Goal: Task Accomplishment & Management: Manage account settings

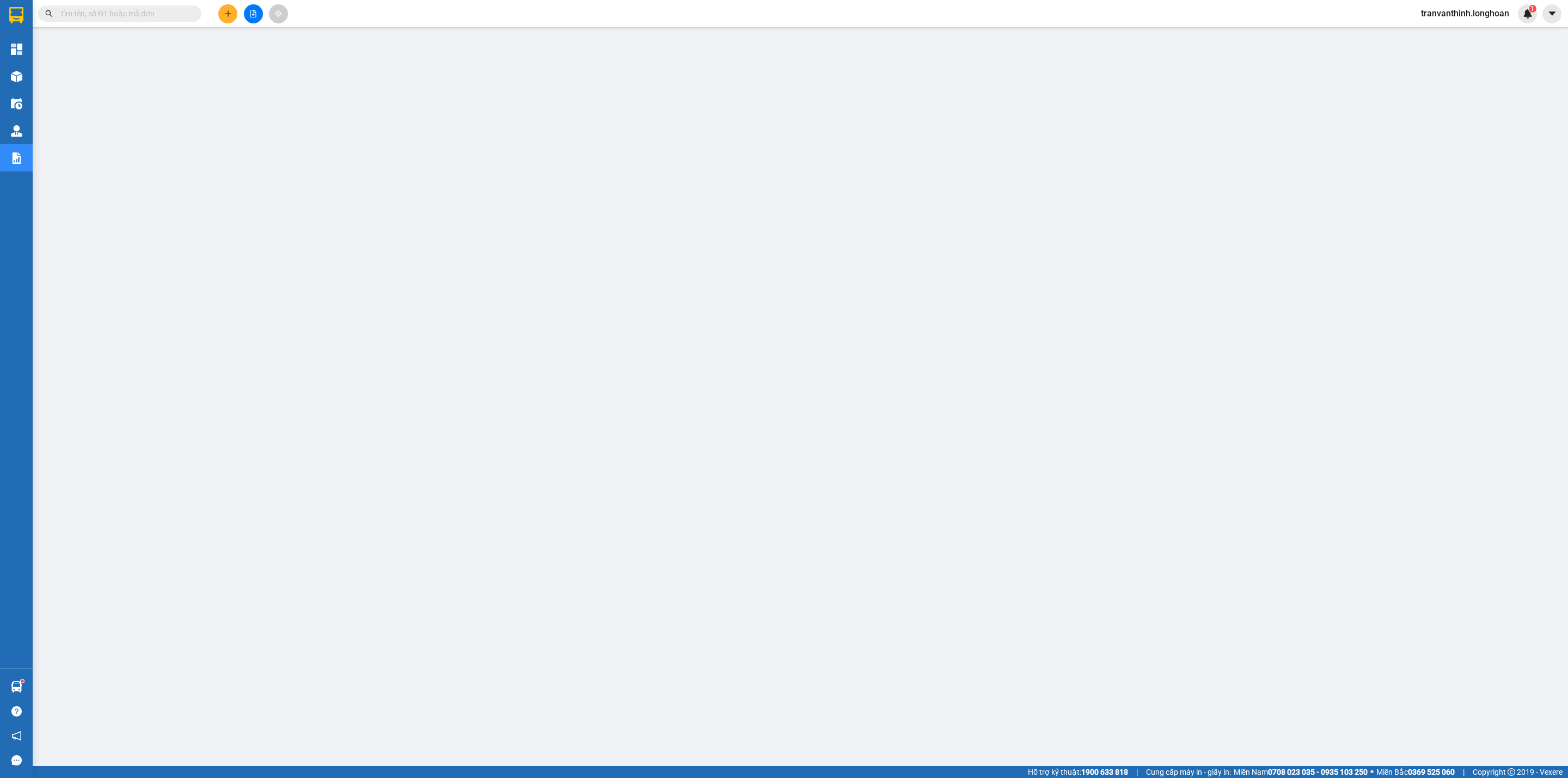
click at [125, 10] on input "text" at bounding box center [124, 13] width 128 height 12
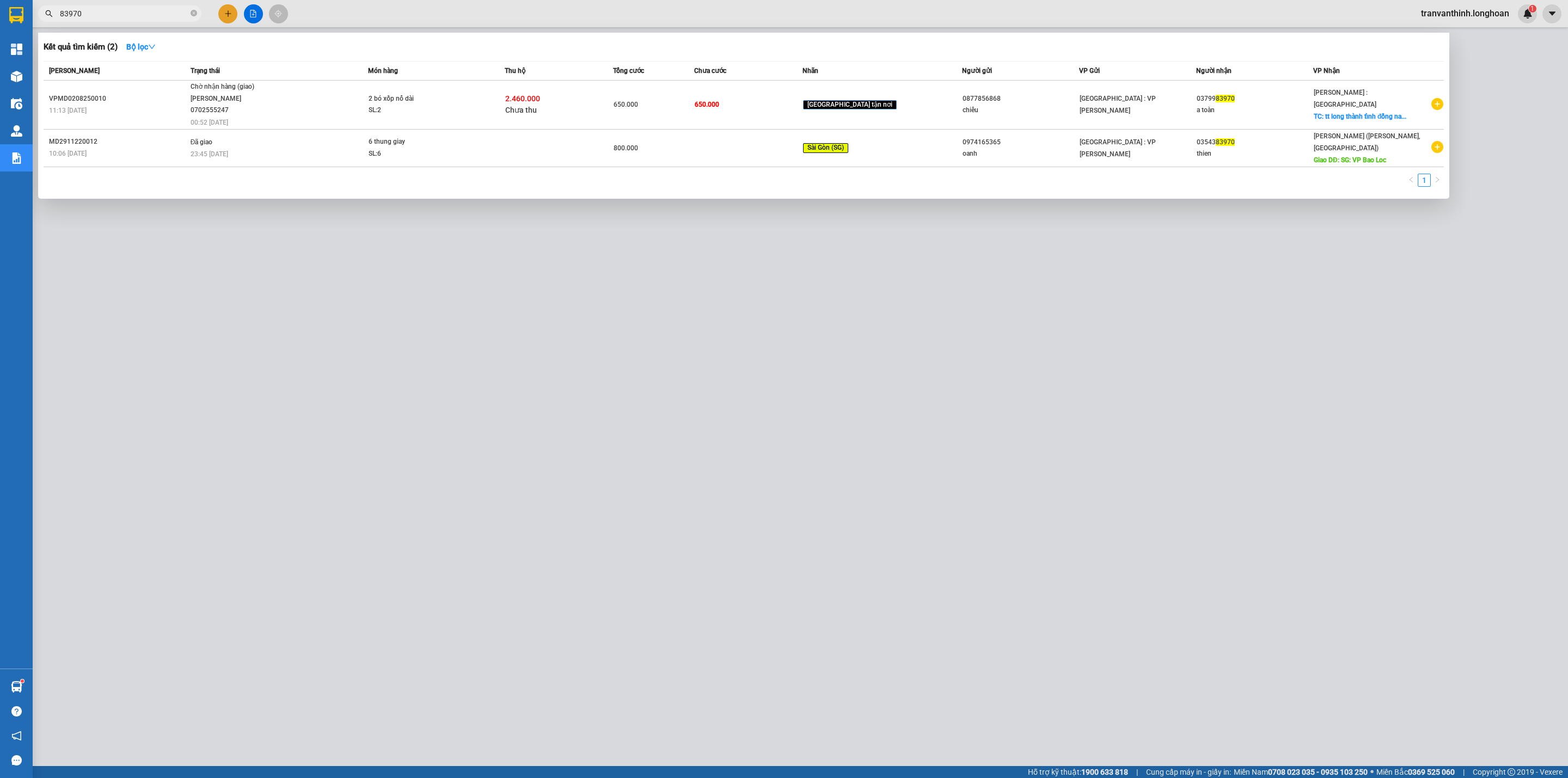
type input "83970"
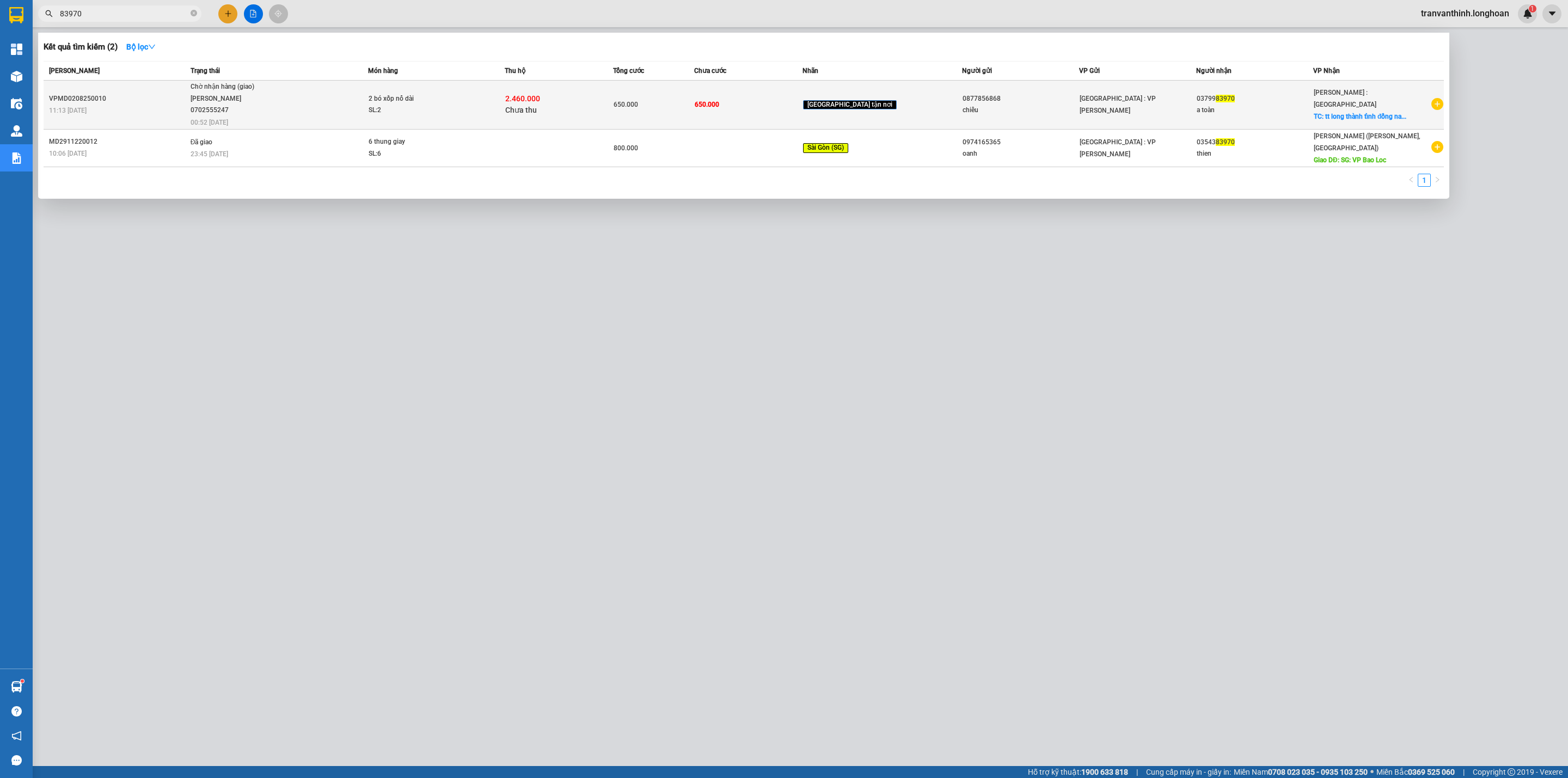
click at [612, 105] on div "2.460.000 Chưa thu" at bounding box center [559, 105] width 107 height 23
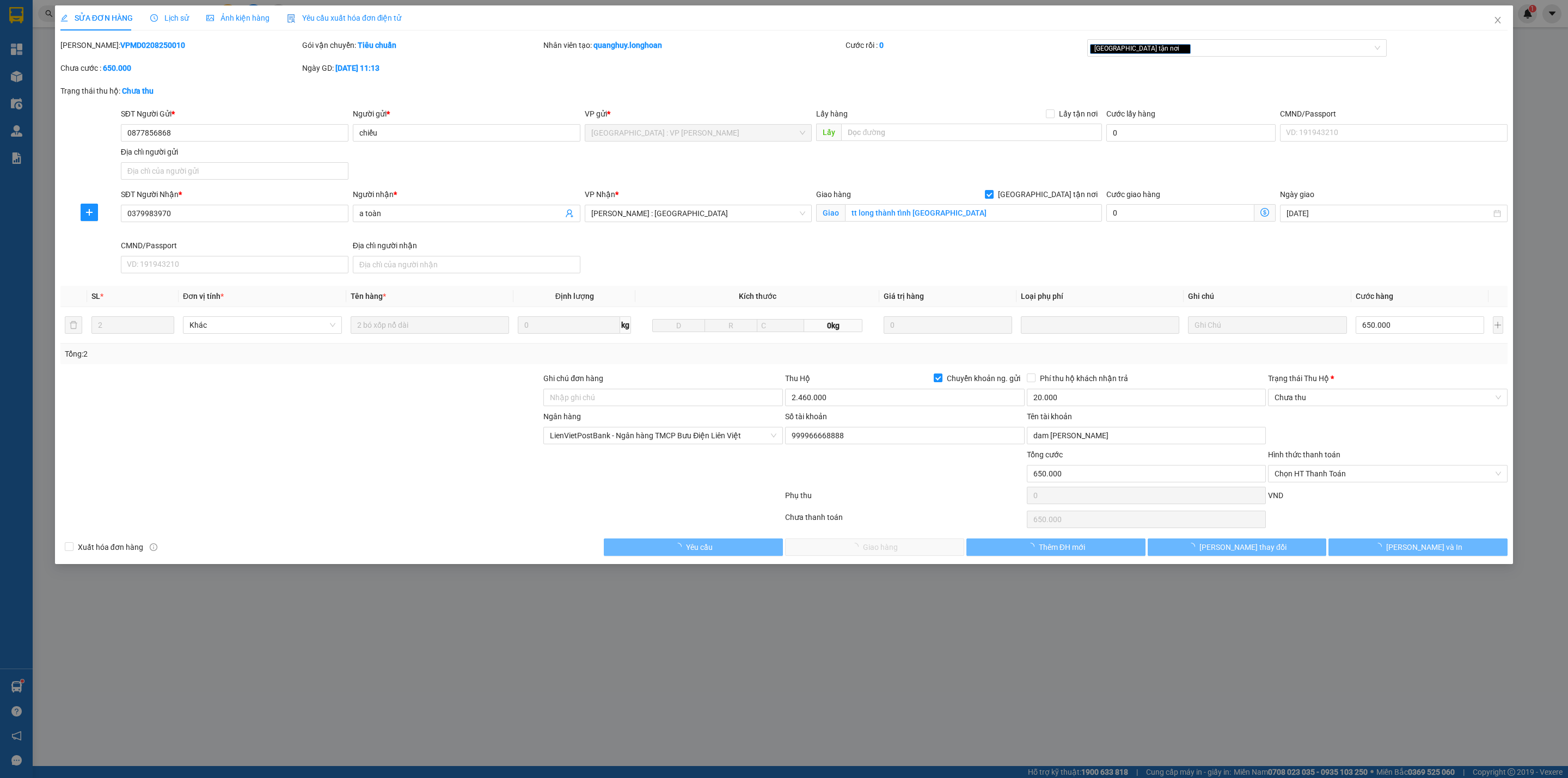
click at [158, 20] on span "Lịch sử" at bounding box center [169, 18] width 38 height 8
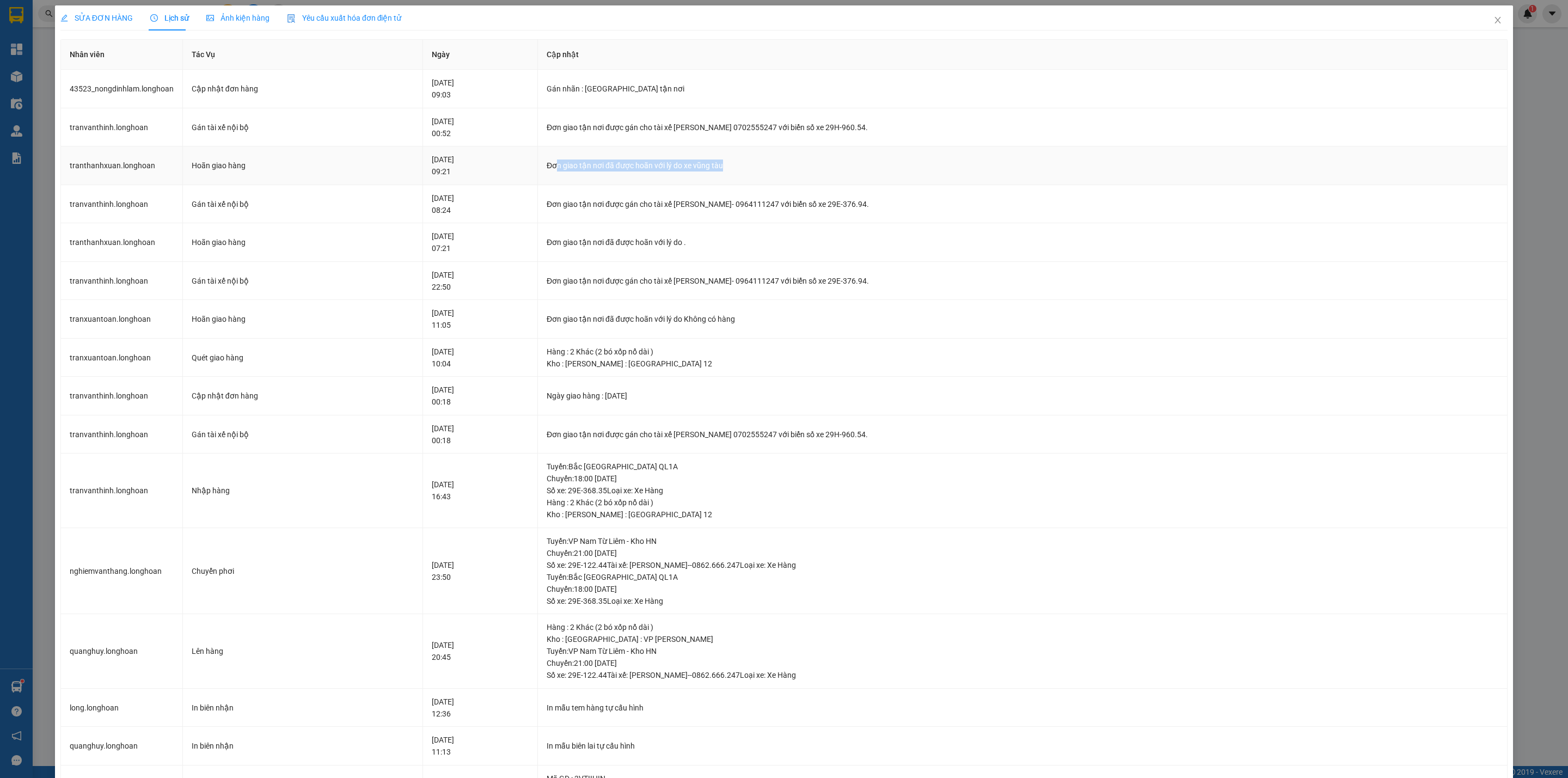
drag, startPoint x: 578, startPoint y: 162, endPoint x: 830, endPoint y: 160, distance: 252.0
click at [830, 160] on div "Đơn giao tận nơi đã được hoãn với lý do xe vũng tàu" at bounding box center [1022, 165] width 952 height 12
drag, startPoint x: 593, startPoint y: 121, endPoint x: 975, endPoint y: 110, distance: 382.2
click at [974, 110] on td "Đơn giao tận nơi được gán cho tài xế TRẦN XUÂN TOÀN 0702555247 với biển số xe 2…" at bounding box center [1022, 127] width 970 height 38
click at [1493, 18] on icon "close" at bounding box center [1498, 20] width 8 height 8
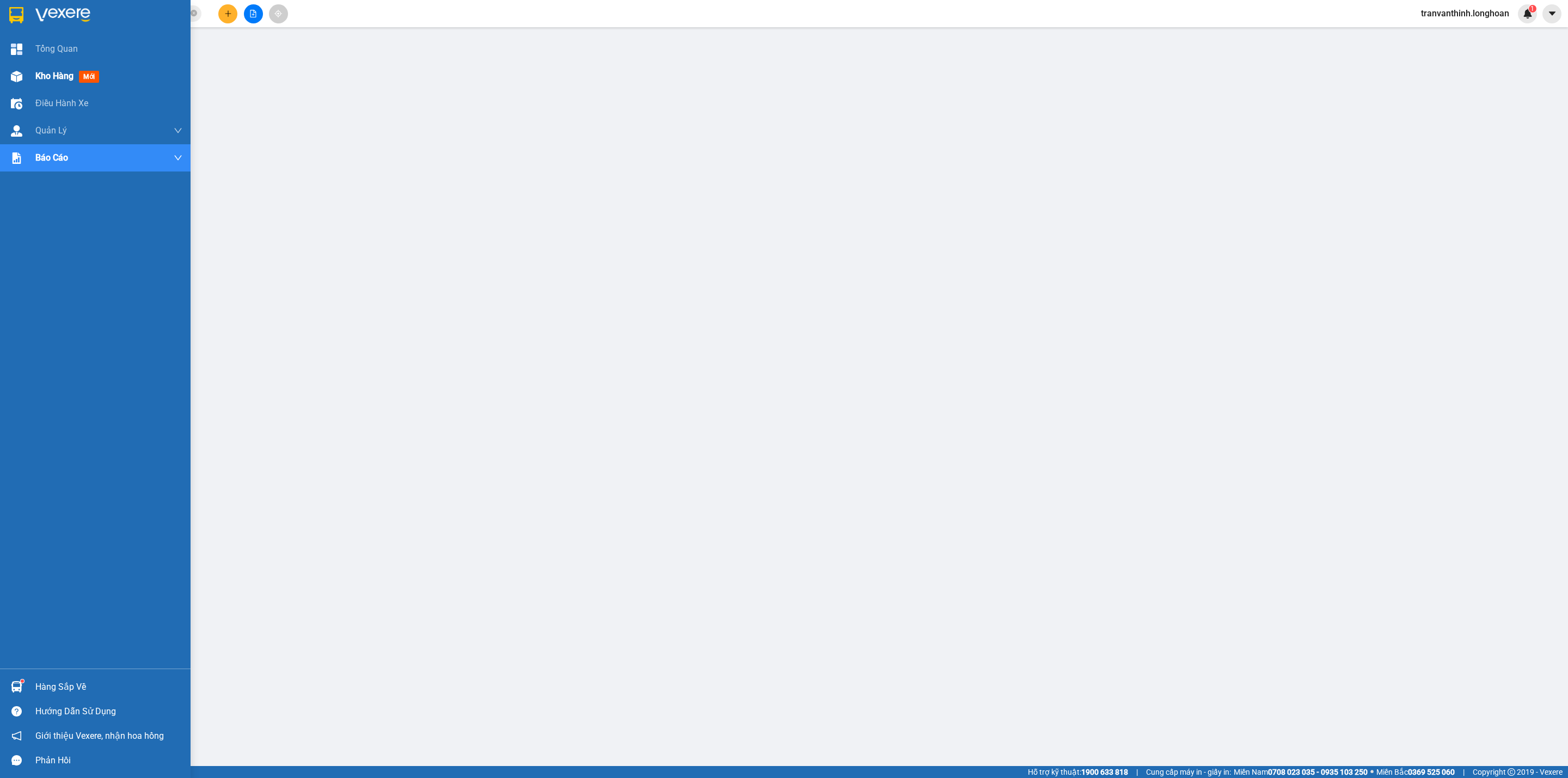
click at [53, 71] on span "Kho hàng" at bounding box center [54, 76] width 38 height 10
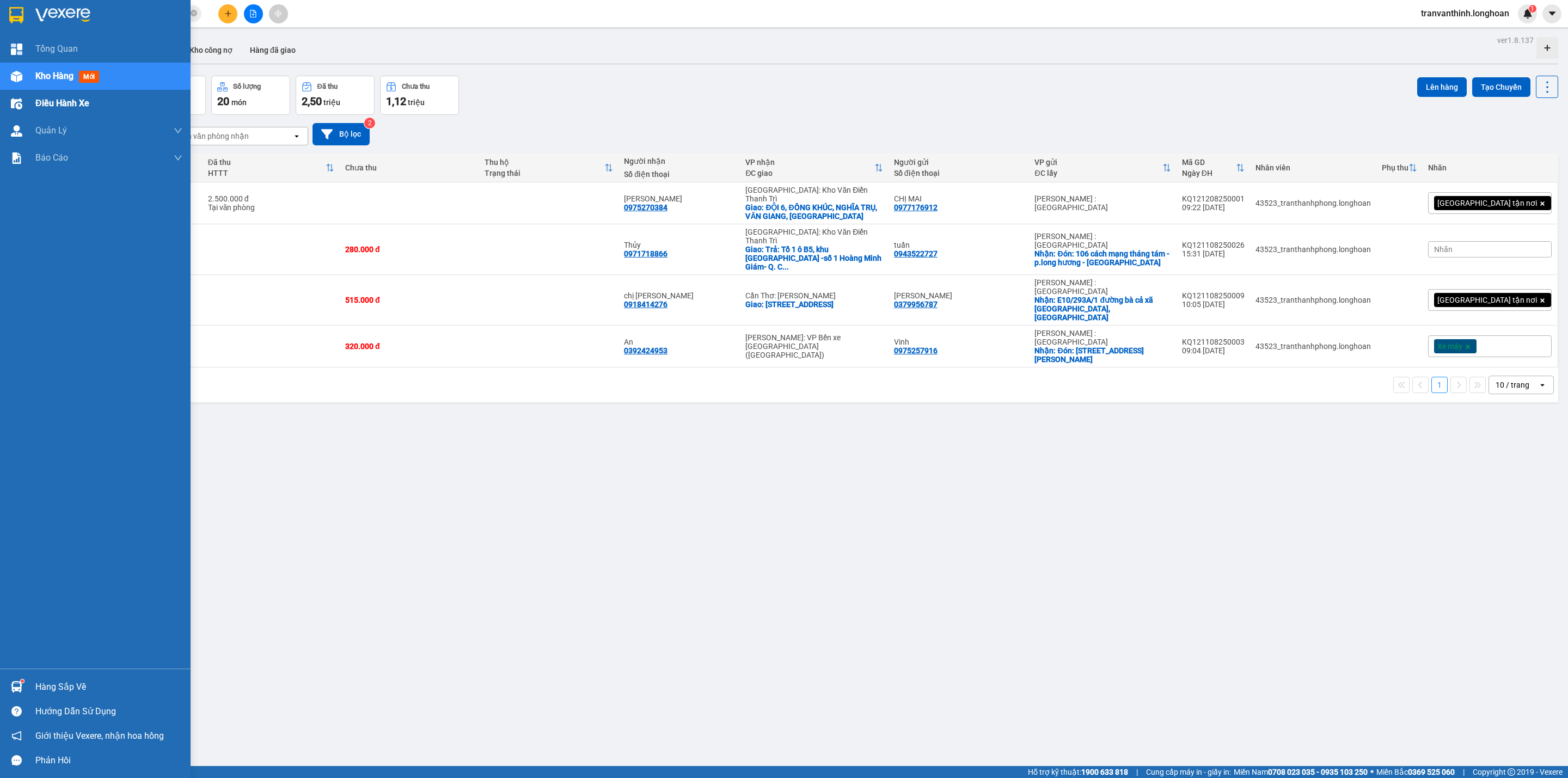
drag, startPoint x: 56, startPoint y: 101, endPoint x: 56, endPoint y: 89, distance: 12.0
click at [56, 93] on div "Điều hành xe" at bounding box center [109, 103] width 147 height 27
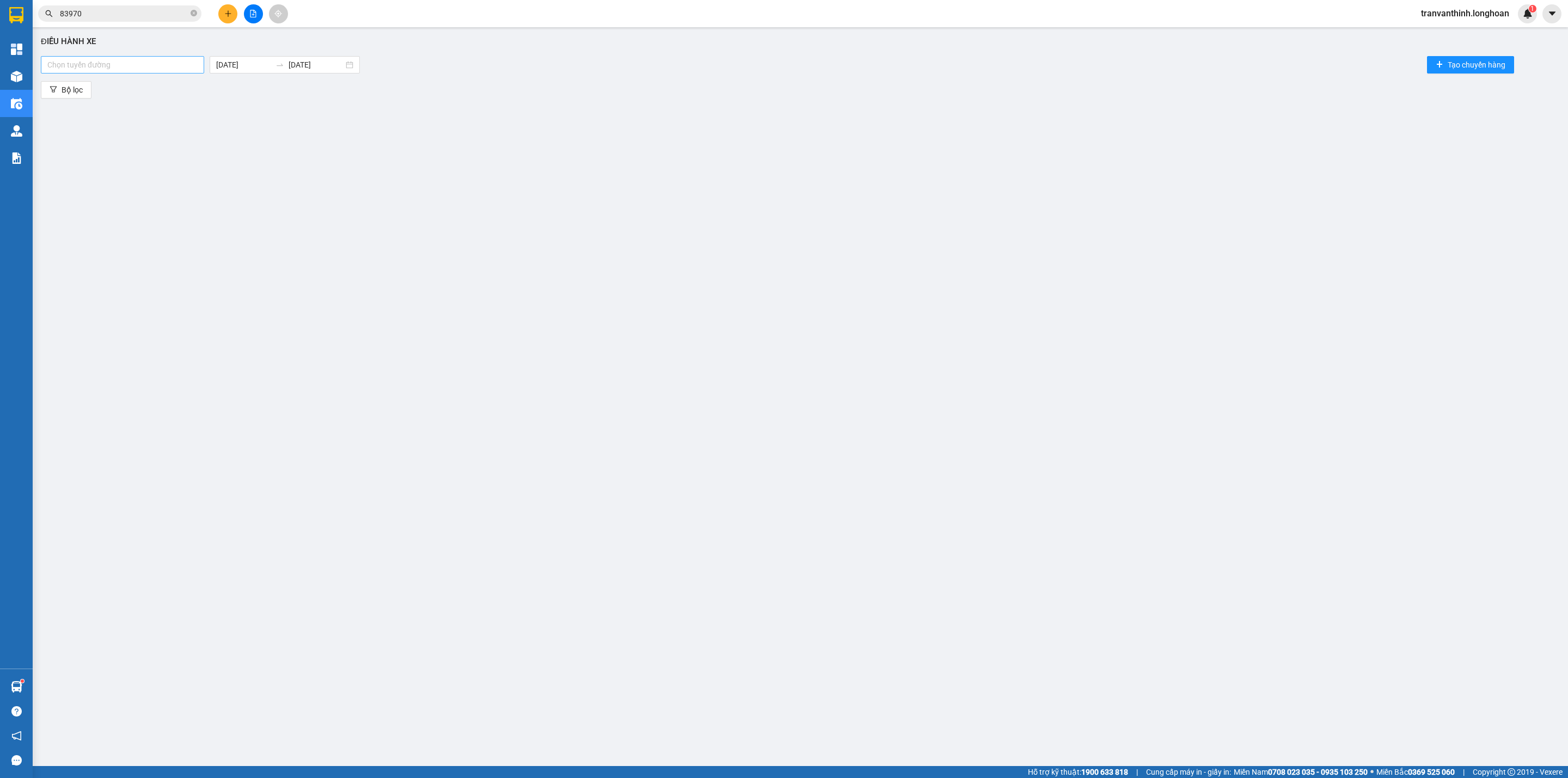
click at [123, 67] on div at bounding box center [122, 65] width 158 height 13
type input "NTB"
click at [93, 89] on div "Nam Trung Bắc QL1A" at bounding box center [122, 86] width 150 height 12
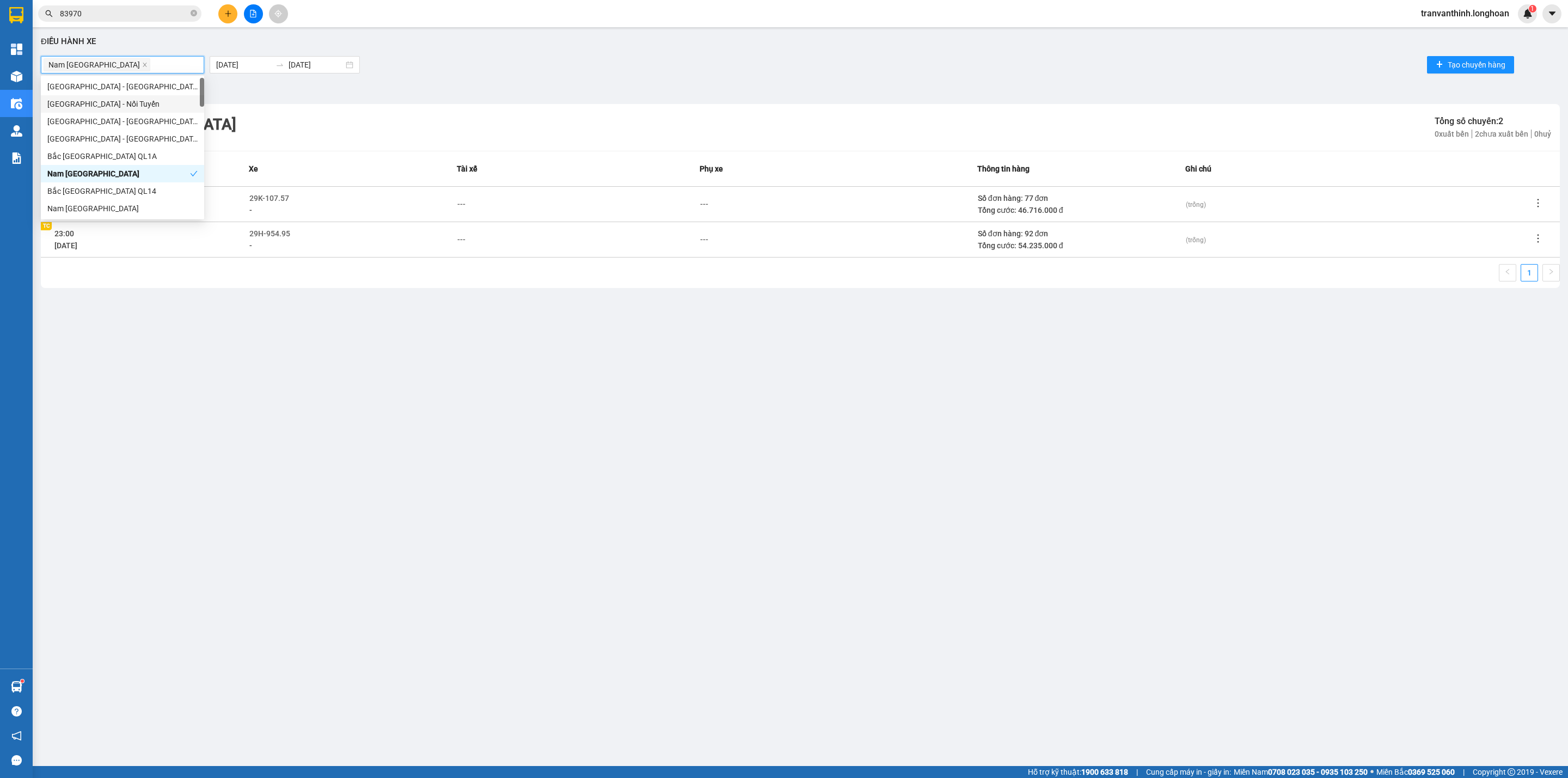
click at [560, 86] on div "Bộ lọc" at bounding box center [800, 89] width 1518 height 17
click at [459, 199] on div "---" at bounding box center [462, 204] width 8 height 12
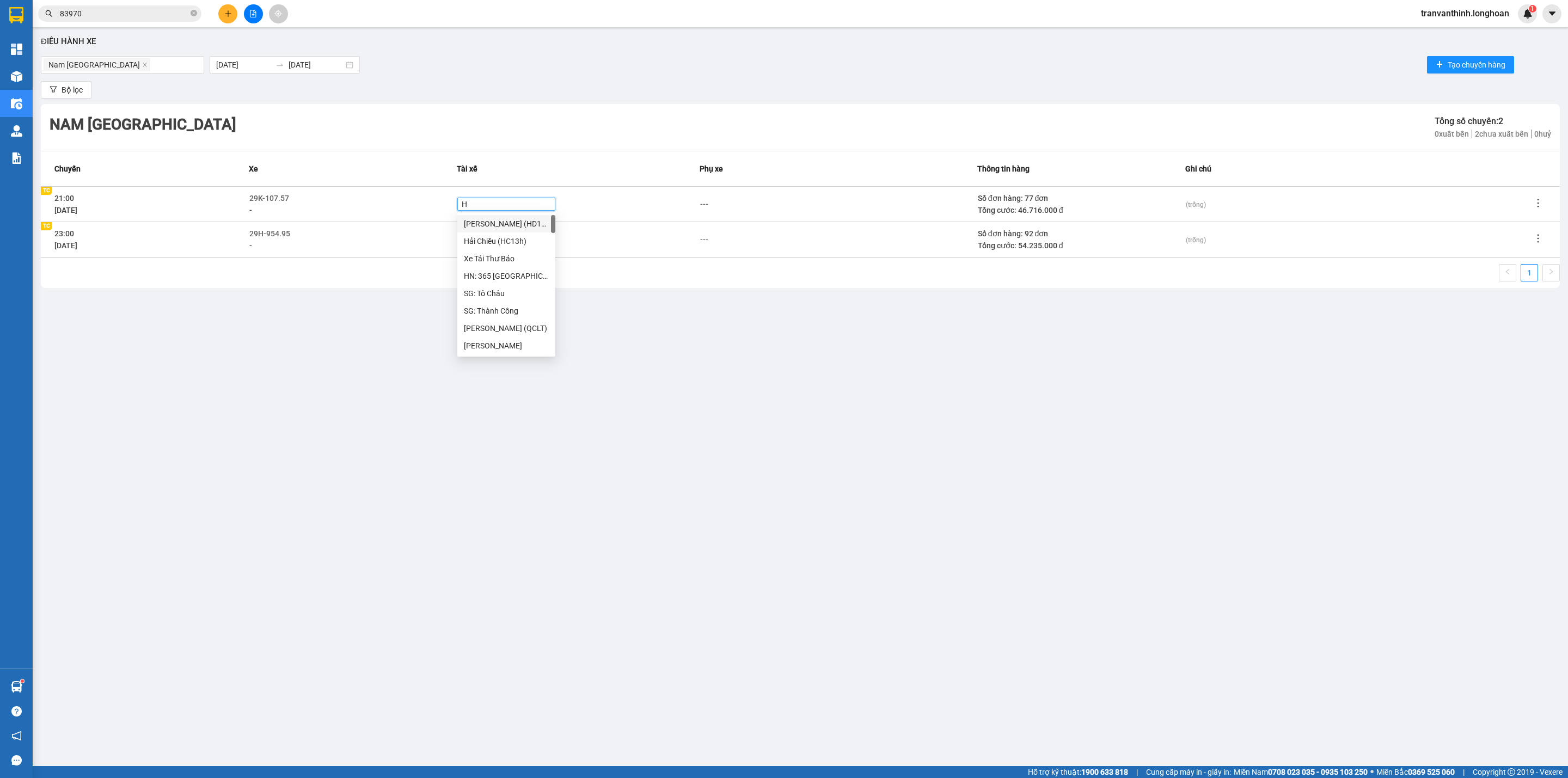
type input "HÔ"
click at [752, 62] on div "Nam Trung Bắc QL1A 11/08/2025 11/08/2025 Tạo chuyến hàng" at bounding box center [800, 64] width 1518 height 22
click at [142, 64] on icon "close" at bounding box center [145, 65] width 6 height 6
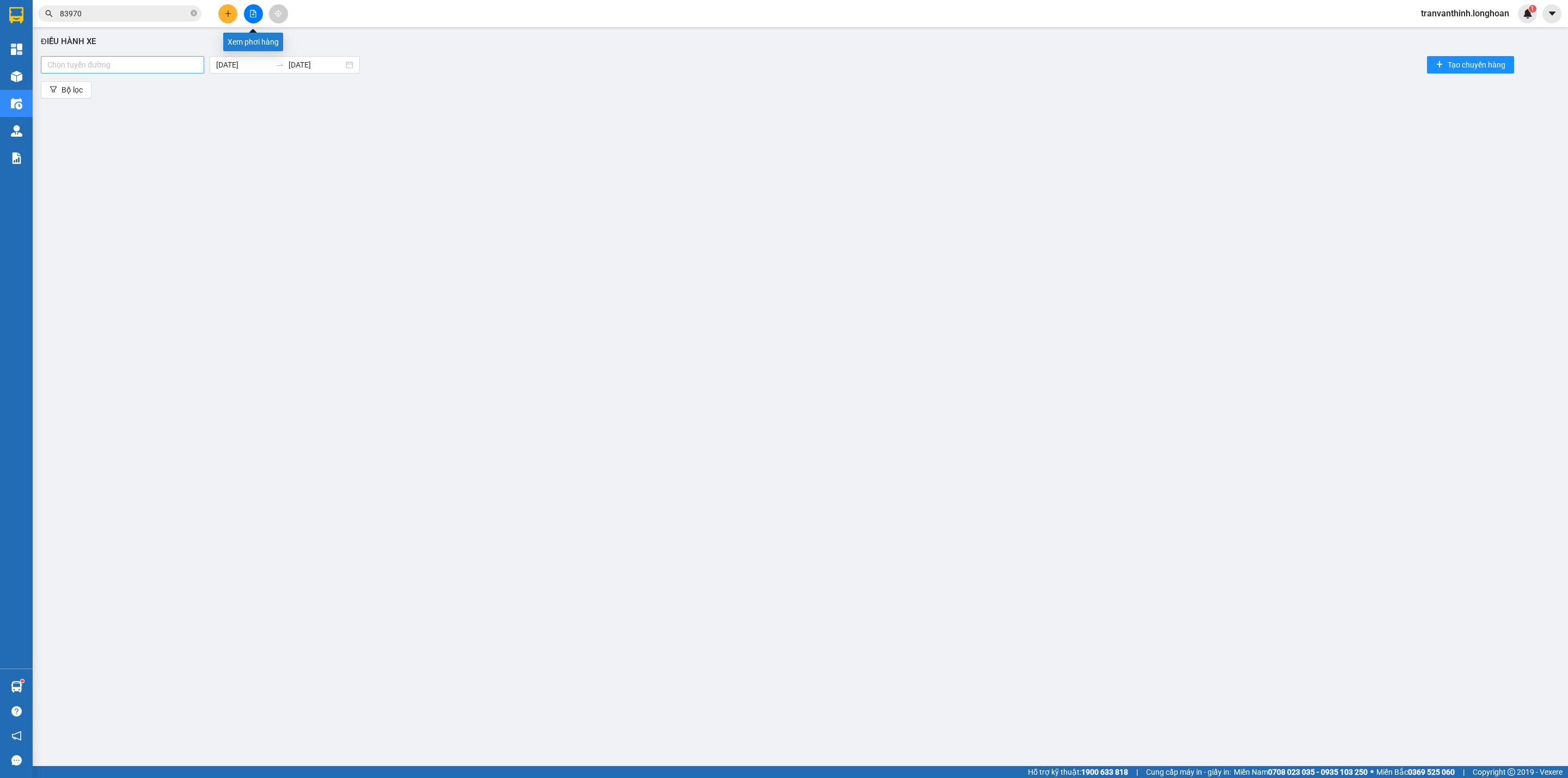
click at [252, 14] on icon "file-add" at bounding box center [253, 13] width 8 height 8
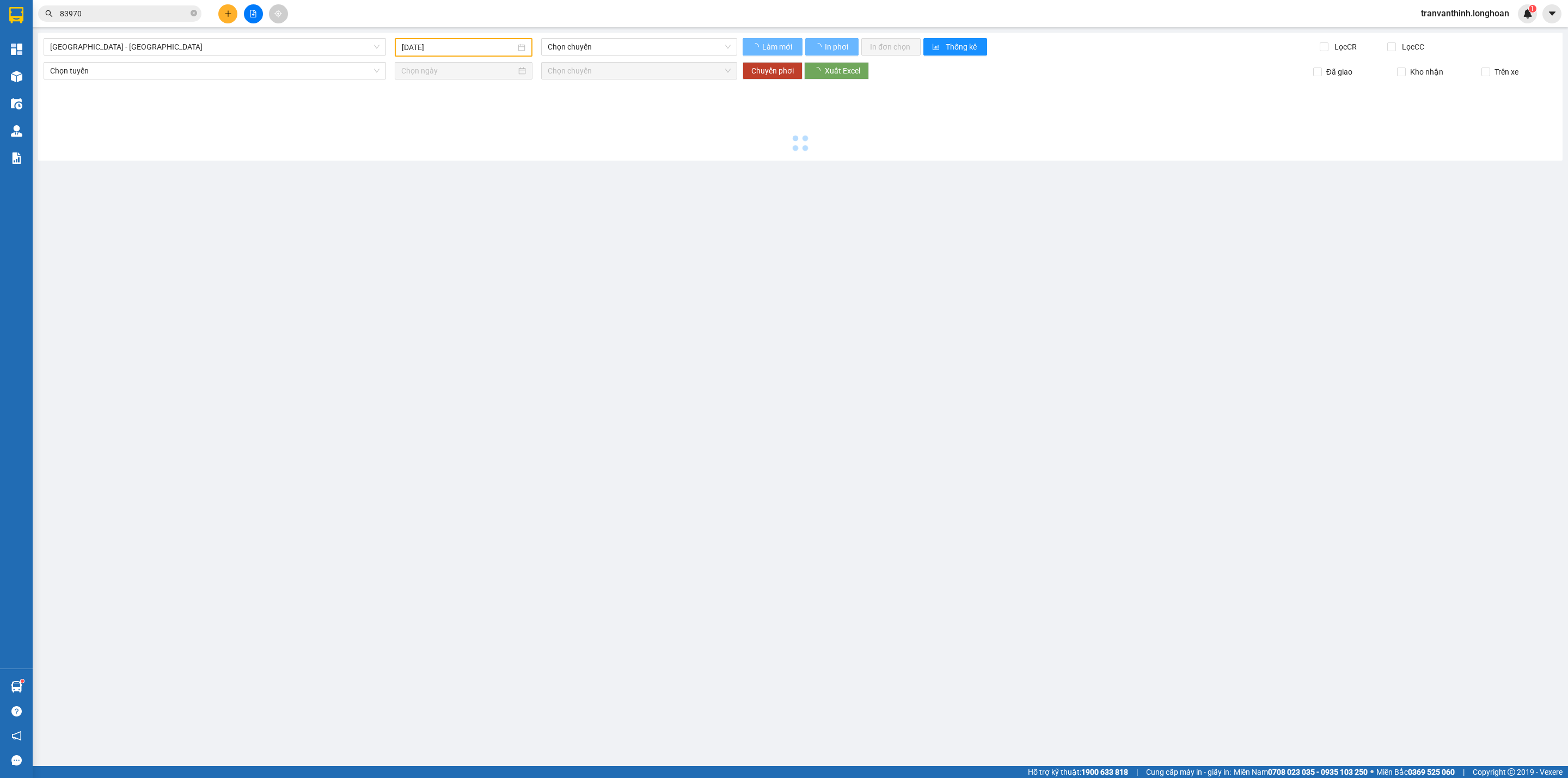
type input "12/08/2025"
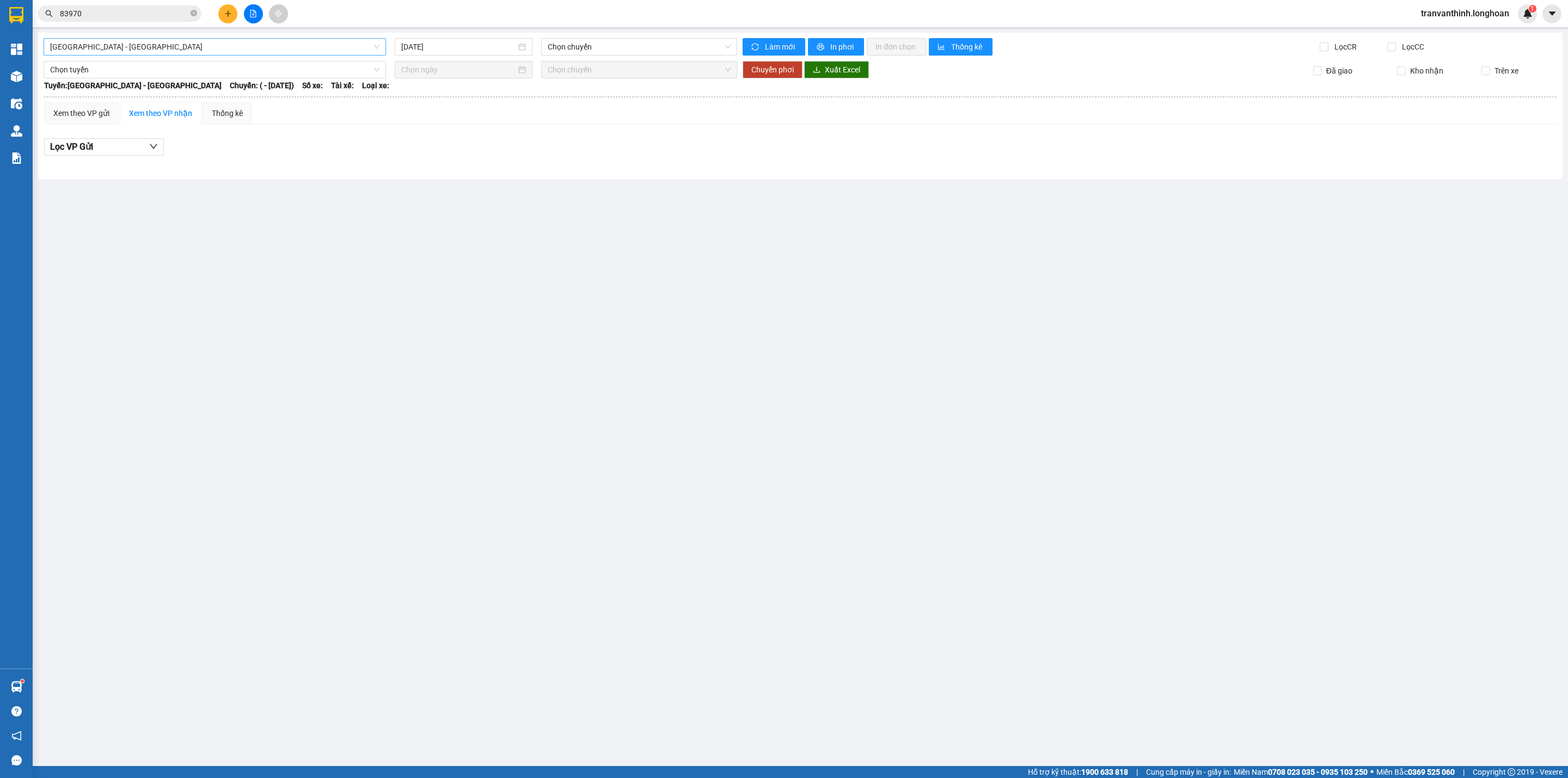
click at [160, 41] on span "Hải Phòng - Hà Nội" at bounding box center [215, 46] width 329 height 16
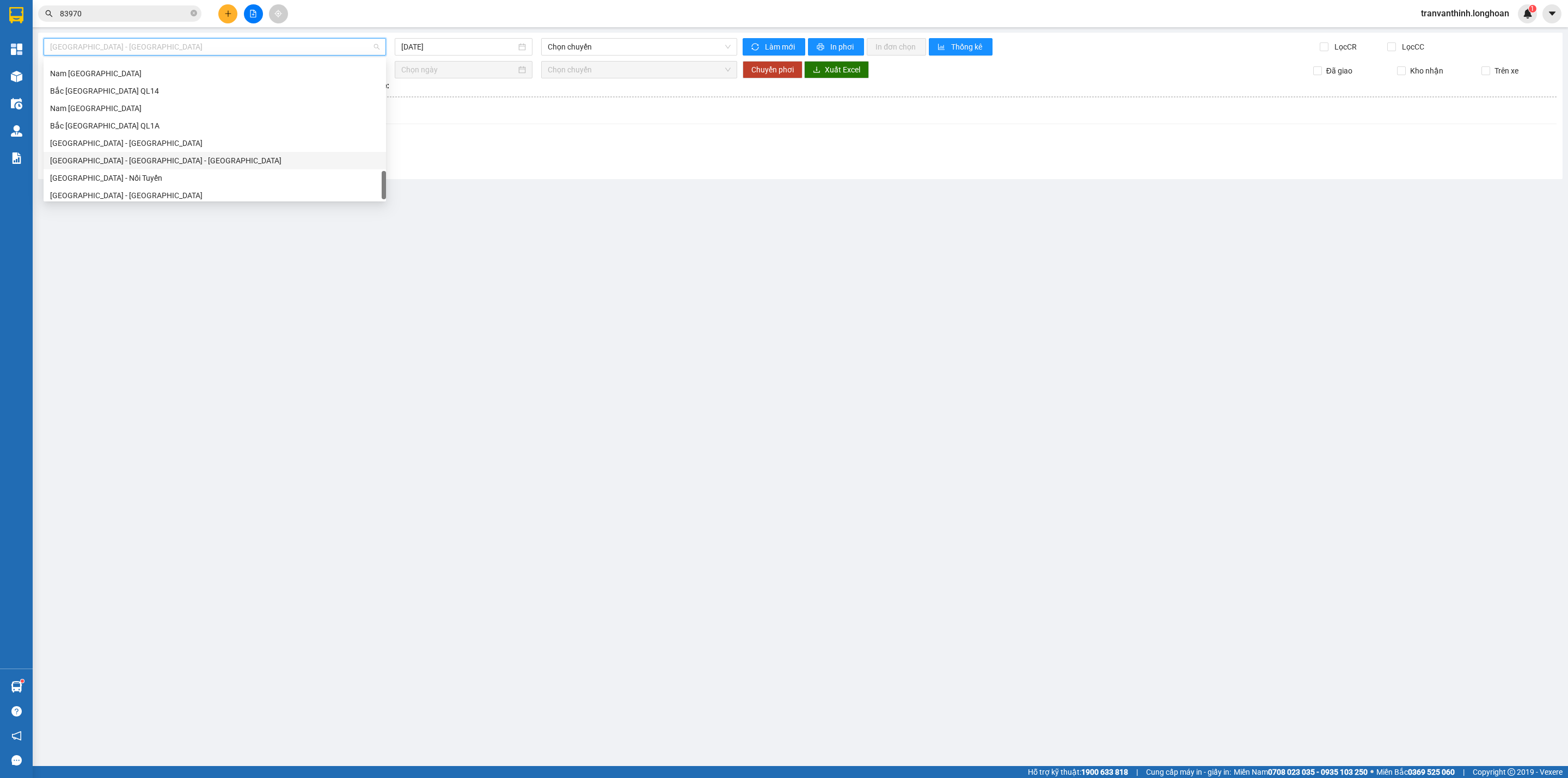
scroll to position [714, 0]
click at [112, 172] on div "Sài Gòn - Nối Tuyến" at bounding box center [215, 173] width 329 height 12
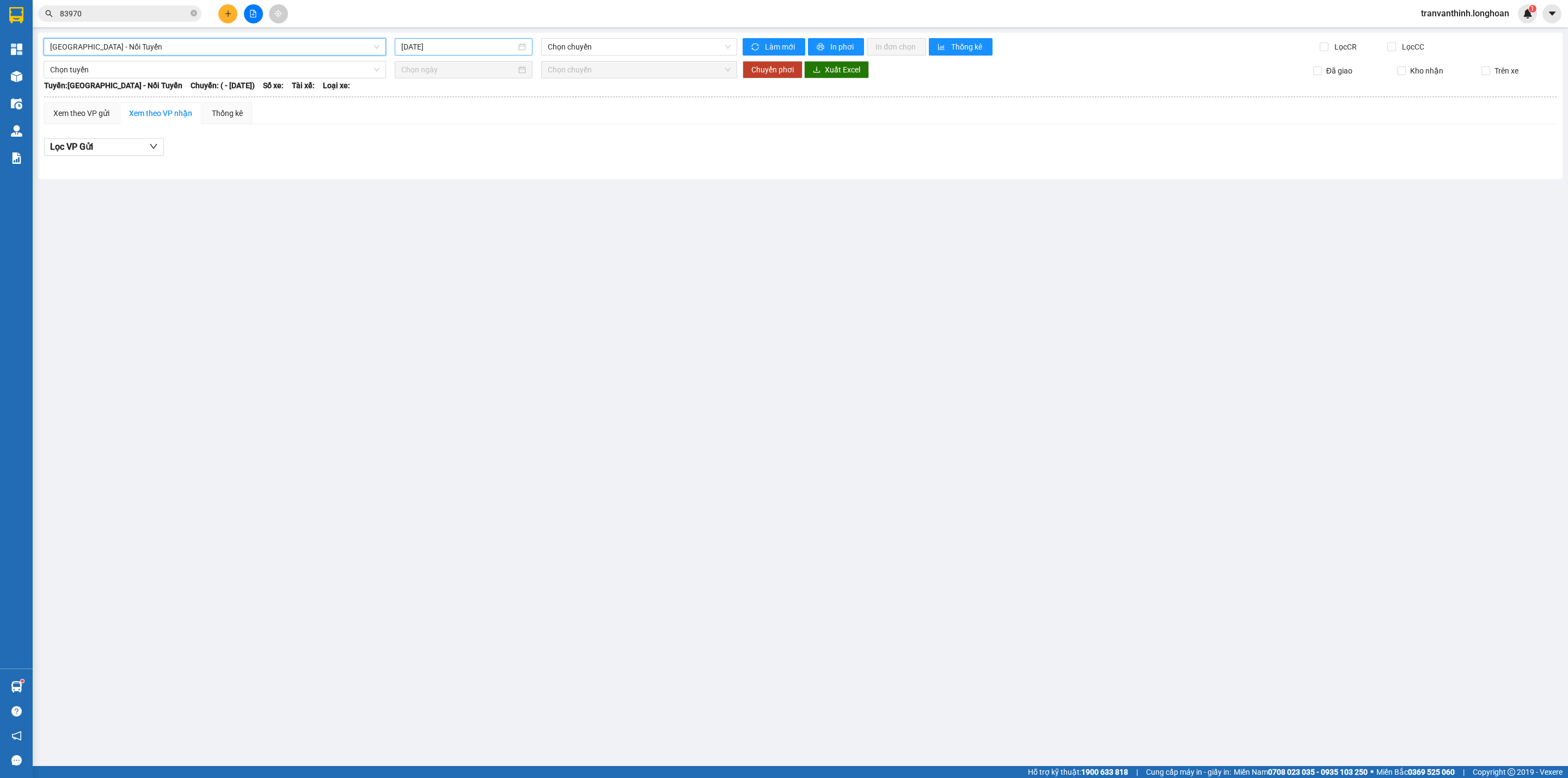
click at [456, 46] on input "12/08/2025" at bounding box center [458, 47] width 115 height 12
click at [426, 142] on div "11" at bounding box center [430, 143] width 13 height 13
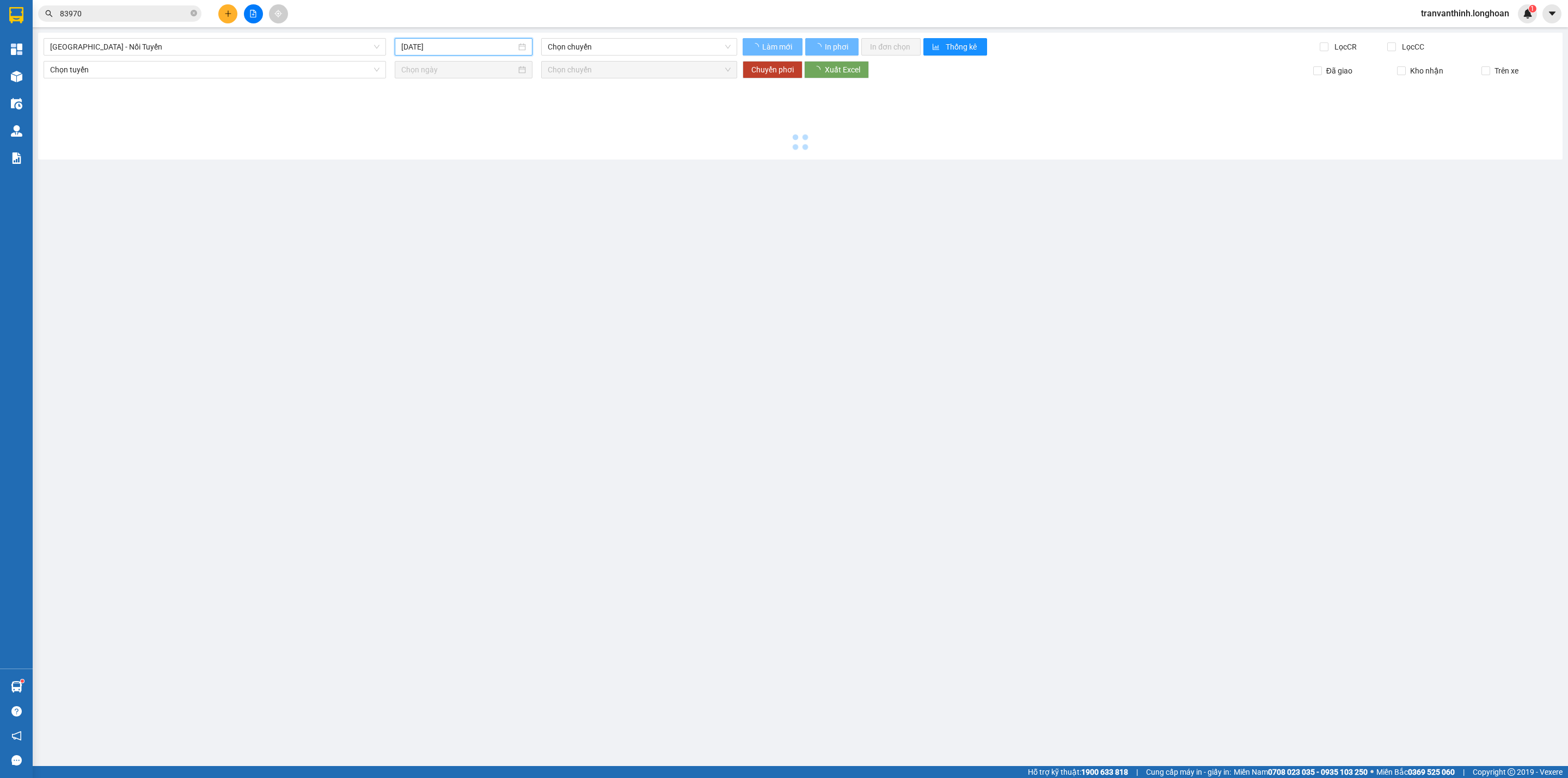
type input "[DATE]"
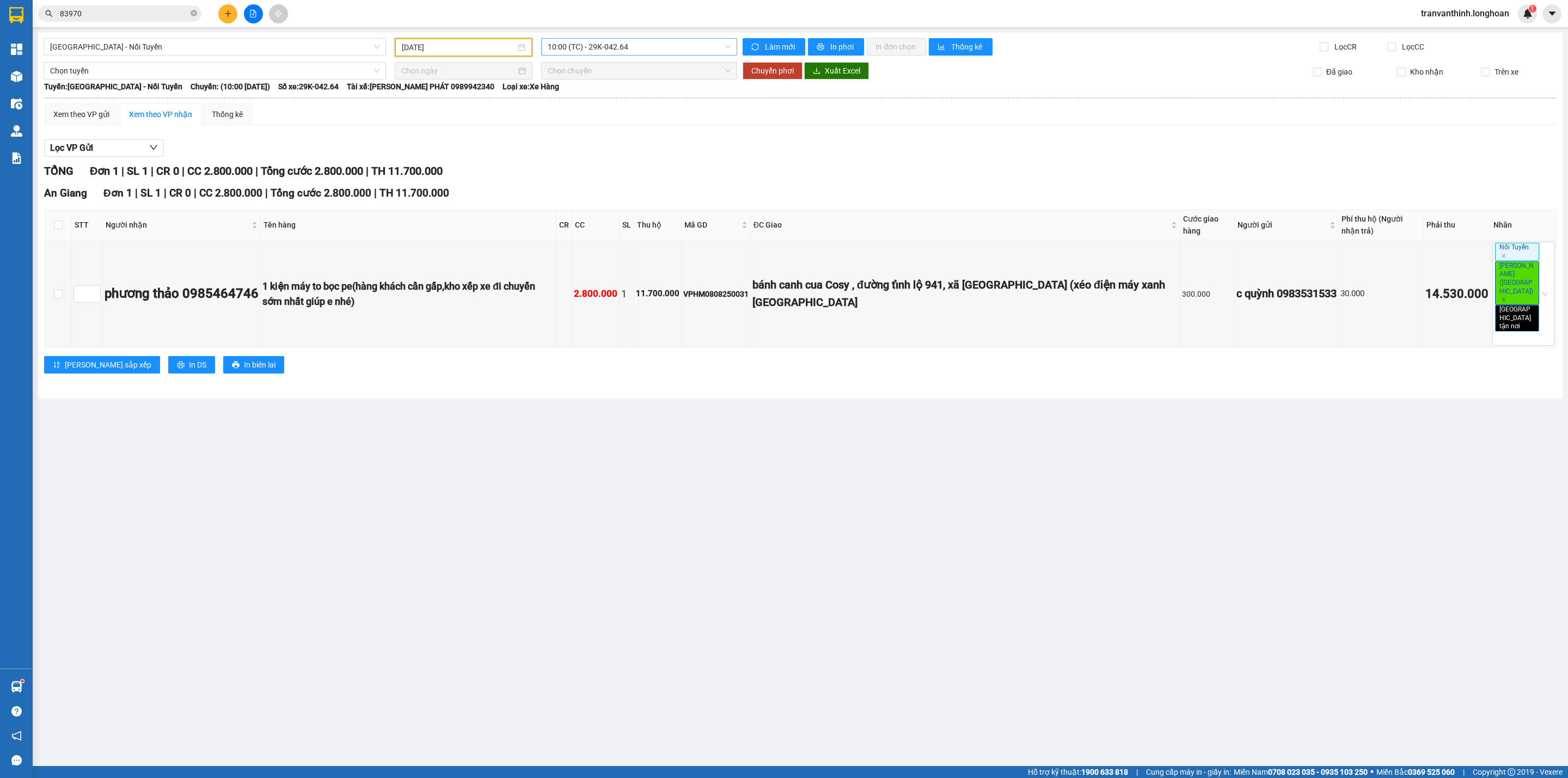
click at [601, 48] on span "10:00 (TC) - 29K-042.64" at bounding box center [639, 46] width 183 height 16
click at [595, 106] on div "11:00 (TC) - 29K-042.64" at bounding box center [590, 103] width 85 height 12
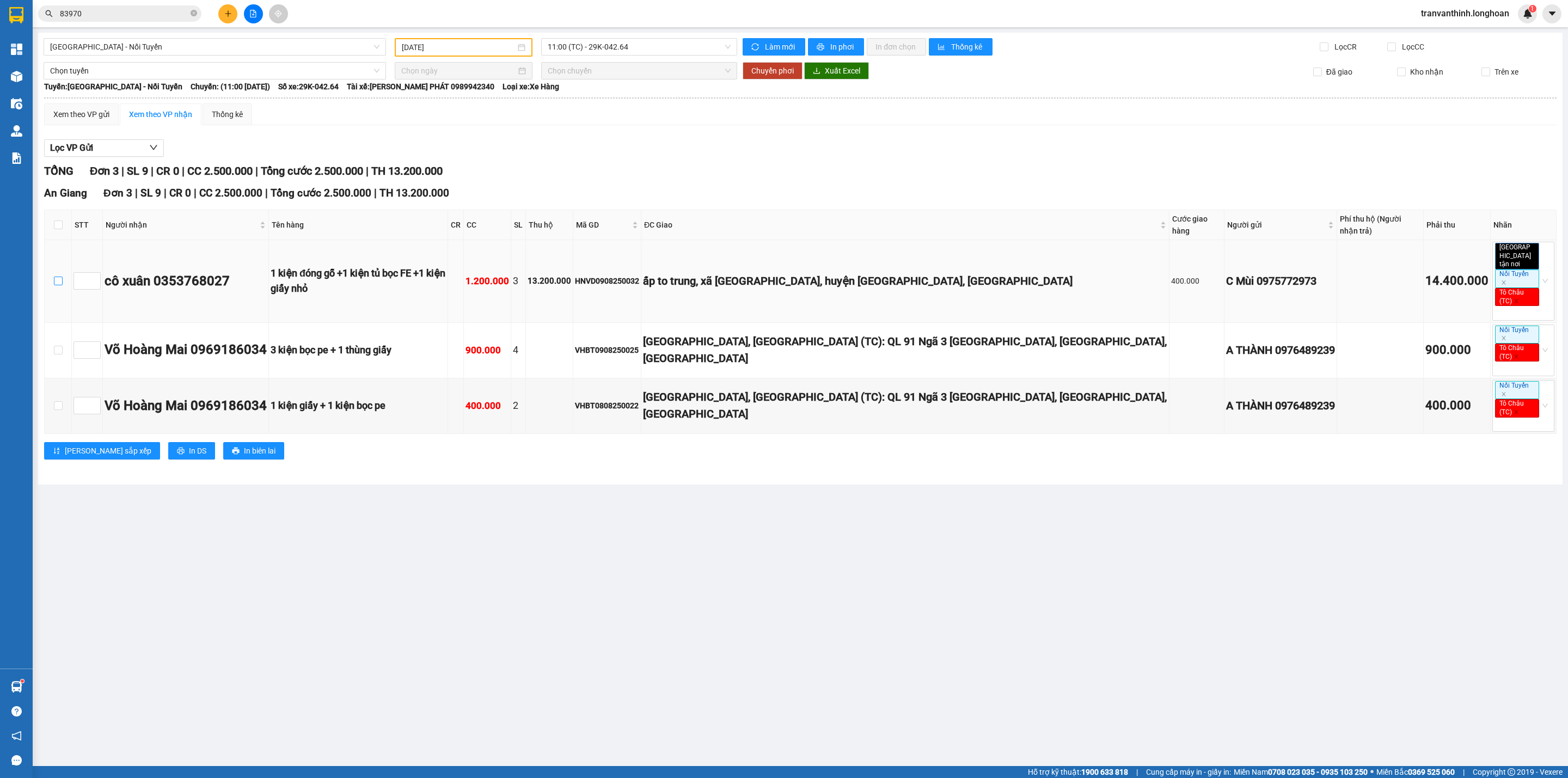
click at [61, 277] on input "checkbox" at bounding box center [58, 281] width 8 height 8
checkbox input "true"
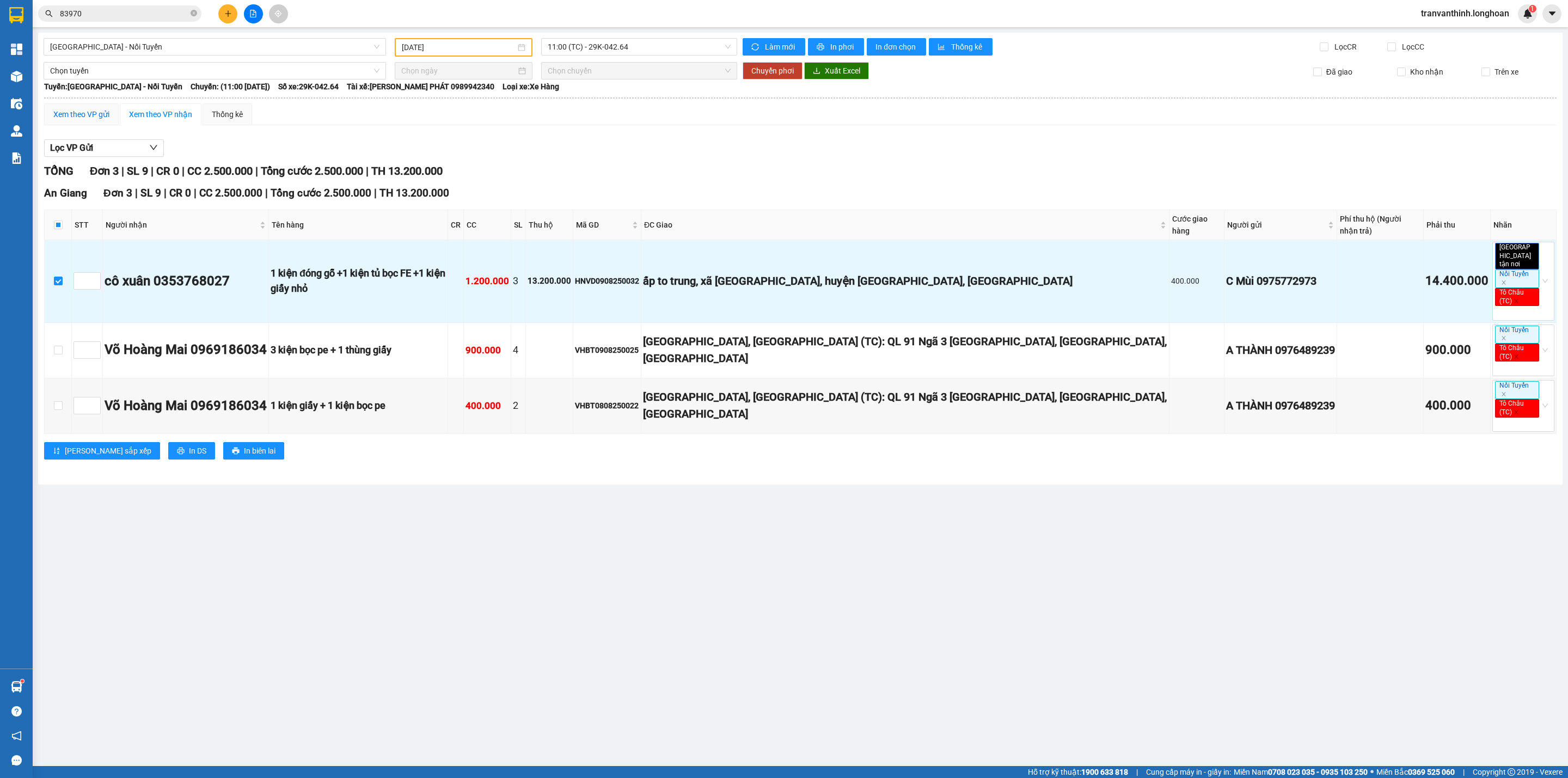
drag, startPoint x: 81, startPoint y: 114, endPoint x: 340, endPoint y: 111, distance: 259.0
click at [81, 113] on div "Xem theo VP gửi" at bounding box center [82, 114] width 56 height 12
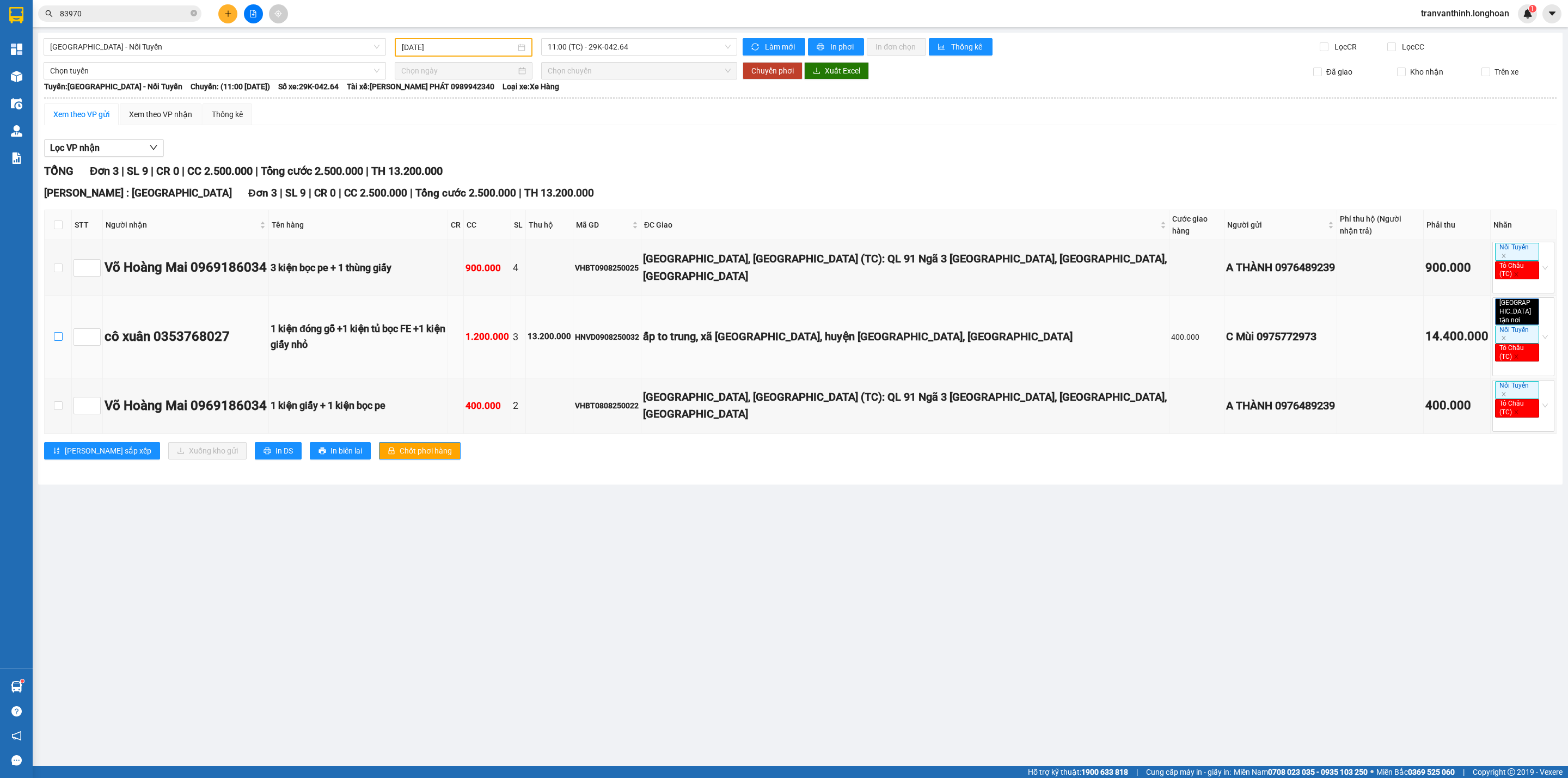
drag, startPoint x: 61, startPoint y: 323, endPoint x: 66, endPoint y: 340, distance: 17.7
click at [59, 332] on input "checkbox" at bounding box center [58, 336] width 8 height 8
checkbox input "true"
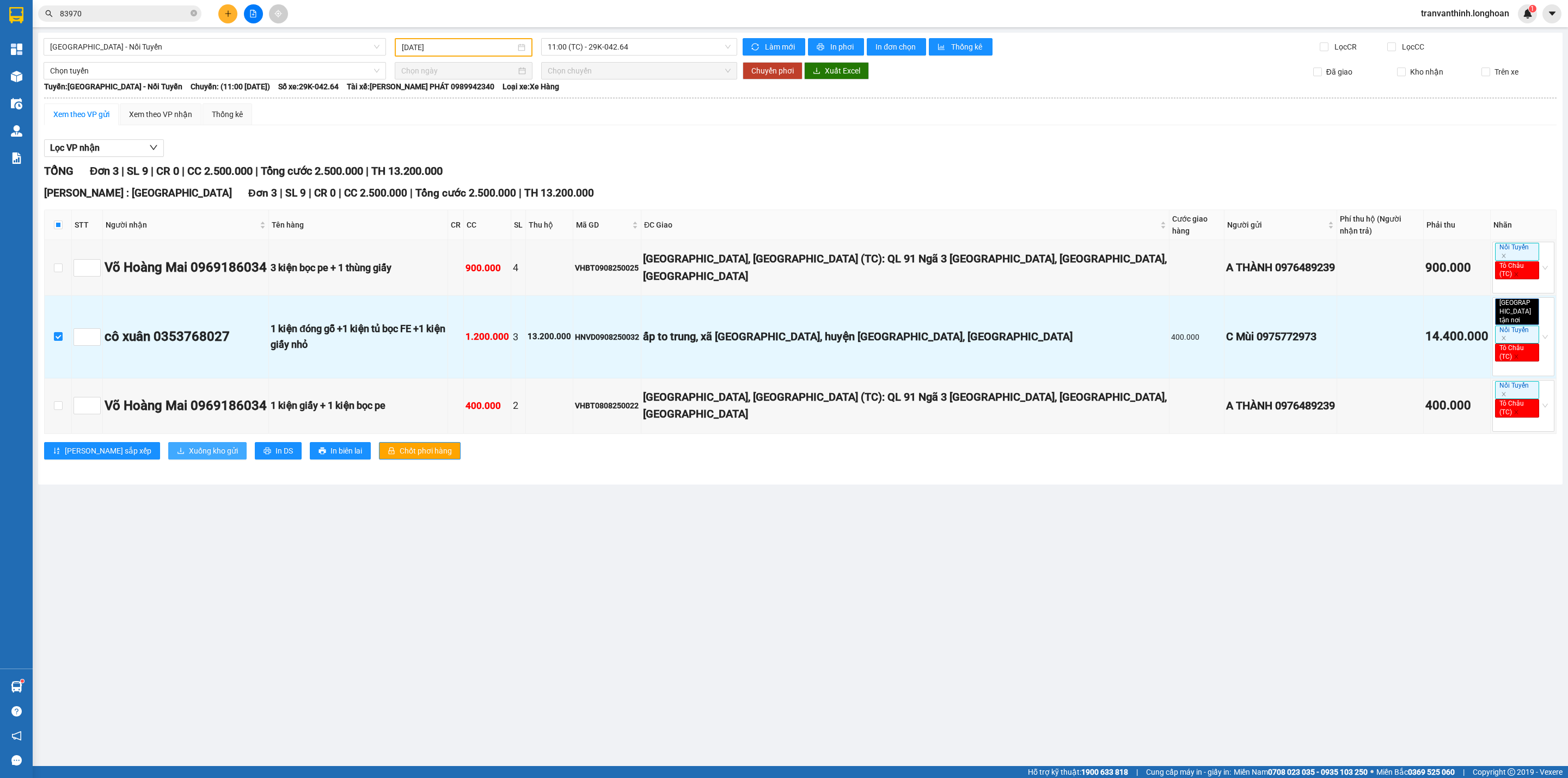
click at [189, 445] on span "Xuống kho gửi" at bounding box center [213, 450] width 49 height 12
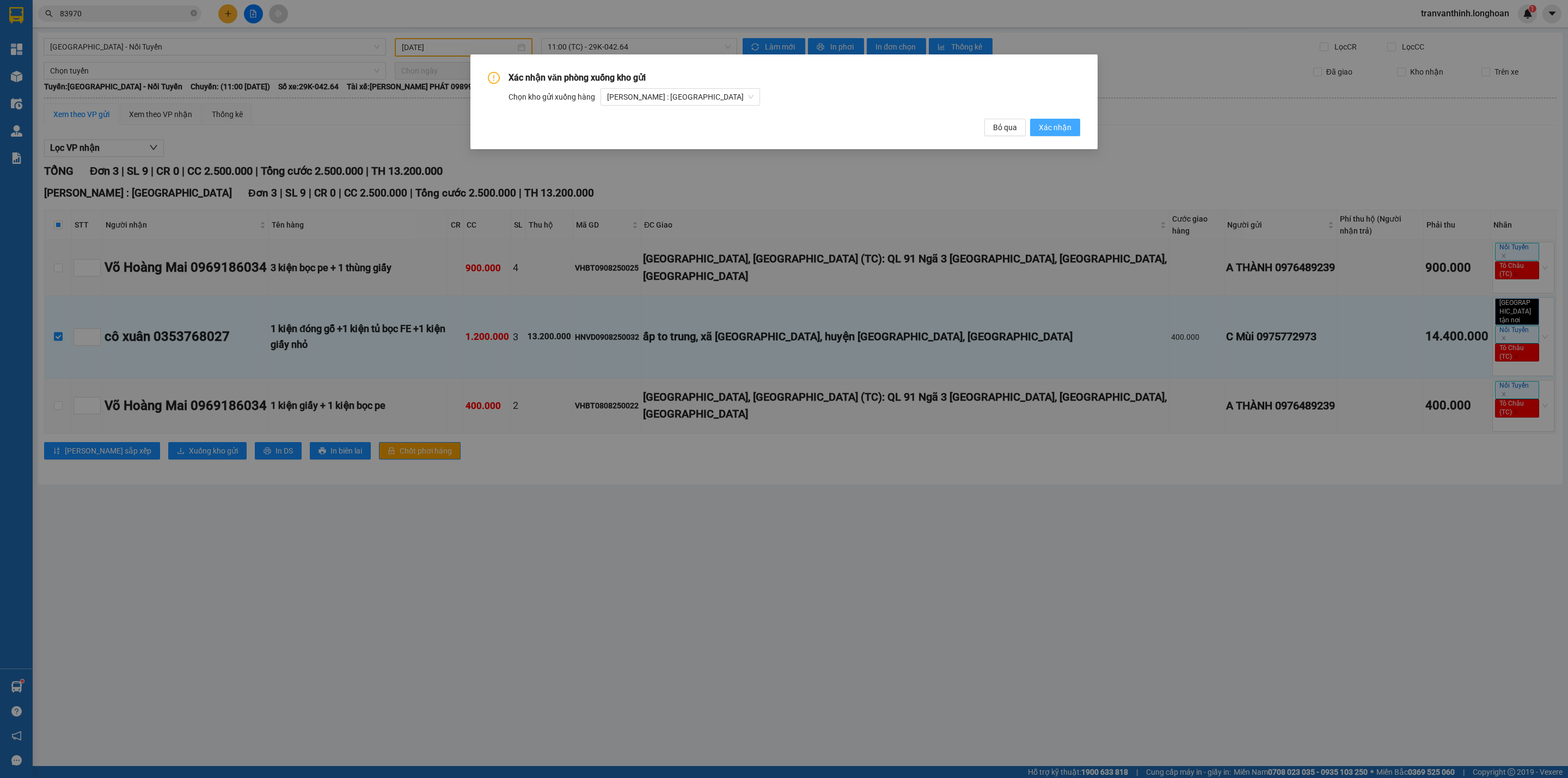
click at [1060, 126] on span "Xác nhận" at bounding box center [1055, 127] width 33 height 12
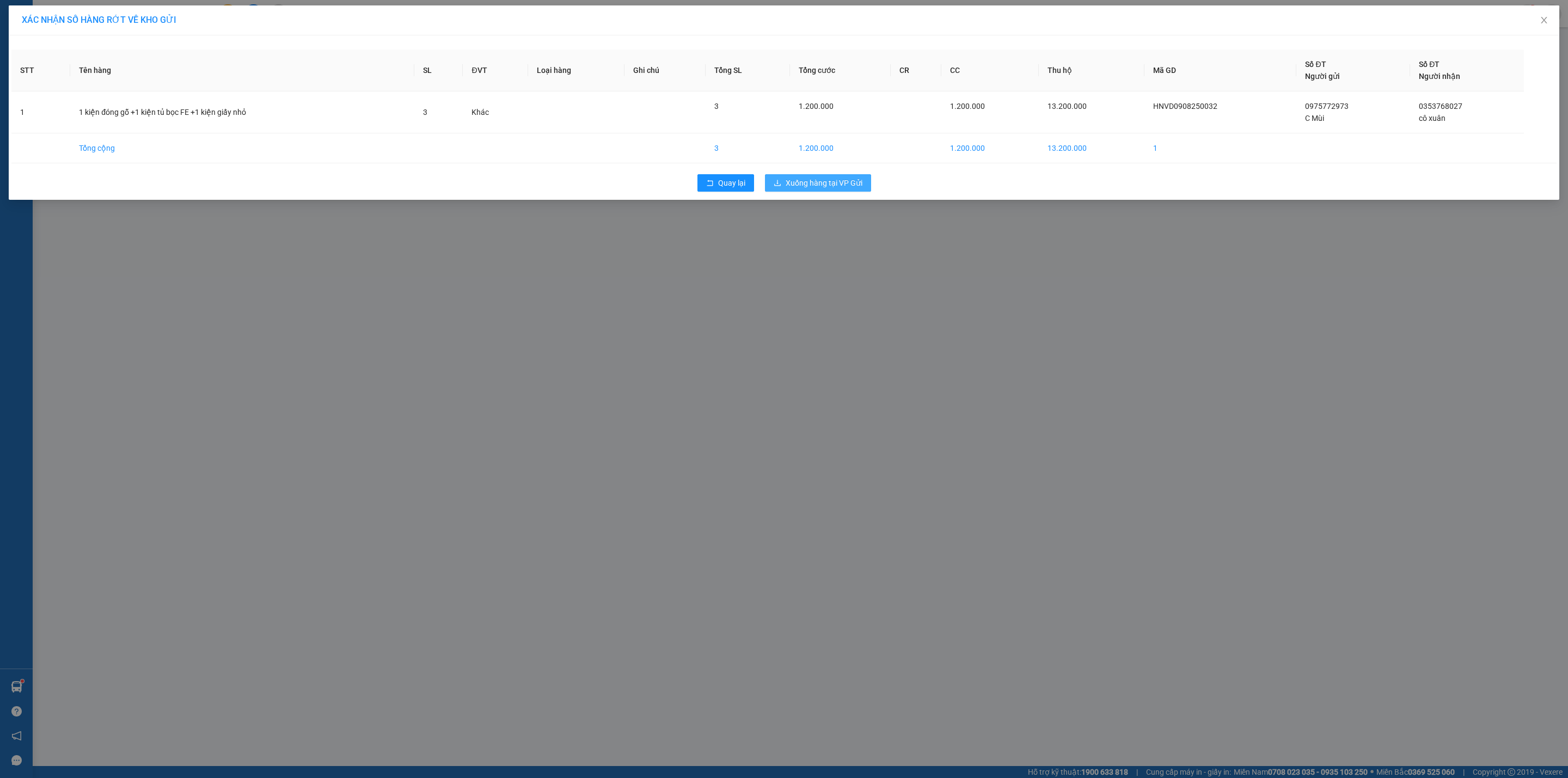
click at [810, 189] on span "Xuống hàng tại VP Gửi" at bounding box center [824, 183] width 77 height 12
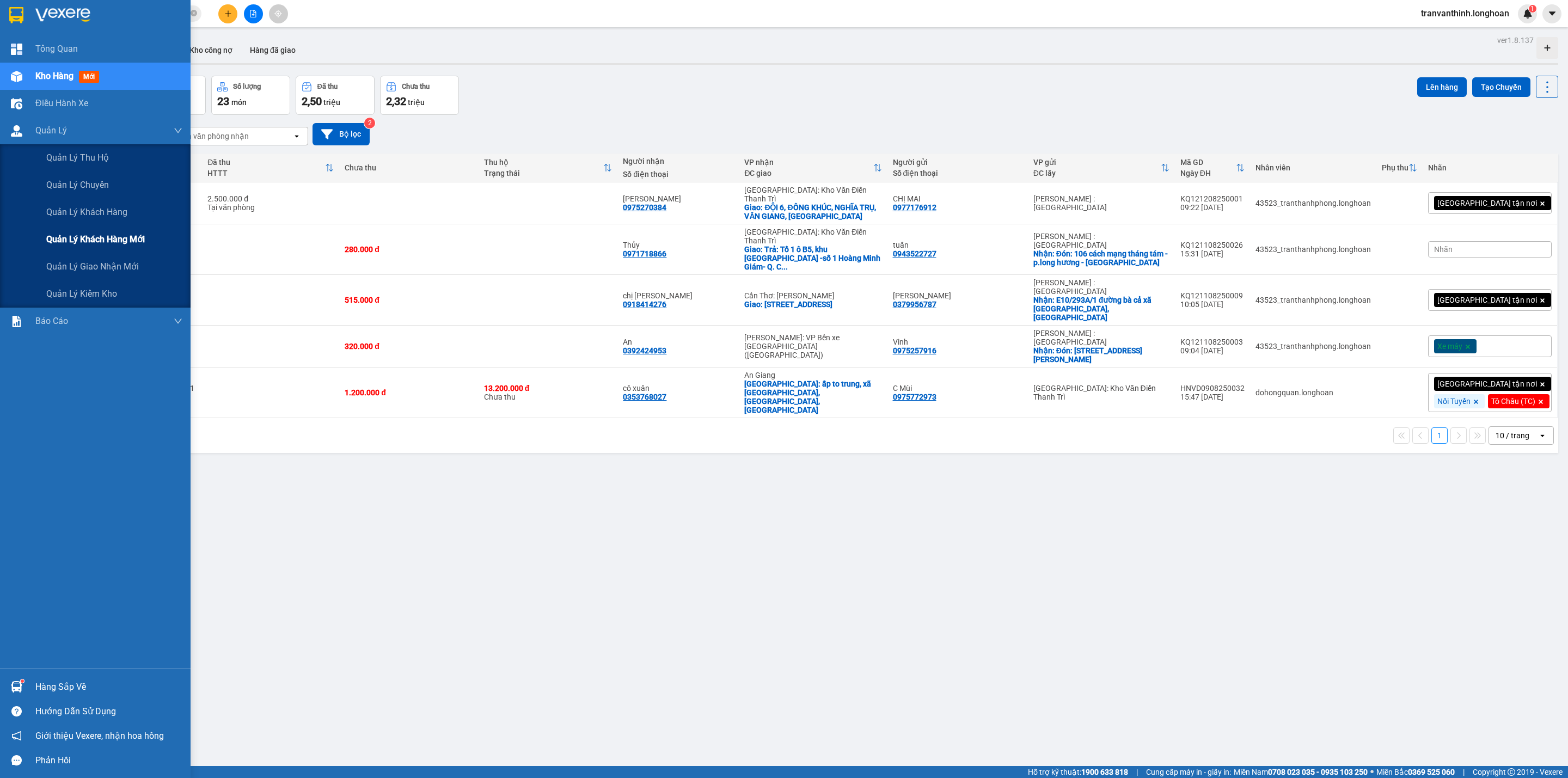
drag, startPoint x: 91, startPoint y: 262, endPoint x: 190, endPoint y: 227, distance: 105.0
click at [91, 263] on span "Quản lý giao nhận mới" at bounding box center [92, 266] width 93 height 14
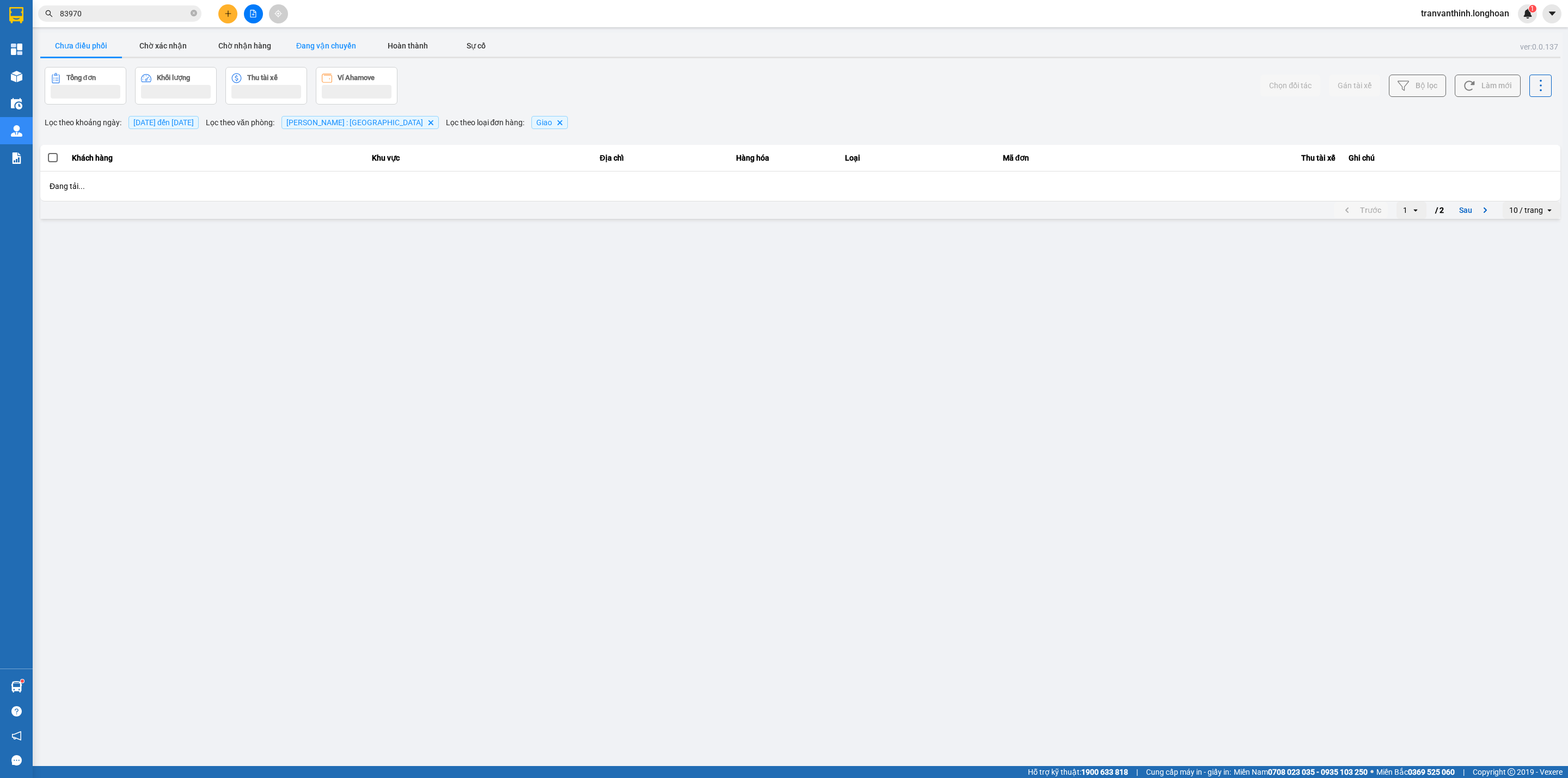
click at [335, 38] on button "Đang vận chuyển" at bounding box center [326, 45] width 82 height 22
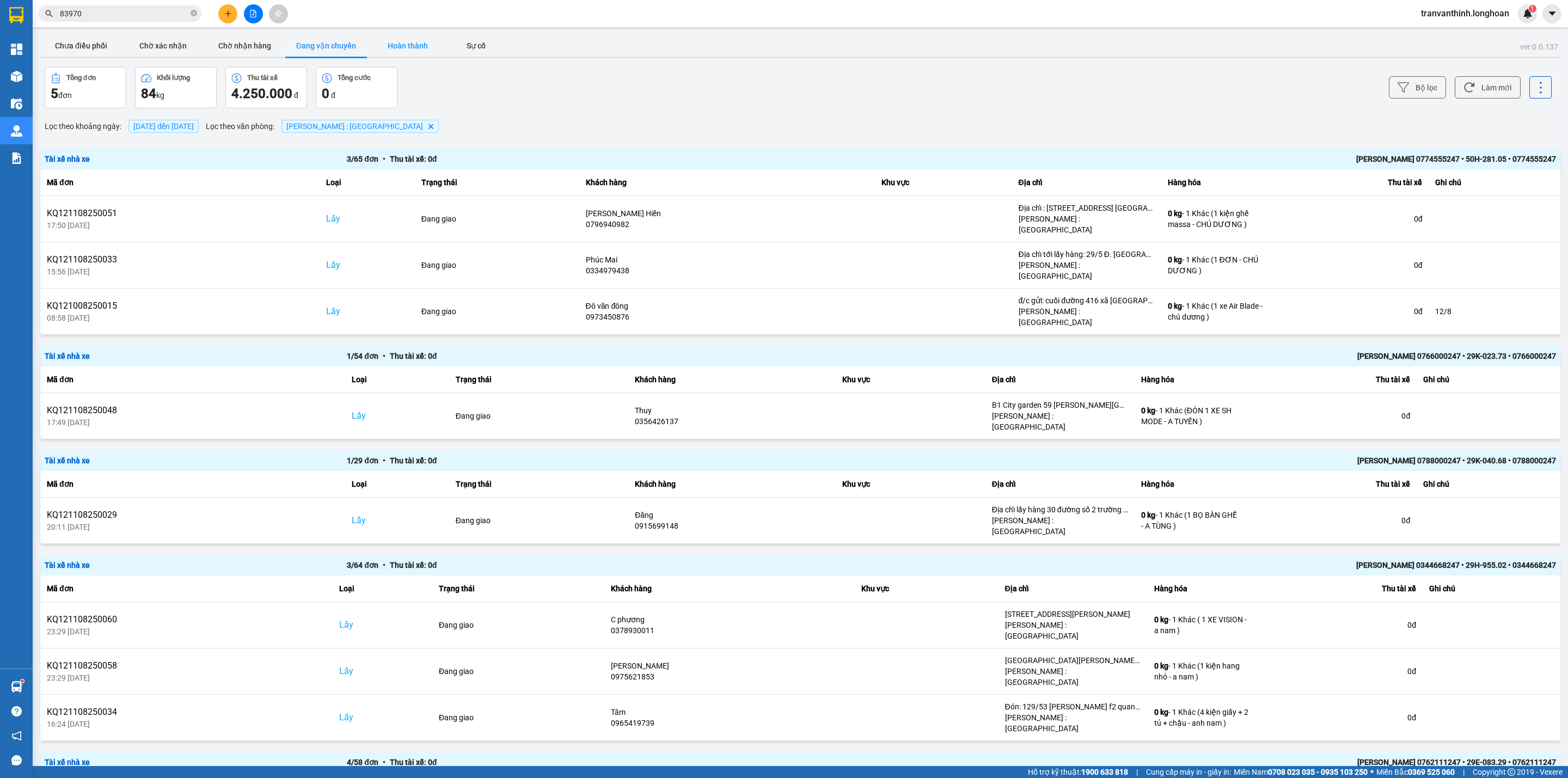
click at [401, 43] on button "Hoàn thành" at bounding box center [407, 45] width 82 height 22
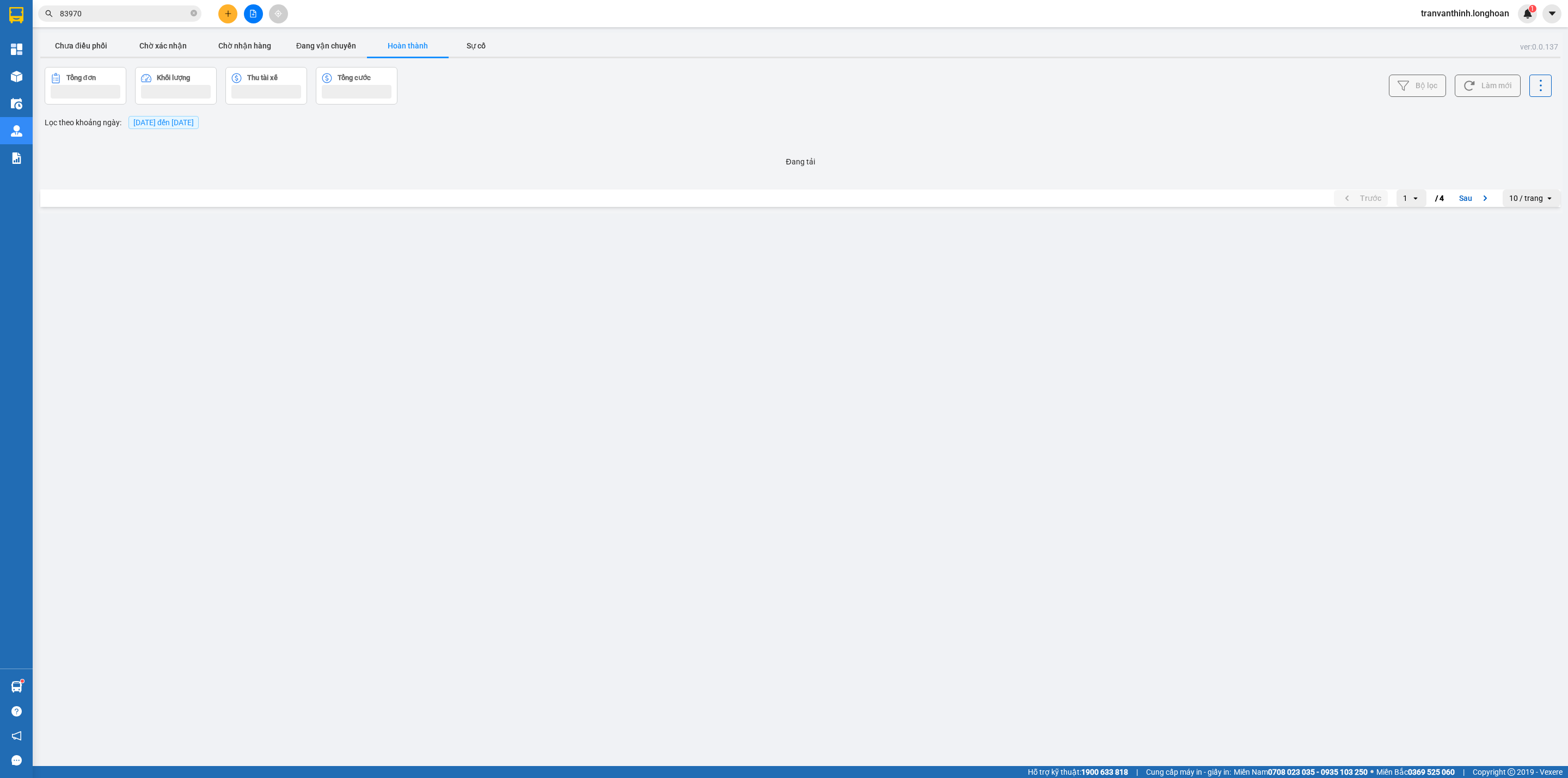
click at [158, 124] on span "11/08/2025 đến 11/08/2025" at bounding box center [163, 122] width 61 height 8
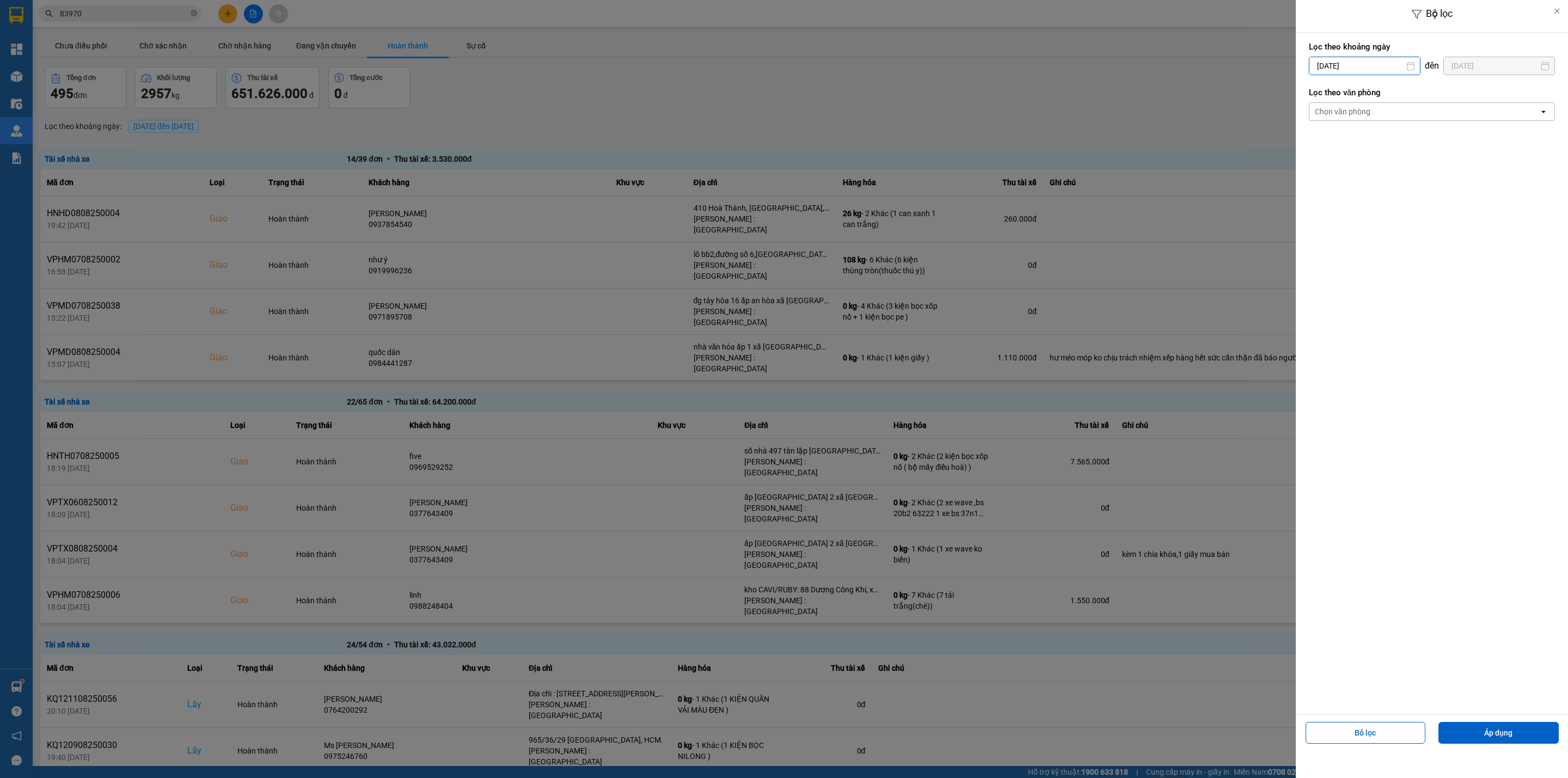
click at [1355, 62] on input "[DATE]" at bounding box center [1364, 66] width 110 height 17
click at [1334, 171] on div "5" at bounding box center [1337, 169] width 15 height 13
type input "05/08/2025"
click at [1482, 68] on input "11/08/2025" at bounding box center [1499, 66] width 110 height 17
click at [1440, 165] on div "5" at bounding box center [1439, 169] width 15 height 13
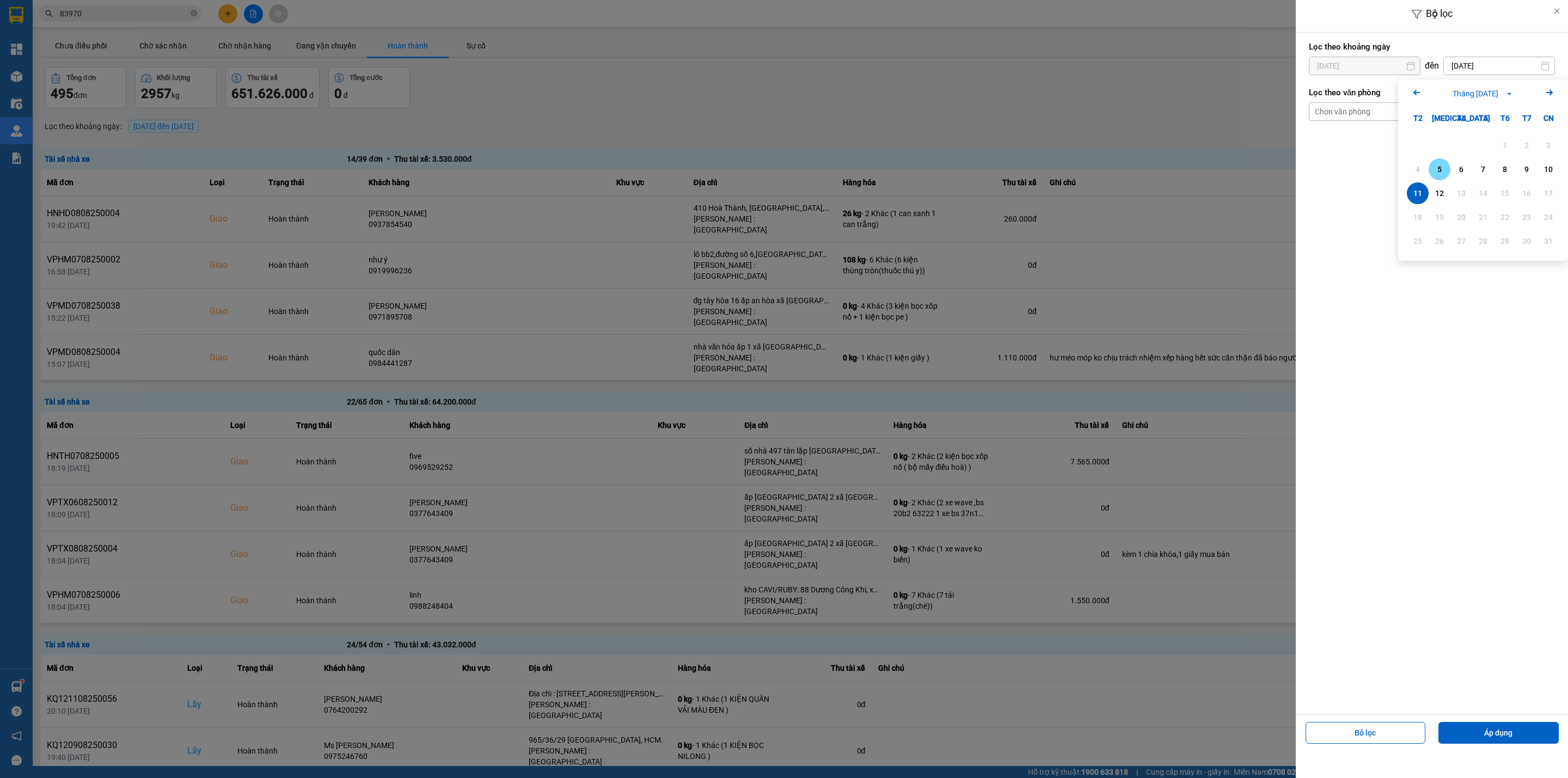
type input "05/08/2025"
click at [1431, 108] on div "Chọn văn phòng" at bounding box center [1424, 112] width 229 height 17
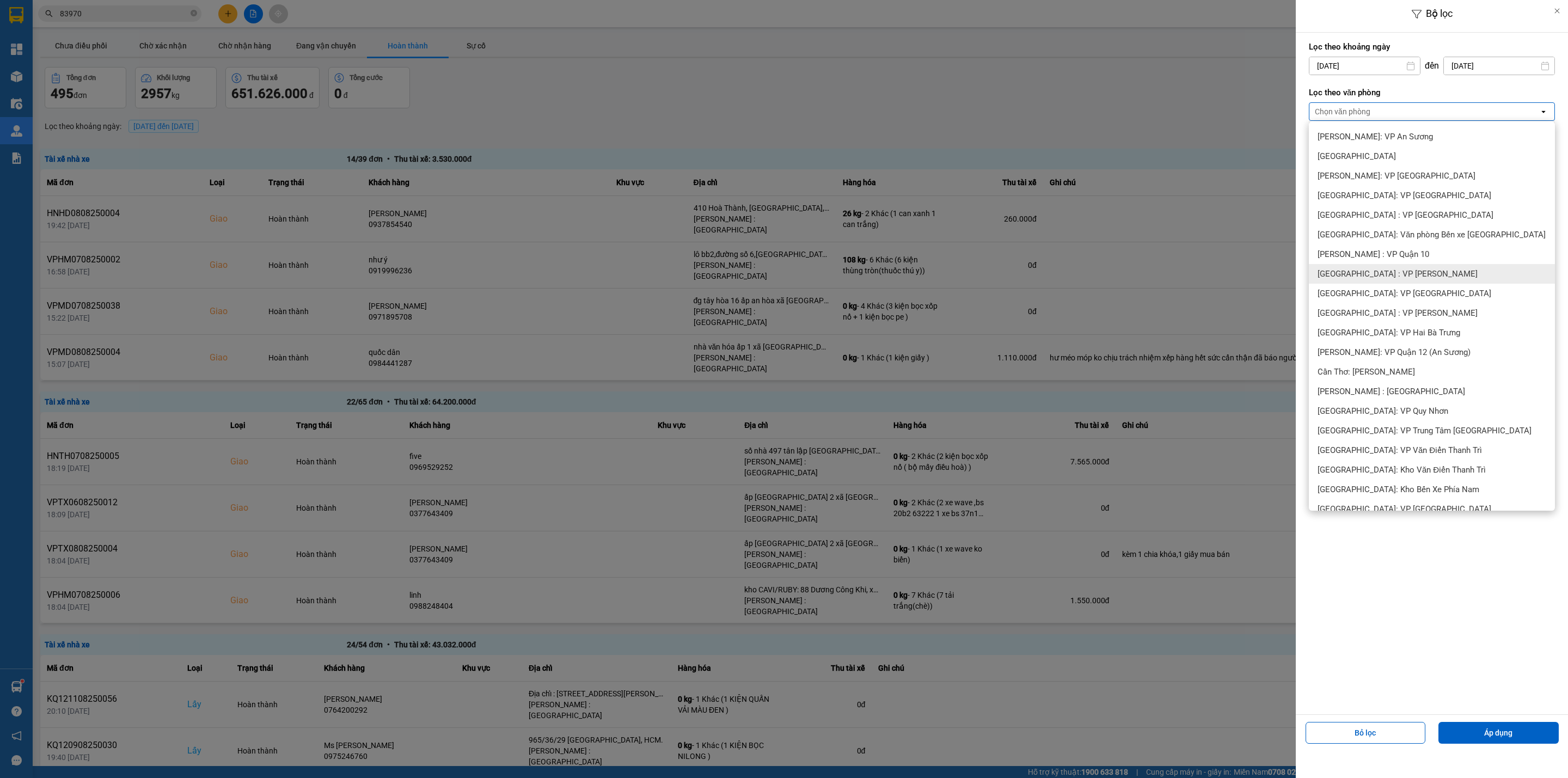
scroll to position [245, 0]
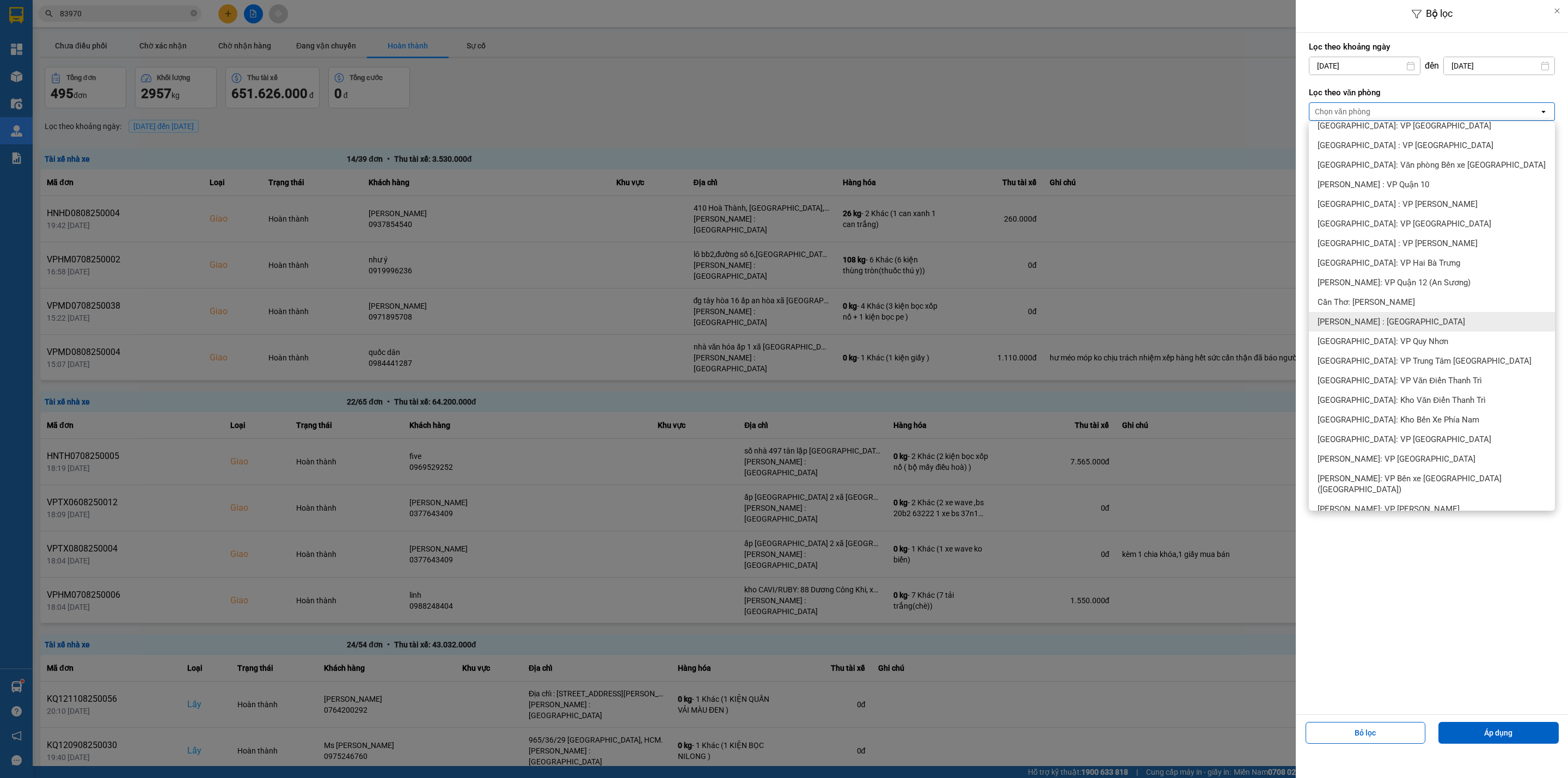
click at [1370, 324] on span "[PERSON_NAME] : [GEOGRAPHIC_DATA]" at bounding box center [1391, 322] width 148 height 11
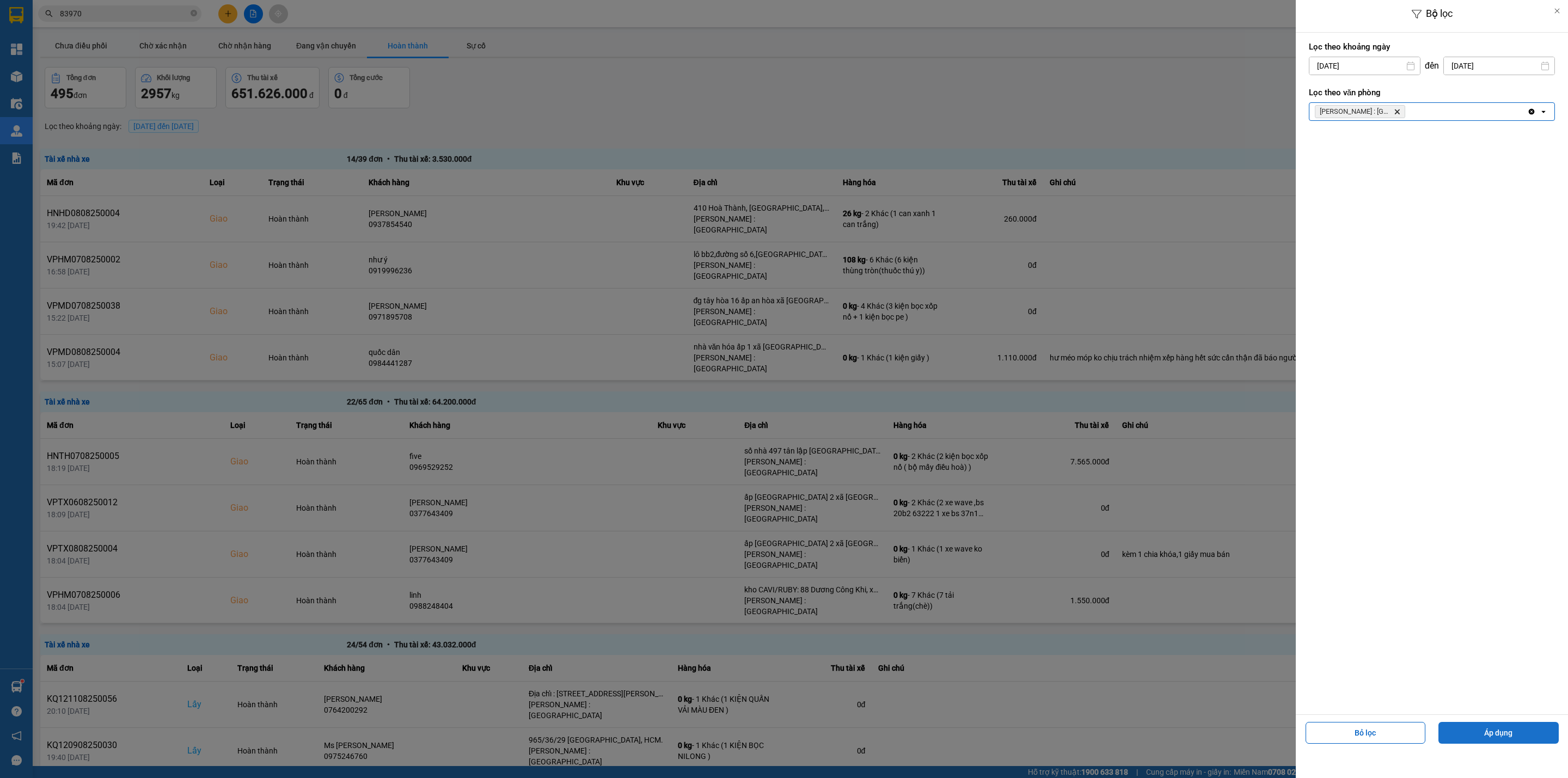
click at [1507, 737] on button "Áp dụng" at bounding box center [1498, 732] width 121 height 22
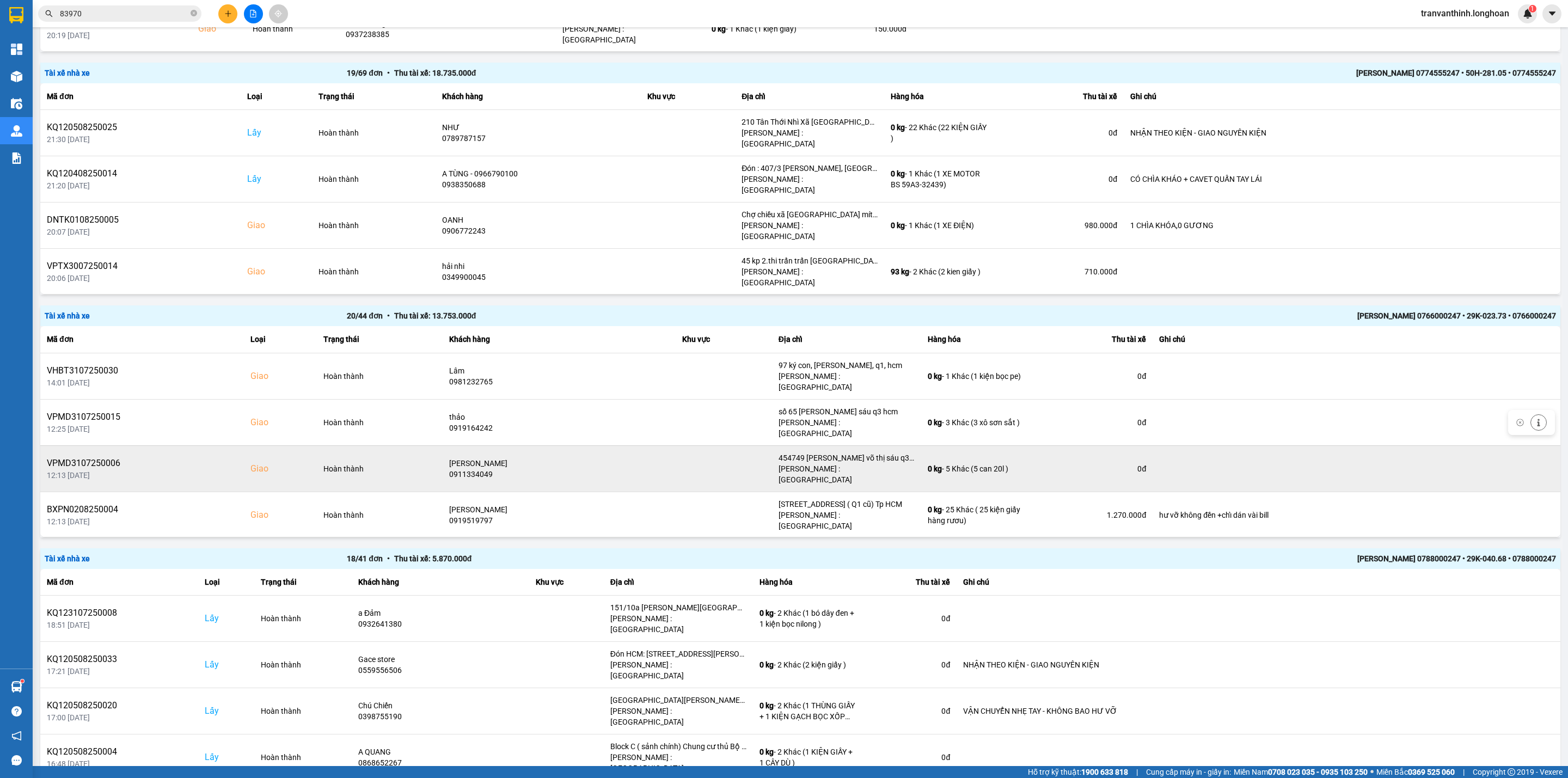
scroll to position [409, 0]
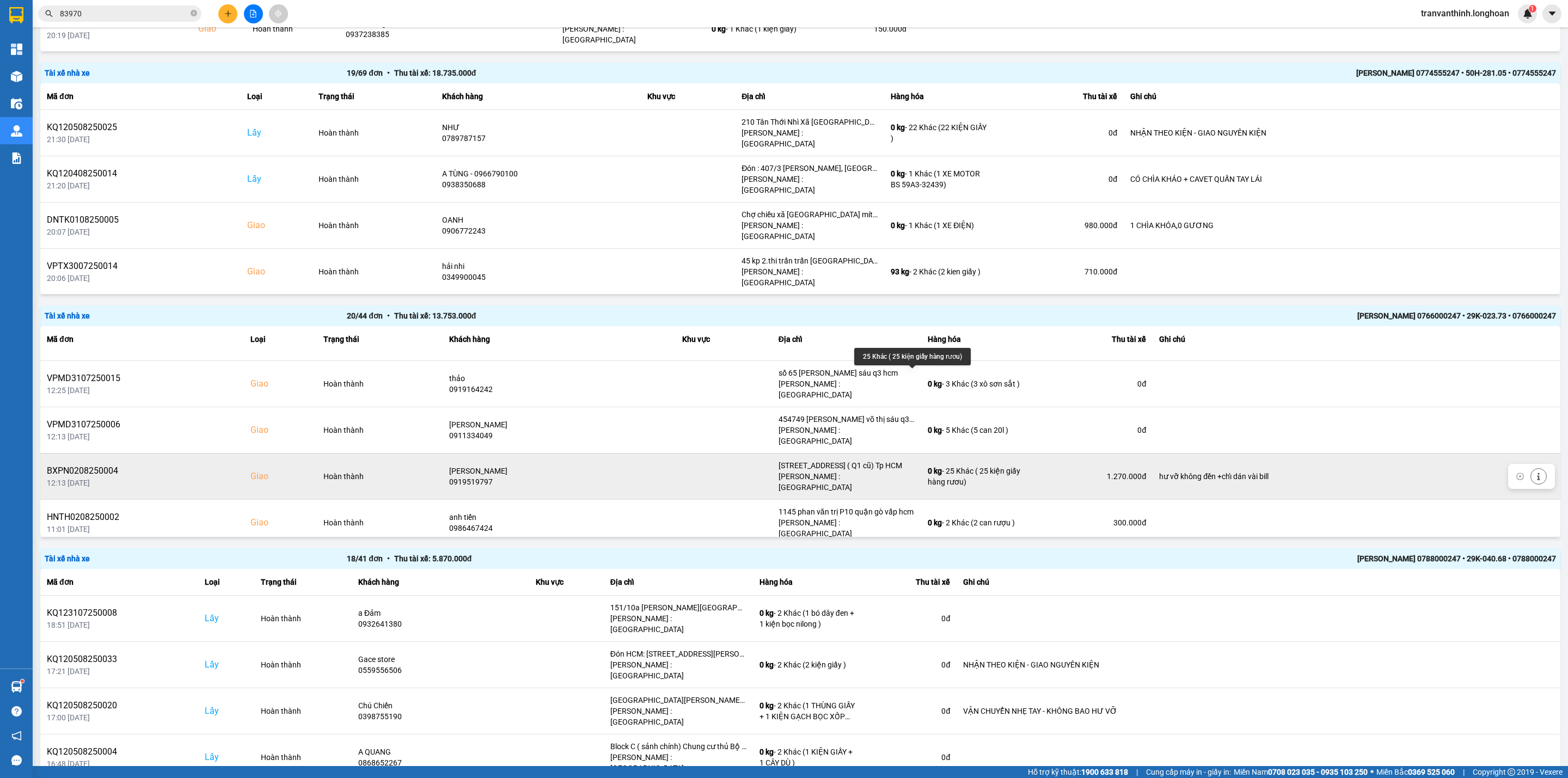
click at [936, 466] on div "0 kg - 25 Khác ( 25 kiện giấy hàng rươu)" at bounding box center [975, 476] width 96 height 22
click at [91, 464] on div "BXPN0208250004" at bounding box center [142, 471] width 190 height 13
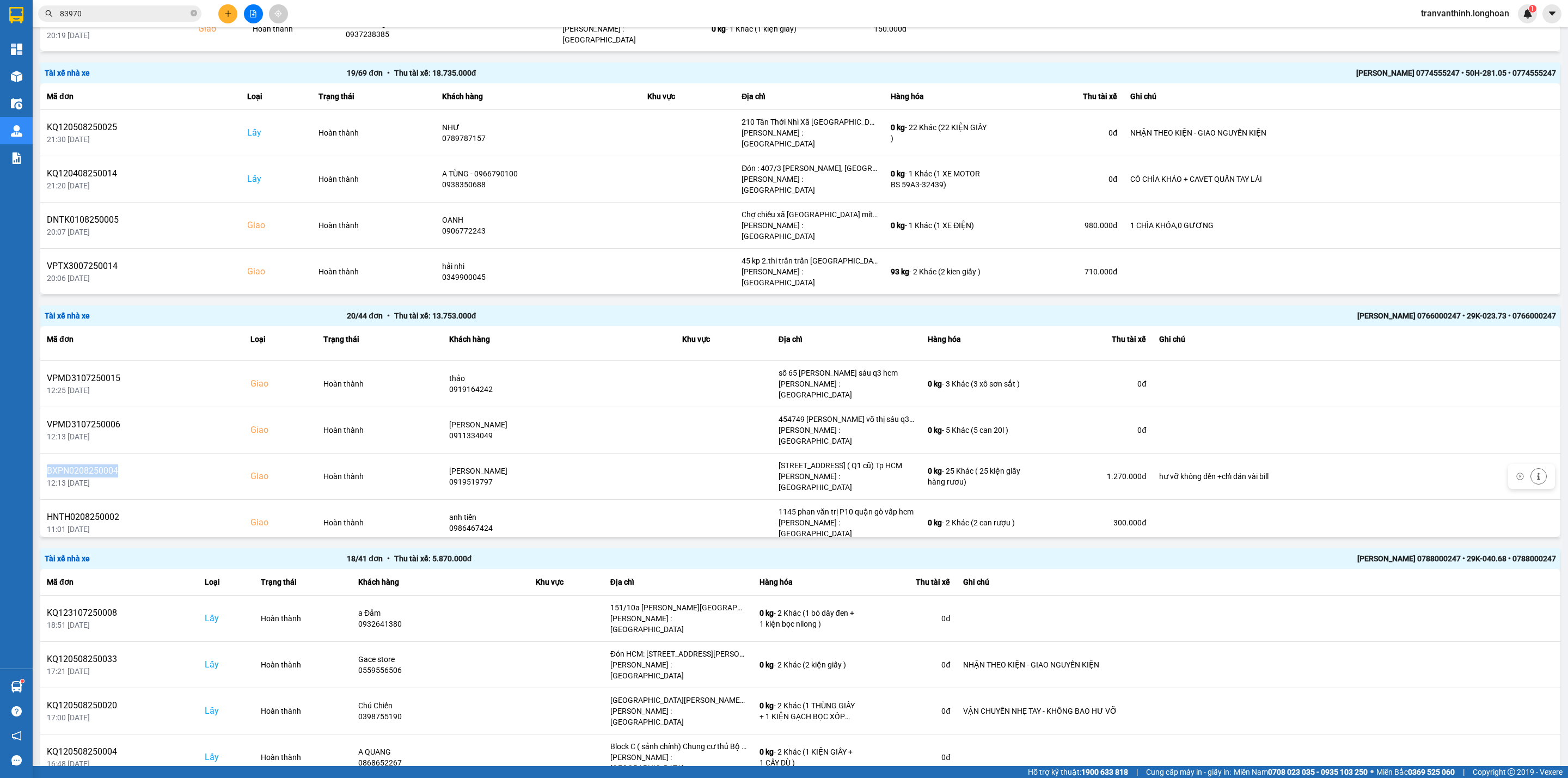
copy div "BXPN0208250004"
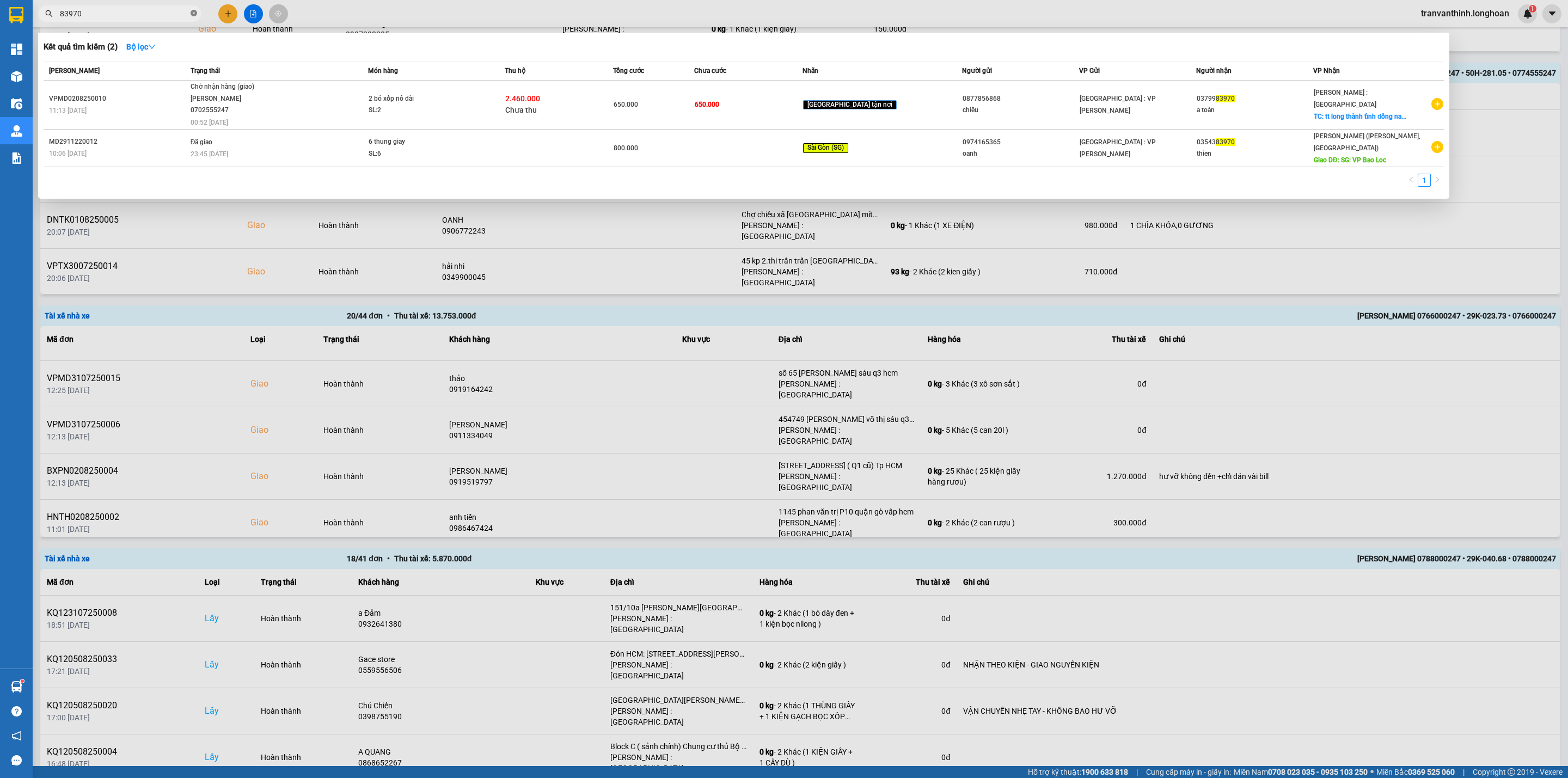
click at [193, 13] on icon "close-circle" at bounding box center [193, 13] width 6 height 6
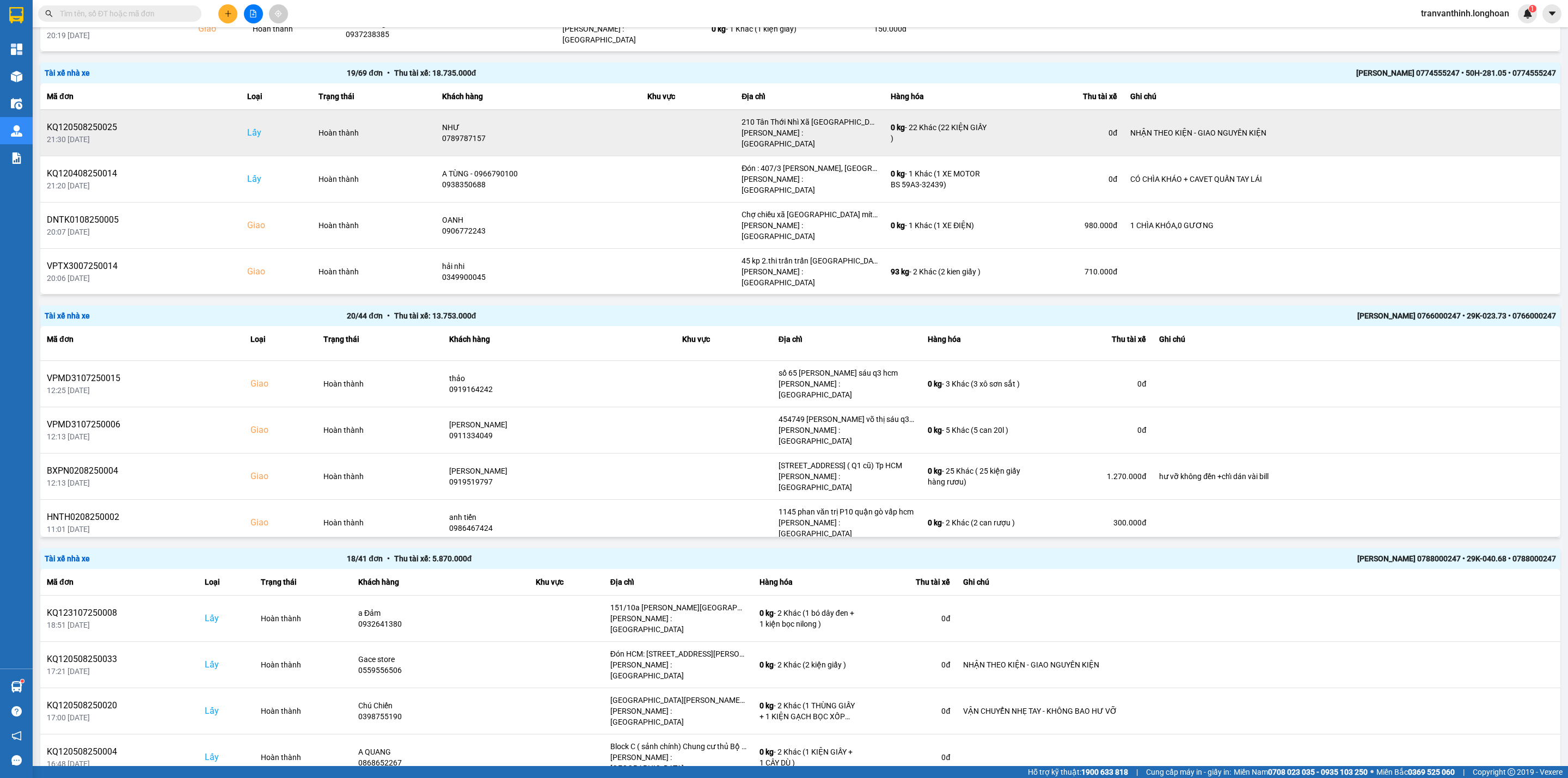
paste input "BXPN0208250004"
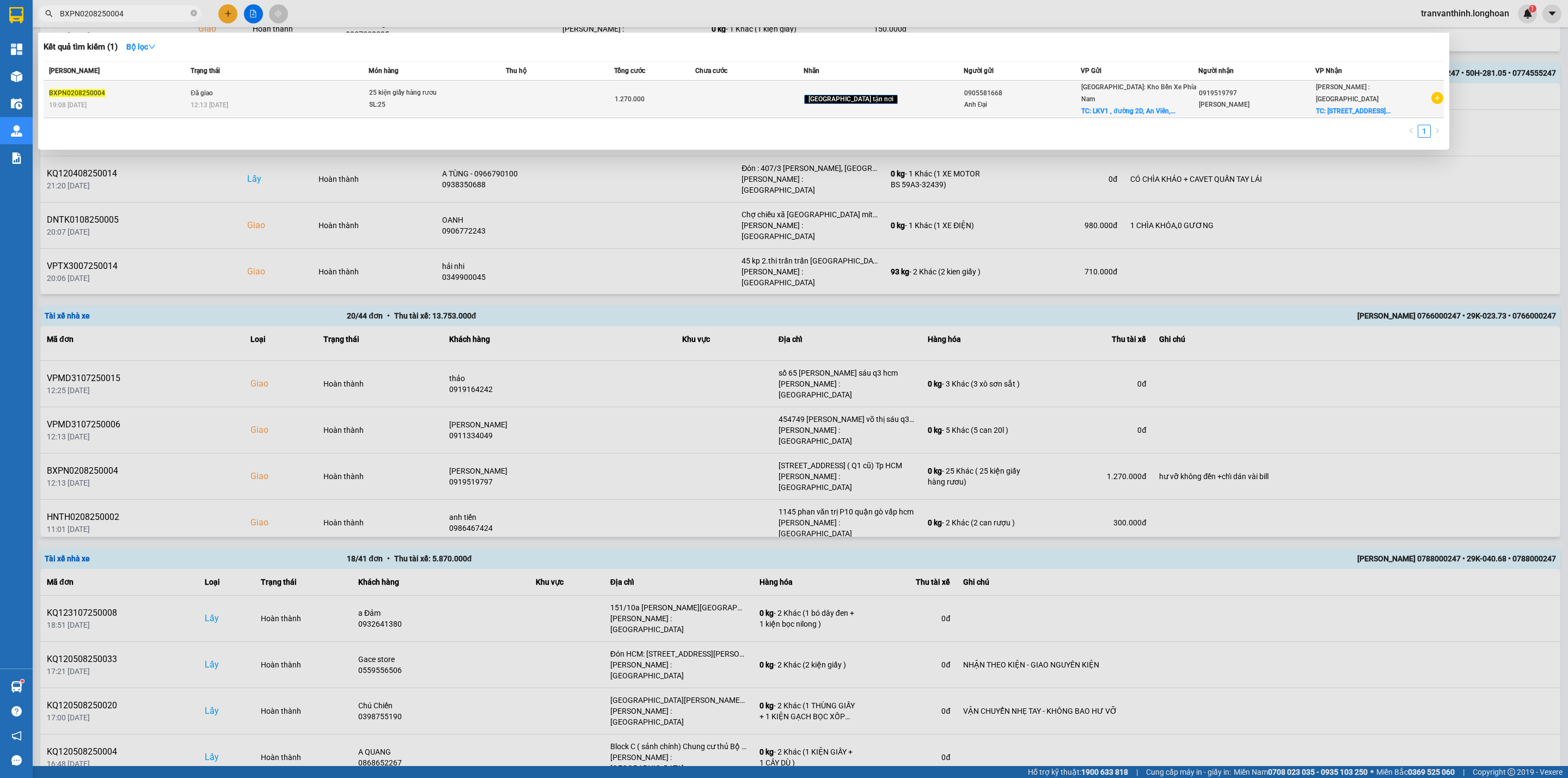
type input "BXPN0208250004"
click at [644, 96] on span "1.270.000" at bounding box center [630, 99] width 30 height 8
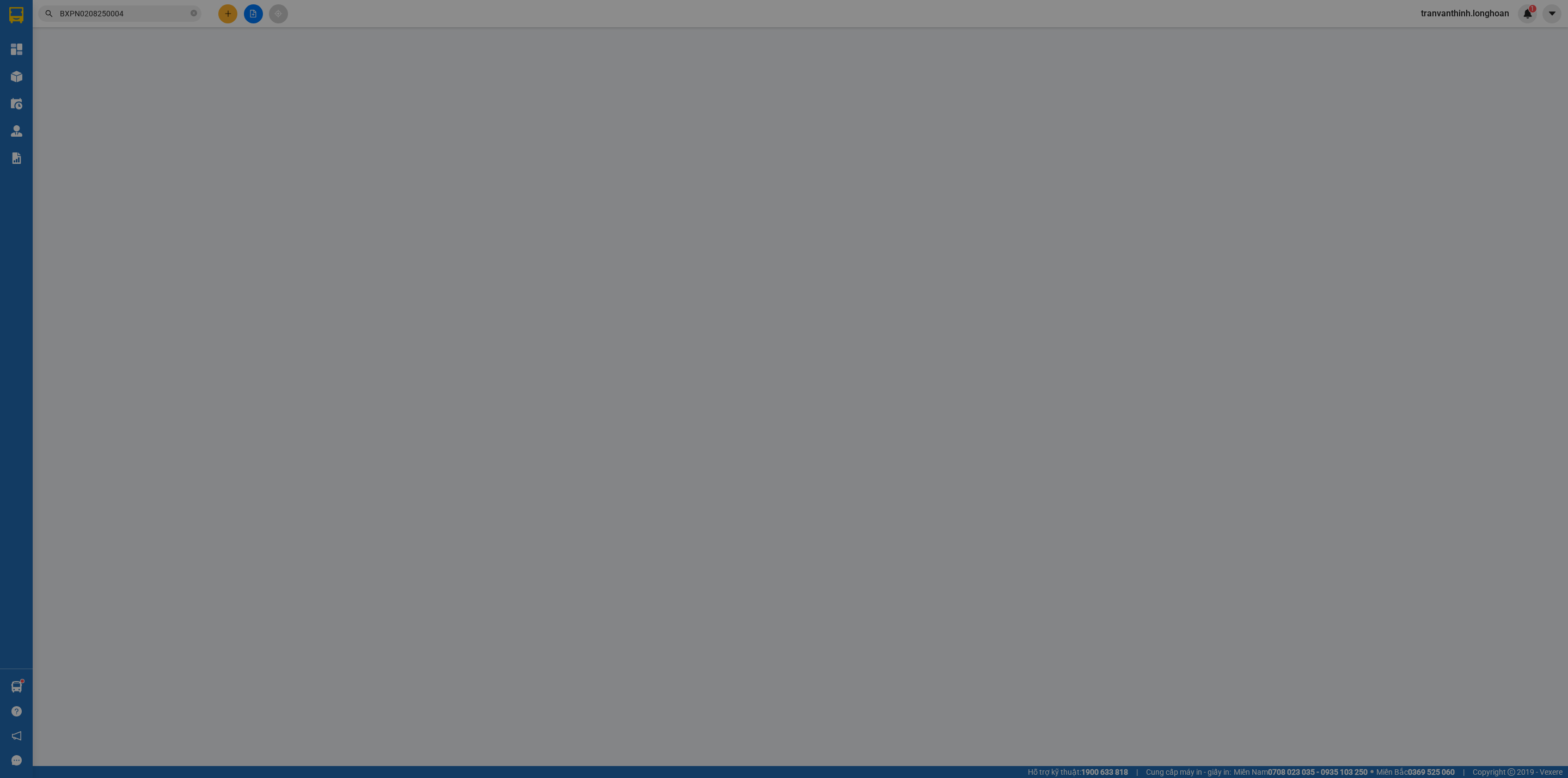
type input "0905581668"
type input "Anh Đại"
checkbox input "true"
type input "LKV1 , đường 2D, An Viên, Vĩnh Trường, Nha Trang"
type input "200.000"
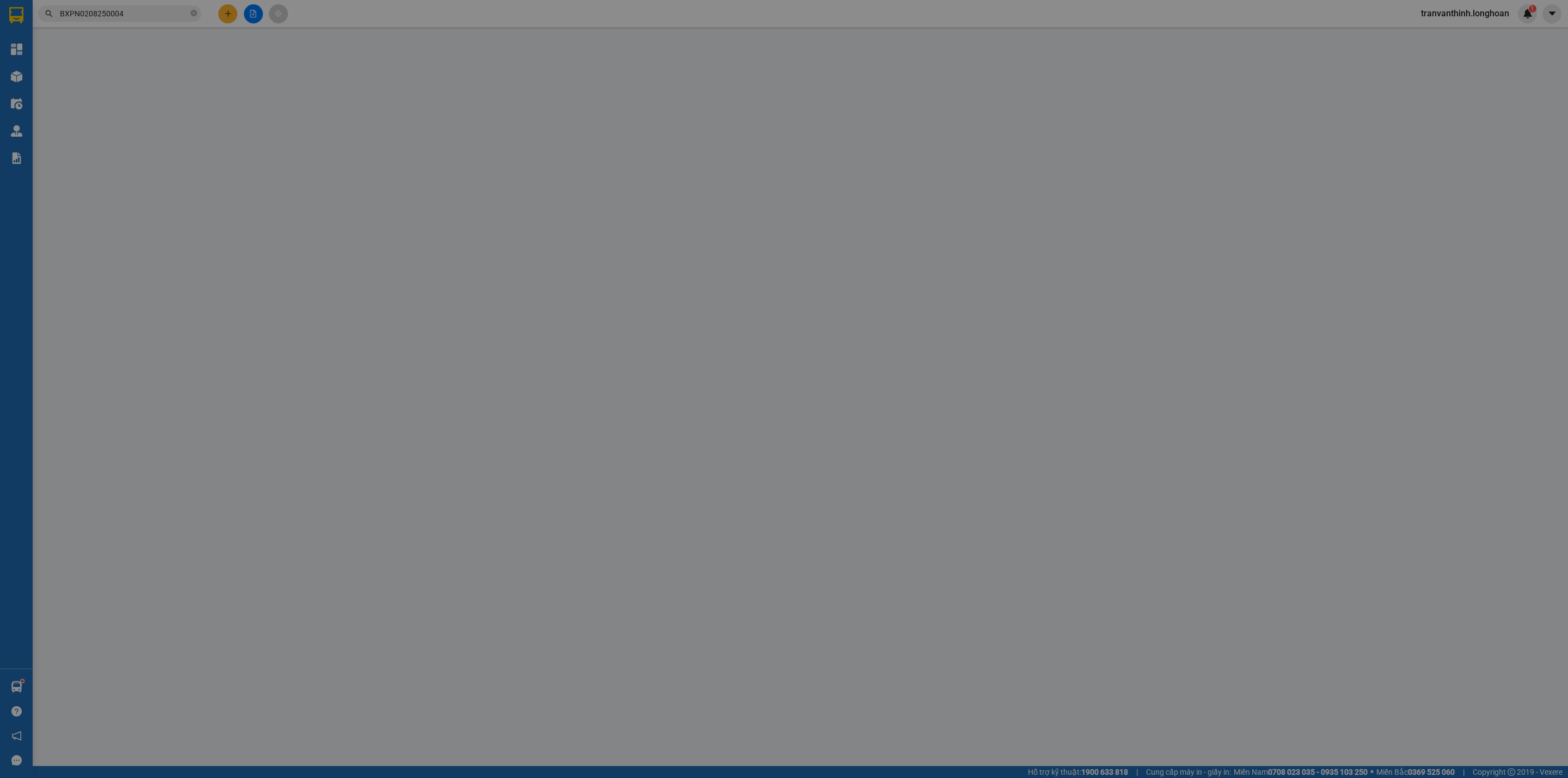
type input "0919519797"
type input "Anh Điệp"
checkbox input "true"
type input "111A Pasteur, Phường Saigon ( Q1 cũ) Tp HCM"
type input "hư vỡ không đền +chỉ dán vài bill"
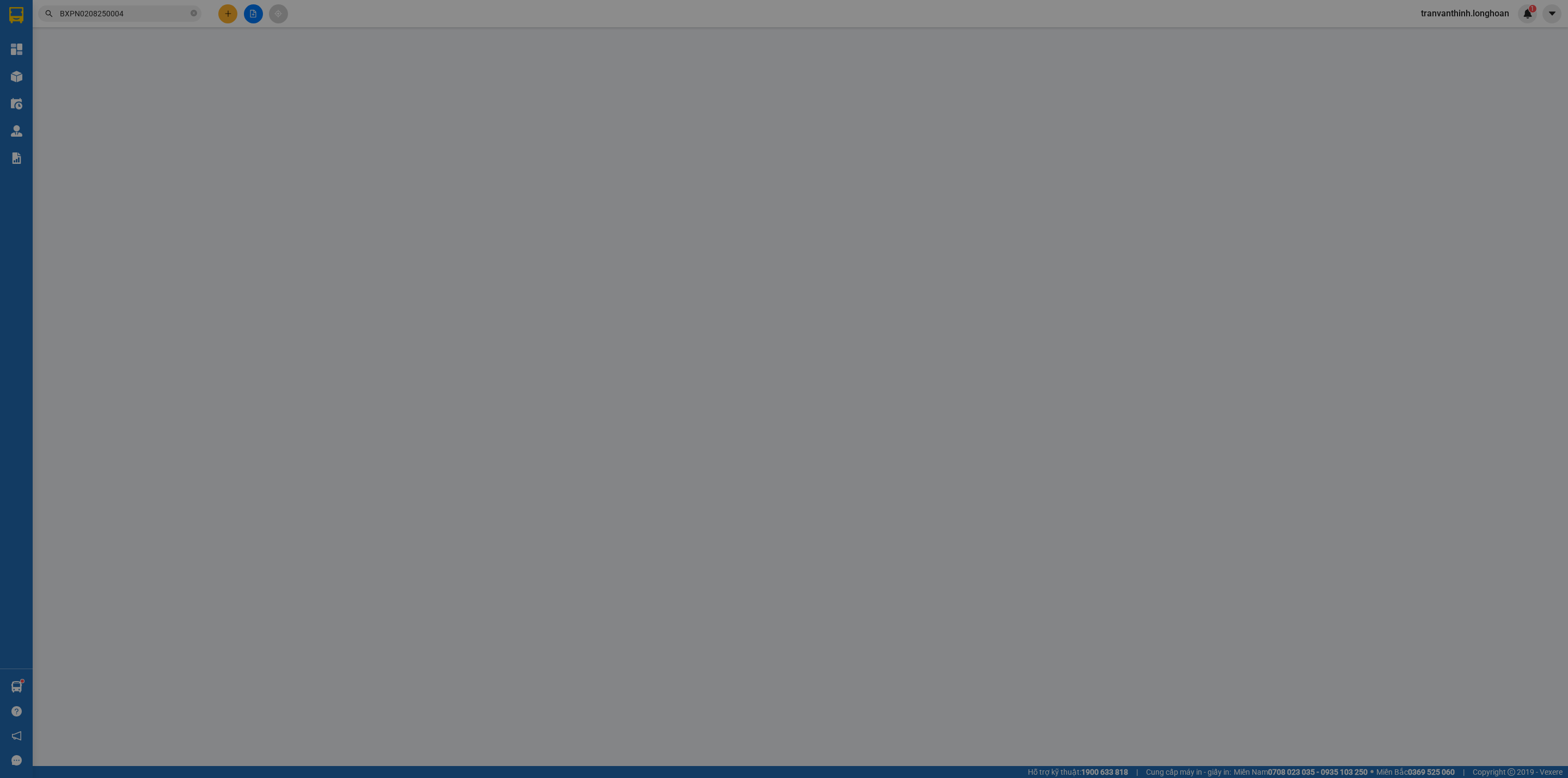
type input "1.270.000"
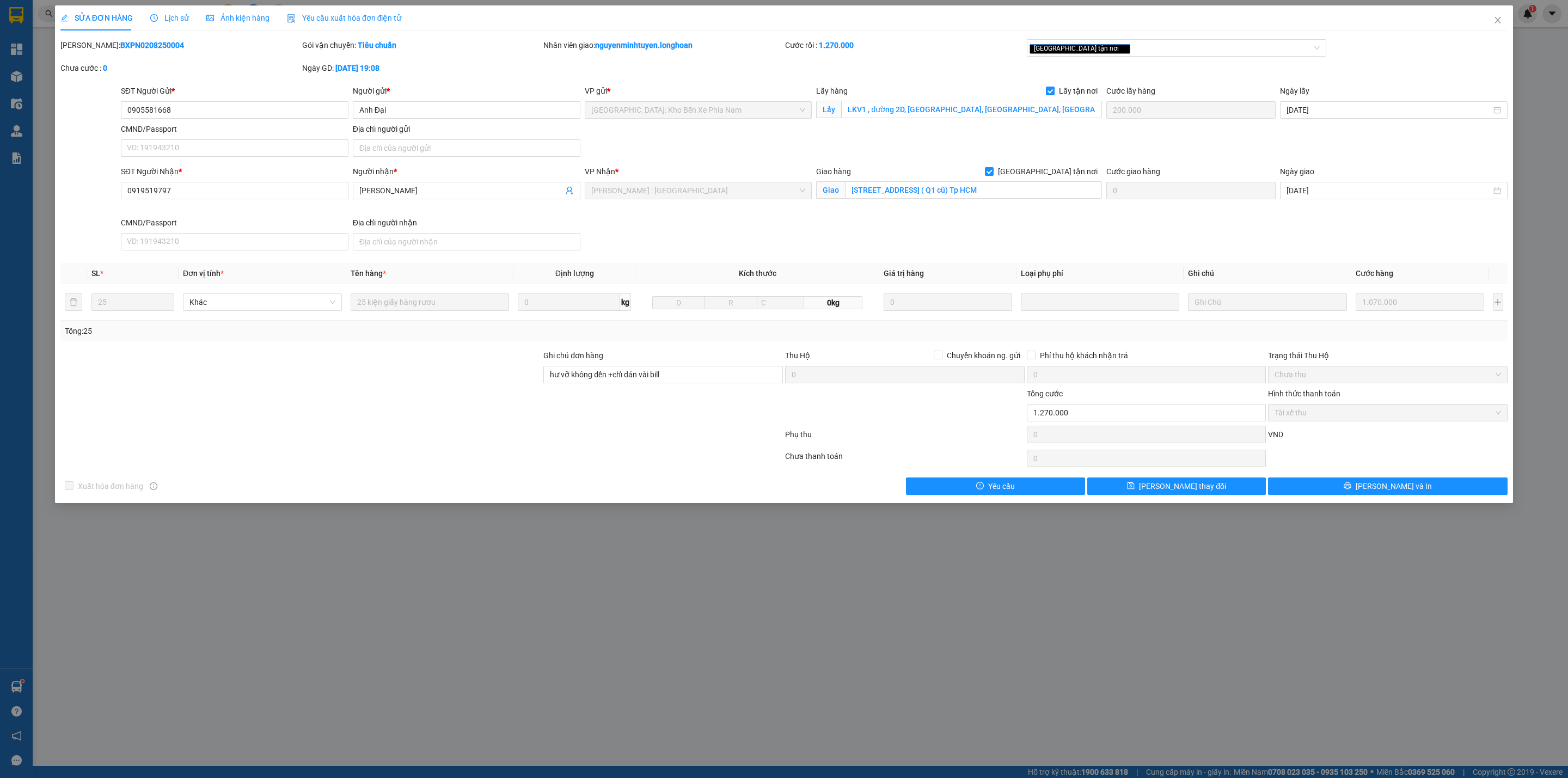
click at [163, 19] on span "Lịch sử" at bounding box center [169, 18] width 38 height 8
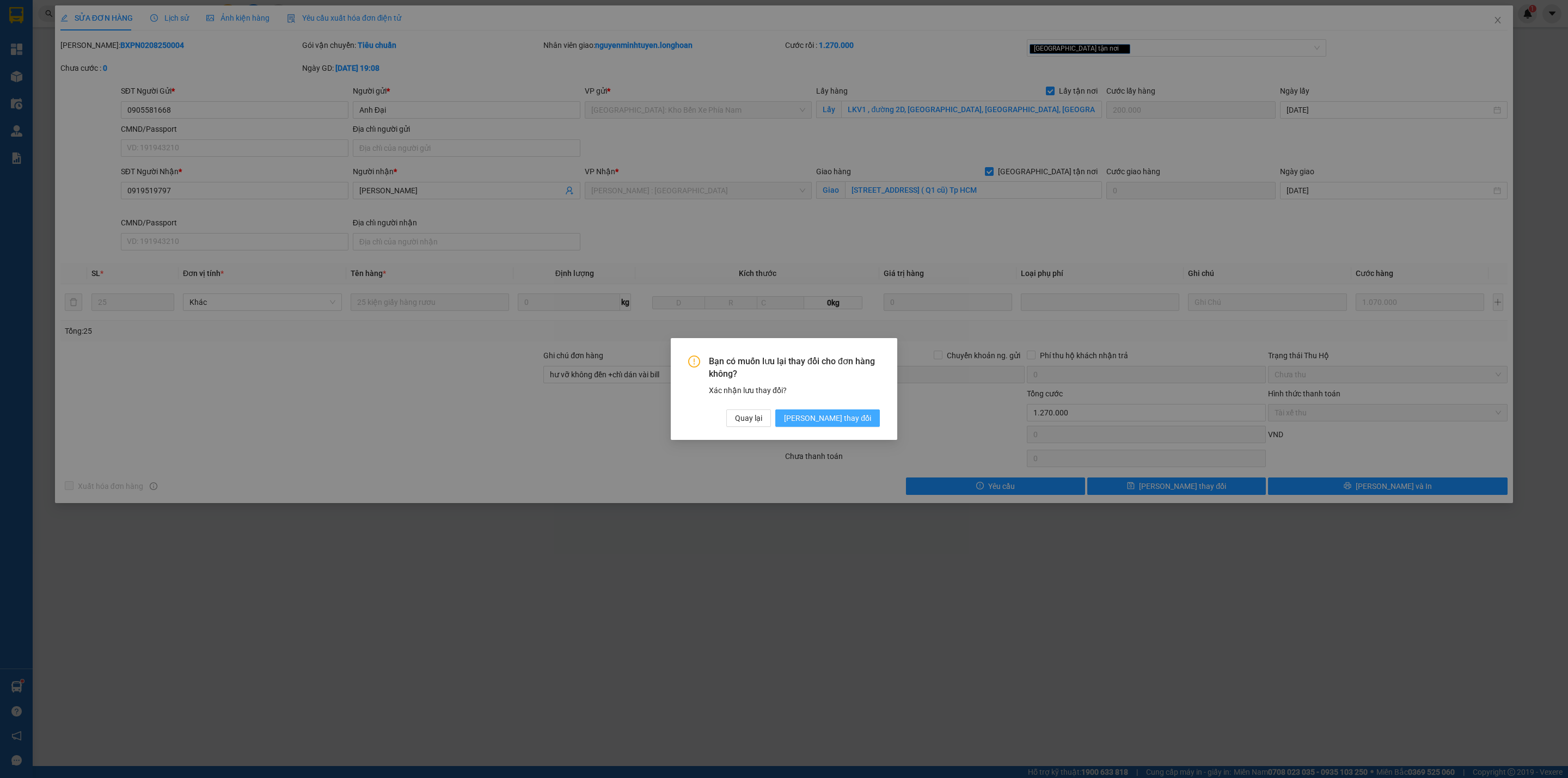
drag, startPoint x: 853, startPoint y: 418, endPoint x: 849, endPoint y: 413, distance: 6.4
click at [853, 420] on span "[PERSON_NAME] thay đổi" at bounding box center [827, 418] width 87 height 12
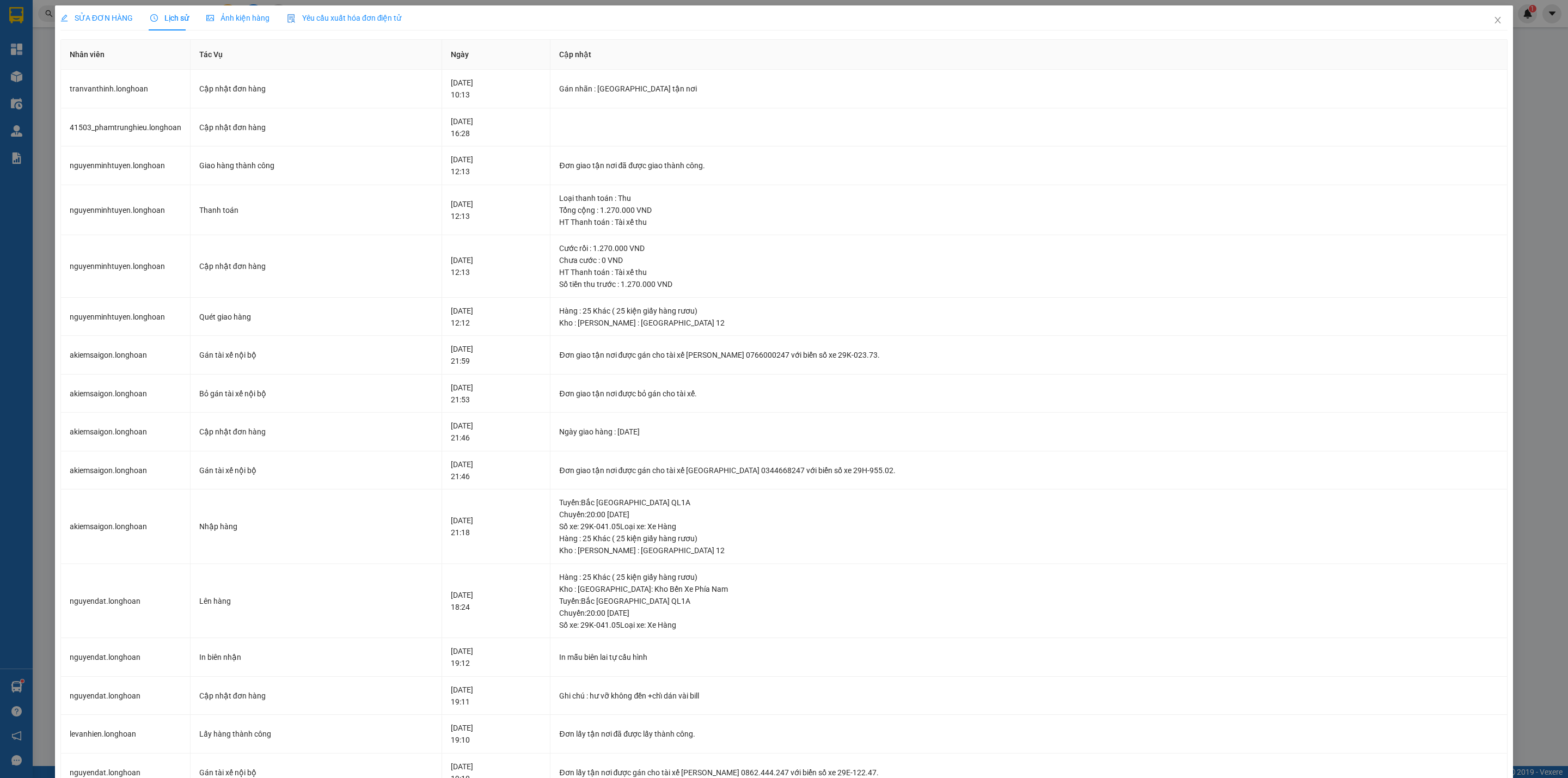
click at [90, 14] on span "SỬA ĐƠN HÀNG" at bounding box center [97, 18] width 73 height 8
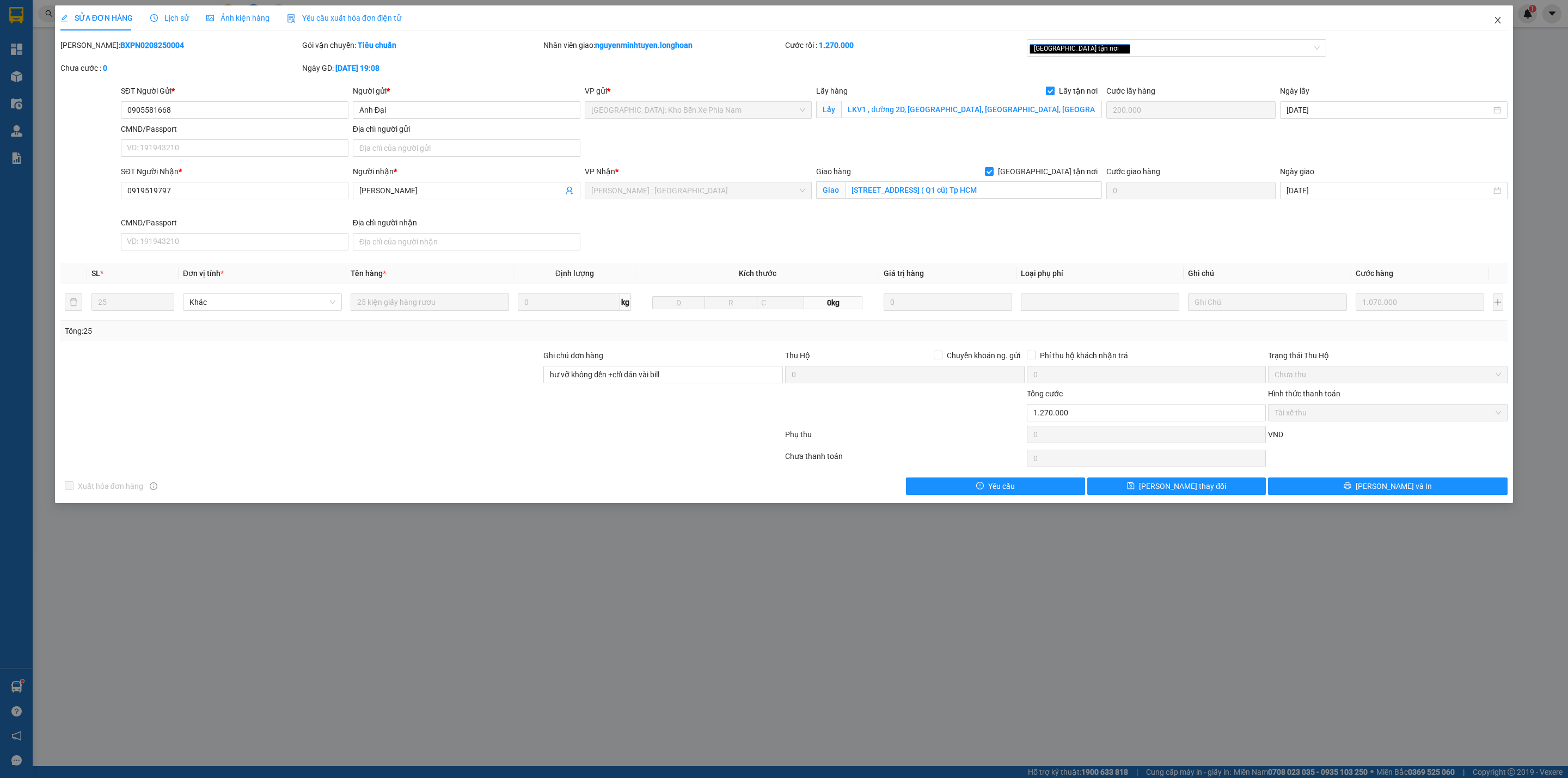
click at [1504, 18] on span "Close" at bounding box center [1498, 21] width 31 height 31
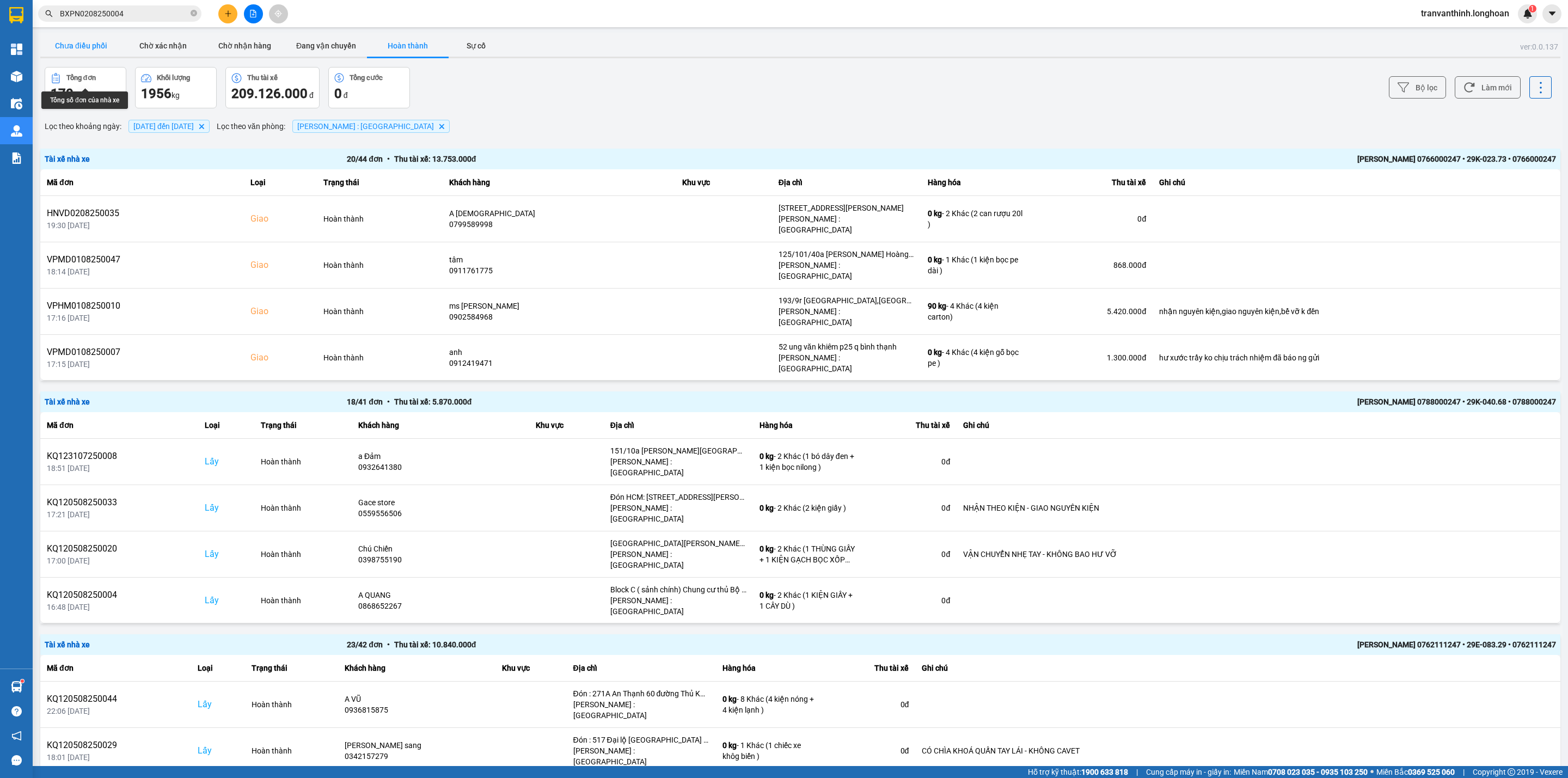
click at [84, 49] on button "Chưa điều phối" at bounding box center [81, 45] width 82 height 22
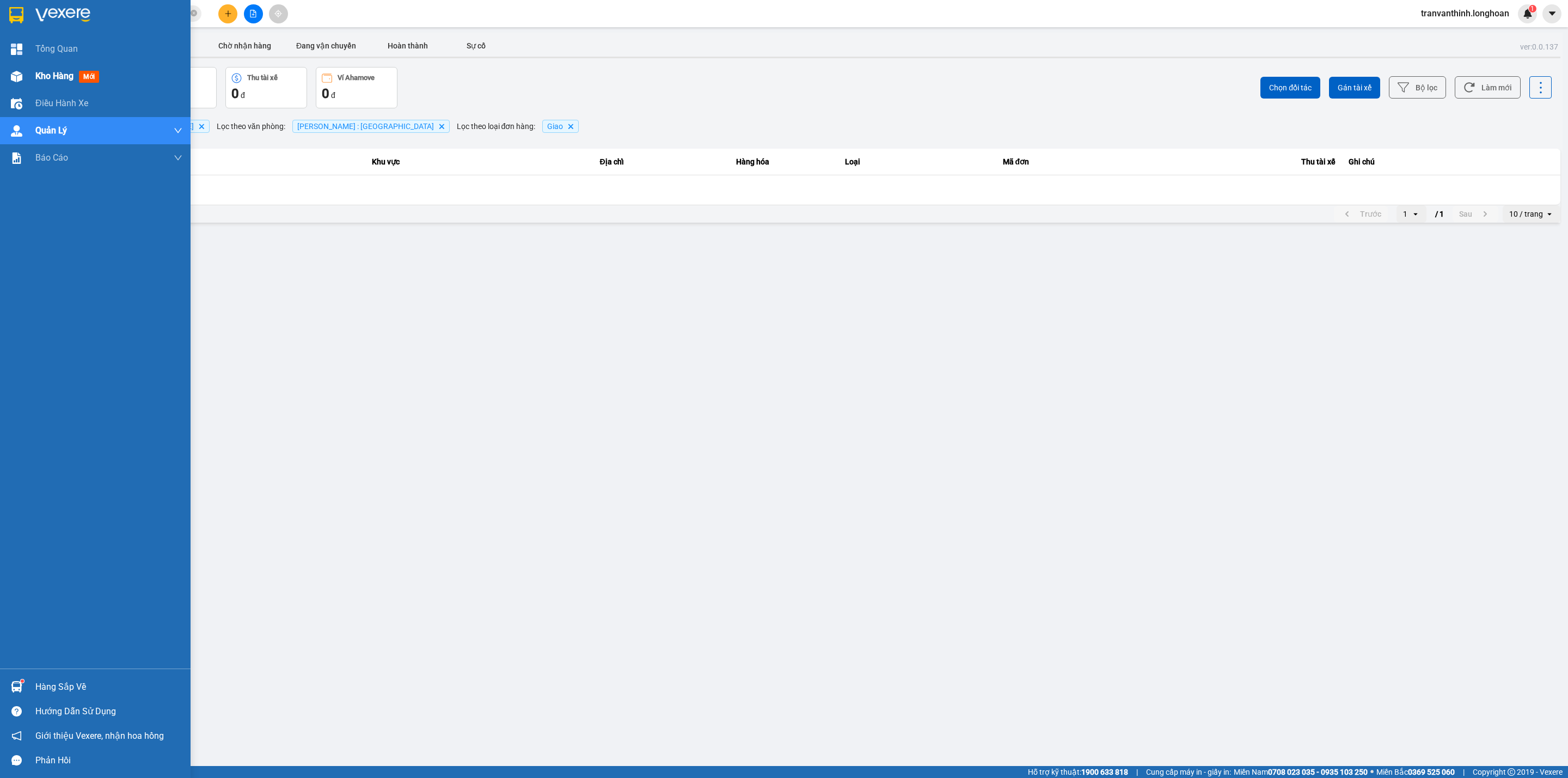
click at [47, 74] on span "Kho hàng" at bounding box center [54, 76] width 38 height 10
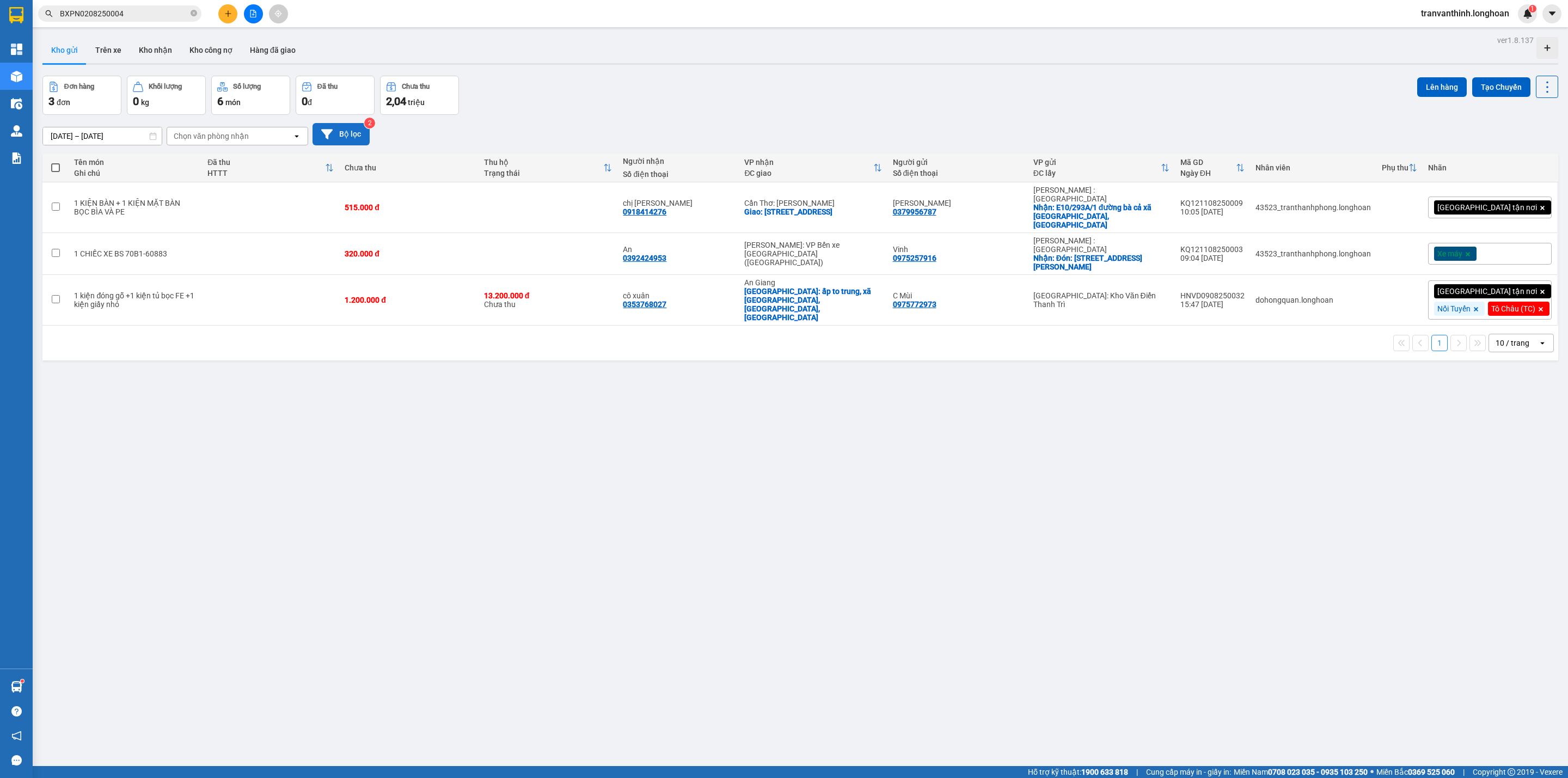
click at [338, 137] on button "Bộ lọc" at bounding box center [341, 134] width 57 height 22
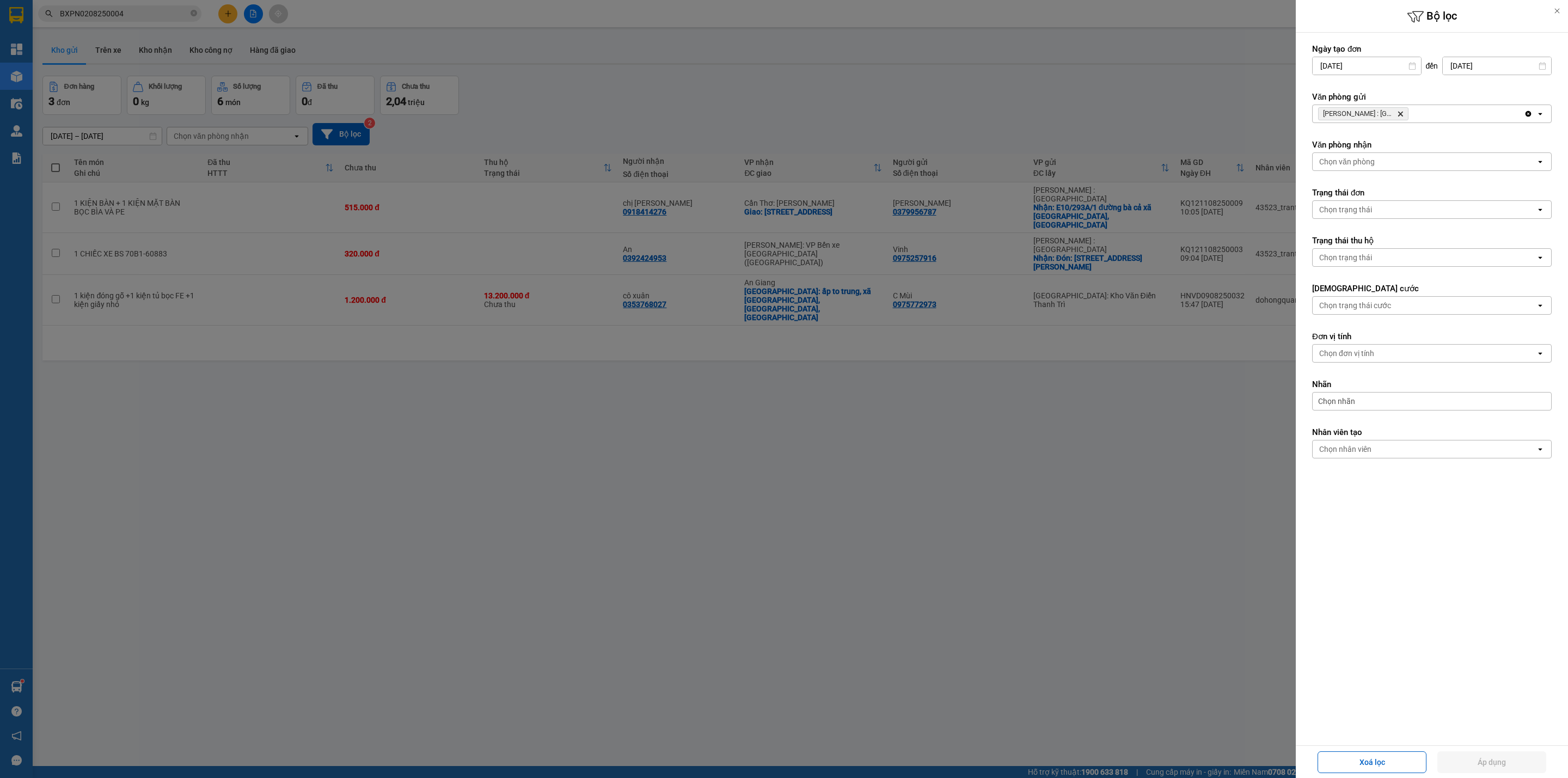
click at [1402, 113] on icon "Delete" at bounding box center [1399, 113] width 6 height 6
click at [1406, 113] on div "Chọn văn phòng" at bounding box center [1424, 114] width 223 height 17
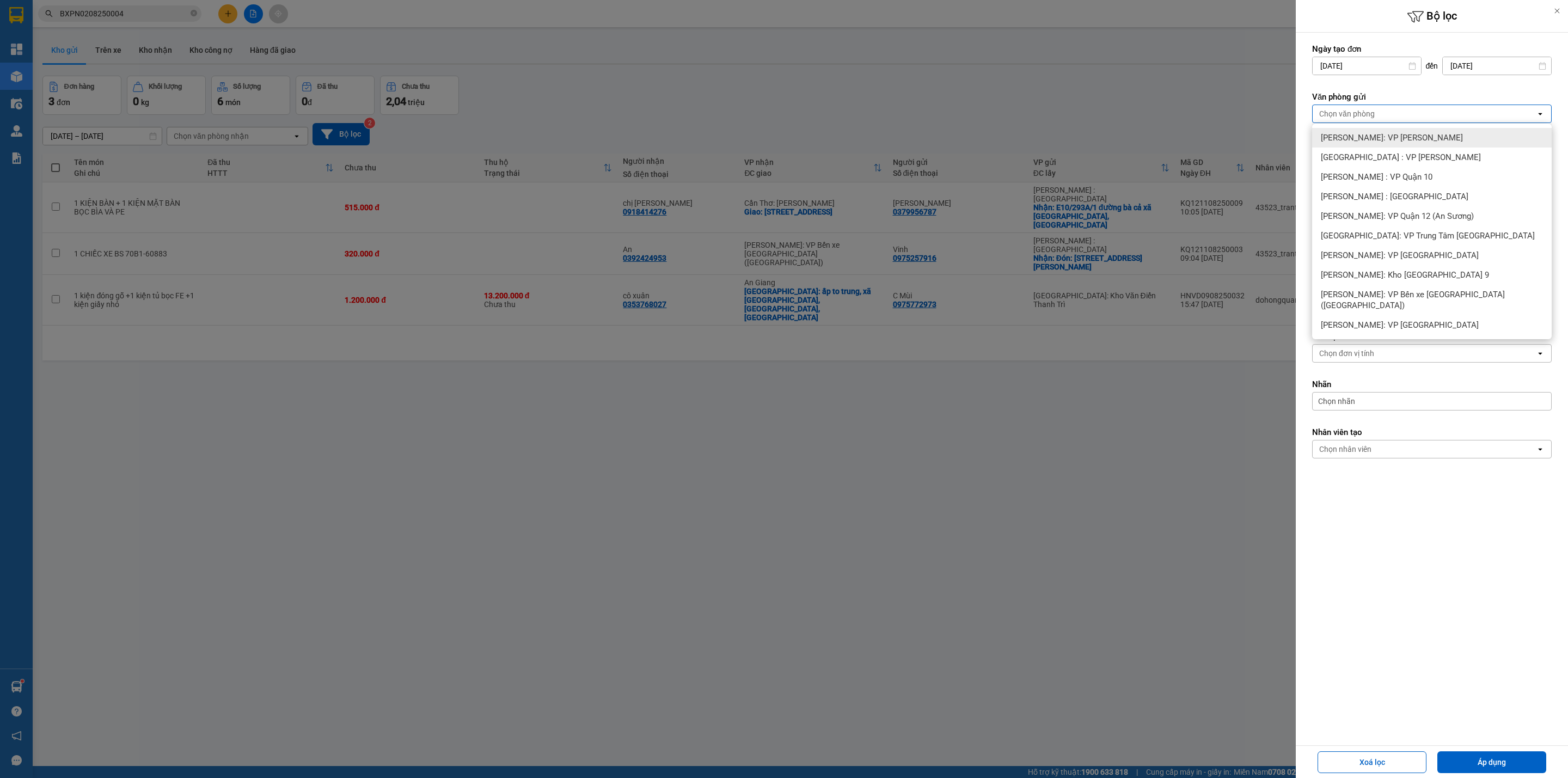
click at [1380, 130] on div "[PERSON_NAME]: VP [PERSON_NAME]" at bounding box center [1432, 137] width 240 height 20
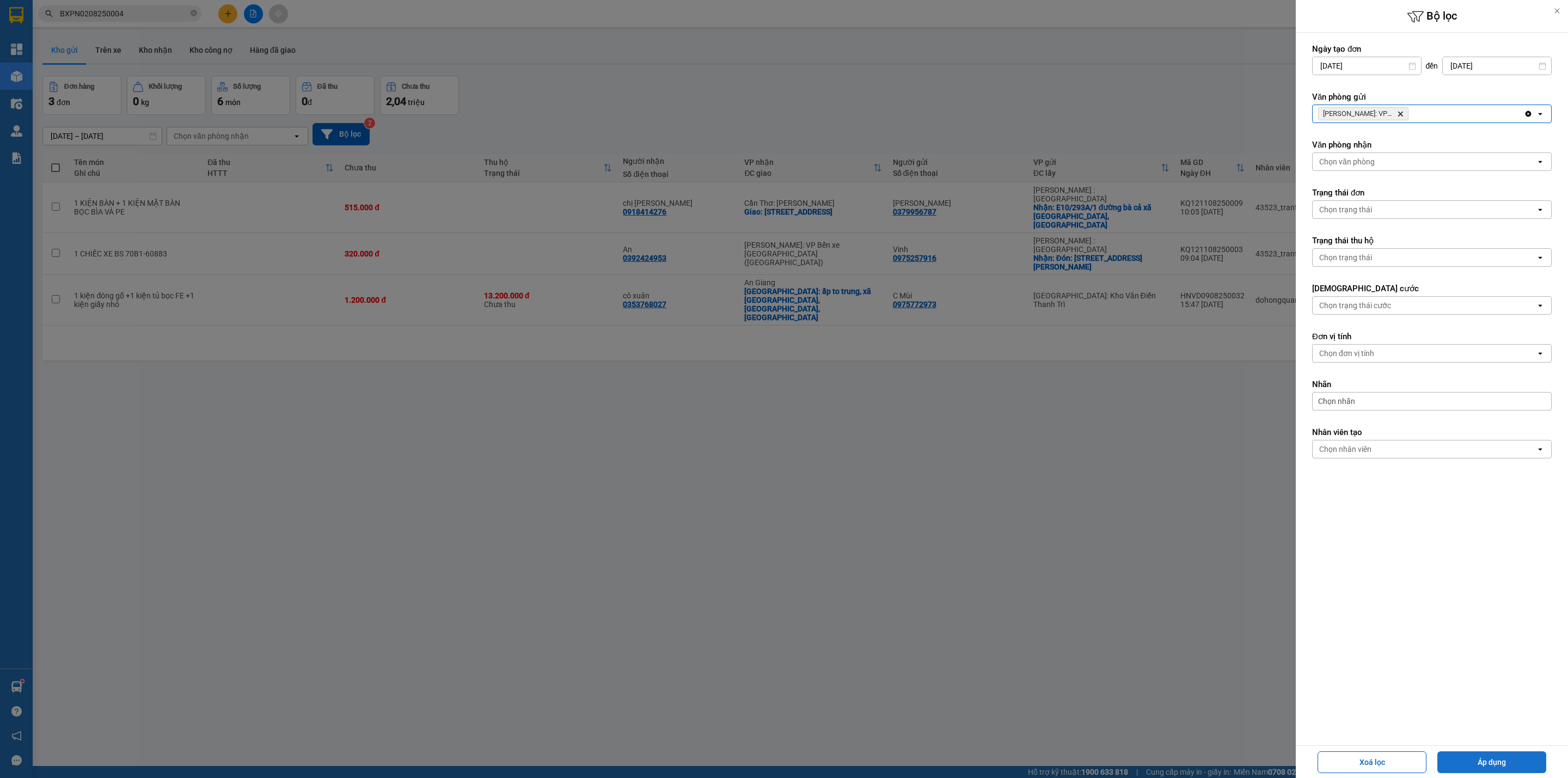
click at [1476, 768] on button "Áp dụng" at bounding box center [1491, 761] width 109 height 22
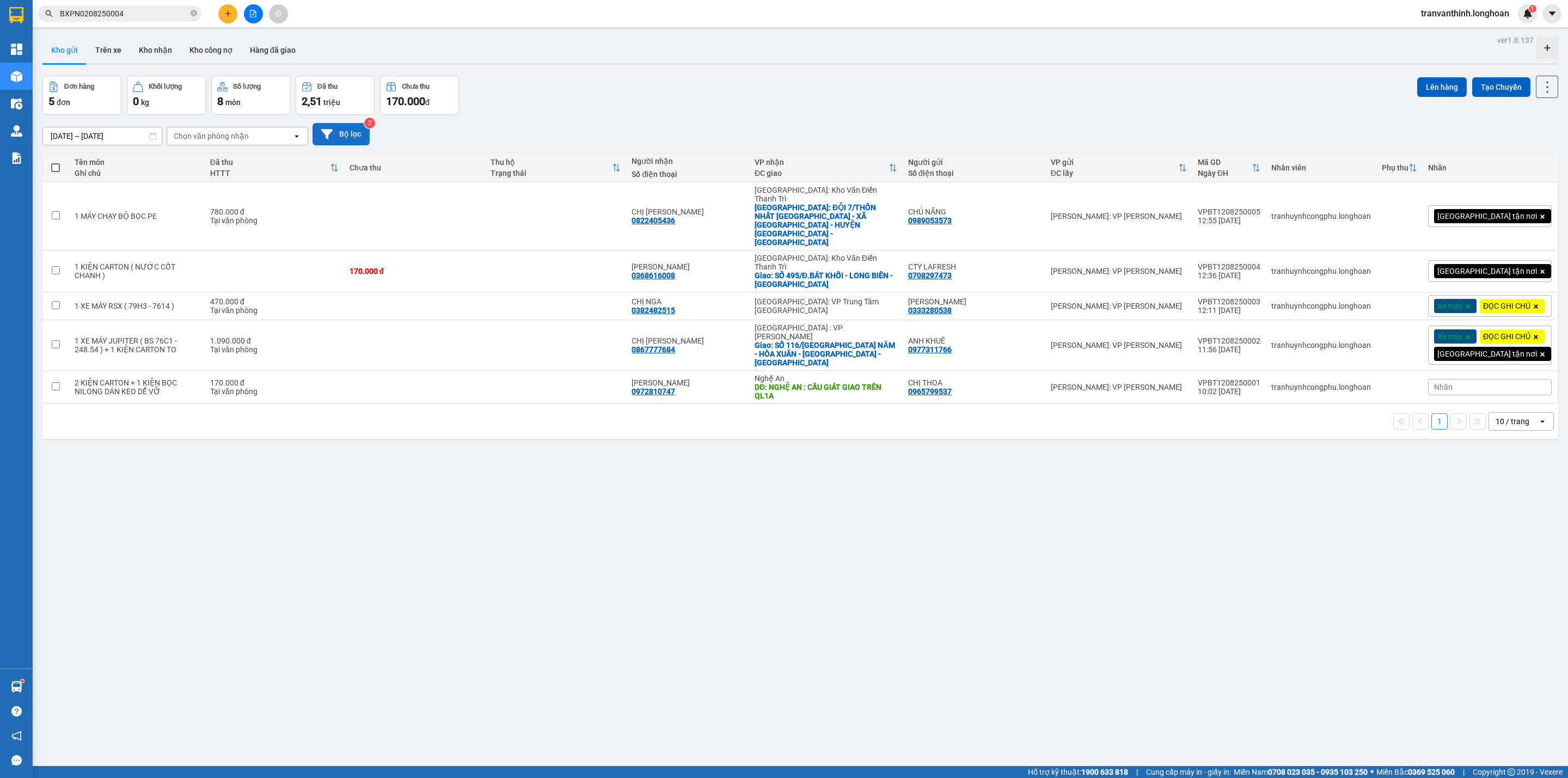
click at [344, 135] on button "Bộ lọc" at bounding box center [341, 134] width 57 height 22
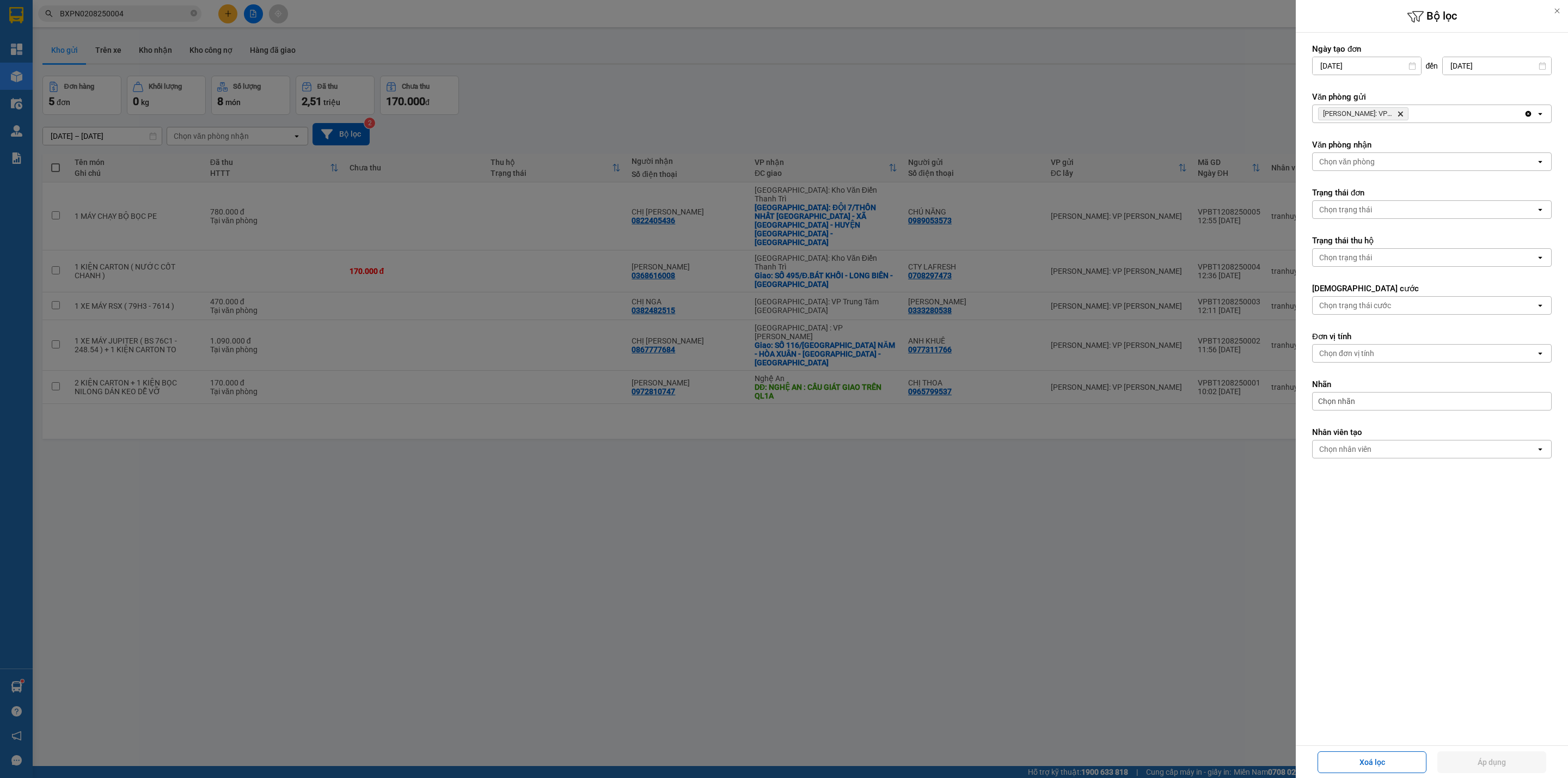
click at [1398, 115] on icon "Delete" at bounding box center [1399, 113] width 6 height 6
click at [1401, 114] on div "Chọn văn phòng" at bounding box center [1424, 114] width 223 height 17
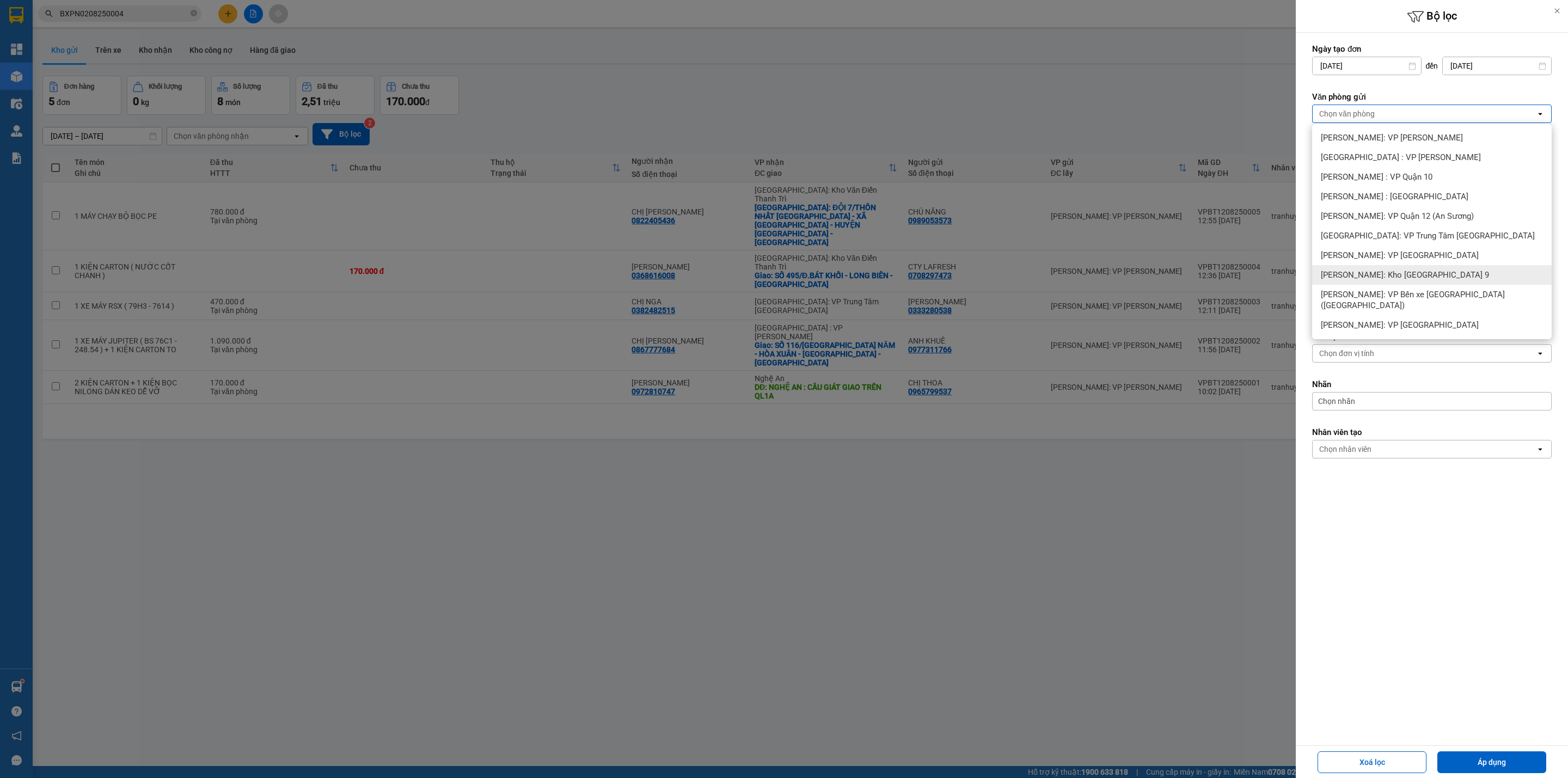
click at [1444, 278] on span "[PERSON_NAME]: Kho [GEOGRAPHIC_DATA] 9" at bounding box center [1404, 275] width 168 height 11
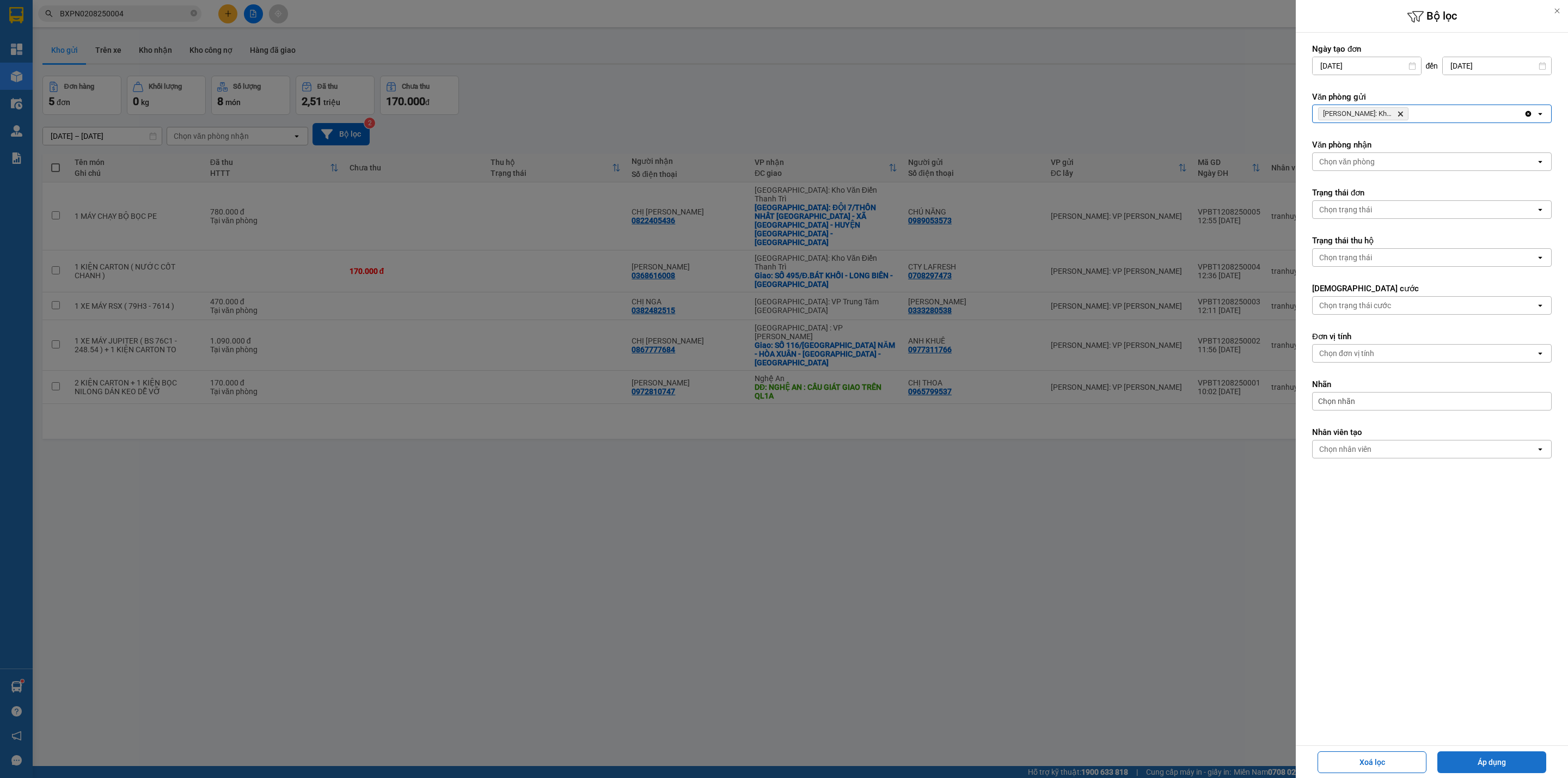
click at [1491, 756] on button "Áp dụng" at bounding box center [1491, 761] width 109 height 22
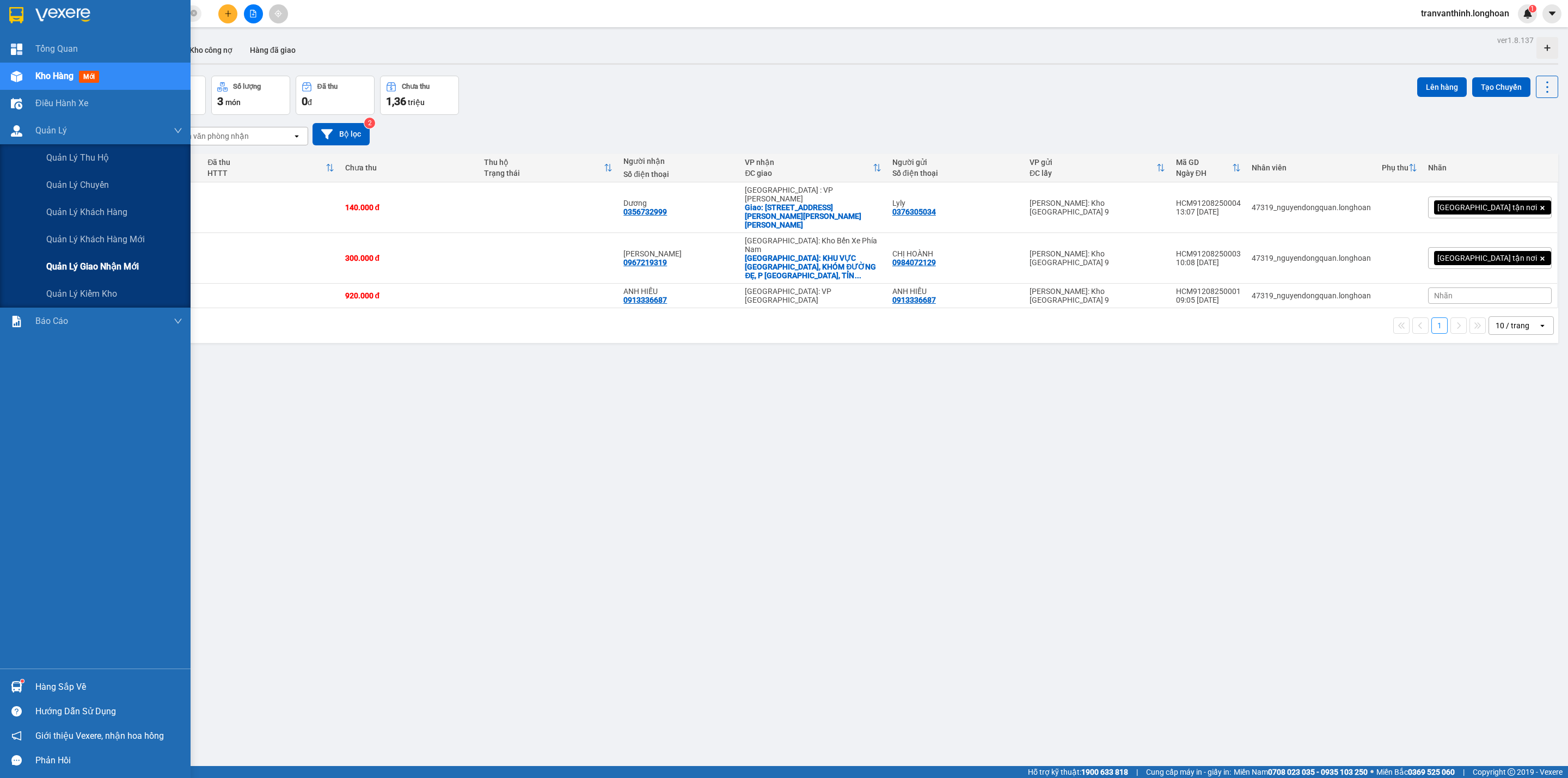
click at [91, 271] on span "Quản lý giao nhận mới" at bounding box center [92, 266] width 93 height 14
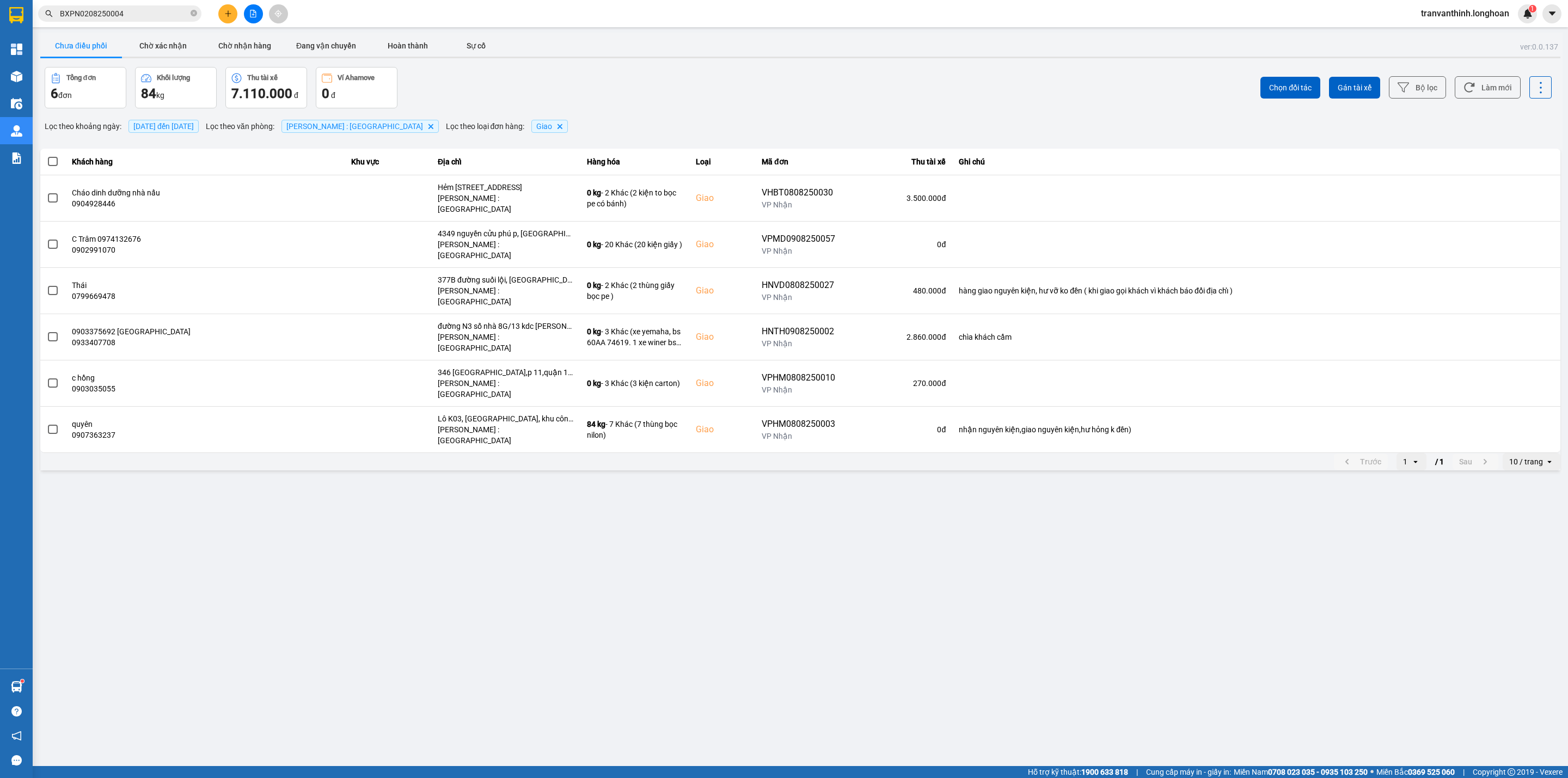
click at [168, 125] on span "11/08/2025 đến 11/08/2025" at bounding box center [163, 126] width 61 height 8
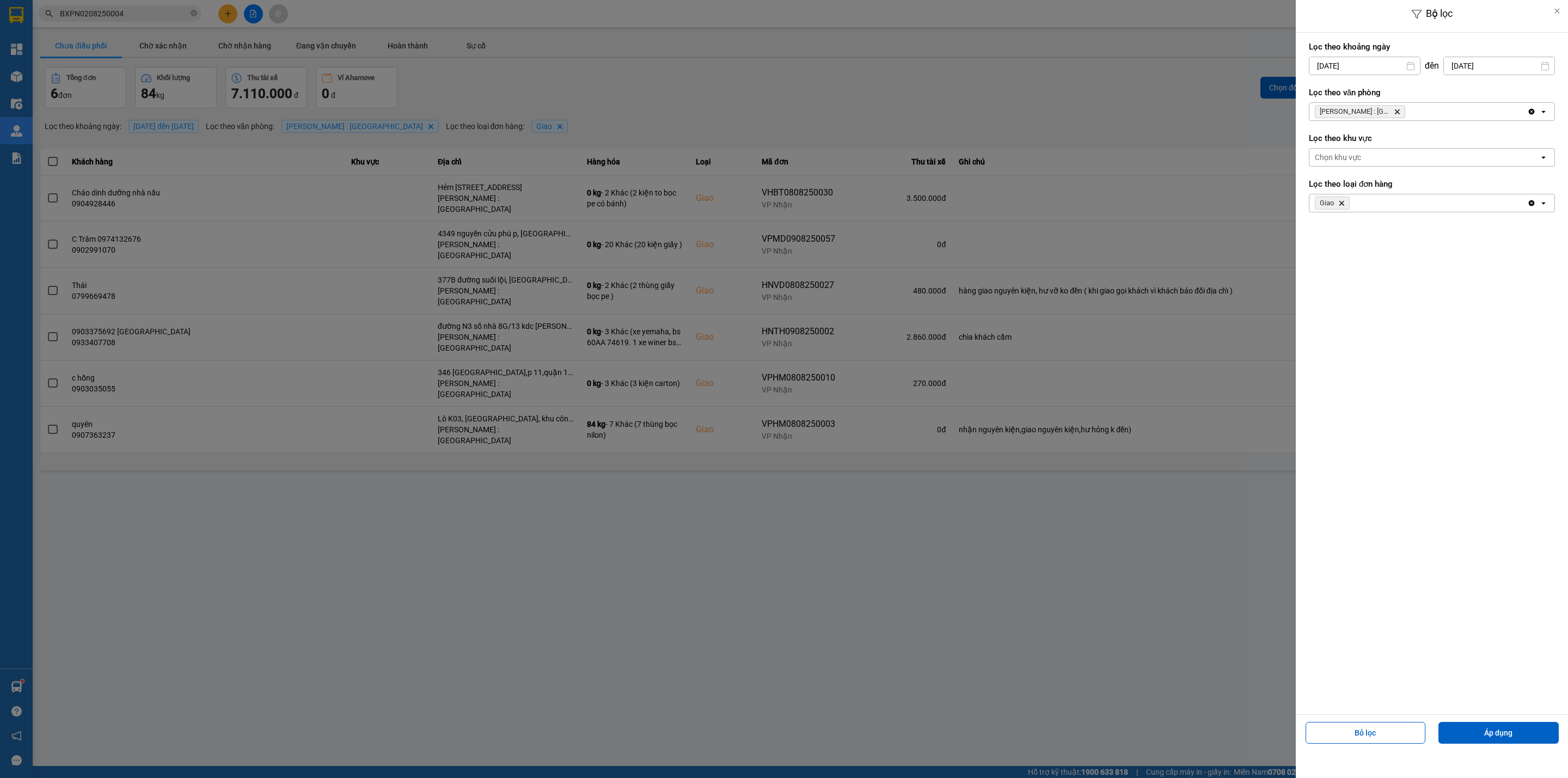
click at [1340, 63] on input "11/08/2025" at bounding box center [1364, 66] width 110 height 17
click at [1405, 149] on div "1" at bounding box center [1402, 145] width 15 height 13
type input "01/08/2025"
click at [1499, 730] on button "Áp dụng" at bounding box center [1498, 732] width 121 height 22
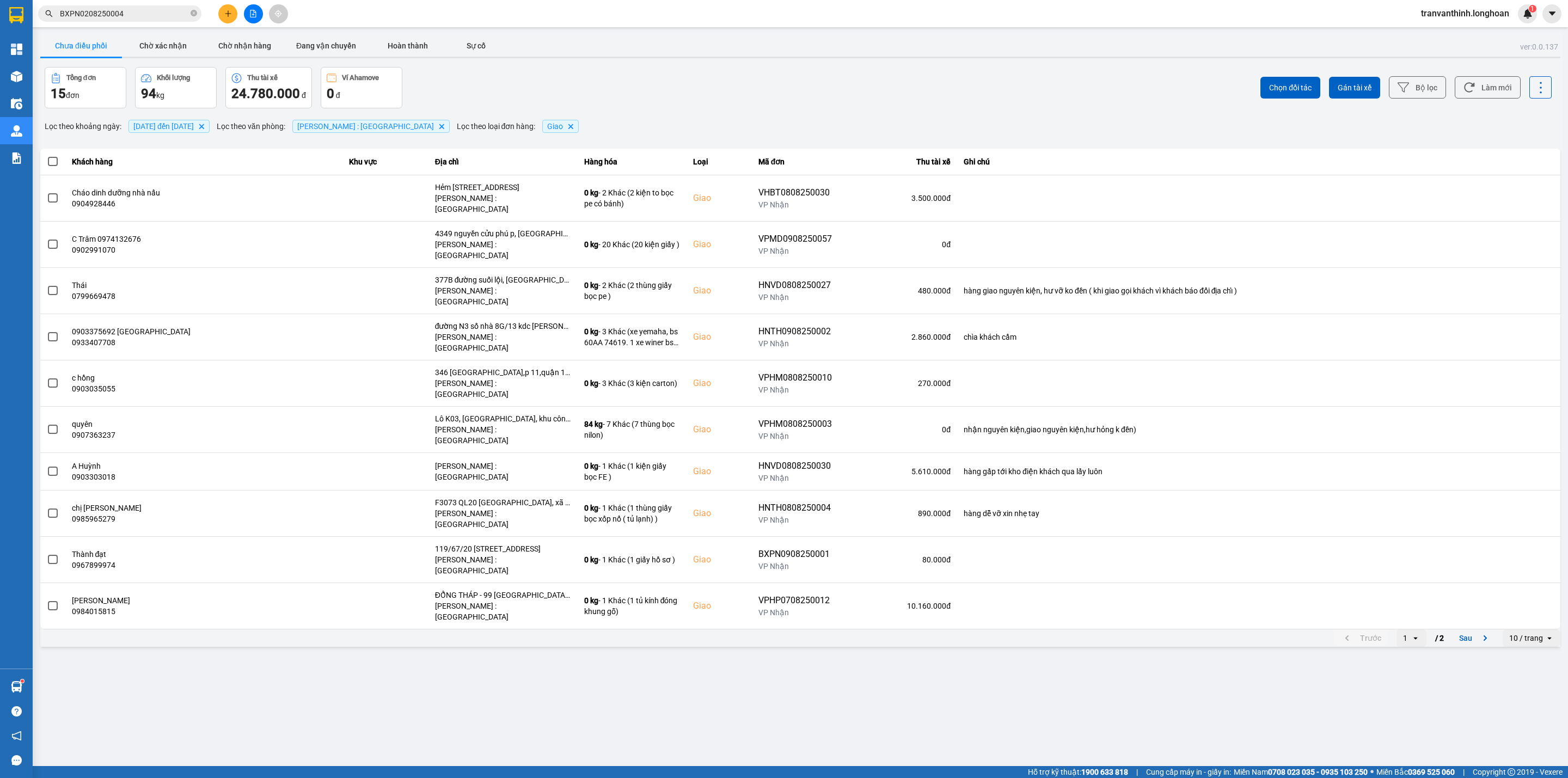
click at [1529, 632] on div "10 / trang" at bounding box center [1525, 638] width 33 height 11
click at [1537, 664] on div "100 / trang" at bounding box center [1531, 664] width 40 height 11
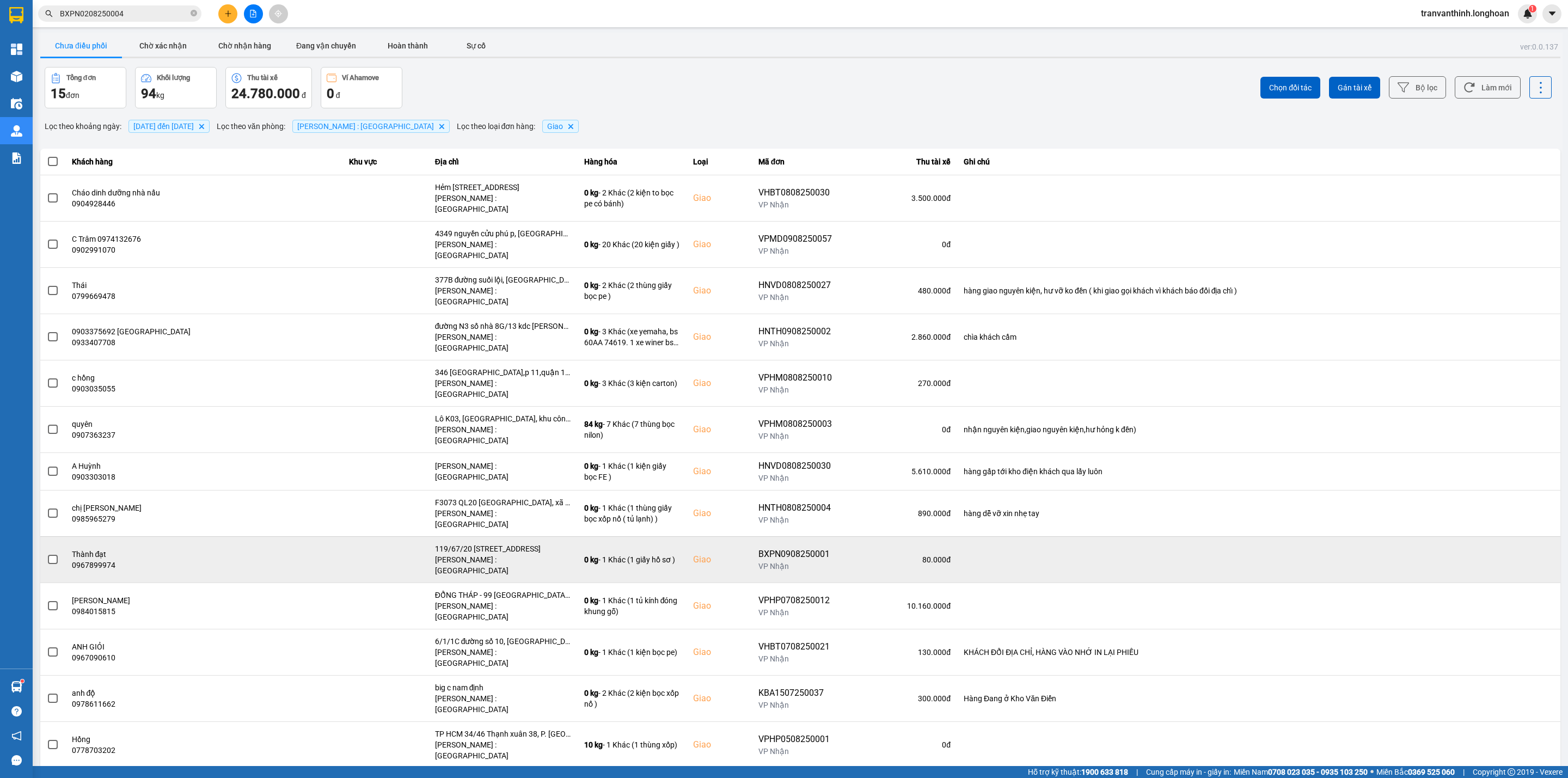
scroll to position [2, 0]
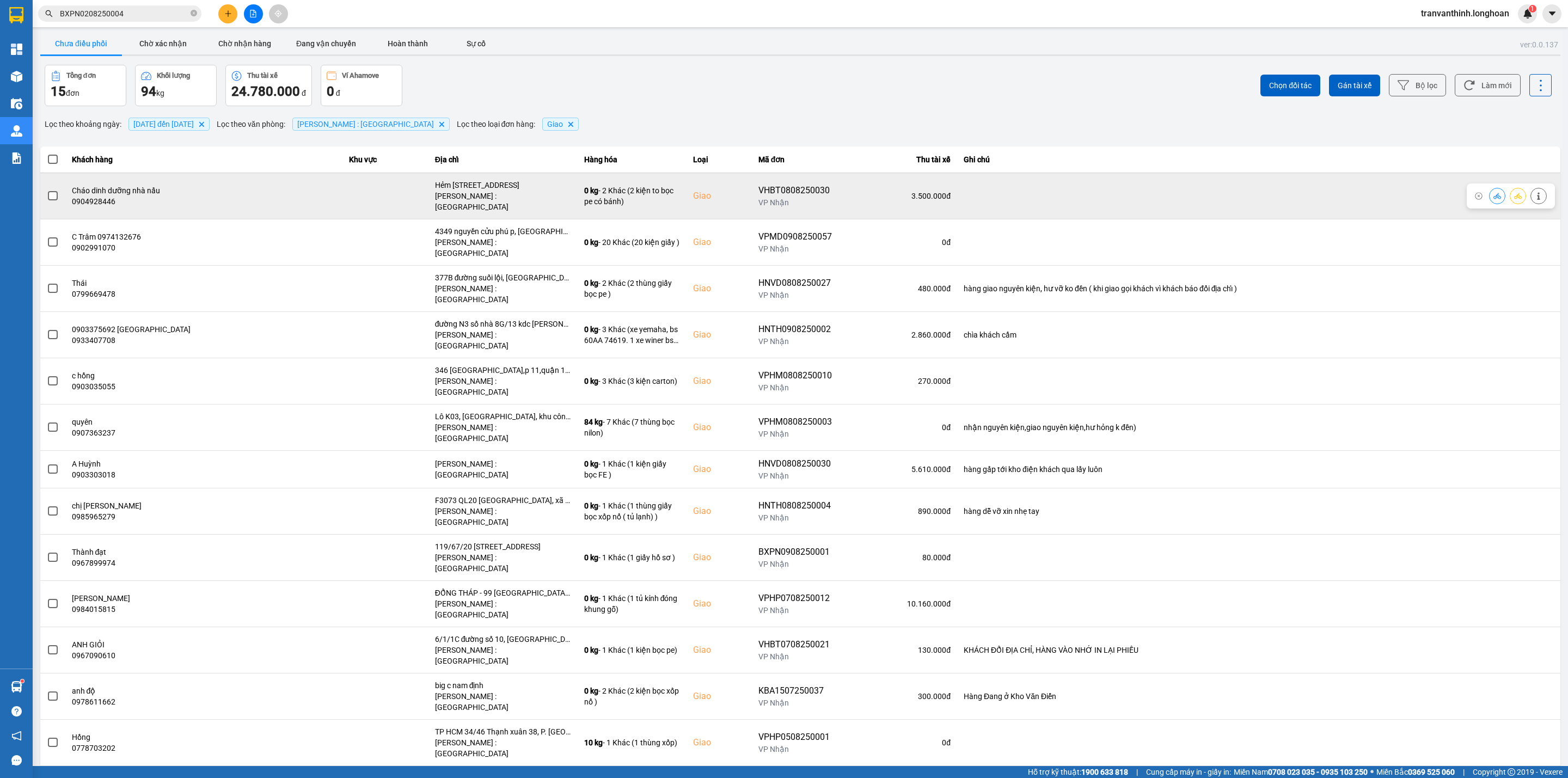
click at [53, 192] on span at bounding box center [53, 196] width 10 height 10
click at [47, 190] on input "checkbox" at bounding box center [47, 190] width 0 height 0
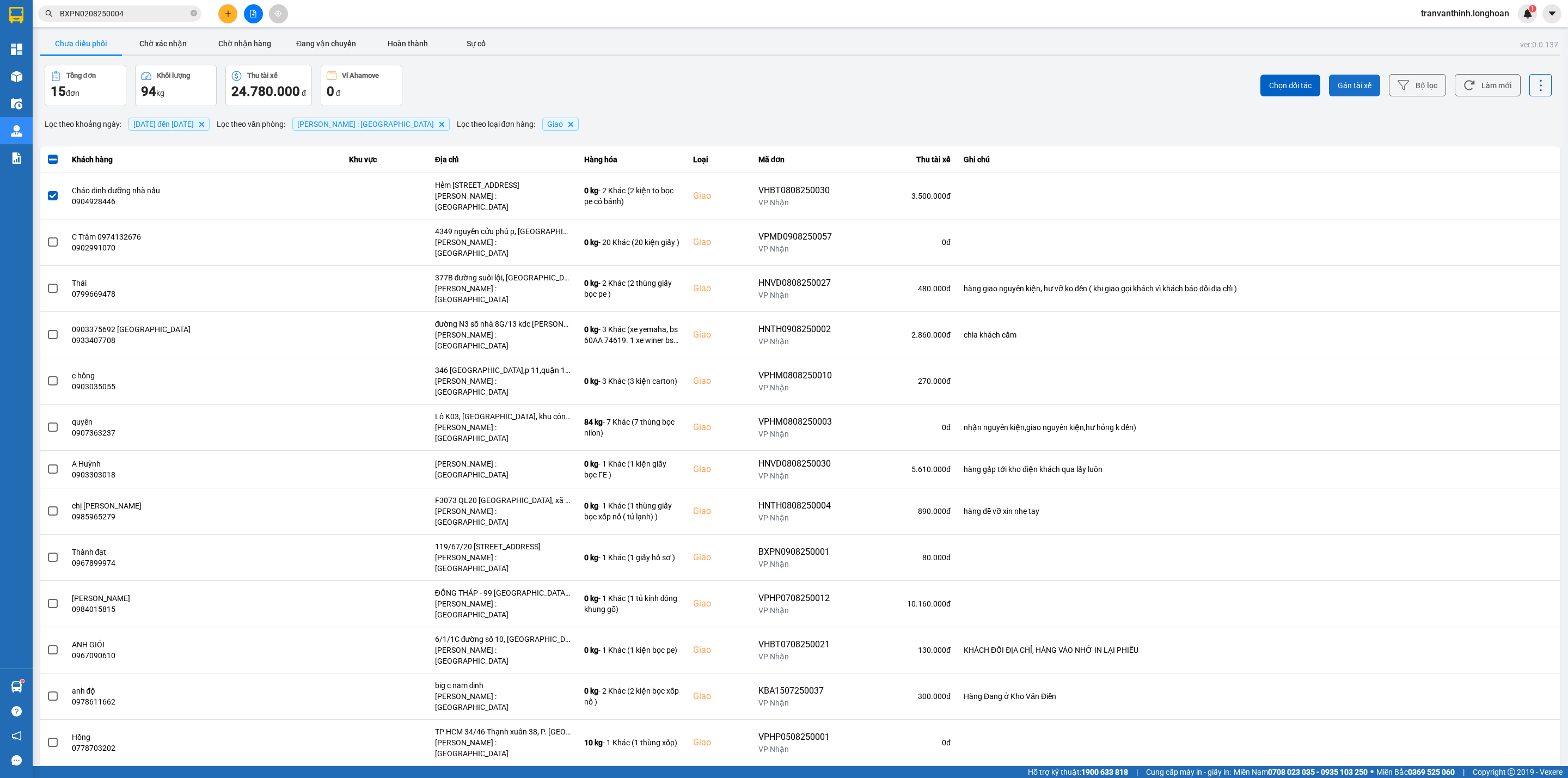
click at [1342, 78] on button "Gán tài xế" at bounding box center [1354, 85] width 51 height 22
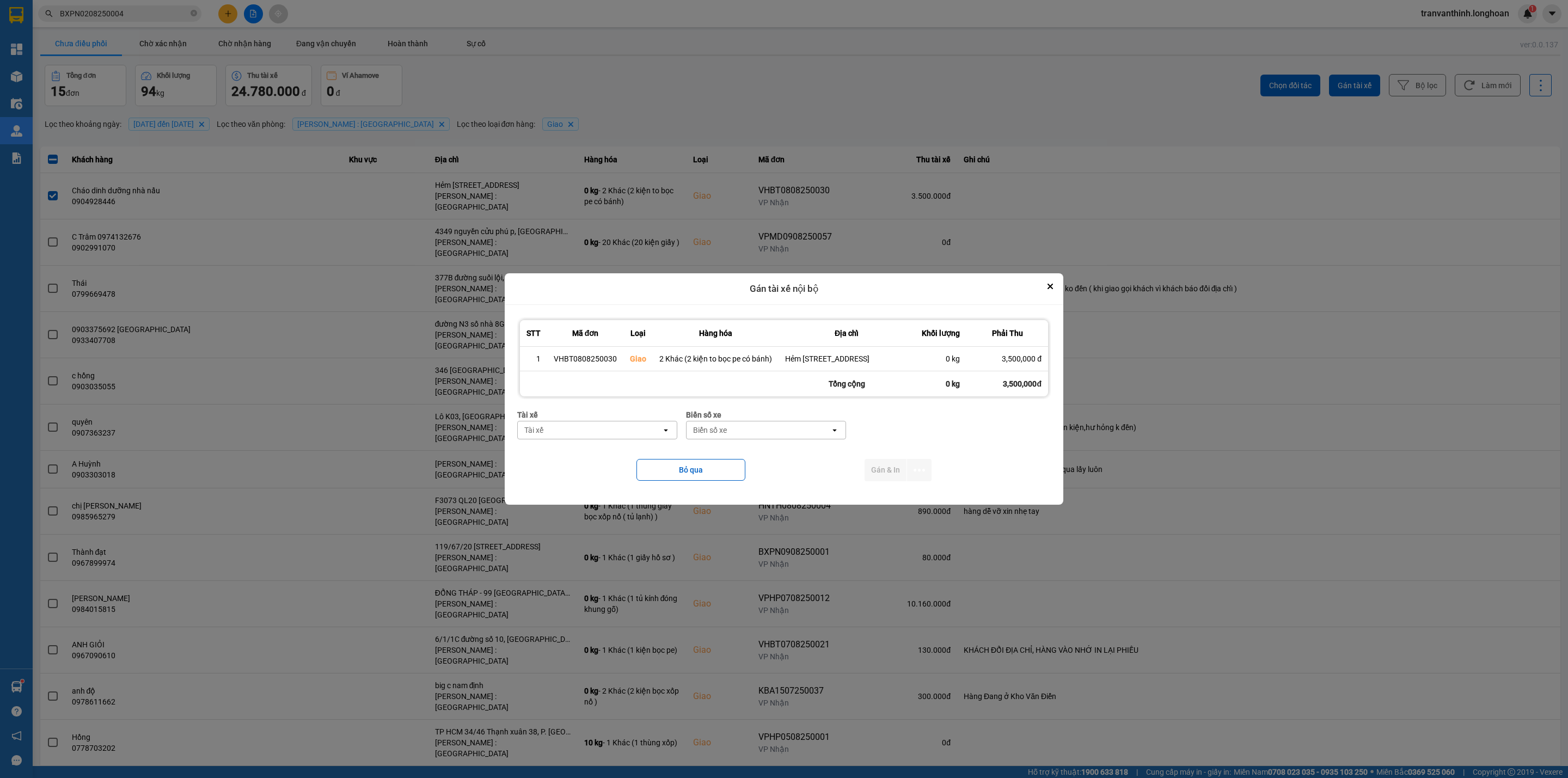
click at [585, 428] on div "Tài xế" at bounding box center [590, 429] width 144 height 17
type input "PHÁT"
drag, startPoint x: 617, startPoint y: 464, endPoint x: 768, endPoint y: 441, distance: 152.7
click at [618, 463] on span "0989942340 - LÊ TẤN PHÁT 0989942340" at bounding box center [600, 464] width 146 height 22
click at [768, 438] on div "Biển số xe" at bounding box center [808, 429] width 144 height 17
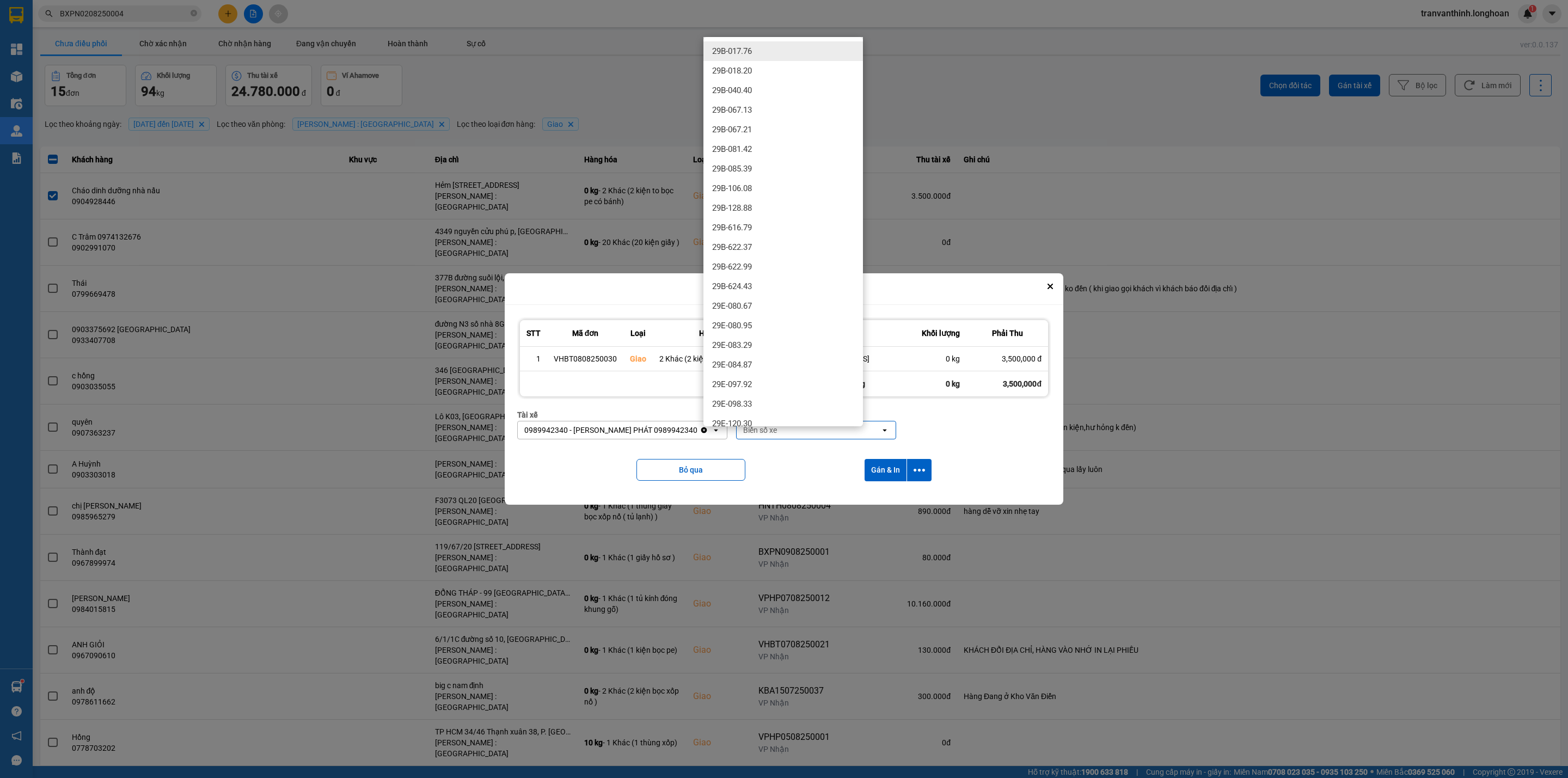
type input "6"
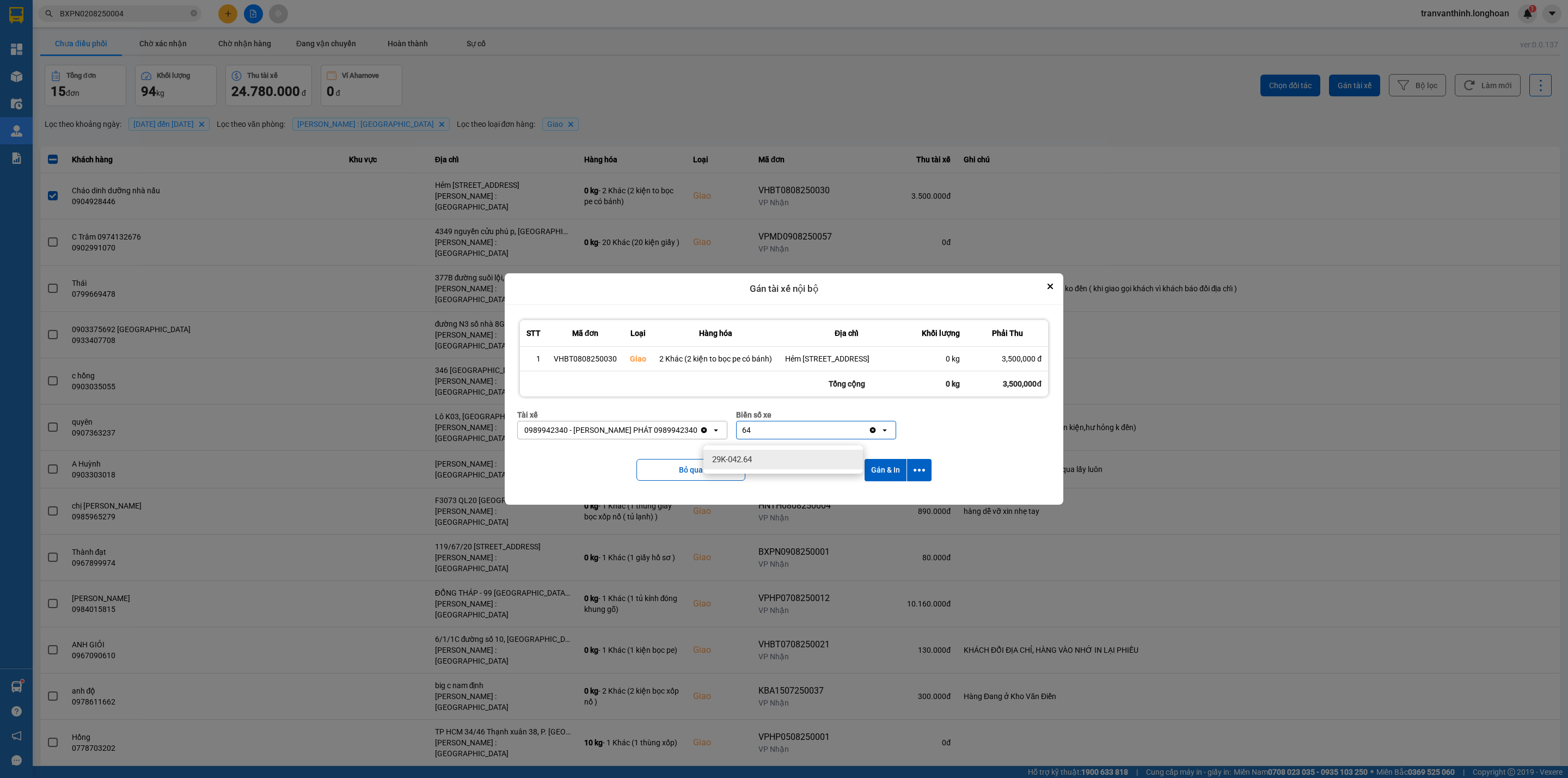
type input "64"
click at [751, 459] on span "29K-042.64" at bounding box center [731, 459] width 40 height 11
click at [893, 473] on button "Gán & In" at bounding box center [885, 470] width 42 height 22
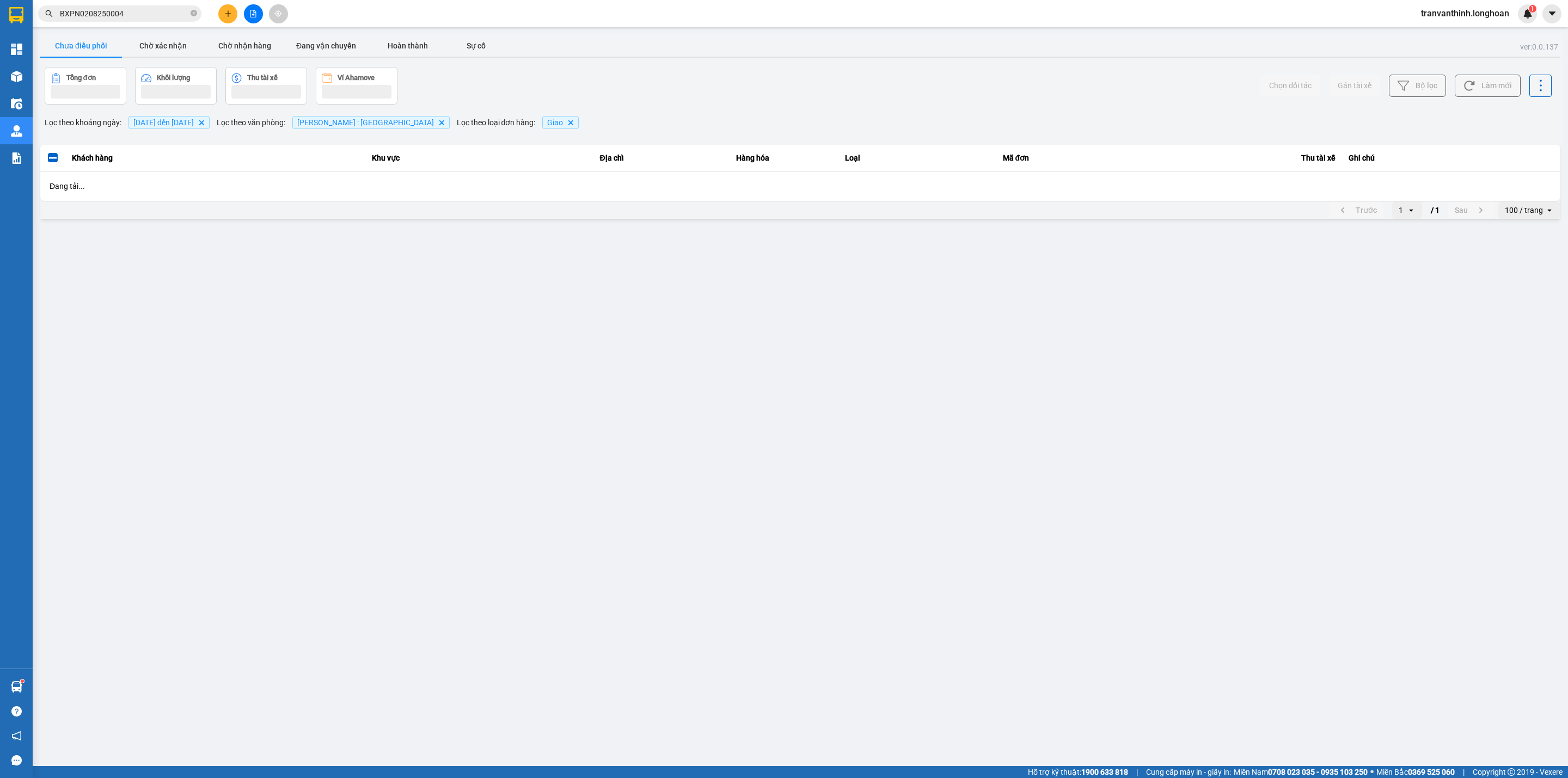
scroll to position [0, 0]
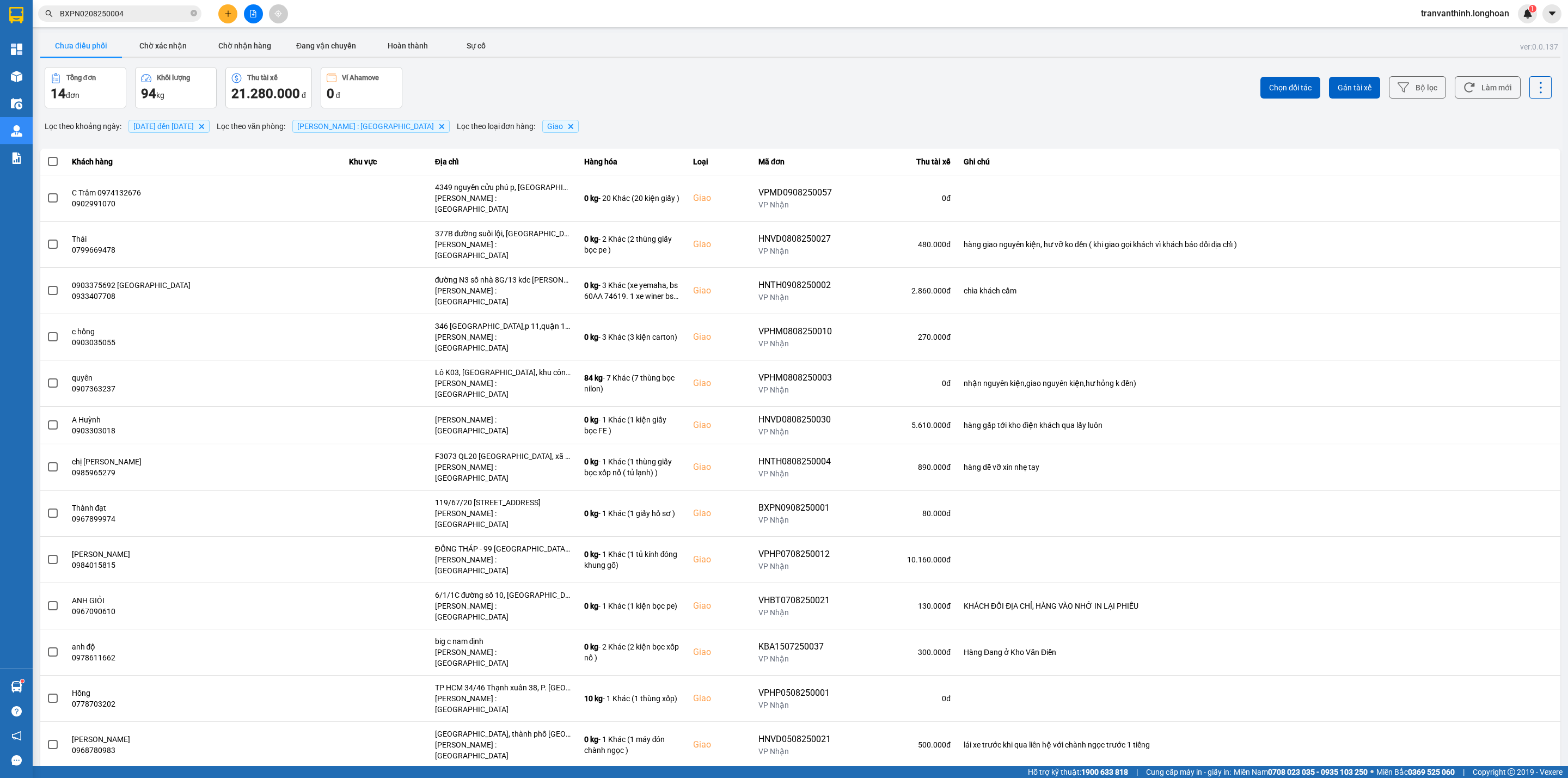
click at [568, 128] on icon "Delete" at bounding box center [570, 125] width 6 height 6
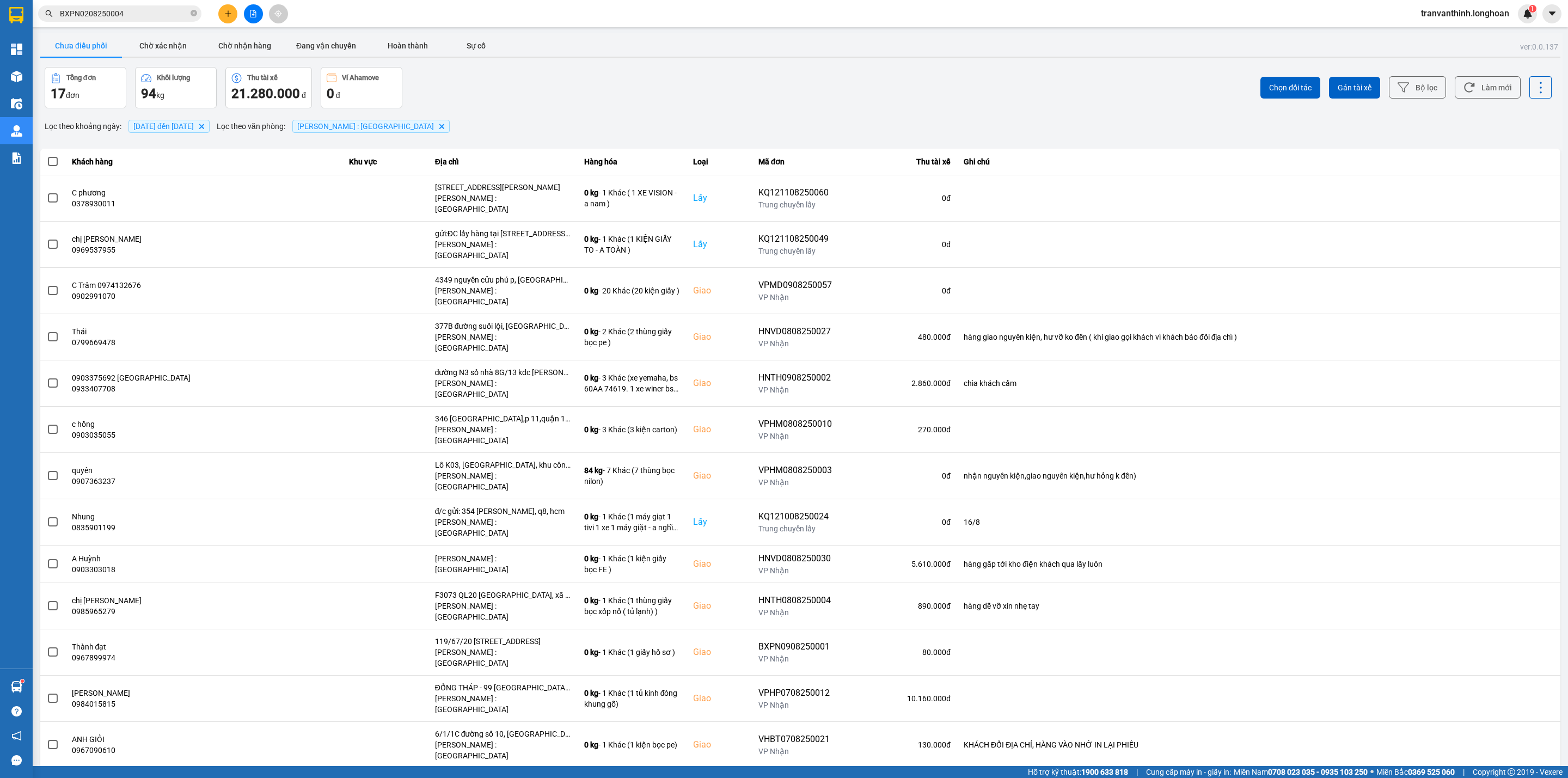
click at [392, 123] on span "[PERSON_NAME] : [GEOGRAPHIC_DATA]" at bounding box center [365, 126] width 137 height 8
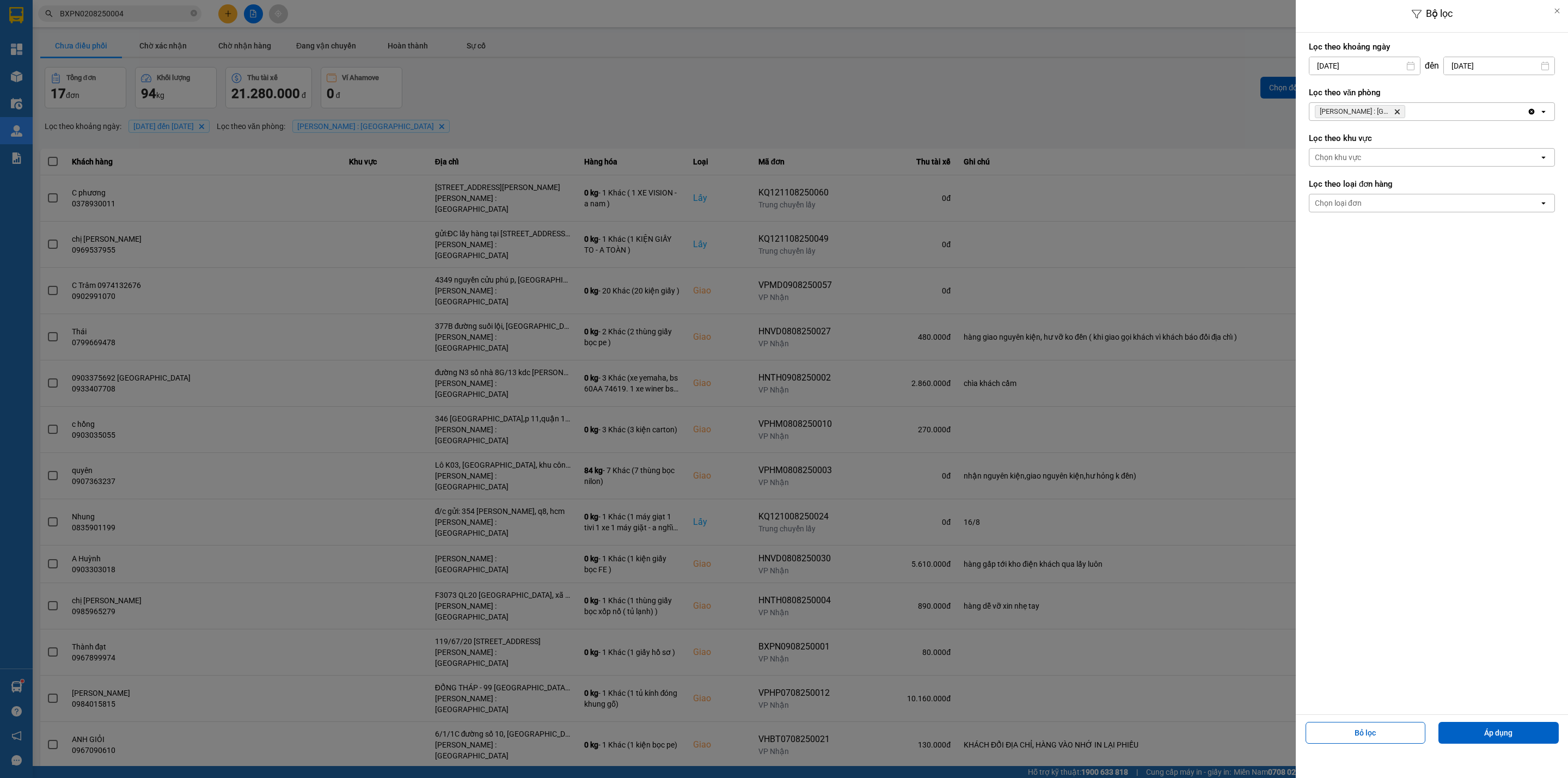
click at [1460, 107] on div "[PERSON_NAME] : Kho [GEOGRAPHIC_DATA]" at bounding box center [1418, 112] width 218 height 17
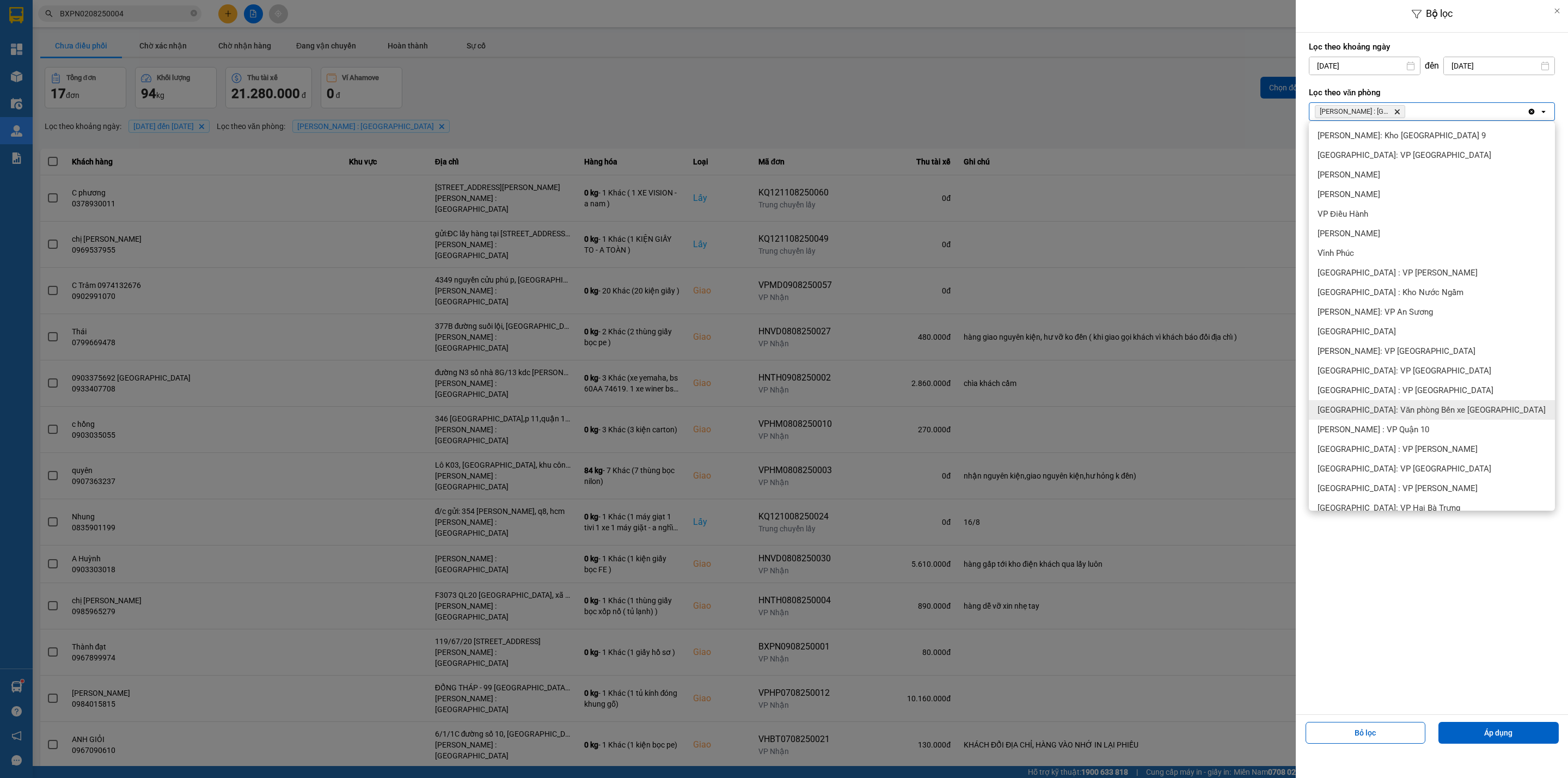
scroll to position [250, 0]
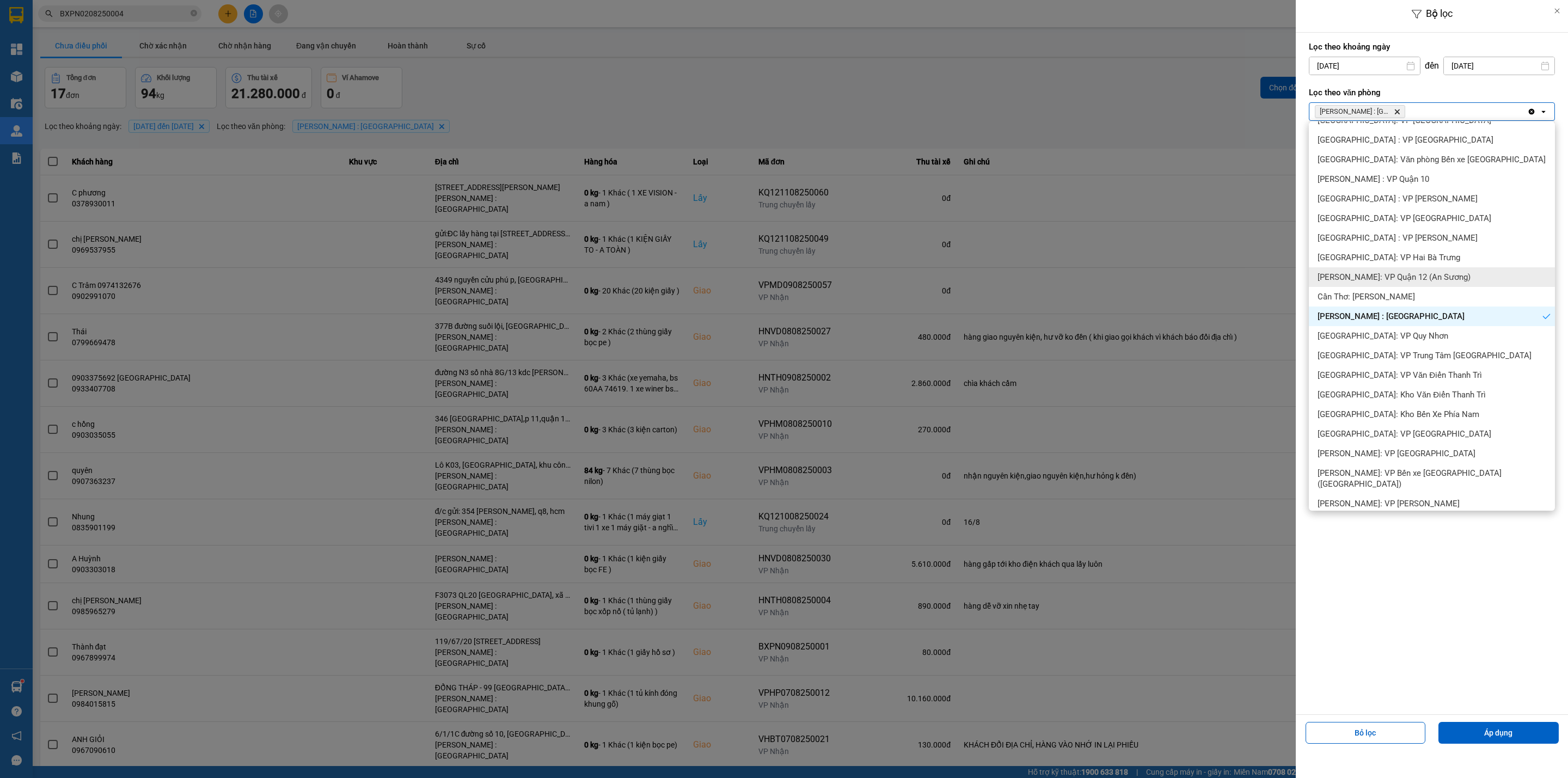
click at [1413, 280] on span "[PERSON_NAME]: VP Quận 12 (An Sương)" at bounding box center [1393, 277] width 153 height 11
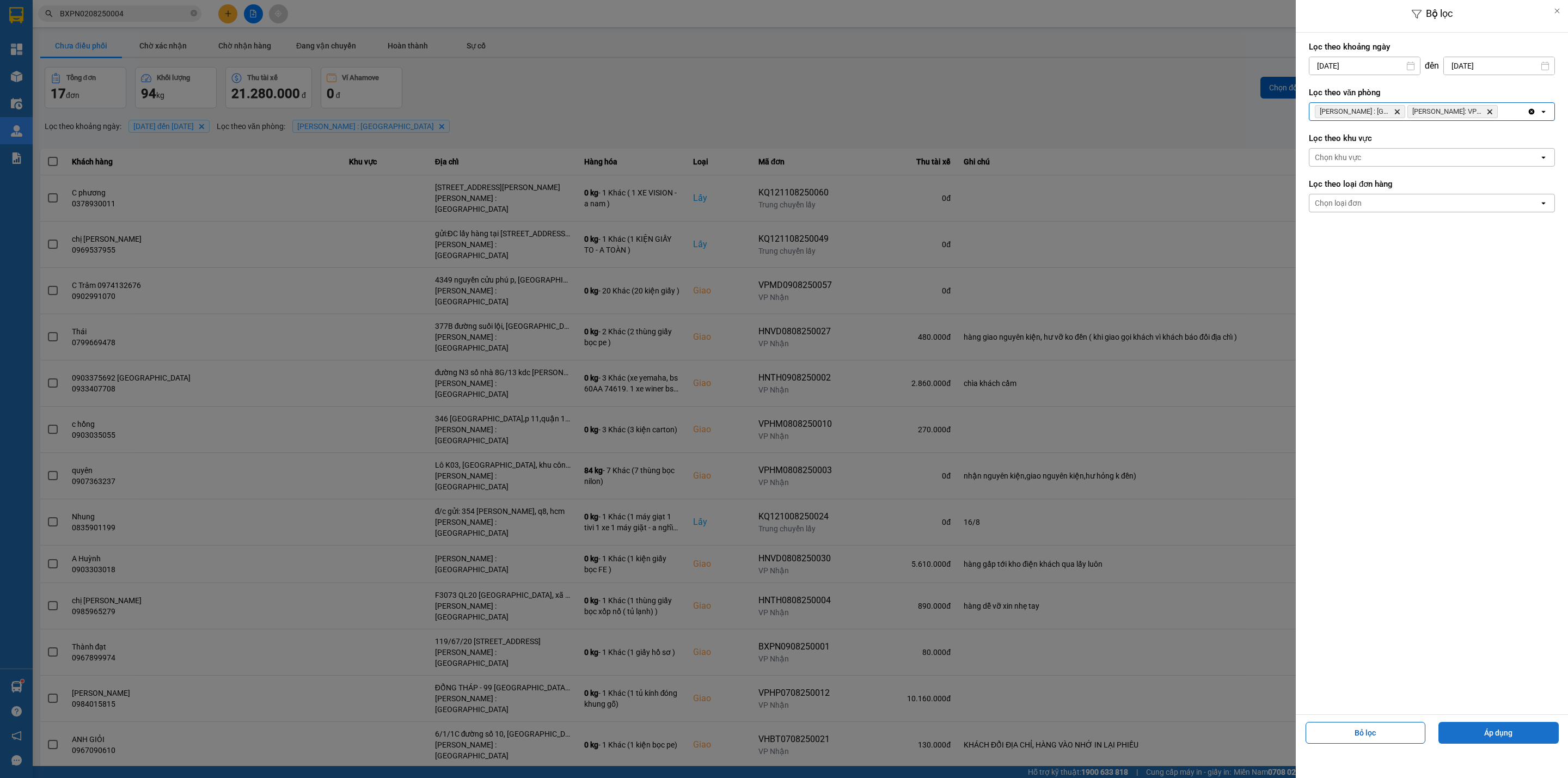
click at [1490, 731] on button "Áp dụng" at bounding box center [1498, 732] width 121 height 22
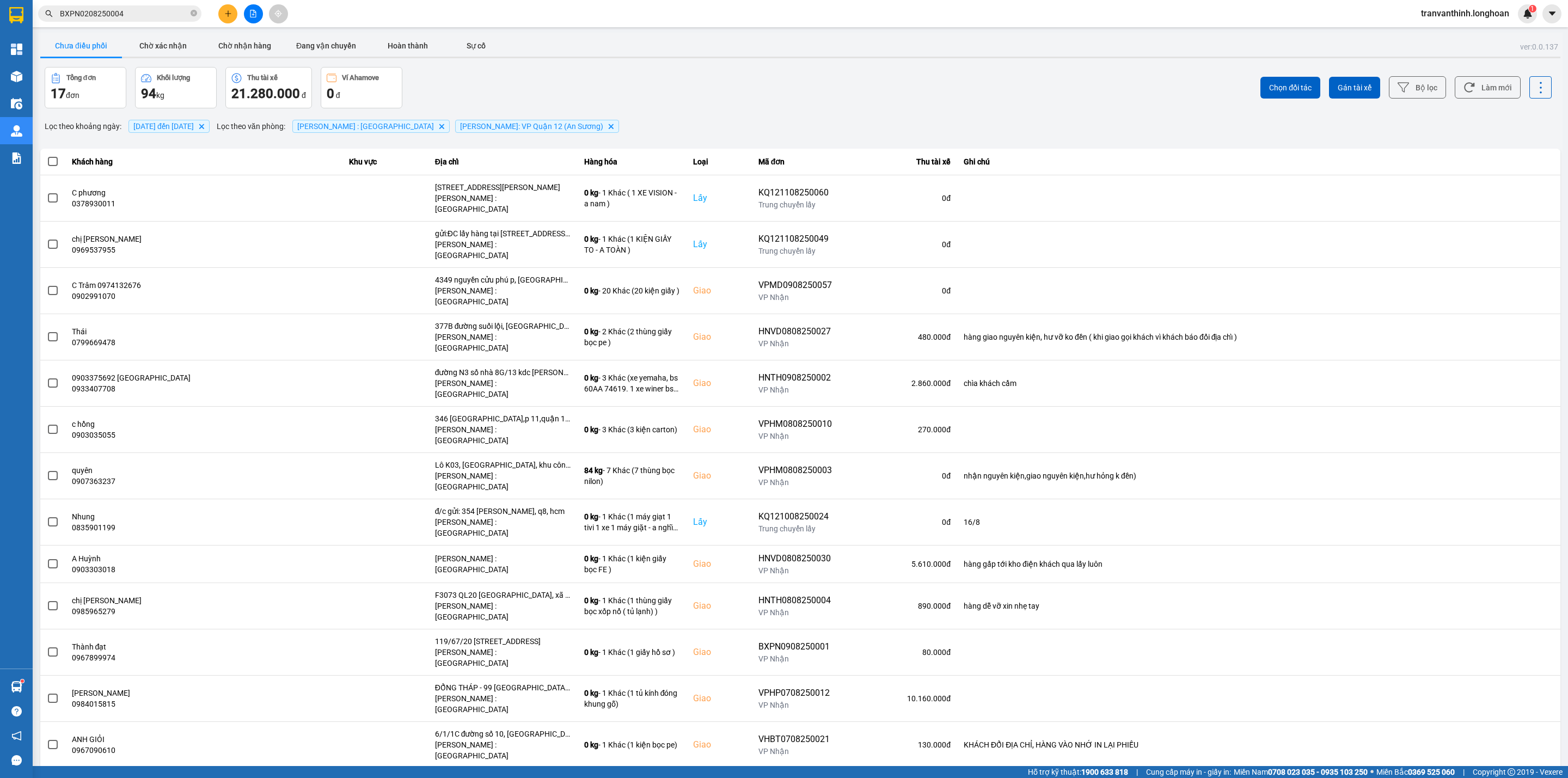
click at [439, 125] on icon "Delete" at bounding box center [441, 125] width 6 height 6
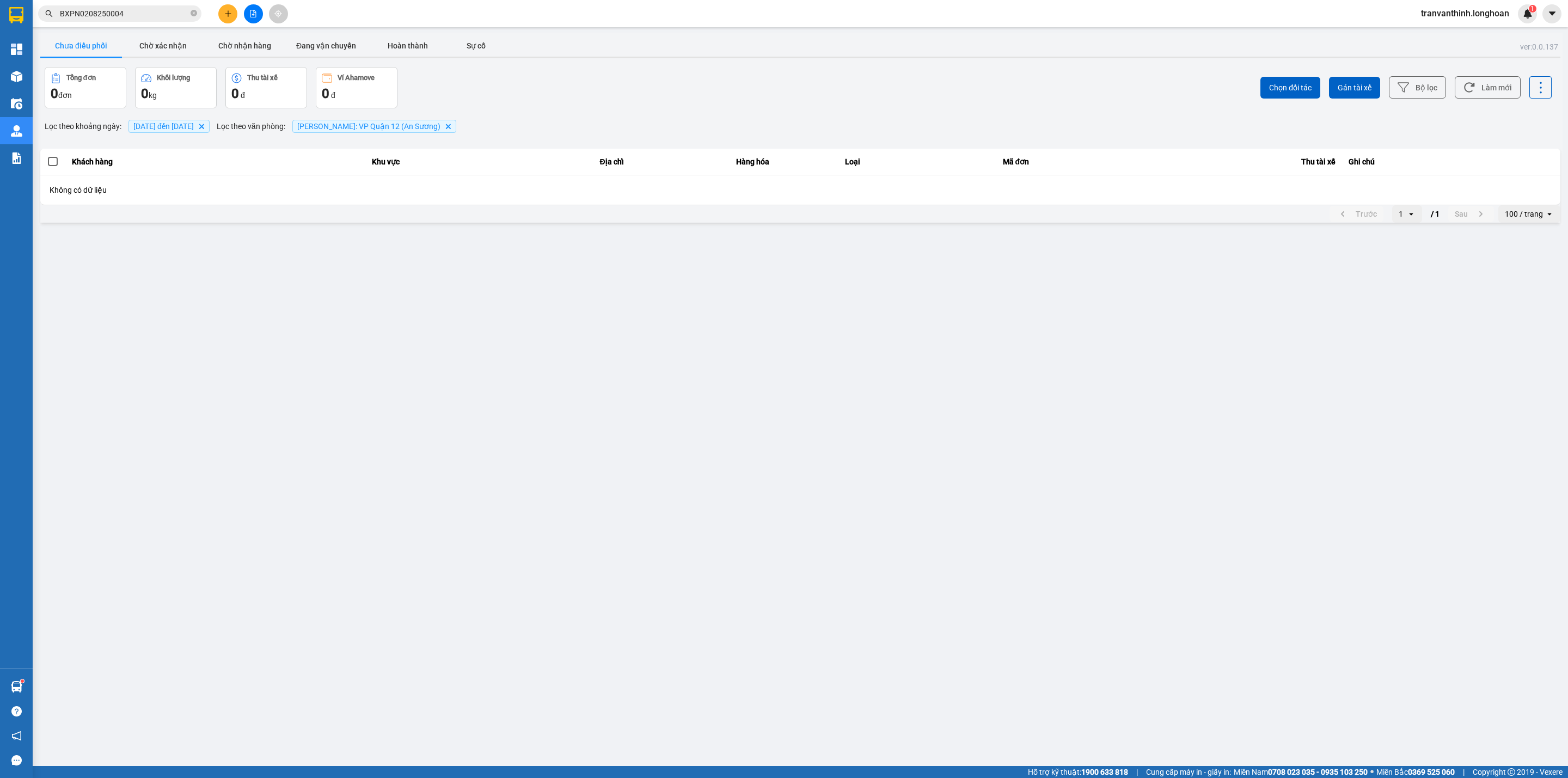
click at [451, 128] on icon "Delete" at bounding box center [448, 125] width 6 height 6
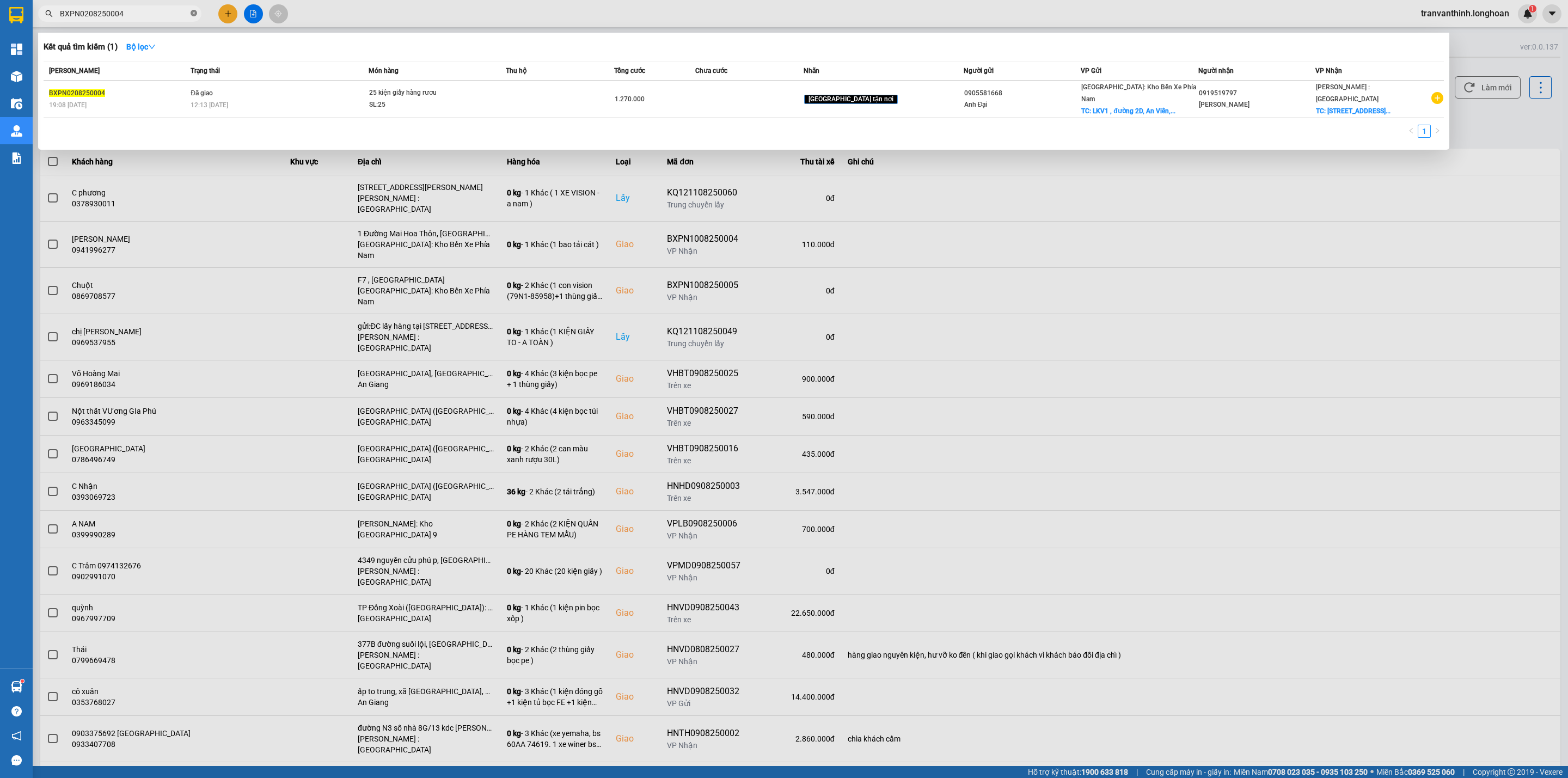
click at [192, 12] on icon "close-circle" at bounding box center [193, 13] width 6 height 6
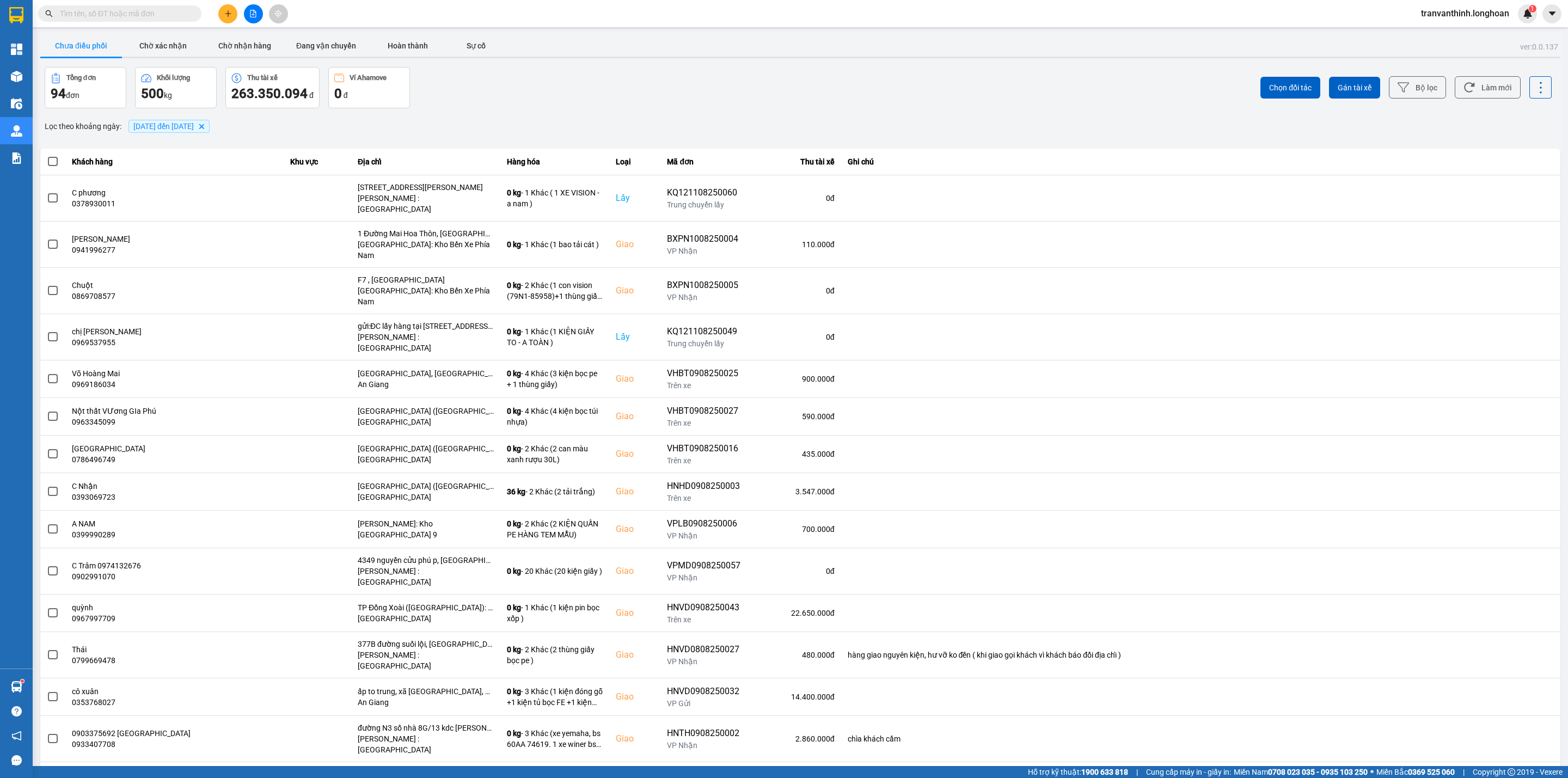
drag, startPoint x: 339, startPoint y: 46, endPoint x: 334, endPoint y: 59, distance: 13.9
click at [339, 45] on button "Đang vận chuyển" at bounding box center [326, 45] width 82 height 22
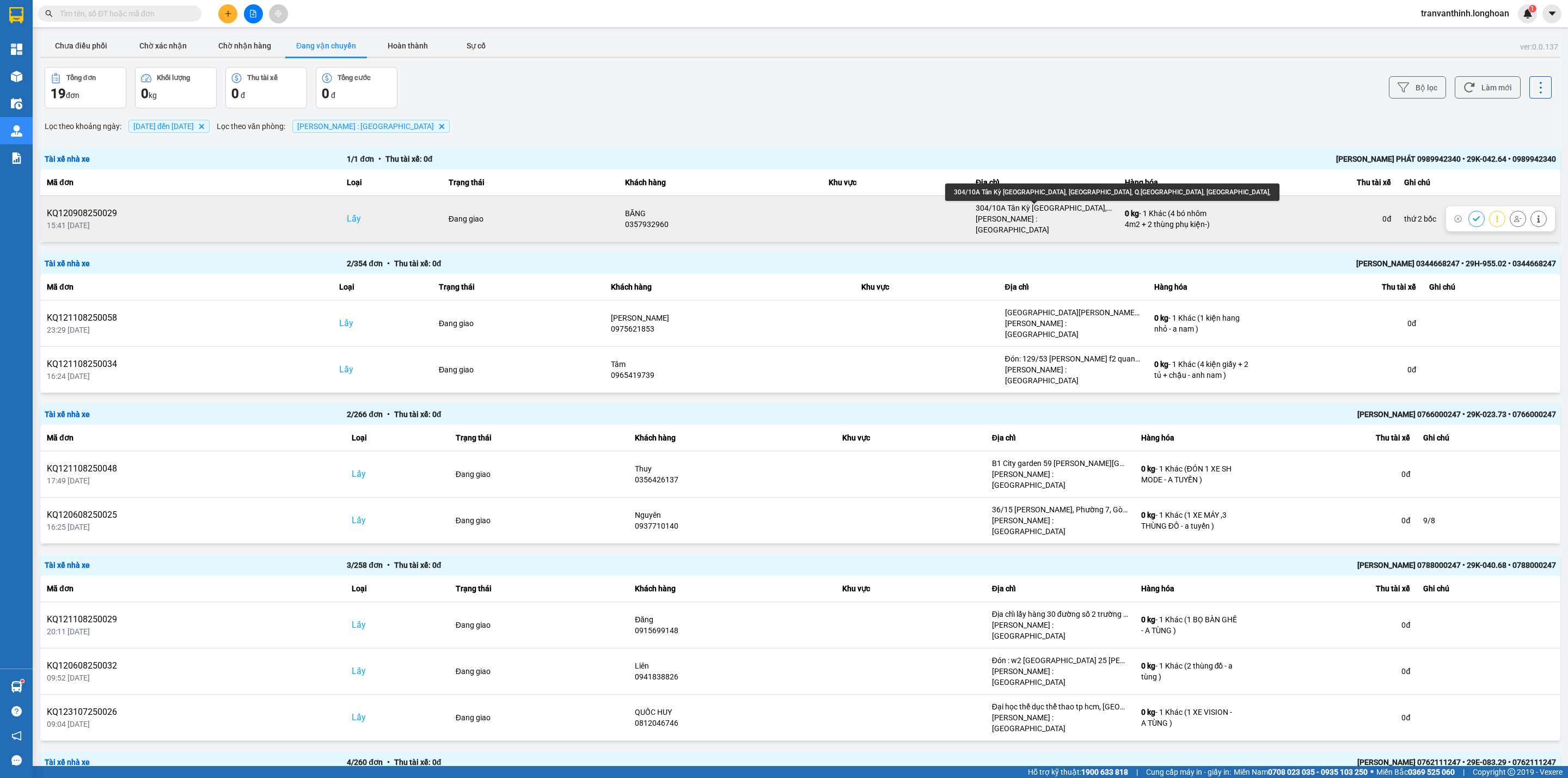
click at [1051, 206] on div "304/10A Tân Kỳ Tân Quý, P.Sơn Kỳ, Q.Tân Phú, TPHCM," at bounding box center [1043, 208] width 136 height 11
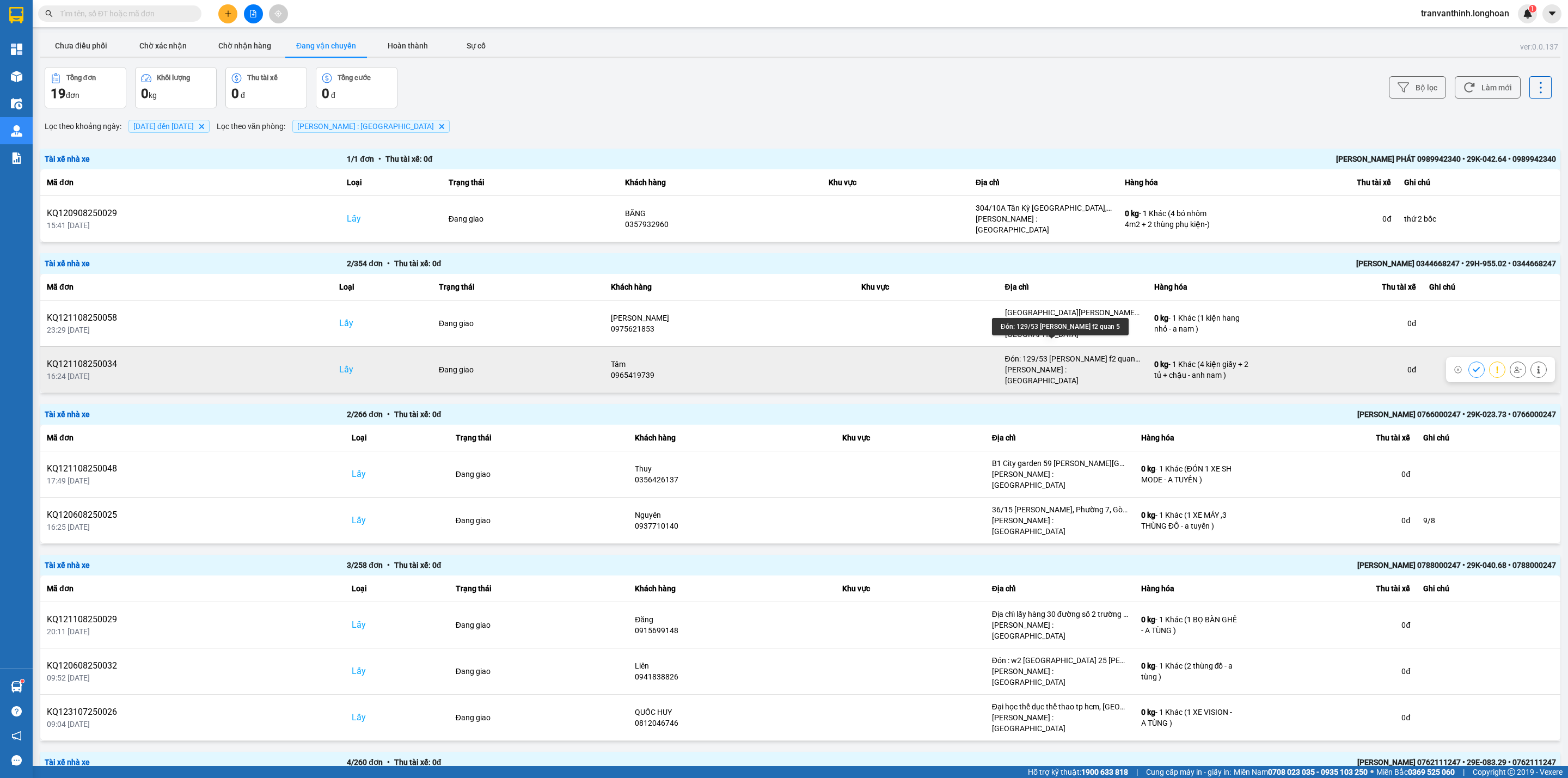
click at [1050, 353] on div "Đón: 129/53 Nguyễn Trãi f2 quan 5" at bounding box center [1072, 359] width 136 height 11
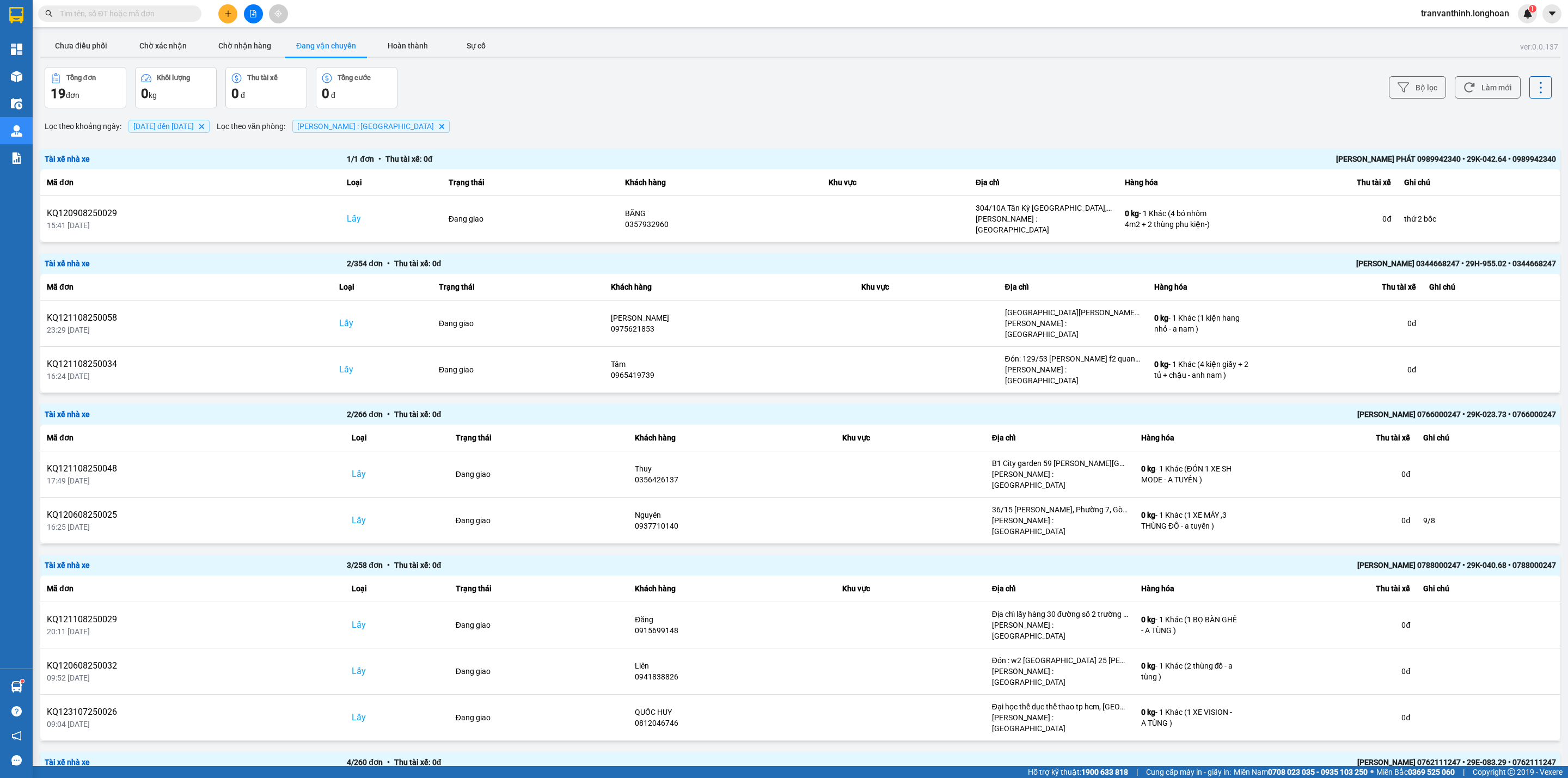
click at [144, 14] on input "text" at bounding box center [124, 13] width 128 height 12
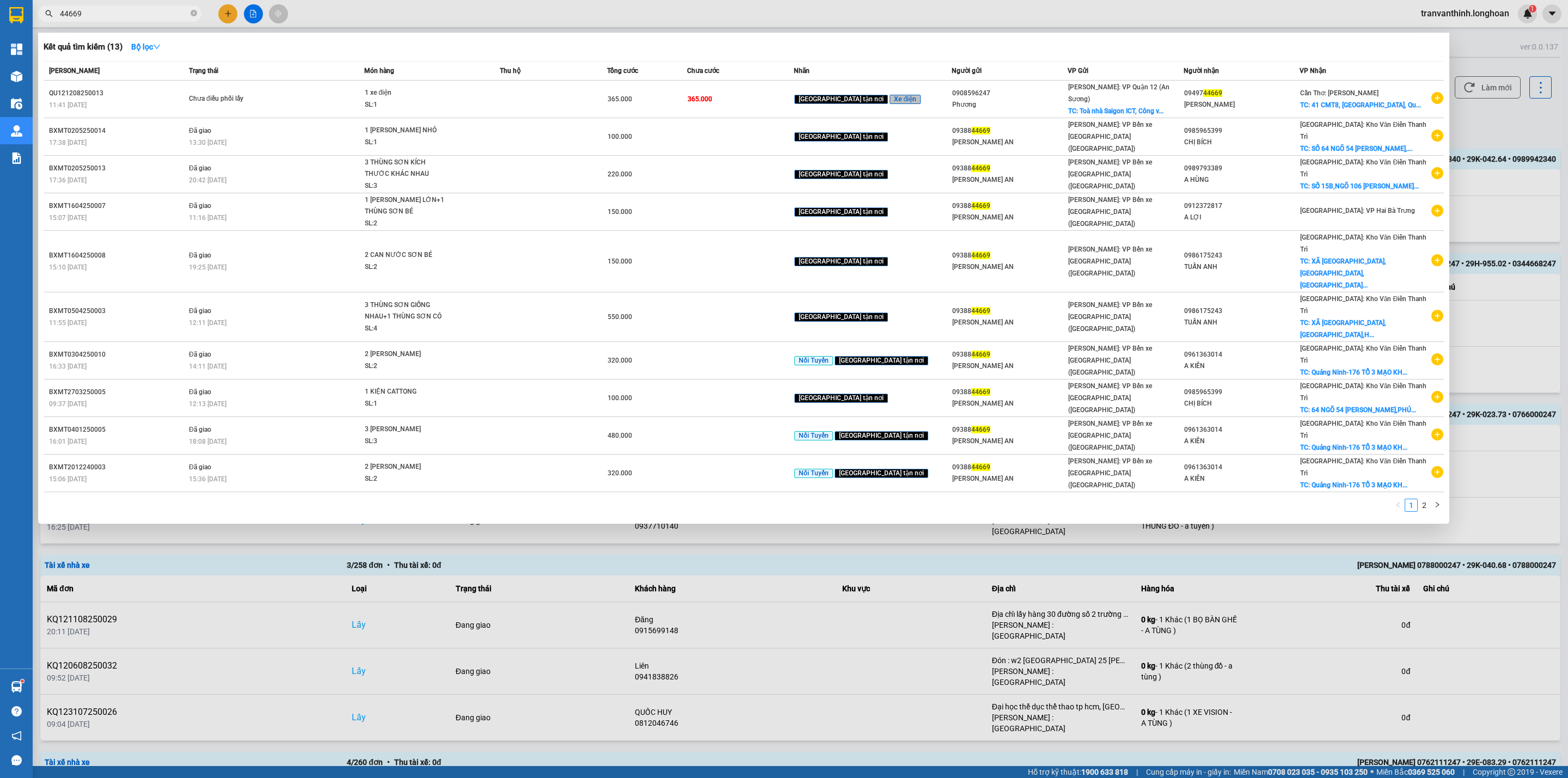
type input "44669"
drag, startPoint x: 933, startPoint y: 528, endPoint x: 903, endPoint y: 517, distance: 32.0
click at [932, 528] on div at bounding box center [784, 389] width 1568 height 778
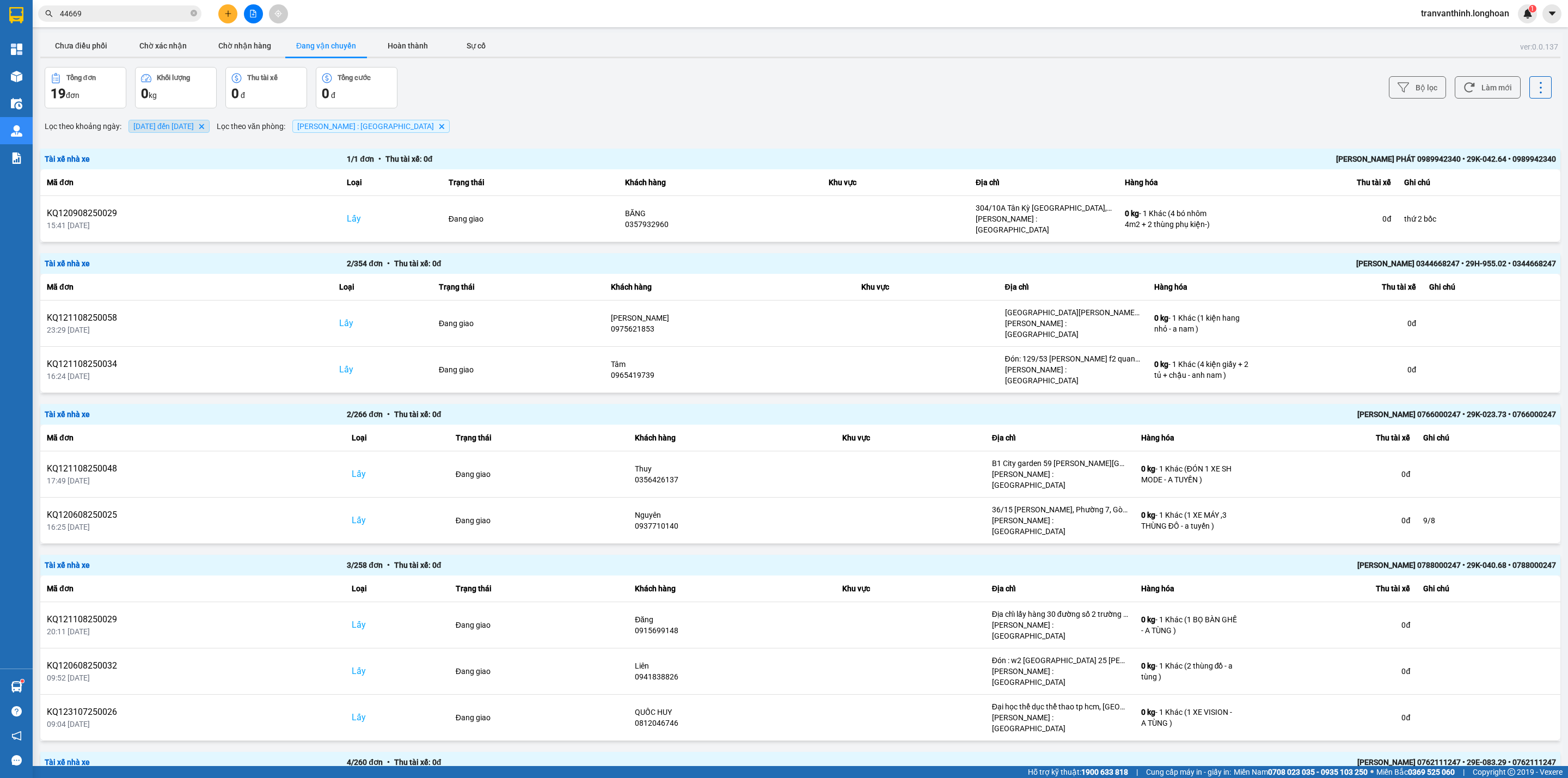
drag, startPoint x: 71, startPoint y: 48, endPoint x: 215, endPoint y: 128, distance: 164.7
click at [72, 48] on button "Chưa điều phối" at bounding box center [81, 45] width 82 height 22
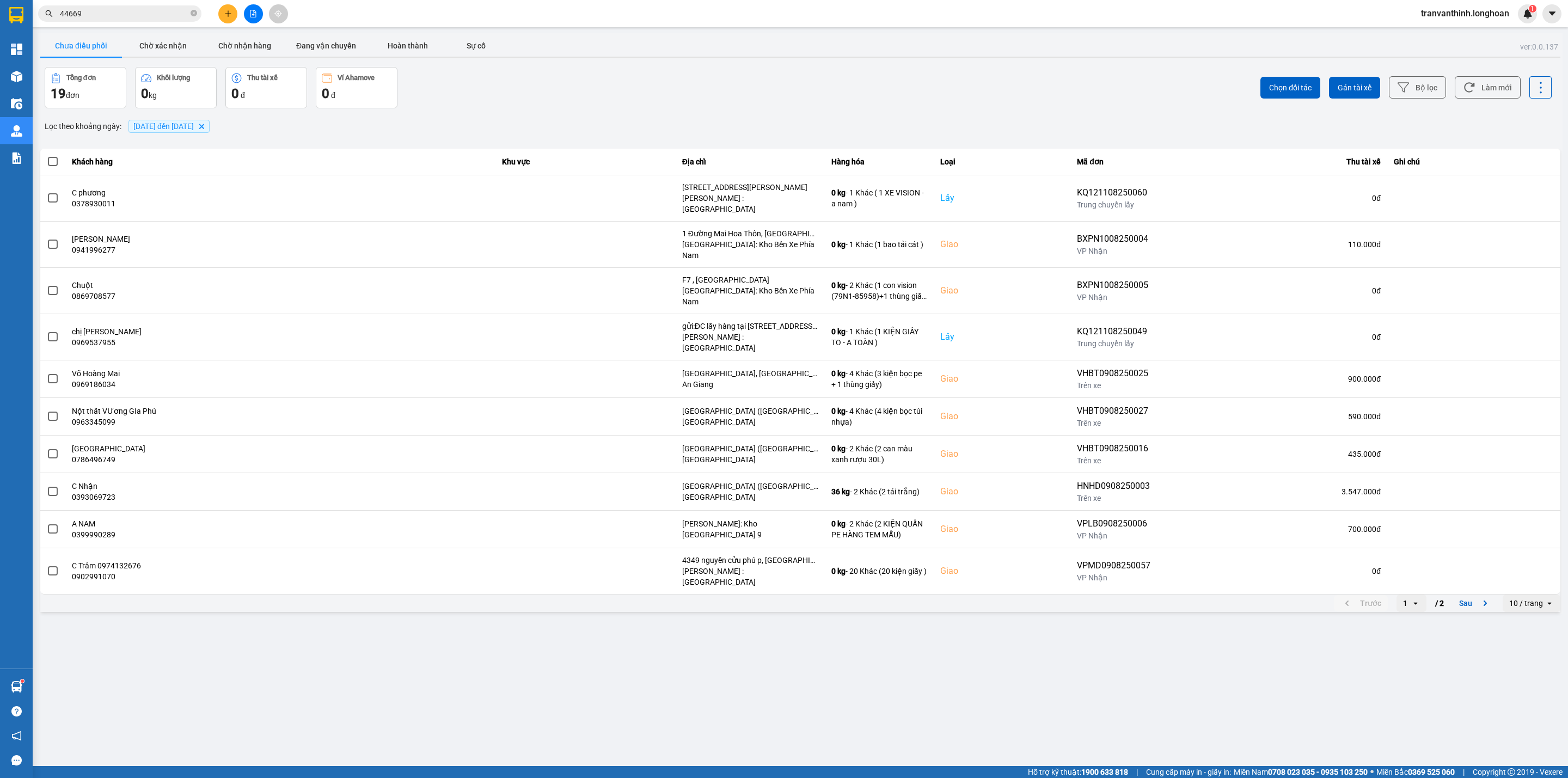
click at [194, 124] on span "01/08/2025 đến 11/08/2025" at bounding box center [163, 126] width 61 height 8
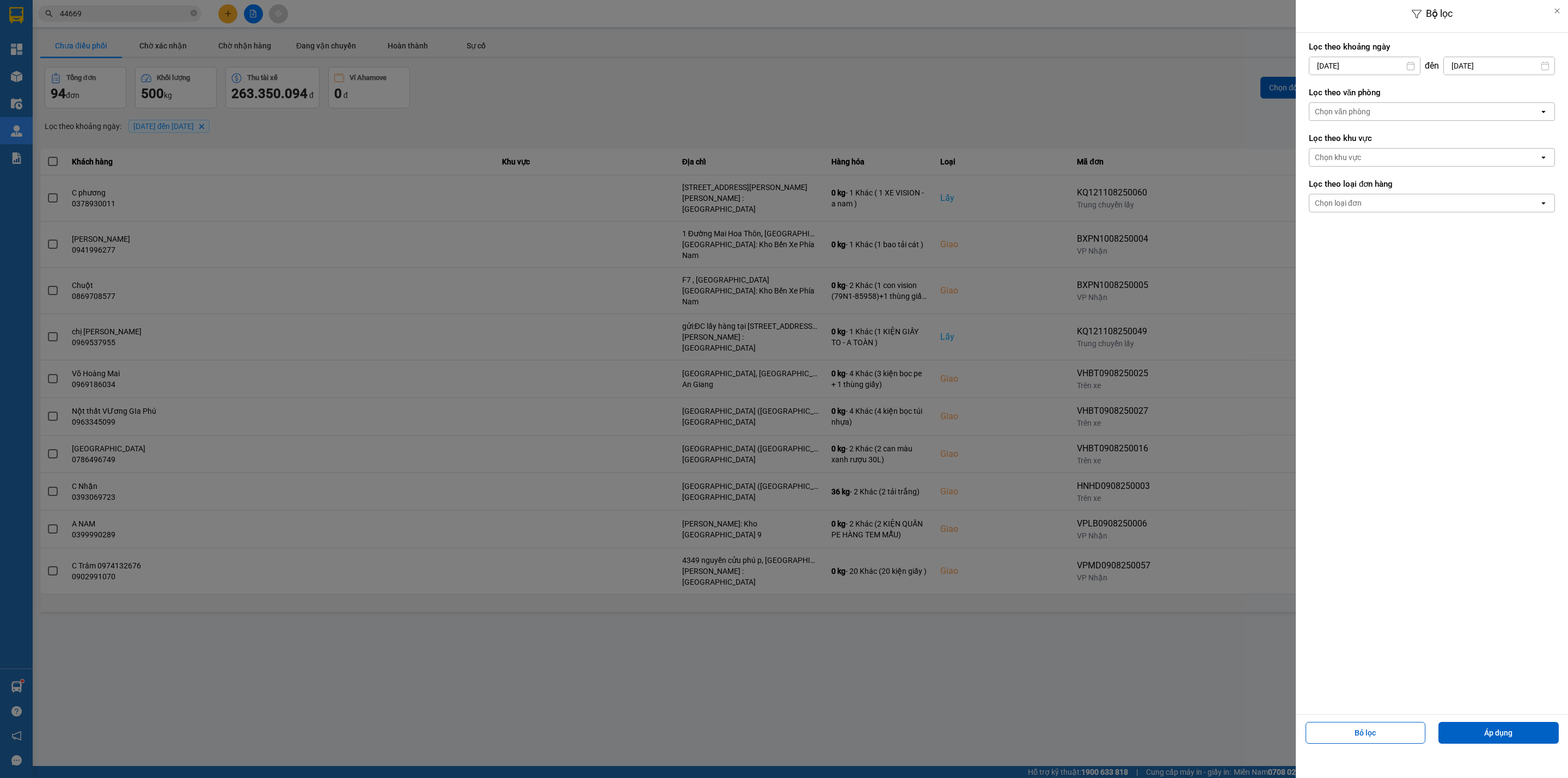
click at [1503, 63] on input "11/08/2025" at bounding box center [1499, 66] width 110 height 17
click at [1432, 197] on div "12" at bounding box center [1439, 193] width 15 height 13
type input "[DATE]"
click at [1382, 113] on div "Chọn văn phòng" at bounding box center [1424, 112] width 229 height 17
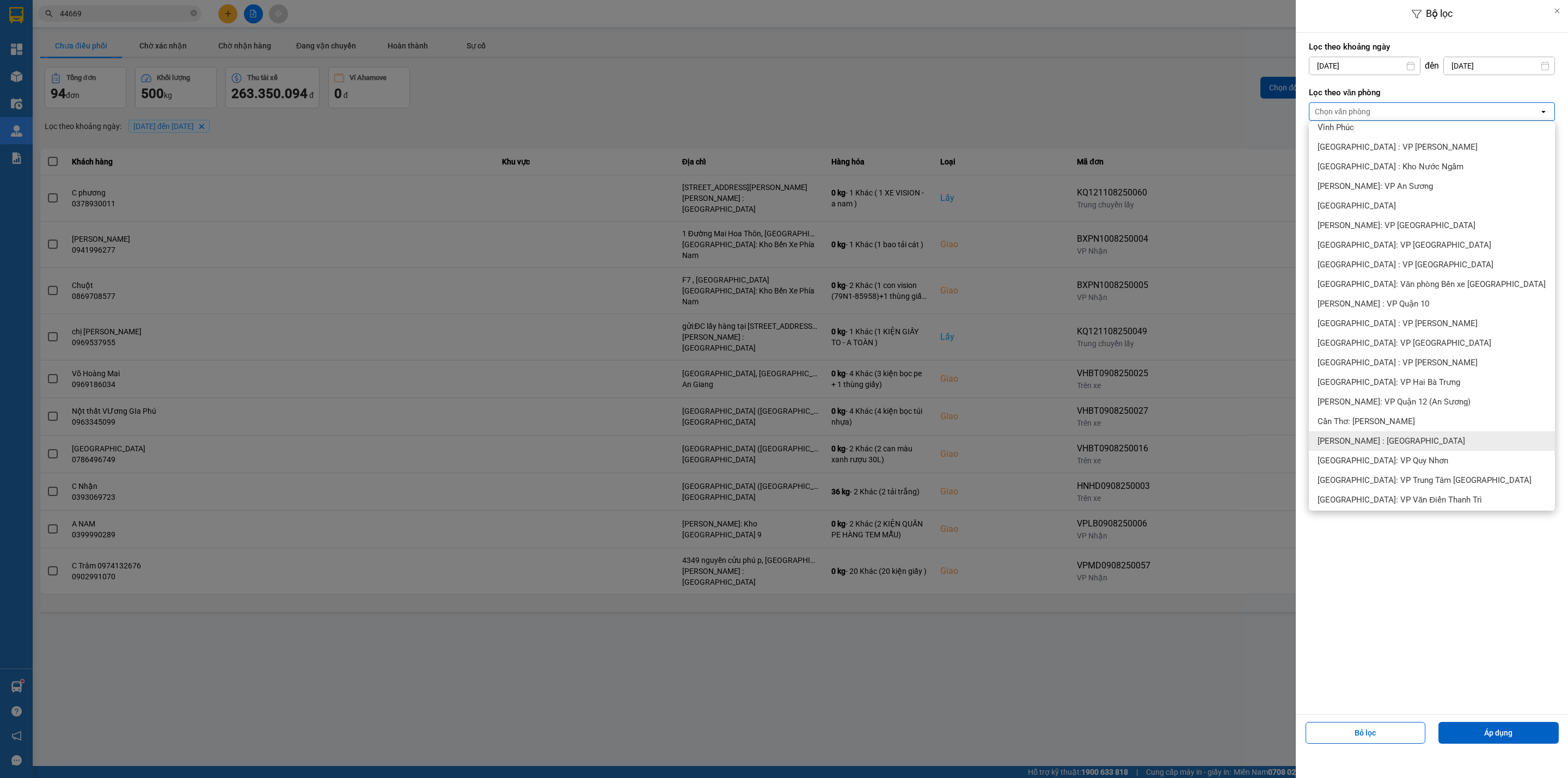
scroll to position [163, 0]
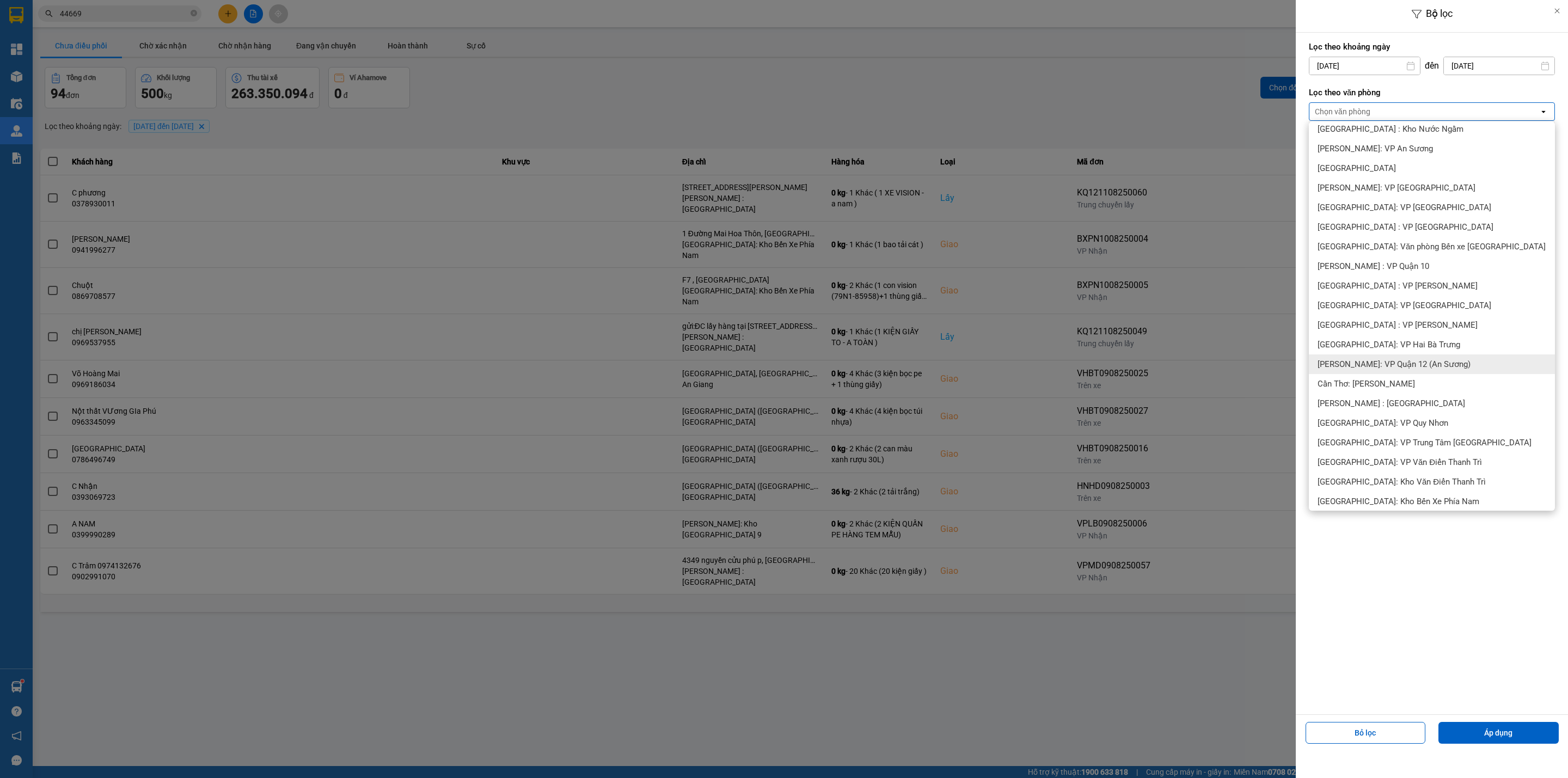
click at [1427, 369] on div "[PERSON_NAME]: VP Quận 12 (An Sương)" at bounding box center [1431, 364] width 246 height 20
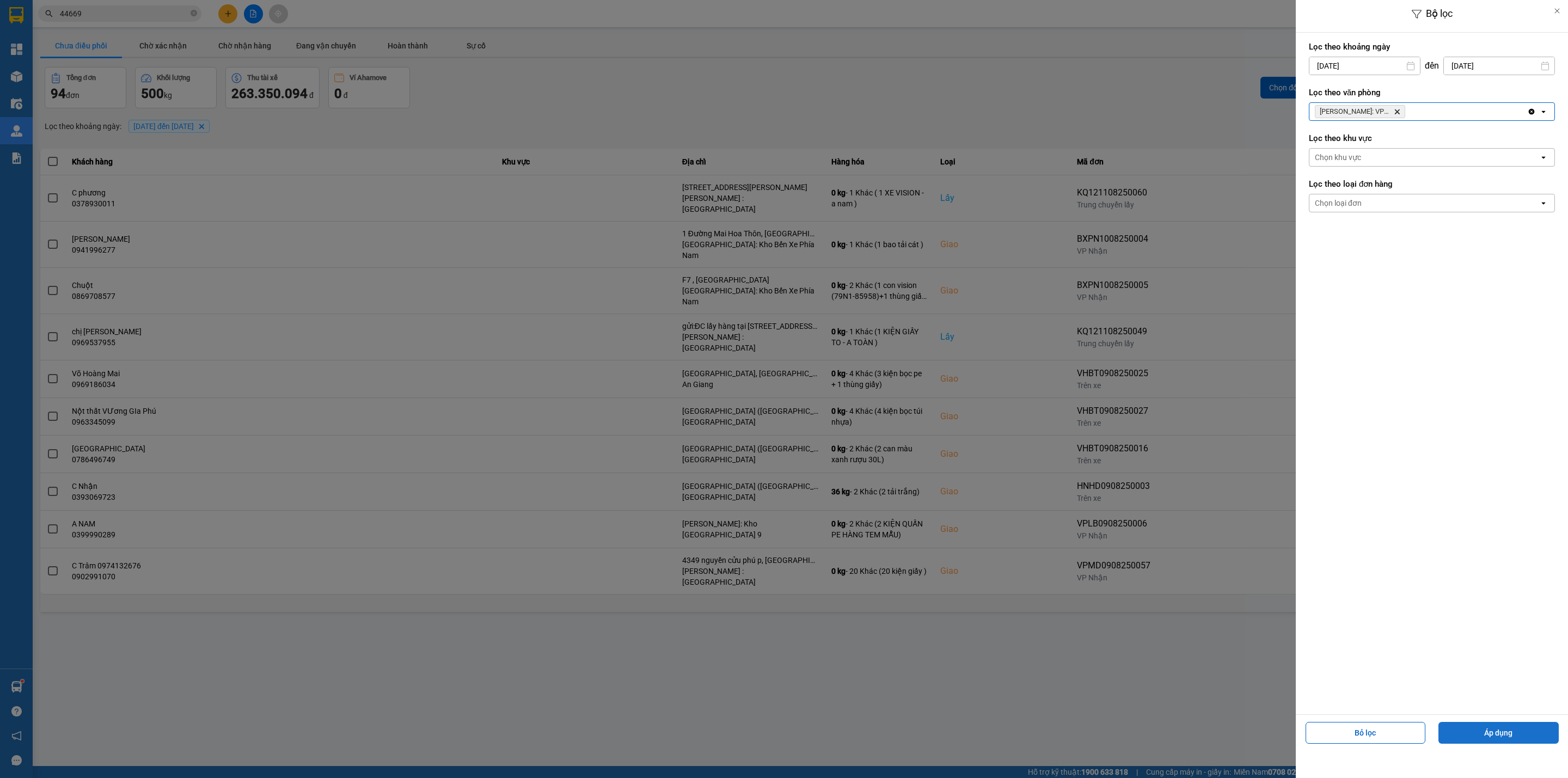
click at [1493, 731] on button "Áp dụng" at bounding box center [1498, 732] width 121 height 22
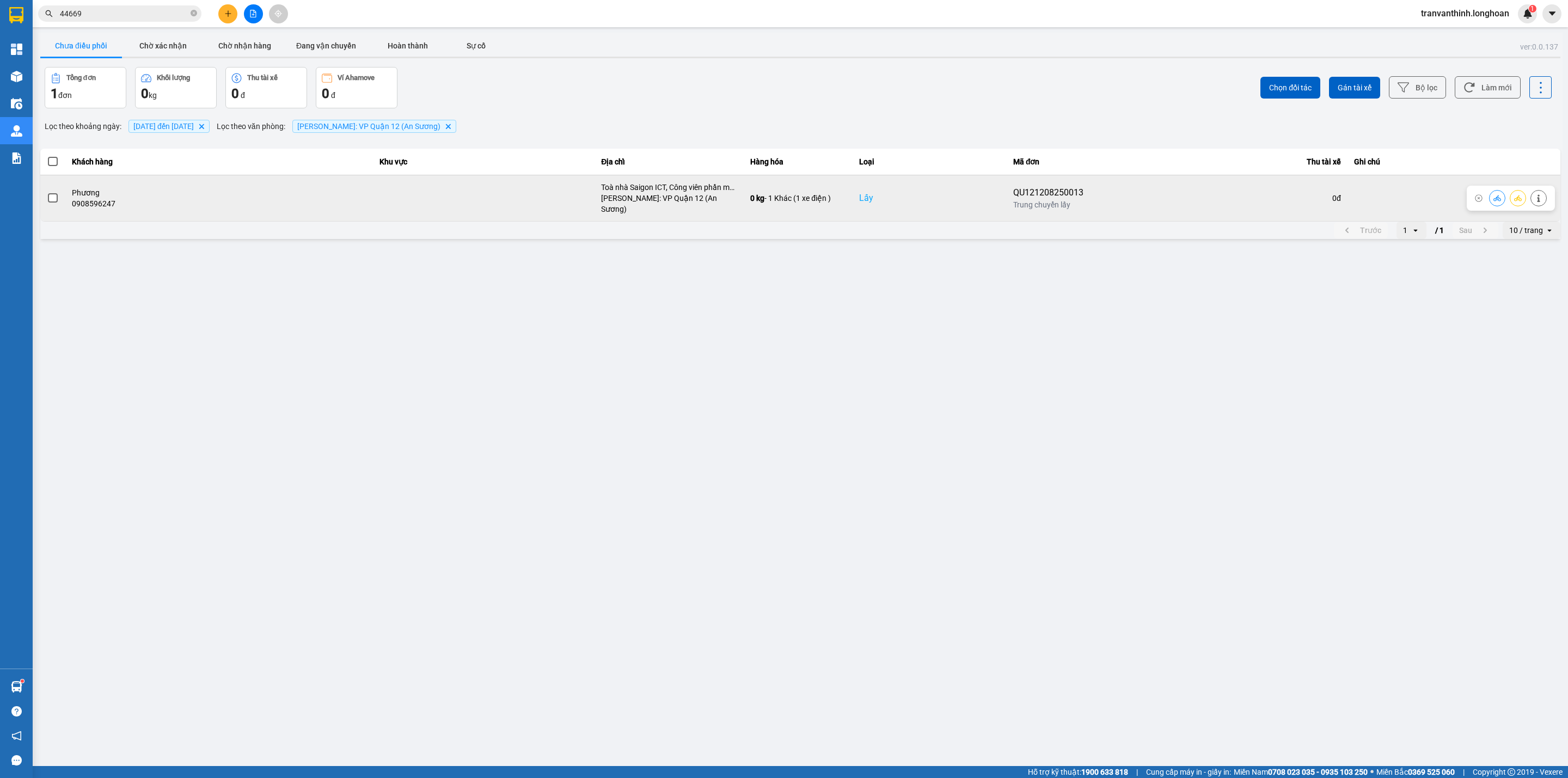
click at [54, 196] on span at bounding box center [53, 198] width 10 height 10
click at [47, 192] on input "checkbox" at bounding box center [47, 192] width 0 height 0
click at [1514, 197] on icon at bounding box center [1517, 198] width 8 height 6
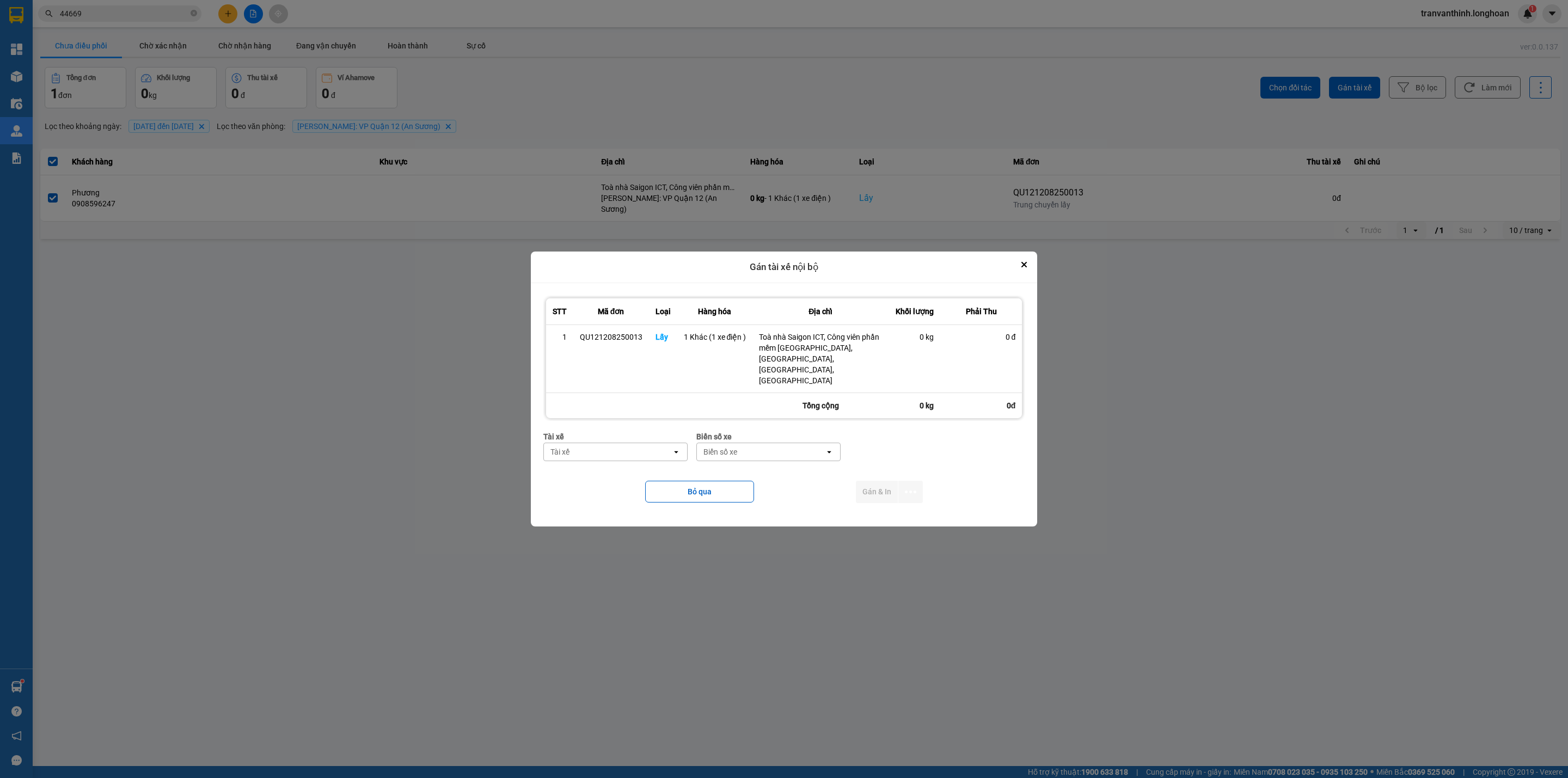
click at [587, 443] on div "Tài xế" at bounding box center [607, 452] width 128 height 17
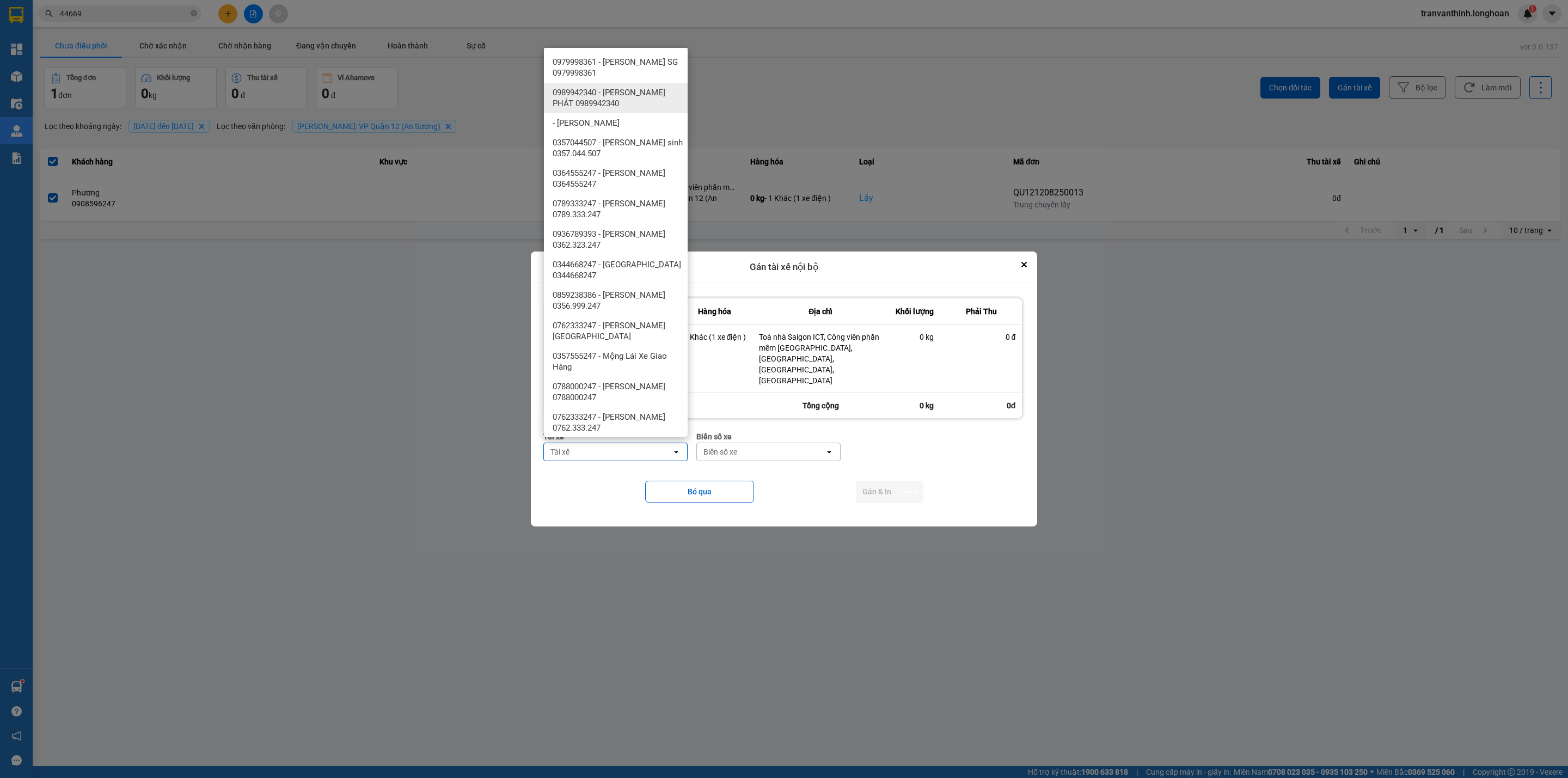
click at [637, 96] on span "0989942340 - LÊ TẤN PHÁT 0989942340" at bounding box center [617, 98] width 130 height 22
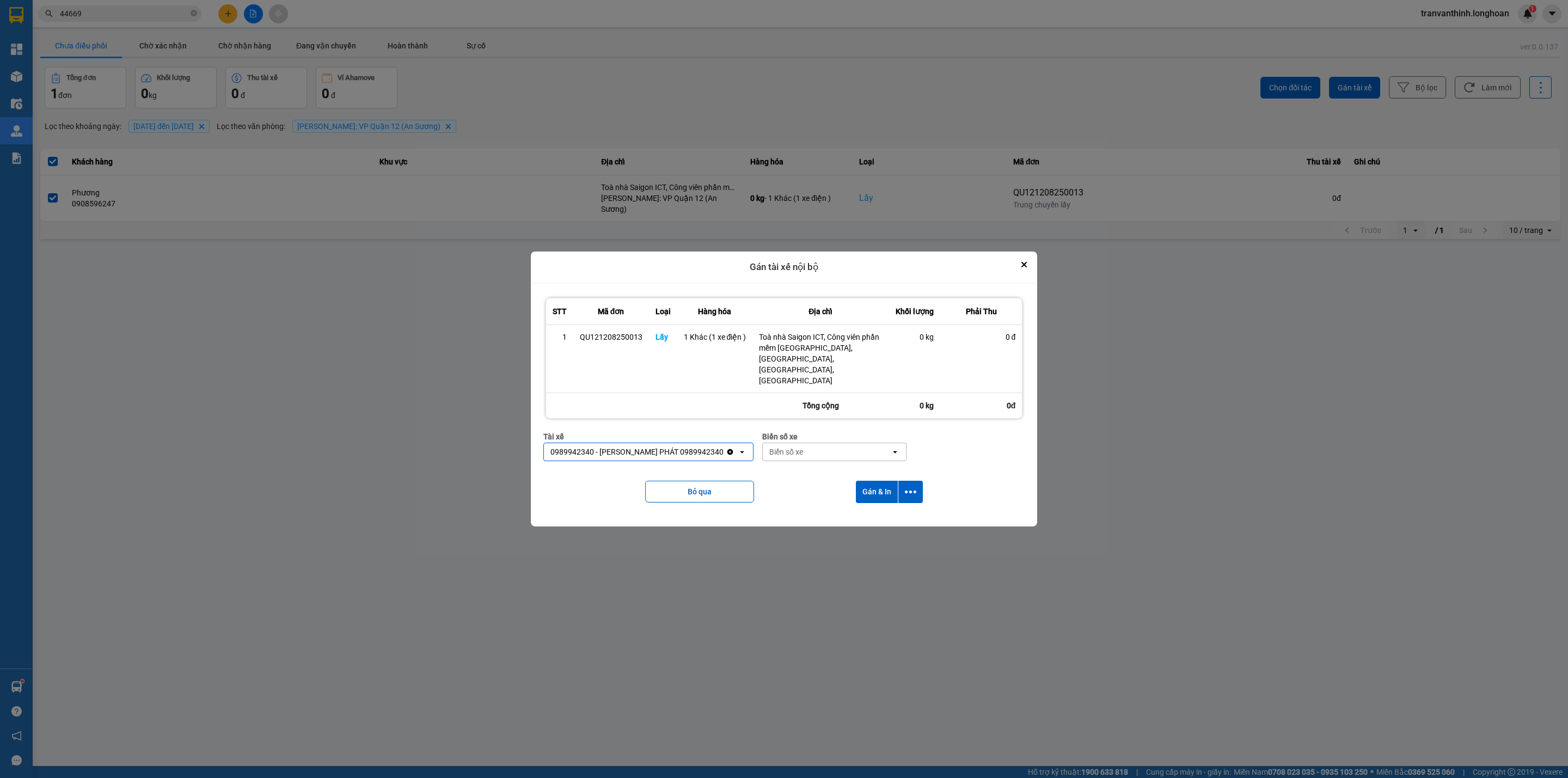
click at [807, 450] on div "Biển số xe" at bounding box center [826, 452] width 128 height 17
type input "64"
click at [765, 473] on span "29K-042.64" at bounding box center [758, 471] width 40 height 11
click at [912, 486] on icon "dialog" at bounding box center [911, 491] width 11 height 11
click at [869, 513] on span "Chỉ gán tài" at bounding box center [867, 517] width 36 height 11
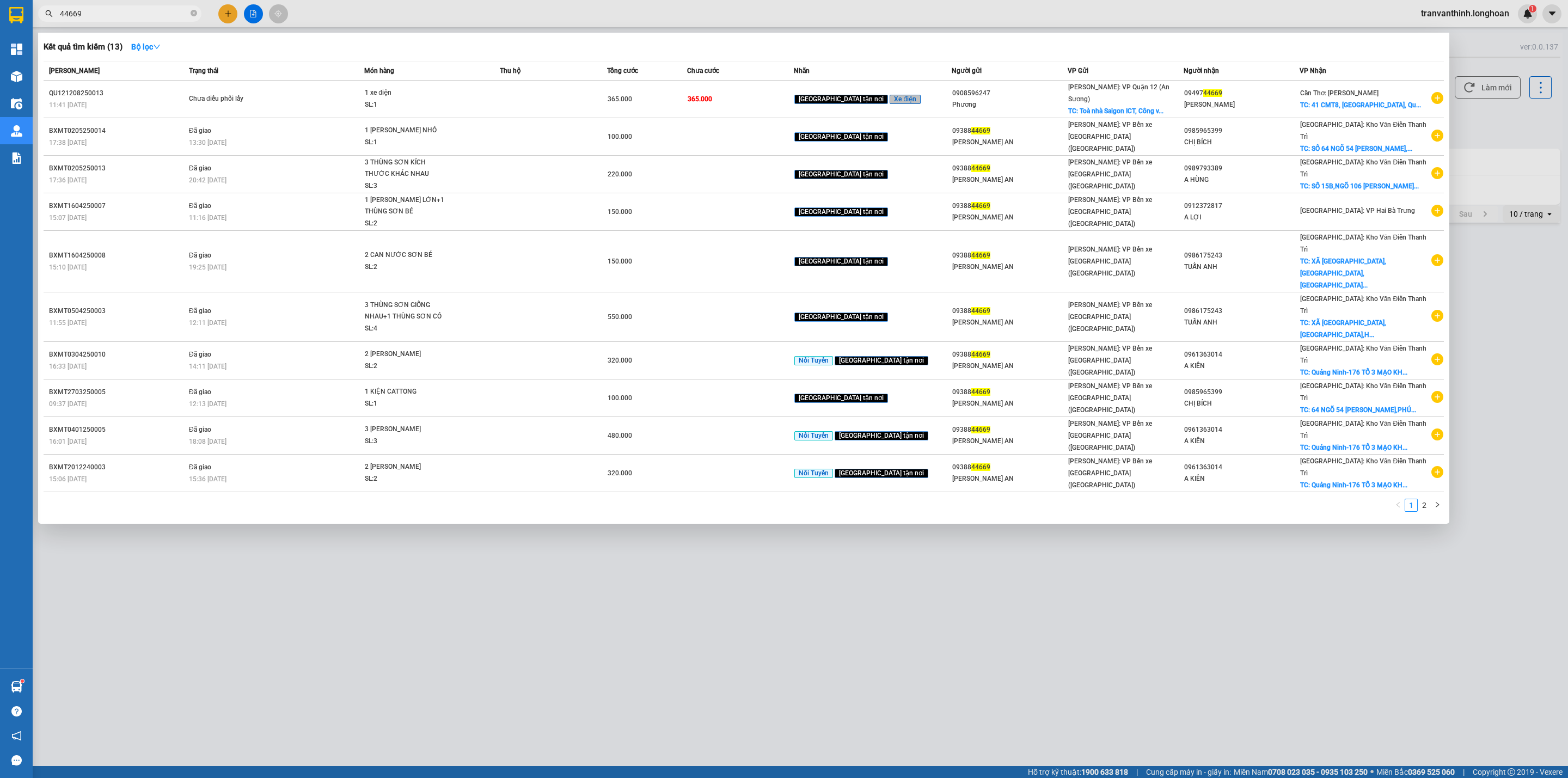
drag, startPoint x: 192, startPoint y: 14, endPoint x: 165, endPoint y: 16, distance: 27.1
click at [192, 12] on icon "close-circle" at bounding box center [193, 13] width 6 height 6
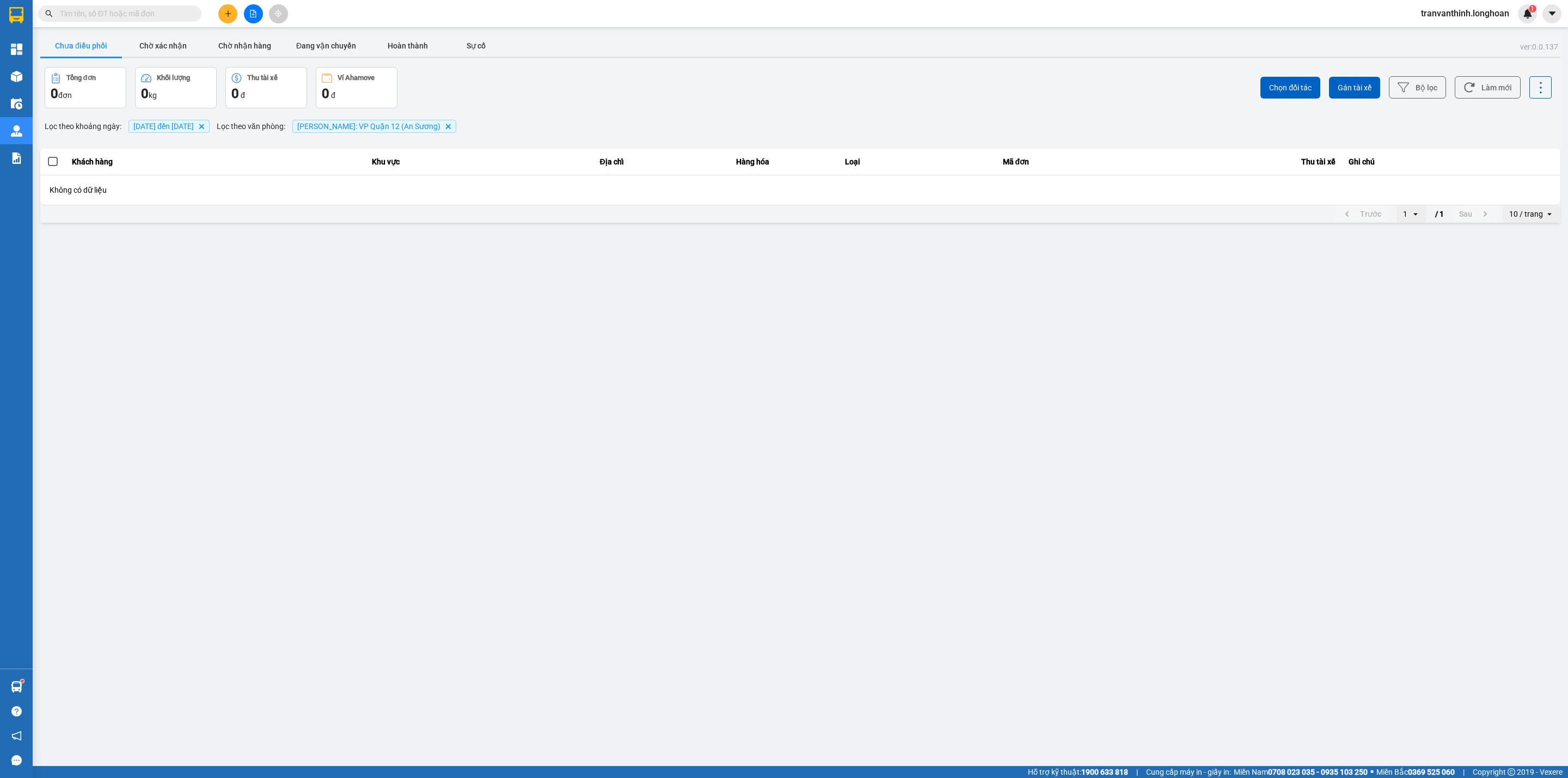
click at [102, 14] on input "text" at bounding box center [124, 13] width 128 height 12
click at [245, 49] on button "Chờ nhận hàng" at bounding box center [244, 45] width 82 height 22
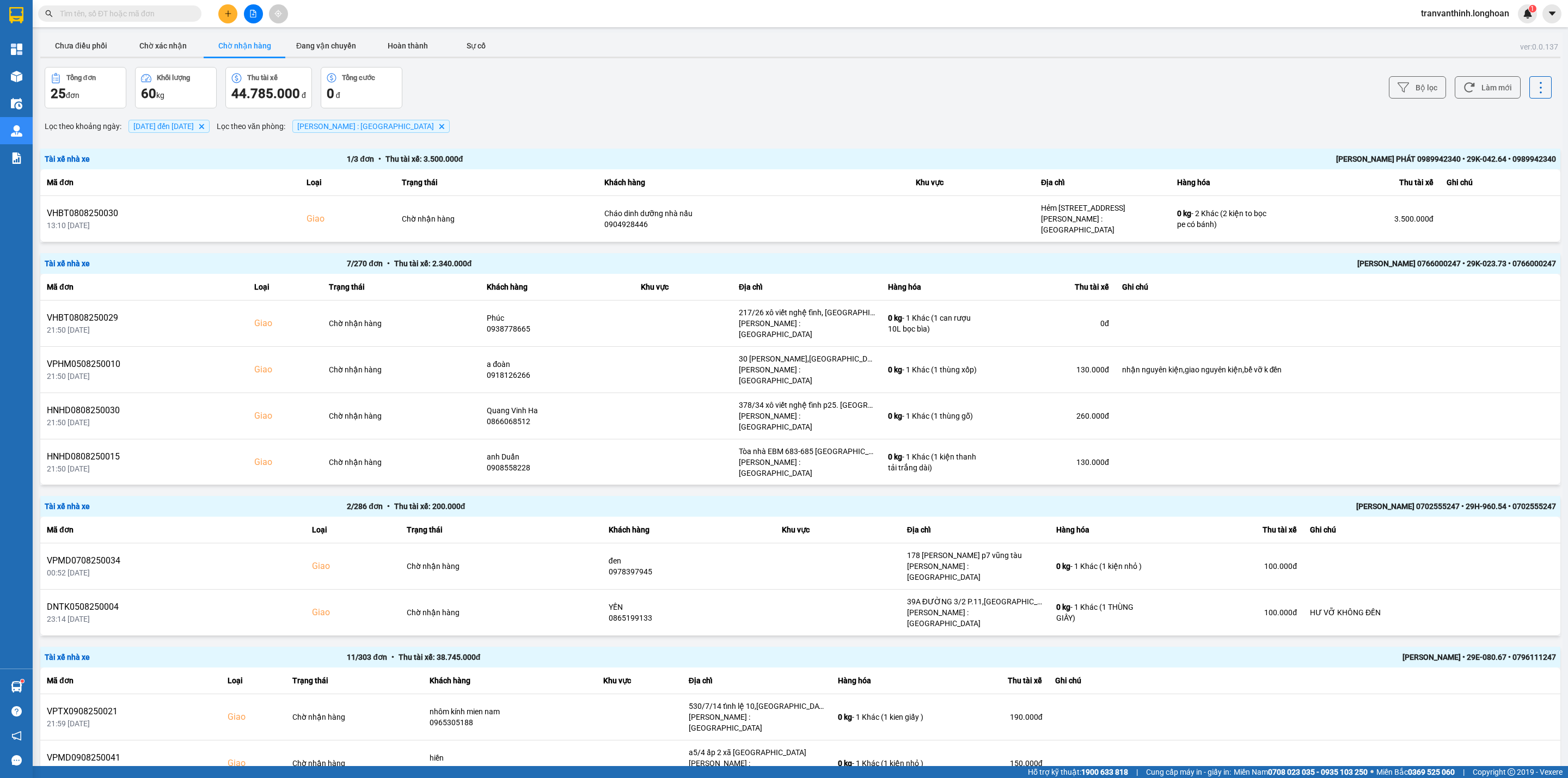
click at [151, 14] on input "text" at bounding box center [124, 13] width 128 height 12
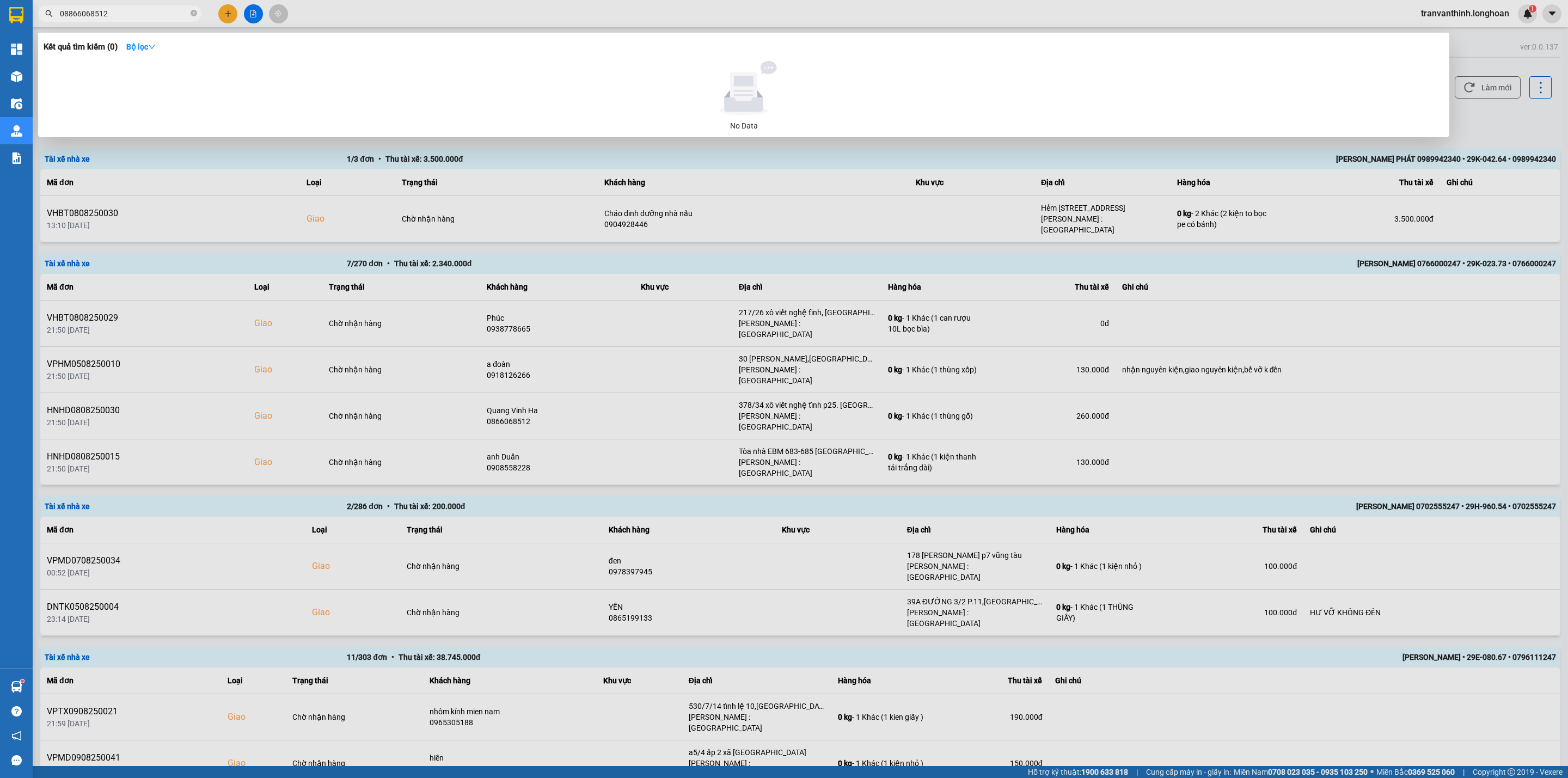
click at [72, 13] on input "08866068512" at bounding box center [124, 13] width 128 height 12
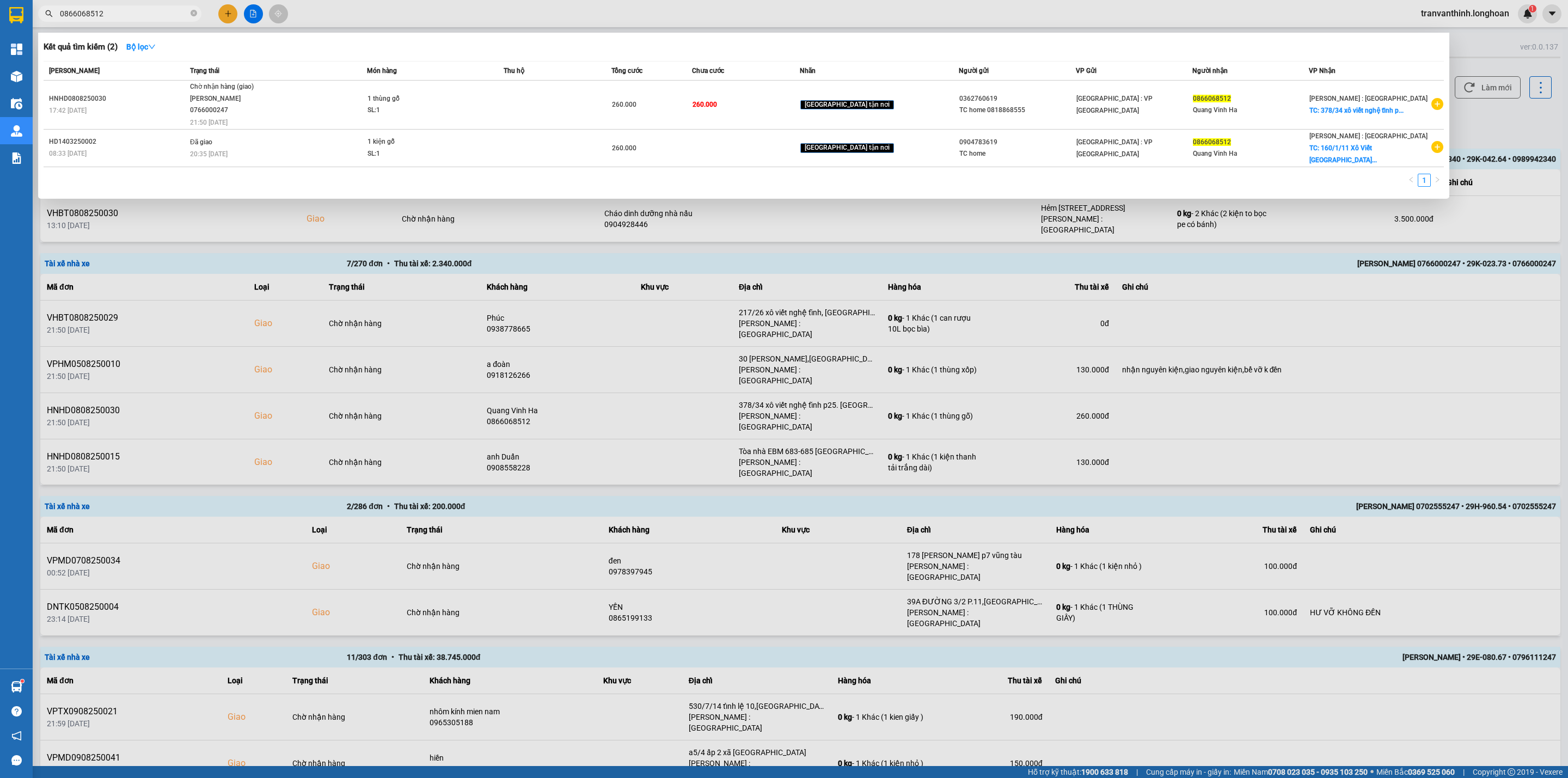
type input "0866068512"
click at [193, 12] on icon "close-circle" at bounding box center [193, 13] width 6 height 6
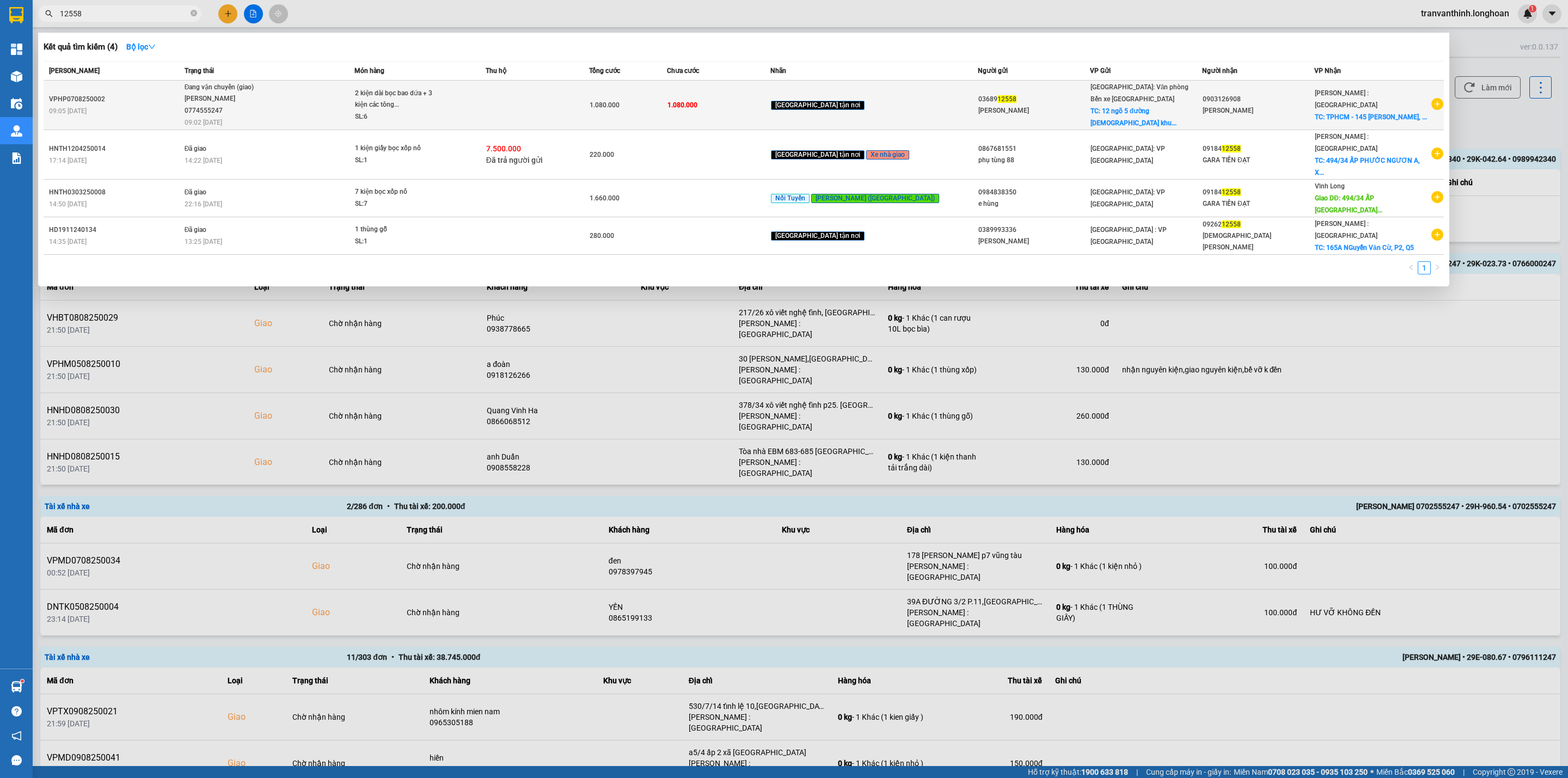
type input "12558"
click at [1036, 107] on div "Vũ Thị Thảo" at bounding box center [1033, 111] width 111 height 11
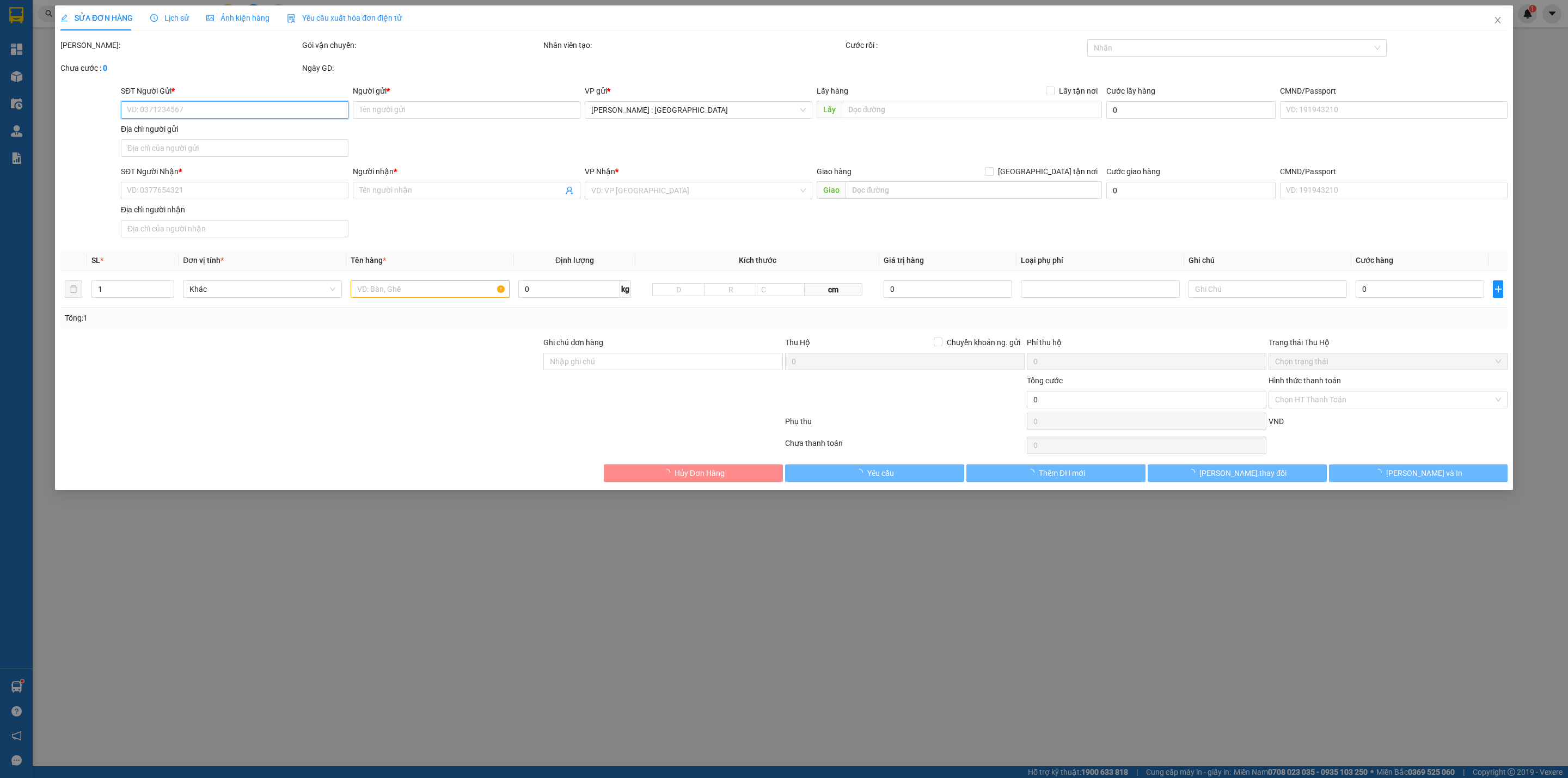
type input "0368912558"
type input "Vũ Thị Thảo"
checkbox input "true"
type input "12 ngõ 5 đường nhà thờ khu thác Hàn p móng cái 2"
type input "0903126908"
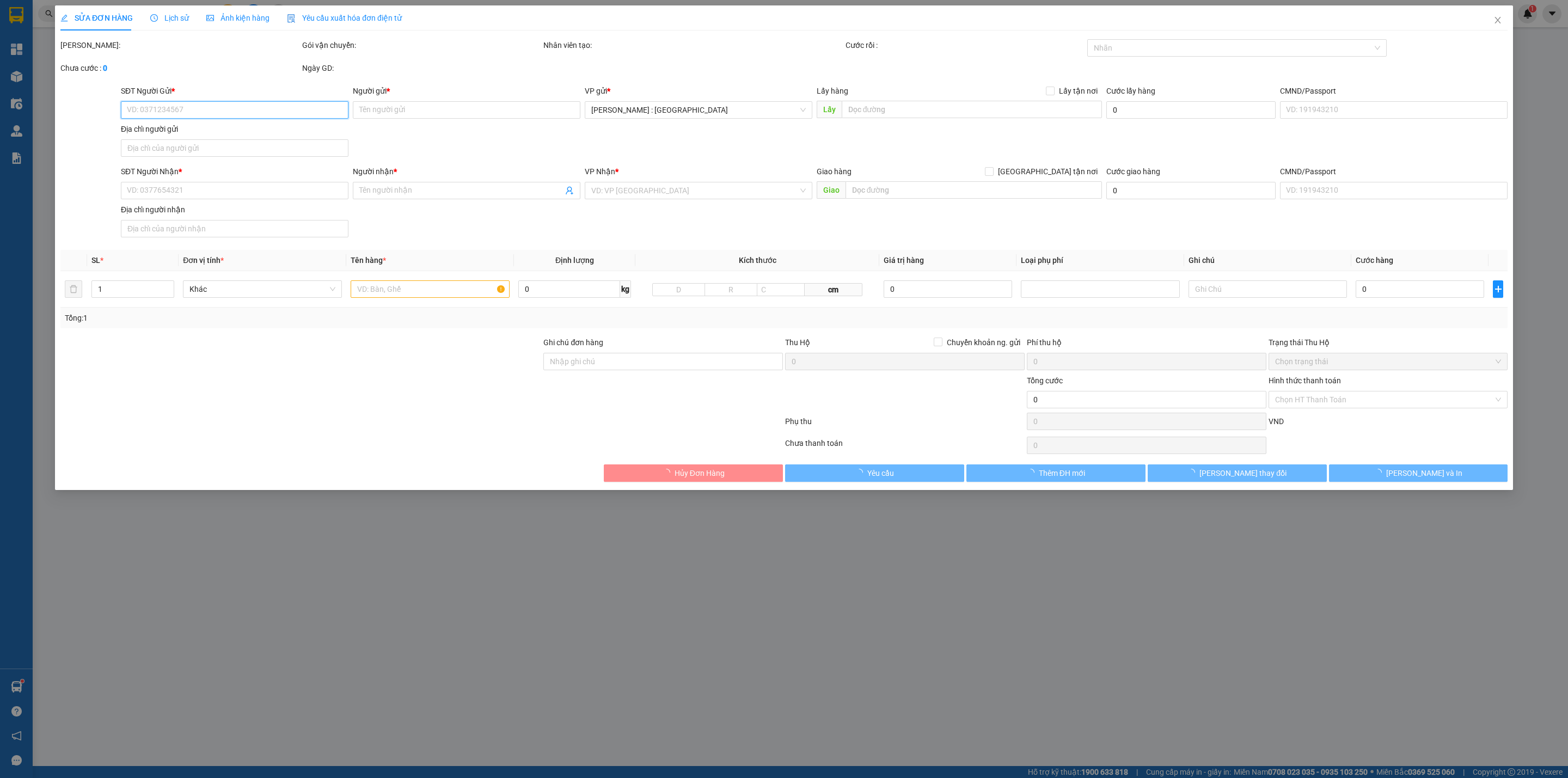
type input "Nguyễn Thị Thu huyền"
checkbox input "true"
type input "TPHCM - 145 Phan Văn Hớn, Phường Đông Hưng Thuận, Thành phố Hồ Chí Minh"
type input "1.080.000"
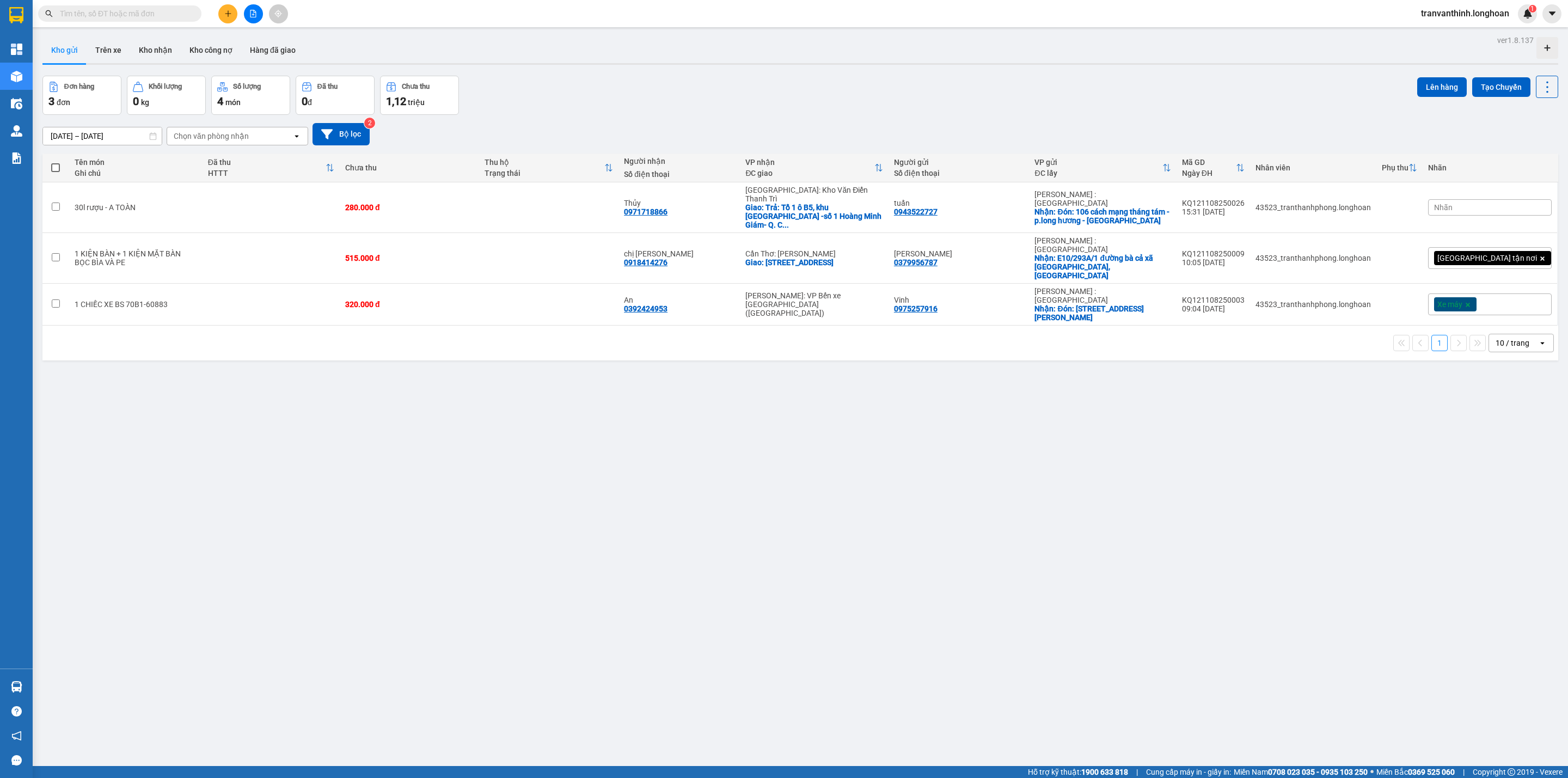
click at [169, 8] on input "text" at bounding box center [124, 13] width 128 height 12
paste input "QU120208250009"
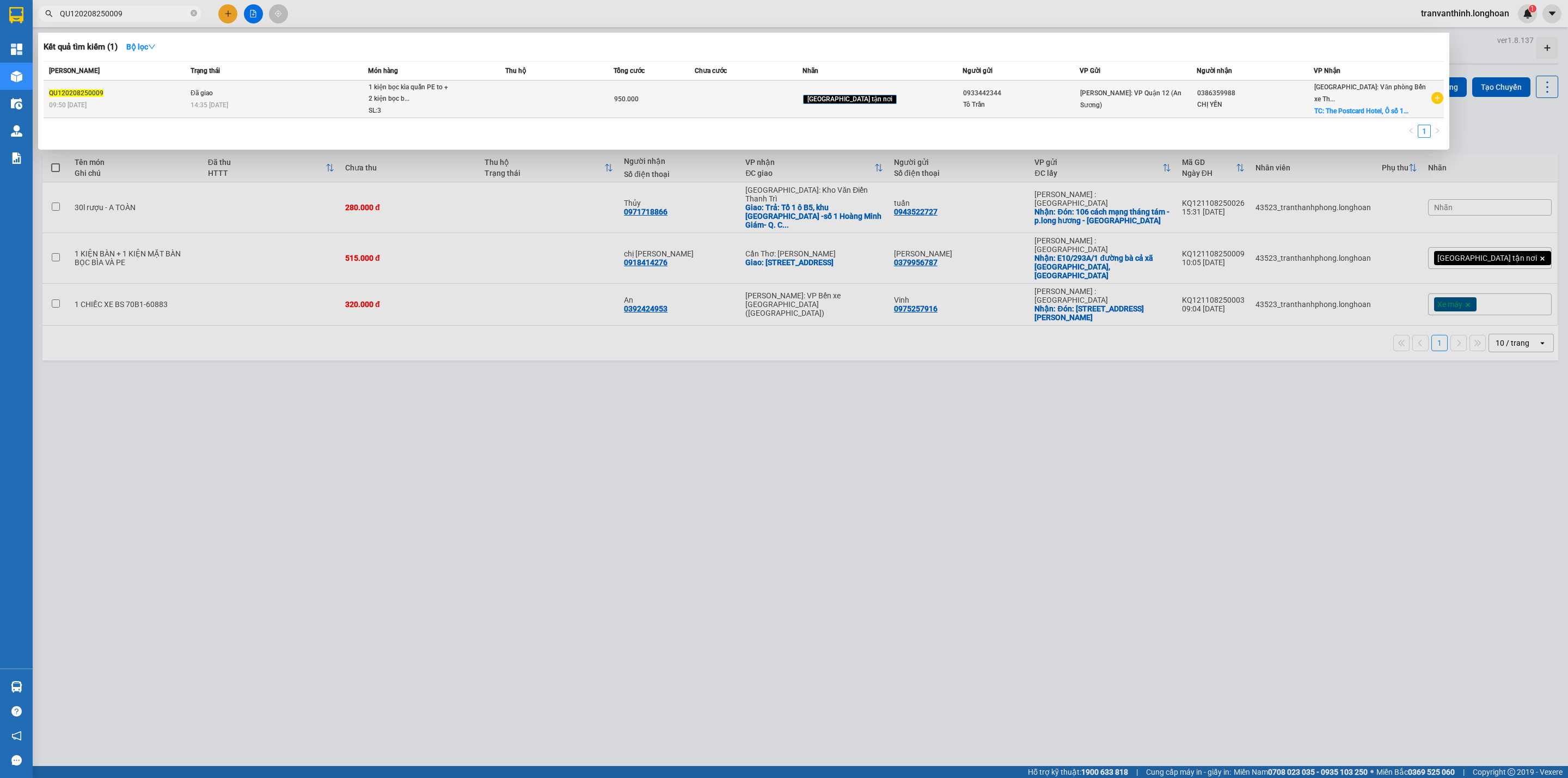
type input "QU120208250009"
click at [585, 97] on td at bounding box center [559, 100] width 108 height 38
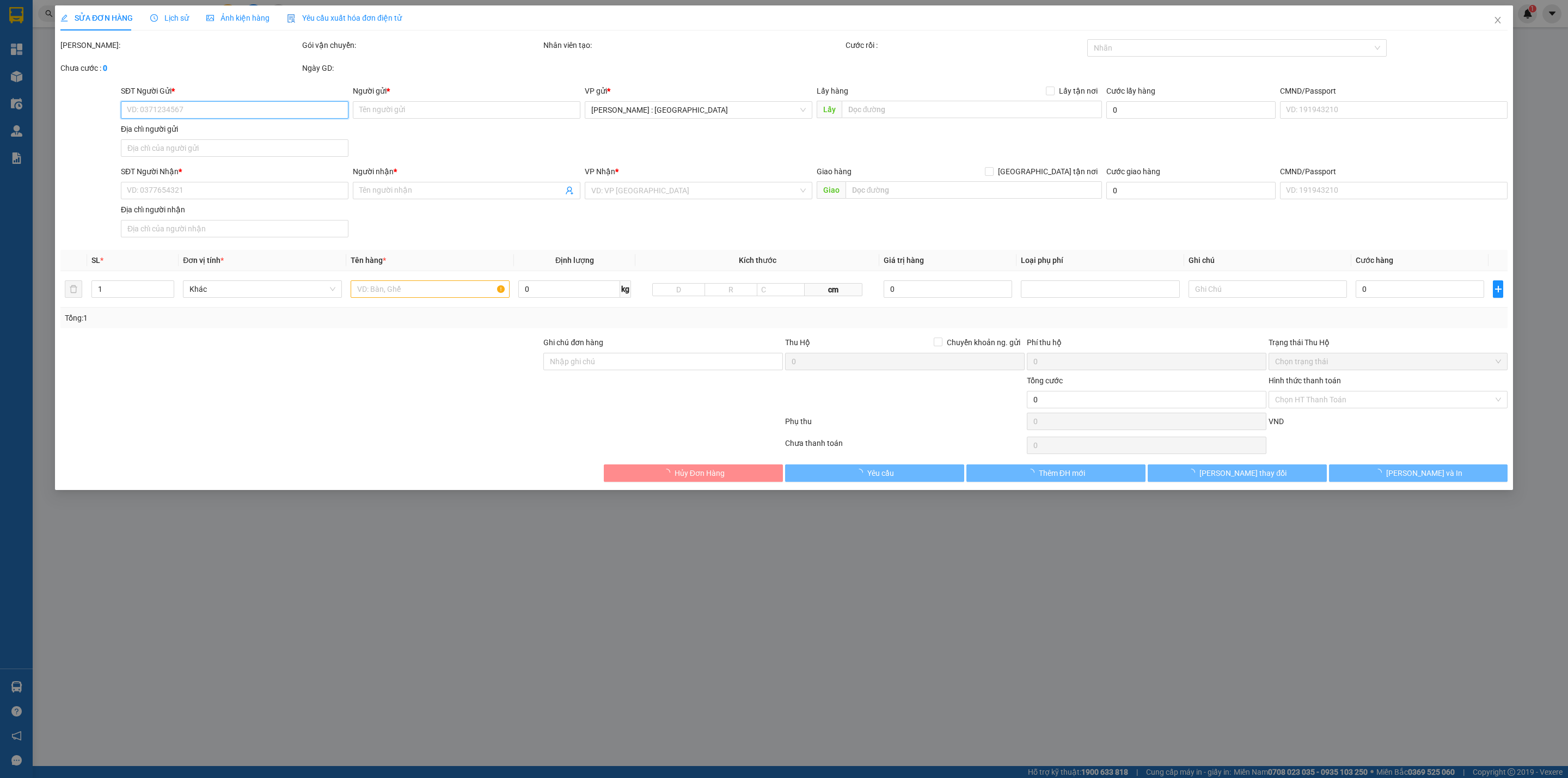
type input "0933442344"
type input "Tô Trần"
type input "0386359988"
type input "CHỊ YẾN"
checkbox input "true"
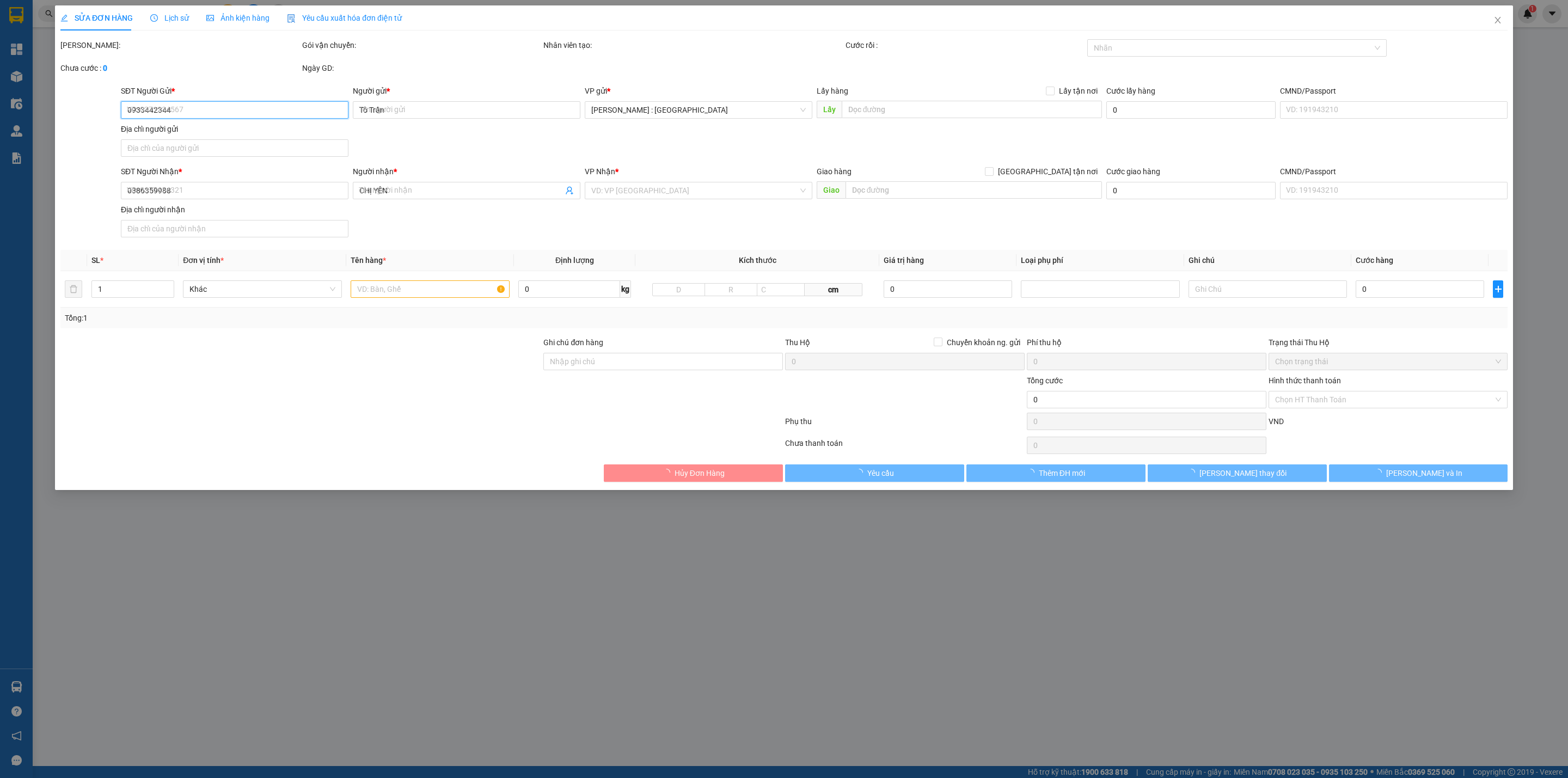
type input "The Postcard Hotel, Ô số 1, Khu Biệt Thự Tuần Châu, Tuần Châu, Hạ Long"
type input "nhận theo kiện - hư hỏng ko chịu trách nhiệm"
type input "950.000"
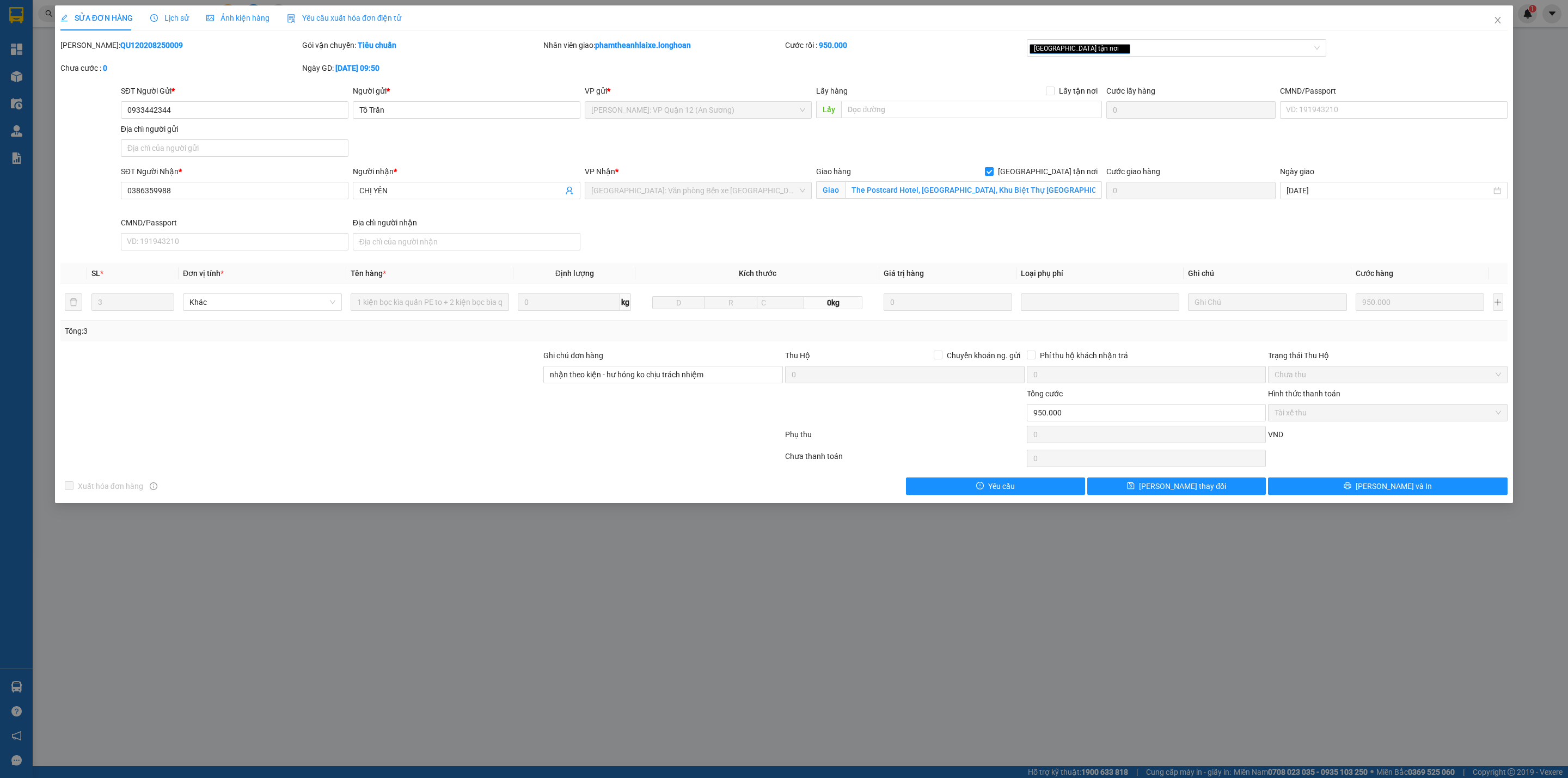
click at [1399, 756] on div "SỬA ĐƠN HÀNG Lịch sử Ảnh kiện hàng Yêu cầu xuất hóa đơn điện tử Total Paid Fee …" at bounding box center [784, 389] width 1568 height 778
click at [1500, 21] on icon "close" at bounding box center [1498, 20] width 8 height 8
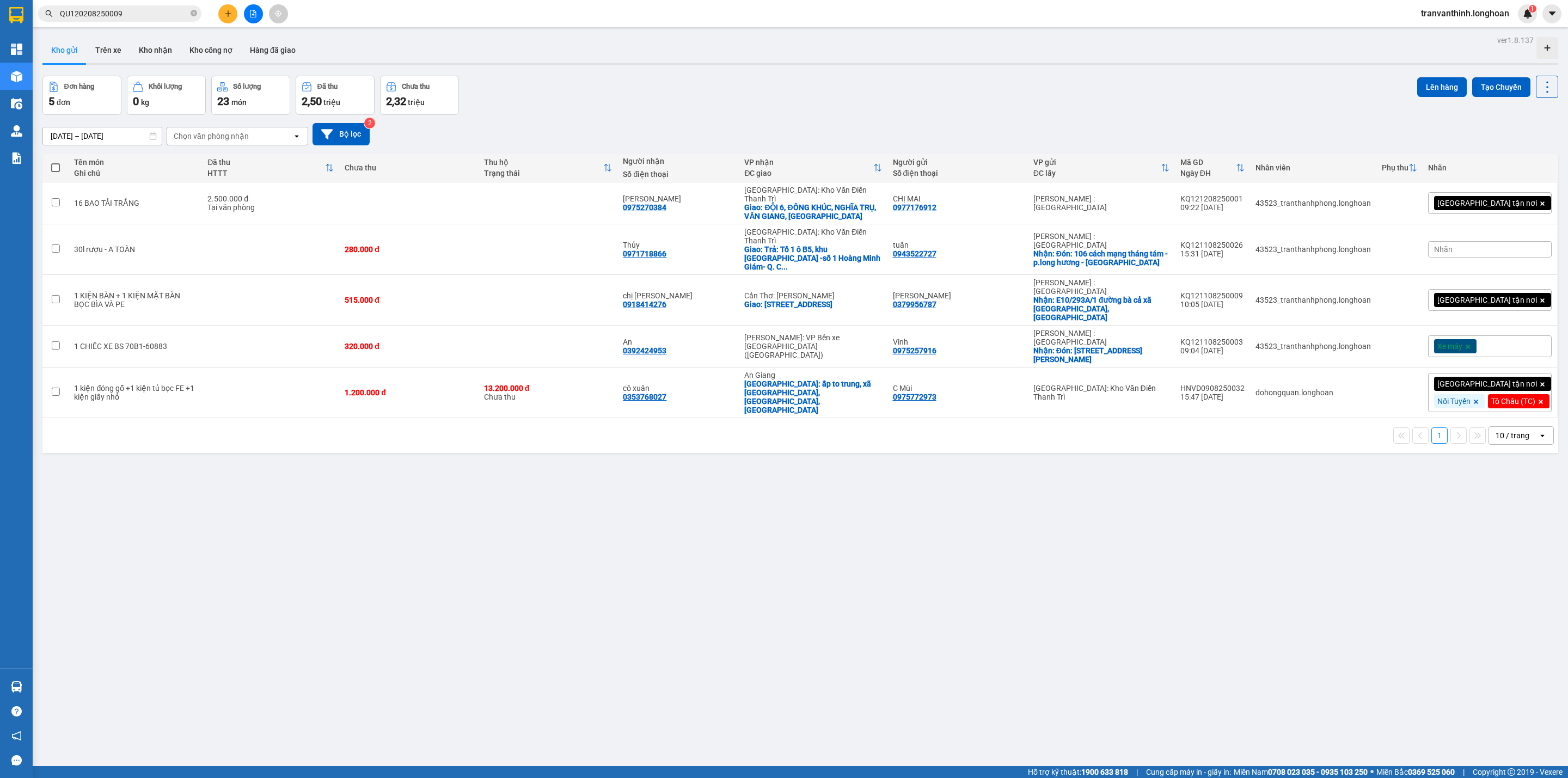
click at [144, 12] on input "QU120208250009" at bounding box center [124, 13] width 128 height 12
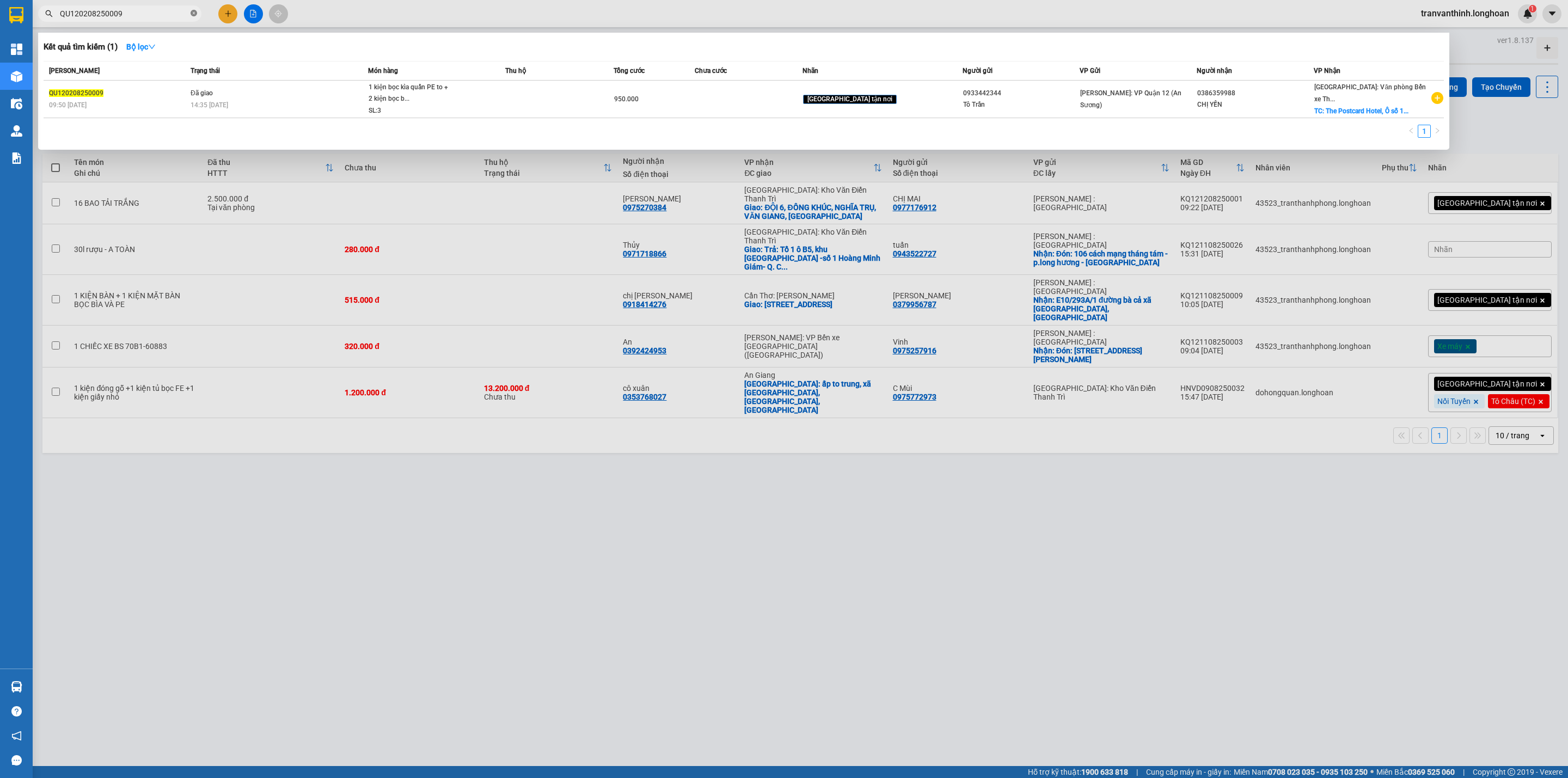
click at [195, 13] on icon "close-circle" at bounding box center [193, 13] width 6 height 6
type input "5"
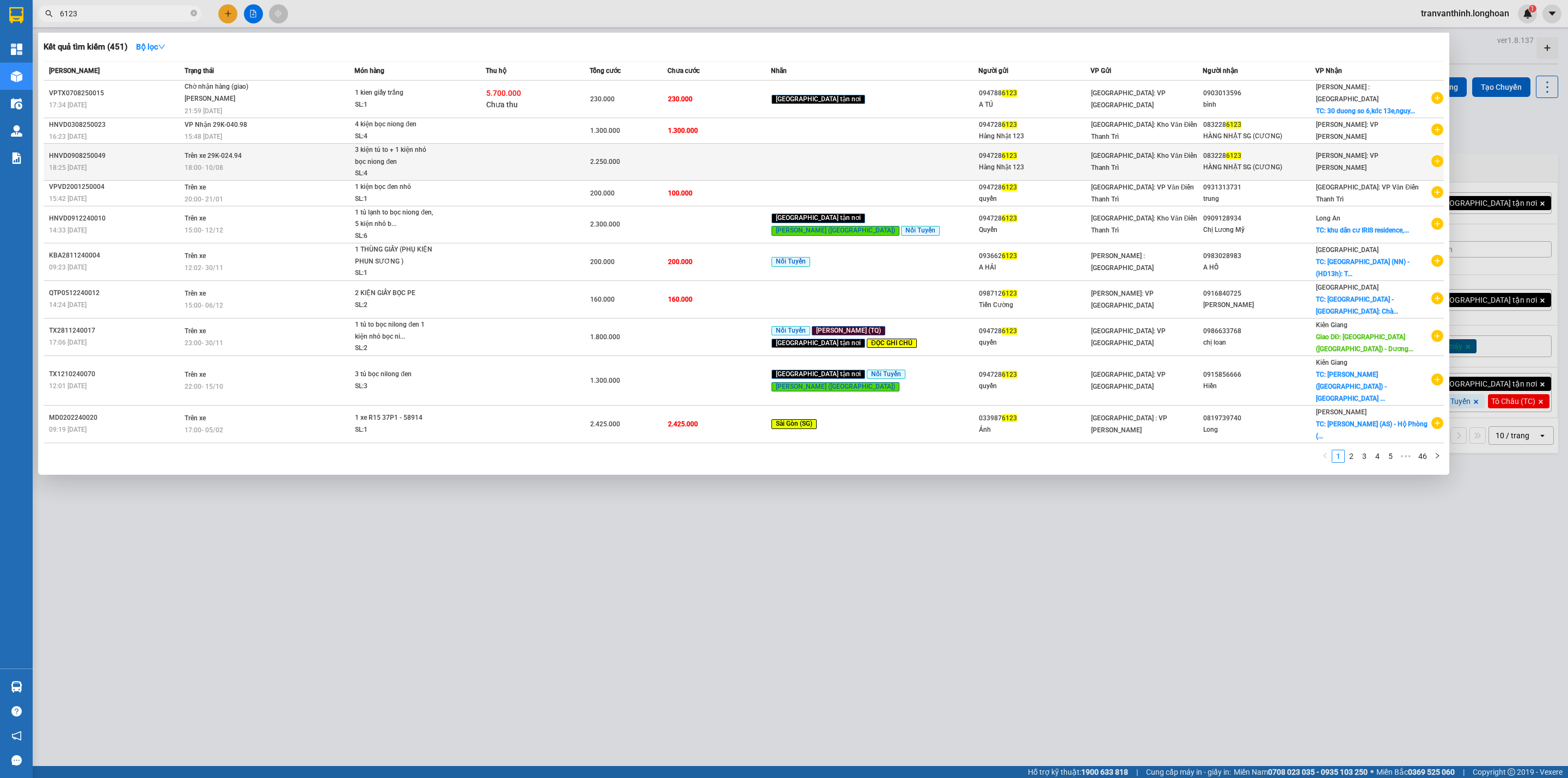
type input "6123"
click at [1072, 157] on div "094728 6123" at bounding box center [1034, 155] width 111 height 11
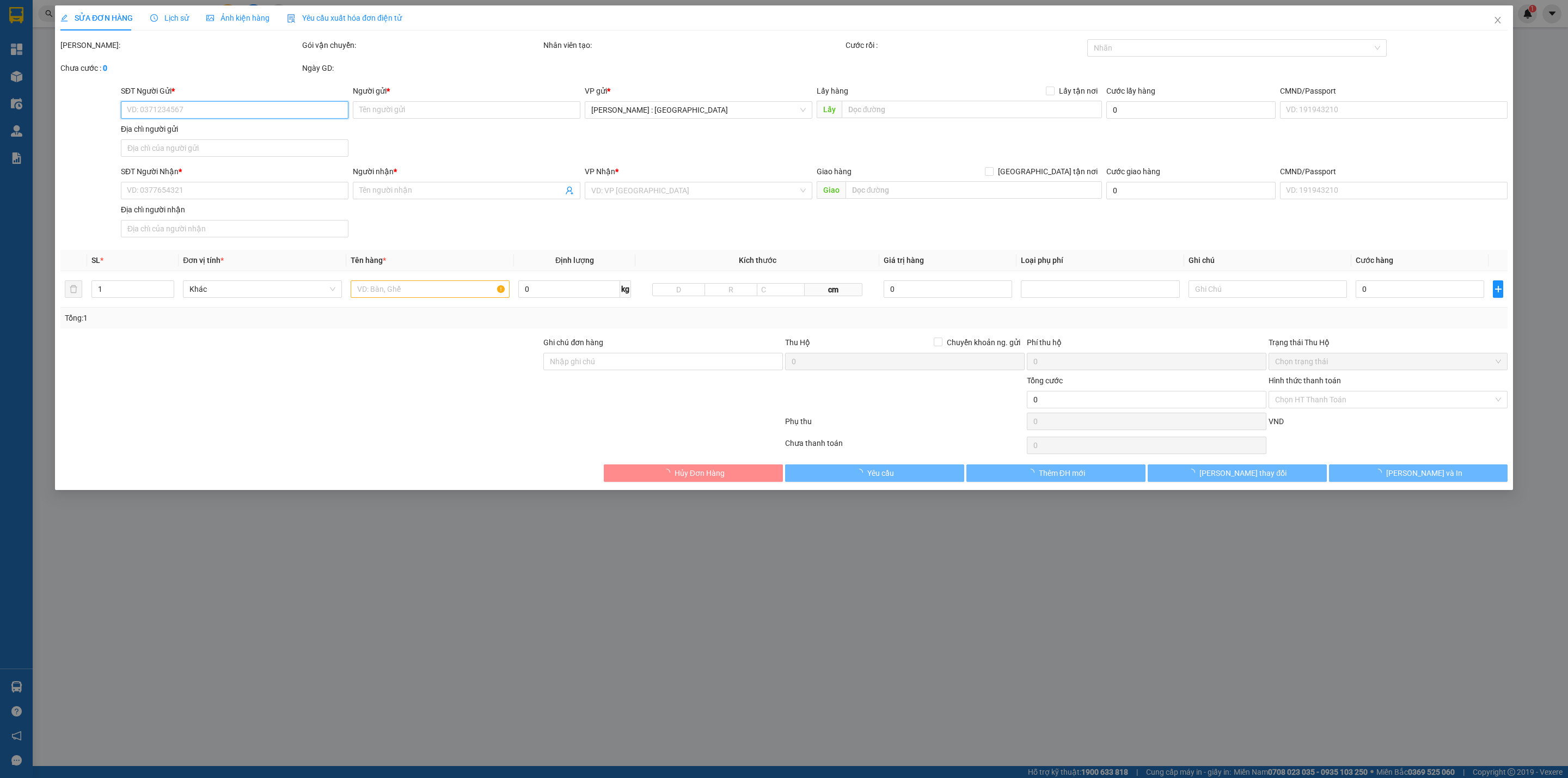
type input "0947286123"
type input "Hàng Nhật 123"
type input "0832286123"
type input "HÀNG NHẬT SG (CƯƠNG)"
type input "2.250.000"
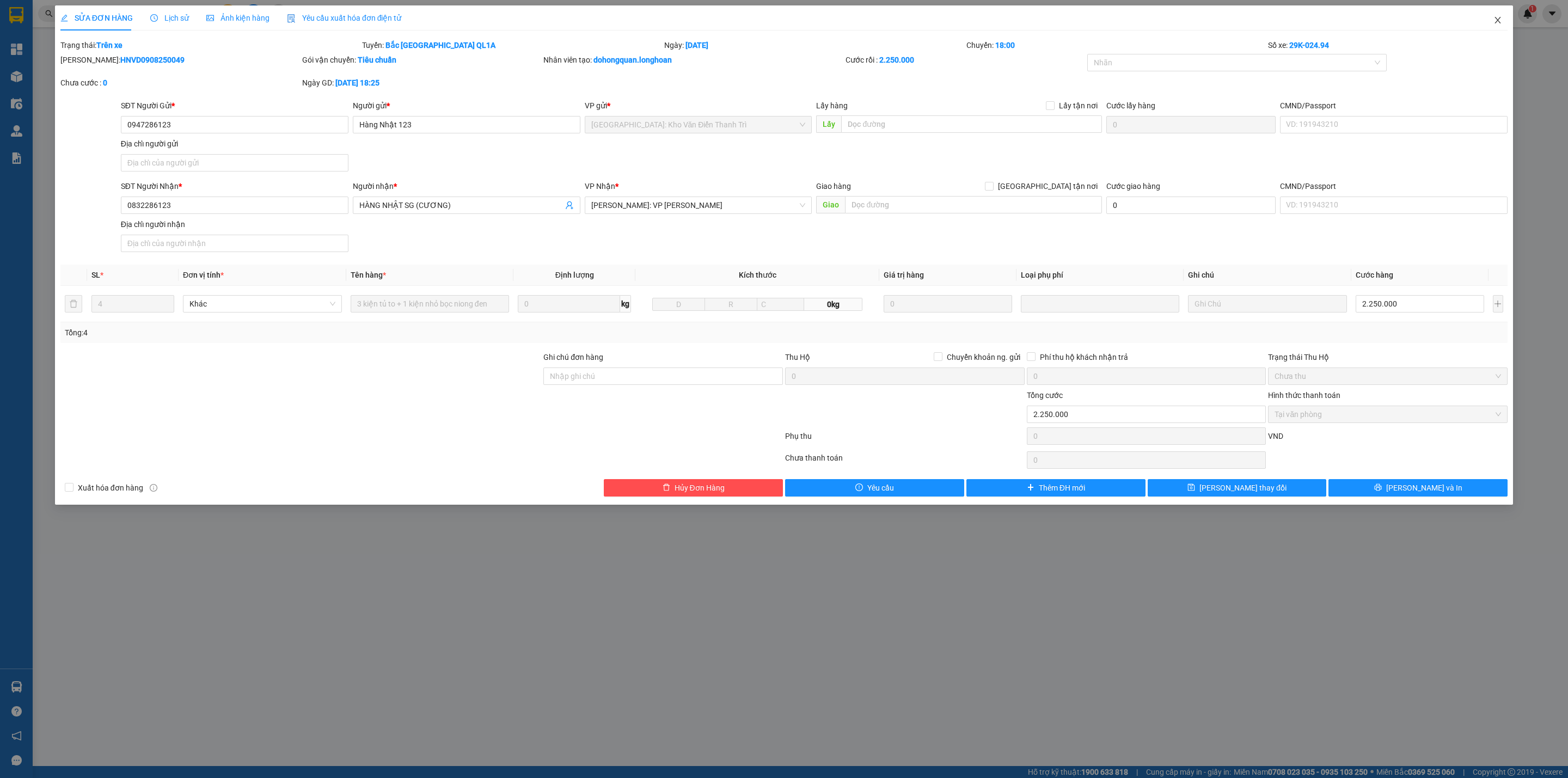
click at [1498, 18] on icon "close" at bounding box center [1498, 20] width 8 height 8
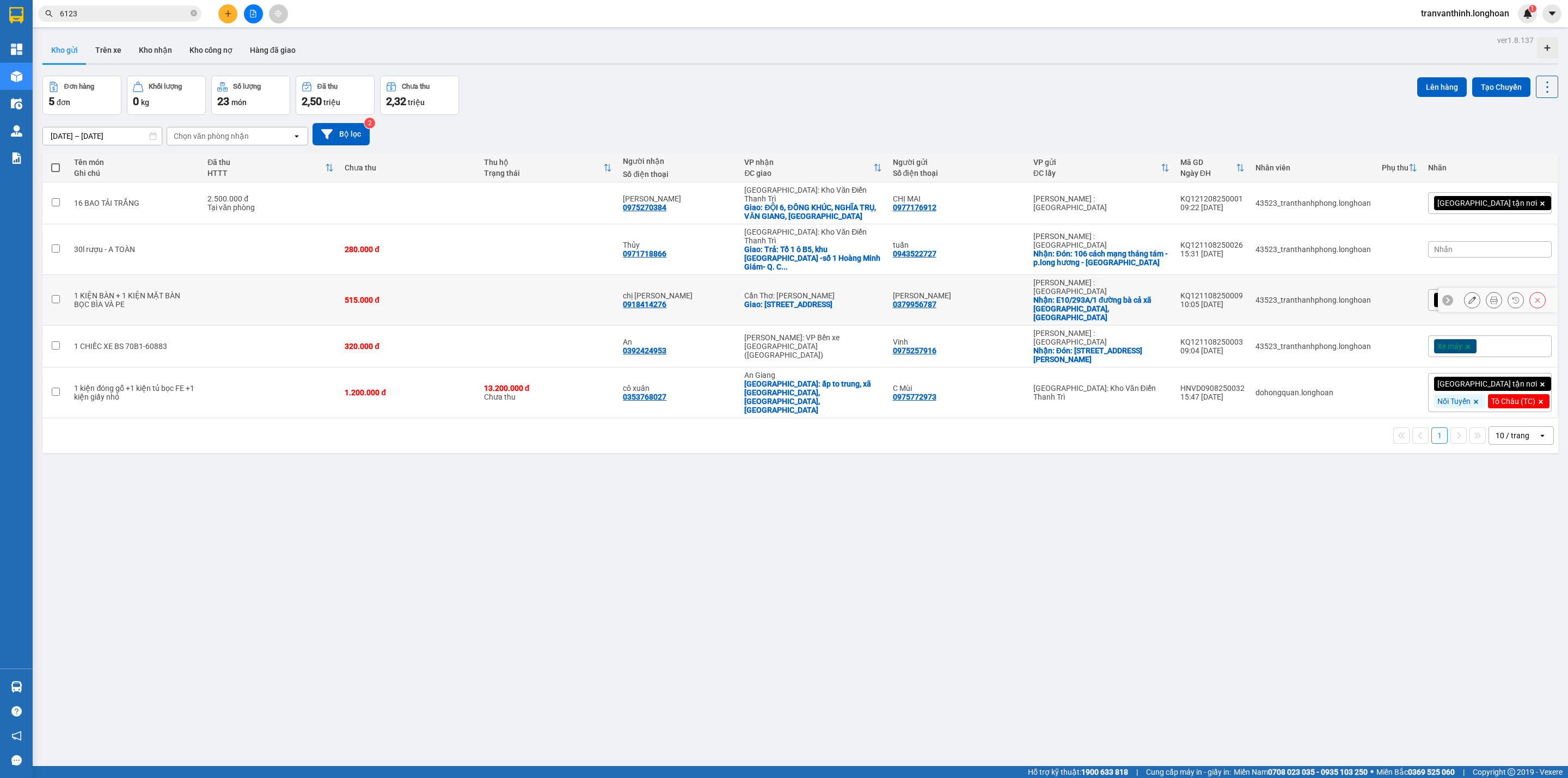
click at [160, 291] on div "1 KIỆN BÀN + 1 KIỆN MẶT BÀN BỌC BÌA VÀ PE" at bounding box center [135, 300] width 123 height 17
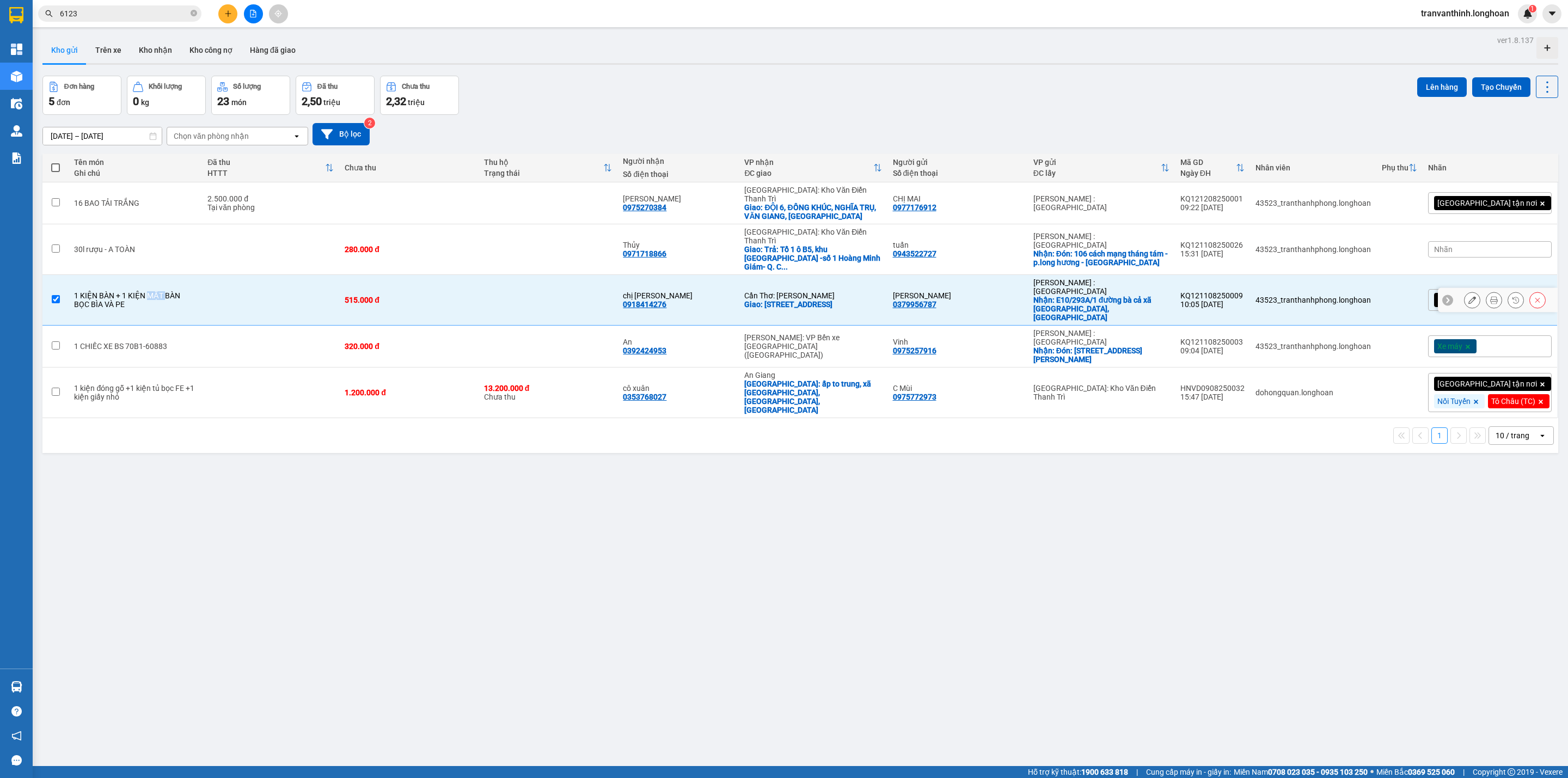
click at [160, 291] on div "1 KIỆN BÀN + 1 KIỆN MẶT BÀN BỌC BÌA VÀ PE" at bounding box center [135, 300] width 123 height 17
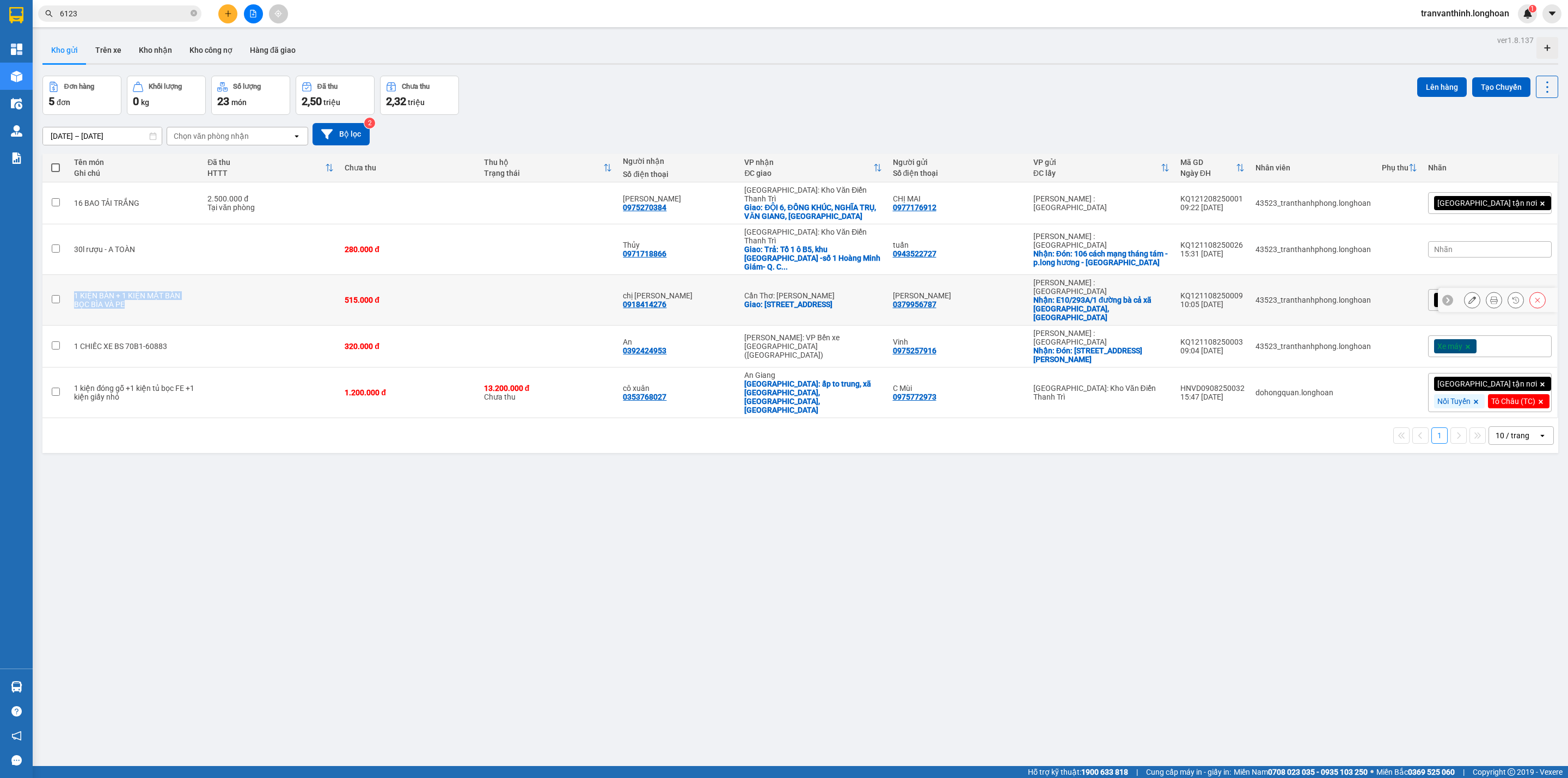
click at [160, 291] on div "1 KIỆN BÀN + 1 KIỆN MẶT BÀN BỌC BÌA VÀ PE" at bounding box center [135, 300] width 123 height 17
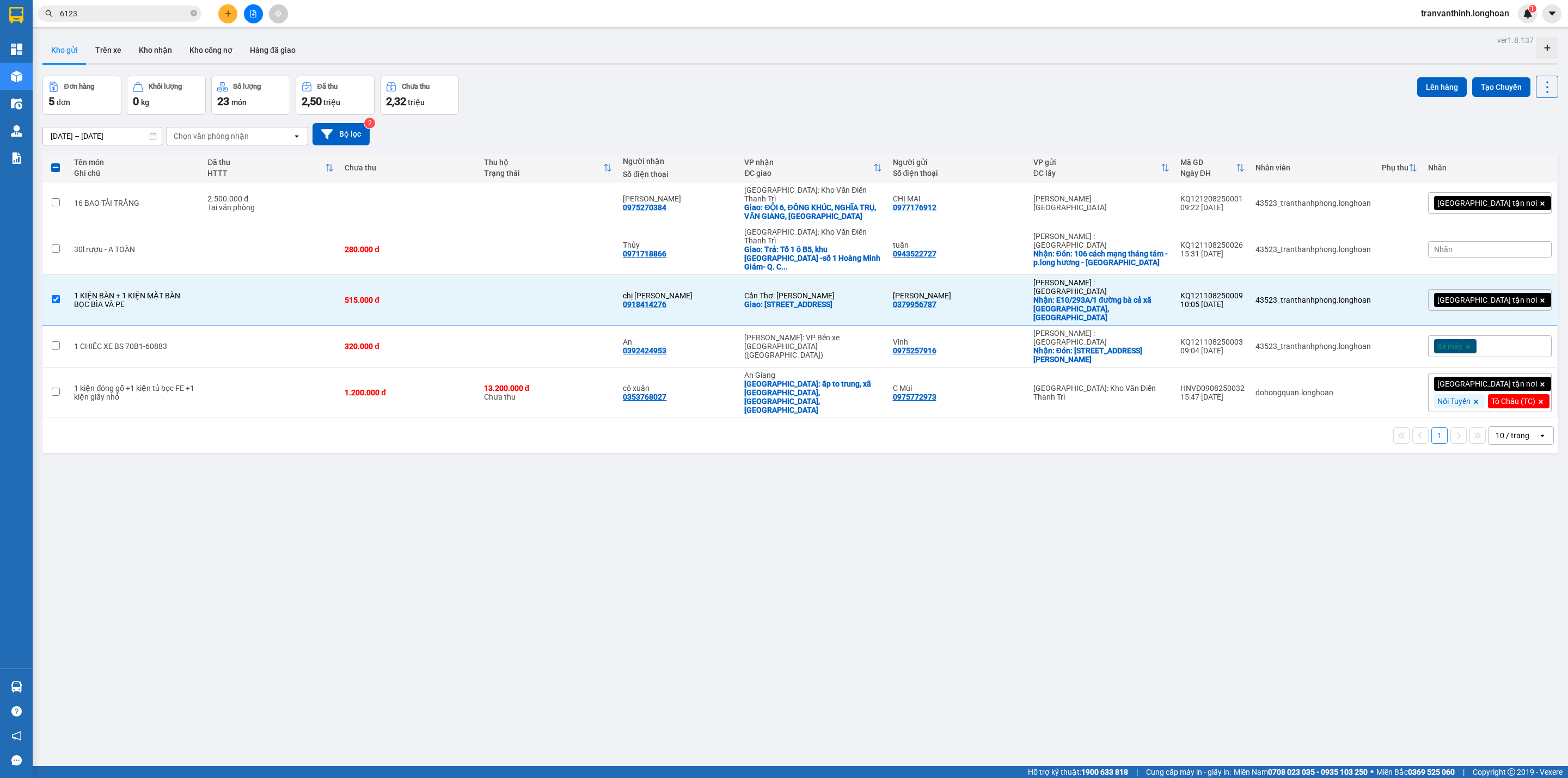
click at [226, 426] on div "1 10 / trang open" at bounding box center [800, 435] width 1507 height 19
click at [162, 426] on div "1 10 / trang open" at bounding box center [800, 435] width 1507 height 19
click at [123, 291] on div "1 KIỆN BÀN + 1 KIỆN MẶT BÀN BỌC BÌA VÀ PE" at bounding box center [135, 300] width 123 height 17
checkbox input "false"
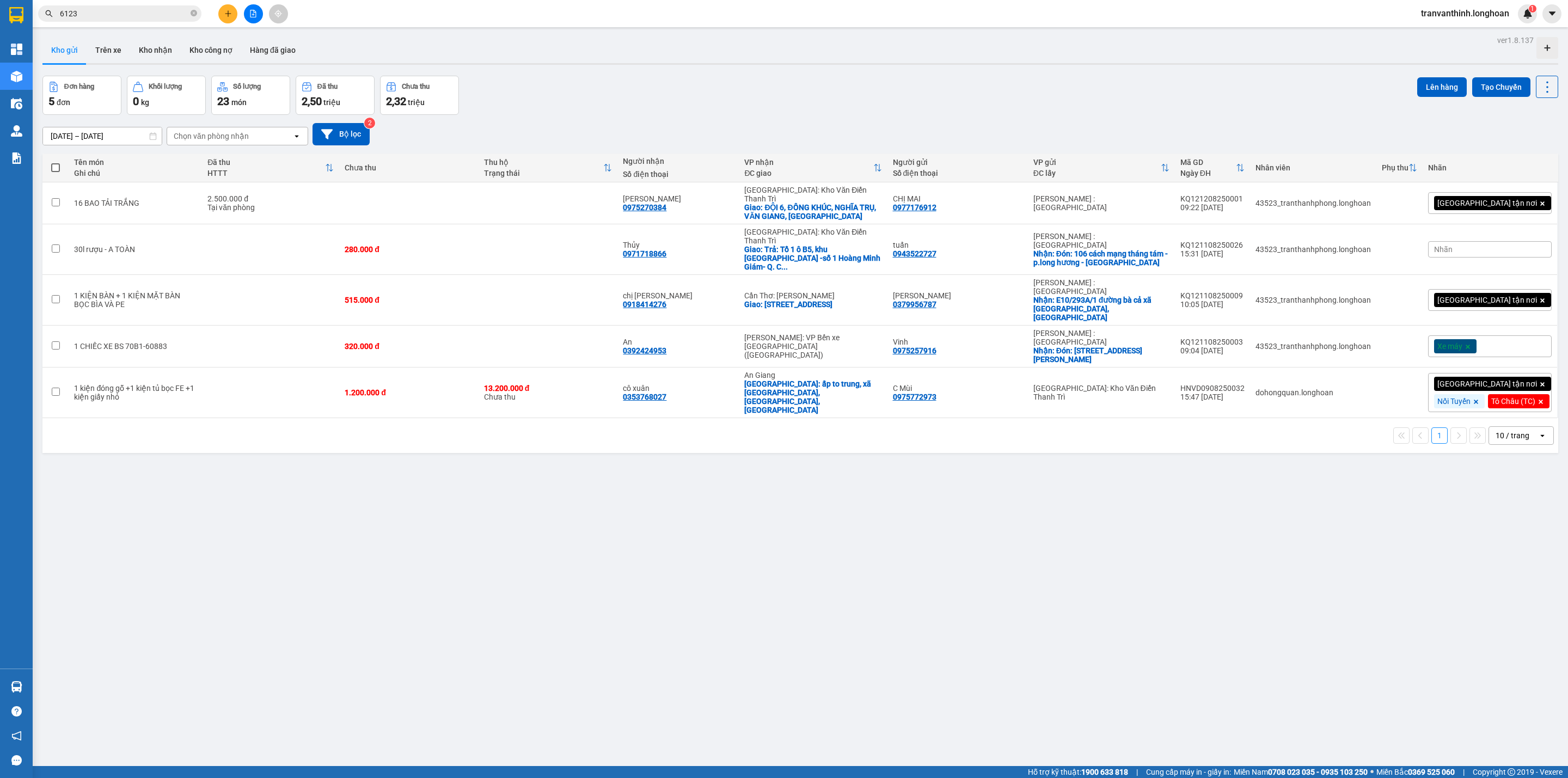
click at [135, 8] on input "6123" at bounding box center [124, 13] width 128 height 12
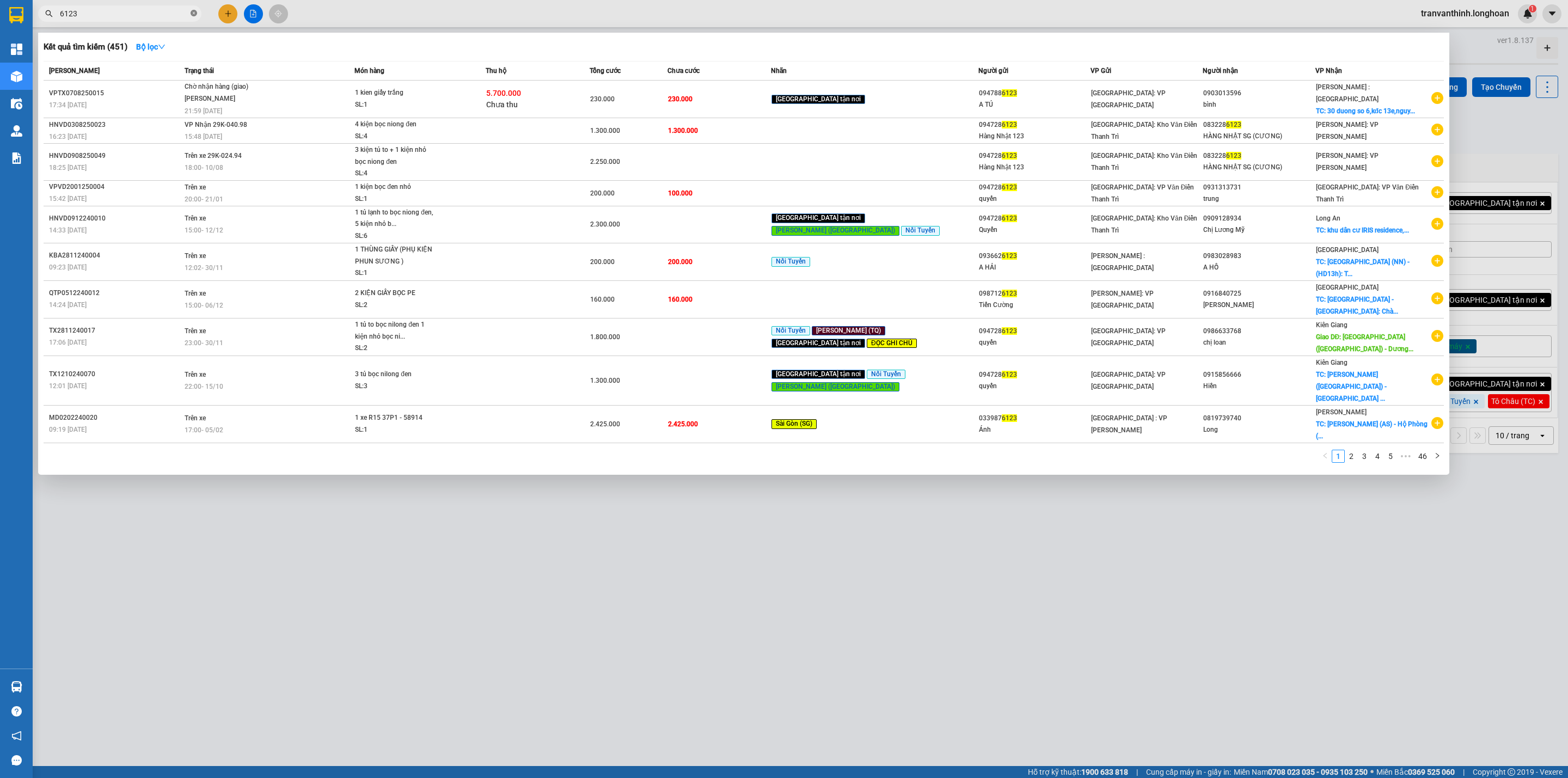
click at [191, 13] on icon "close-circle" at bounding box center [193, 13] width 6 height 6
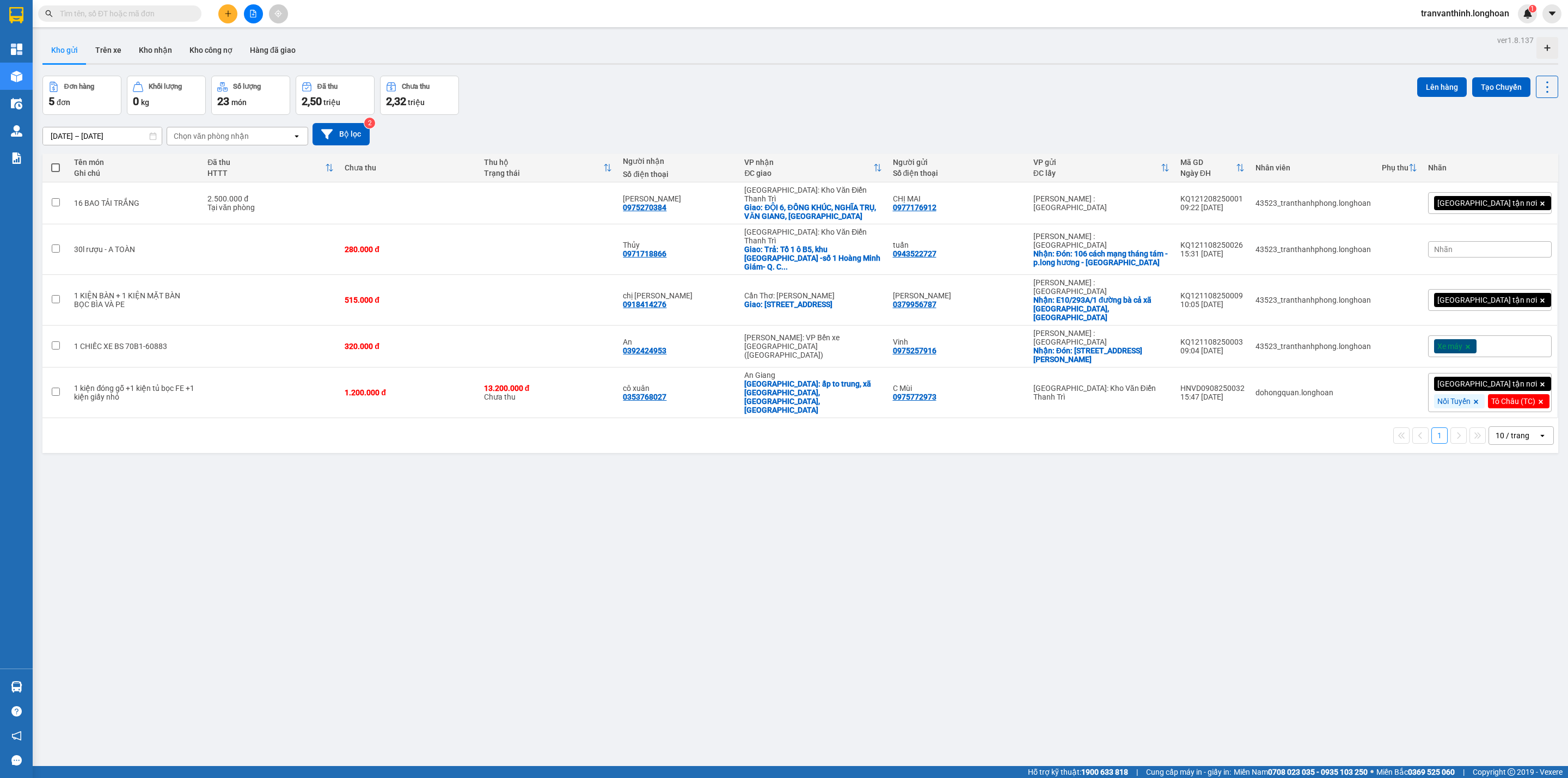
click at [113, 14] on input "text" at bounding box center [124, 13] width 128 height 12
click at [132, 18] on input "text" at bounding box center [124, 13] width 128 height 12
click at [131, 16] on input "text" at bounding box center [124, 13] width 128 height 12
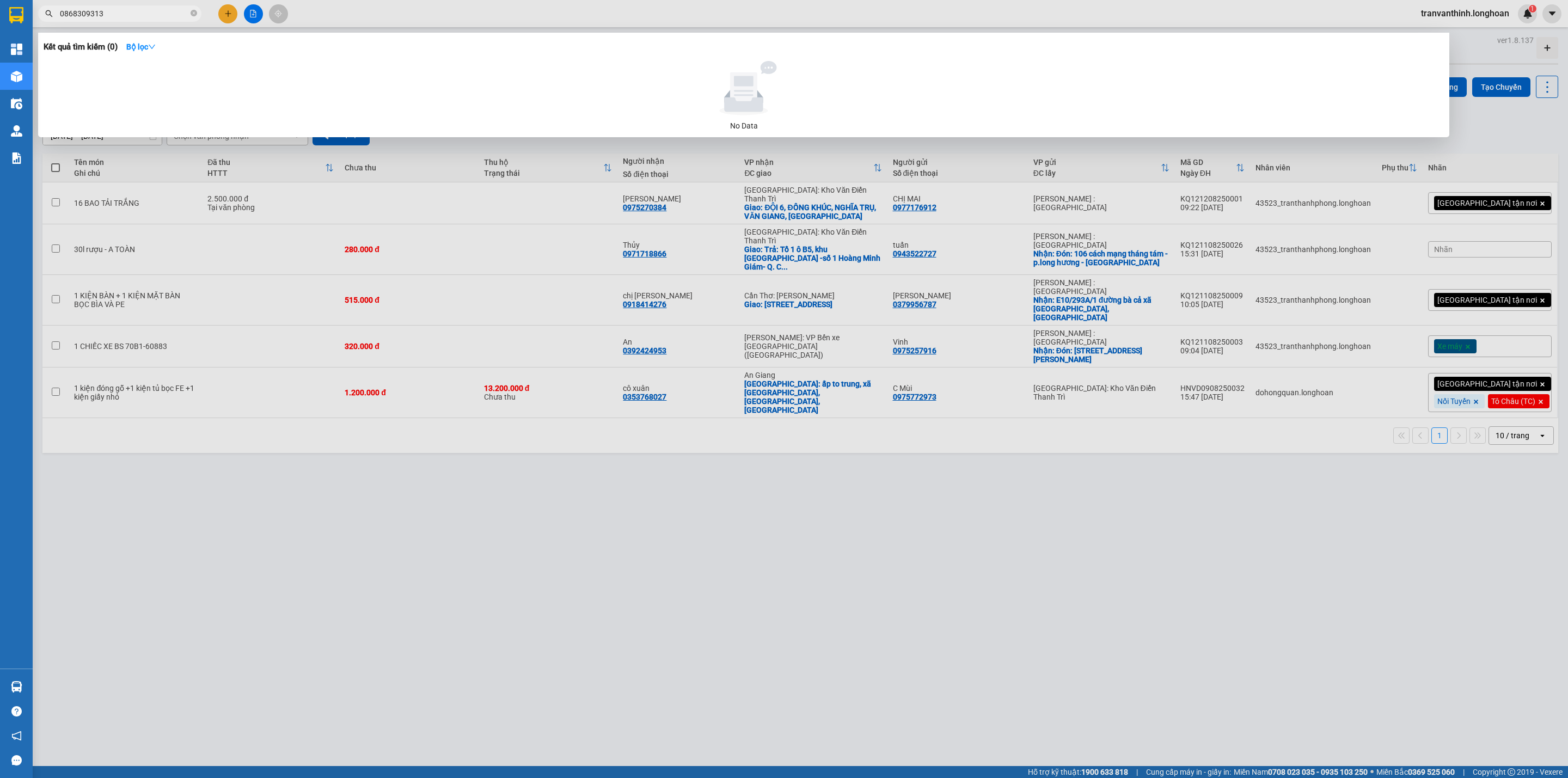
click at [77, 12] on input "0868309313" at bounding box center [124, 13] width 128 height 12
click at [87, 13] on input "0868309313" at bounding box center [124, 13] width 128 height 12
click at [113, 10] on input "0868309313" at bounding box center [124, 13] width 128 height 12
click at [75, 12] on input "0868309313" at bounding box center [124, 13] width 128 height 12
drag, startPoint x: 86, startPoint y: 15, endPoint x: 98, endPoint y: 15, distance: 12.0
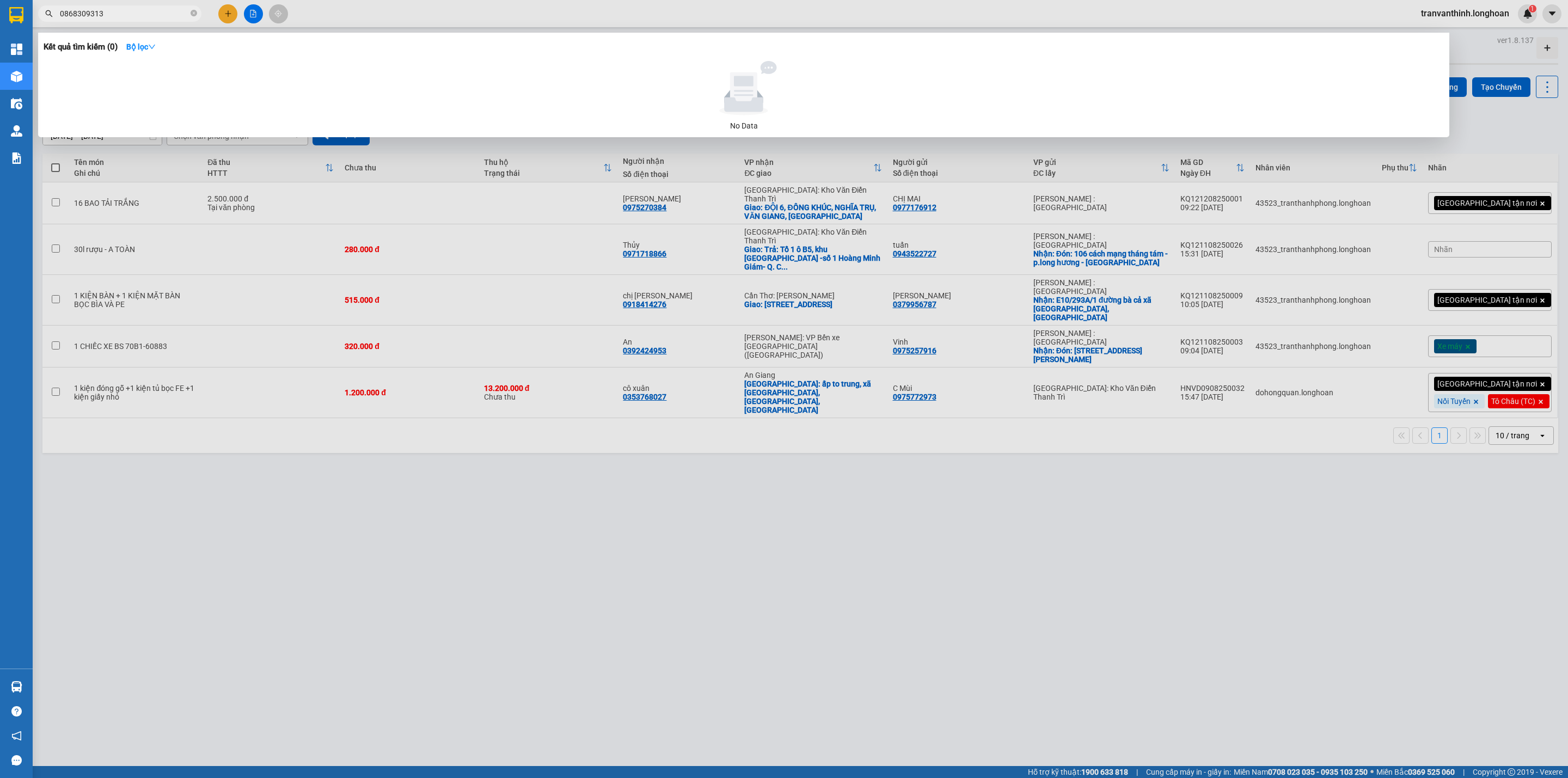
click at [88, 15] on input "0868309313" at bounding box center [124, 13] width 128 height 12
click at [89, 13] on input "0868309313" at bounding box center [124, 13] width 128 height 12
click at [111, 15] on input "0868309313" at bounding box center [124, 13] width 128 height 12
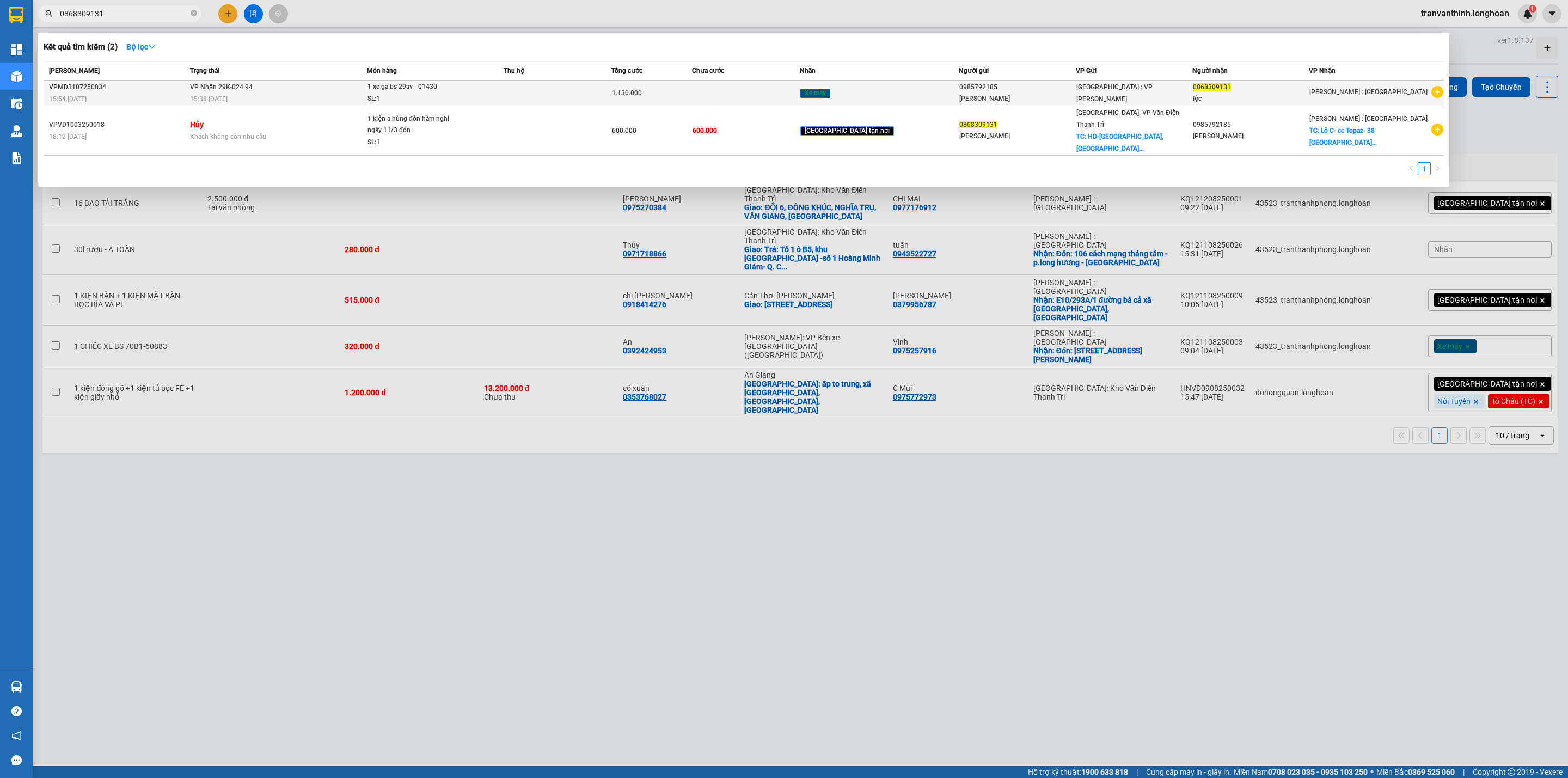
type input "0868309131"
click at [1276, 91] on div "0868309131" at bounding box center [1251, 87] width 116 height 11
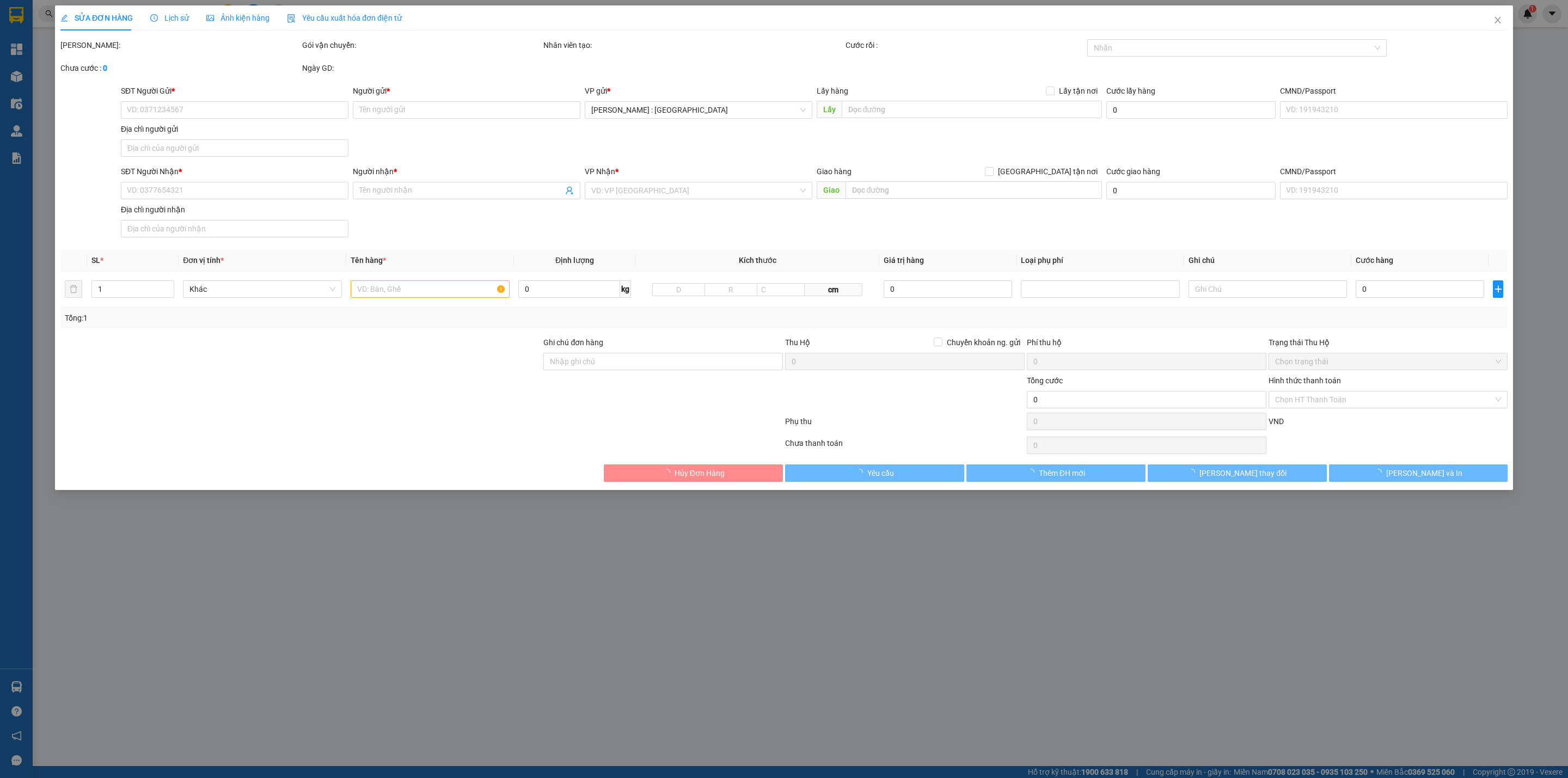
type input "0985792185"
type input "Kieu Thanh Hoa"
type input "0868309131"
type input "lộc"
type input "1 chìa khóa cuốn tay lái, giấy tờ khách cầm"
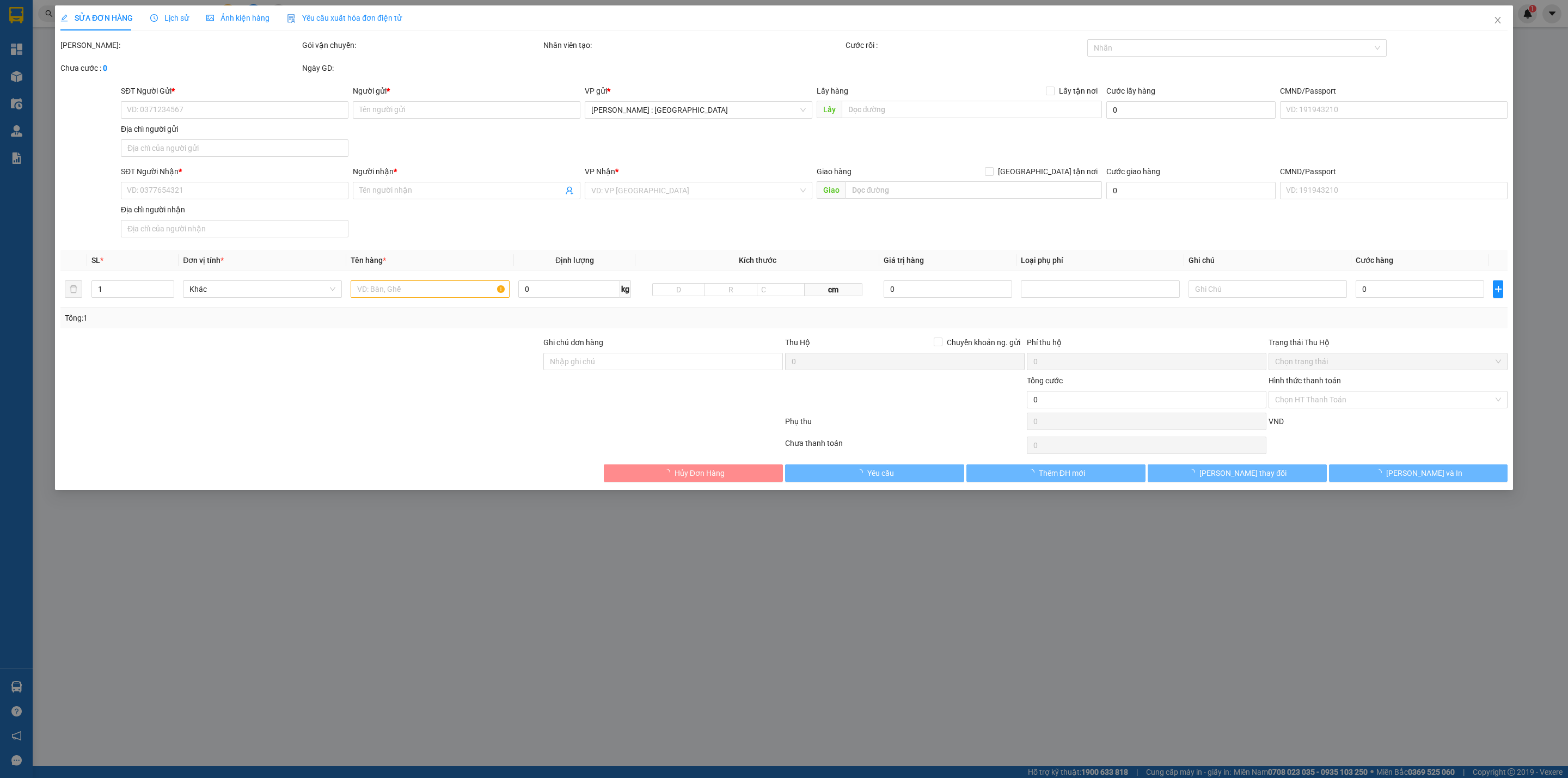
type input "1.130.000"
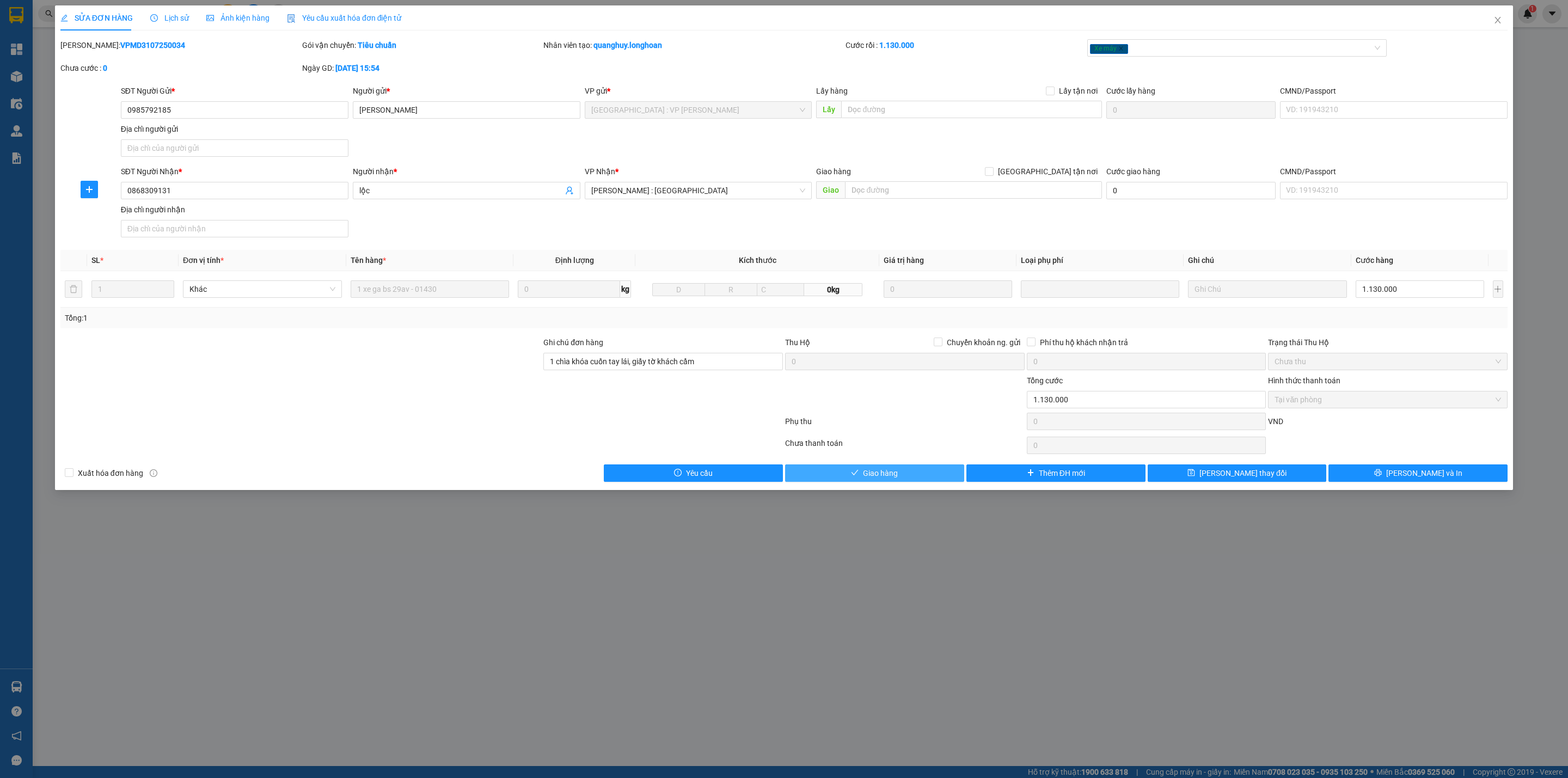
click at [871, 478] on span "Giao hàng" at bounding box center [881, 473] width 35 height 12
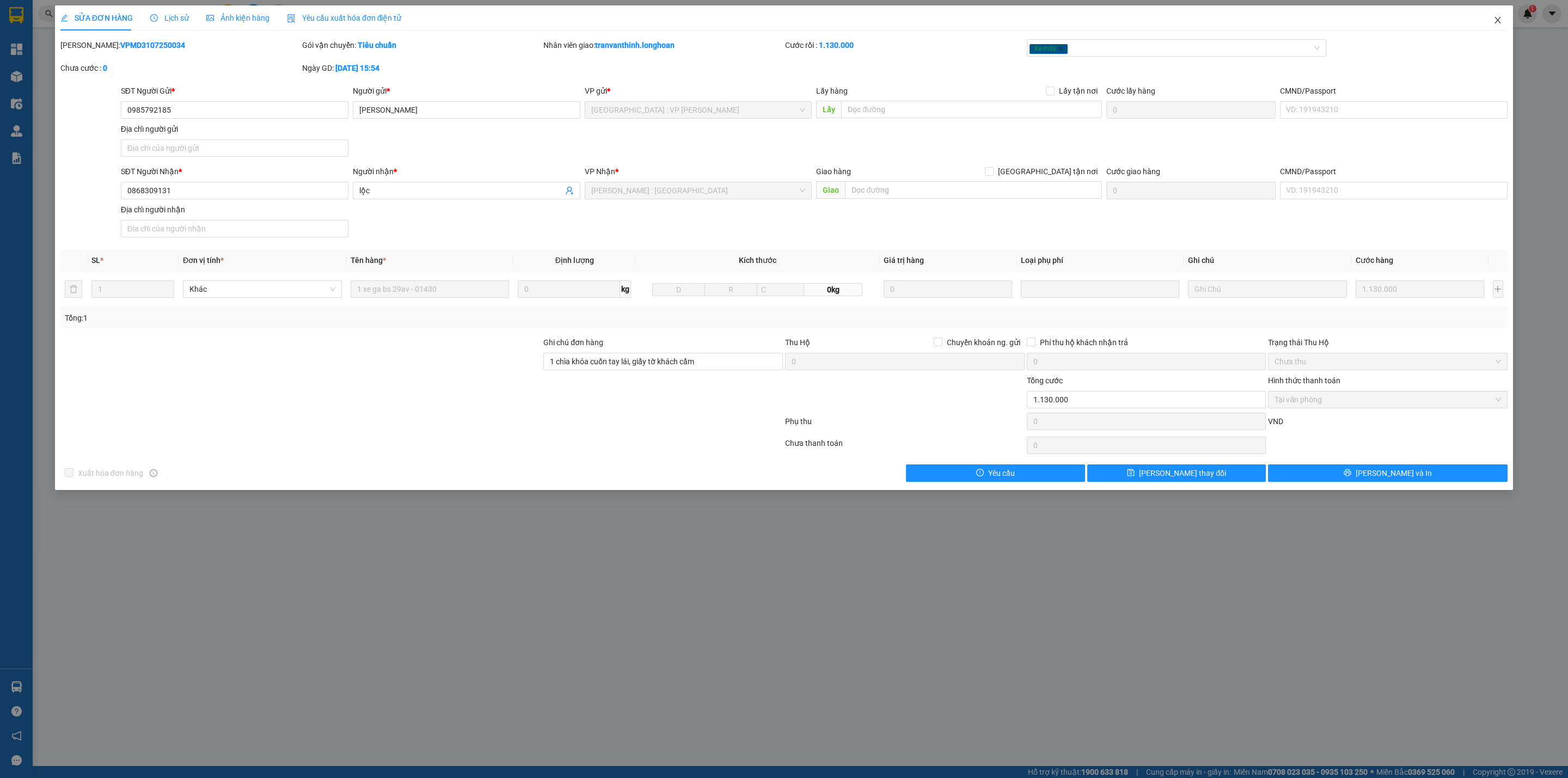
click at [1499, 20] on icon "close" at bounding box center [1498, 20] width 6 height 6
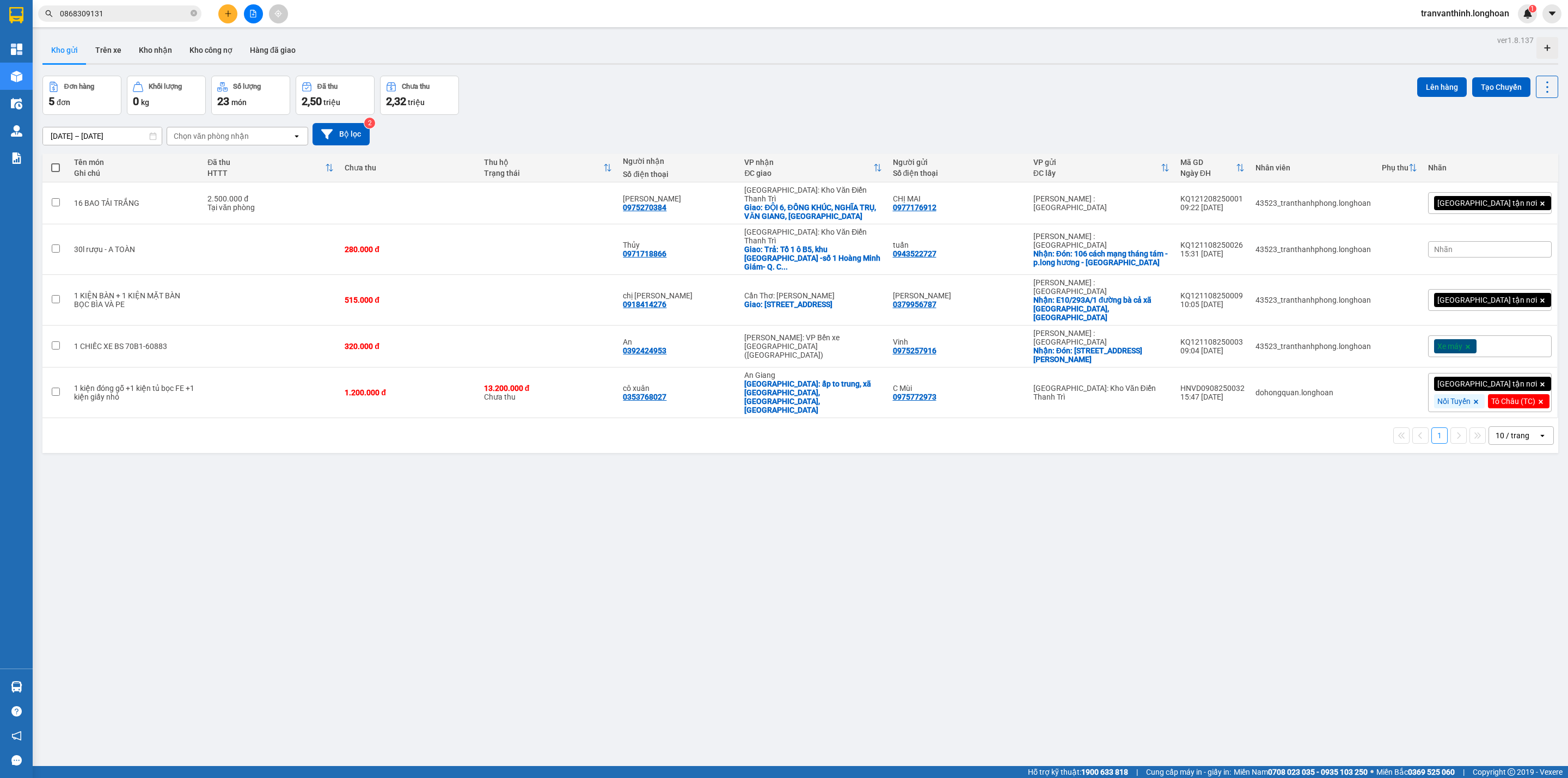
click at [134, 13] on input "0868309131" at bounding box center [124, 13] width 128 height 12
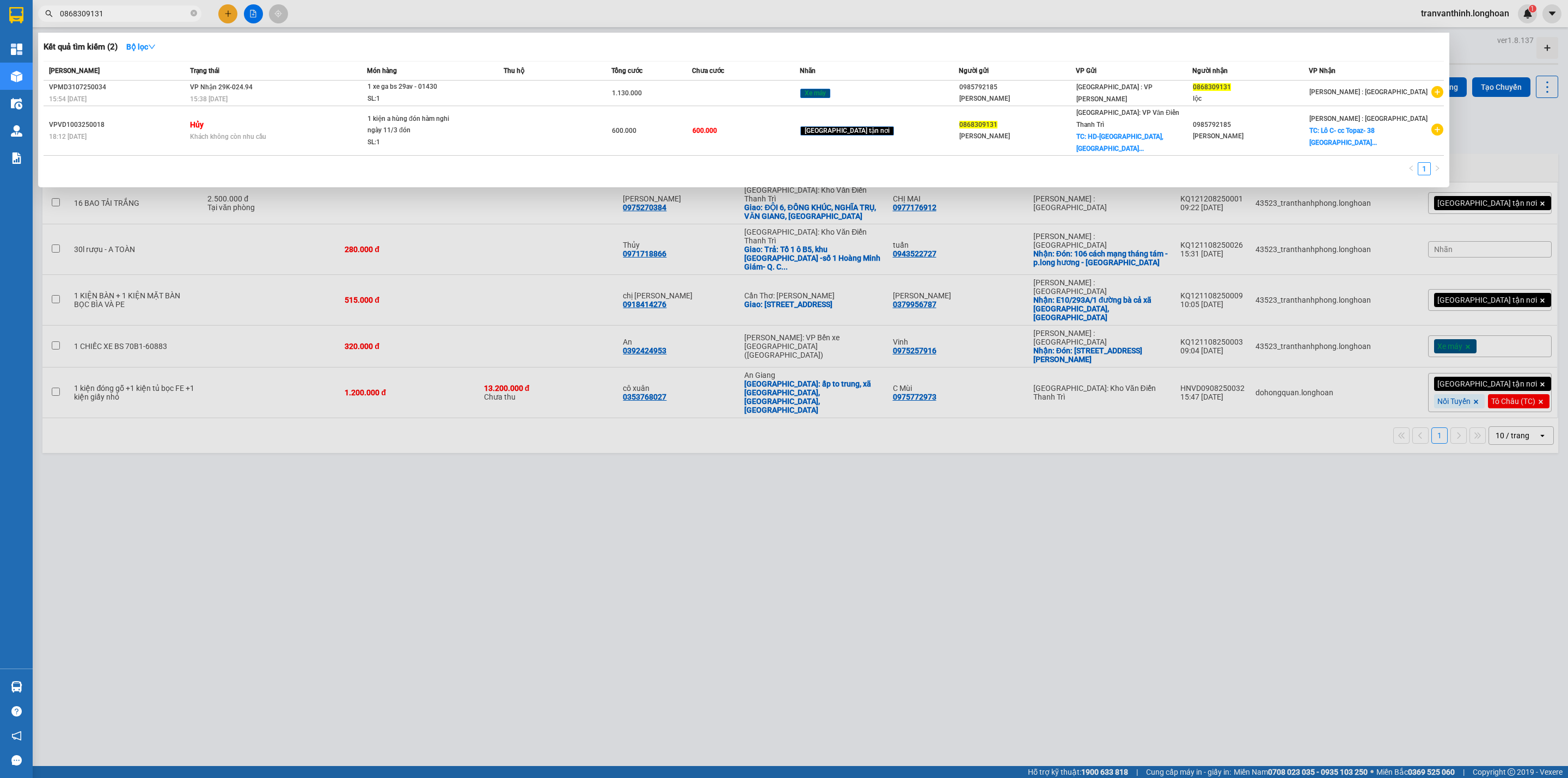
click at [130, 15] on input "0868309131" at bounding box center [124, 13] width 128 height 12
click at [193, 12] on icon "close-circle" at bounding box center [193, 13] width 6 height 6
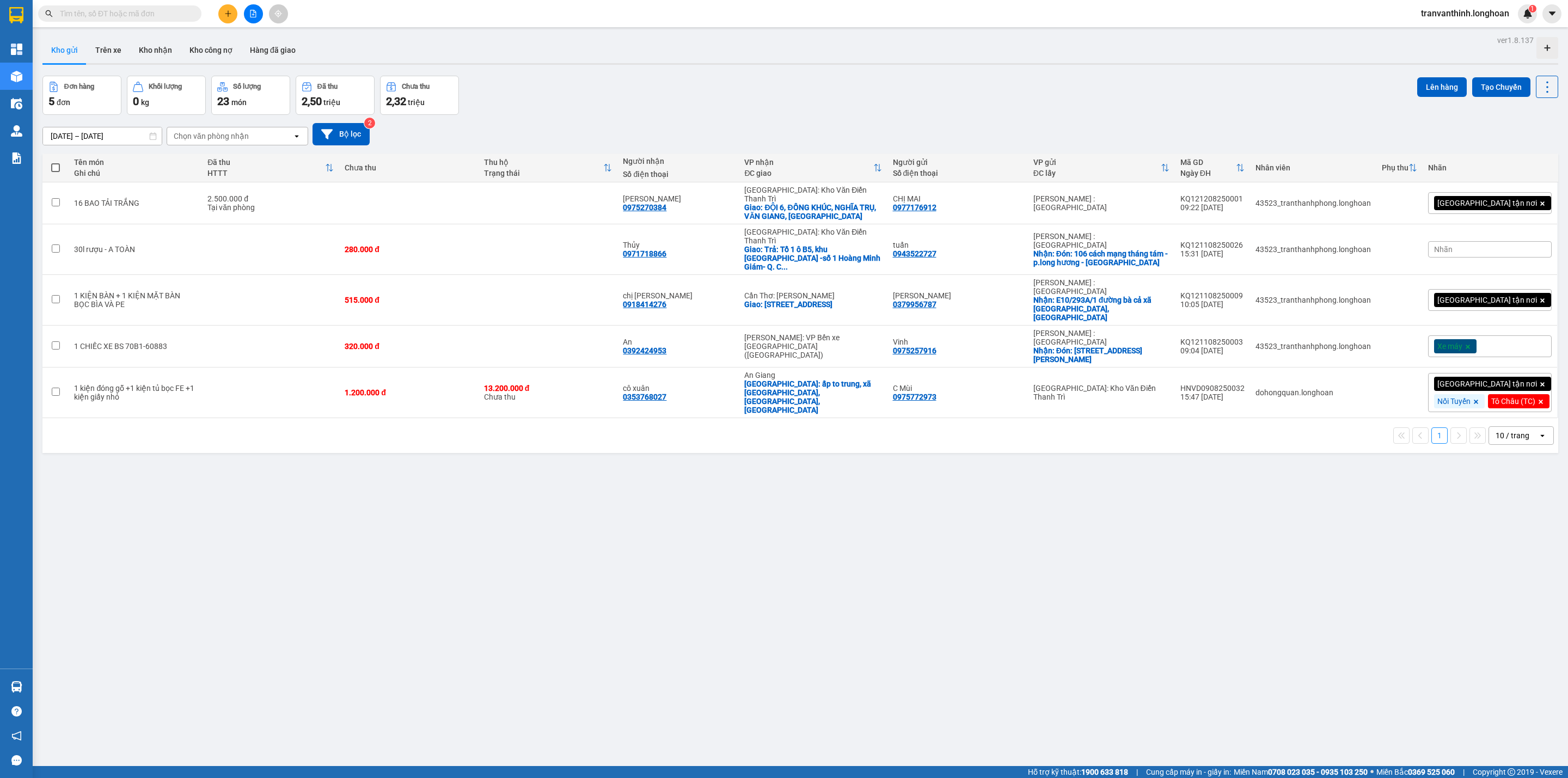
click at [108, 8] on input "text" at bounding box center [124, 13] width 128 height 12
click at [121, 15] on input "text" at bounding box center [124, 13] width 128 height 12
click at [129, 11] on input "text" at bounding box center [124, 13] width 128 height 12
click at [130, 11] on input "text" at bounding box center [124, 13] width 128 height 12
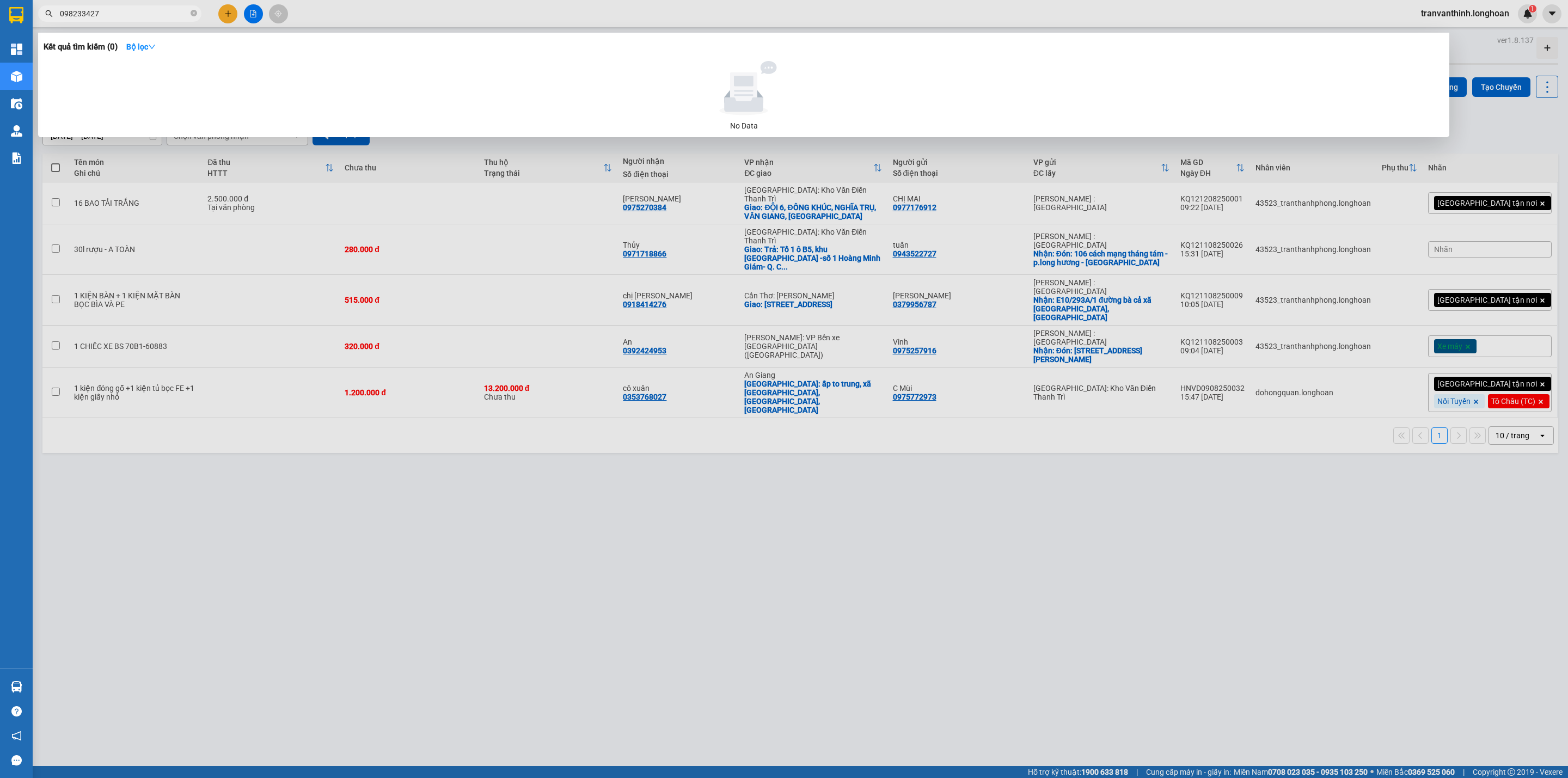
click at [82, 13] on input "098233427" at bounding box center [124, 13] width 128 height 12
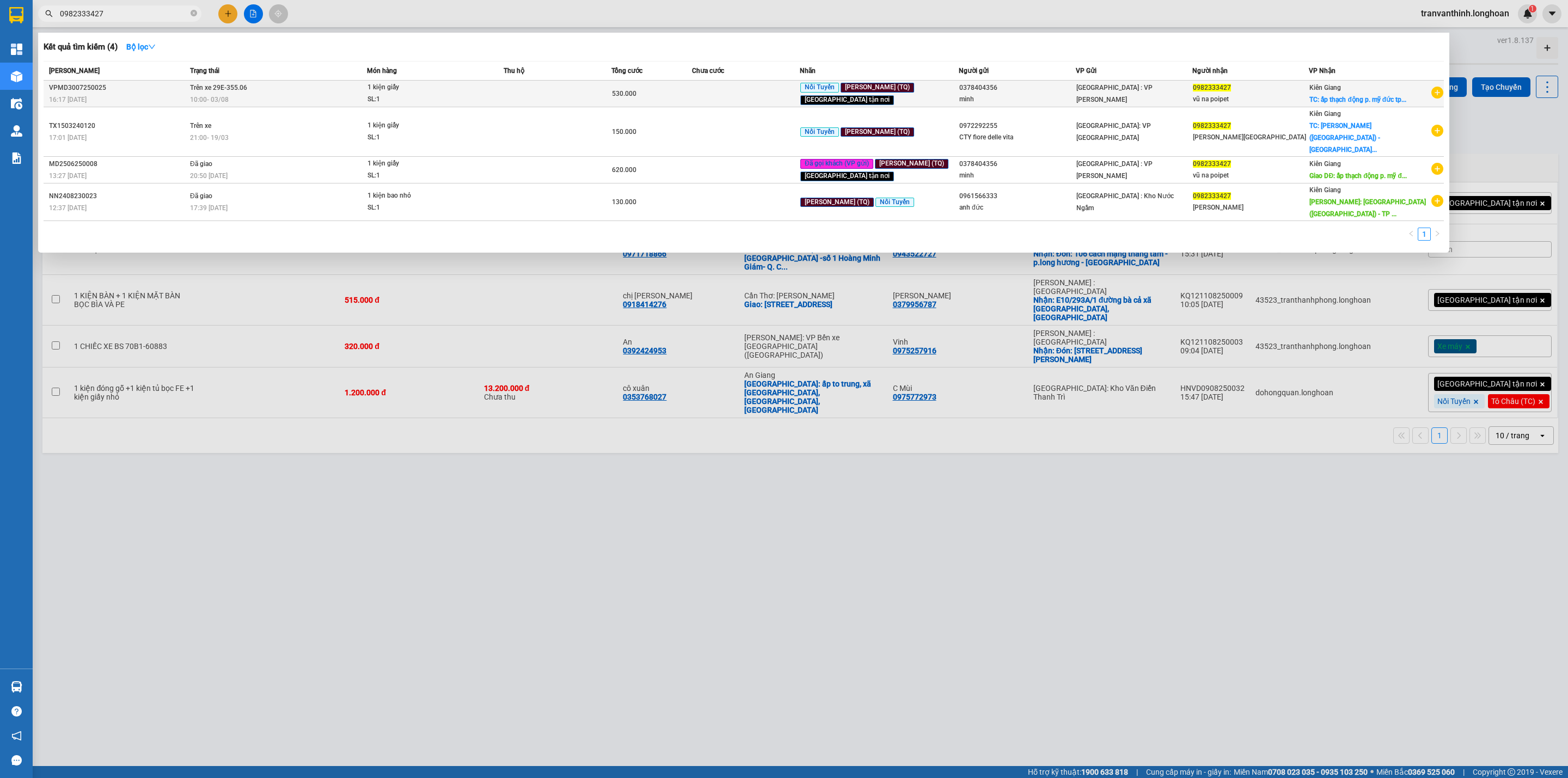
type input "0982333427"
click at [611, 91] on td at bounding box center [557, 94] width 108 height 26
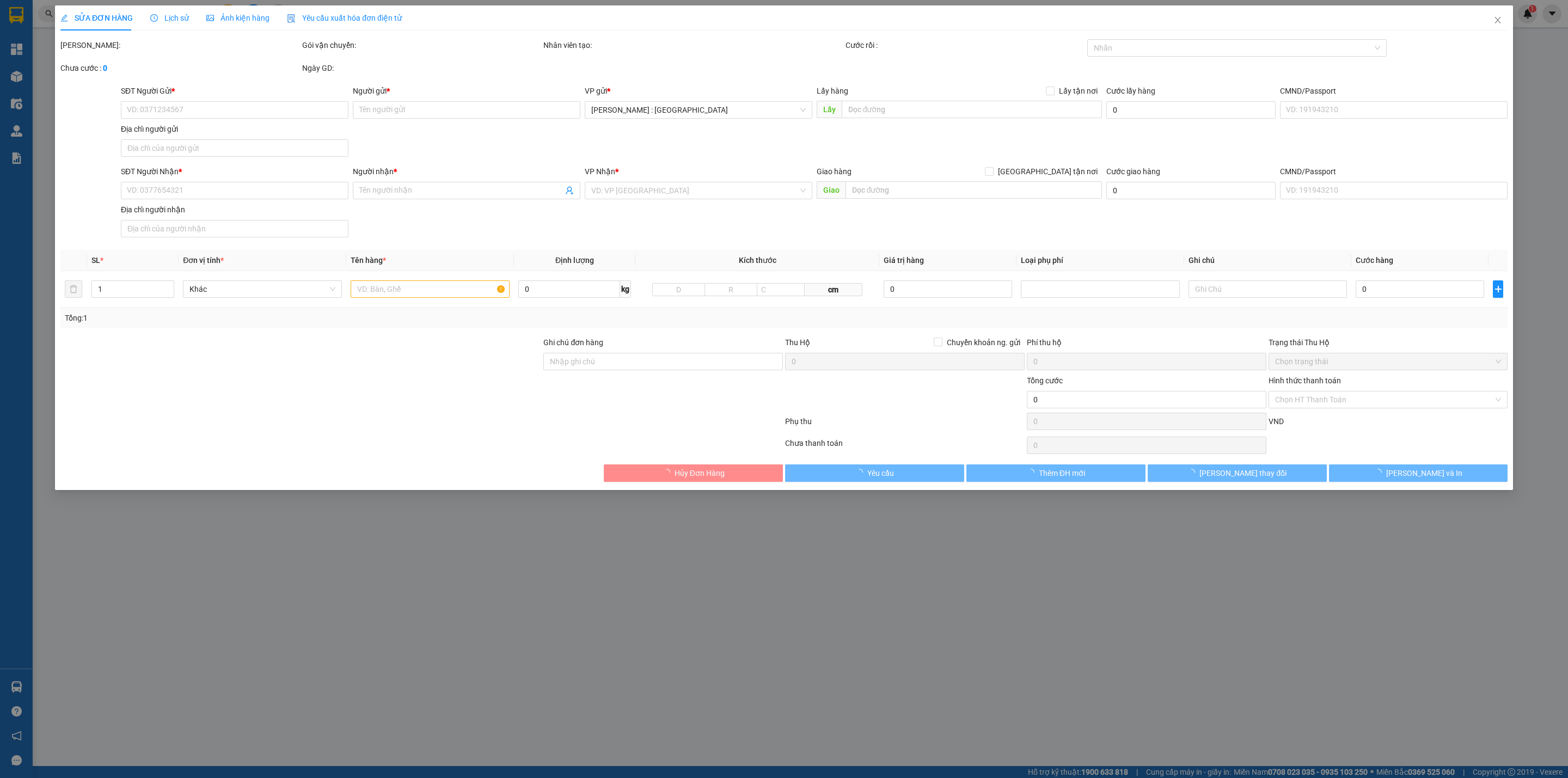
type input "0378404356"
type input "minh"
type input "0982333427"
type input "vũ na poipet"
checkbox input "true"
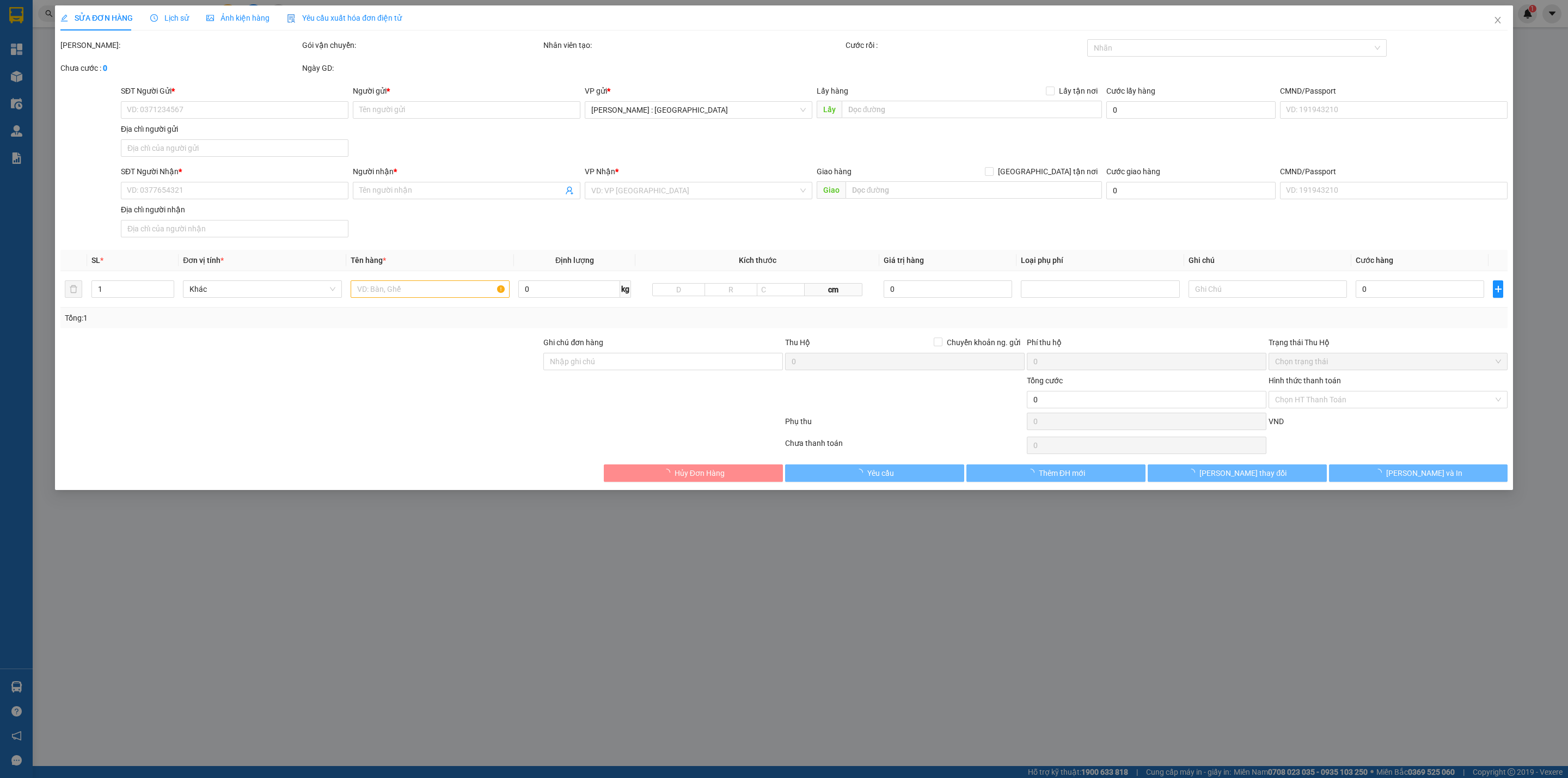
type input "ấp thạch động p. mỹ đức tp hà tiên kiên giang"
type input "hàng ko đồng kiểm giao nguyên kiện hư vỡ k đền"
type input "530.000"
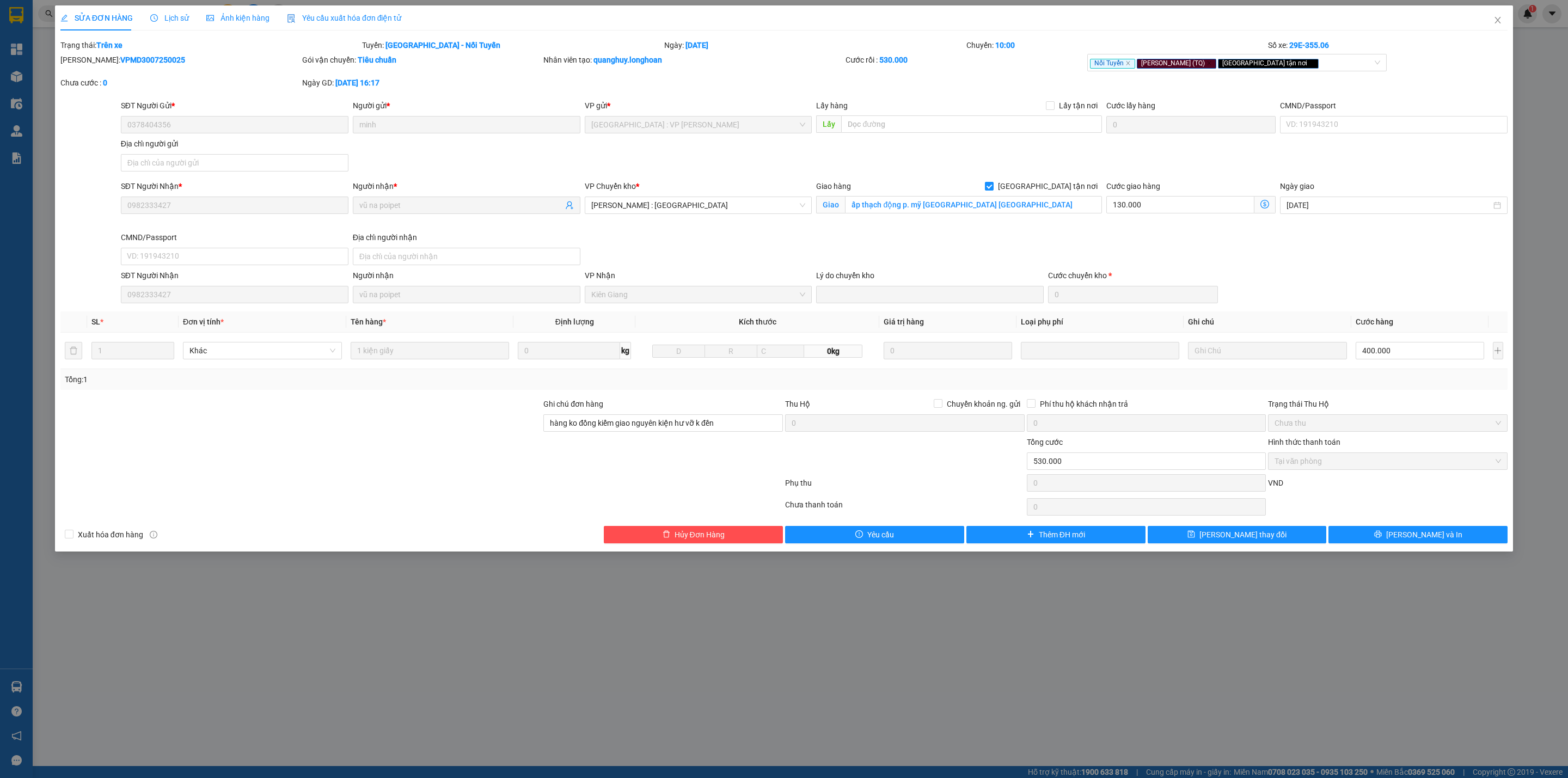
click at [165, 20] on span "Lịch sử" at bounding box center [169, 18] width 38 height 8
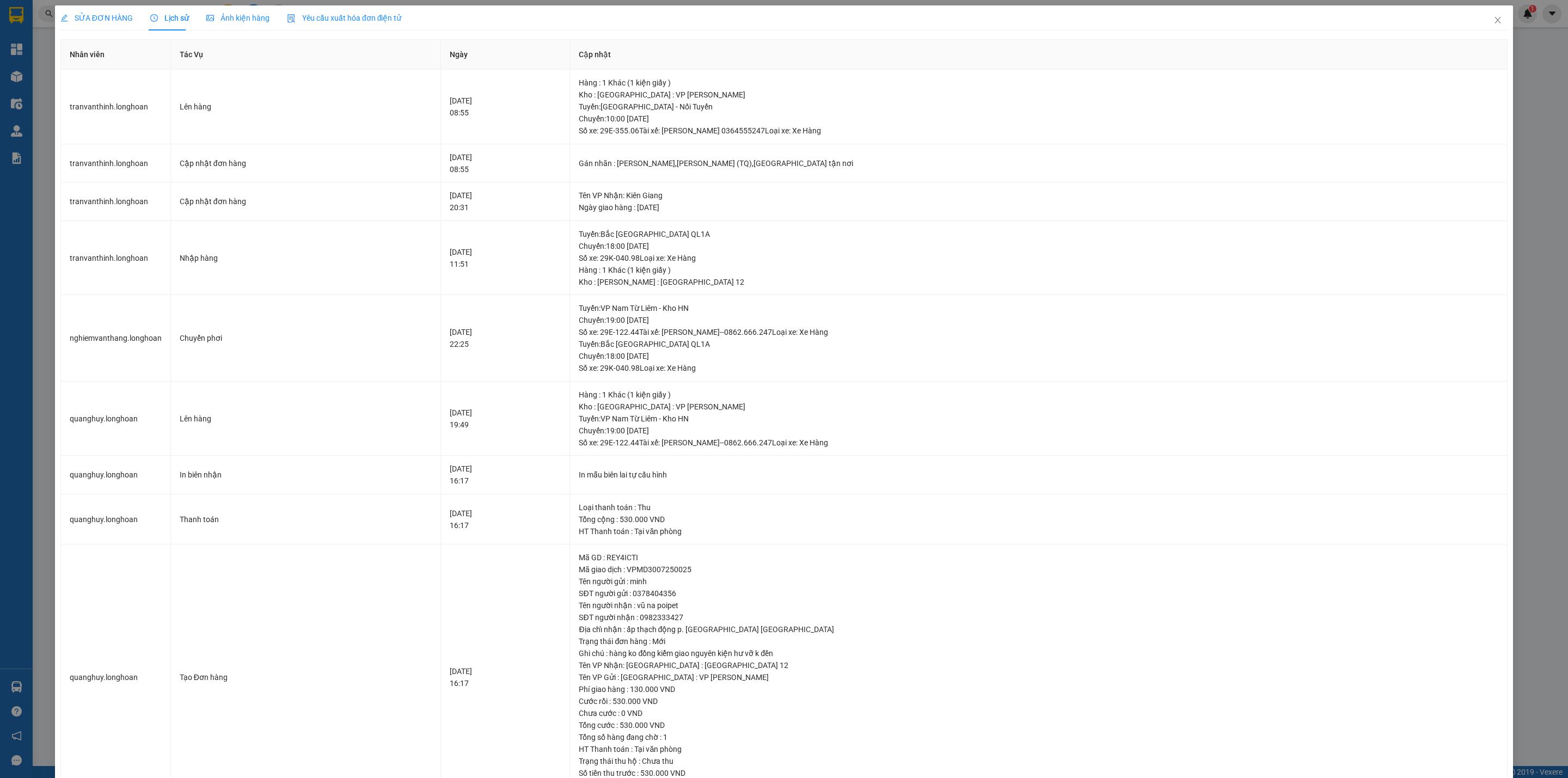
click at [91, 14] on span "SỬA ĐƠN HÀNG" at bounding box center [97, 18] width 73 height 8
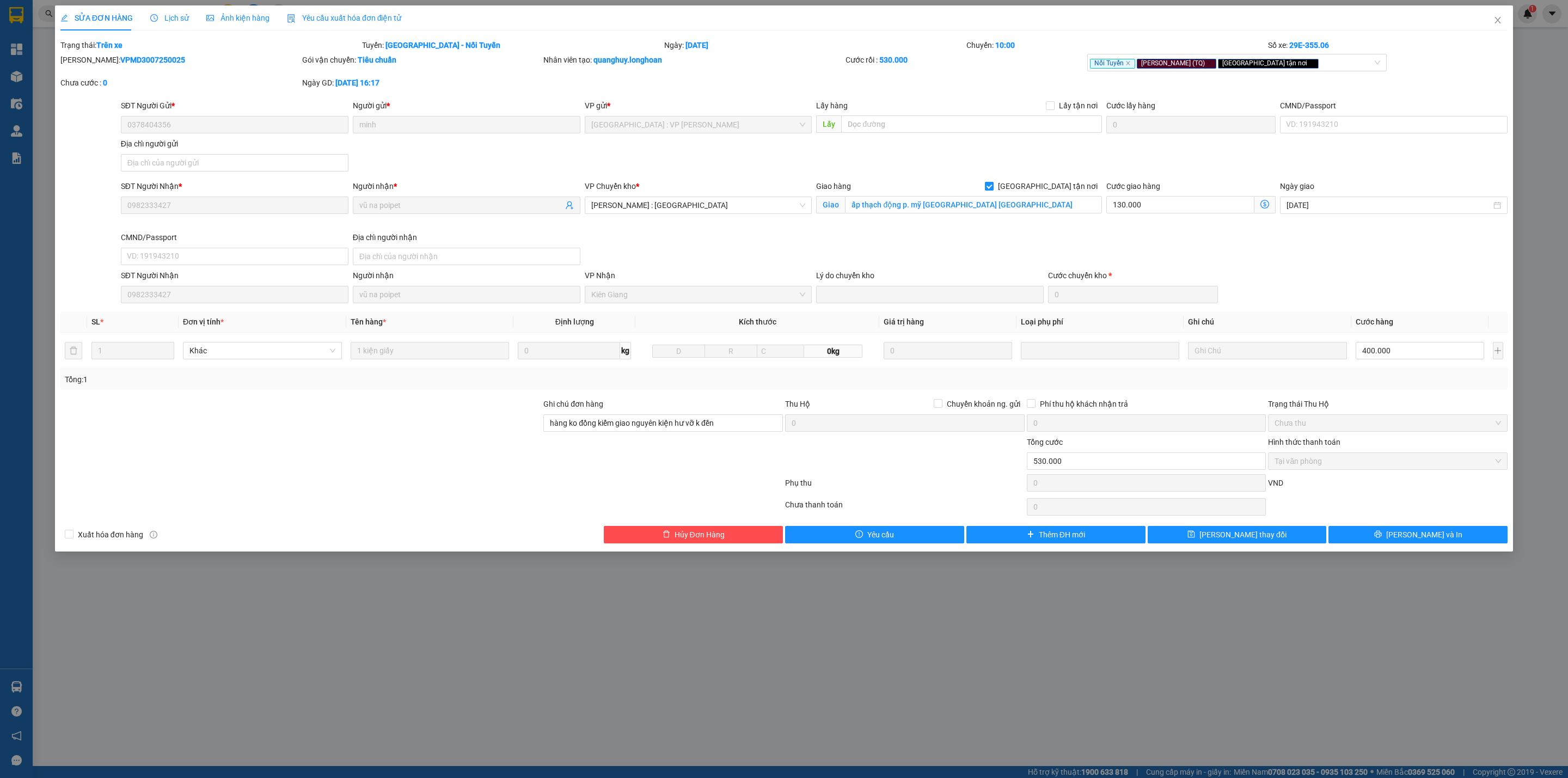
click at [992, 187] on input "[GEOGRAPHIC_DATA] tận nơi" at bounding box center [988, 185] width 8 height 8
checkbox input "false"
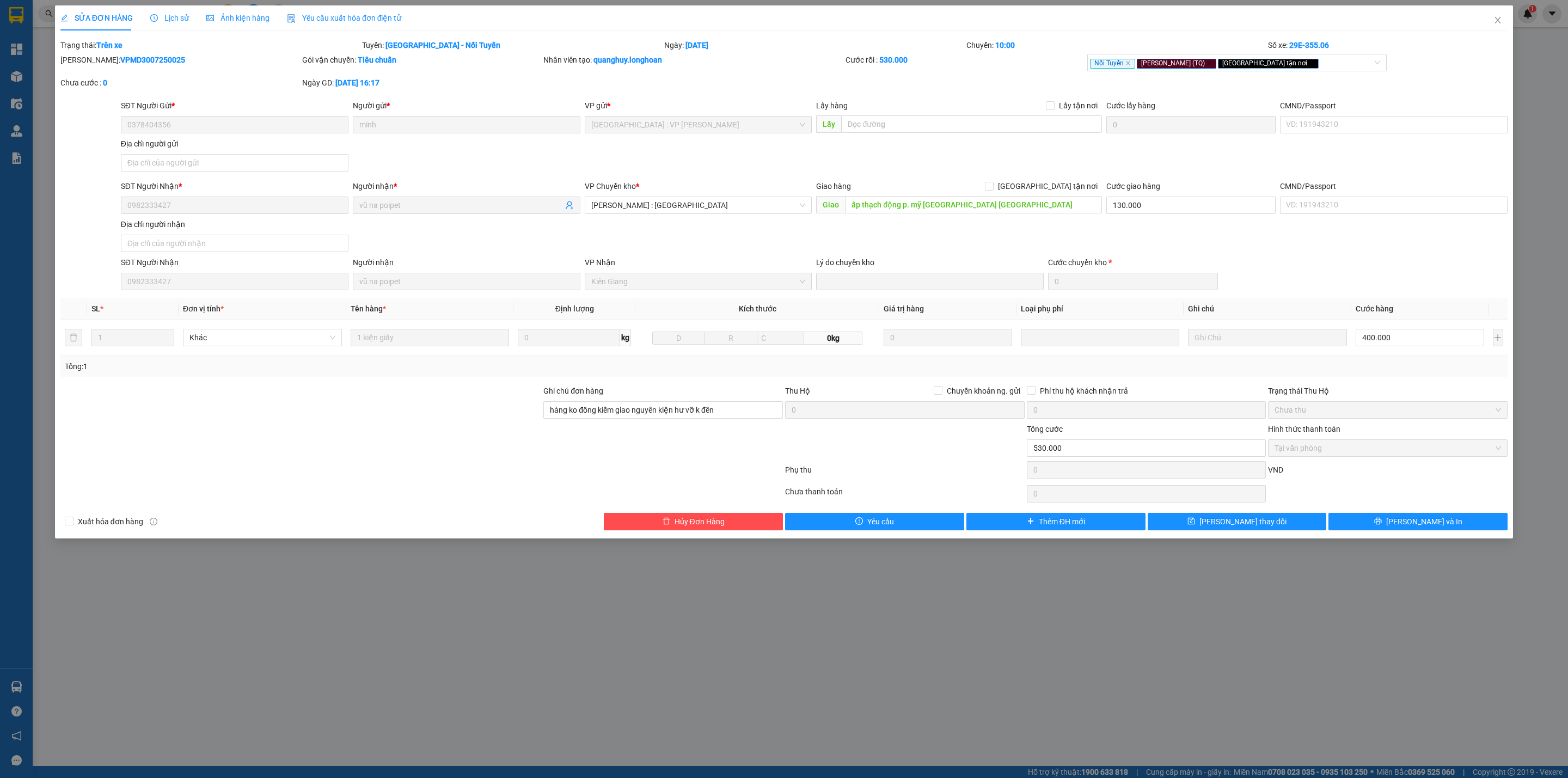
click at [158, 18] on span "Lịch sử" at bounding box center [169, 18] width 38 height 8
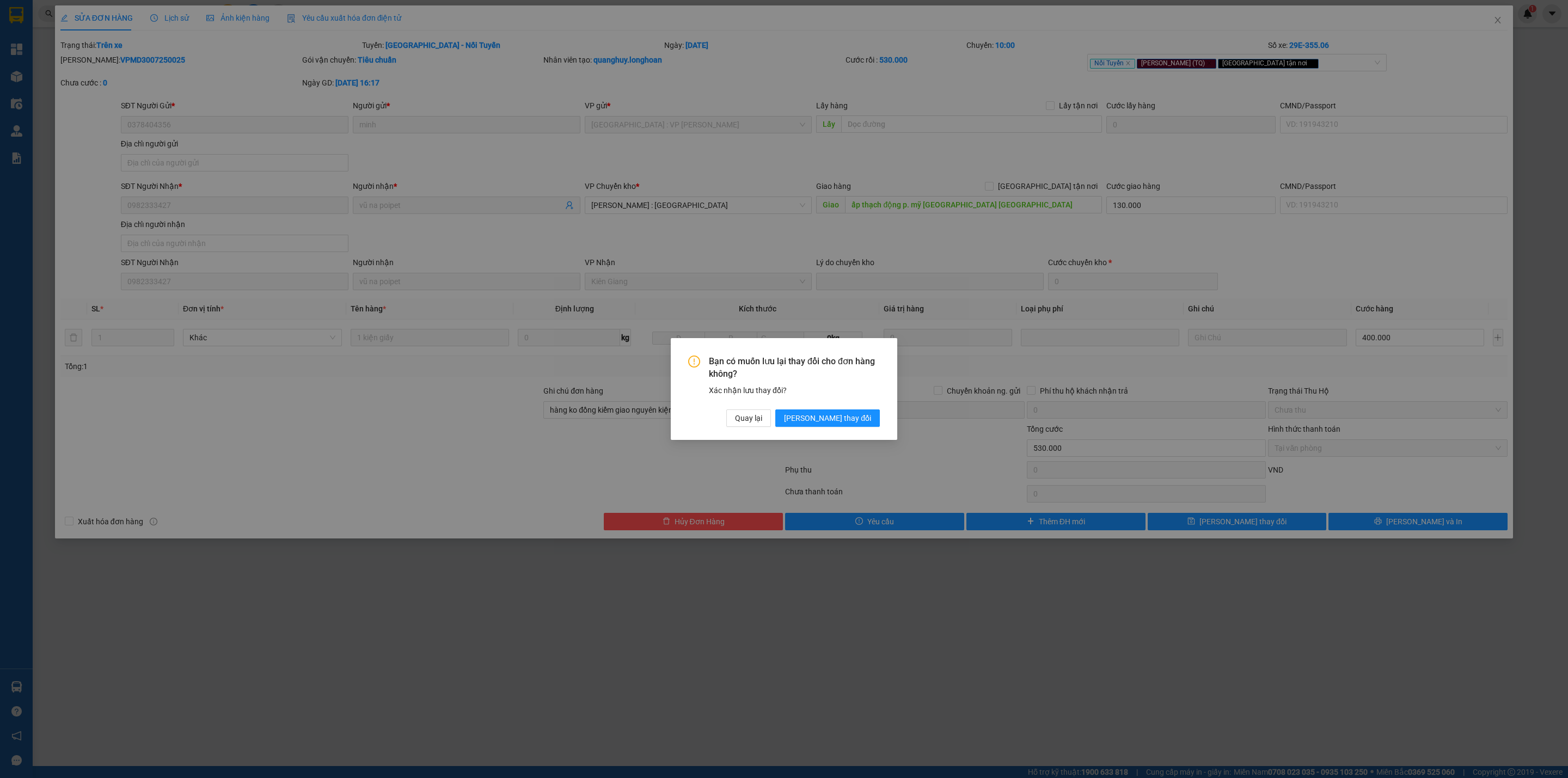
drag, startPoint x: 838, startPoint y: 416, endPoint x: 906, endPoint y: 485, distance: 96.9
click at [838, 416] on span "[PERSON_NAME] thay đổi" at bounding box center [827, 418] width 87 height 12
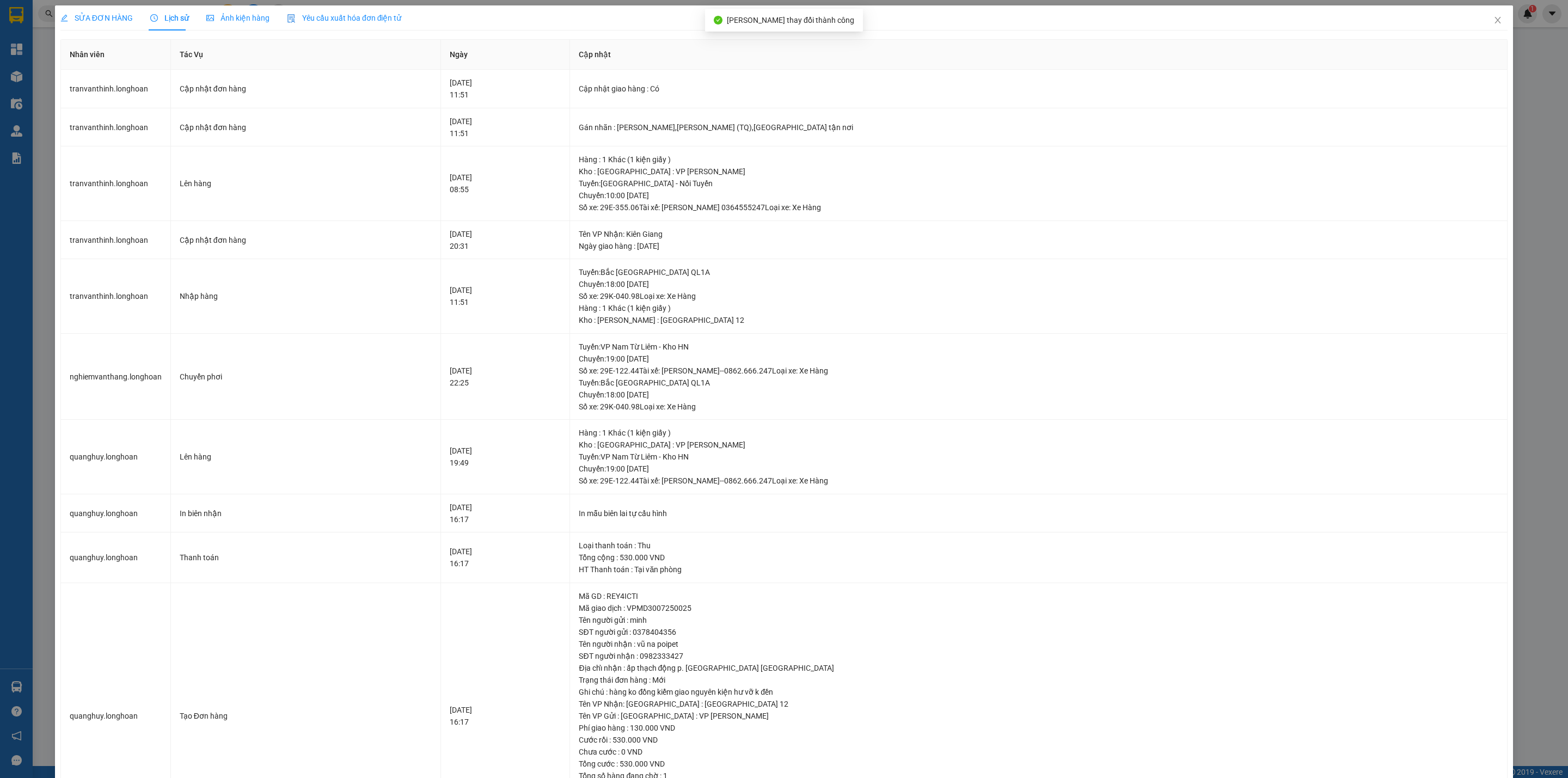
drag, startPoint x: 87, startPoint y: 20, endPoint x: 388, endPoint y: 138, distance: 323.3
click at [88, 20] on span "SỬA ĐƠN HÀNG" at bounding box center [97, 18] width 73 height 8
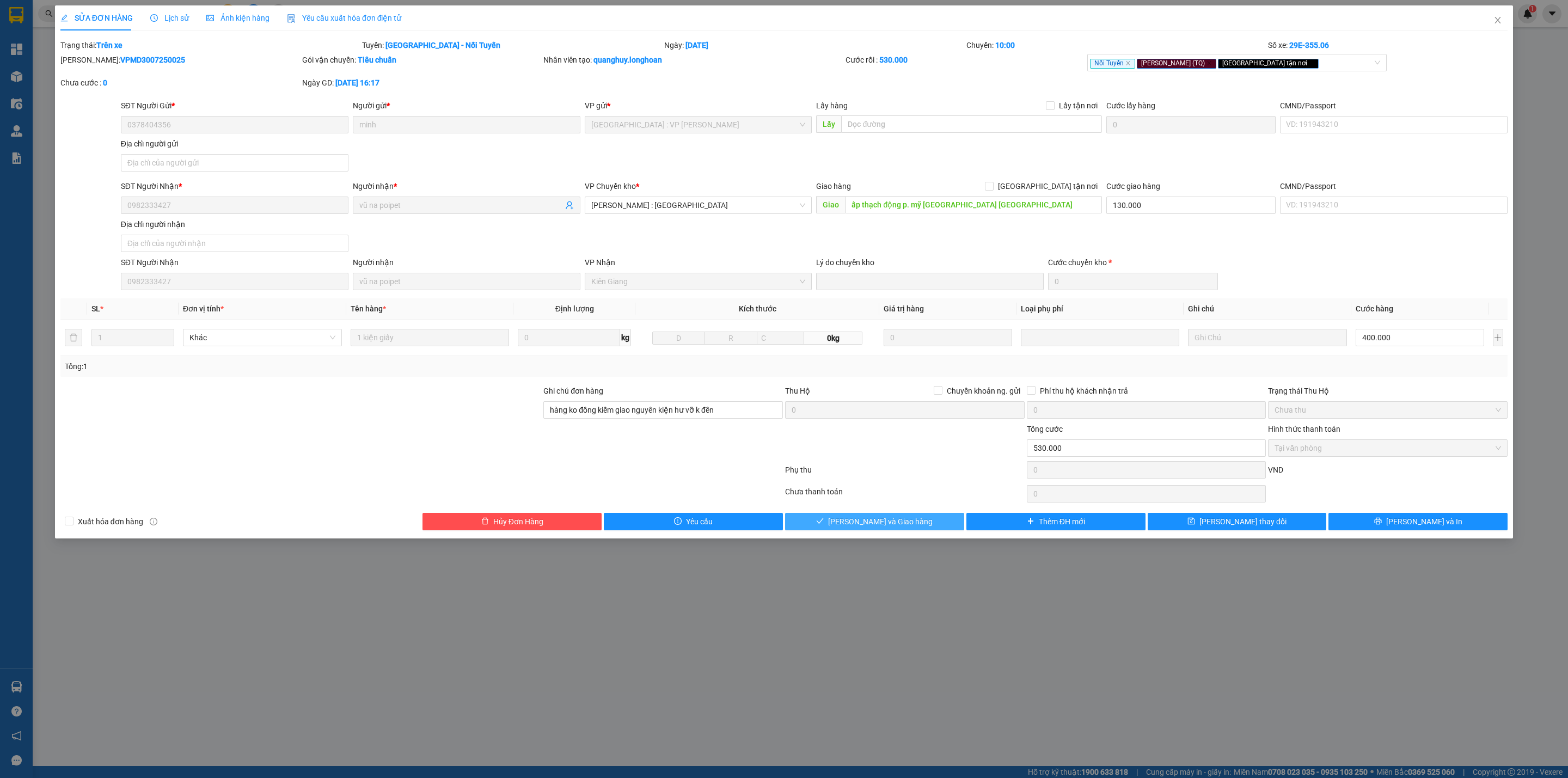
drag, startPoint x: 862, startPoint y: 528, endPoint x: 843, endPoint y: 662, distance: 135.3
click at [862, 528] on span "[PERSON_NAME] và Giao hàng" at bounding box center [881, 521] width 105 height 12
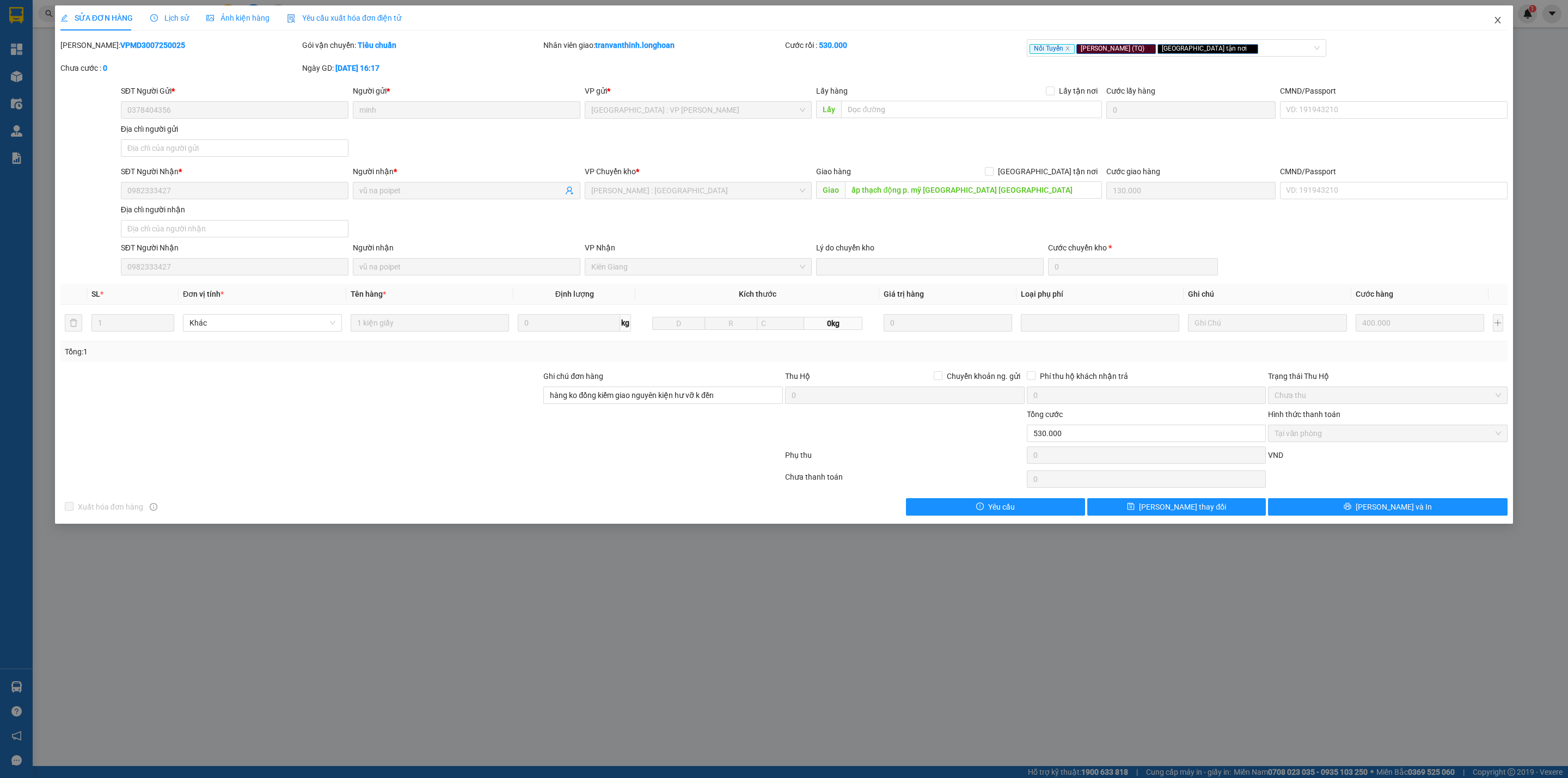
click at [1499, 22] on icon "close" at bounding box center [1498, 20] width 8 height 8
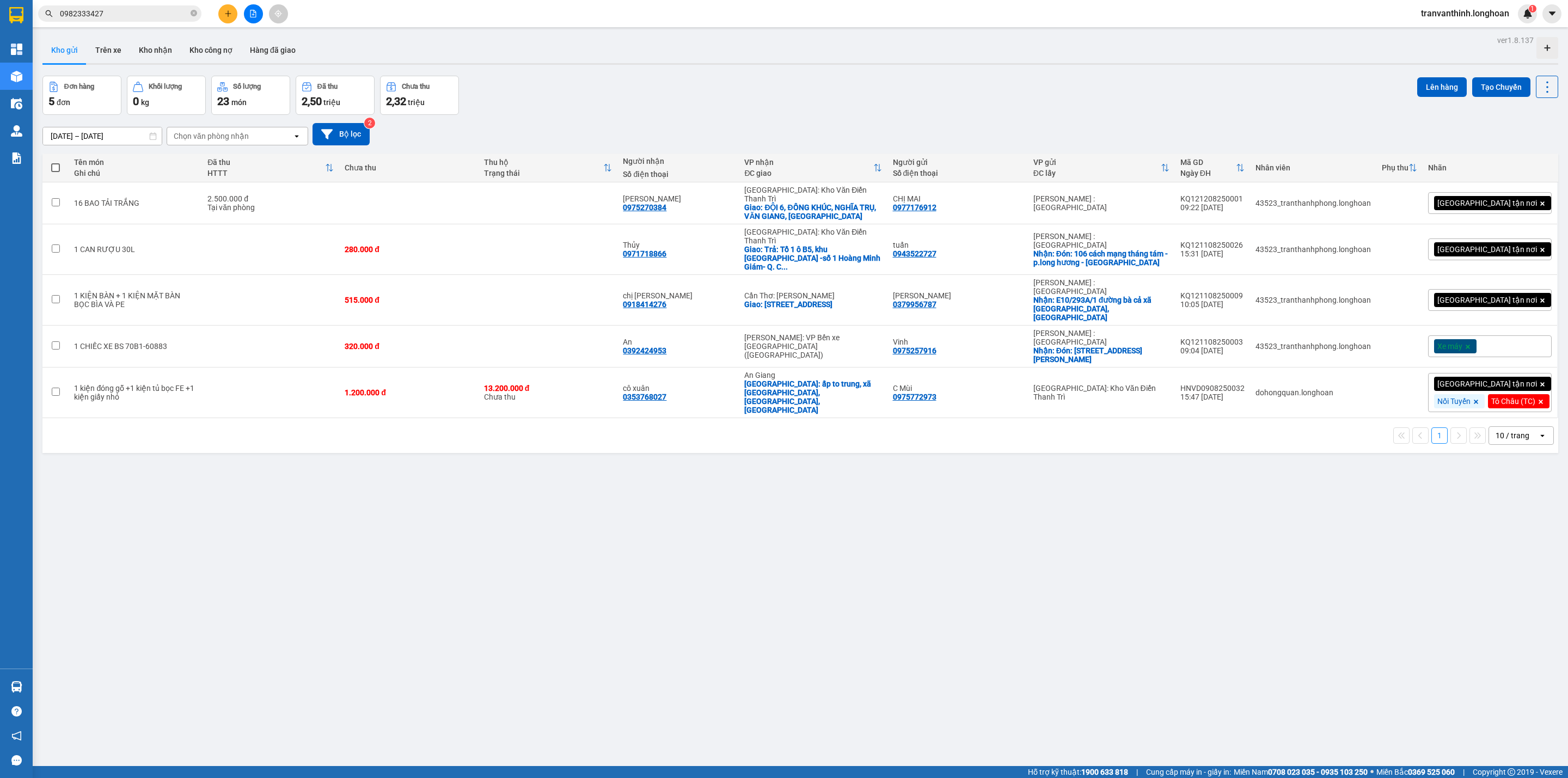
click at [141, 16] on input "0982333427" at bounding box center [124, 13] width 128 height 12
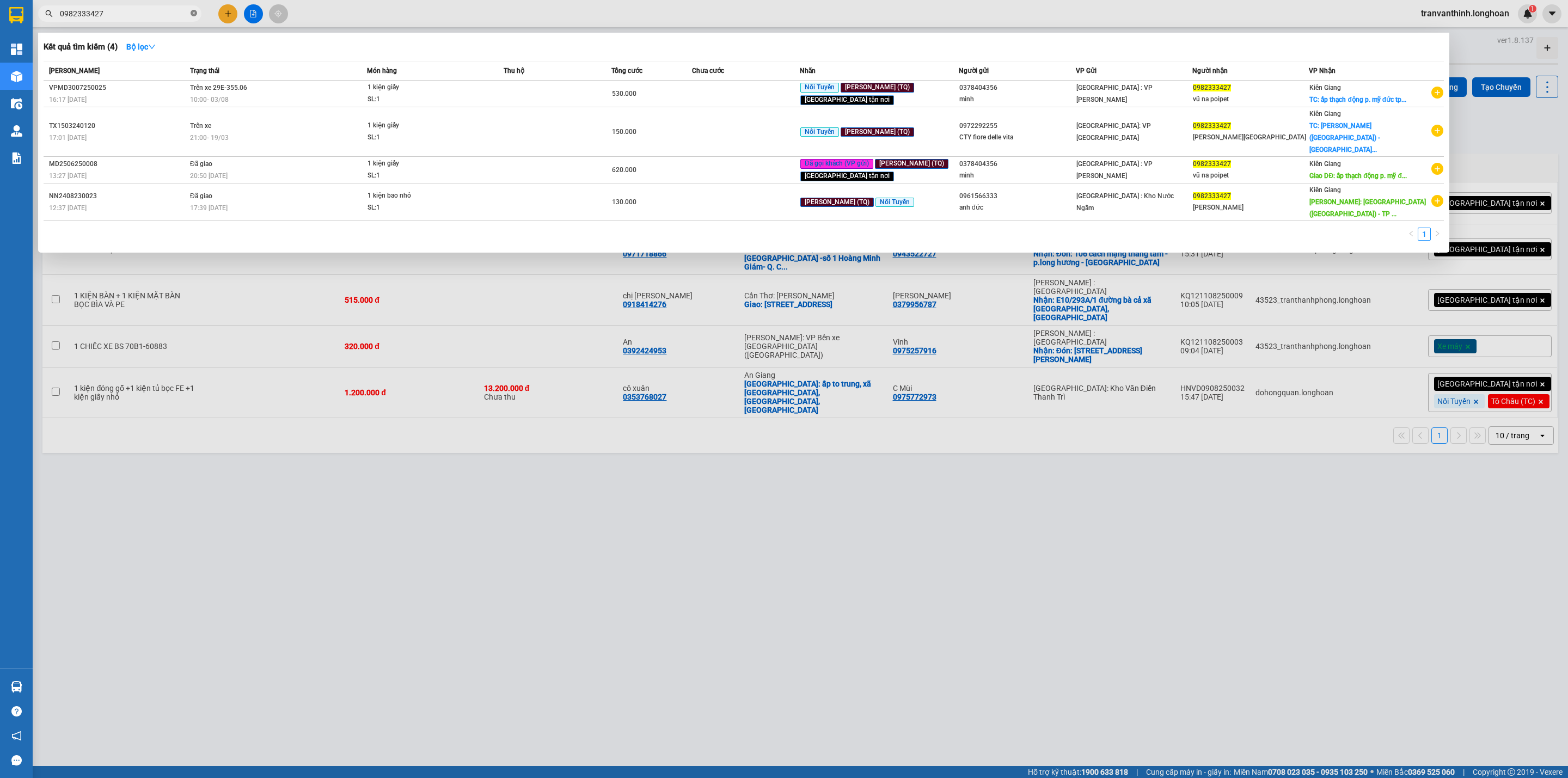
click at [195, 16] on icon "close-circle" at bounding box center [193, 13] width 6 height 6
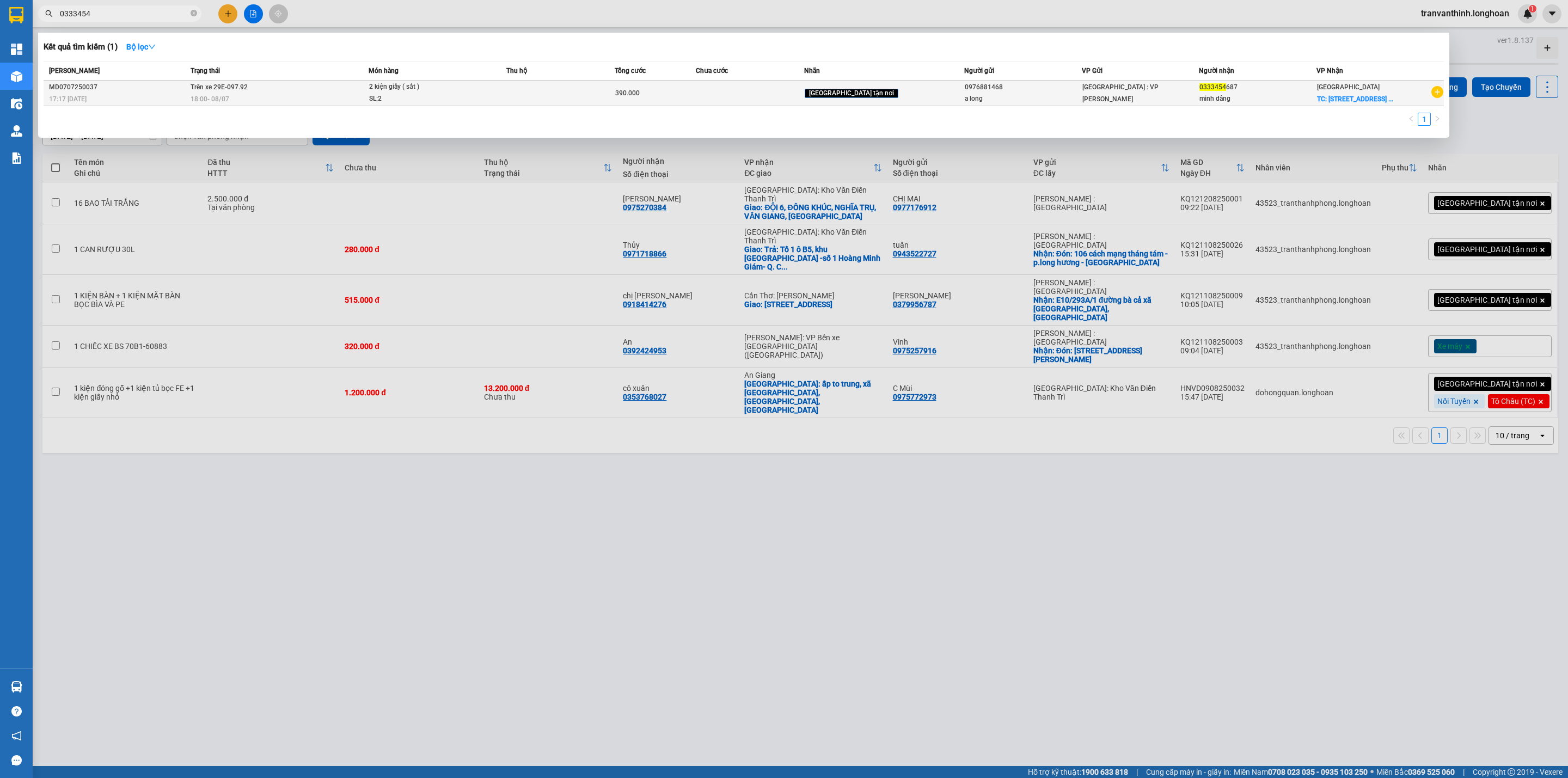
type input "0333454"
click at [367, 91] on td "Trên xe 29E-097.92 18:00 - 08/07" at bounding box center [277, 93] width 181 height 26
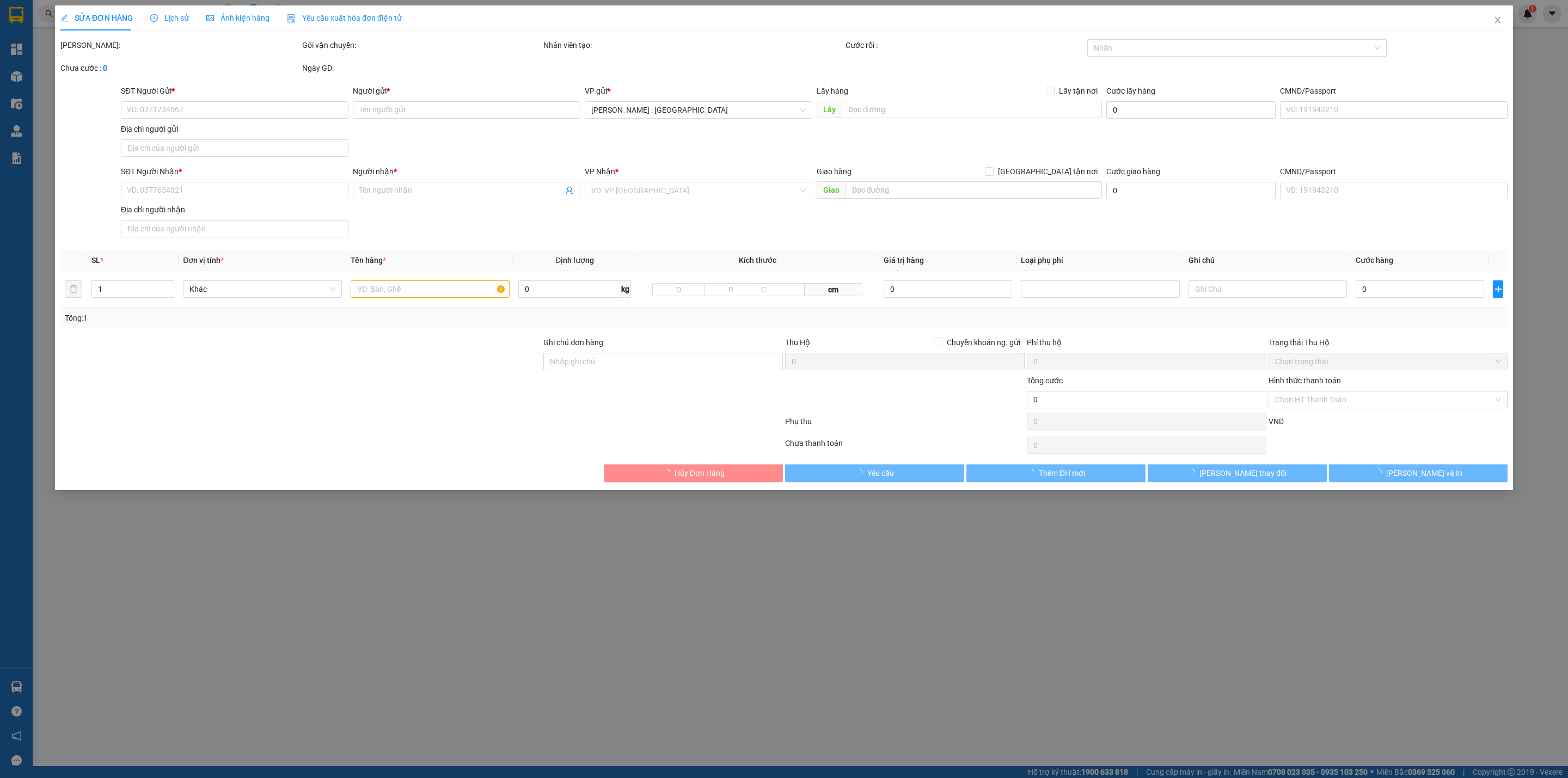
type input "0976881468"
type input "a long"
type input "0333454687"
type input "minh dâng"
checkbox input "true"
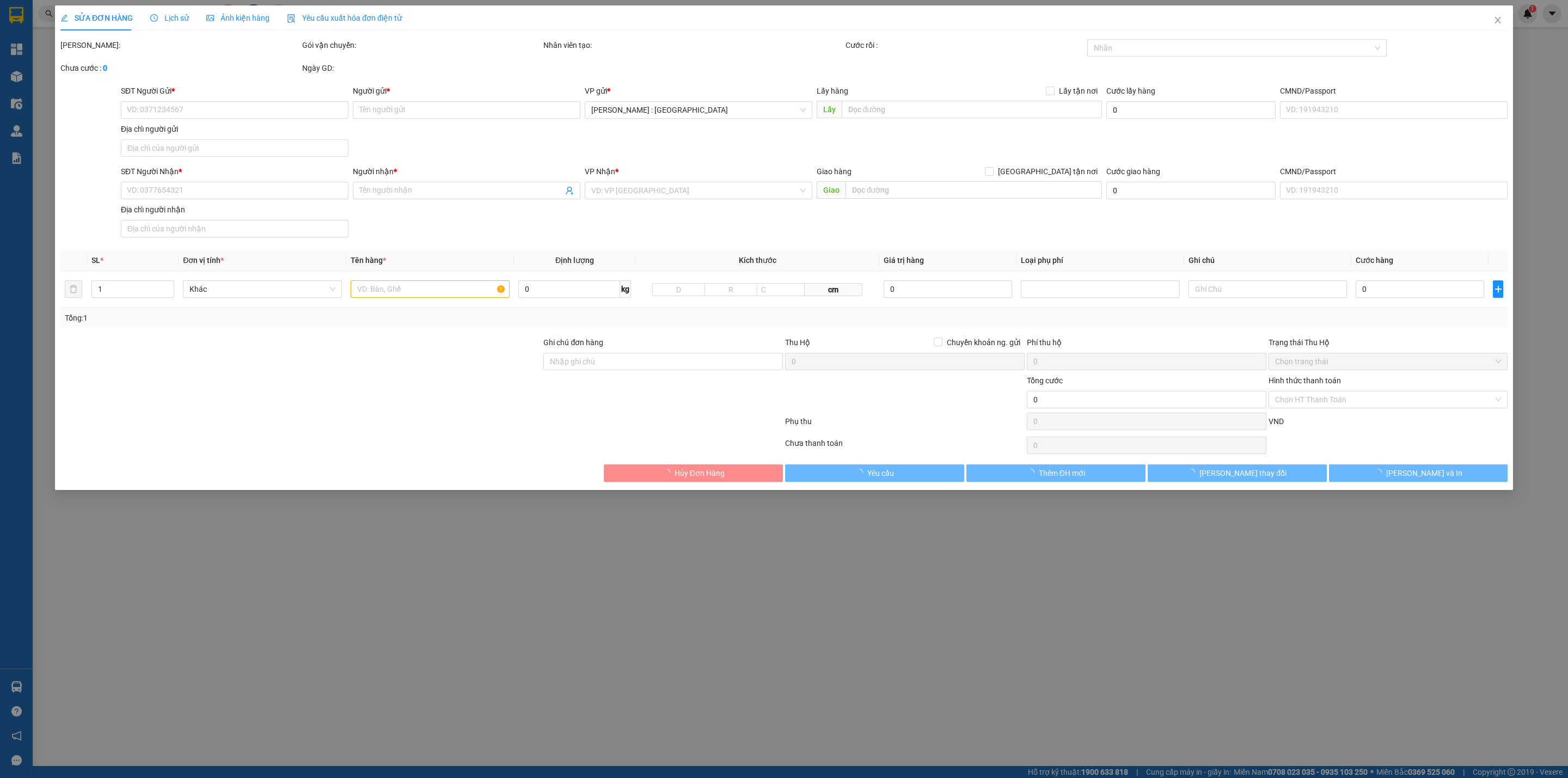
type input "47 đường BH2 PHÚ ĐÔNG TUY HÒA PHÚ YÊN"
type input "390.000"
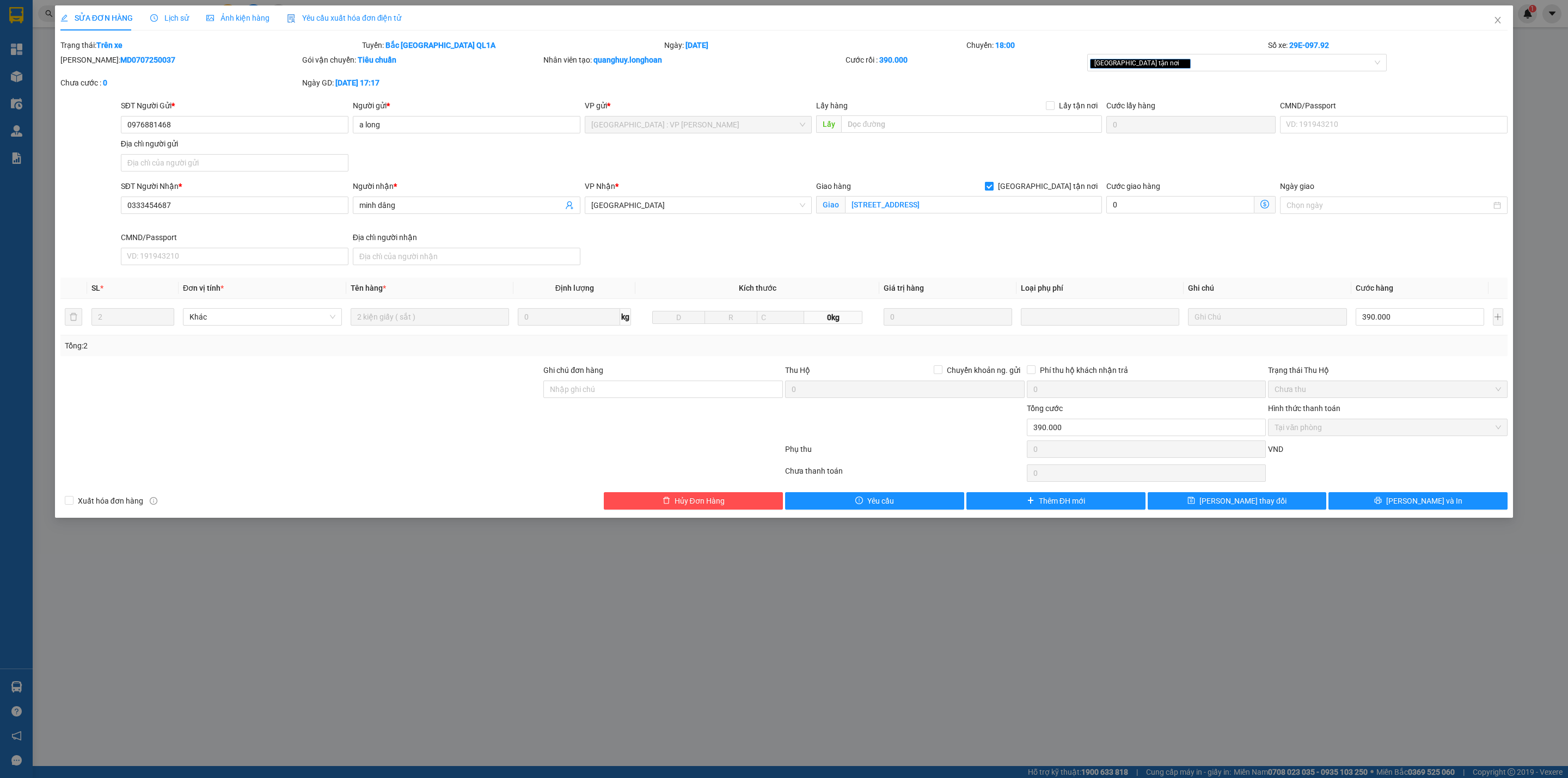
click at [992, 183] on input "[GEOGRAPHIC_DATA] tận nơi" at bounding box center [988, 185] width 8 height 8
checkbox input "false"
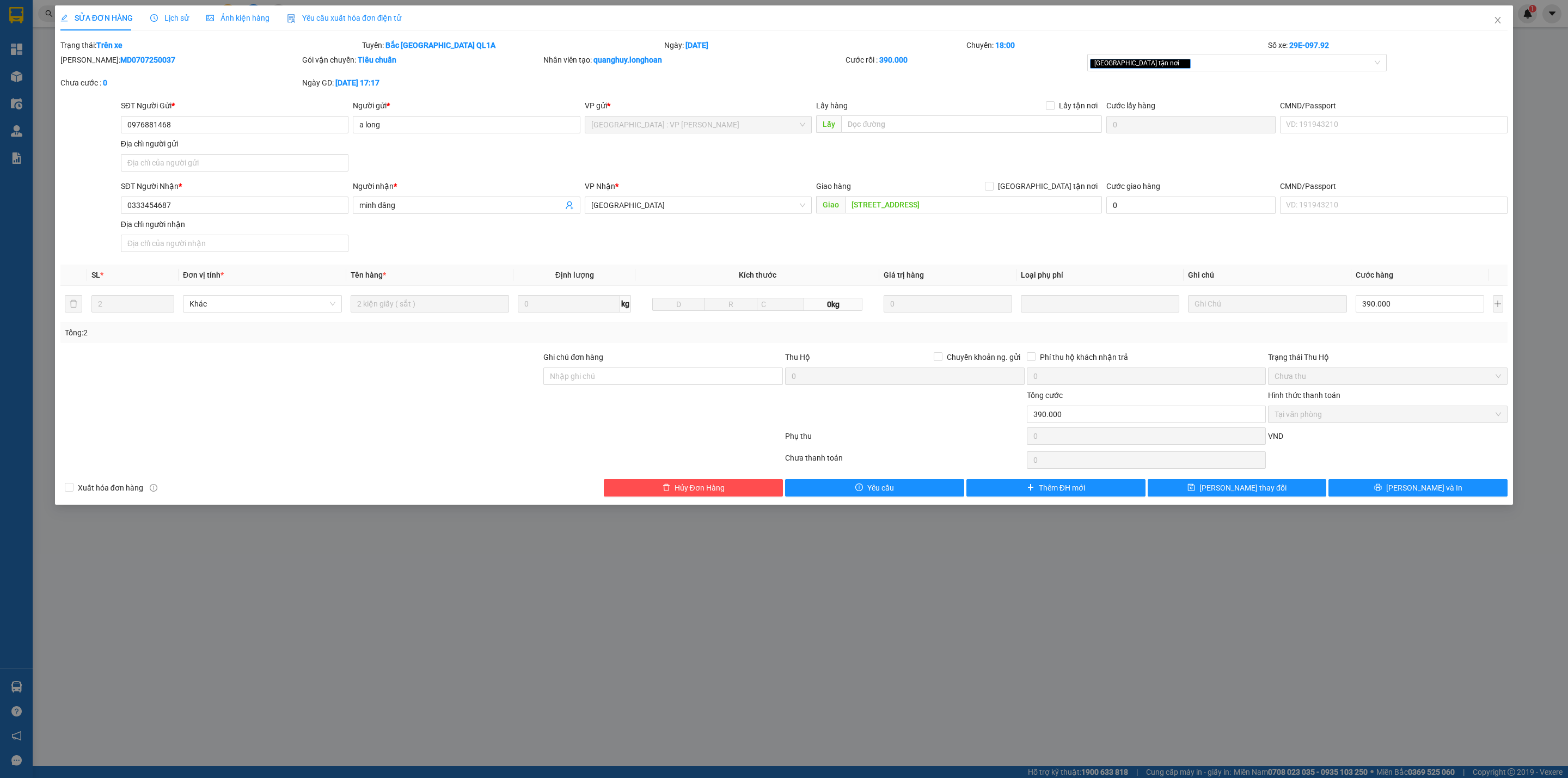
click at [160, 17] on span "Lịch sử" at bounding box center [169, 18] width 38 height 8
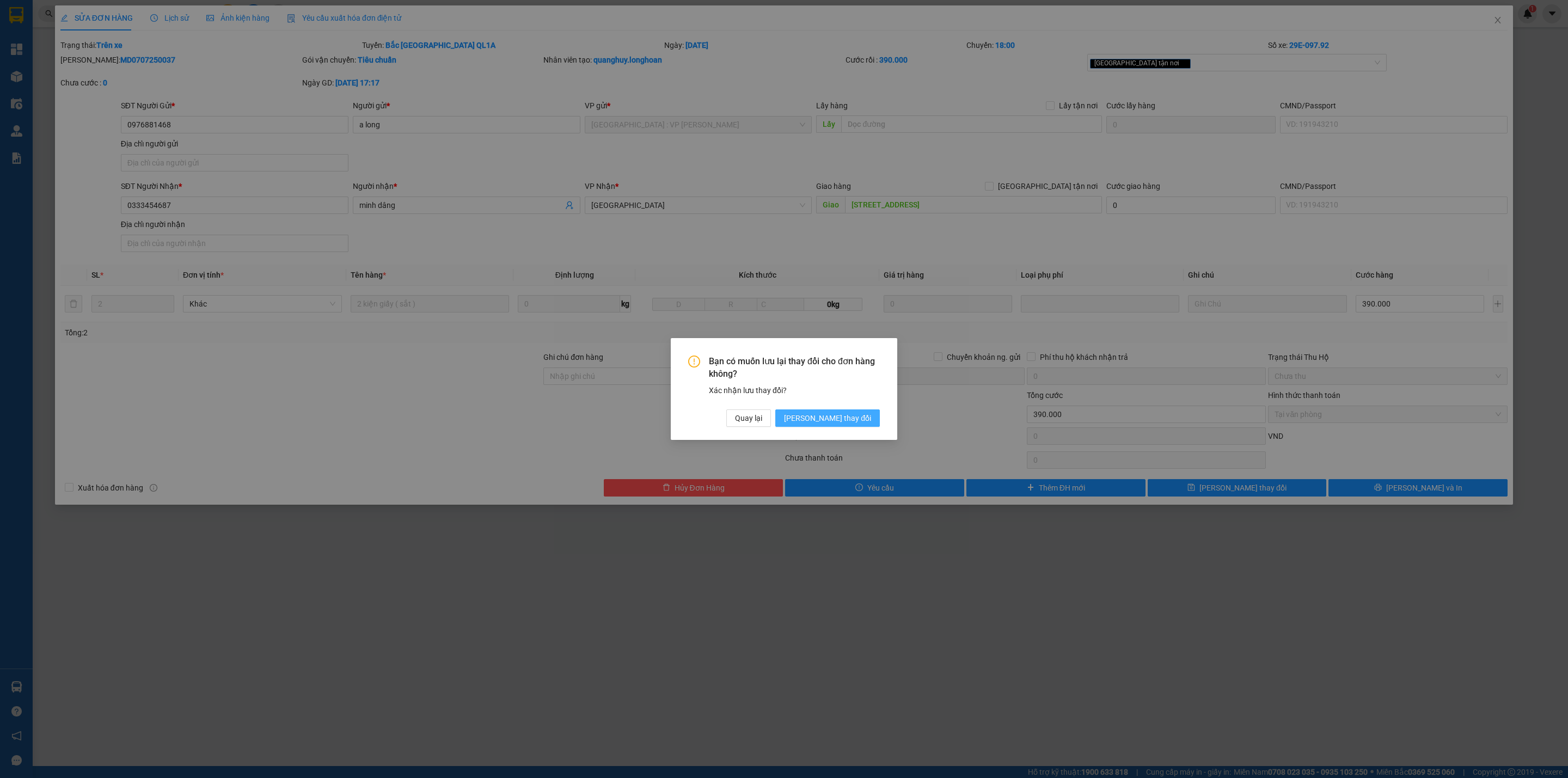
click at [839, 413] on span "[PERSON_NAME] thay đổi" at bounding box center [827, 418] width 87 height 12
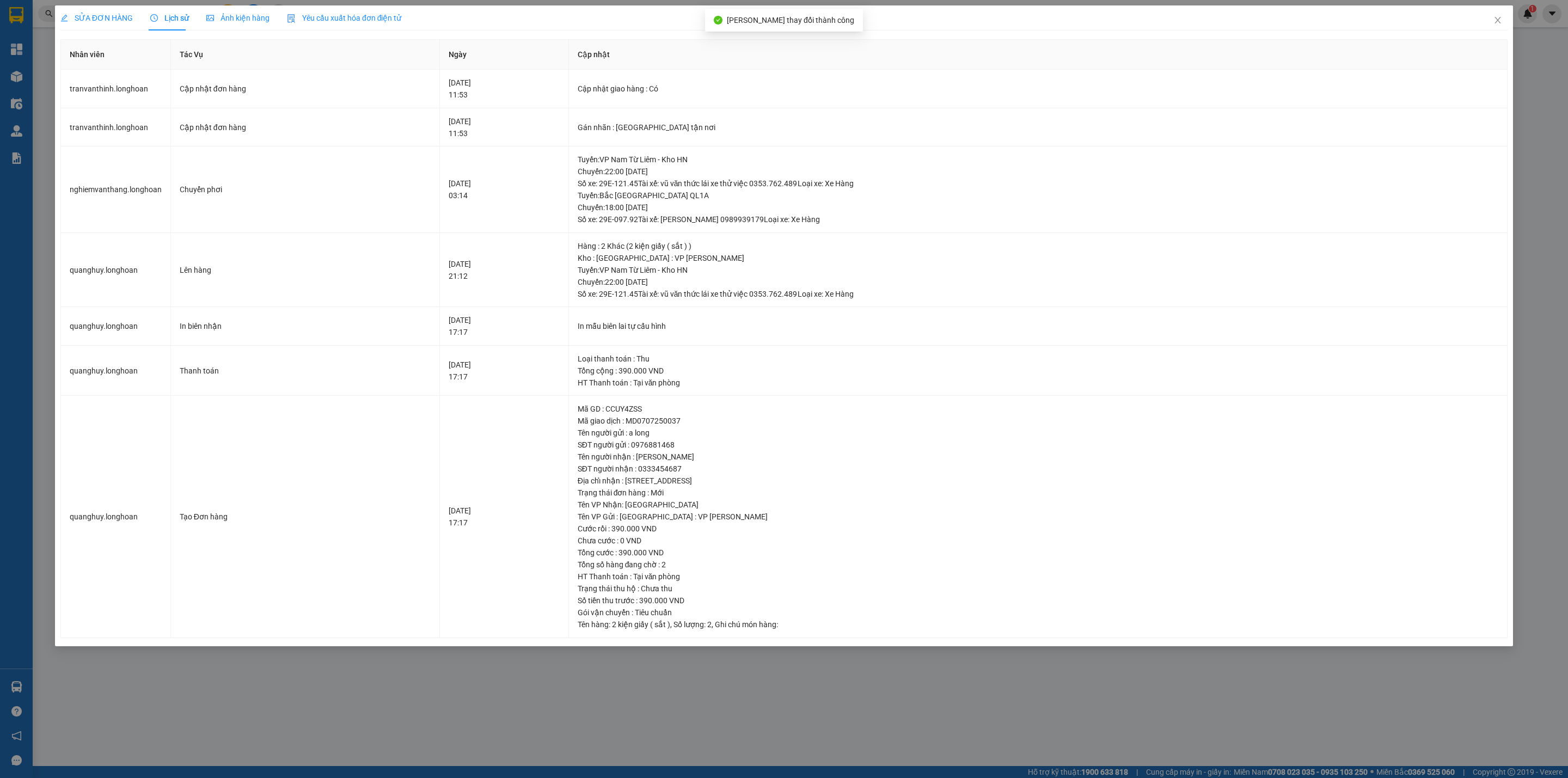
drag, startPoint x: 96, startPoint y: 15, endPoint x: 777, endPoint y: 234, distance: 715.3
click at [98, 15] on span "SỬA ĐƠN HÀNG" at bounding box center [97, 18] width 73 height 8
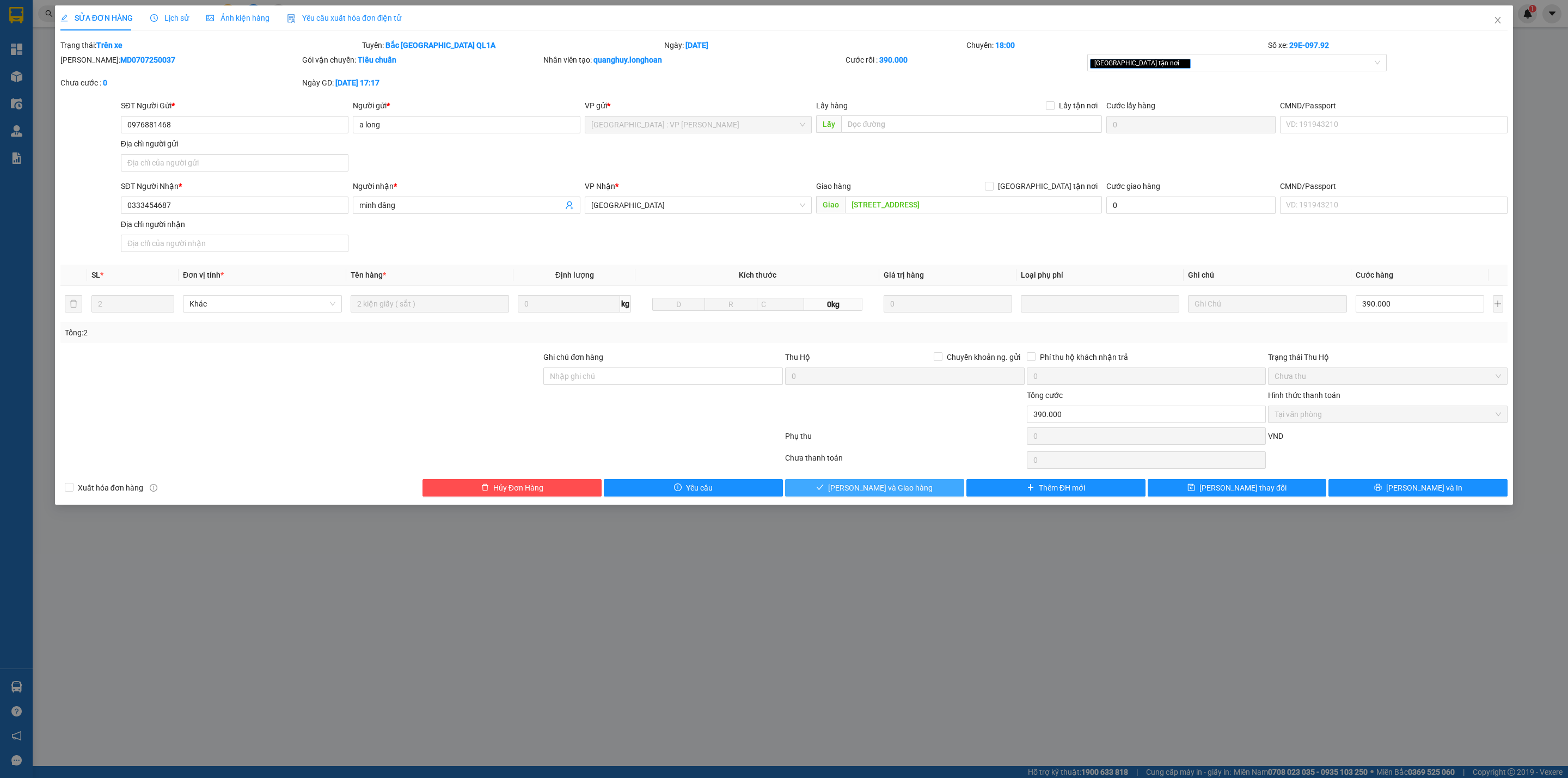
drag, startPoint x: 875, startPoint y: 492, endPoint x: 720, endPoint y: 603, distance: 190.6
click at [875, 492] on span "[PERSON_NAME] và Giao hàng" at bounding box center [881, 487] width 105 height 12
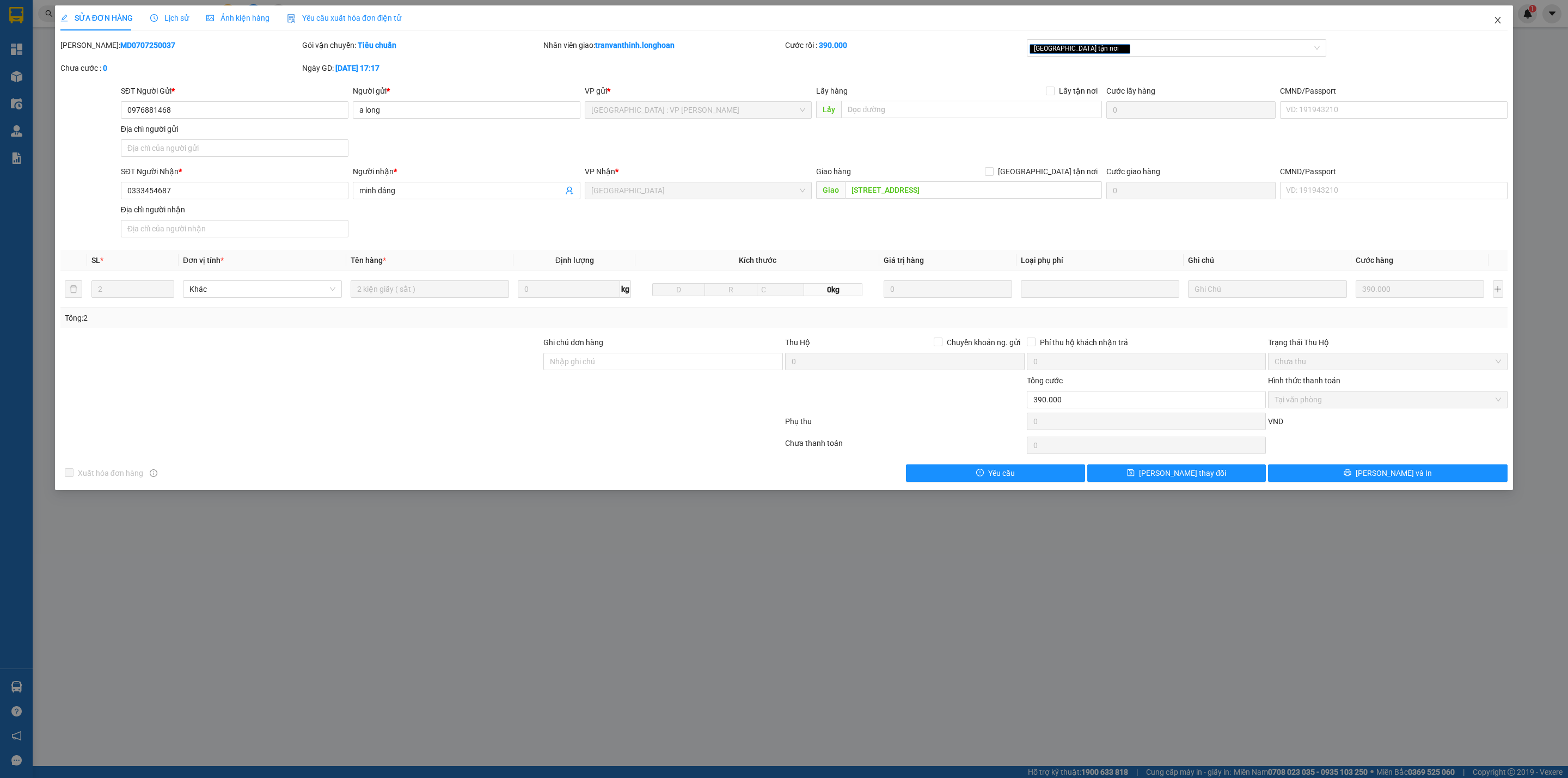
click at [1498, 20] on icon "close" at bounding box center [1498, 20] width 6 height 6
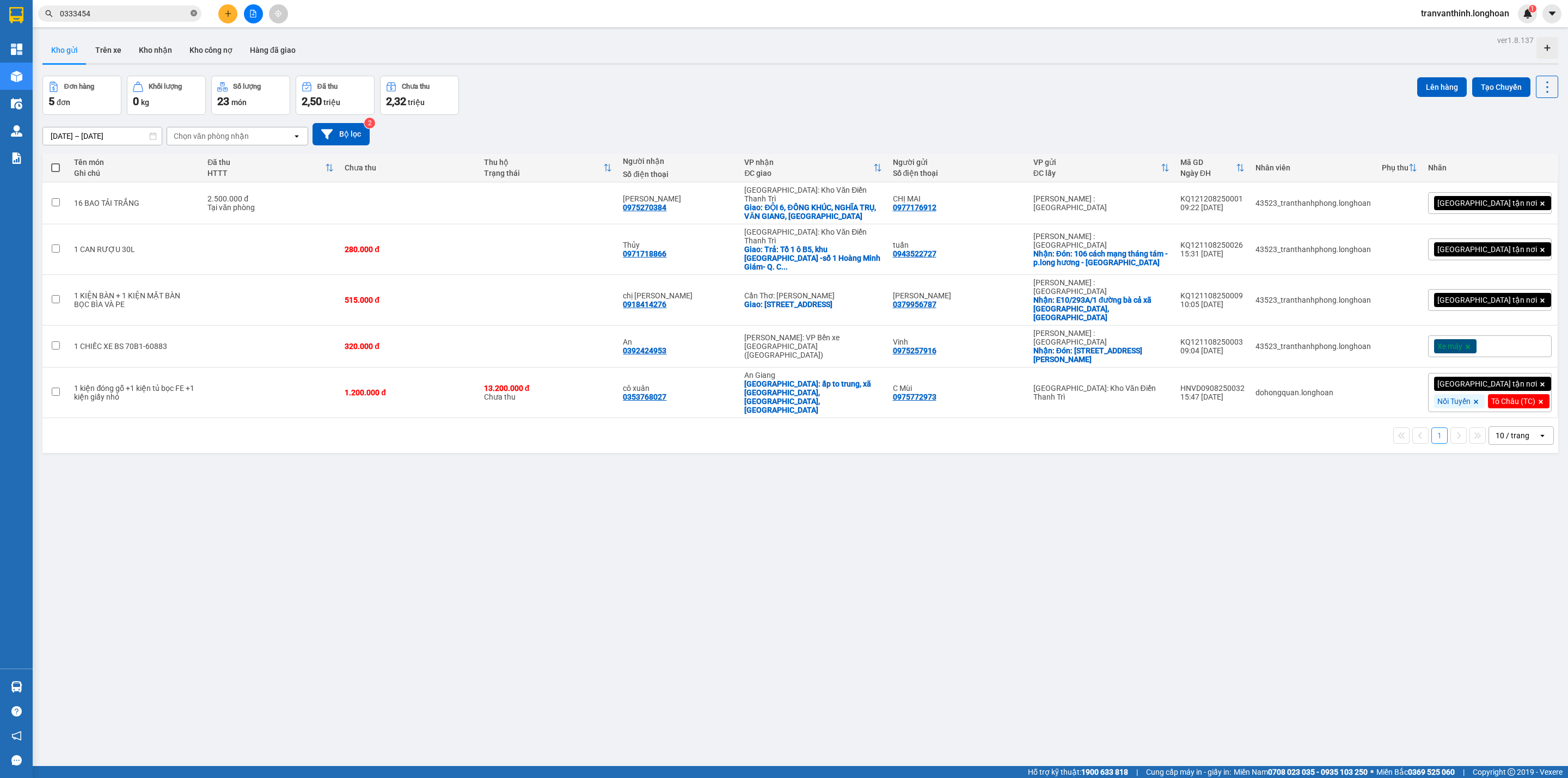
click at [193, 12] on icon "close-circle" at bounding box center [193, 13] width 6 height 6
click at [120, 15] on input "text" at bounding box center [124, 13] width 128 height 12
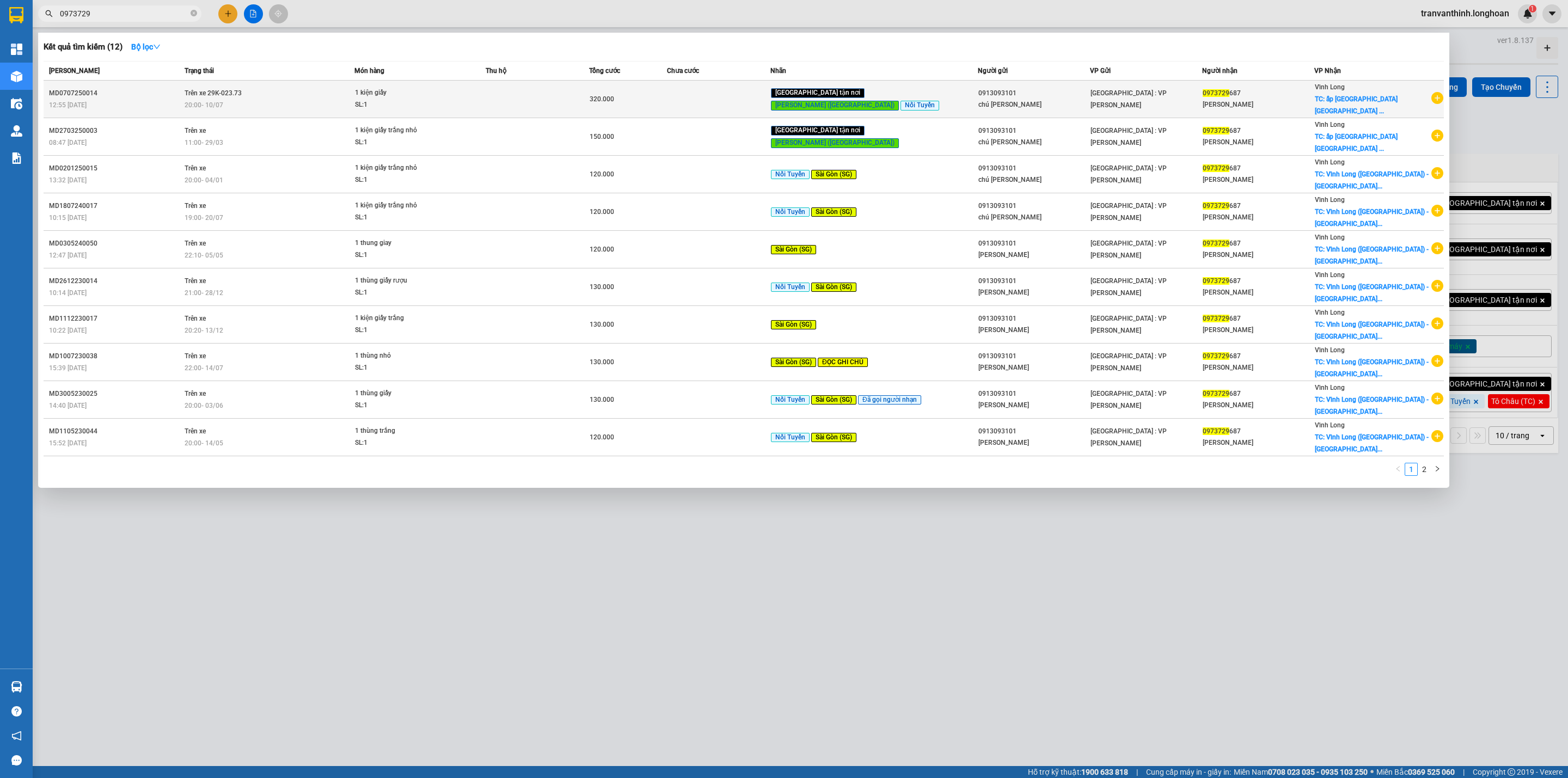
type input "0973729"
click at [485, 96] on span "1 kiện giấy SL: 1" at bounding box center [420, 99] width 130 height 24
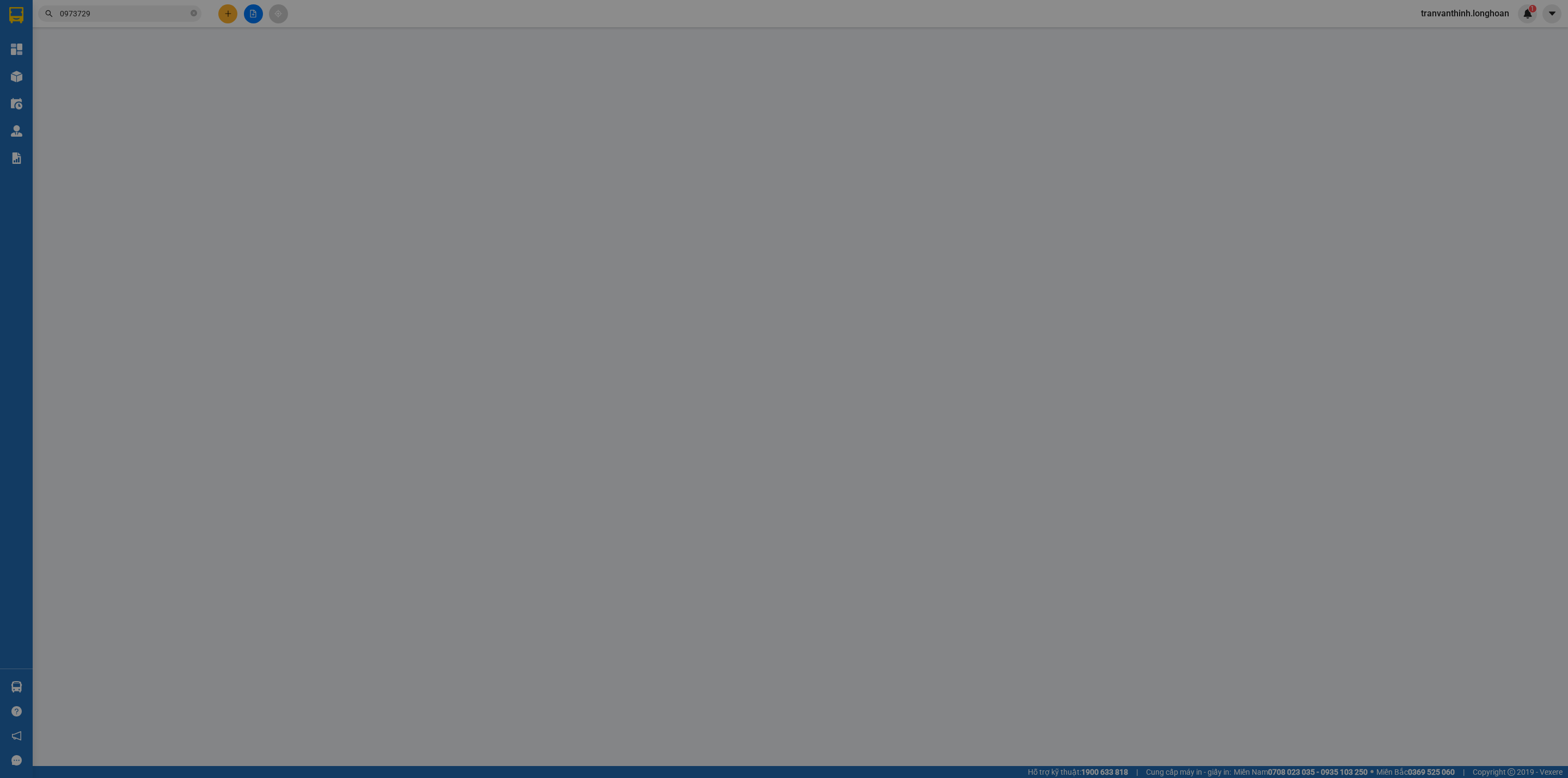
type input "0913093101"
type input "chú Quang"
type input "0973729687"
type input "Phan Thị Tuyết Hồng"
checkbox input "true"
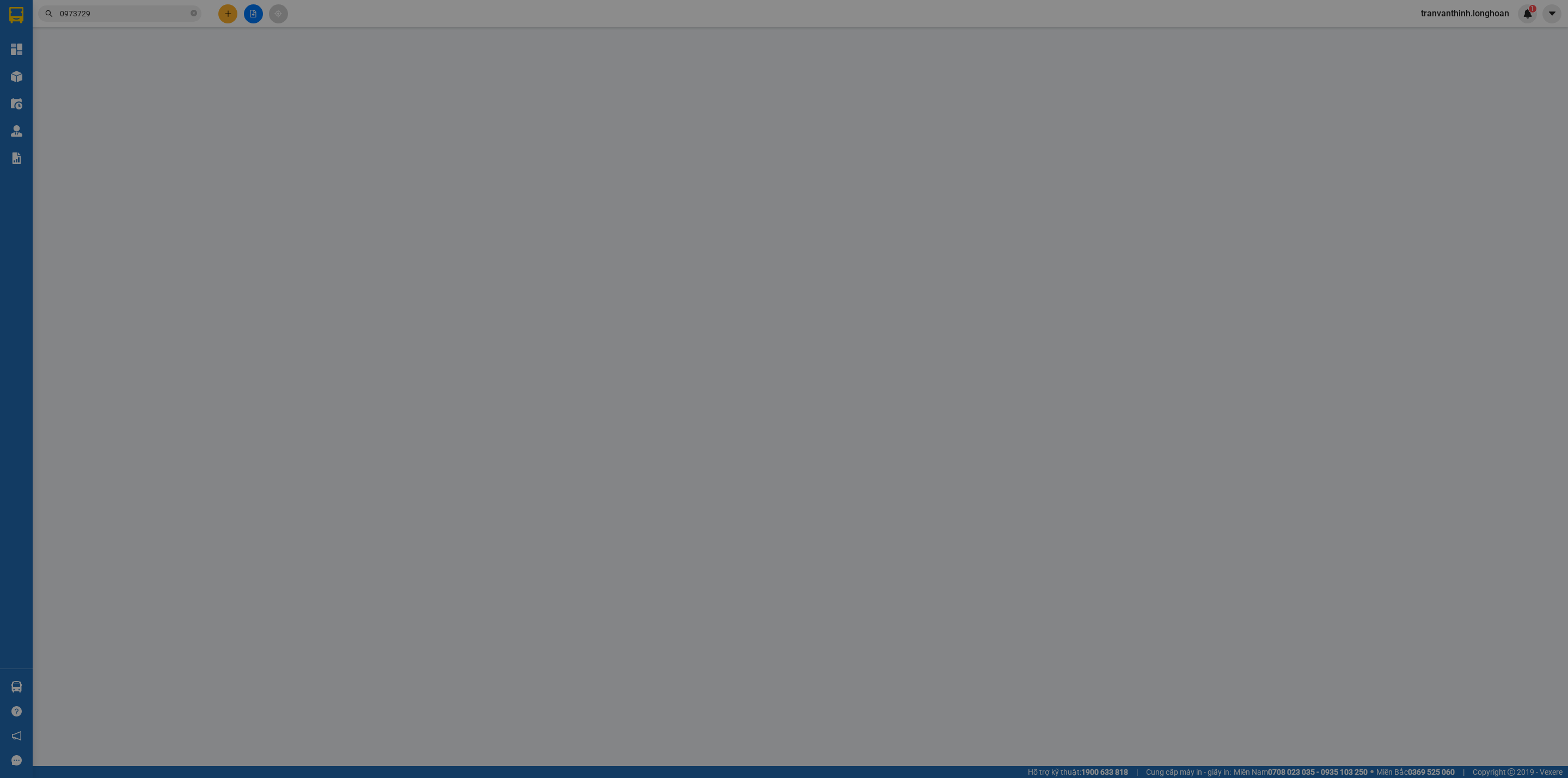
type input "ấp phú thuận xã phú thịnh huyện tam bình vĩnh long"
type input "320.000"
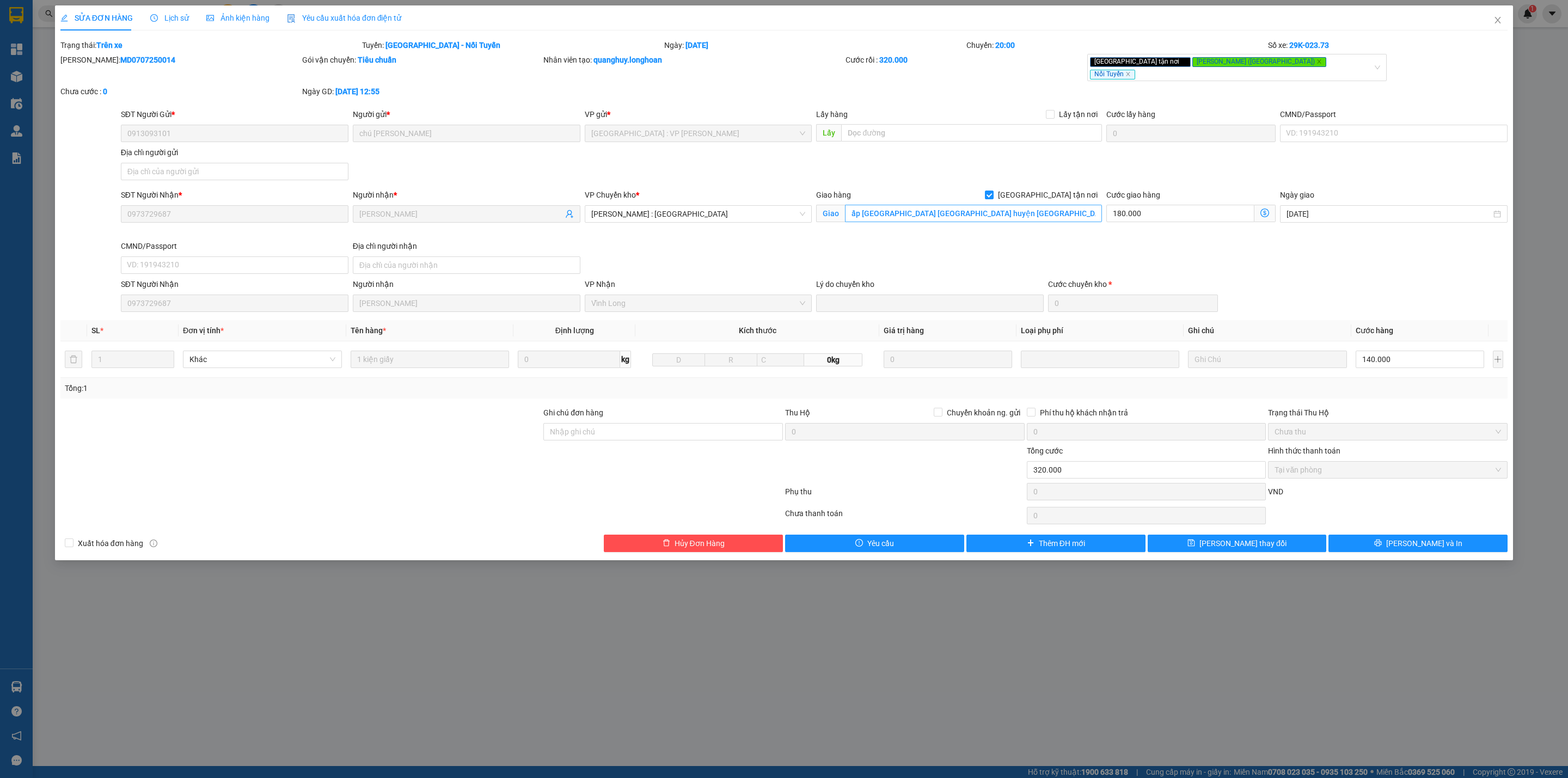
drag, startPoint x: 1045, startPoint y: 188, endPoint x: 996, endPoint y: 201, distance: 50.7
click at [992, 190] on input "[GEOGRAPHIC_DATA] tận nơi" at bounding box center [988, 194] width 8 height 8
checkbox input "false"
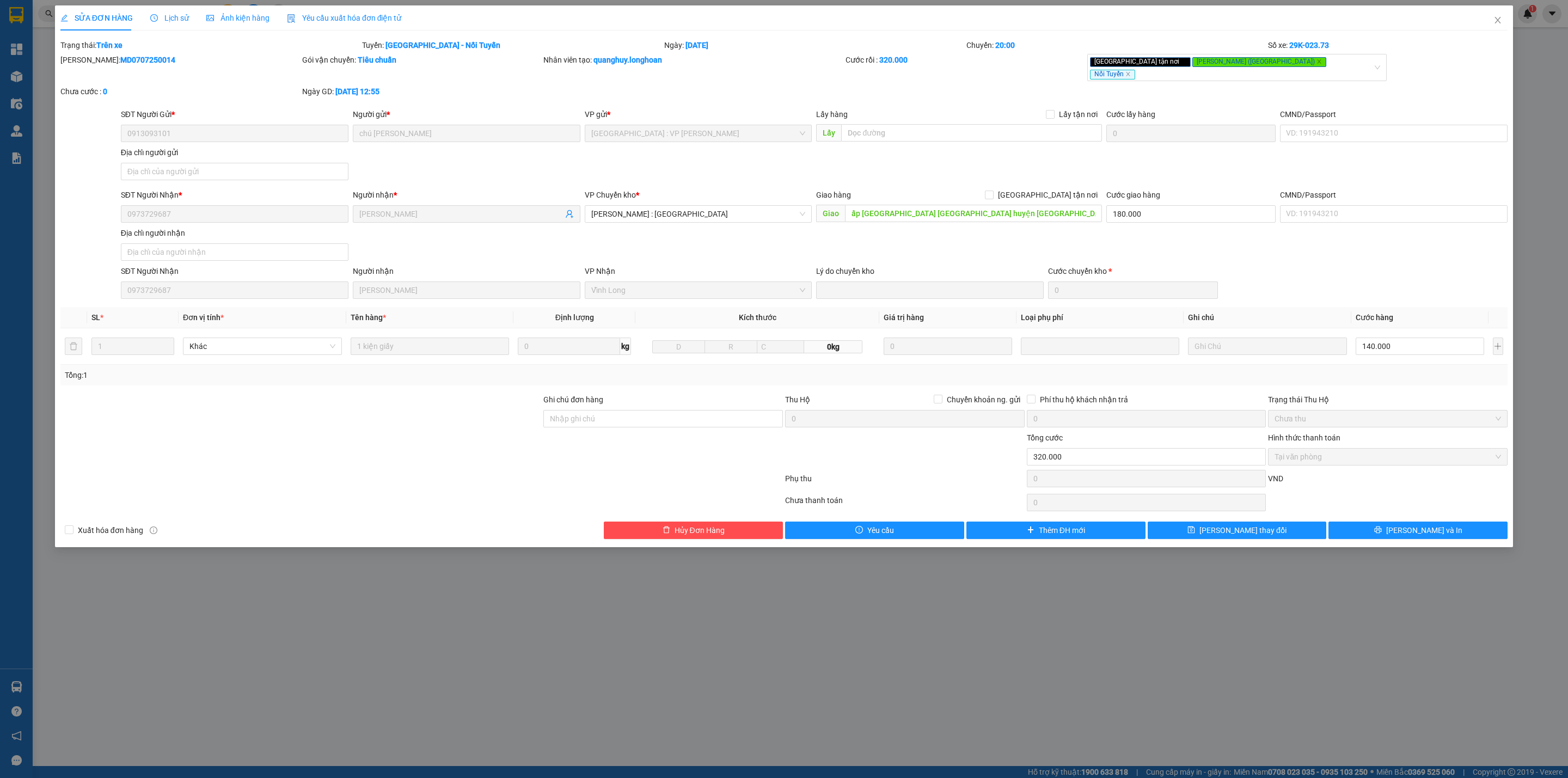
click at [103, 17] on span "SỬA ĐƠN HÀNG" at bounding box center [97, 18] width 73 height 8
click at [165, 21] on span "Lịch sử" at bounding box center [169, 18] width 38 height 8
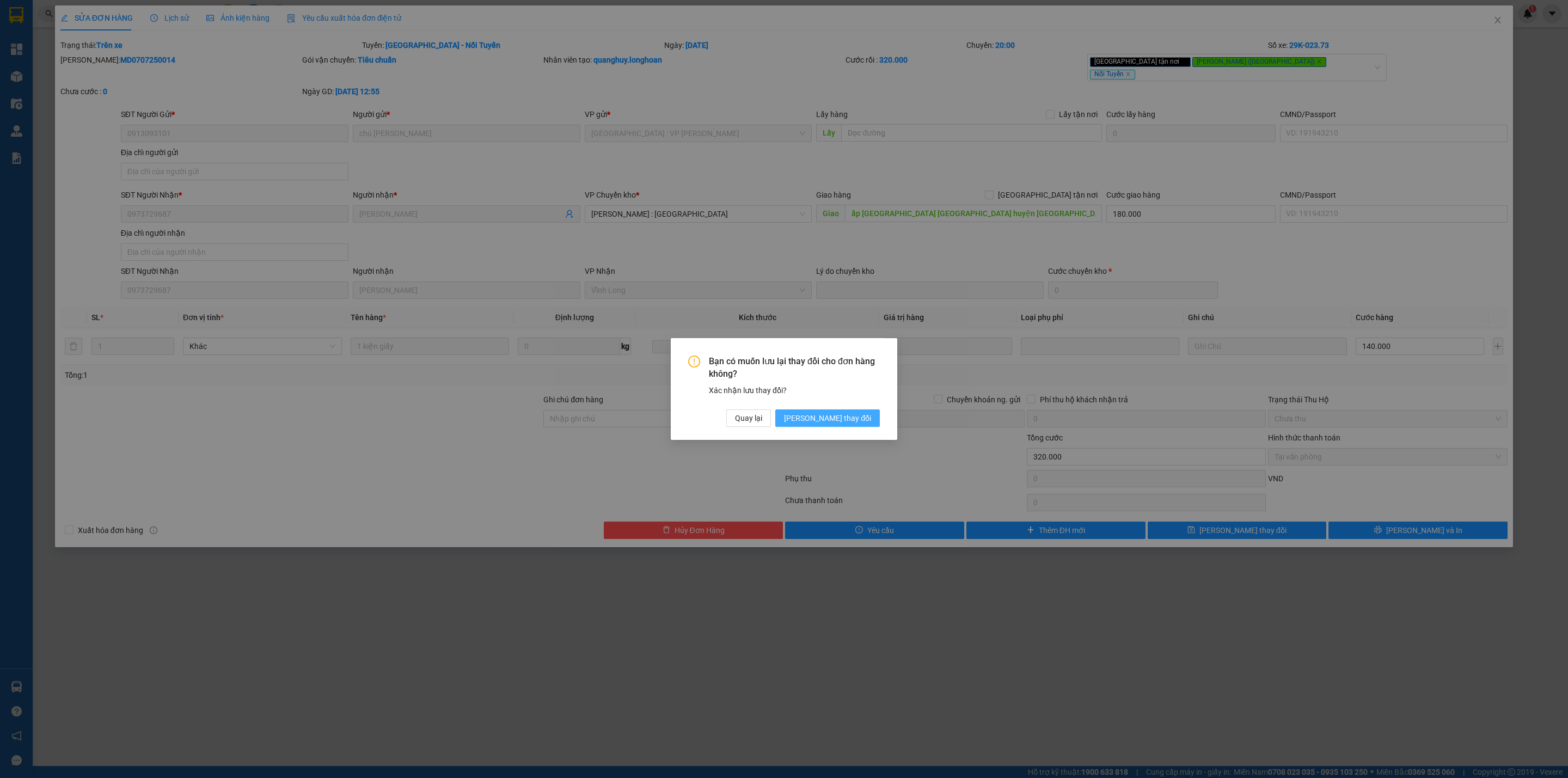
click at [845, 425] on button "[PERSON_NAME] thay đổi" at bounding box center [828, 418] width 105 height 17
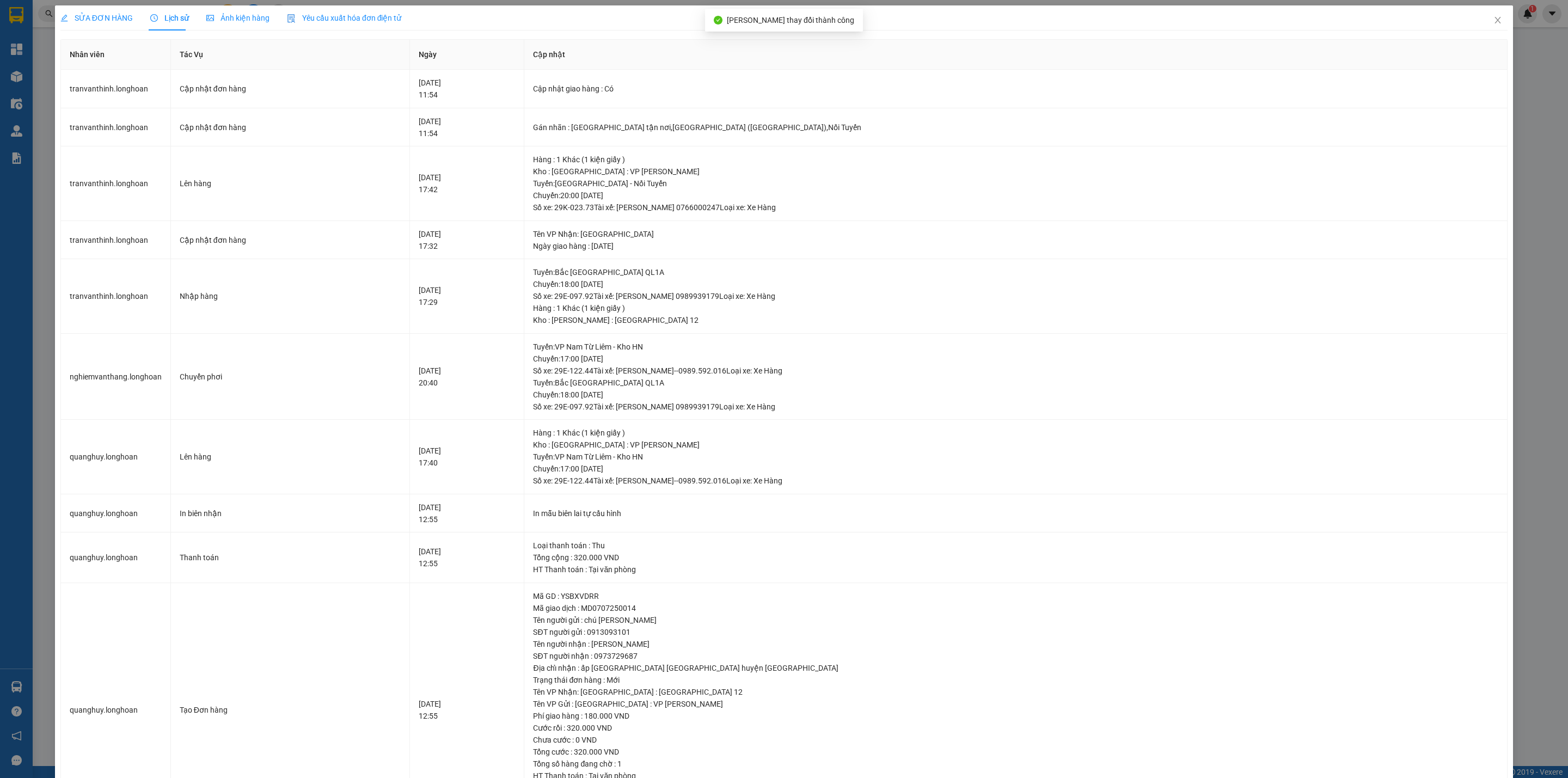
click at [97, 15] on span "SỬA ĐƠN HÀNG" at bounding box center [97, 18] width 73 height 8
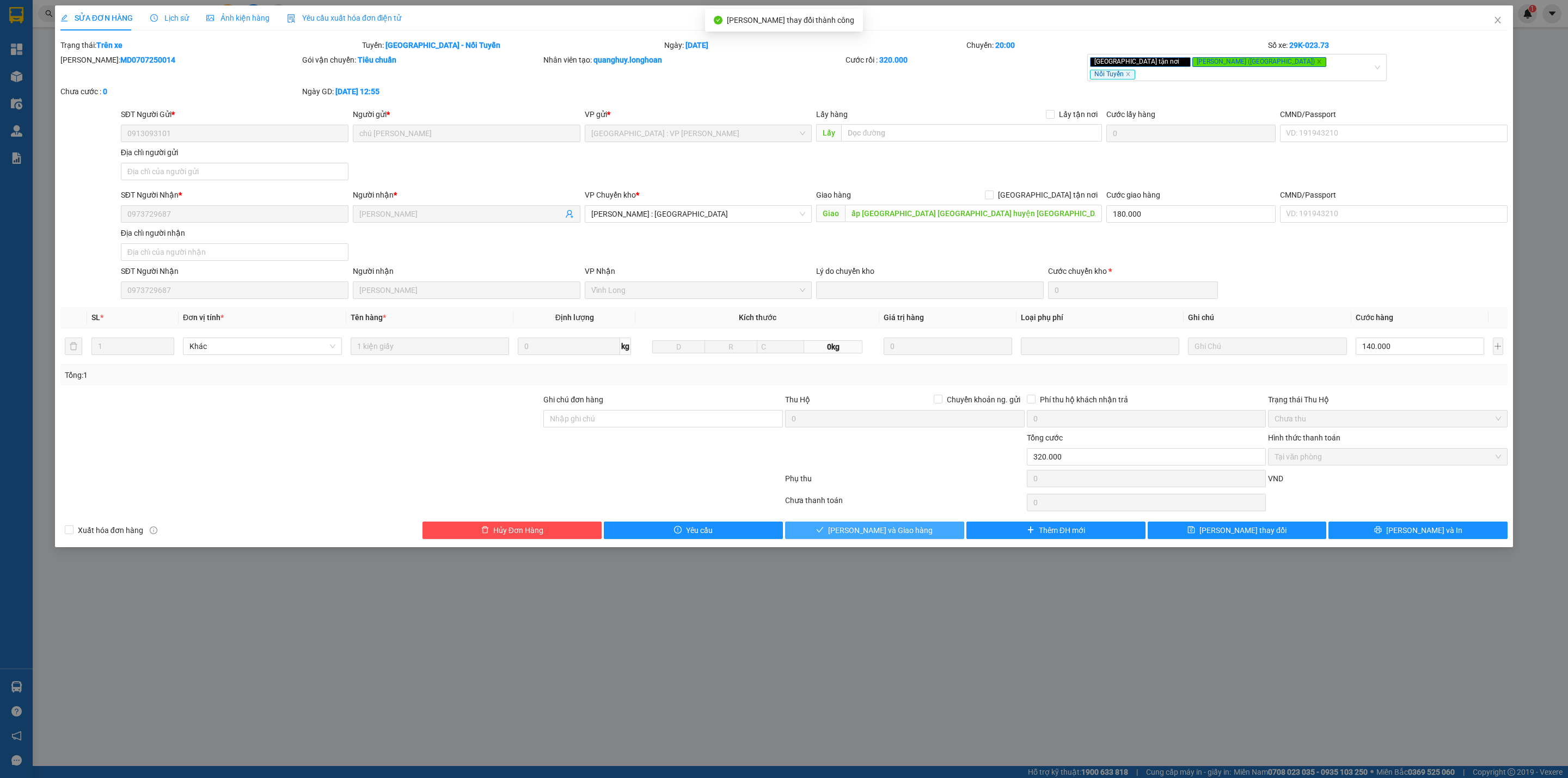
drag, startPoint x: 873, startPoint y: 526, endPoint x: 869, endPoint y: 533, distance: 8.1
click at [873, 526] on span "[PERSON_NAME] và Giao hàng" at bounding box center [881, 530] width 105 height 12
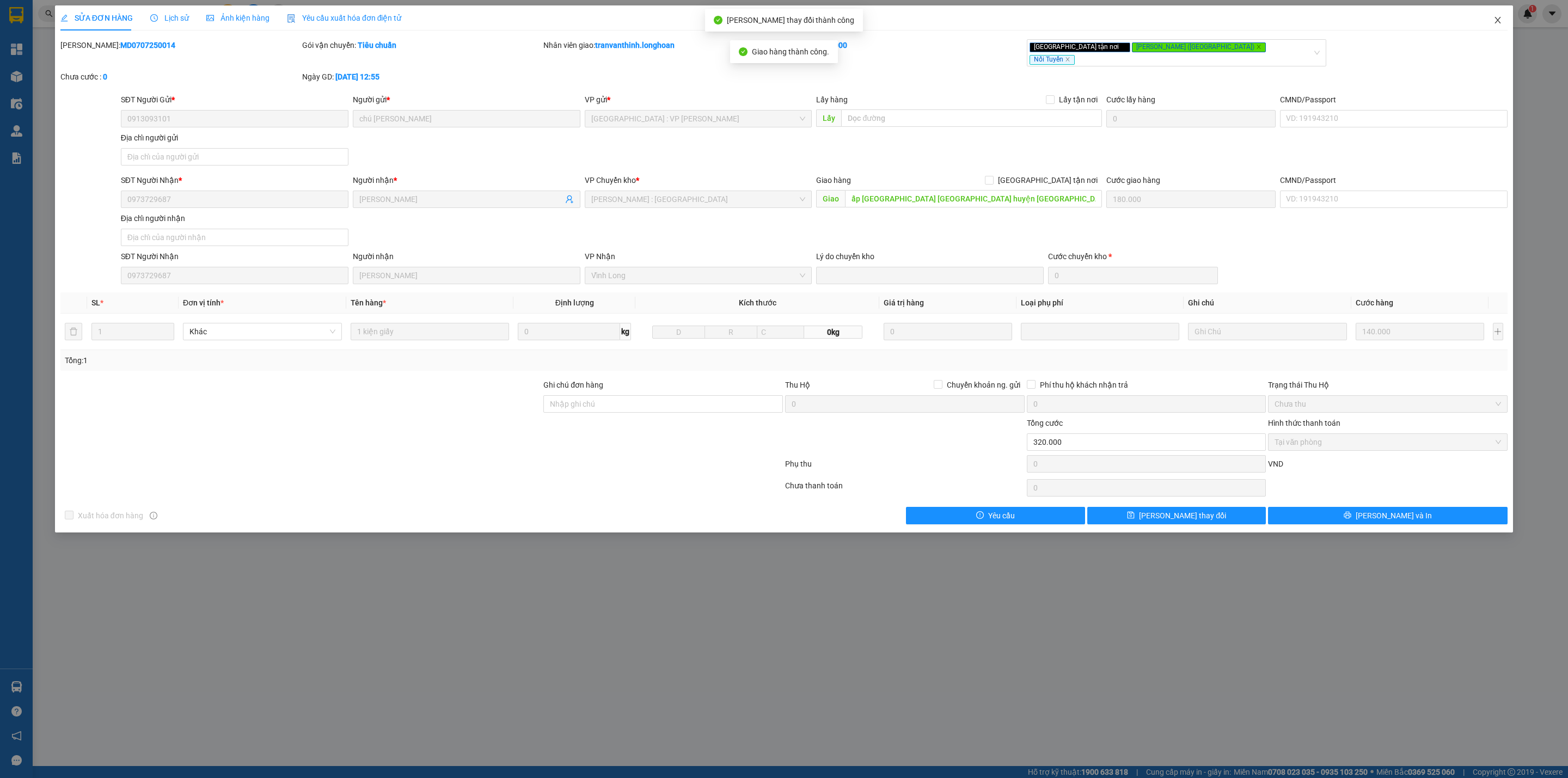
click at [1498, 21] on icon "close" at bounding box center [1498, 20] width 6 height 6
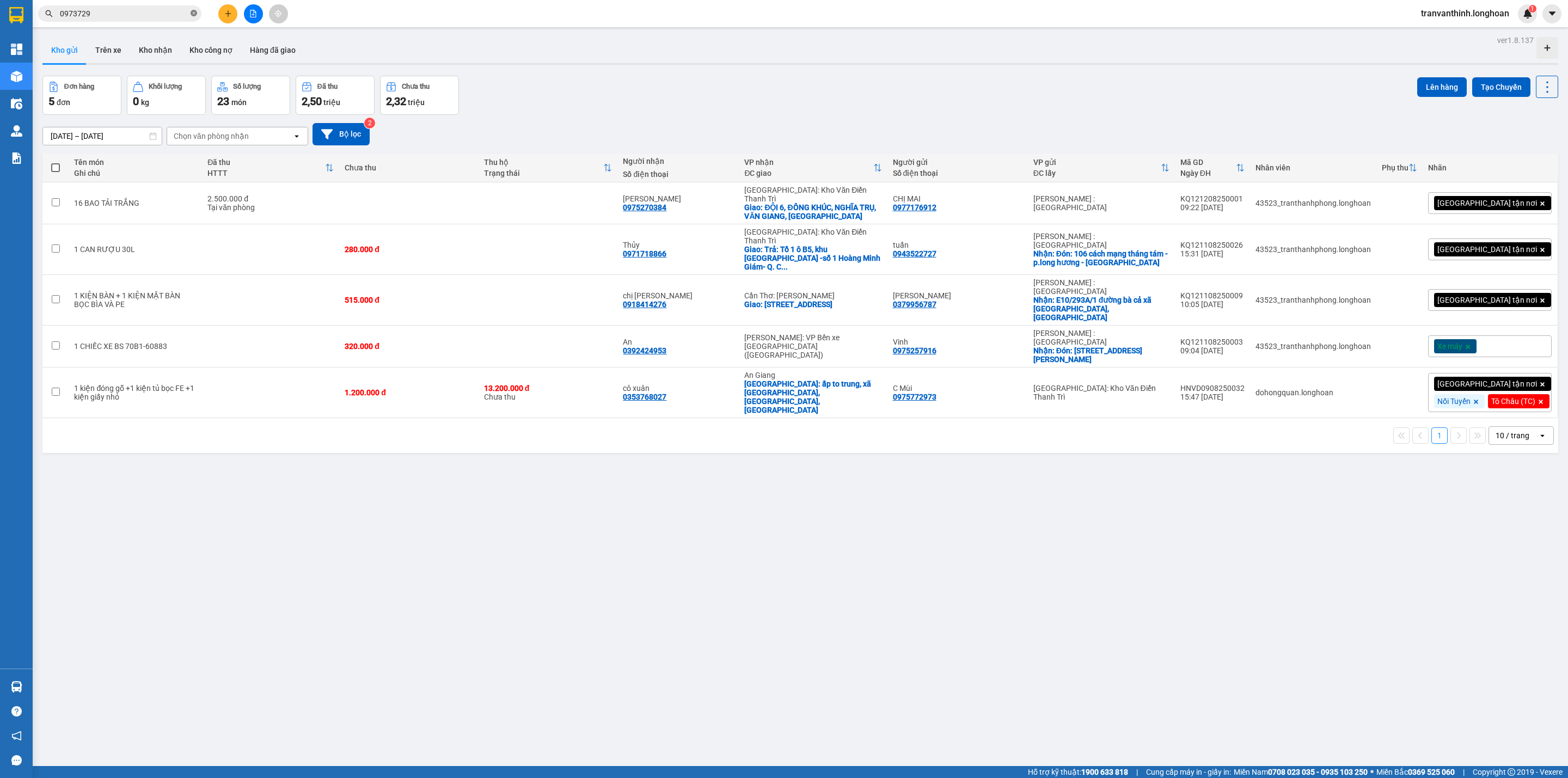
click at [191, 12] on icon "close-circle" at bounding box center [193, 13] width 6 height 6
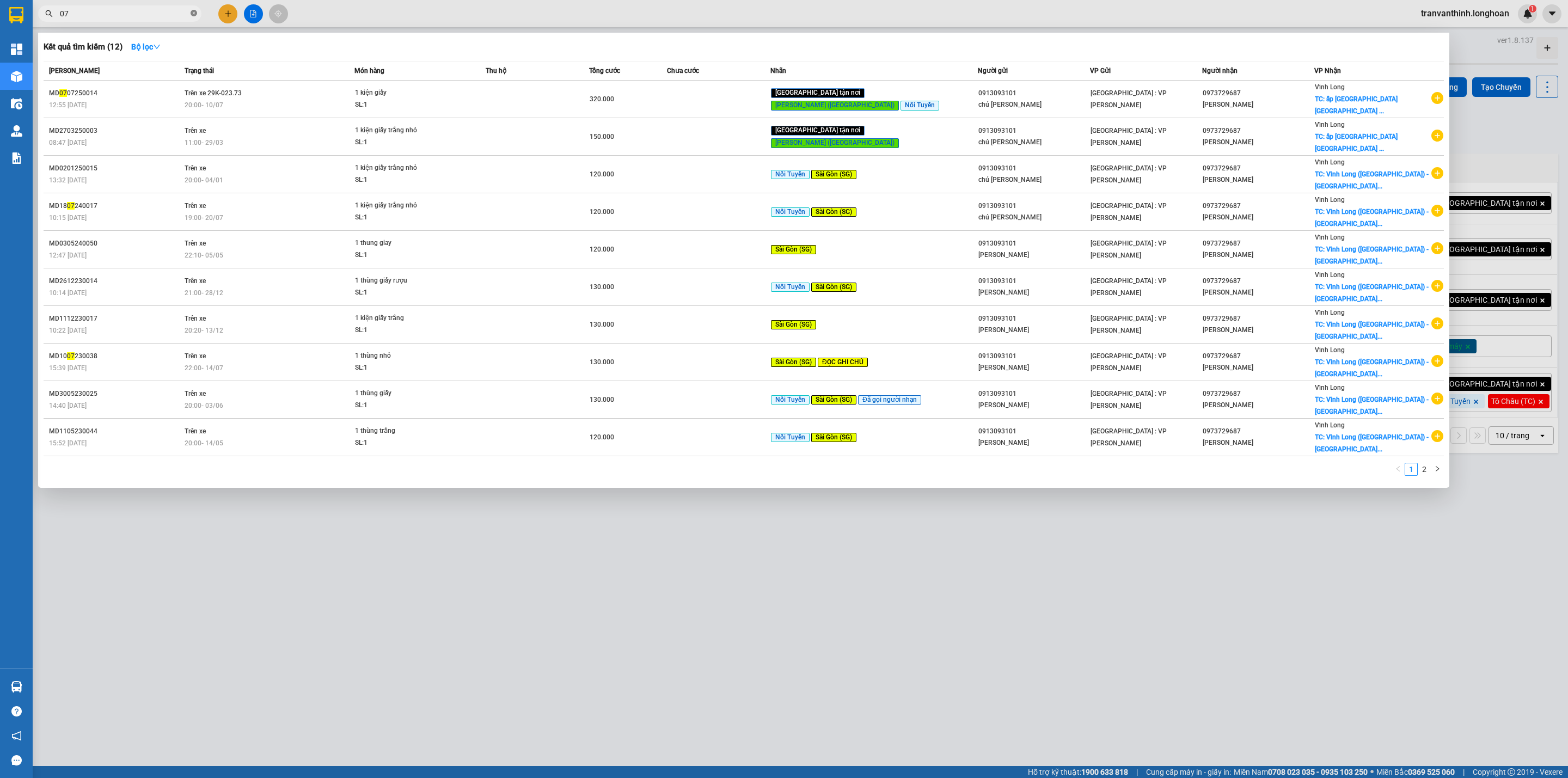
type input "0"
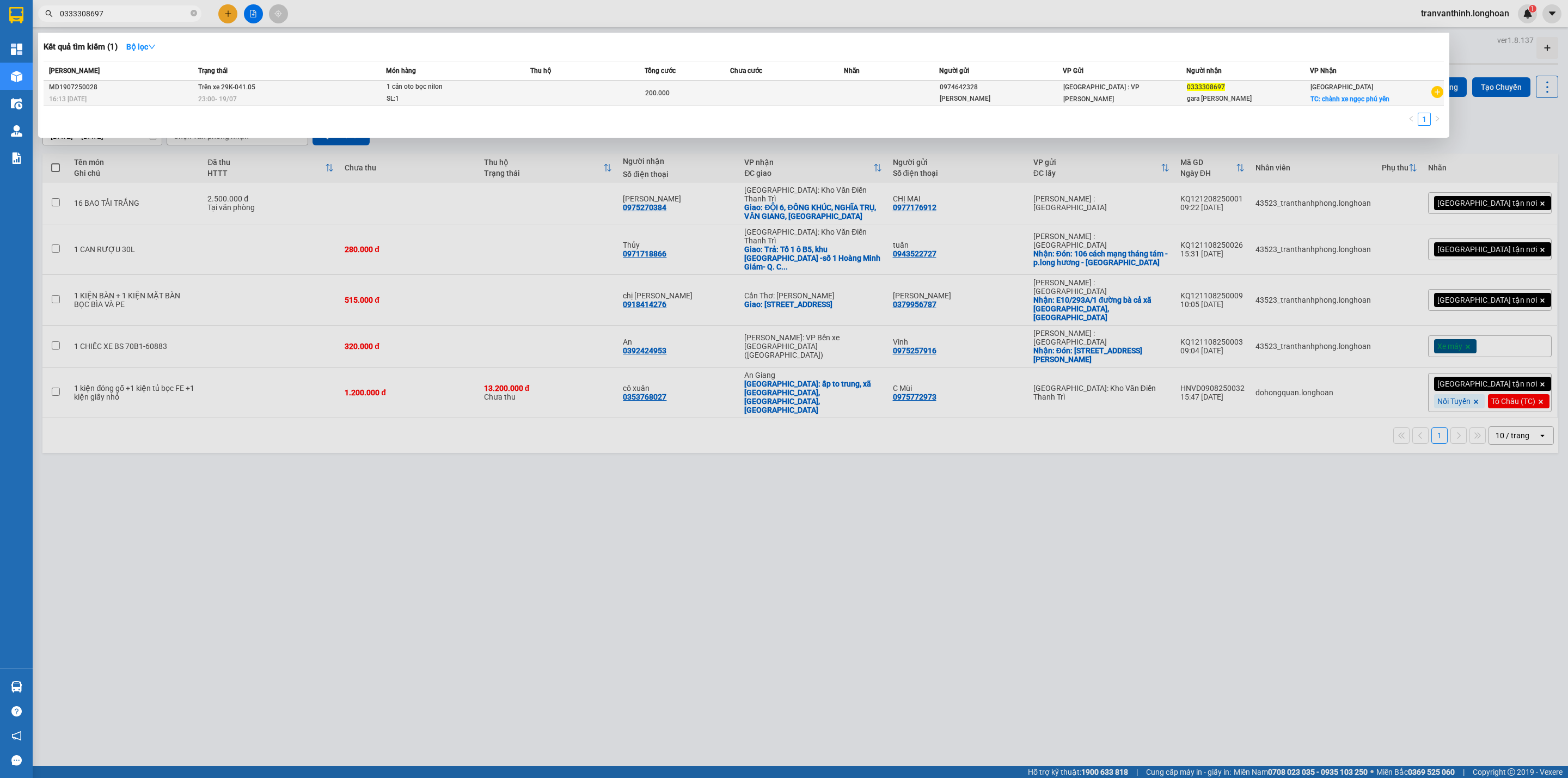
type input "0333308697"
click at [747, 84] on td at bounding box center [787, 93] width 114 height 26
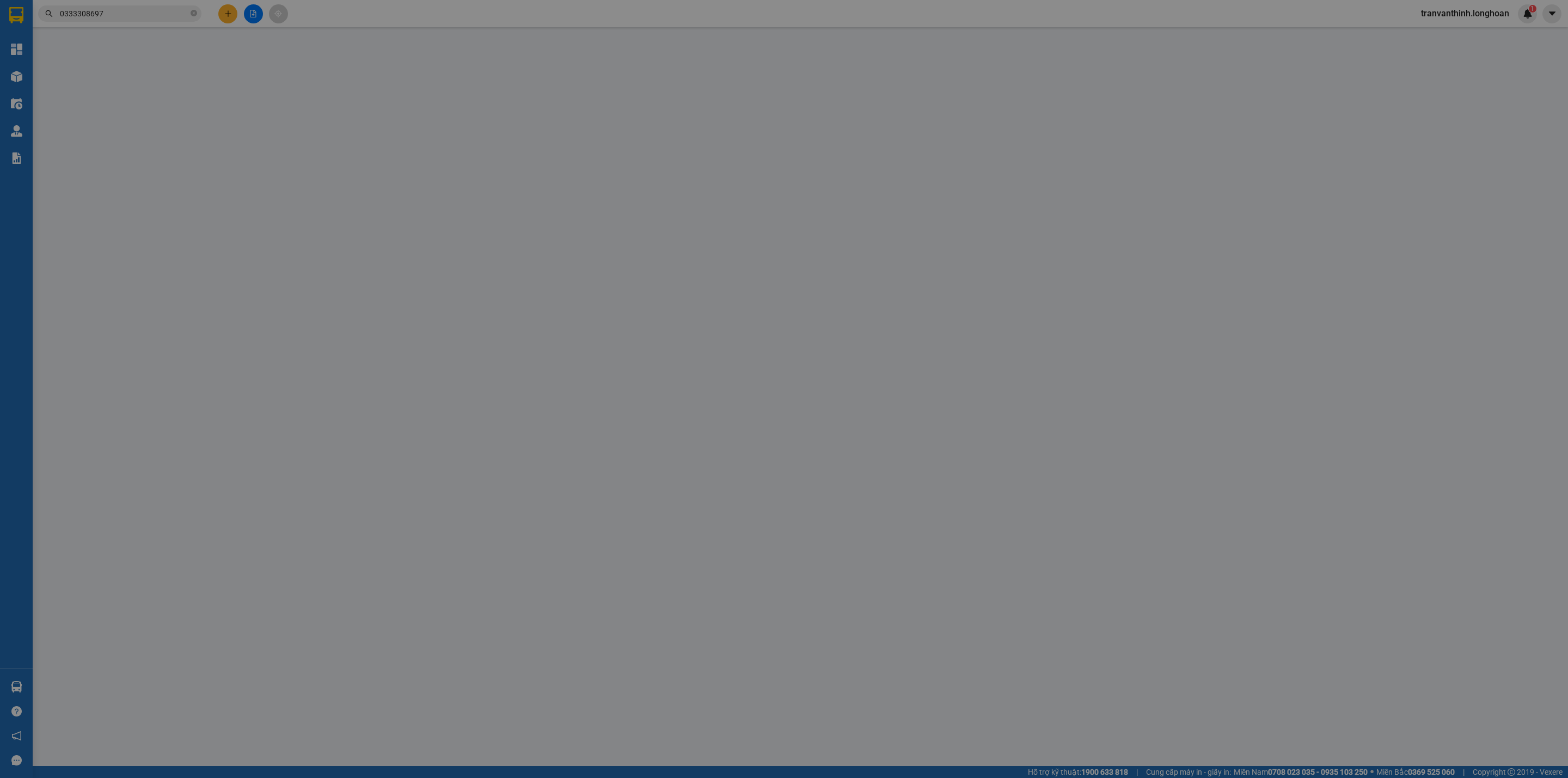
type input "0974642328"
type input "Trần Thành"
type input "0333308697"
type input "gara nguyễn vọng"
checkbox input "true"
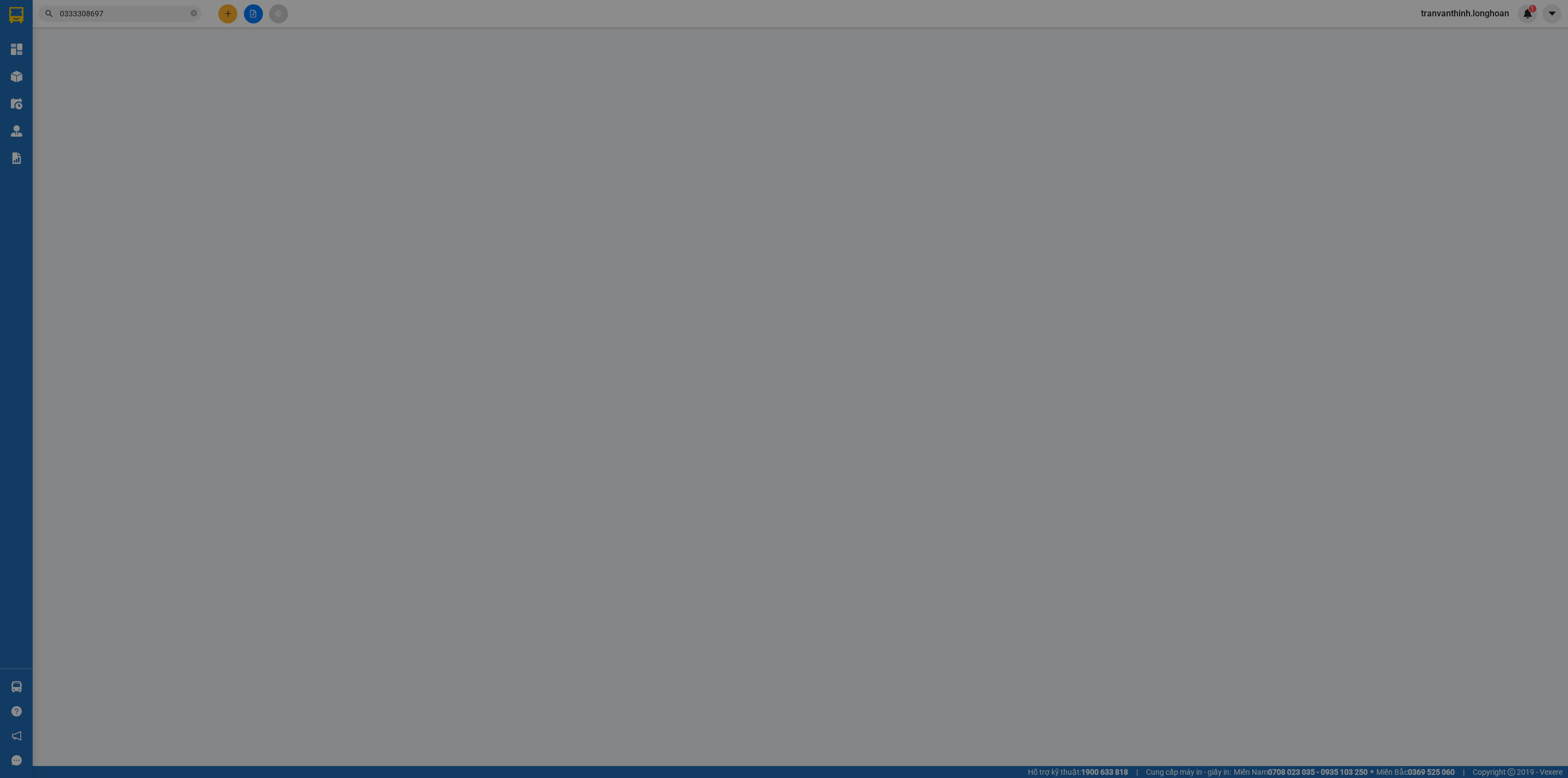
type input "chành xe ngọc phú yên"
type input "5"
type input "hư gãy ko đền đã báo khách gửi"
type input "200.000"
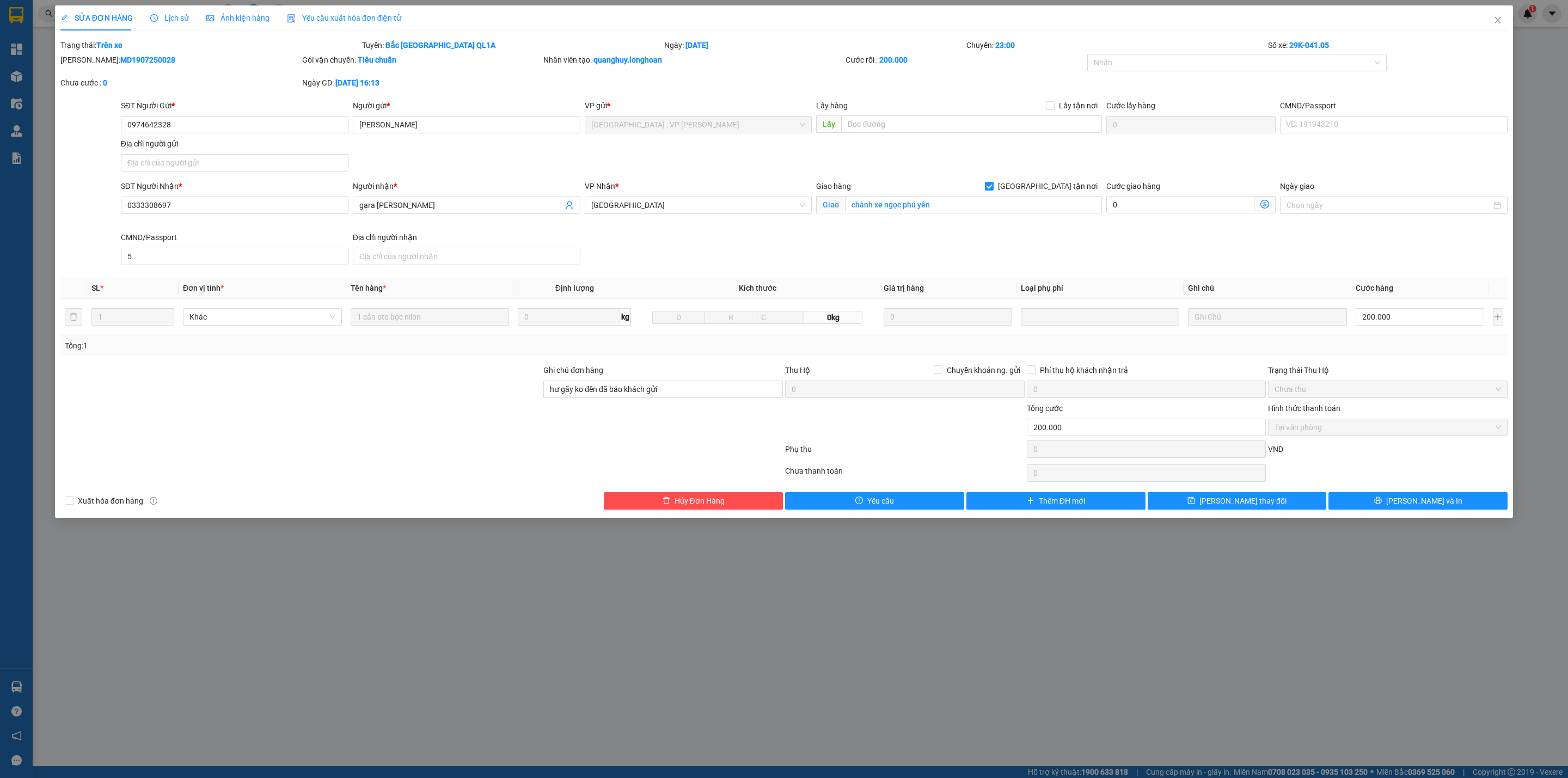
click at [165, 18] on span "Lịch sử" at bounding box center [169, 18] width 38 height 8
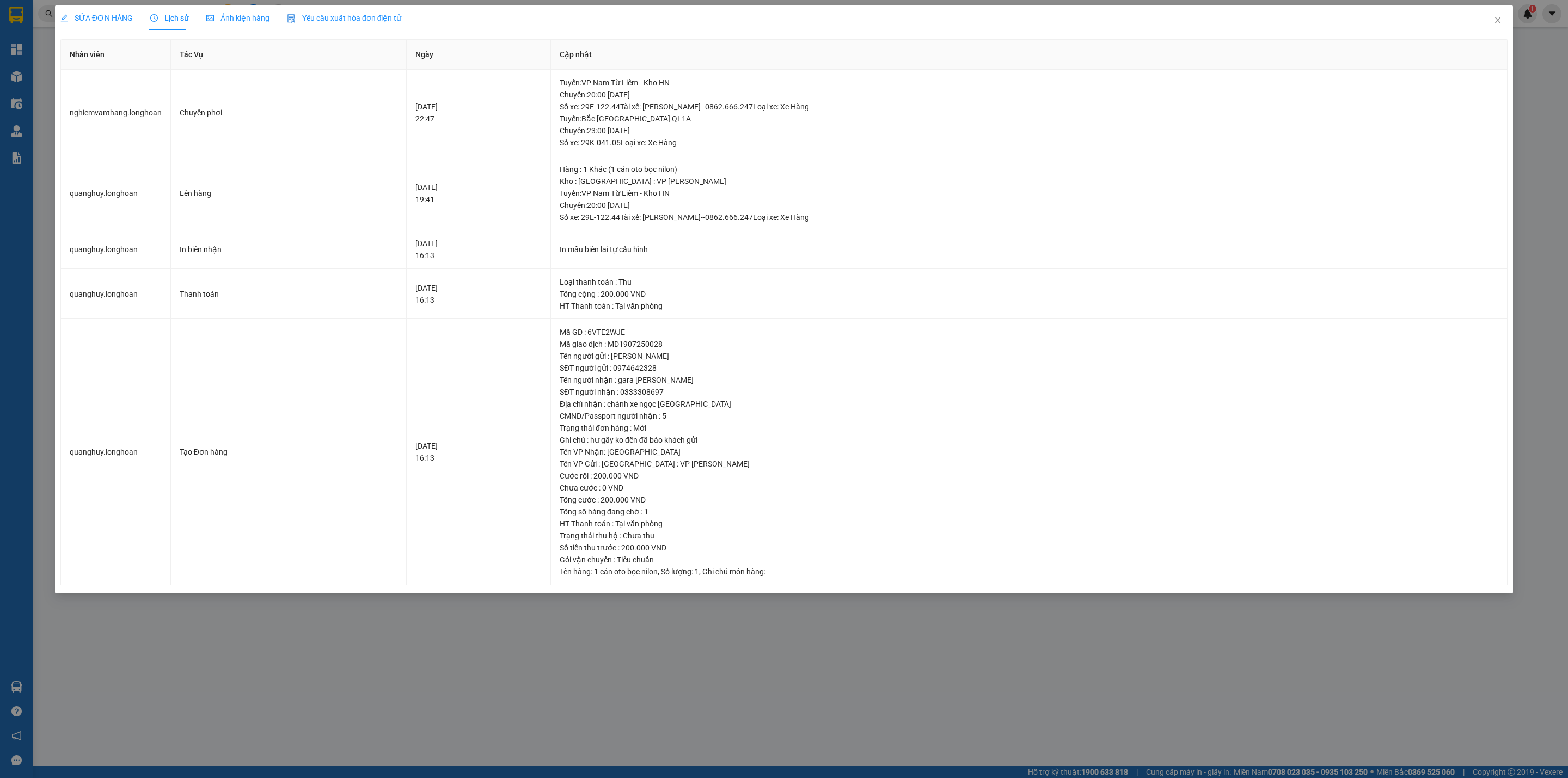
drag, startPoint x: 85, startPoint y: 19, endPoint x: 807, endPoint y: 159, distance: 735.4
click at [86, 19] on span "SỬA ĐƠN HÀNG" at bounding box center [97, 18] width 73 height 8
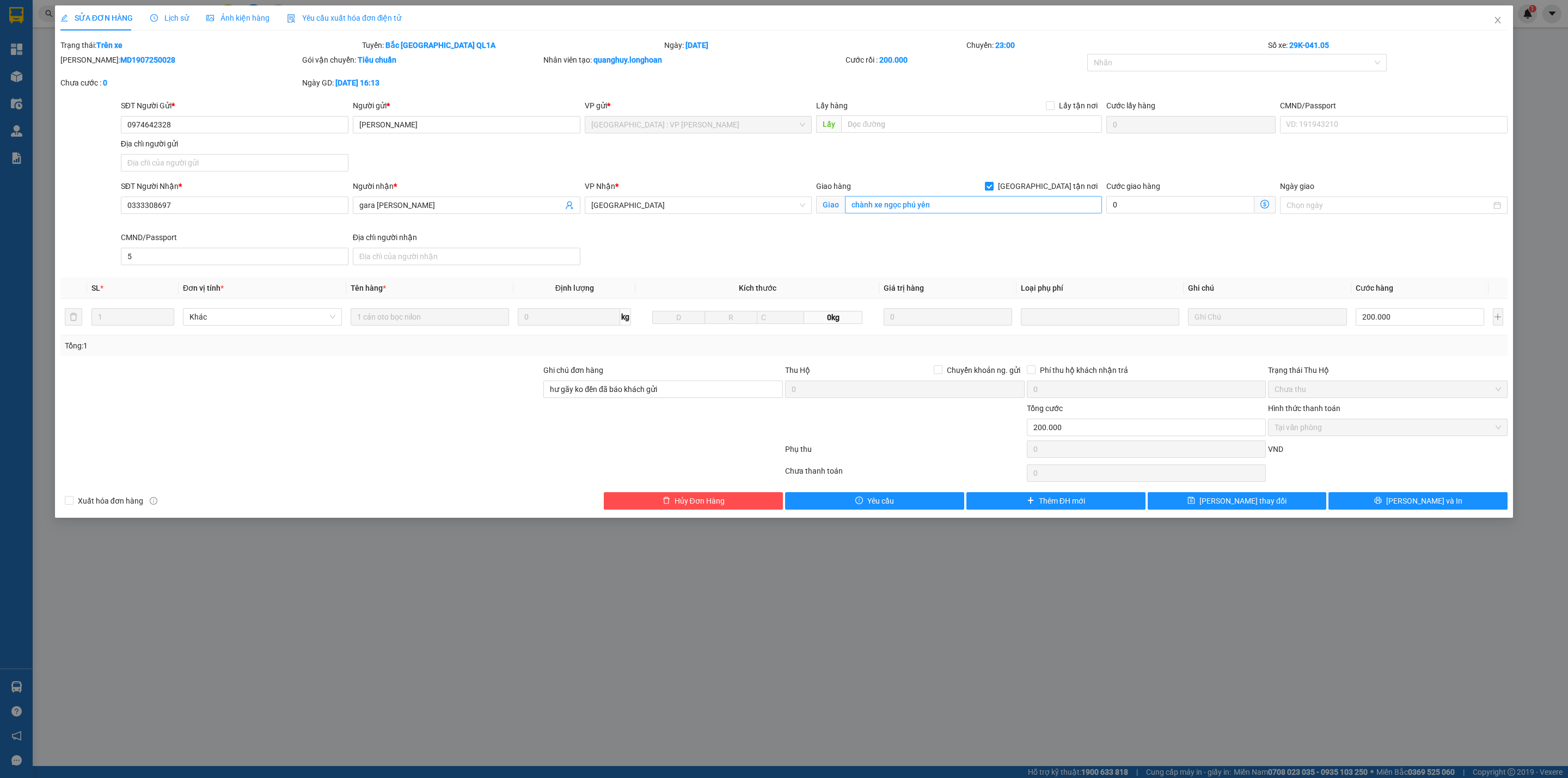
drag, startPoint x: 1046, startPoint y: 183, endPoint x: 996, endPoint y: 198, distance: 52.2
click at [992, 183] on input "[GEOGRAPHIC_DATA] tận nơi" at bounding box center [988, 185] width 8 height 8
checkbox input "false"
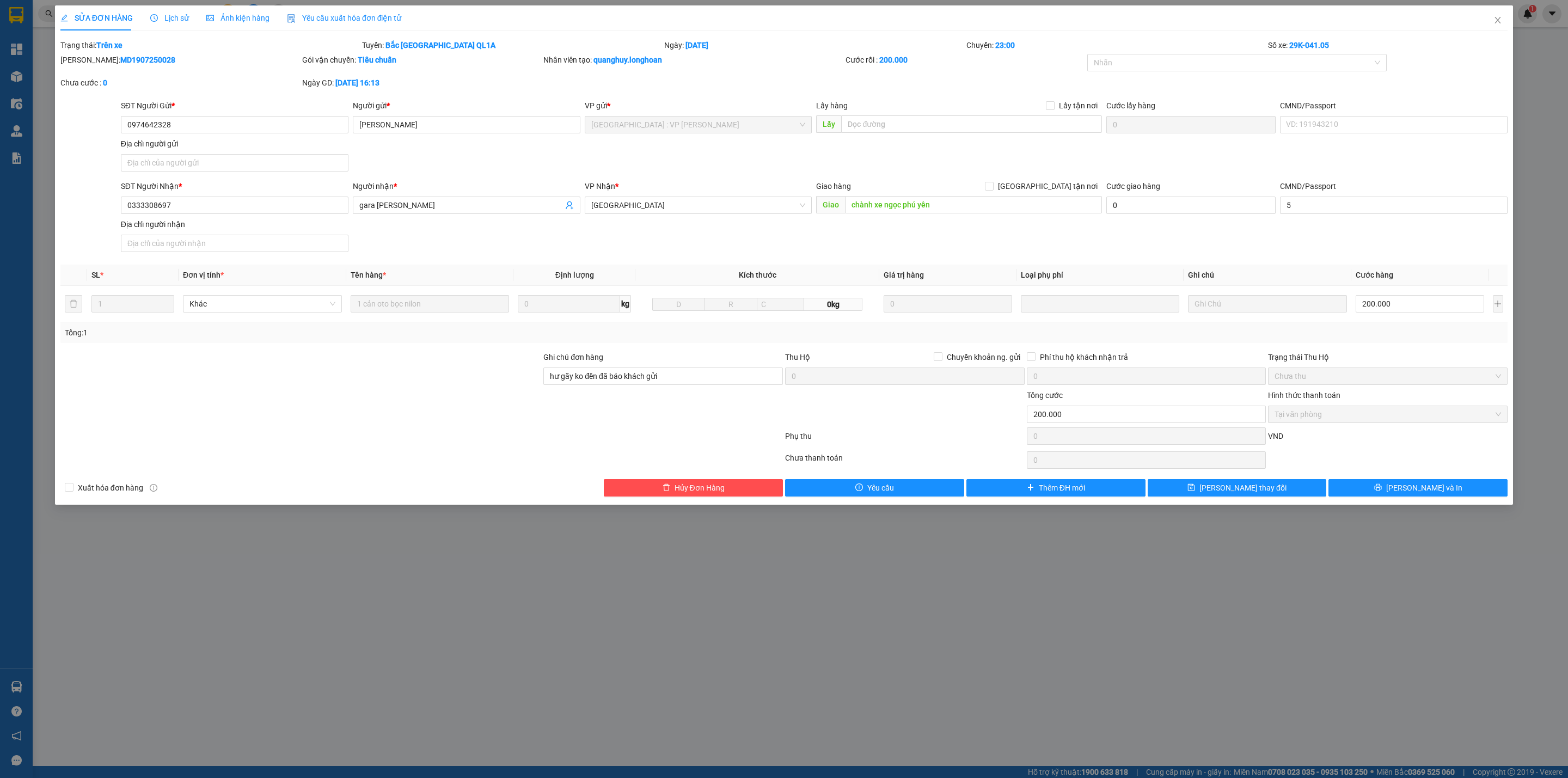
click at [170, 17] on span "Lịch sử" at bounding box center [169, 18] width 38 height 8
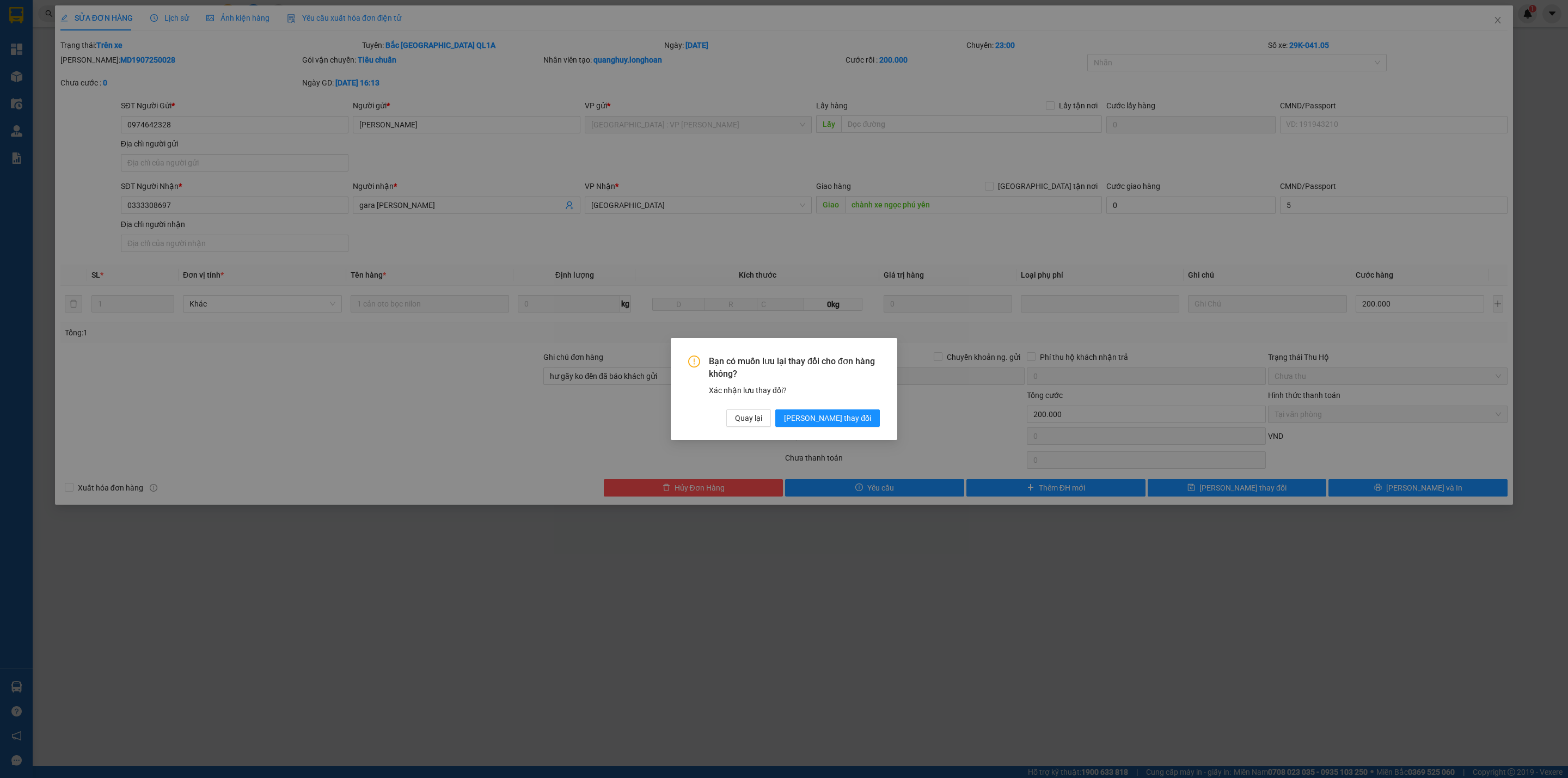
drag, startPoint x: 841, startPoint y: 420, endPoint x: 874, endPoint y: 441, distance: 39.1
click at [841, 420] on span "[PERSON_NAME] thay đổi" at bounding box center [827, 418] width 87 height 12
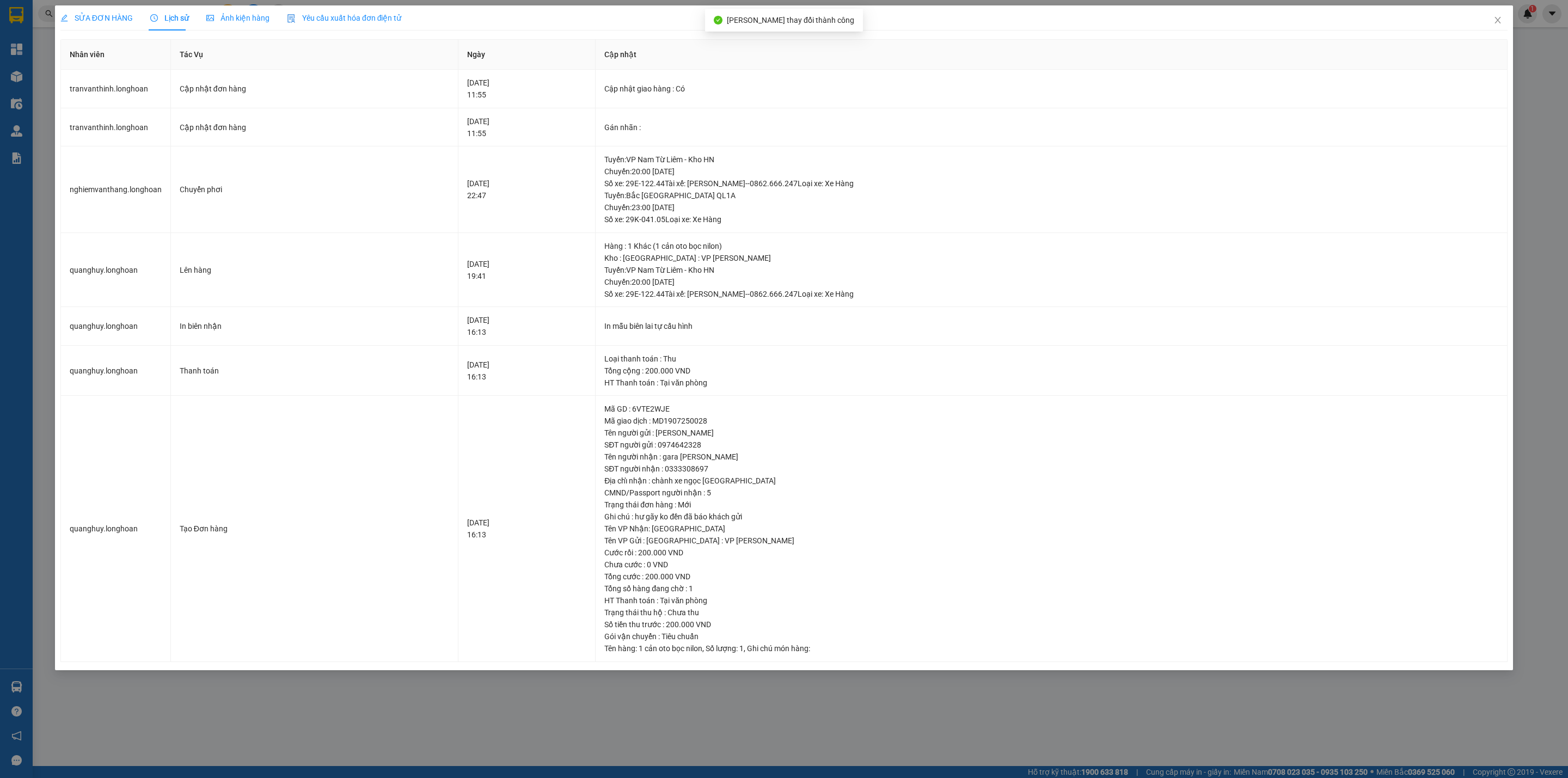
drag, startPoint x: 91, startPoint y: 15, endPoint x: 181, endPoint y: 59, distance: 100.2
click at [95, 18] on span "SỬA ĐƠN HÀNG" at bounding box center [97, 18] width 73 height 8
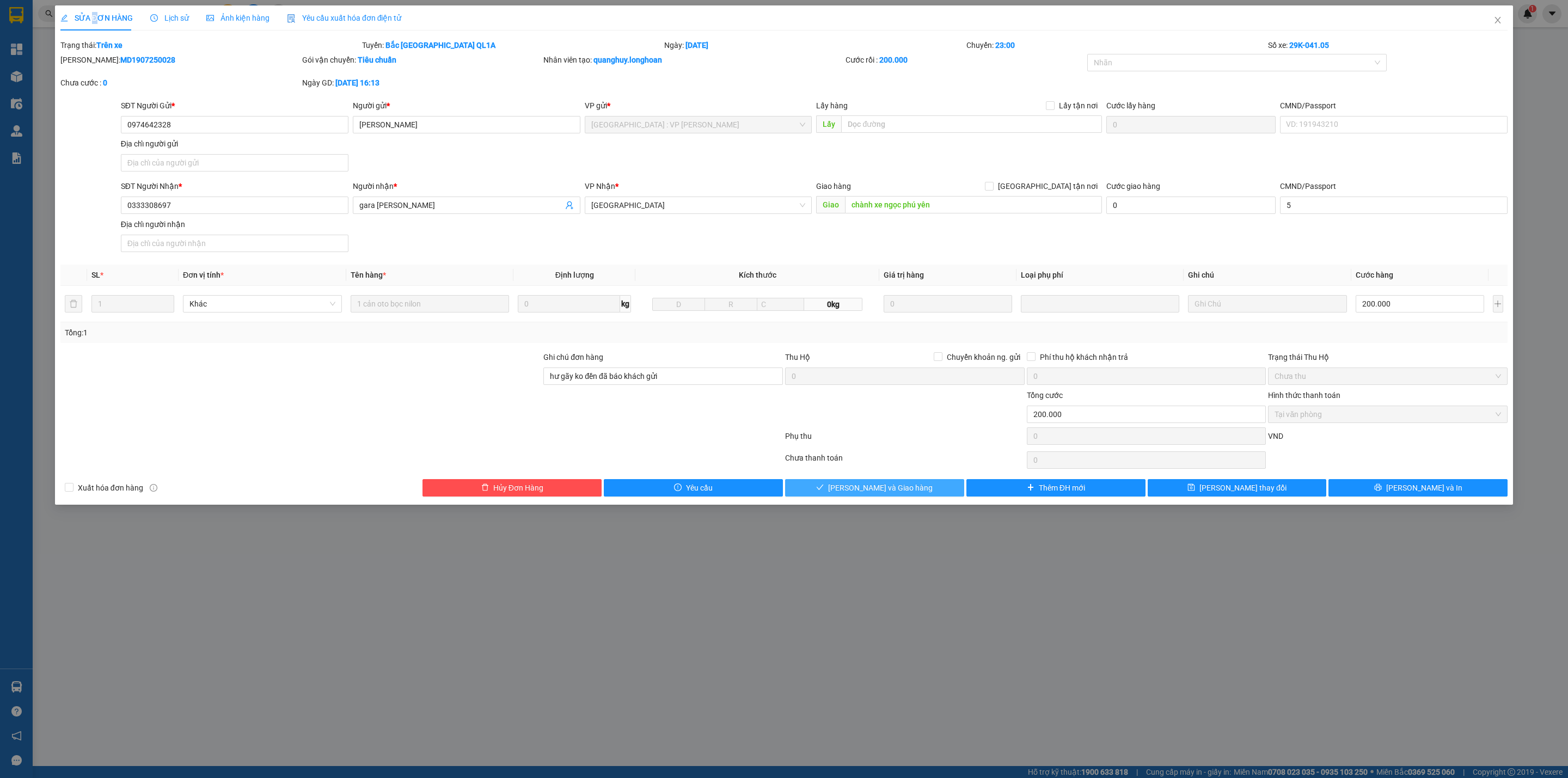
click at [865, 489] on span "[PERSON_NAME] và Giao hàng" at bounding box center [881, 487] width 105 height 12
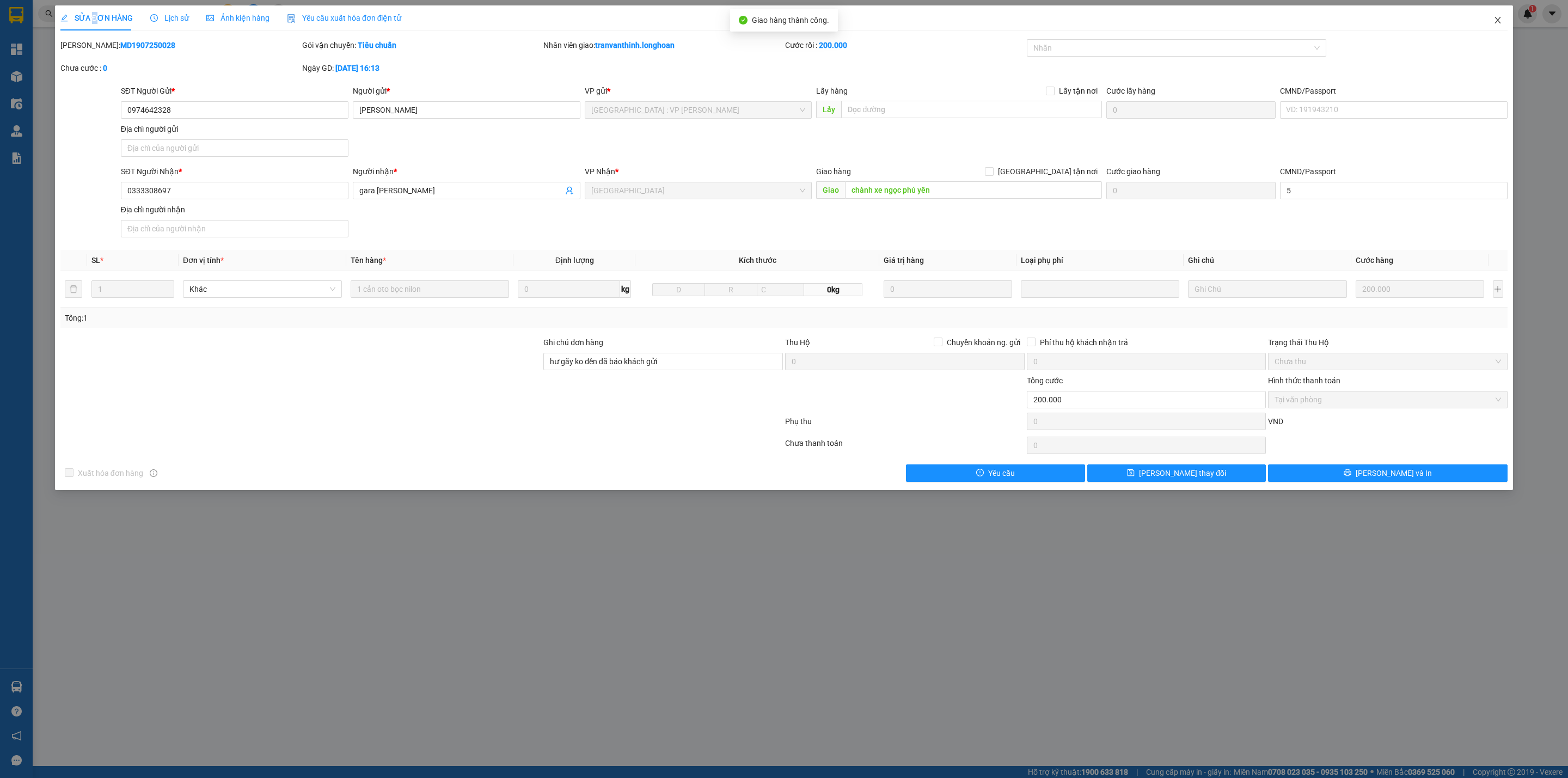
click at [1498, 21] on icon "close" at bounding box center [1498, 20] width 6 height 6
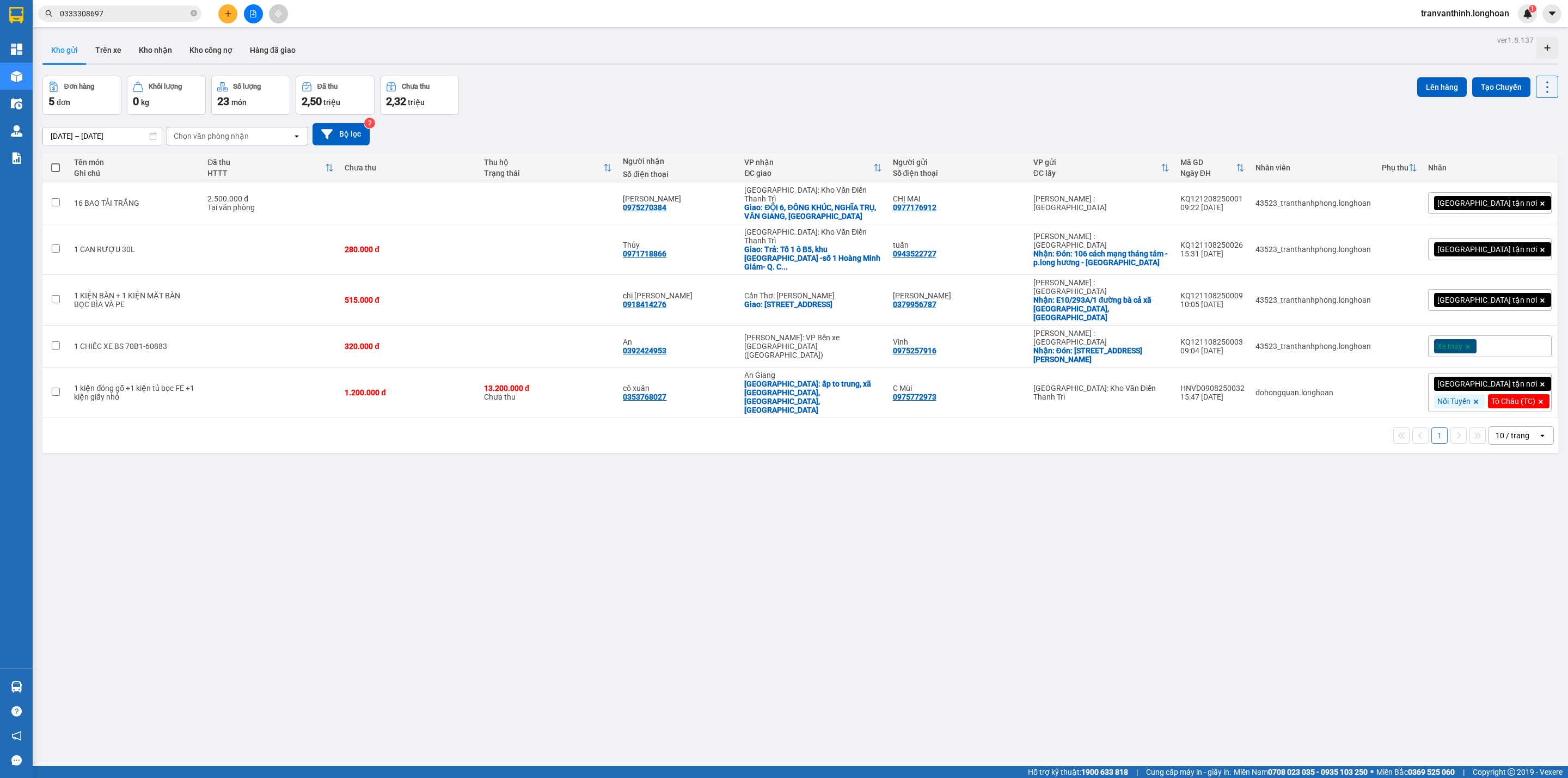
click at [131, 18] on input "0333308697" at bounding box center [124, 13] width 128 height 12
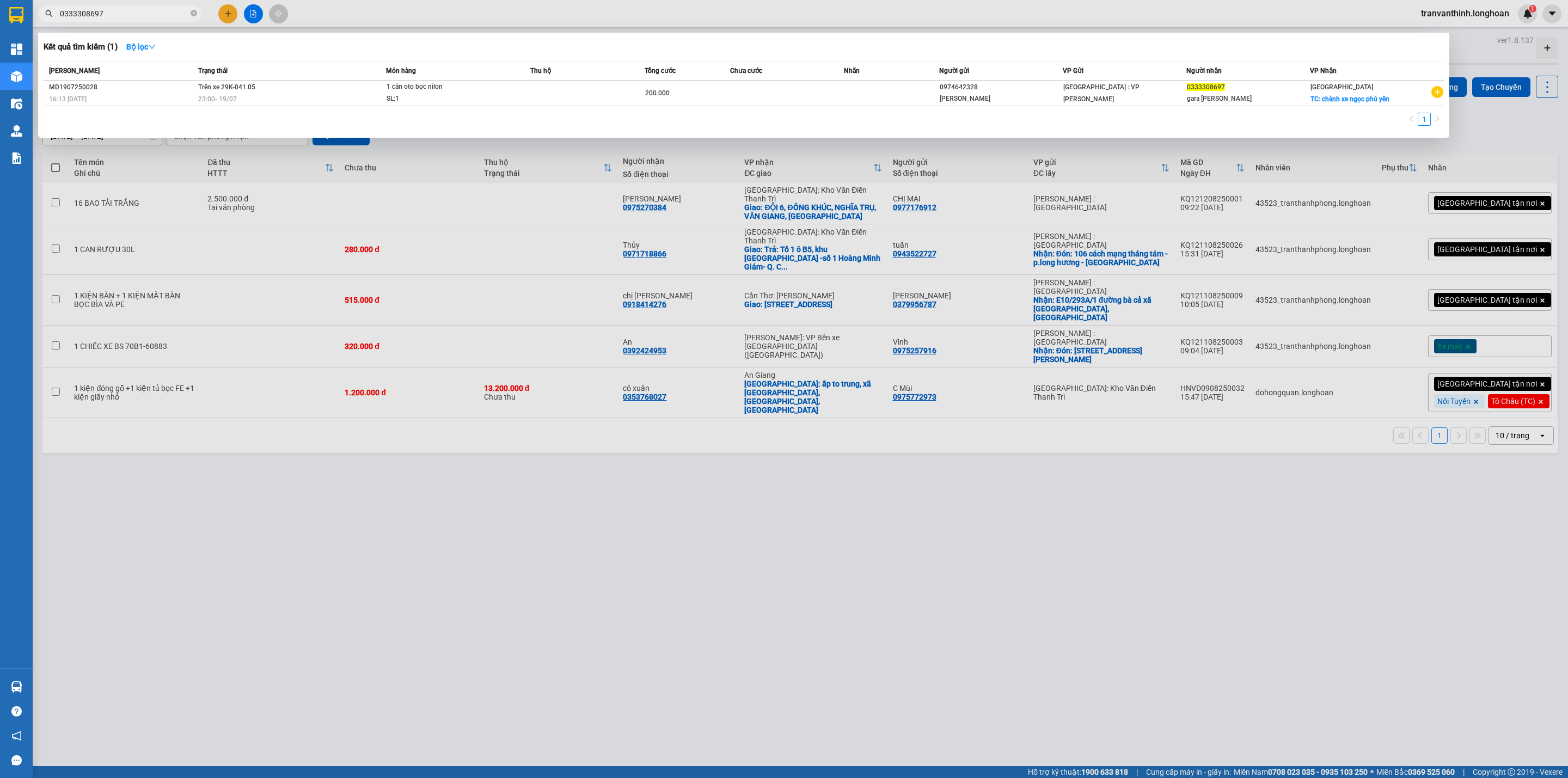
drag, startPoint x: 195, startPoint y: 10, endPoint x: 187, endPoint y: 183, distance: 173.2
click at [195, 11] on icon "close-circle" at bounding box center [193, 13] width 6 height 6
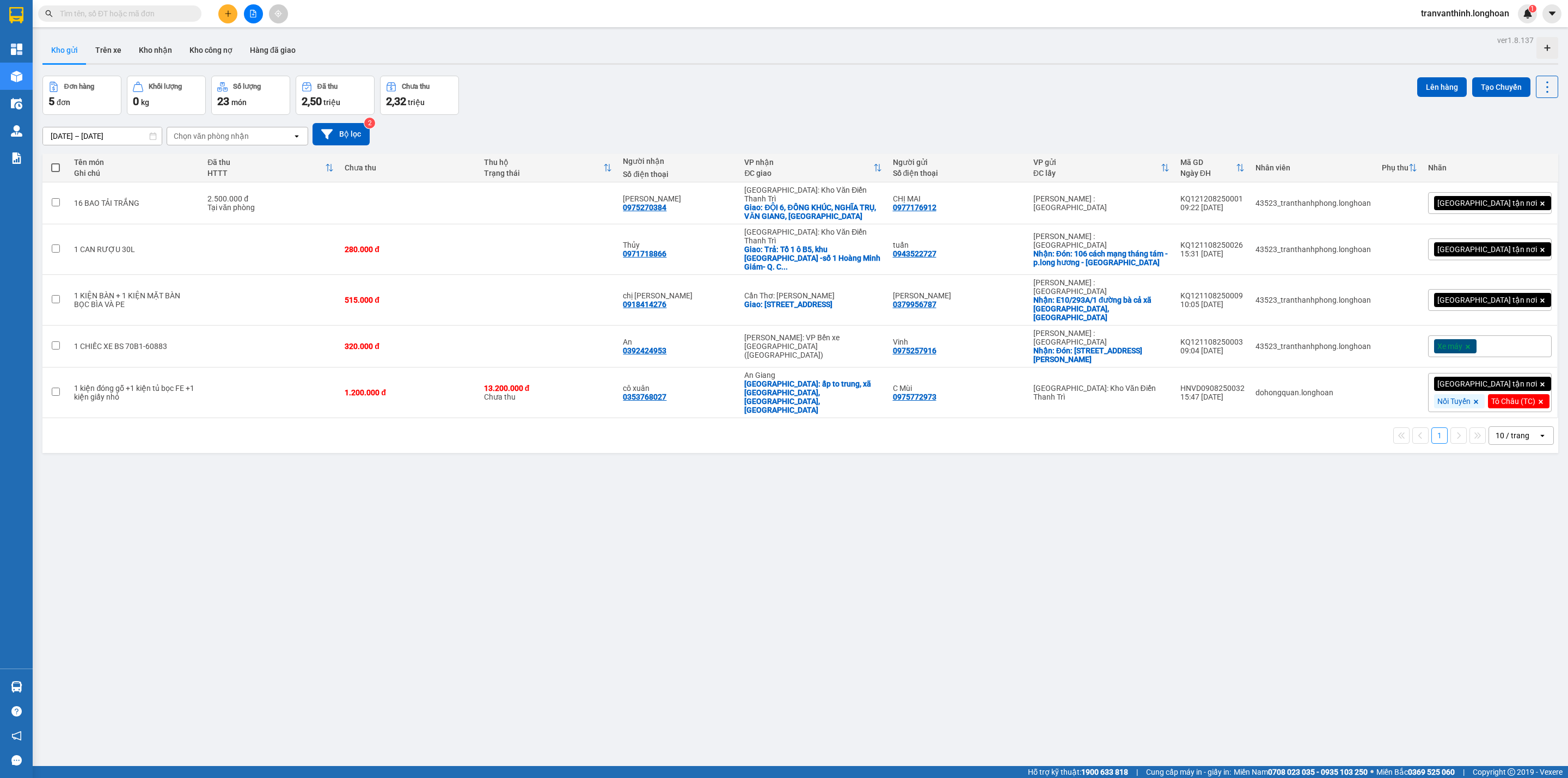
click at [141, 18] on input "text" at bounding box center [124, 13] width 128 height 12
click at [107, 10] on input "text" at bounding box center [124, 13] width 128 height 12
drag, startPoint x: 321, startPoint y: 407, endPoint x: 324, endPoint y: 417, distance: 10.4
click at [324, 426] on div "1 10 / trang open" at bounding box center [800, 435] width 1507 height 19
click at [151, 12] on input "text" at bounding box center [124, 13] width 128 height 12
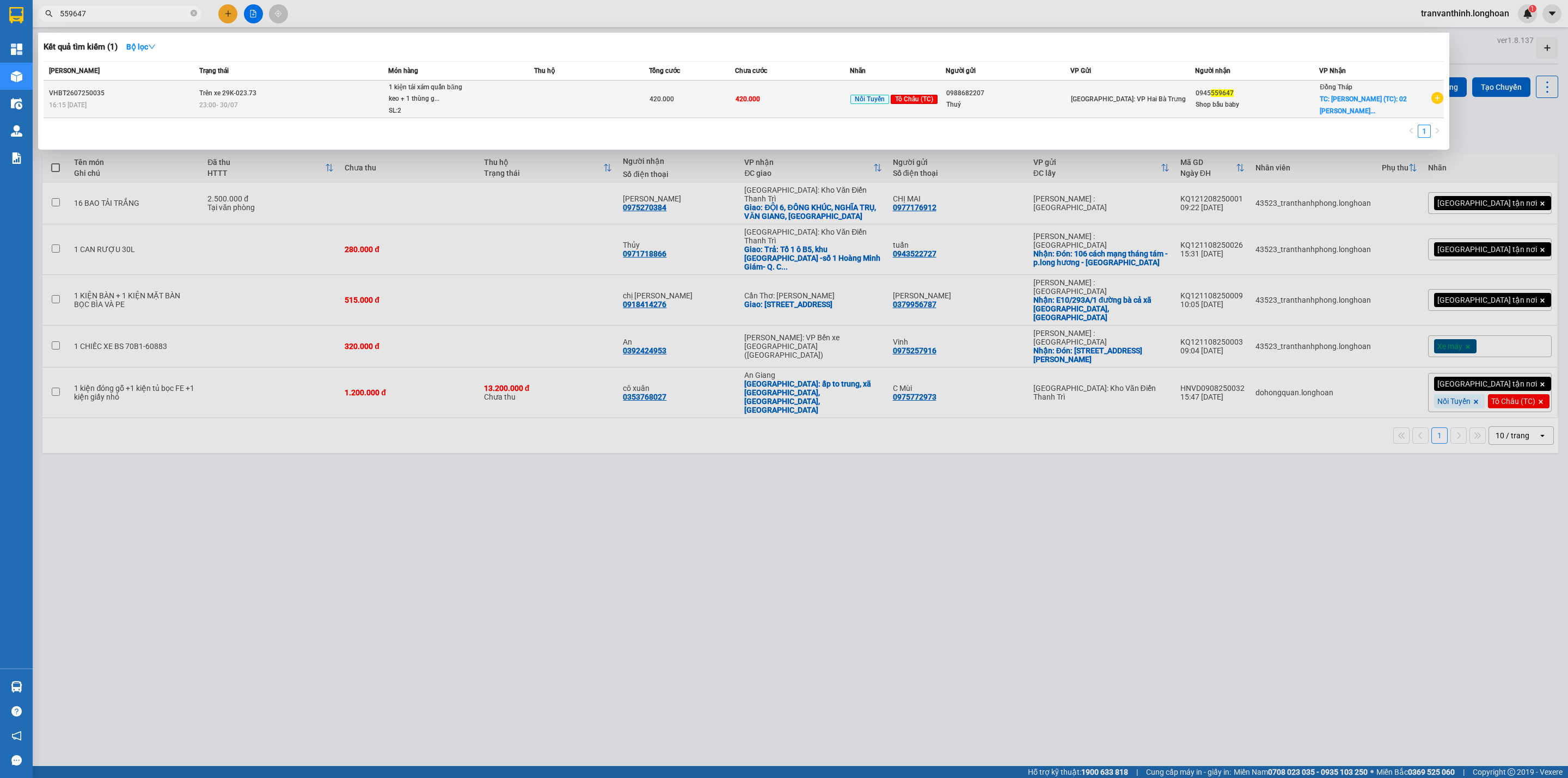
type input "559647"
click at [652, 103] on span "420.000" at bounding box center [661, 99] width 24 height 8
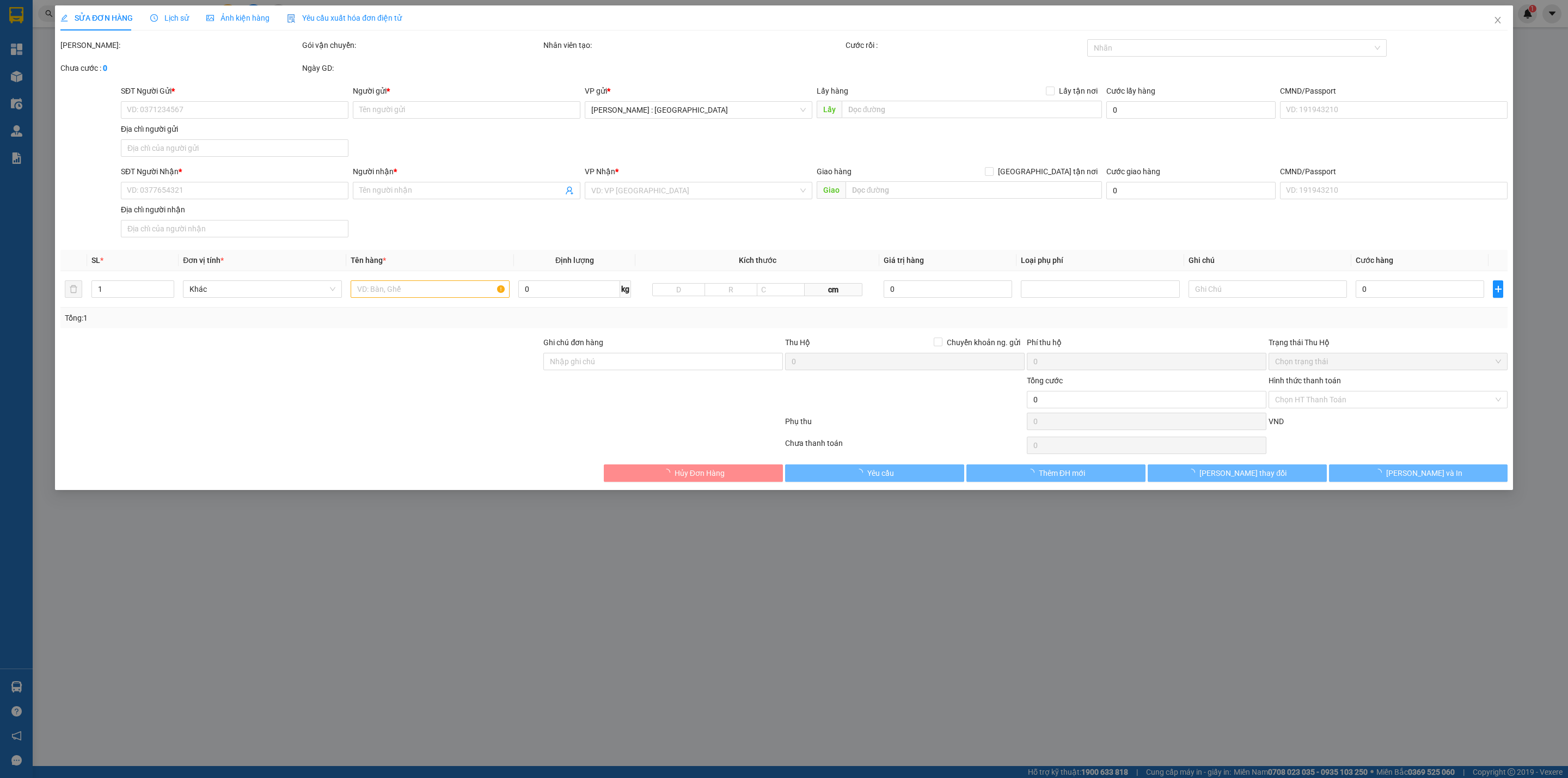
type input "0988682207"
type input "Thuỷ"
type input "0945559647"
type input "Shop bầu baby"
checkbox input "true"
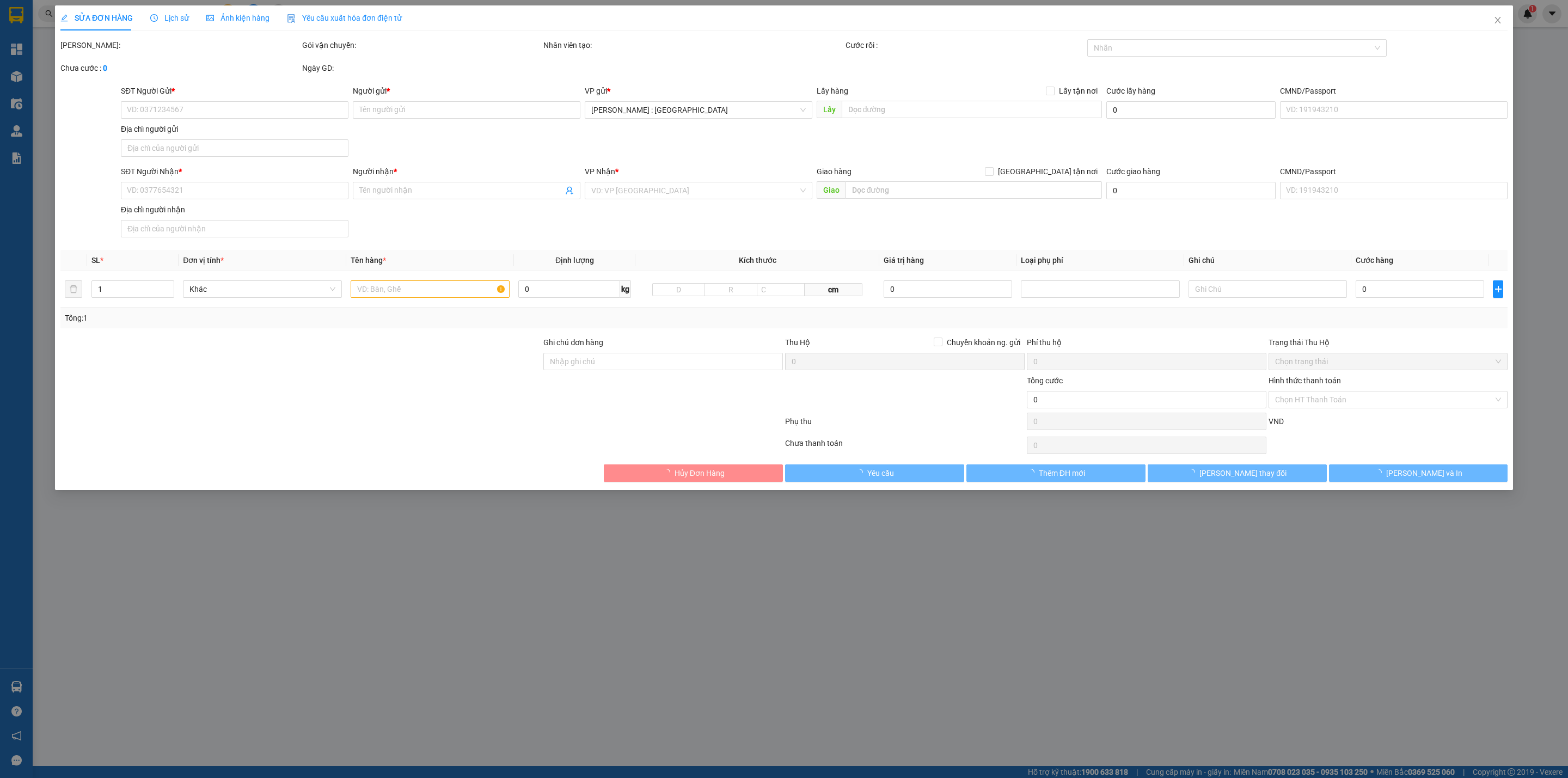
type input "[PERSON_NAME] (TC): 02 [PERSON_NAME], K4, P.[PERSON_NAME], [GEOGRAPHIC_DATA]"
type input "420.000"
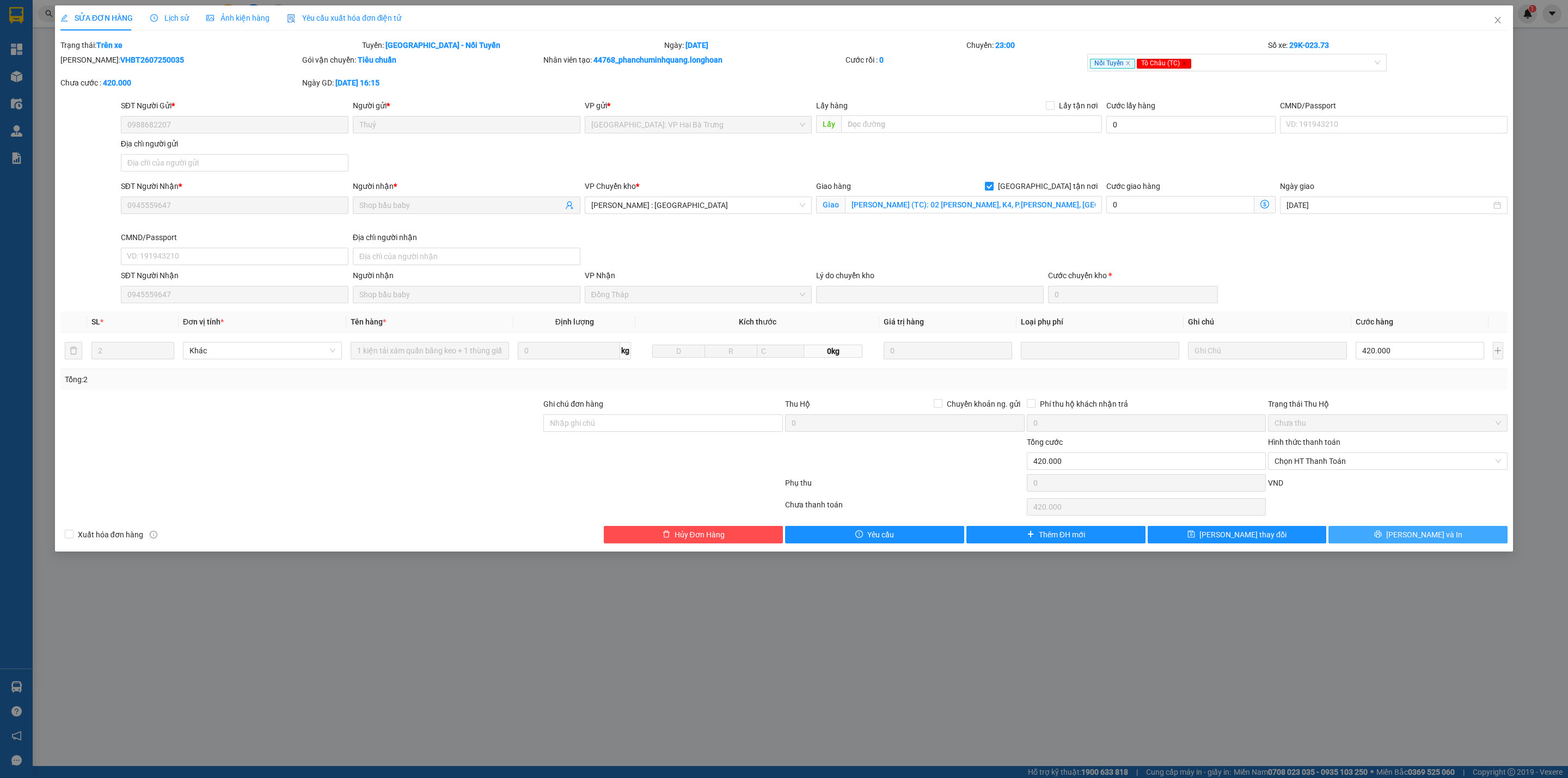
drag, startPoint x: 1429, startPoint y: 536, endPoint x: 1360, endPoint y: 552, distance: 70.8
click at [1431, 536] on span "[PERSON_NAME] và In" at bounding box center [1424, 534] width 76 height 12
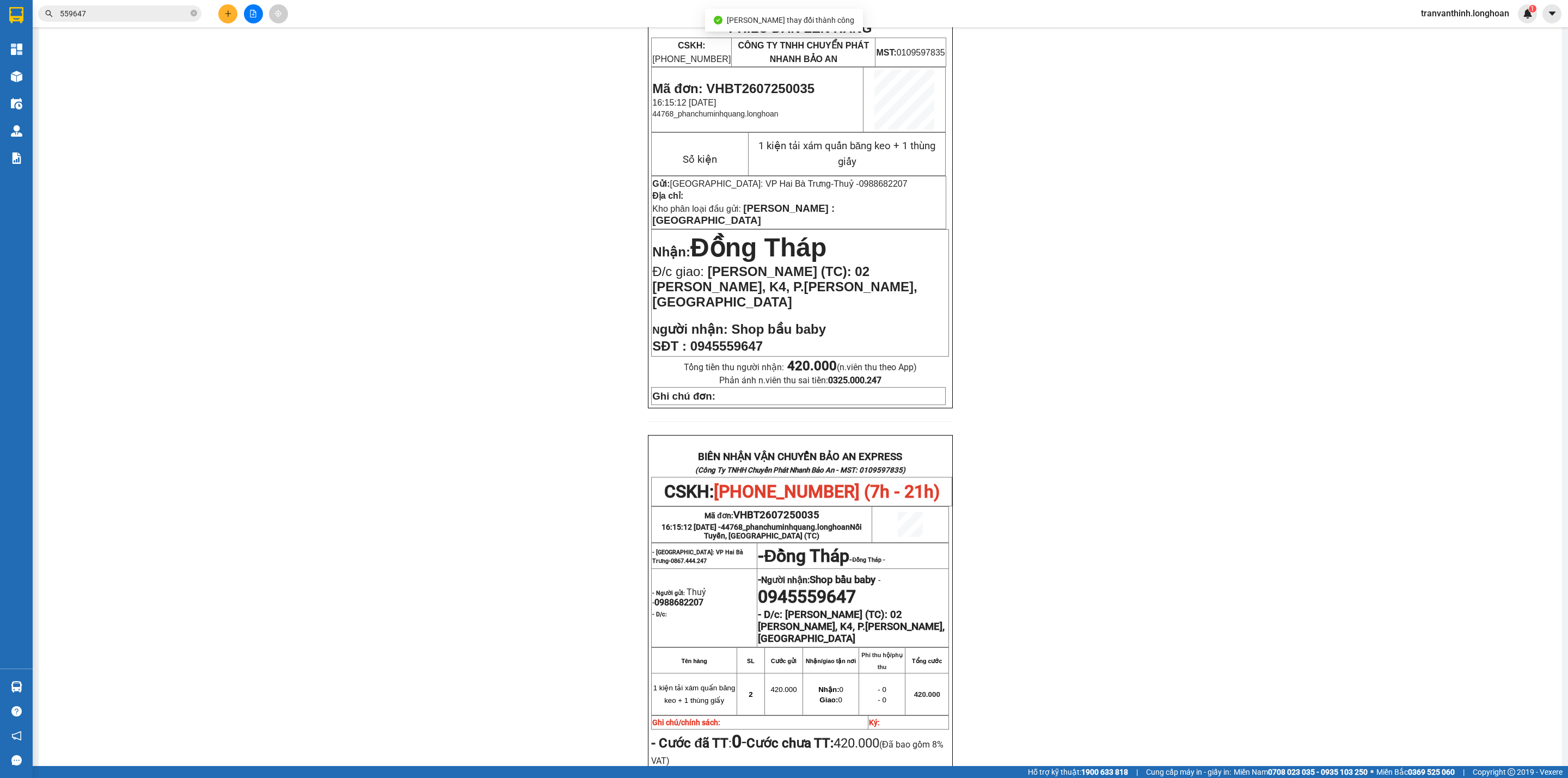
scroll to position [245, 0]
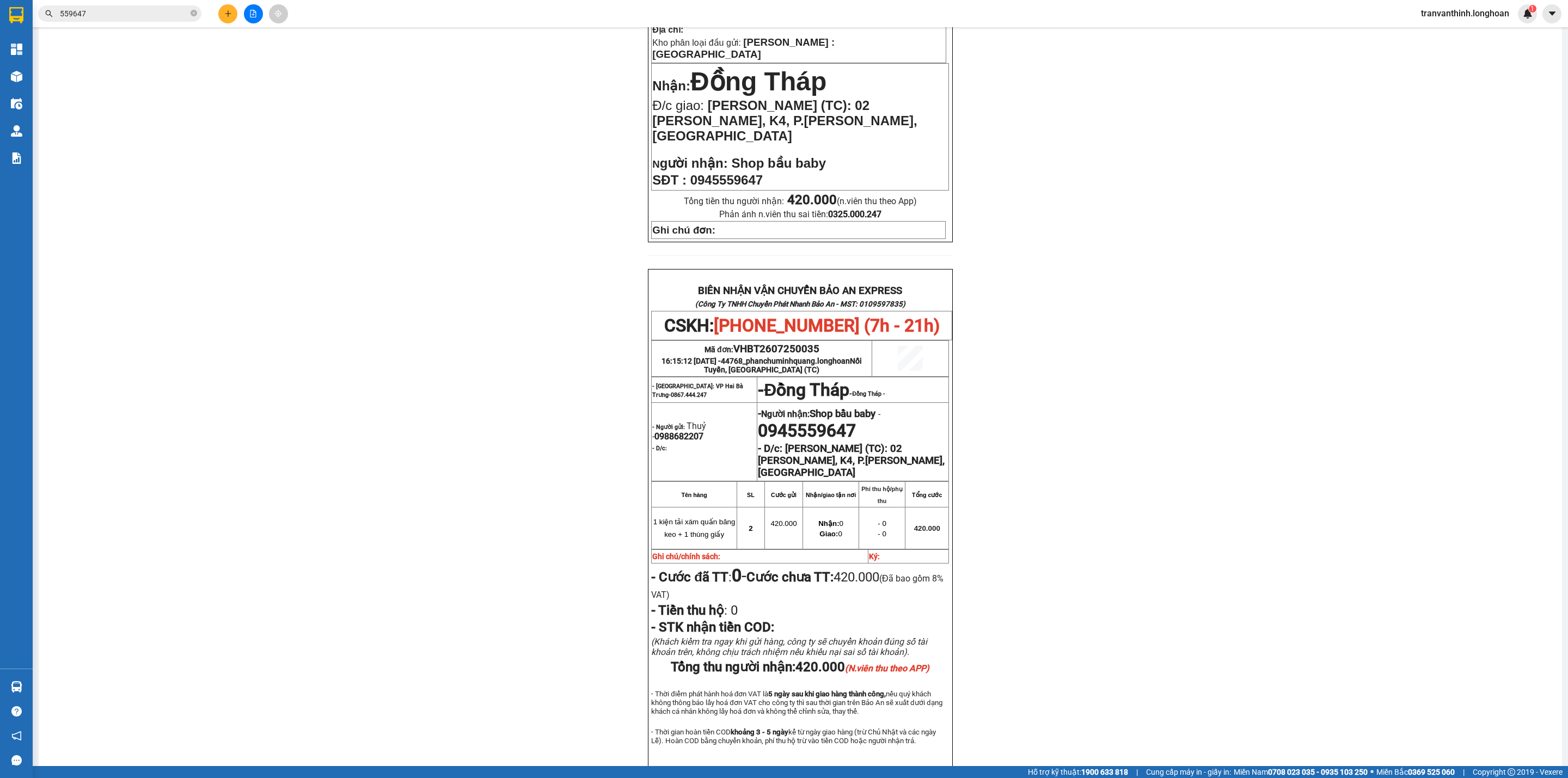
click at [706, 518] on span "1 kiện tải xám quấn băng keo + 1 thùng giấy" at bounding box center [694, 528] width 82 height 21
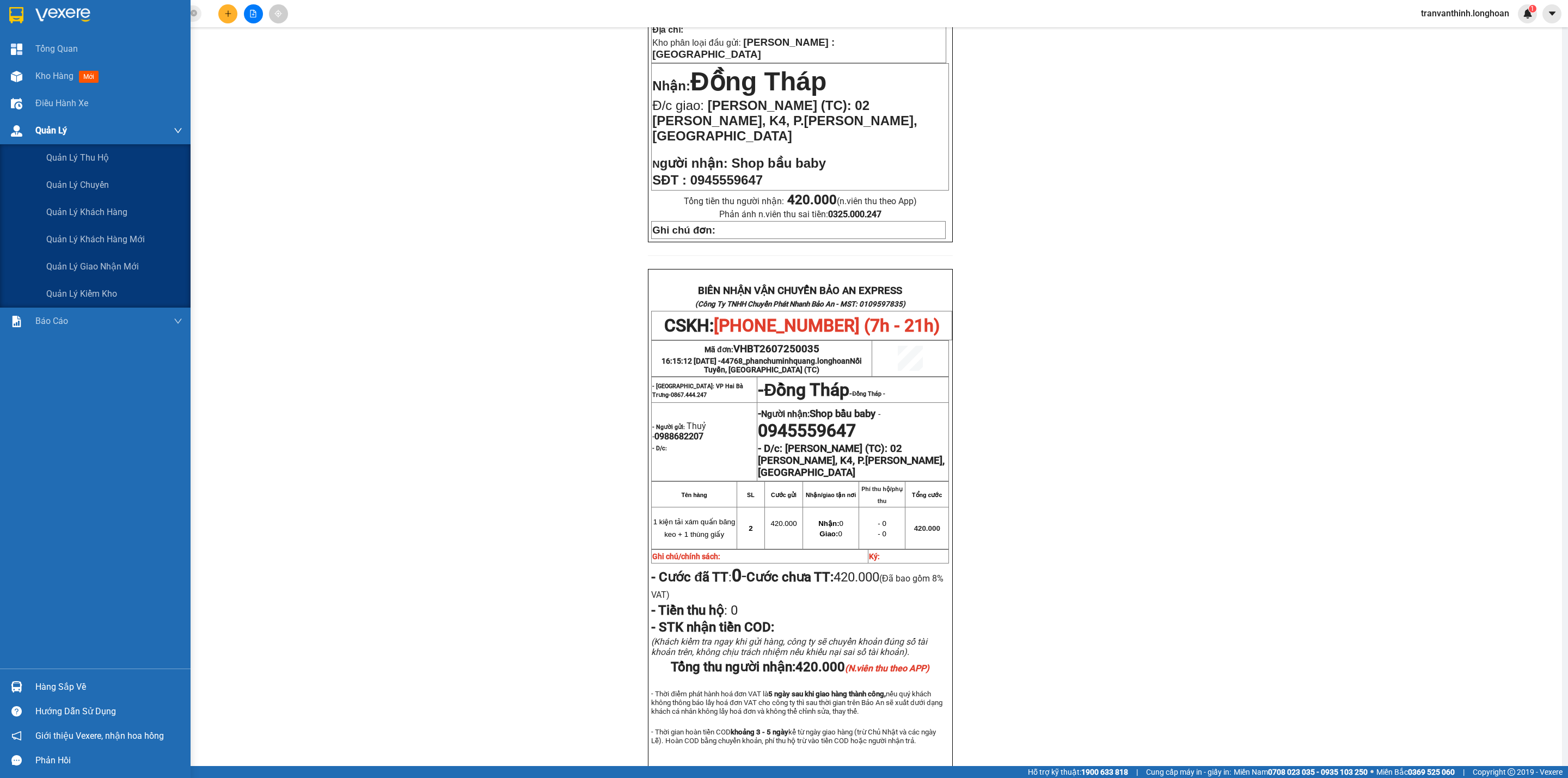
click at [33, 126] on div "Quản Lý" at bounding box center [95, 130] width 190 height 27
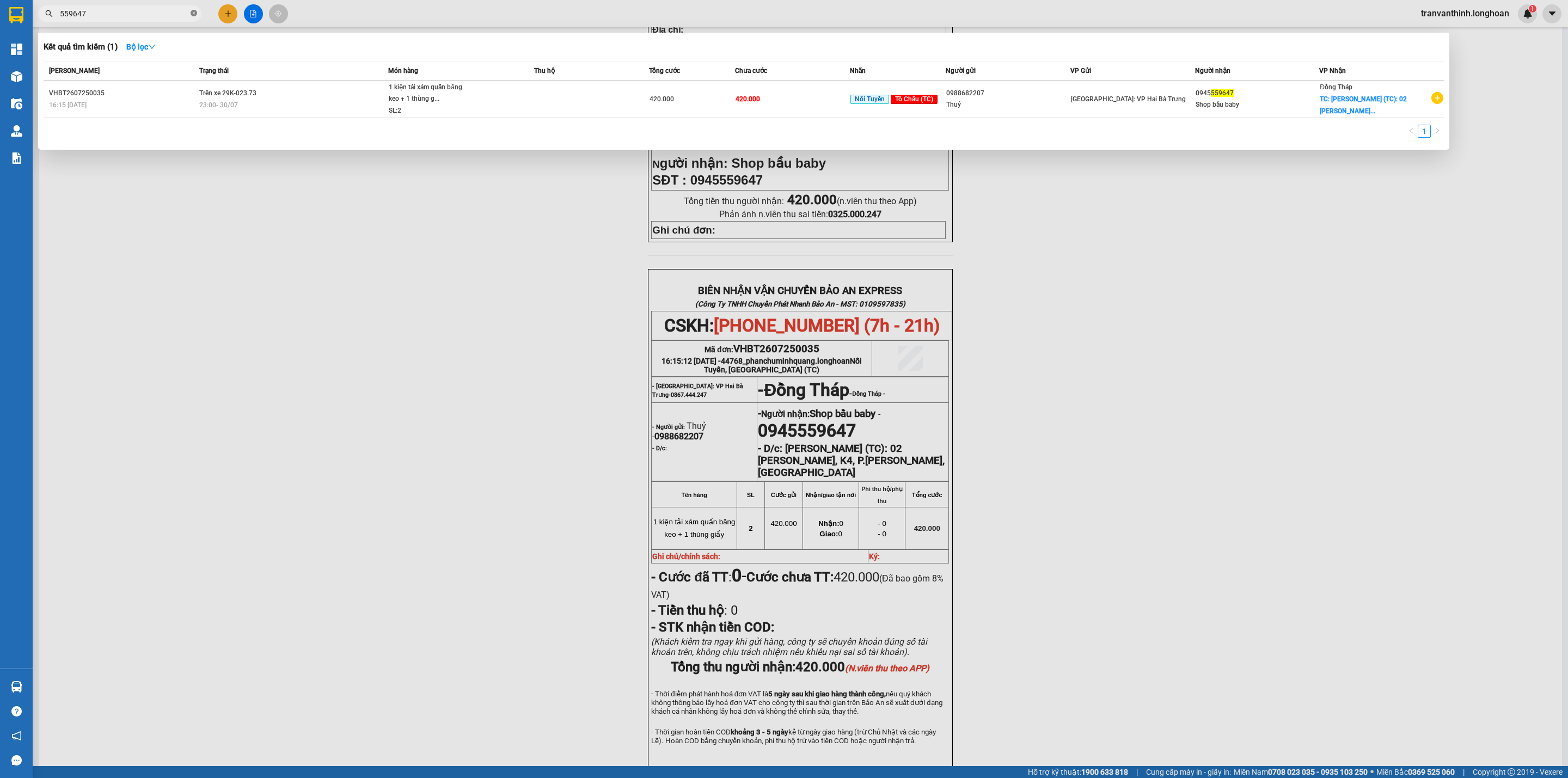
click at [193, 15] on icon "close-circle" at bounding box center [193, 13] width 6 height 6
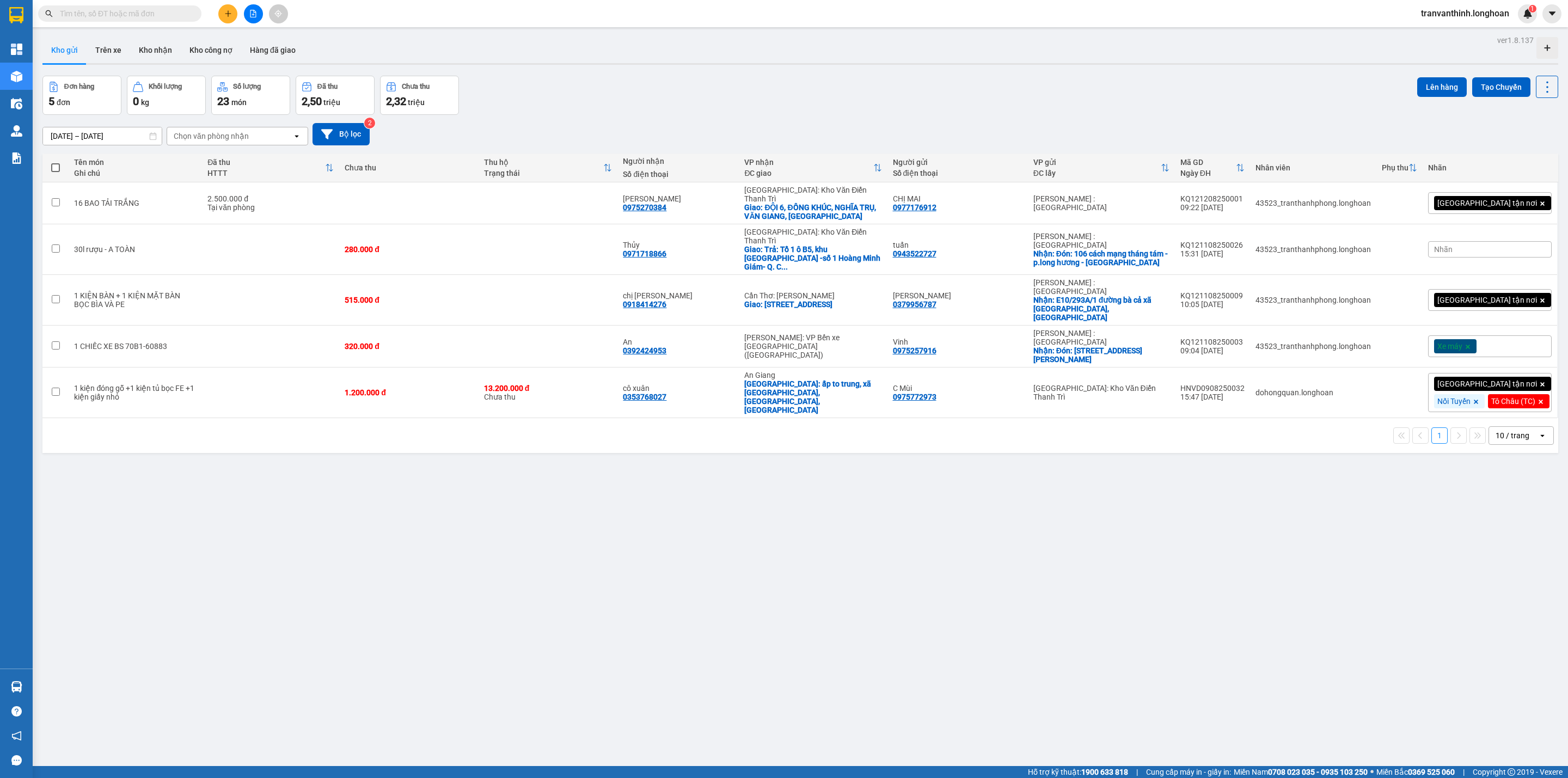
click at [134, 14] on input "text" at bounding box center [124, 13] width 128 height 12
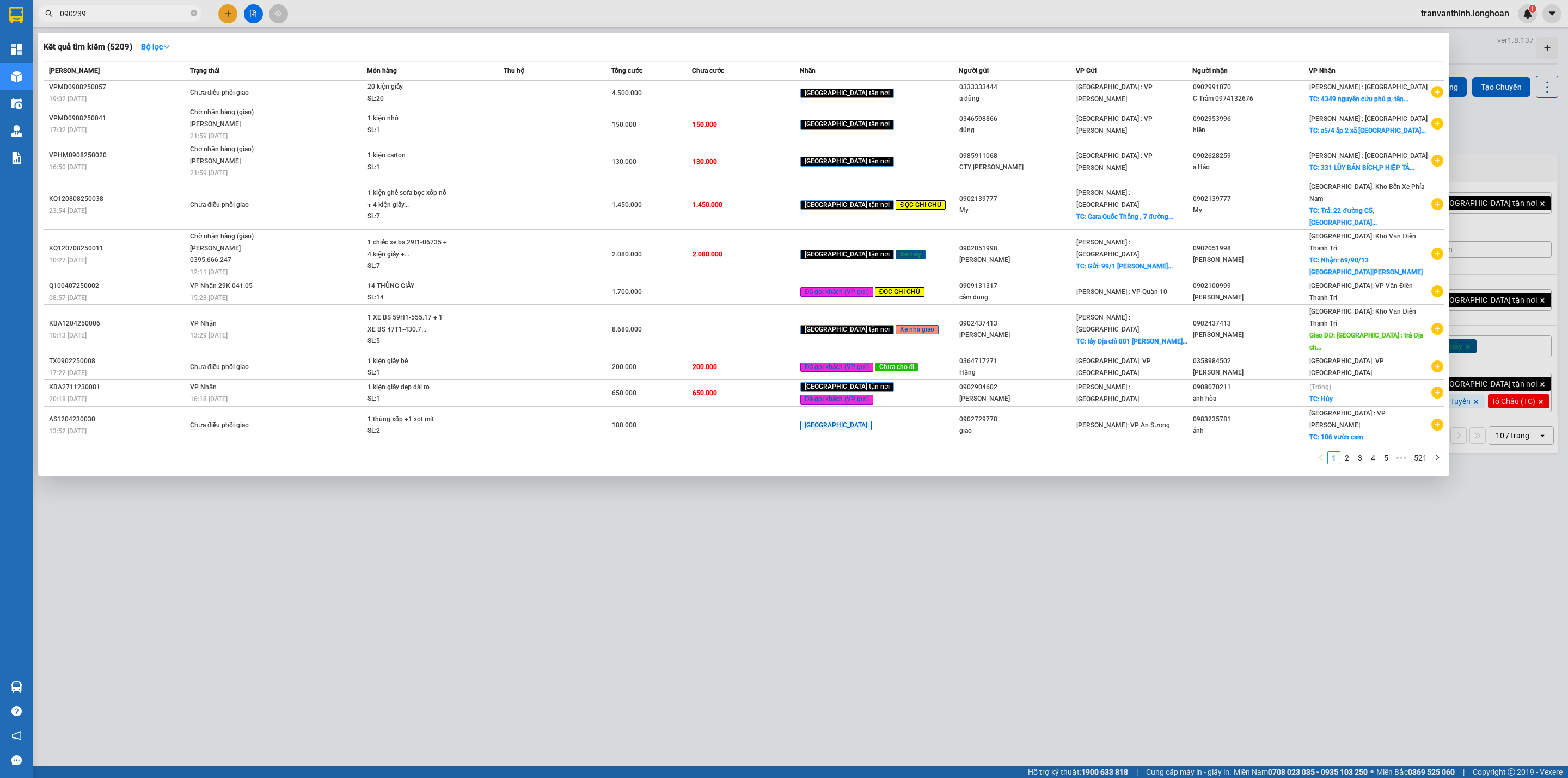
type input "0902390"
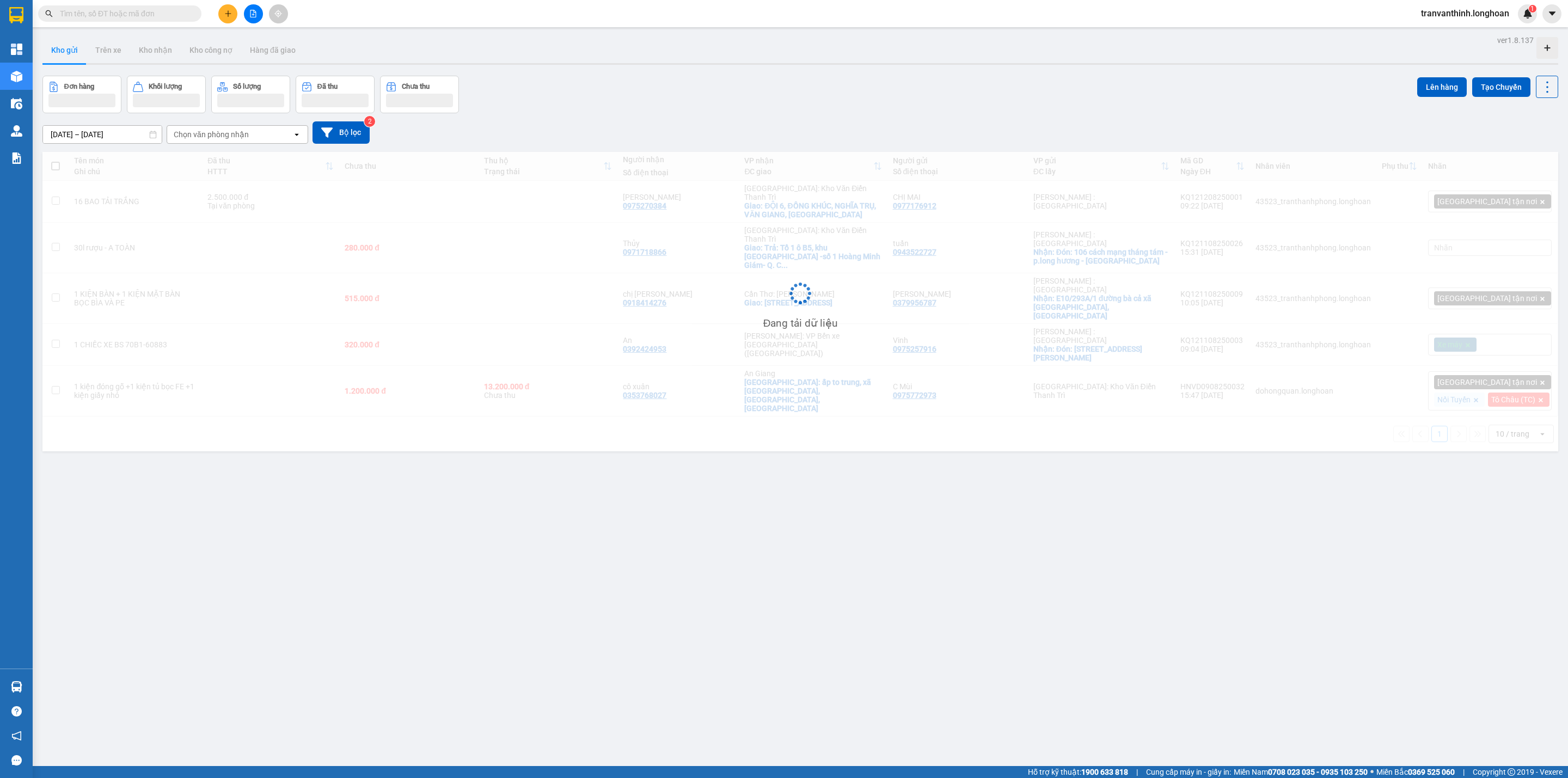
click at [126, 11] on input "text" at bounding box center [124, 13] width 128 height 12
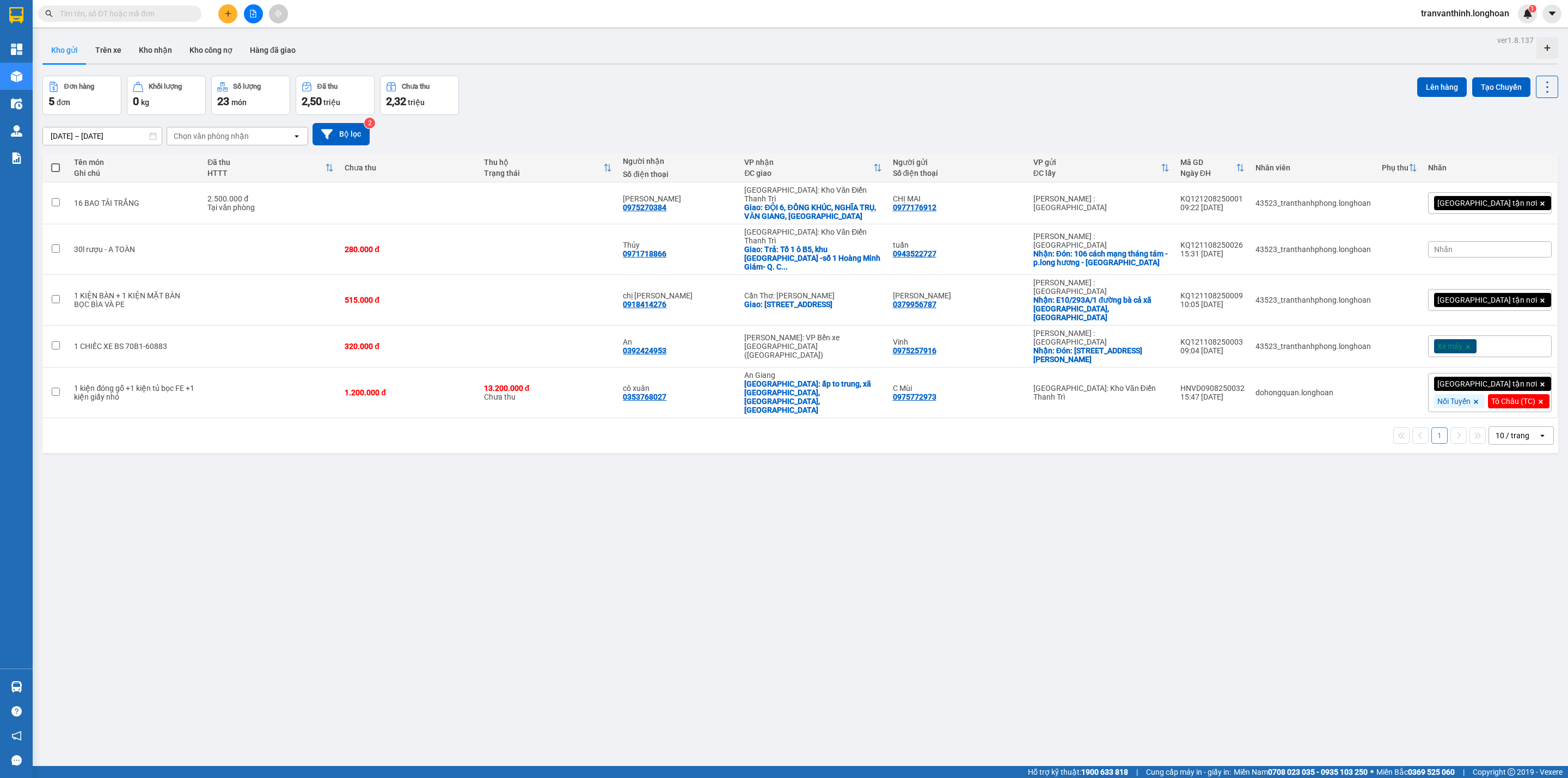
paste input "HD1907250007"
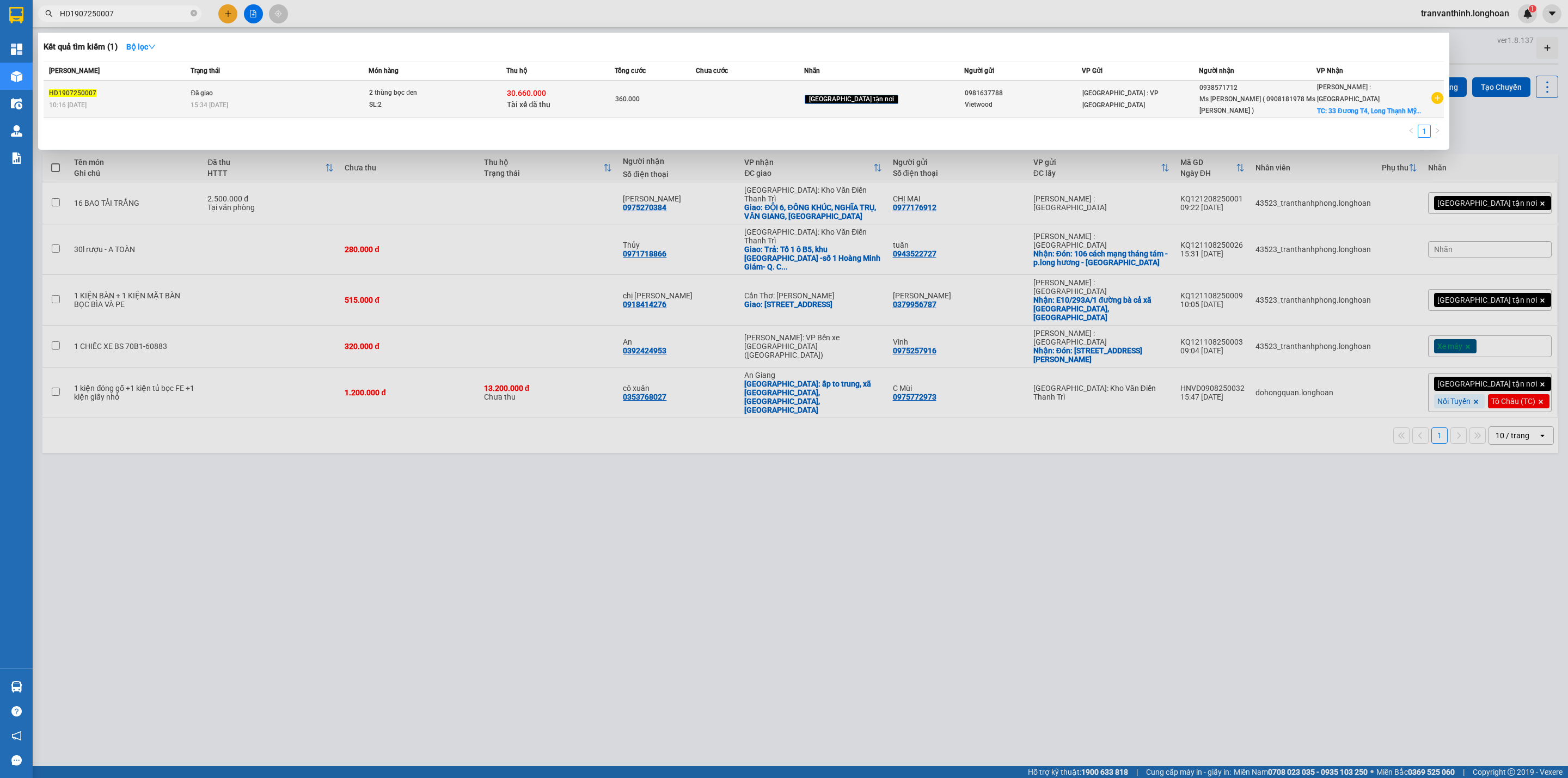
type input "HD1907250007"
click at [804, 96] on td at bounding box center [749, 100] width 108 height 38
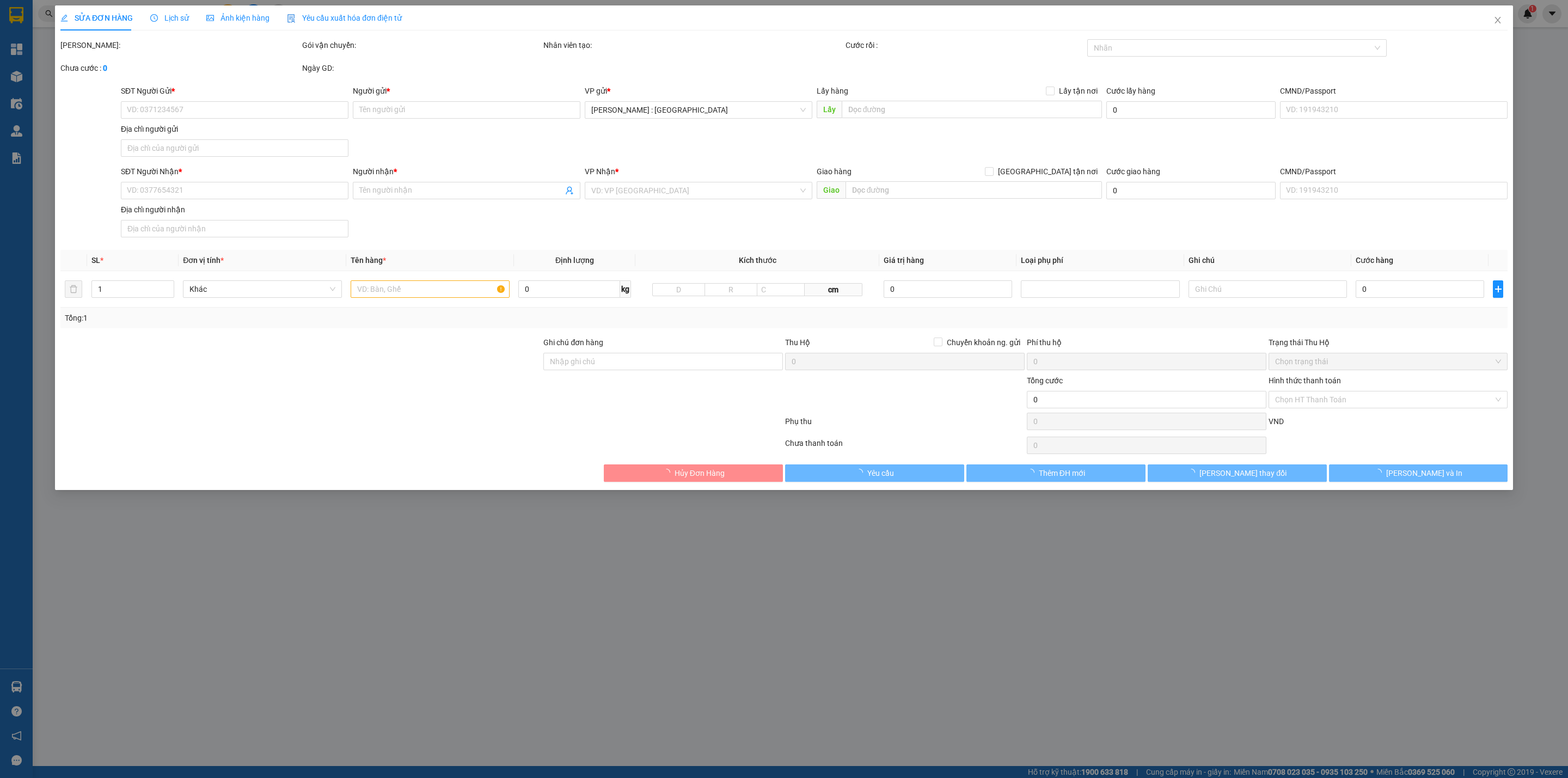
type input "0981637788"
type input "Vietwood"
type input "0938571712"
type input "Ms Thư ( 0908181978 Ms Lan )"
checkbox input "true"
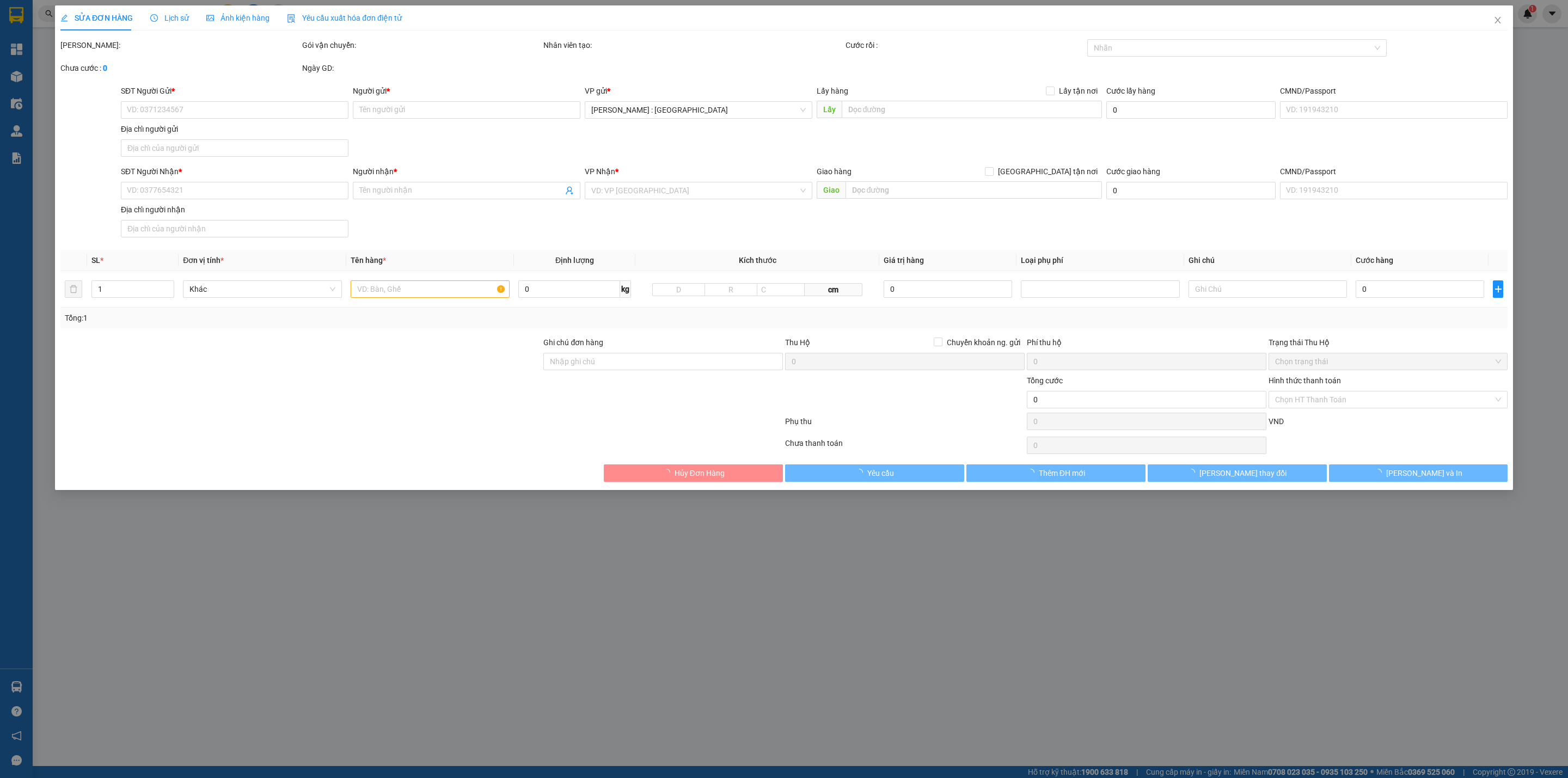
type input "33 Đương T4, Long Thạnh Mỹ, Thủ Đức"
checkbox input "true"
type input "30.660.000"
type input "70.000"
type input "360.000"
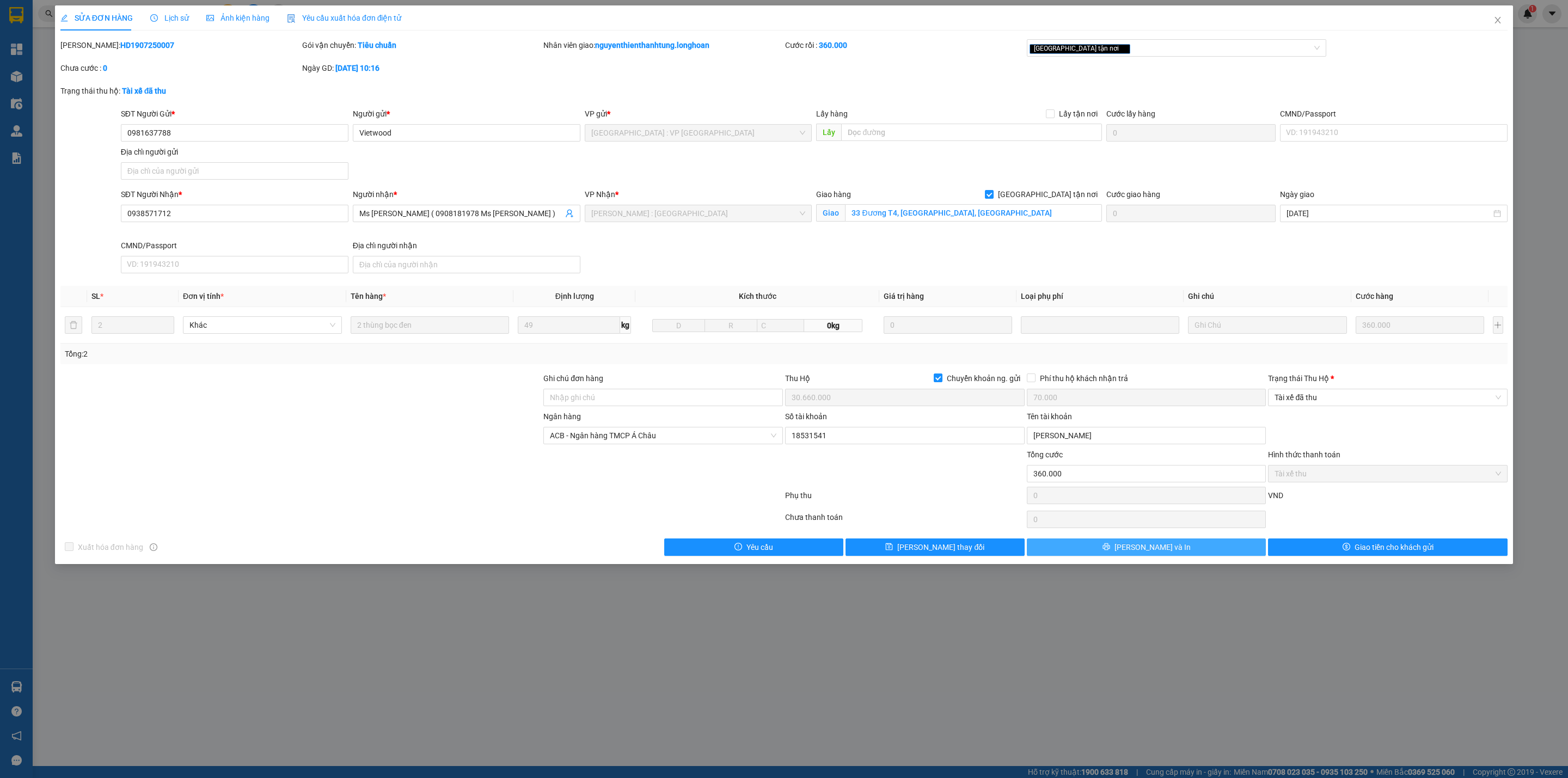
click at [1145, 553] on span "[PERSON_NAME] và In" at bounding box center [1152, 547] width 76 height 12
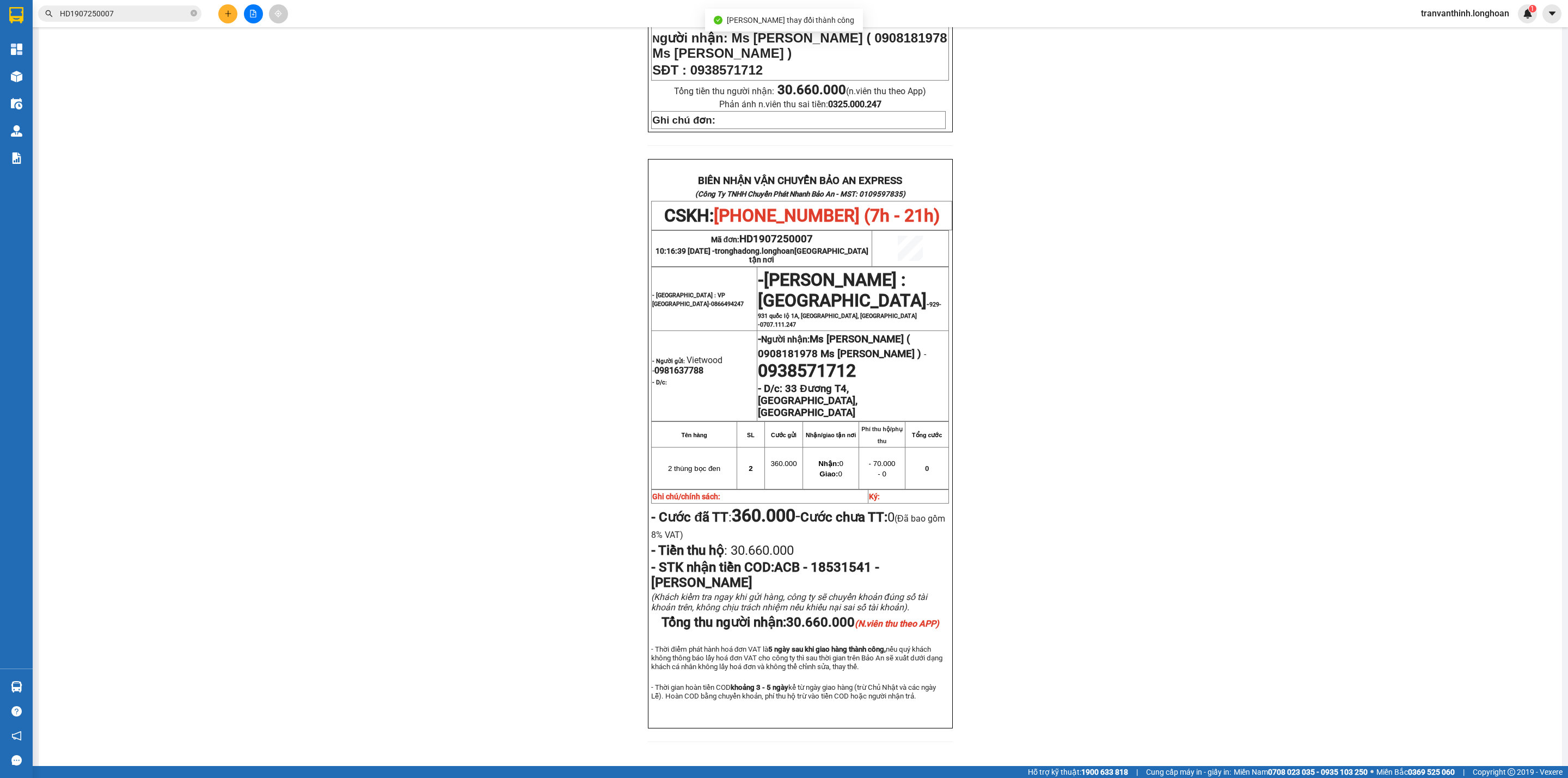
scroll to position [384, 0]
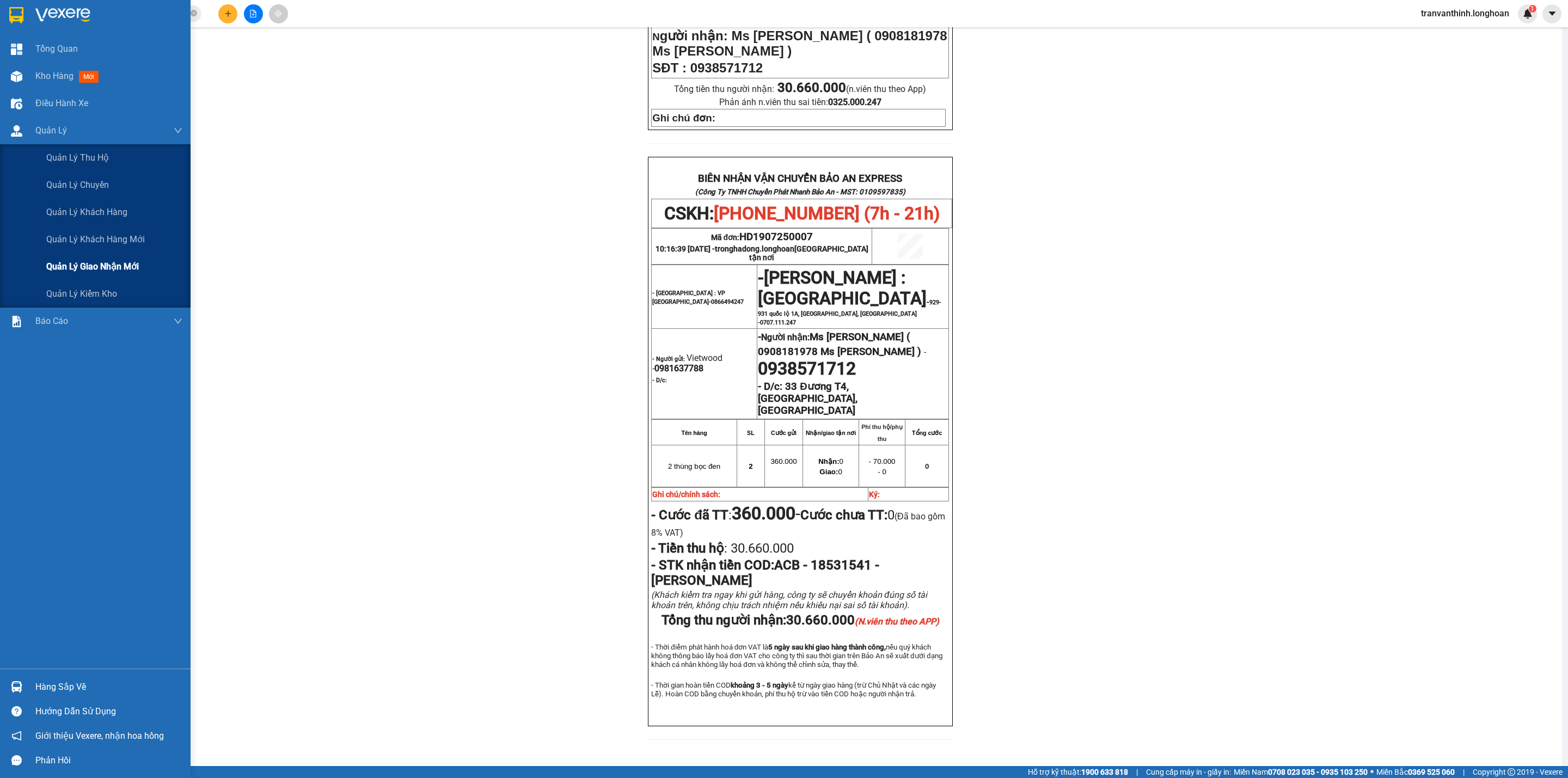
click at [82, 276] on div "Quản lý giao nhận mới" at bounding box center [114, 266] width 136 height 27
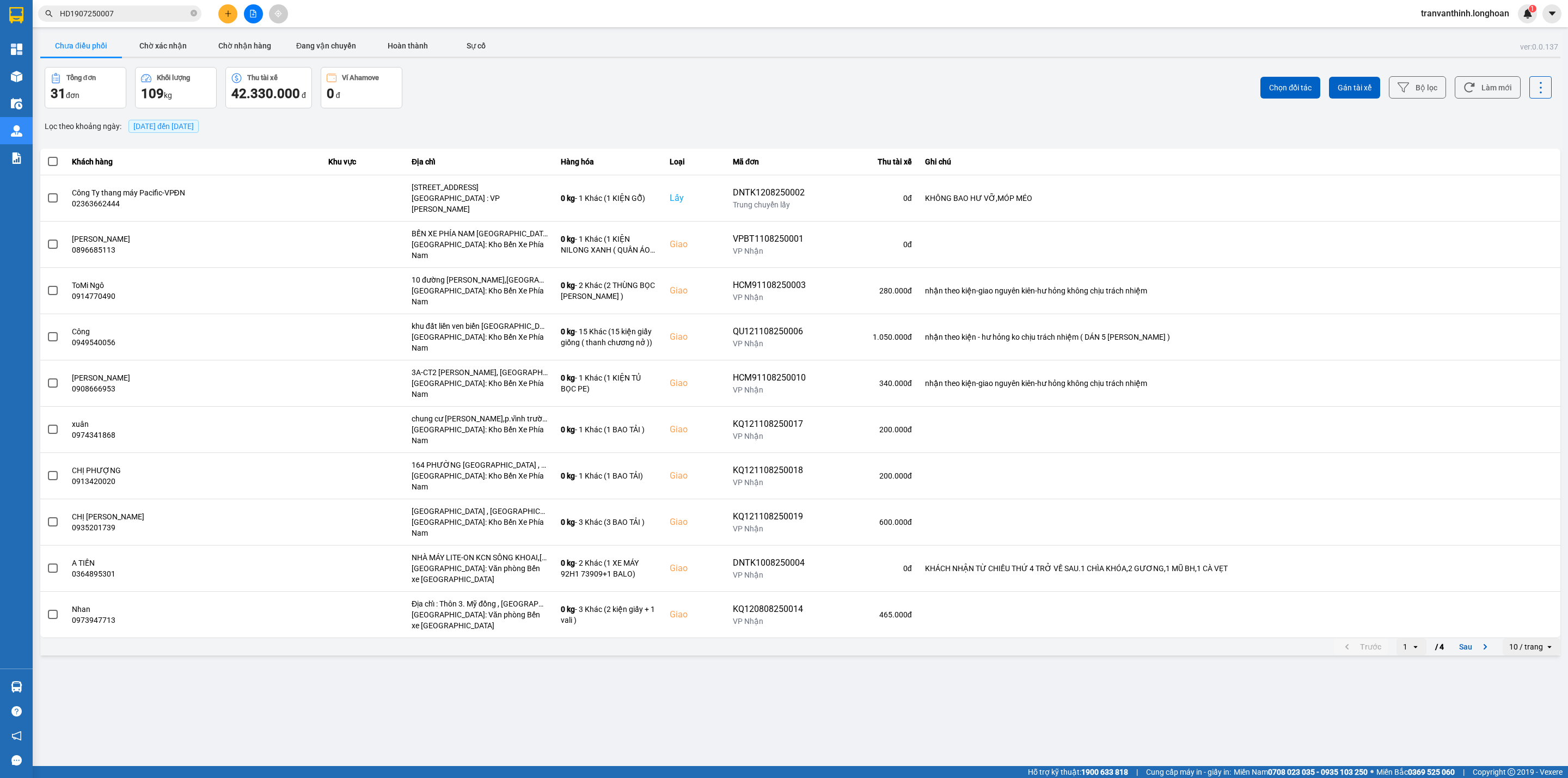
drag, startPoint x: 1524, startPoint y: 579, endPoint x: 1518, endPoint y: 581, distance: 6.3
click at [1524, 641] on div "10 / trang" at bounding box center [1525, 647] width 33 height 11
click at [1531, 686] on div "100 / trang" at bounding box center [1531, 682] width 40 height 11
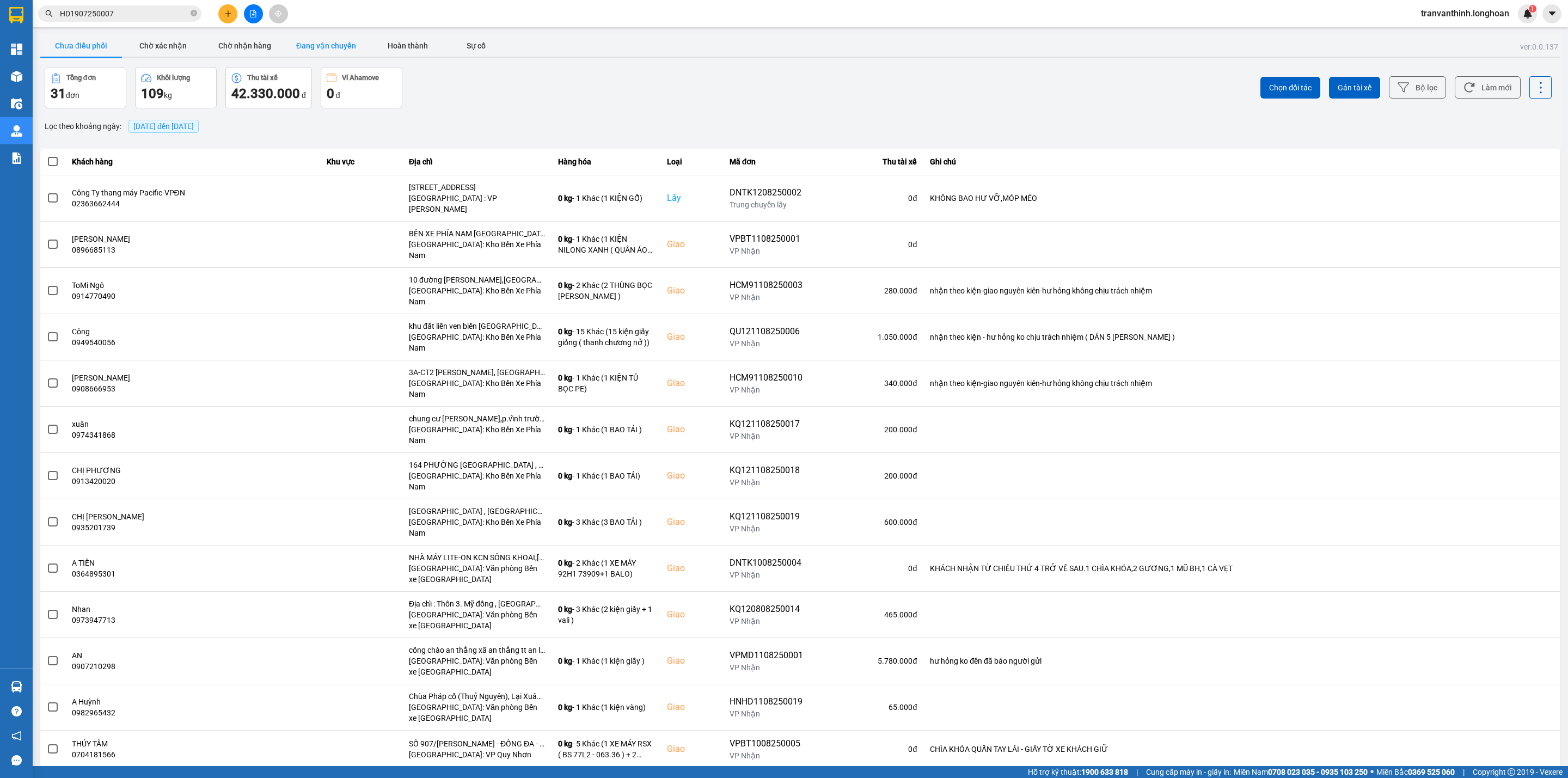
click at [326, 40] on button "Đang vận chuyển" at bounding box center [326, 45] width 82 height 22
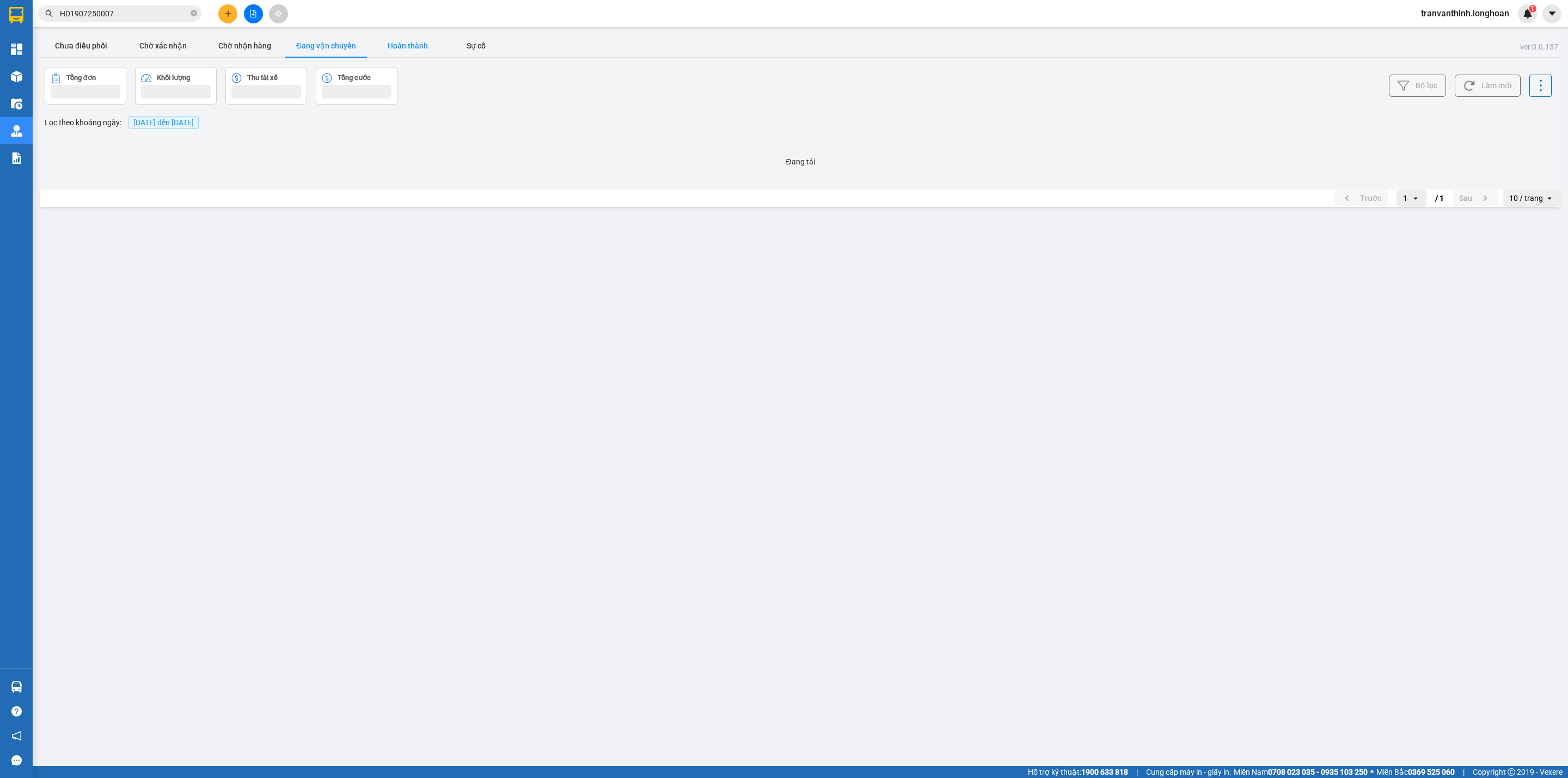
click at [391, 49] on button "Hoàn thành" at bounding box center [407, 45] width 82 height 22
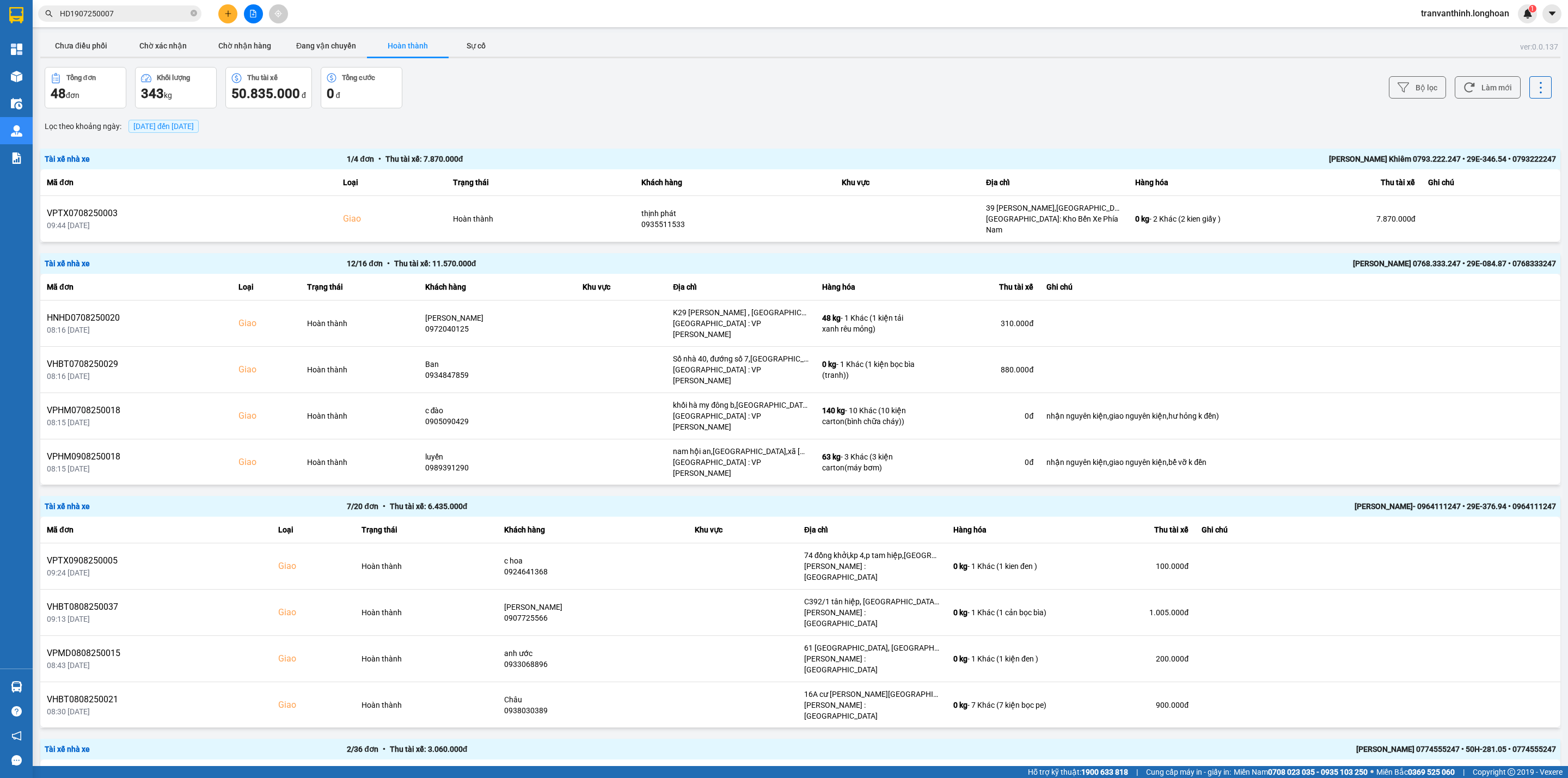
click at [170, 128] on span "12/08/2025 đến 12/08/2025" at bounding box center [163, 126] width 61 height 8
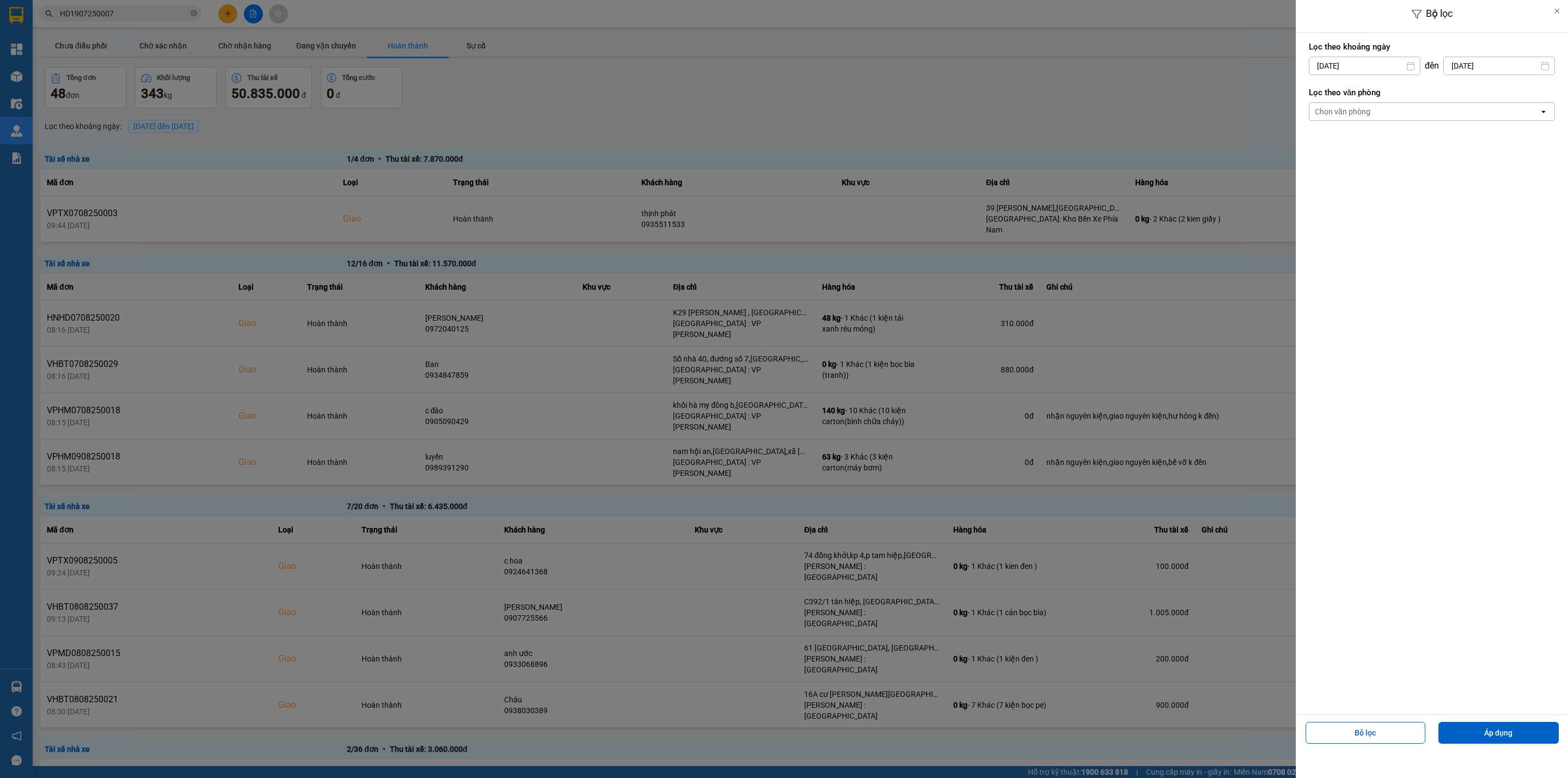
click at [1376, 61] on input "12/08/2025" at bounding box center [1364, 66] width 110 height 17
click at [1312, 91] on icon "Previous month." at bounding box center [1314, 93] width 6 height 6
click at [1360, 215] on div "23" at bounding box center [1359, 217] width 15 height 13
type input "23/07/2025"
click at [1466, 66] on input "12/08/2025" at bounding box center [1499, 66] width 110 height 17
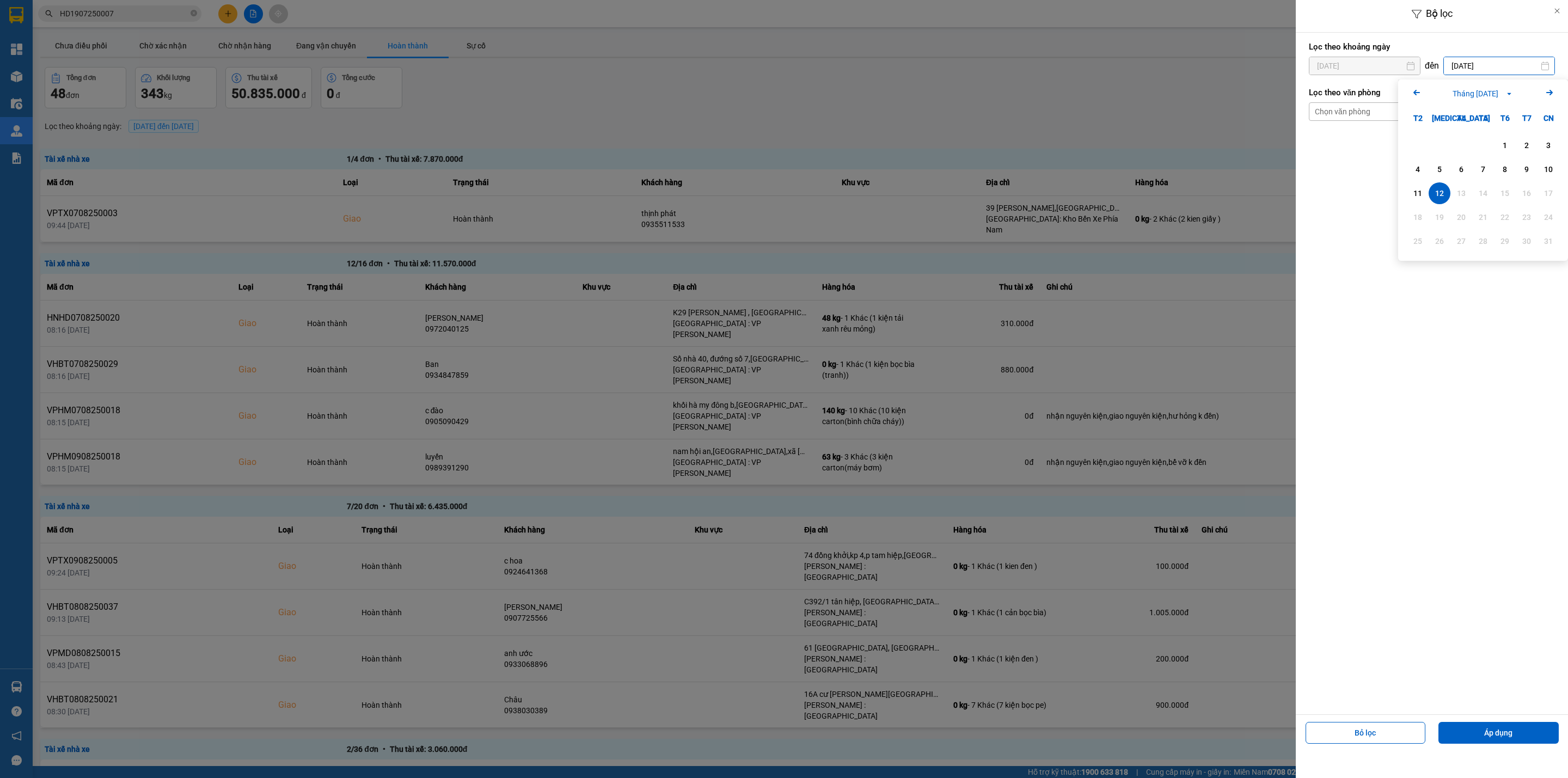
click at [1416, 92] on icon "Previous month." at bounding box center [1416, 93] width 6 height 6
click at [1461, 215] on div "23" at bounding box center [1461, 217] width 15 height 13
type input "23/07/2025"
click at [1426, 114] on div "Chọn văn phòng" at bounding box center [1424, 112] width 229 height 17
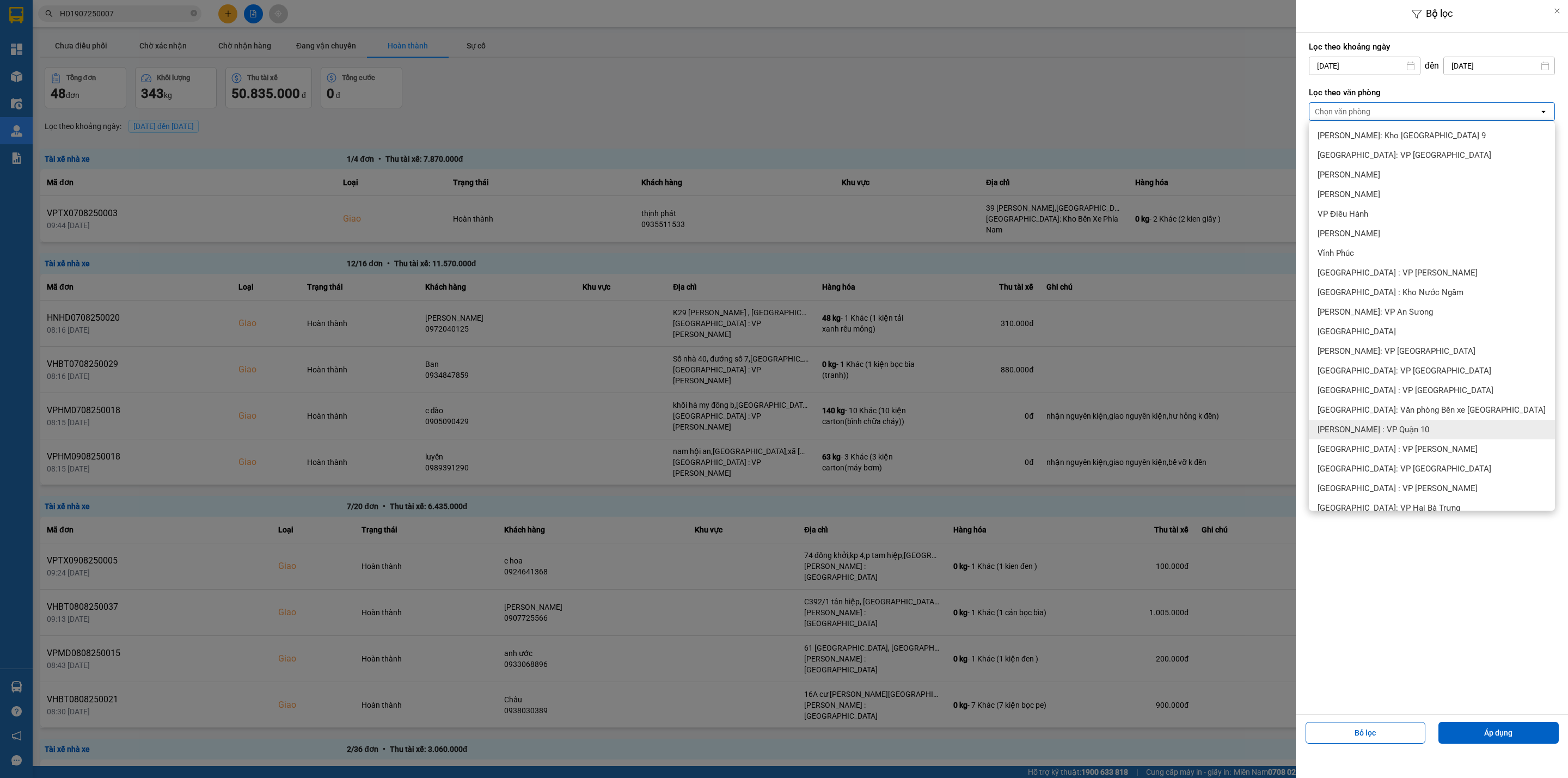
scroll to position [82, 0]
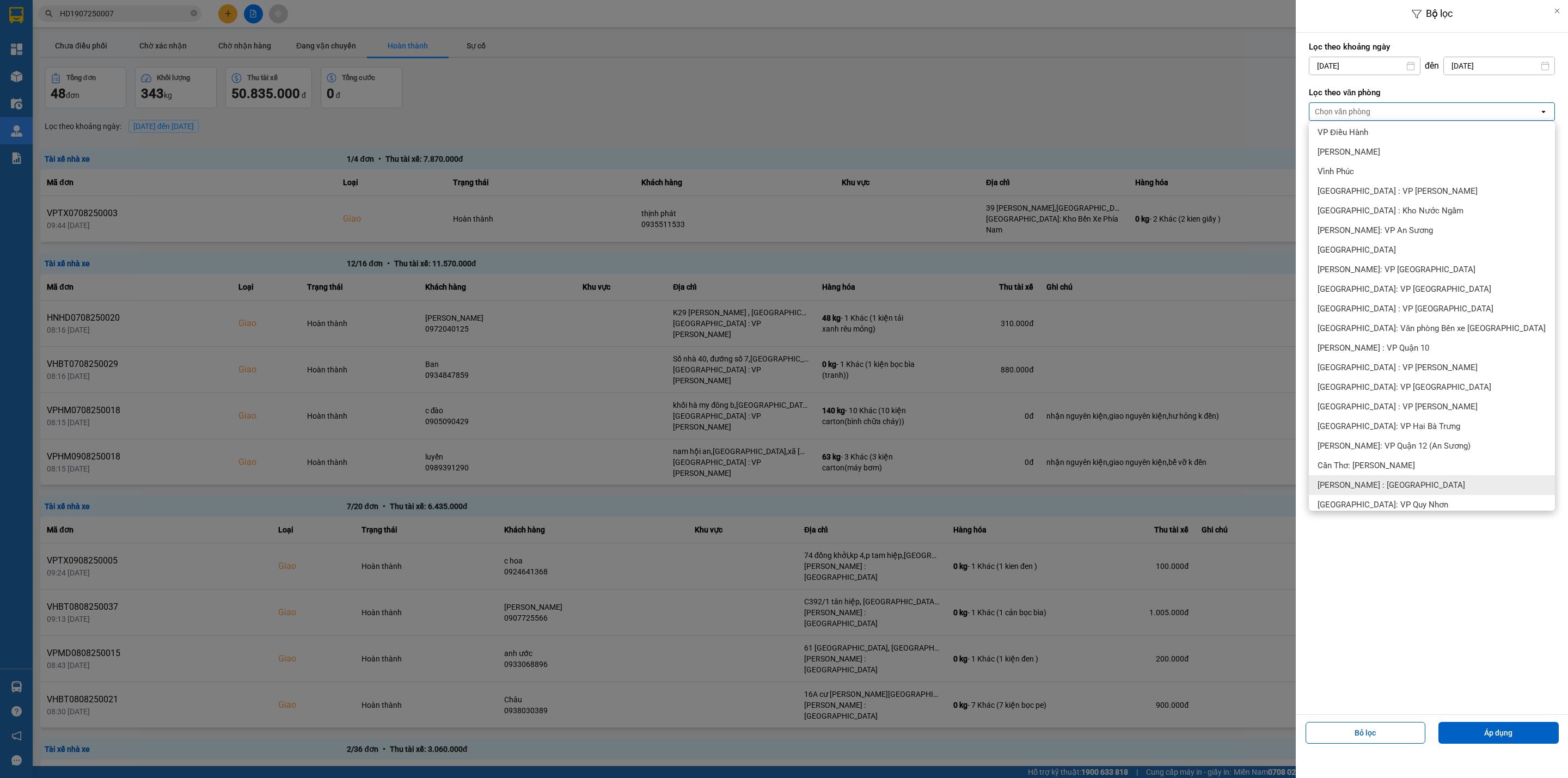
click at [1399, 487] on span "[PERSON_NAME] : [GEOGRAPHIC_DATA]" at bounding box center [1391, 485] width 148 height 11
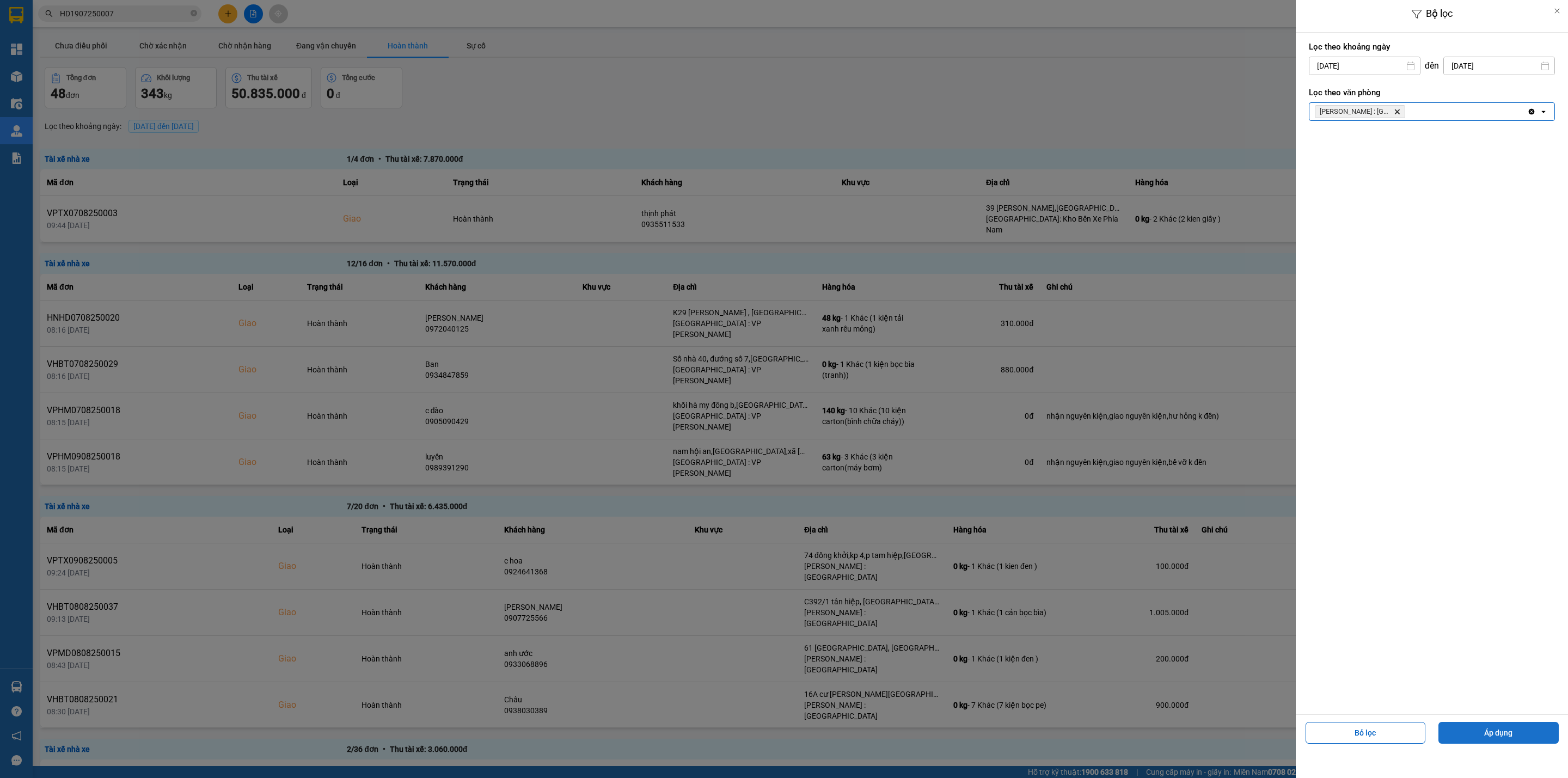
click at [1498, 733] on button "Áp dụng" at bounding box center [1498, 732] width 121 height 22
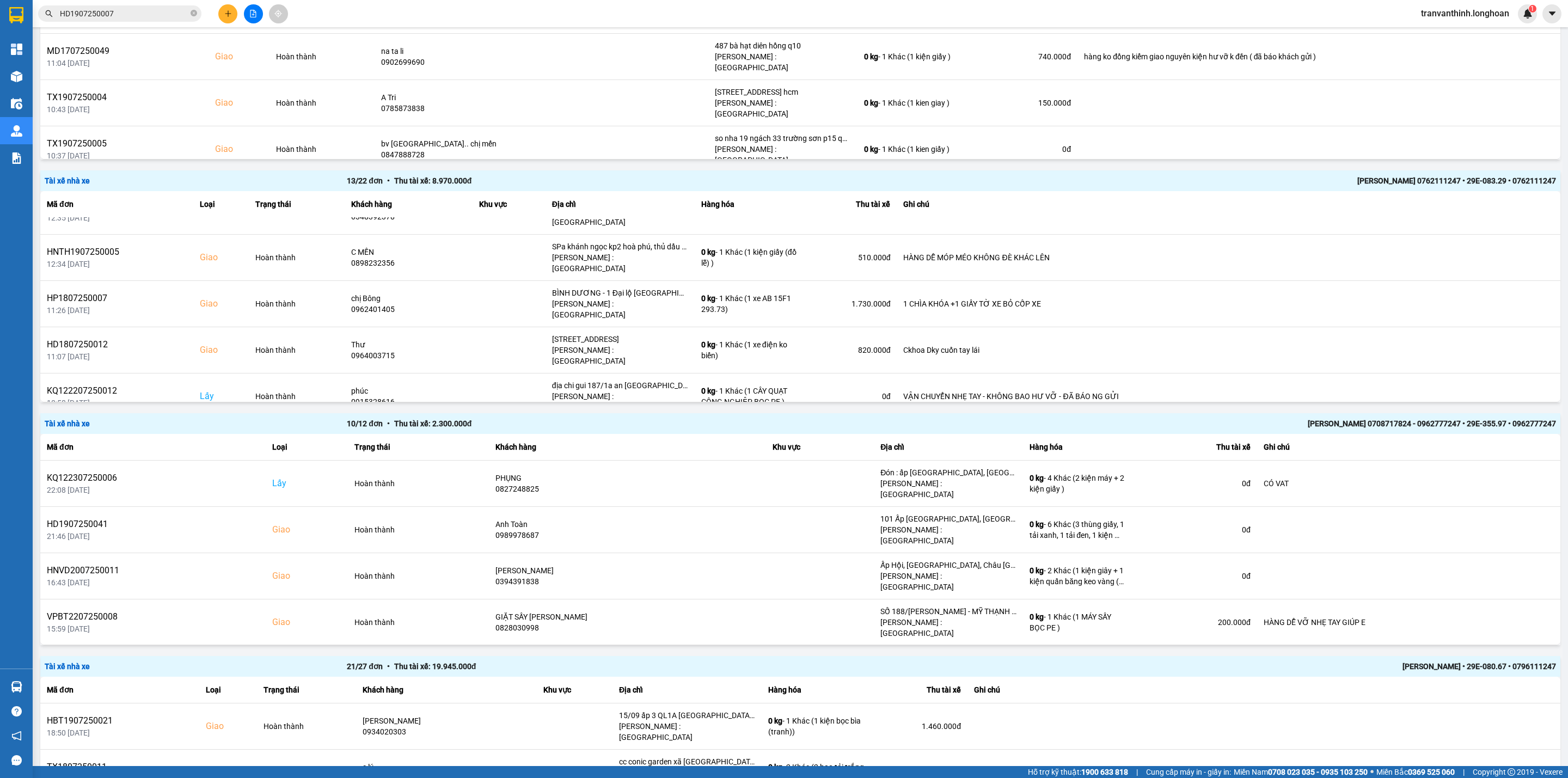
scroll to position [1306, 0]
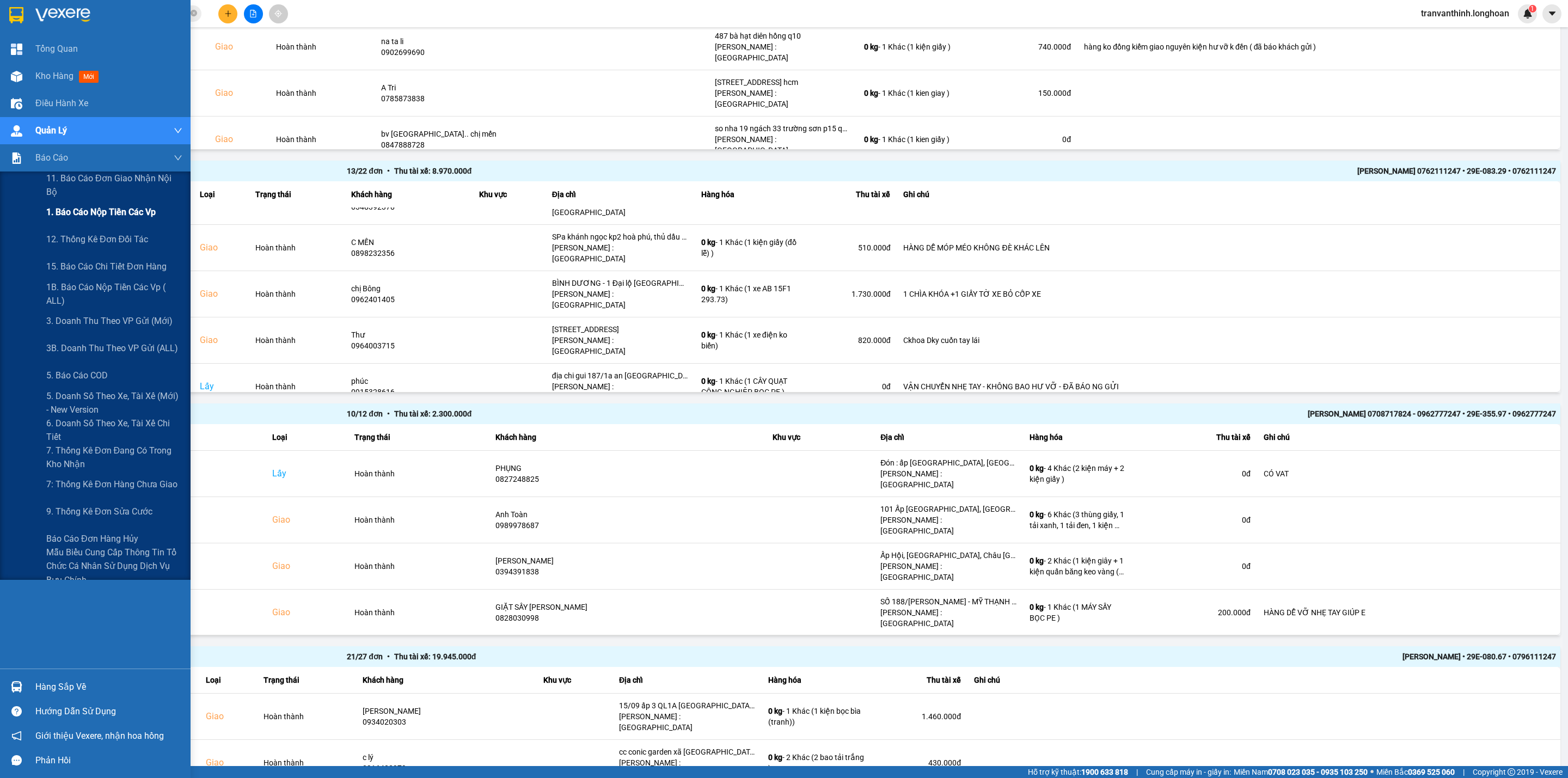
click at [85, 208] on span "1. Báo cáo nộp tiền các vp" at bounding box center [100, 212] width 109 height 14
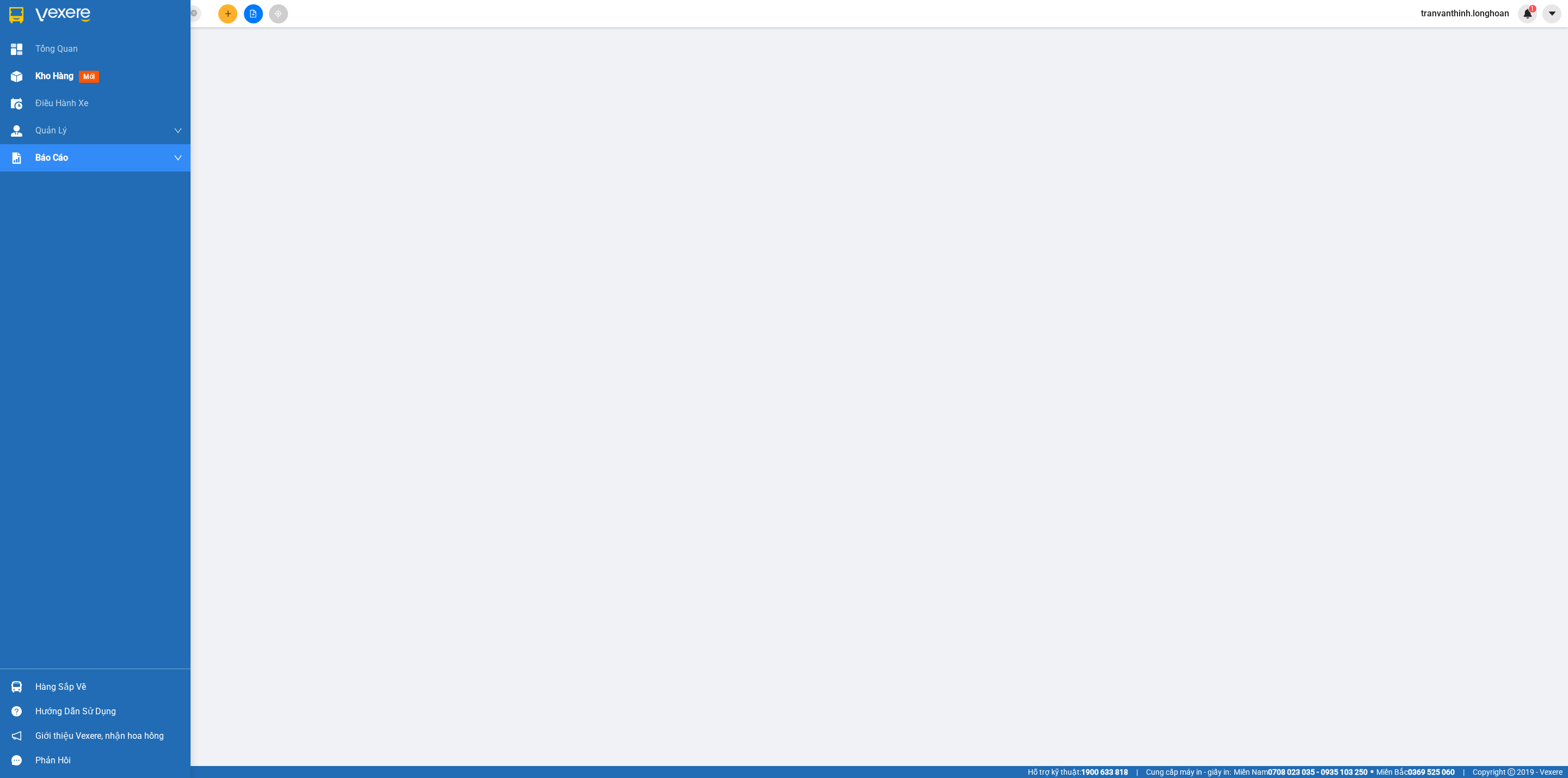
click at [14, 73] on img at bounding box center [17, 77] width 11 height 11
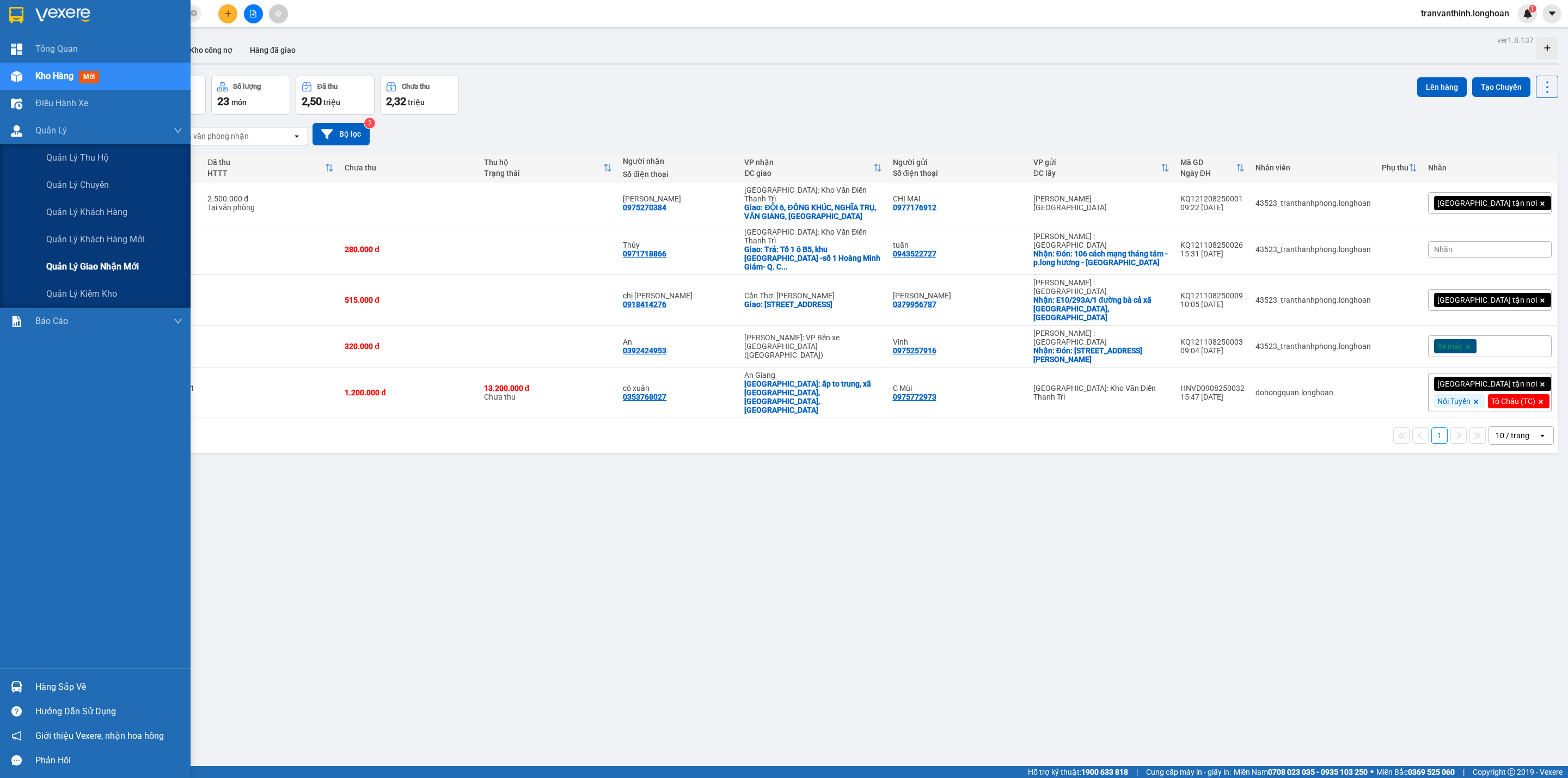
click at [105, 268] on span "Quản lý giao nhận mới" at bounding box center [92, 266] width 93 height 14
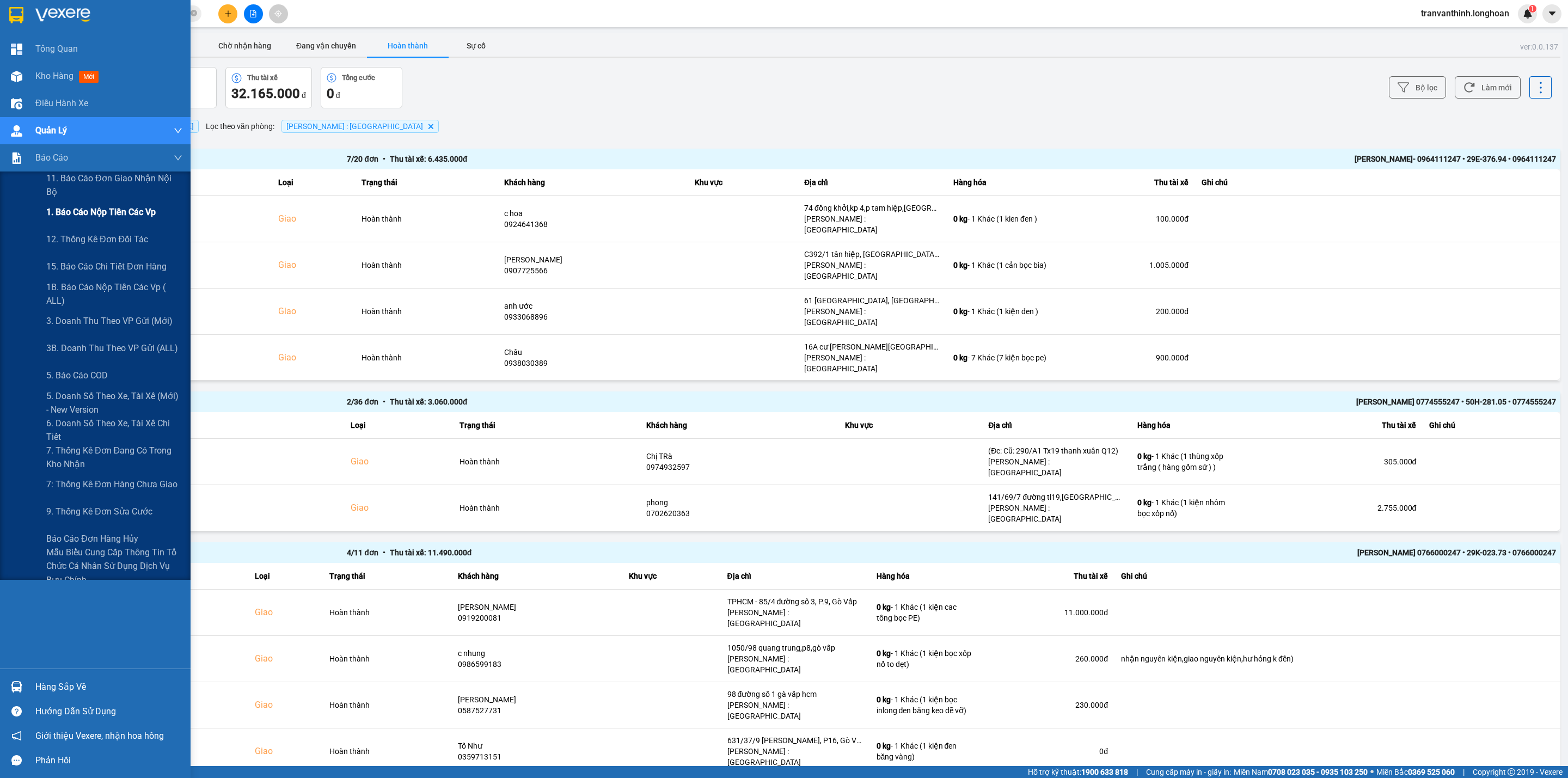
click at [91, 215] on span "1. Báo cáo nộp tiền các vp" at bounding box center [100, 212] width 109 height 14
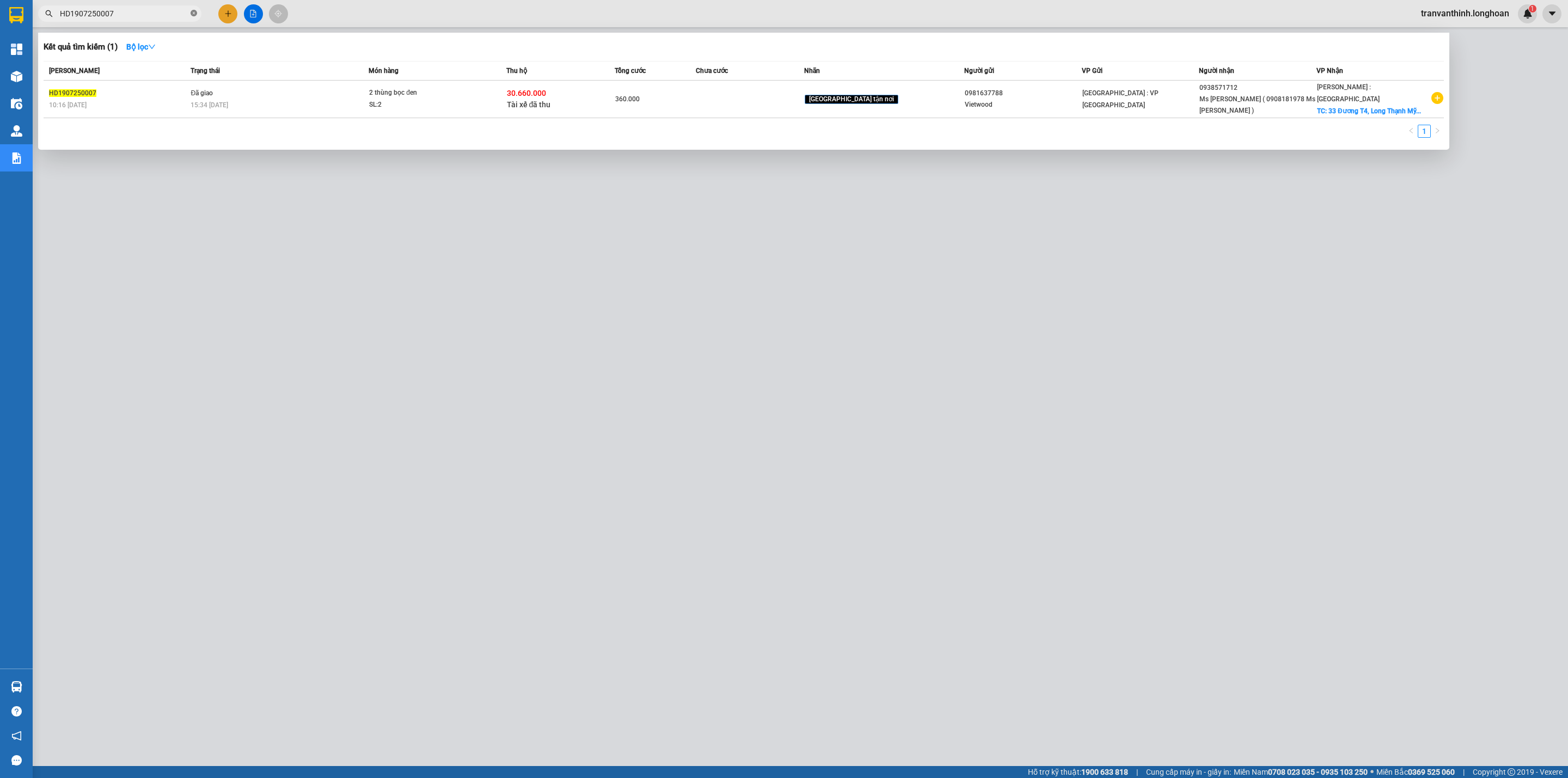
click at [196, 13] on icon "close-circle" at bounding box center [193, 13] width 6 height 6
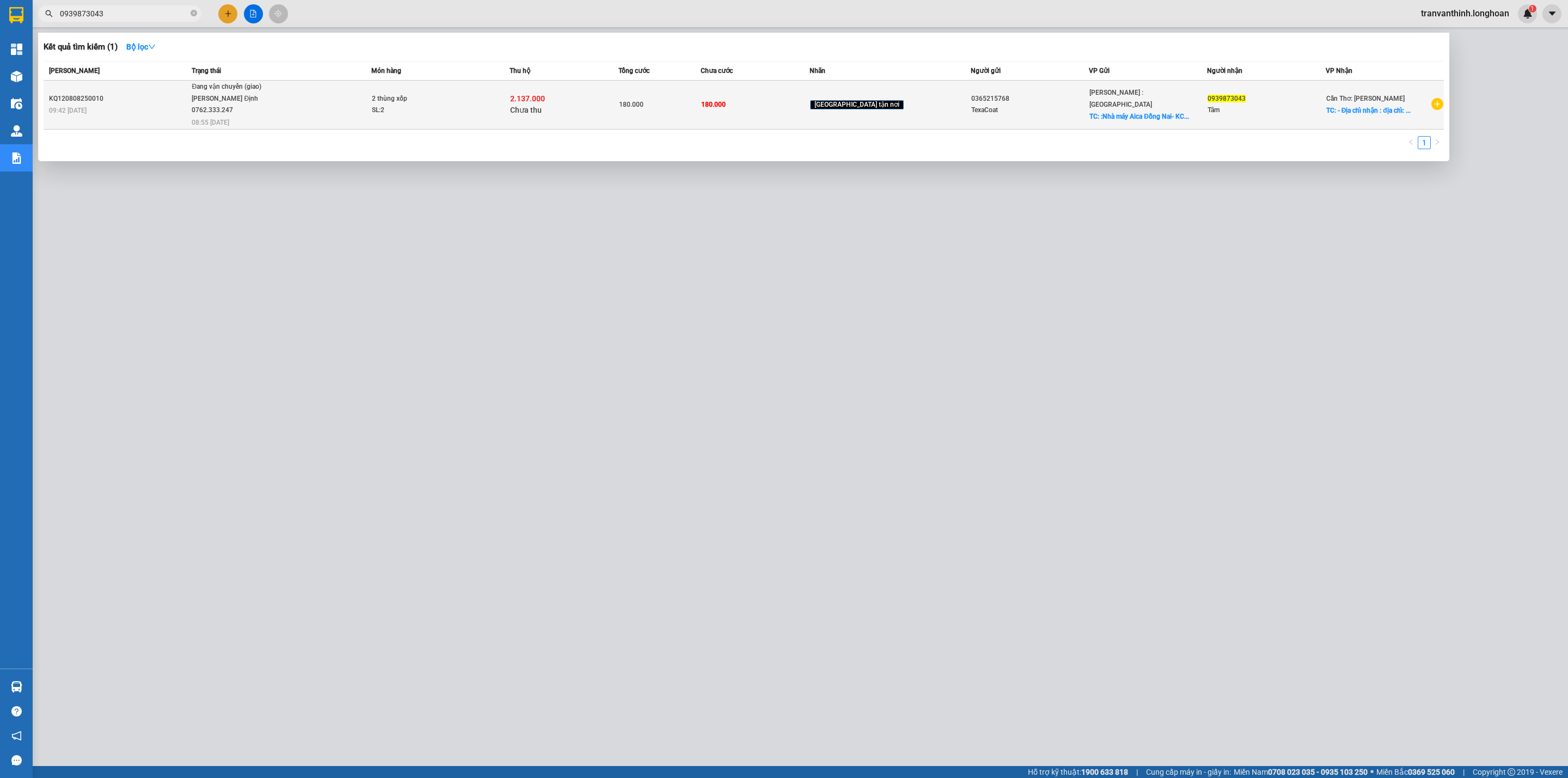
type input "0939873043"
click at [1349, 108] on span "TC: - Địa chỉ nhận : địa chỉ: ..." at bounding box center [1368, 110] width 84 height 8
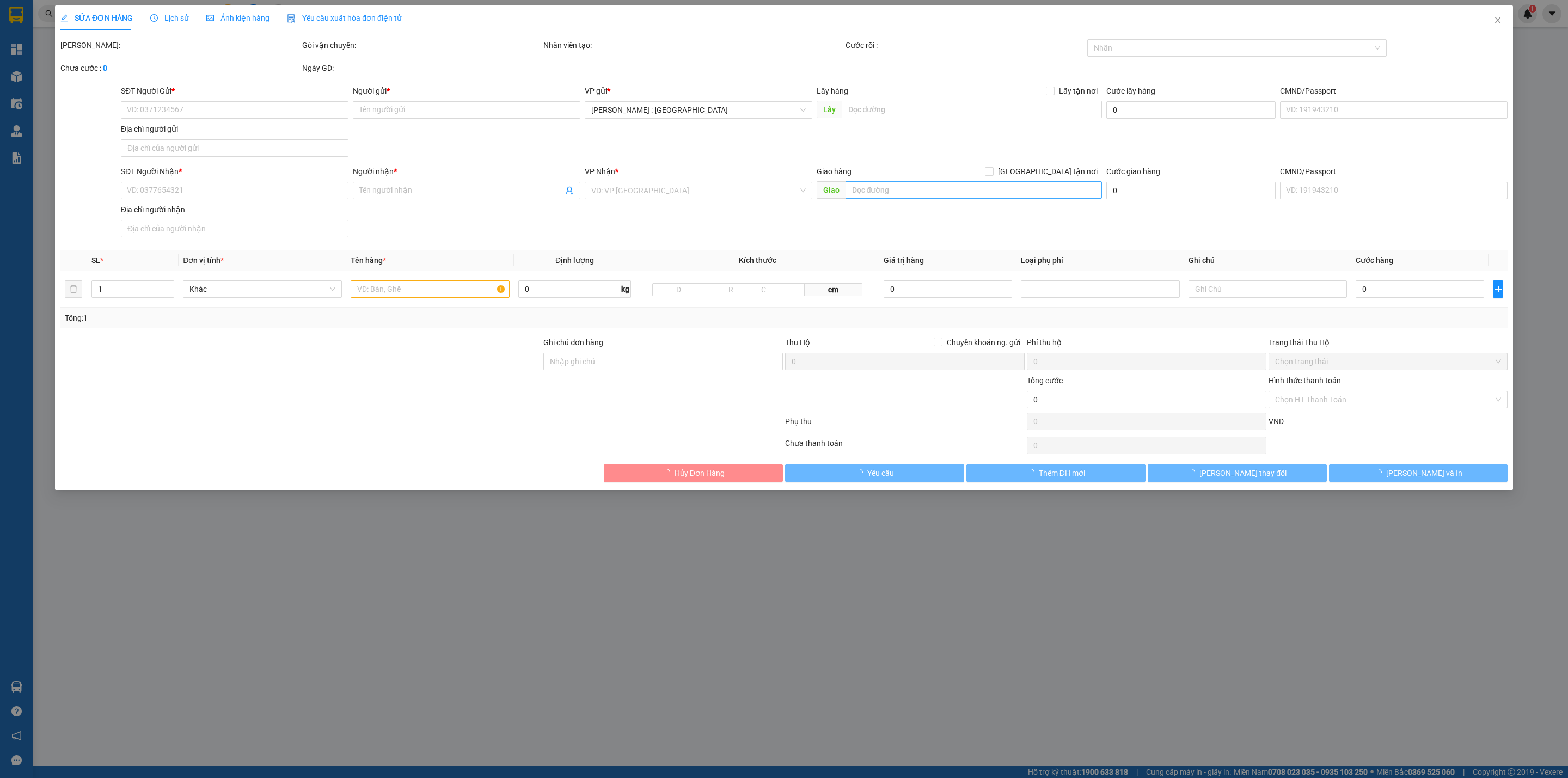
type input "0365215768"
type input "TexaCoat"
checkbox input "true"
type input ":Nhà máy Aica Đồng Nai- KCN Gò Dầu- Xã Phước Thái- Huyện Long Thành- Tỉnh Đồng …"
type input "0939873043"
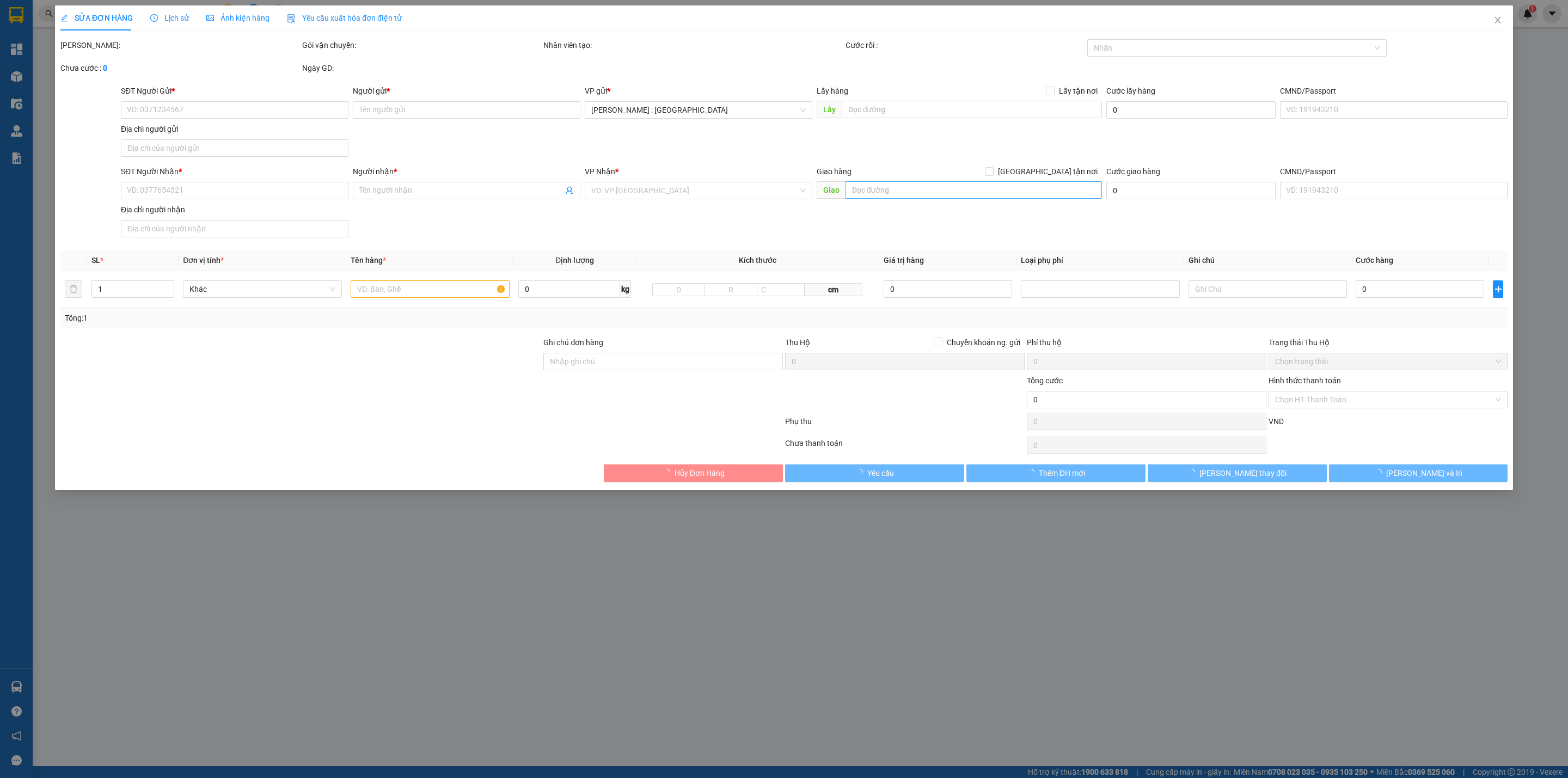
type input "Tâm"
checkbox input "true"
type input "- Địa chỉ nhận : địa chỉ: khu dân cư Đại Ngân, An Khánh, Ninh Kiều, Cần Thơ"
type input "NHẬN THEO KIỆN - GIAO NGUYÊN KIỆN"
type input "180.000"
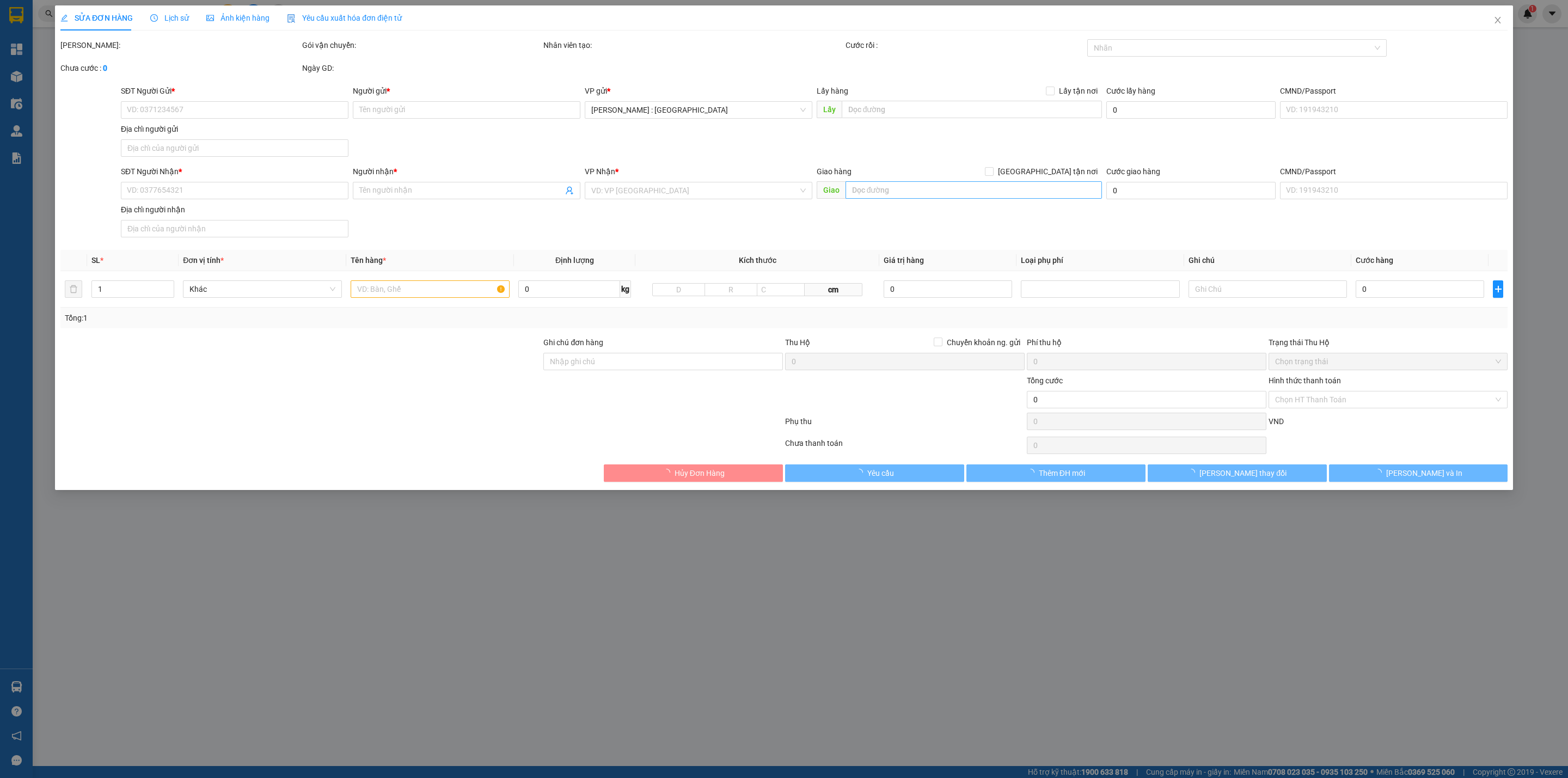
type input "180.000"
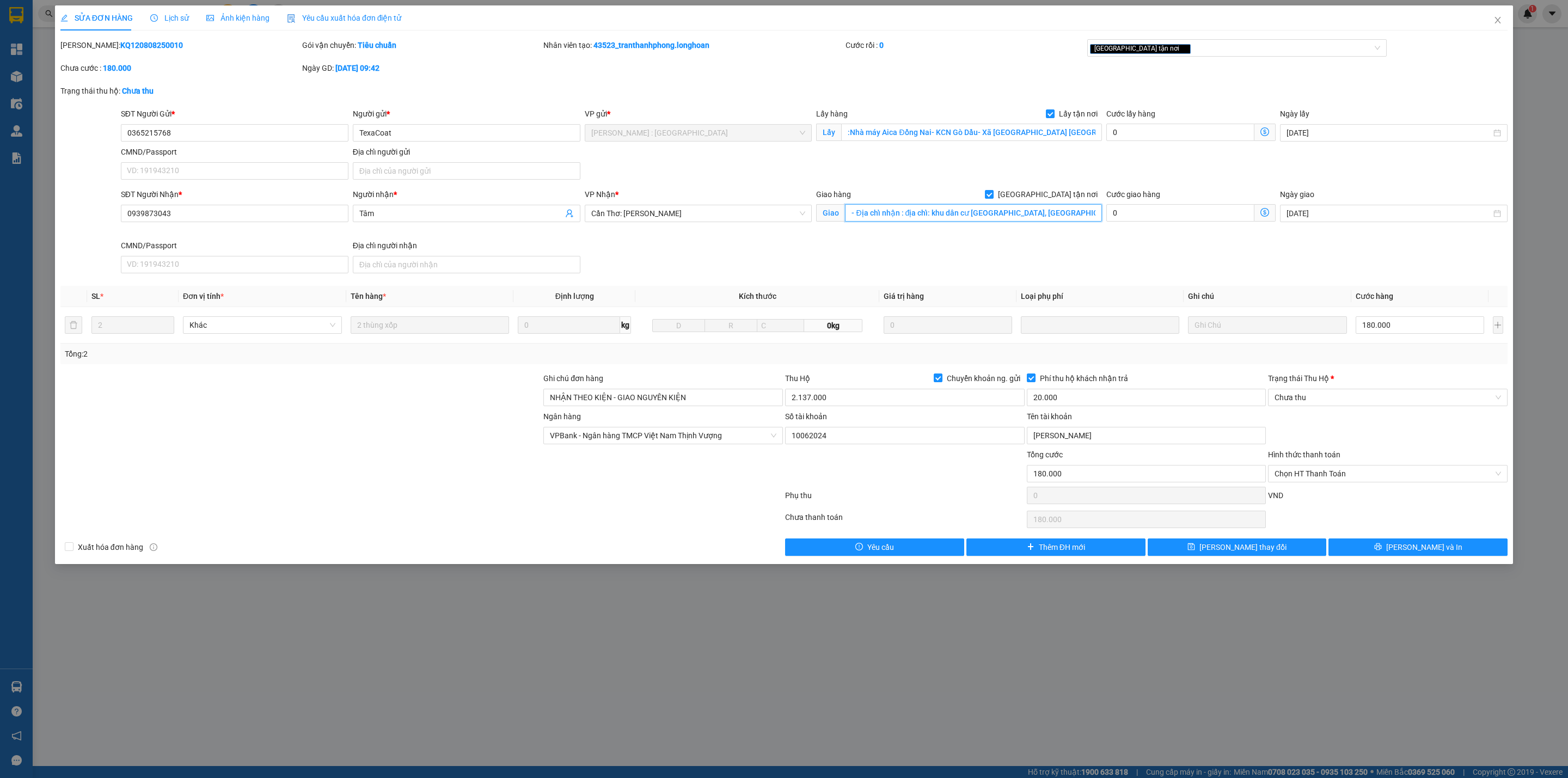
click at [1040, 215] on input "- Địa chỉ nhận : địa chỉ: khu dân cư Đại Ngân, An Khánh, Ninh Kiều, Cần Thơ" at bounding box center [973, 213] width 257 height 17
click at [1495, 22] on icon "close" at bounding box center [1498, 20] width 8 height 8
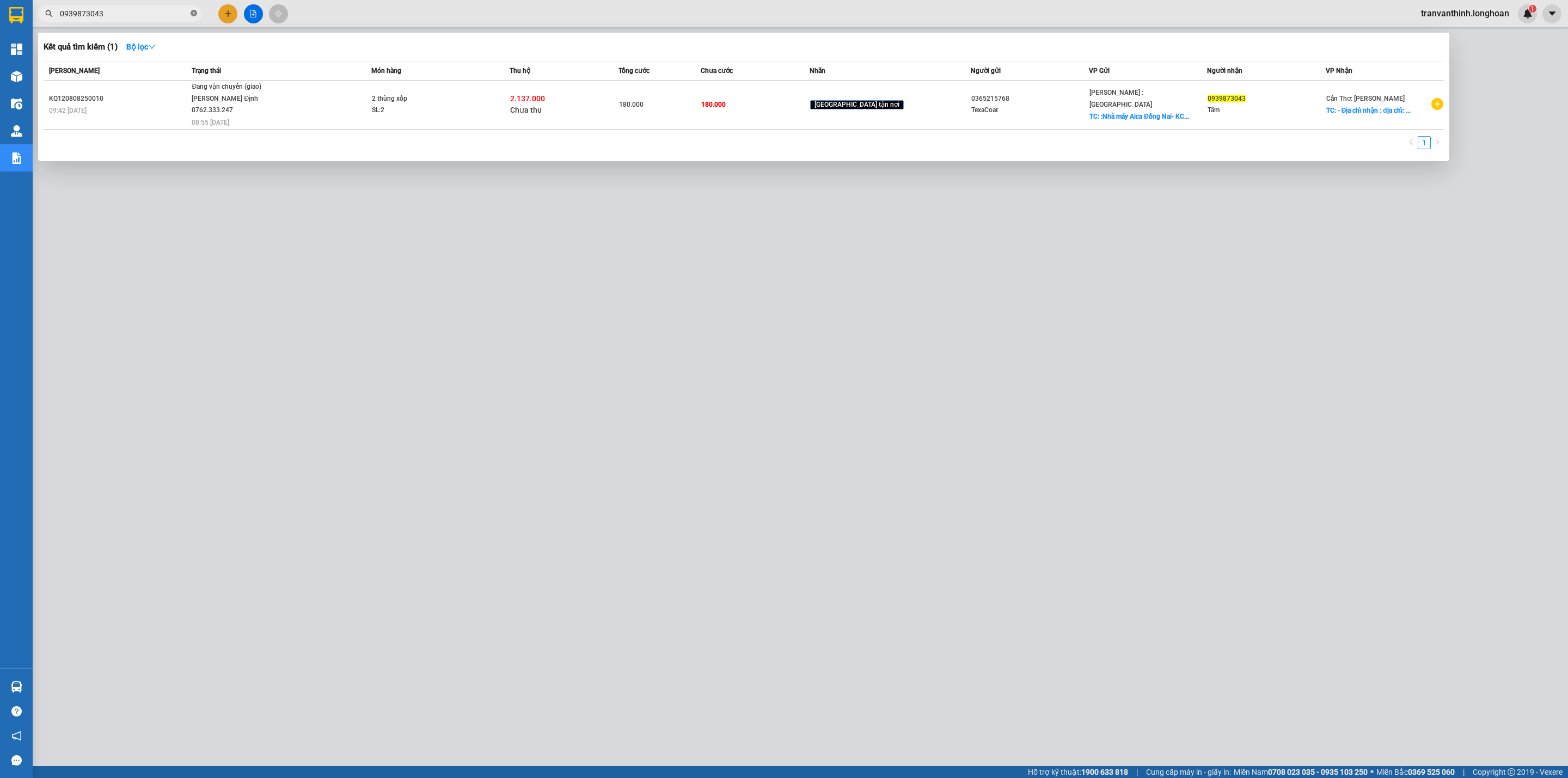
click at [192, 11] on icon "close-circle" at bounding box center [193, 13] width 6 height 6
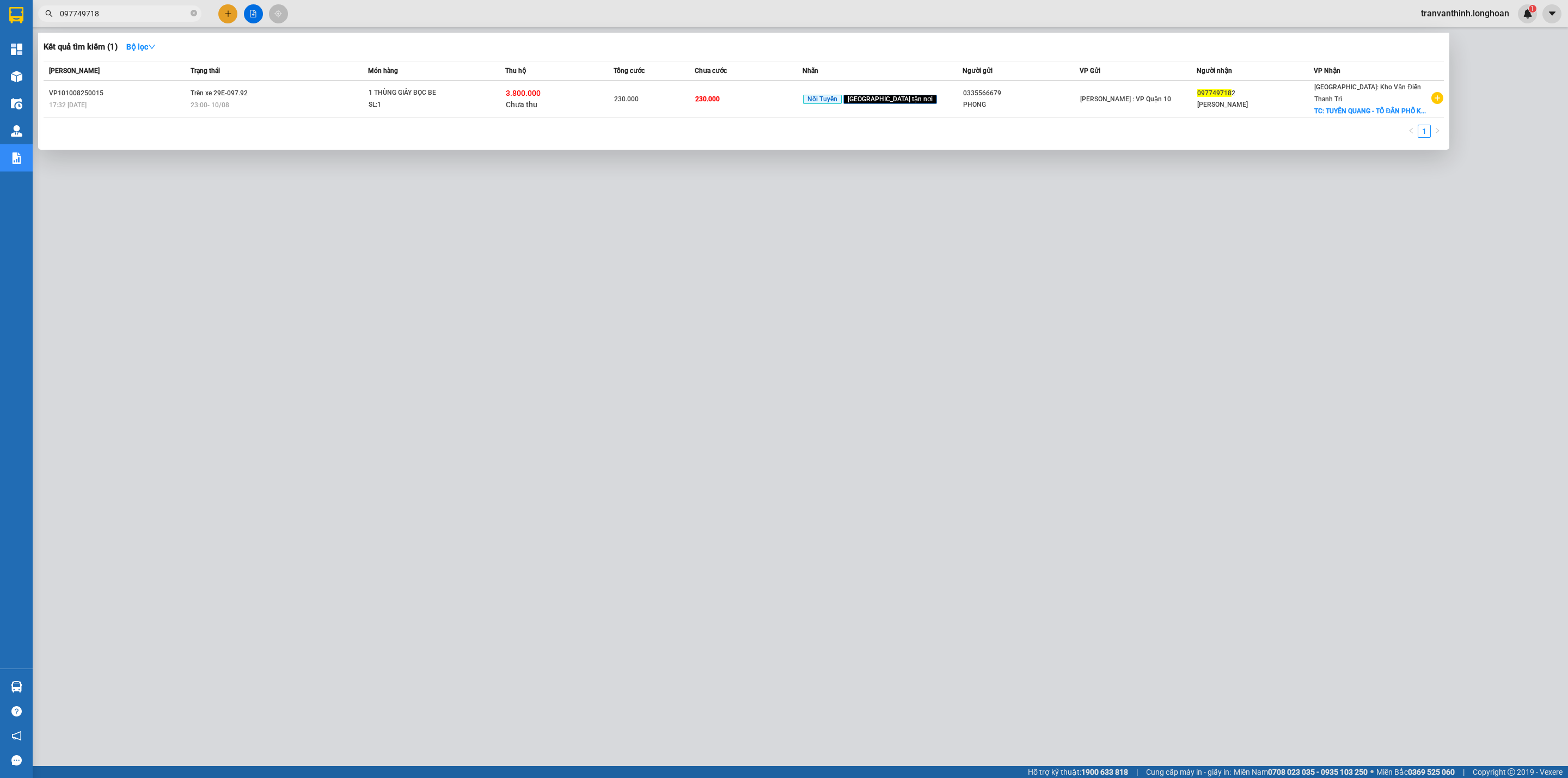
type input "0977497182"
click at [193, 12] on icon "close-circle" at bounding box center [193, 13] width 6 height 6
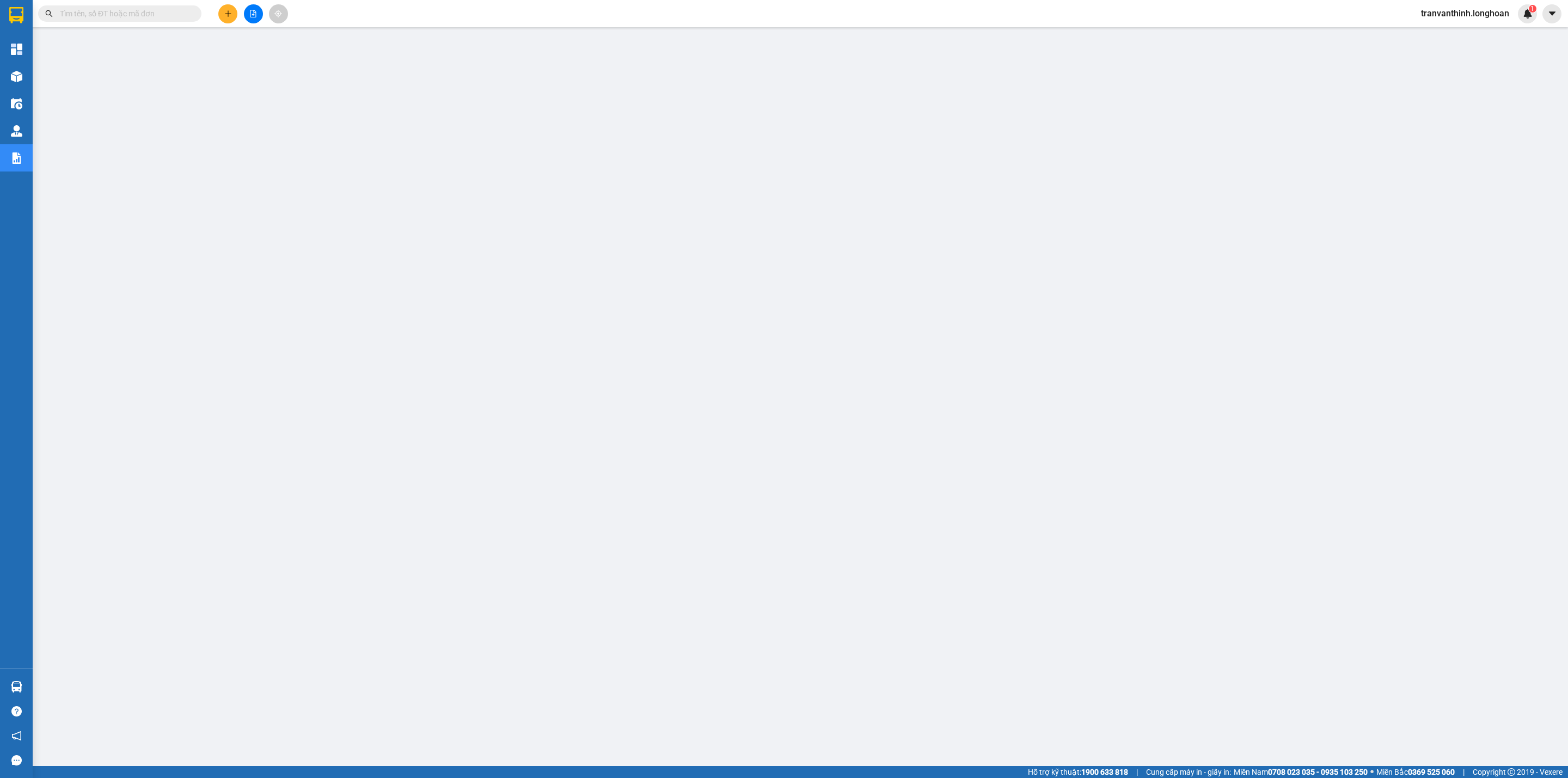
click at [100, 15] on input "text" at bounding box center [124, 13] width 128 height 12
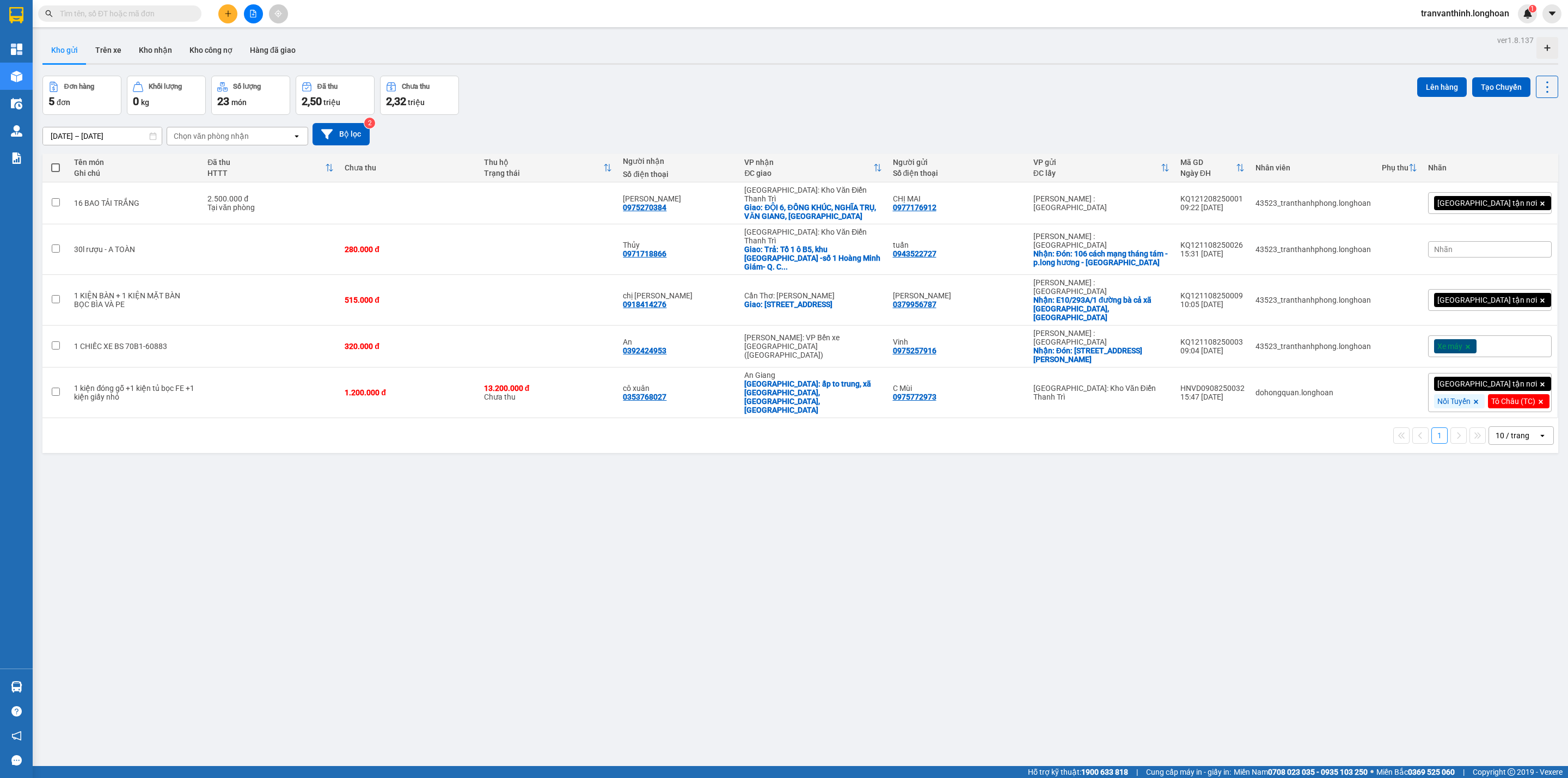
click at [121, 13] on input "text" at bounding box center [124, 13] width 128 height 12
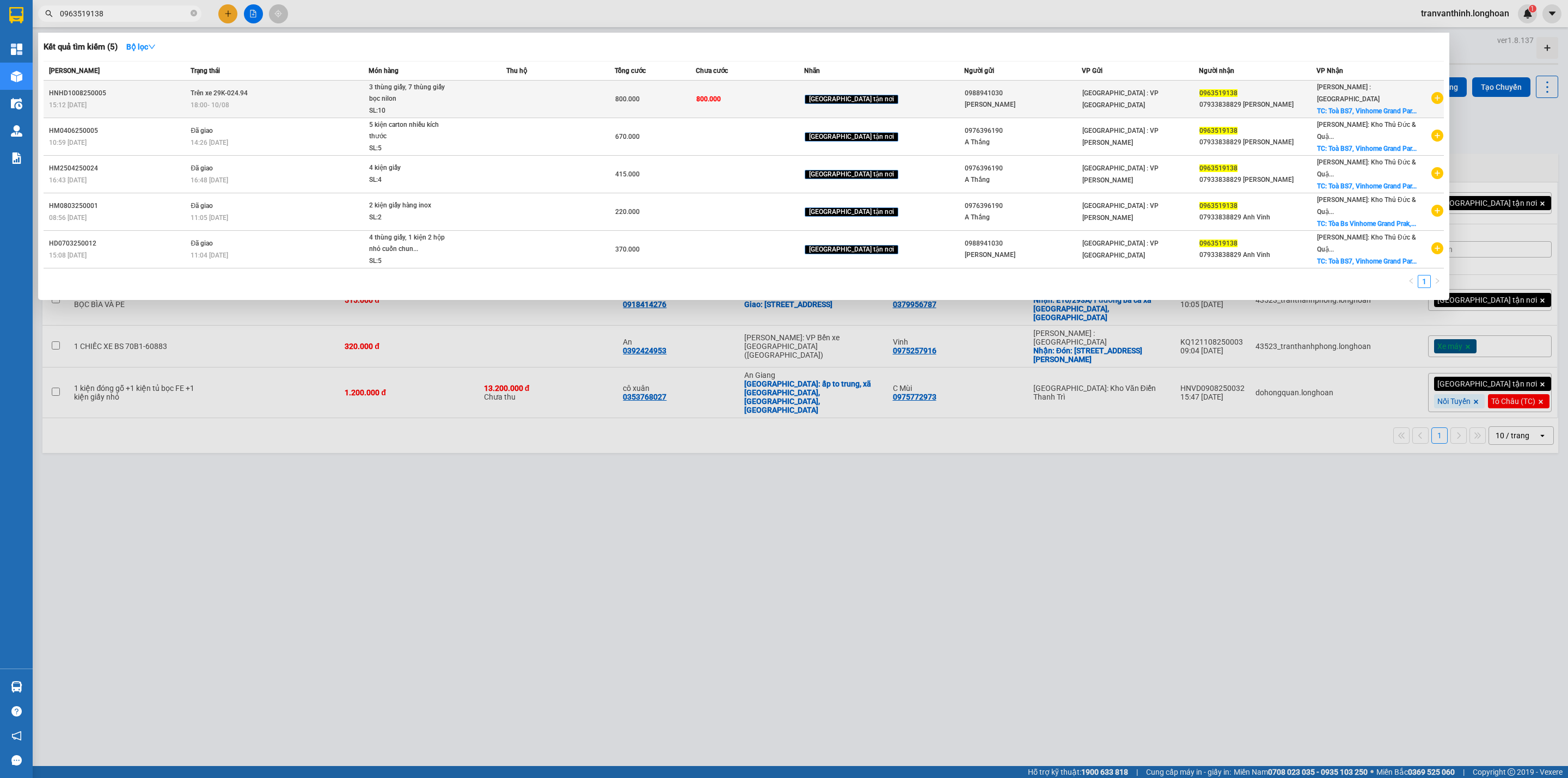
type input "0963519138"
click at [1024, 105] on div "[PERSON_NAME]" at bounding box center [1023, 105] width 116 height 11
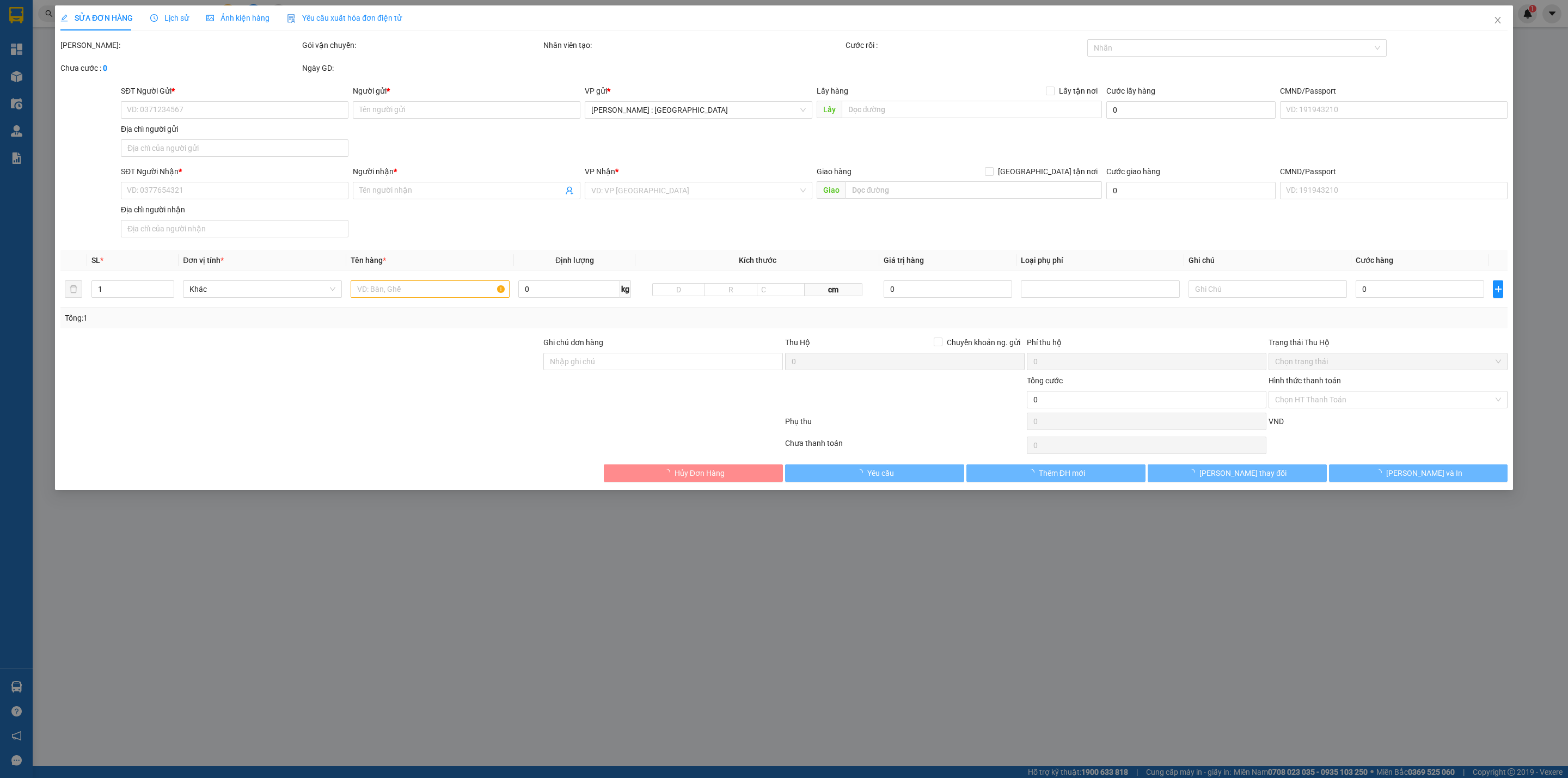
type input "0988941030"
type input "[PERSON_NAME]"
type input "0963519138"
type input "07933838829 [PERSON_NAME]"
checkbox input "true"
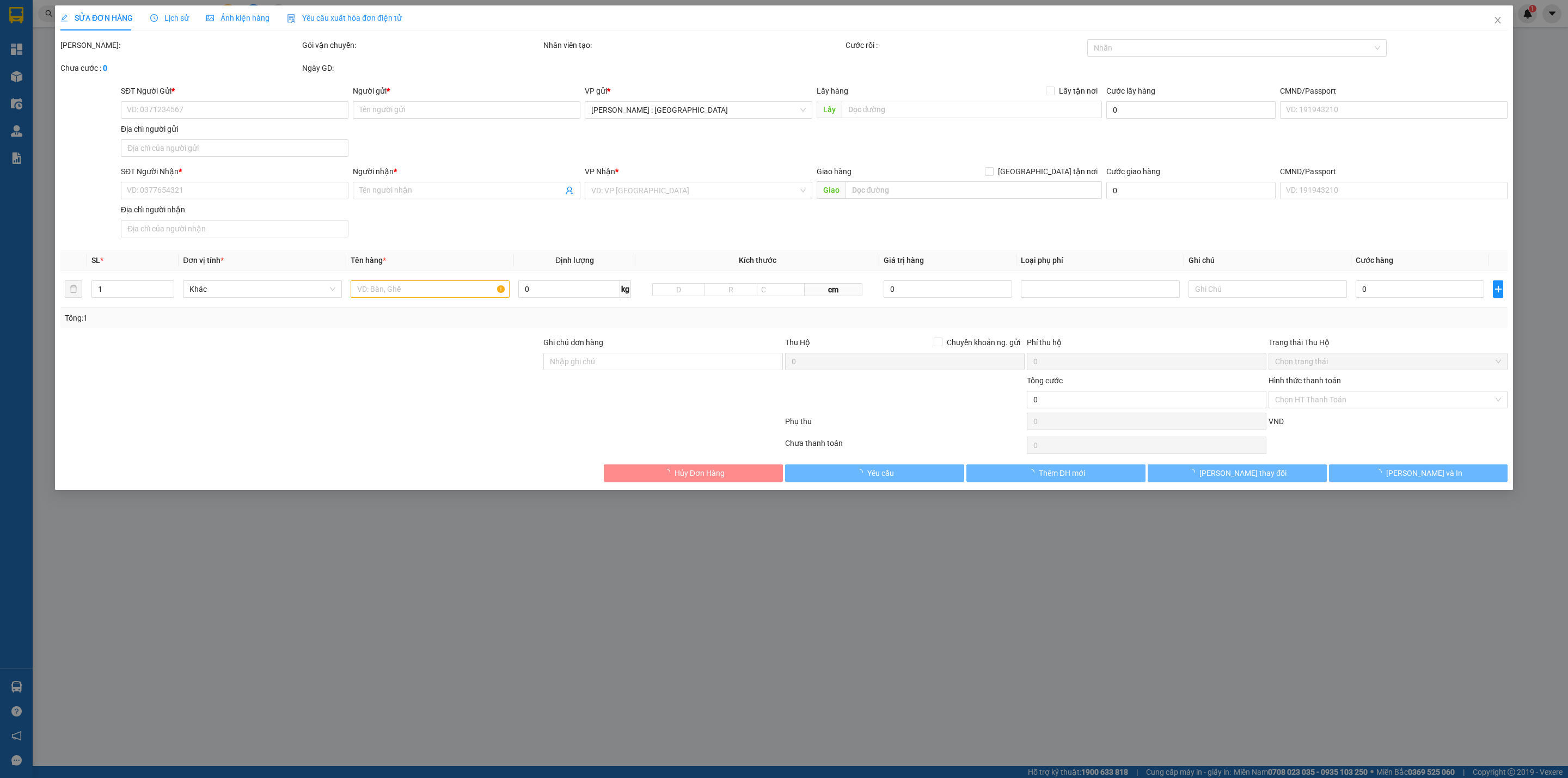
type input "Toà BS7, [STREET_ADDRESS]"
type input "800.000"
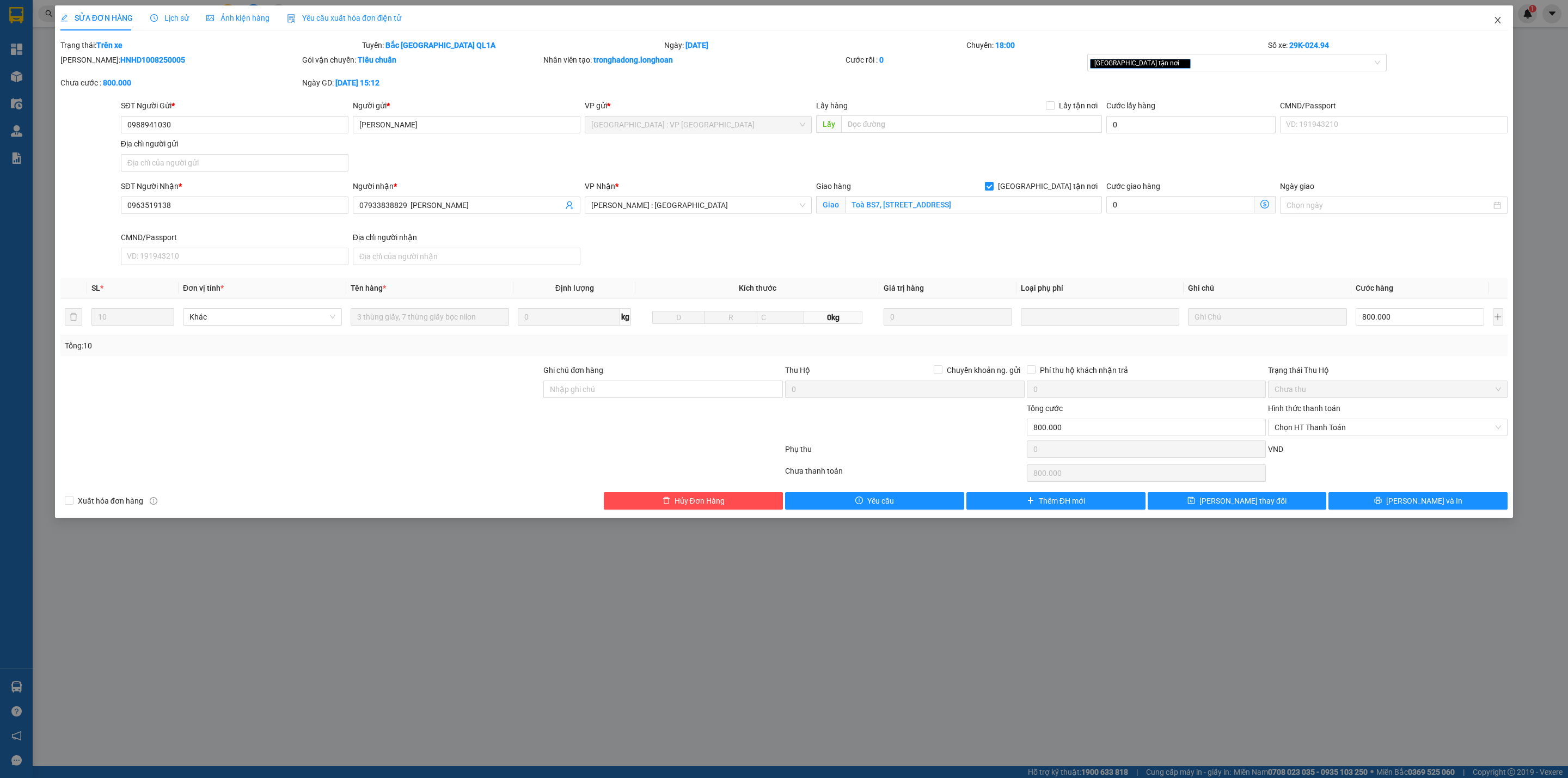
click at [1500, 21] on icon "close" at bounding box center [1498, 20] width 8 height 8
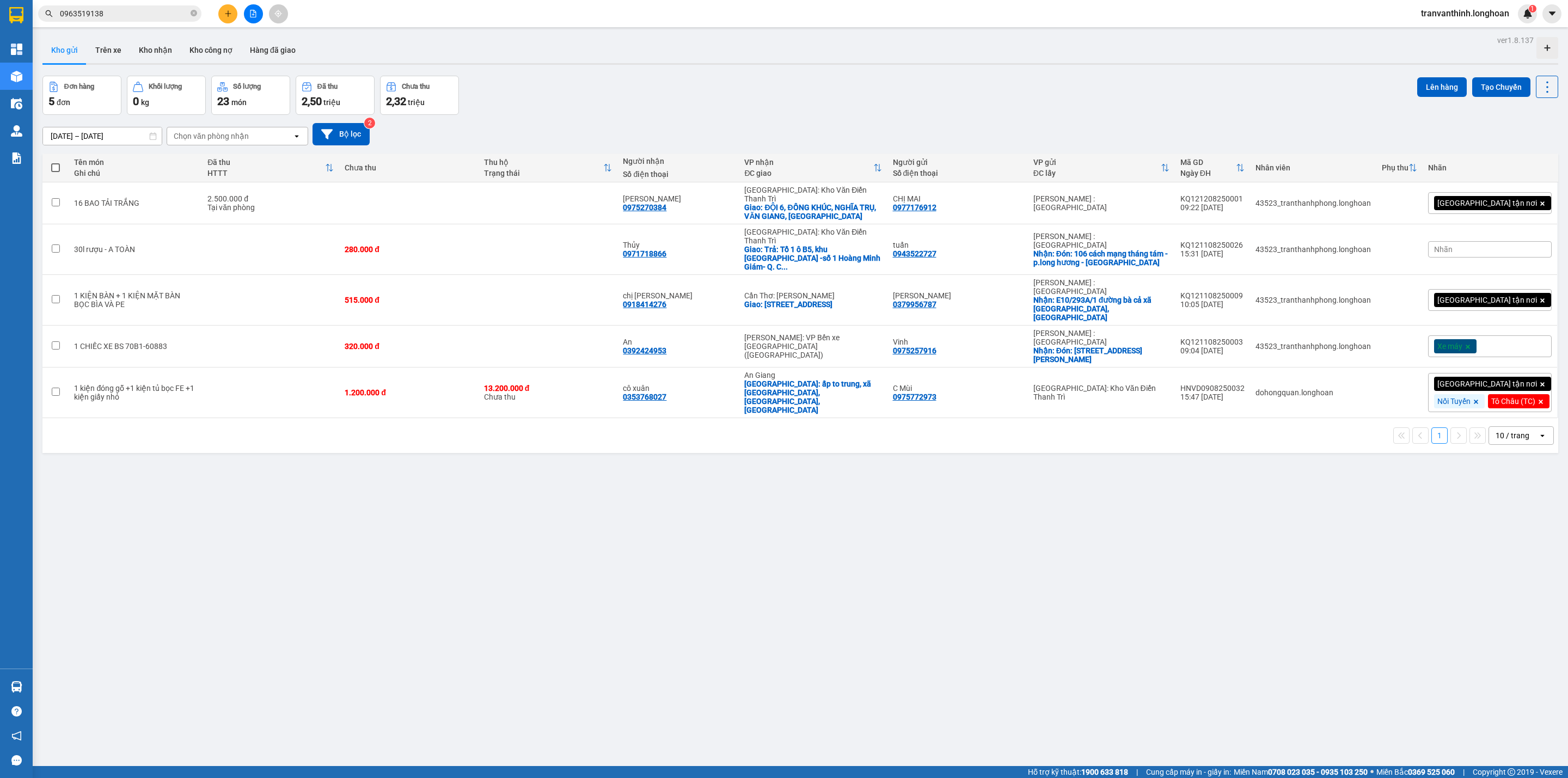
click at [138, 15] on input "0963519138" at bounding box center [124, 13] width 128 height 12
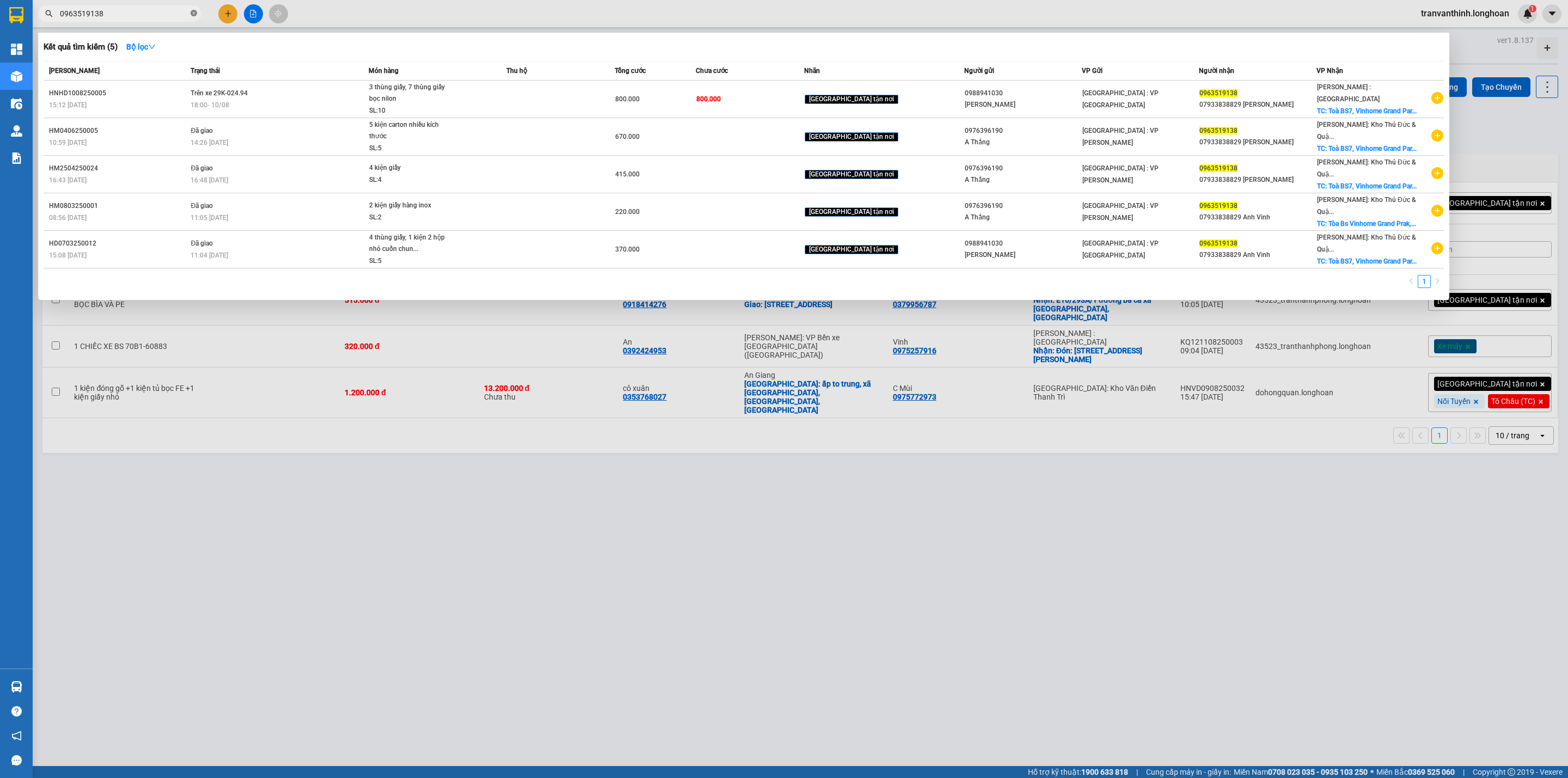
click at [192, 10] on icon "close-circle" at bounding box center [193, 13] width 6 height 6
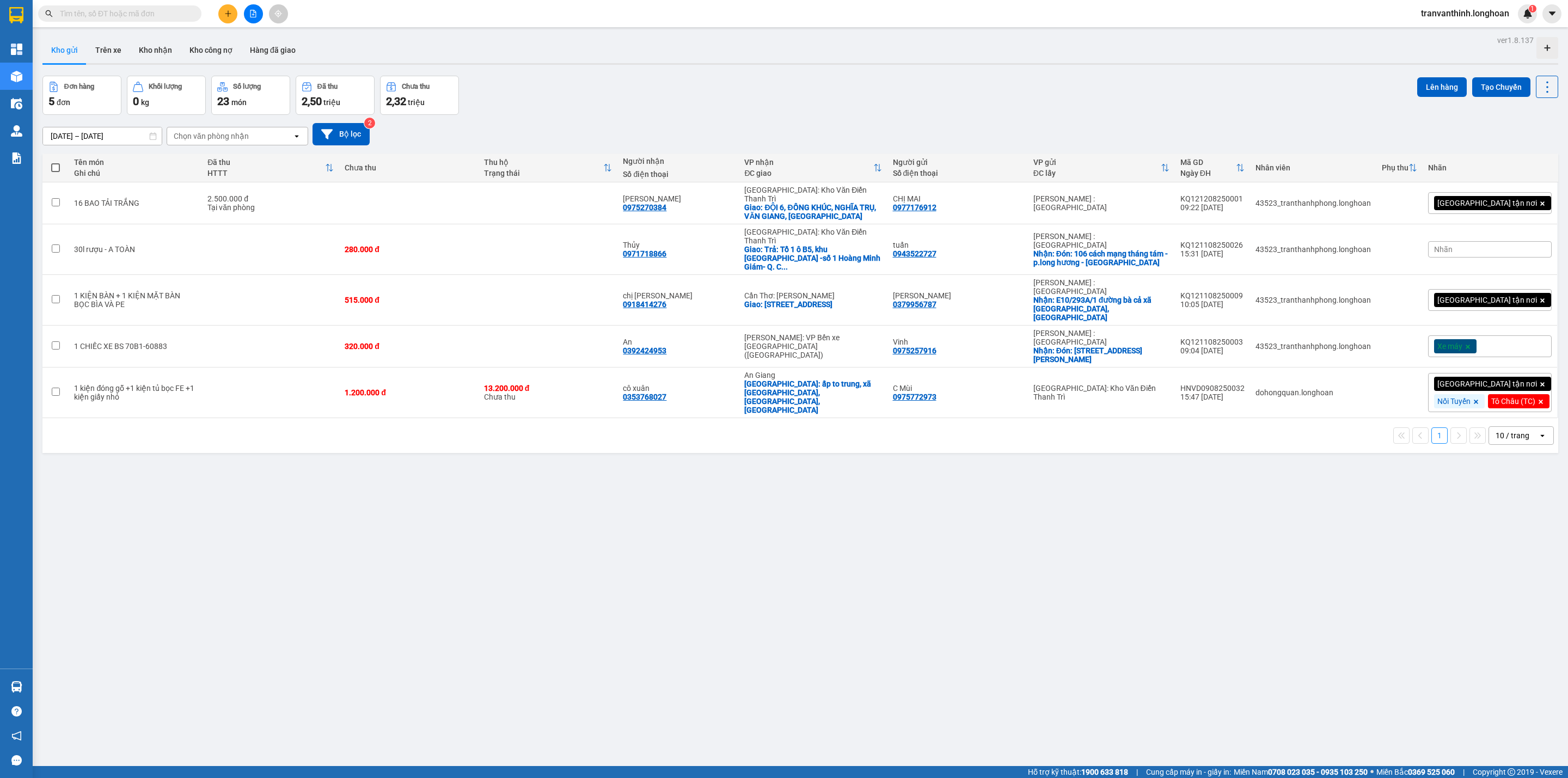
click at [93, 14] on input "text" at bounding box center [124, 13] width 128 height 12
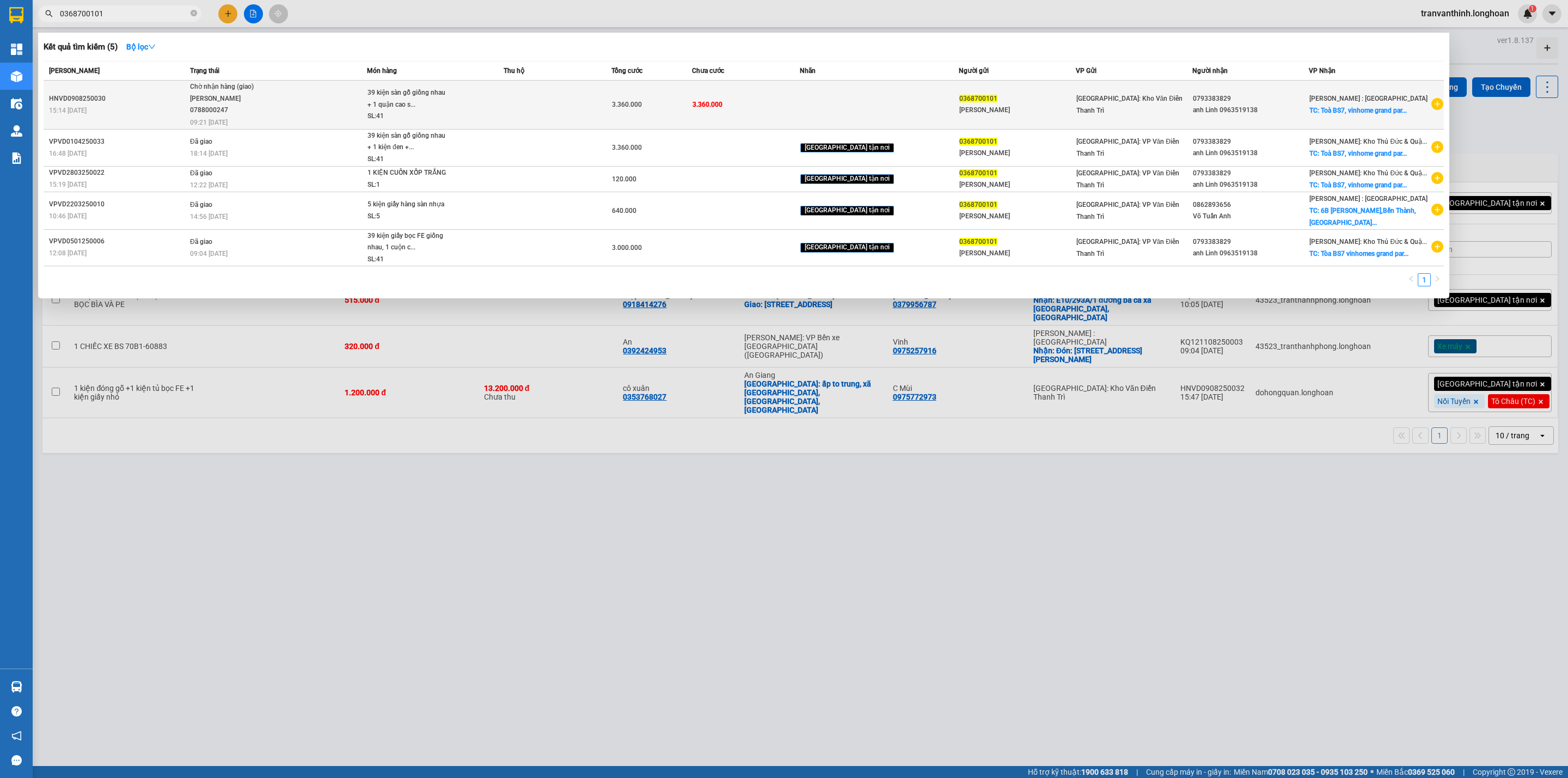
type input "0368700101"
click at [973, 97] on span "0368700101" at bounding box center [978, 98] width 38 height 8
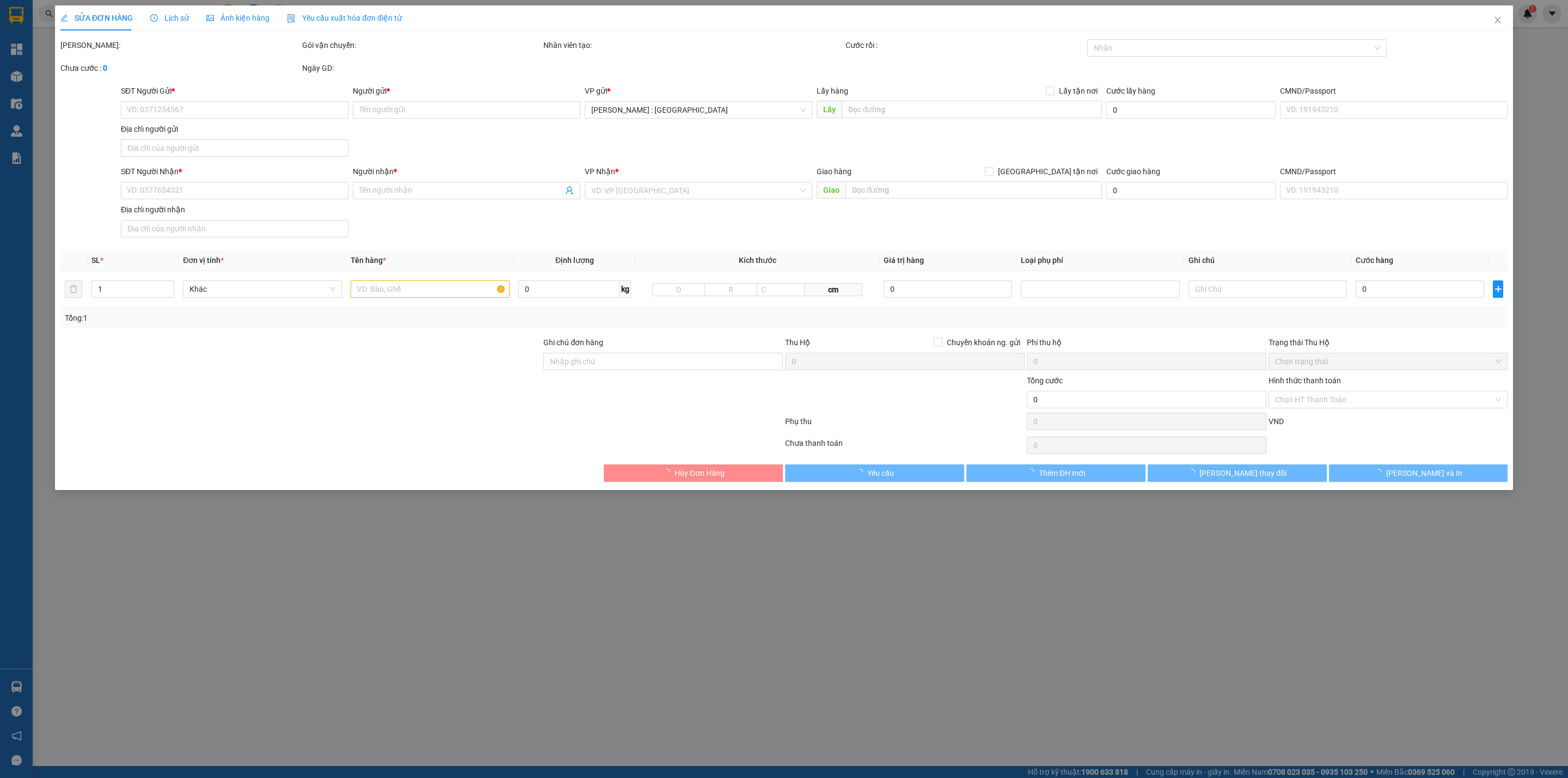
type input "0368700101"
type input "[PERSON_NAME]"
type input "0793383829"
type input "anh Linh 0963519138"
checkbox input "true"
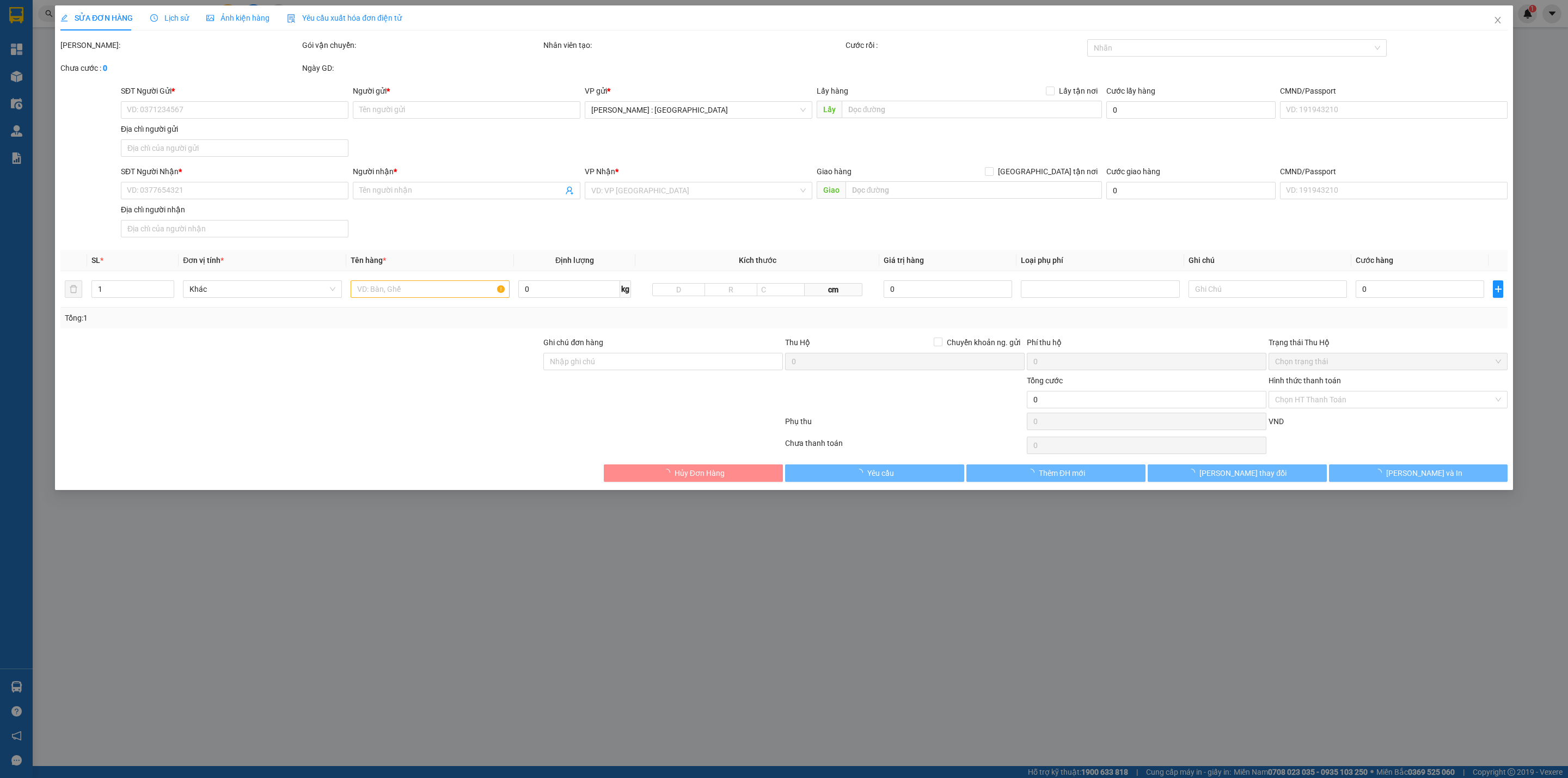
type input "Toà BS7, [GEOGRAPHIC_DATA], [GEOGRAPHIC_DATA], [GEOGRAPHIC_DATA], Q9"
type input "3.360.000"
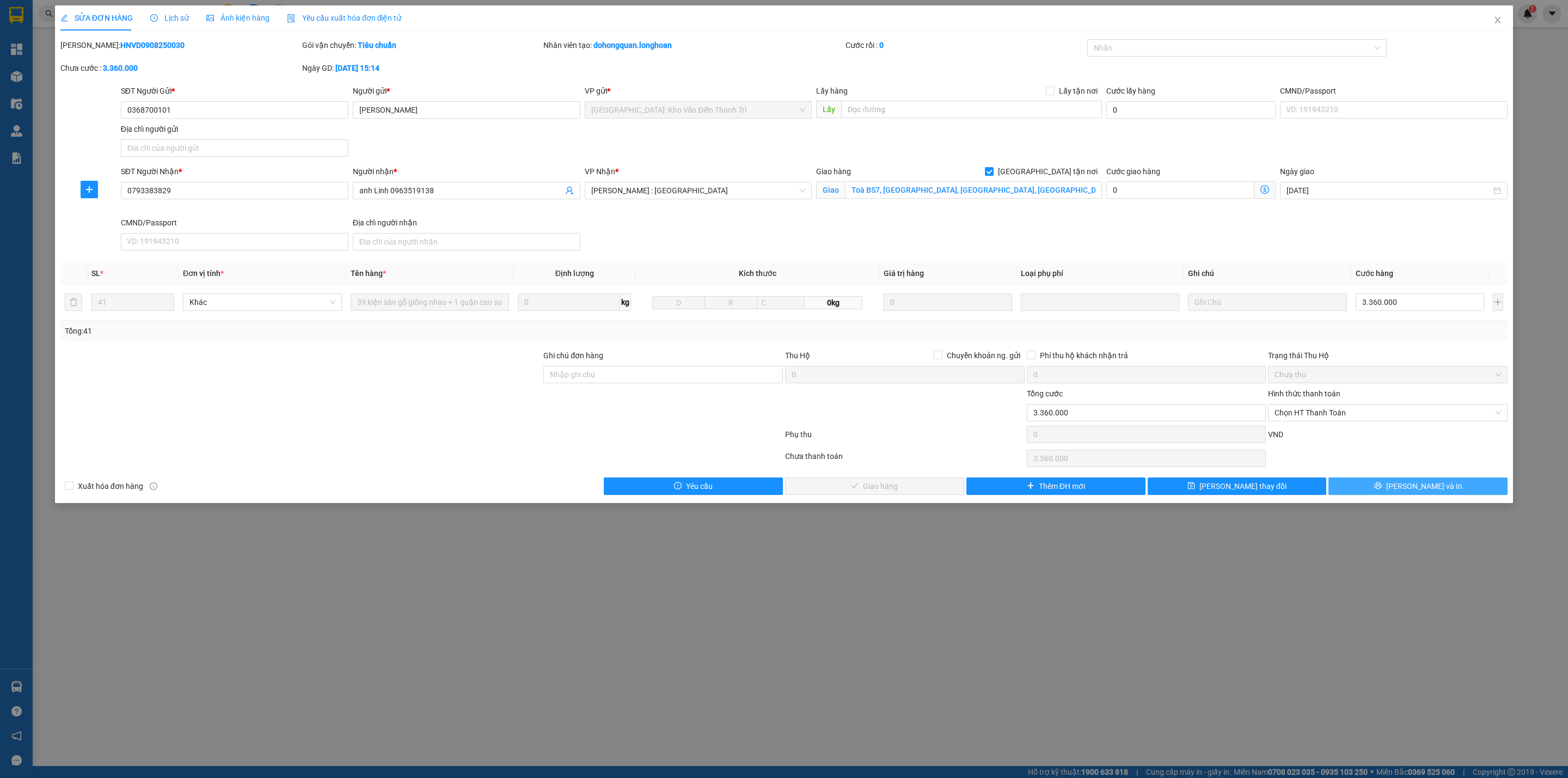
click at [1442, 491] on button "[PERSON_NAME] và In" at bounding box center [1417, 486] width 179 height 17
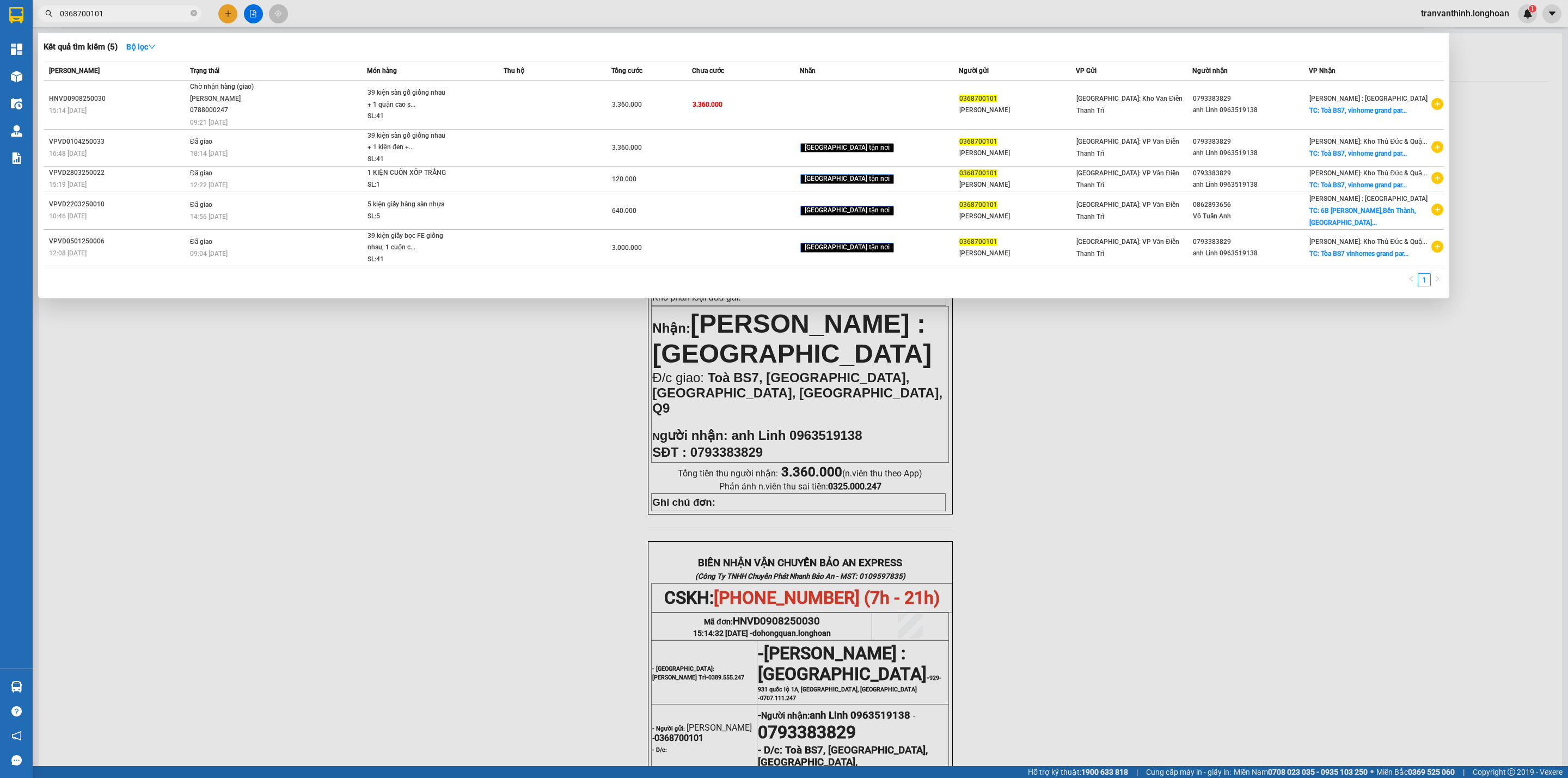
click at [106, 14] on input "0368700101" at bounding box center [124, 13] width 128 height 12
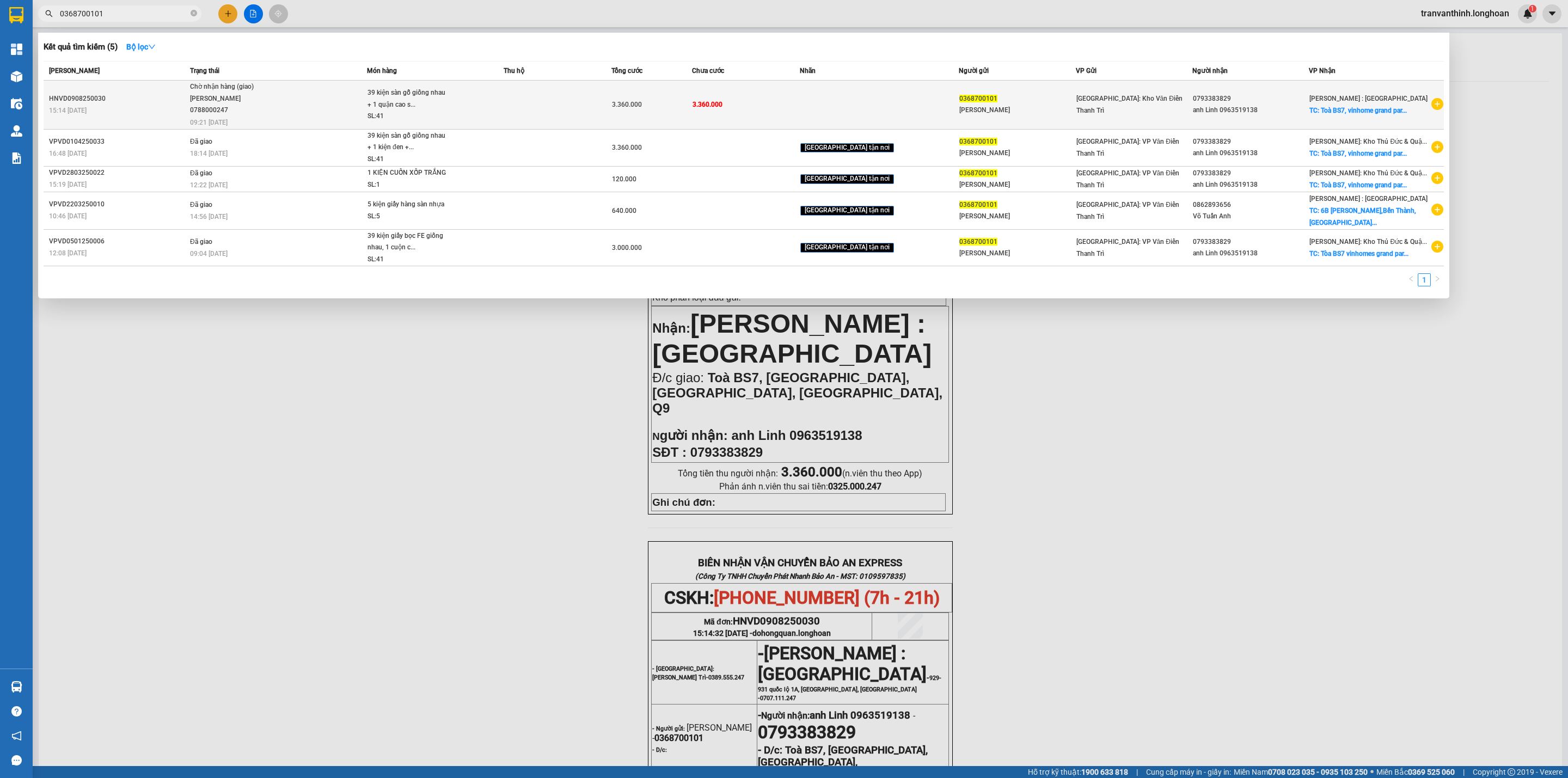
click at [263, 97] on div "[PERSON_NAME] 0788000247" at bounding box center [230, 105] width 82 height 24
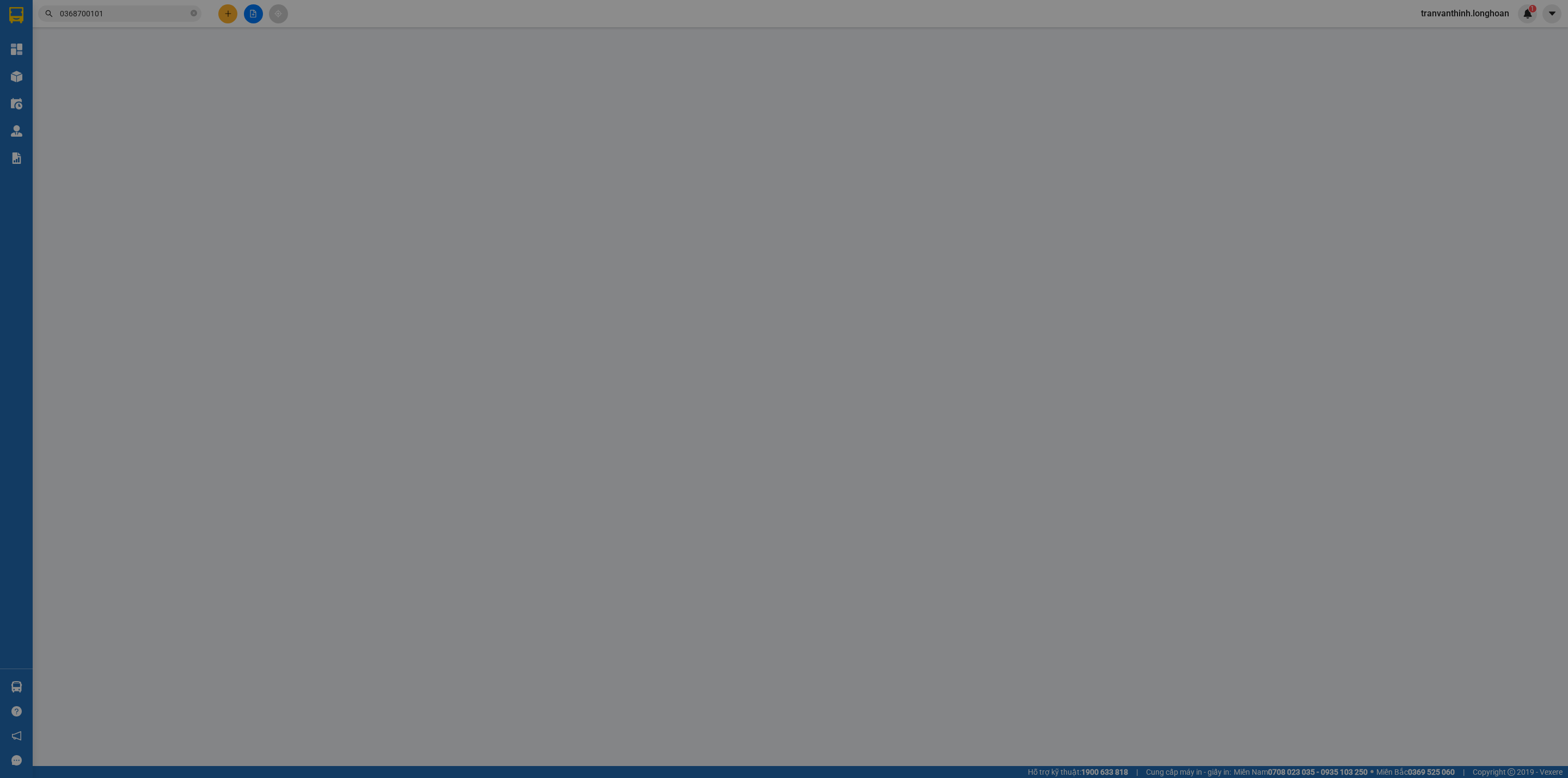
type input "0368700101"
type input "[PERSON_NAME]"
type input "0793383829"
type input "anh Linh 0963519138"
checkbox input "true"
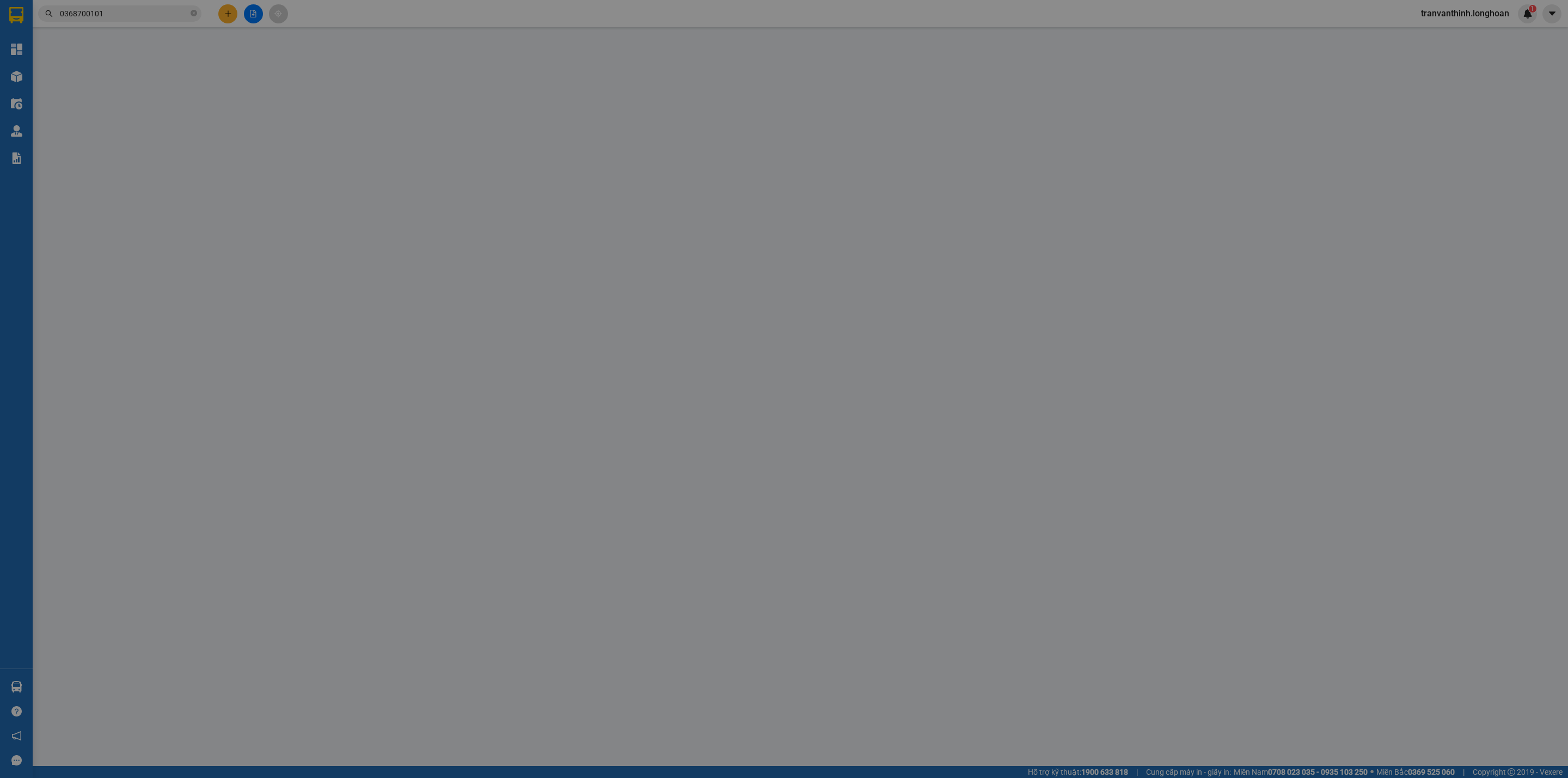
type input "Toà BS7, [GEOGRAPHIC_DATA], [GEOGRAPHIC_DATA], [GEOGRAPHIC_DATA], Q9"
type input "3.360.000"
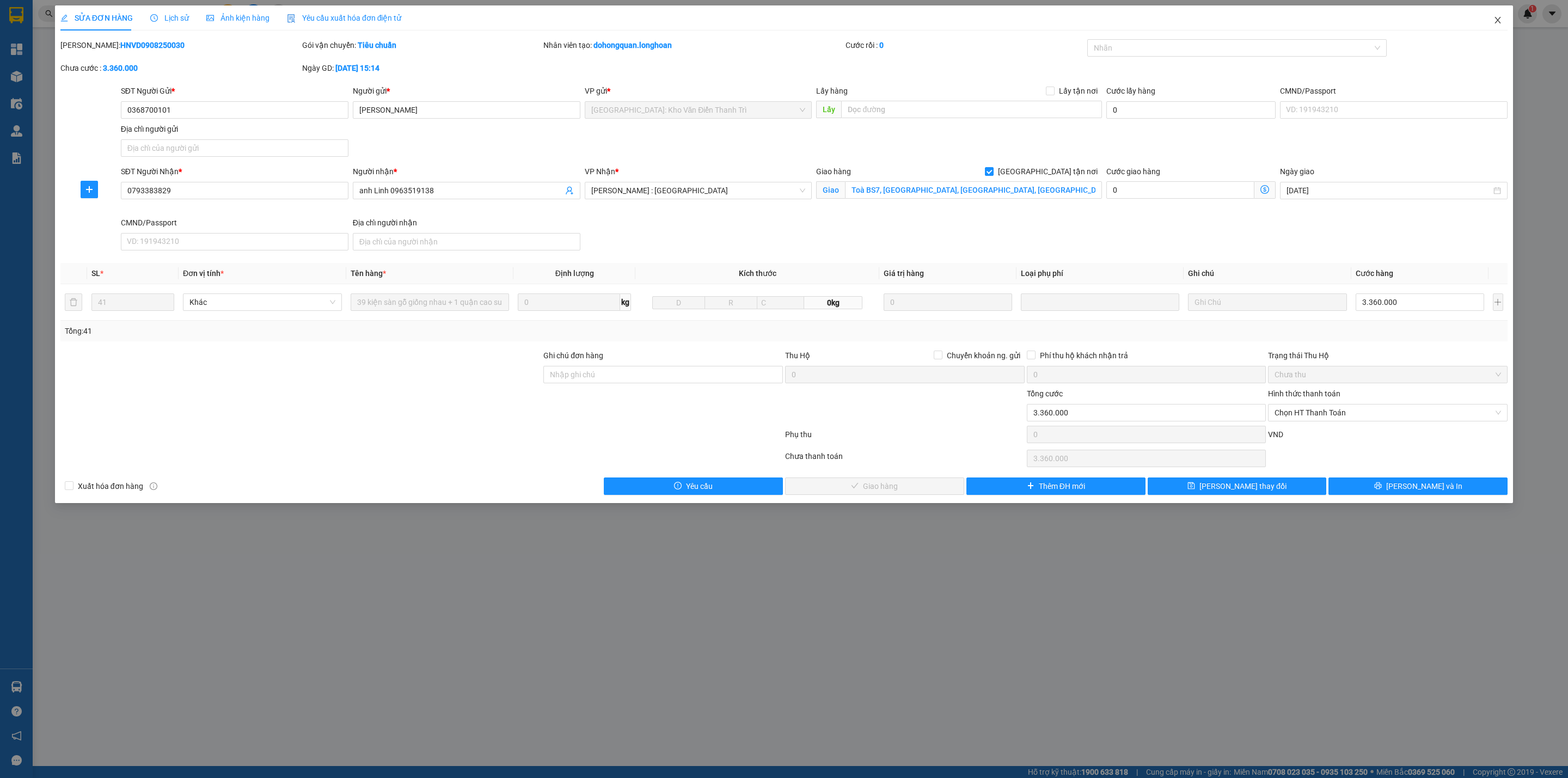
click at [1500, 21] on icon "close" at bounding box center [1498, 20] width 8 height 8
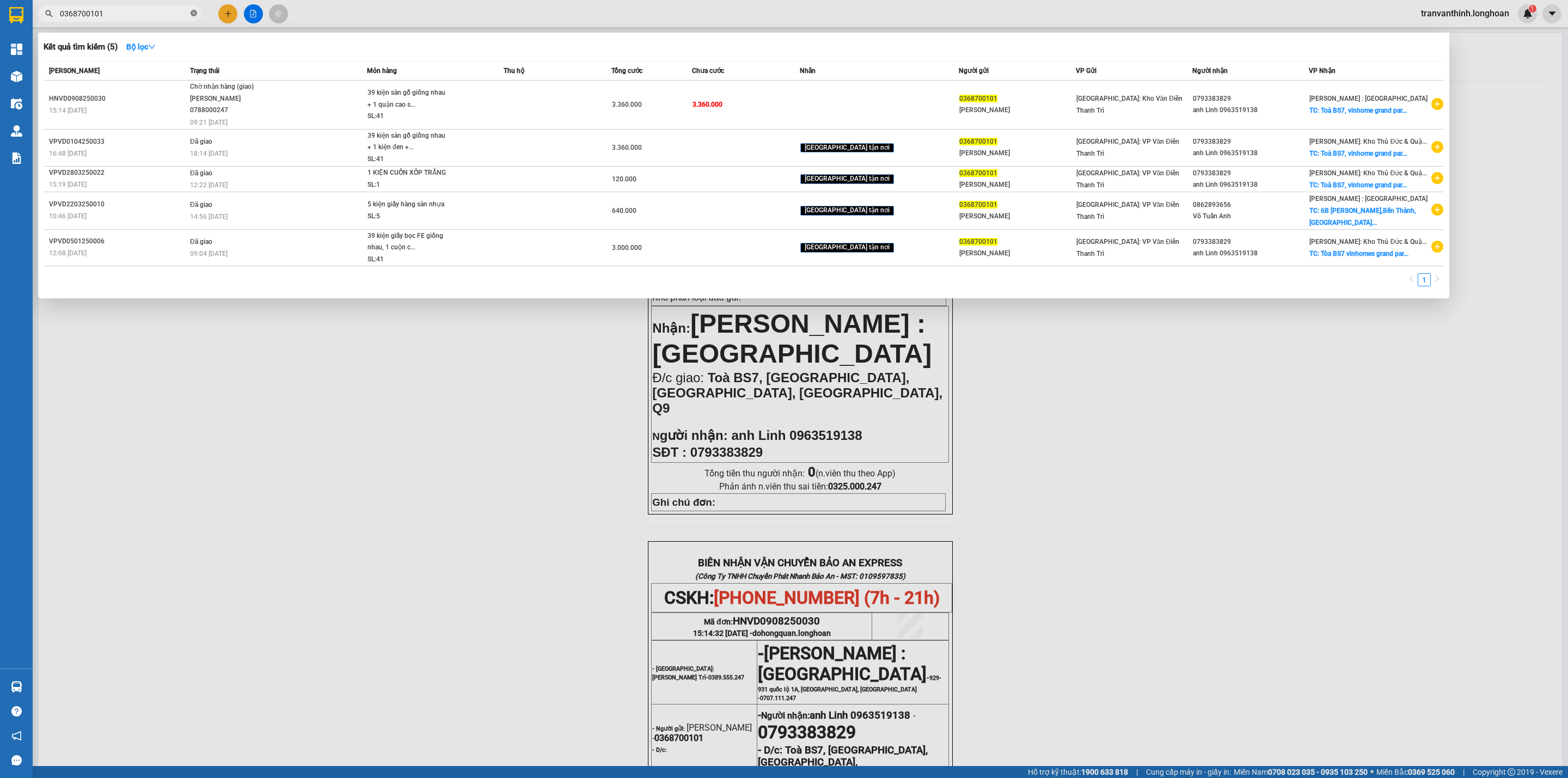
click at [195, 12] on icon "close-circle" at bounding box center [193, 13] width 6 height 6
type input "606807"
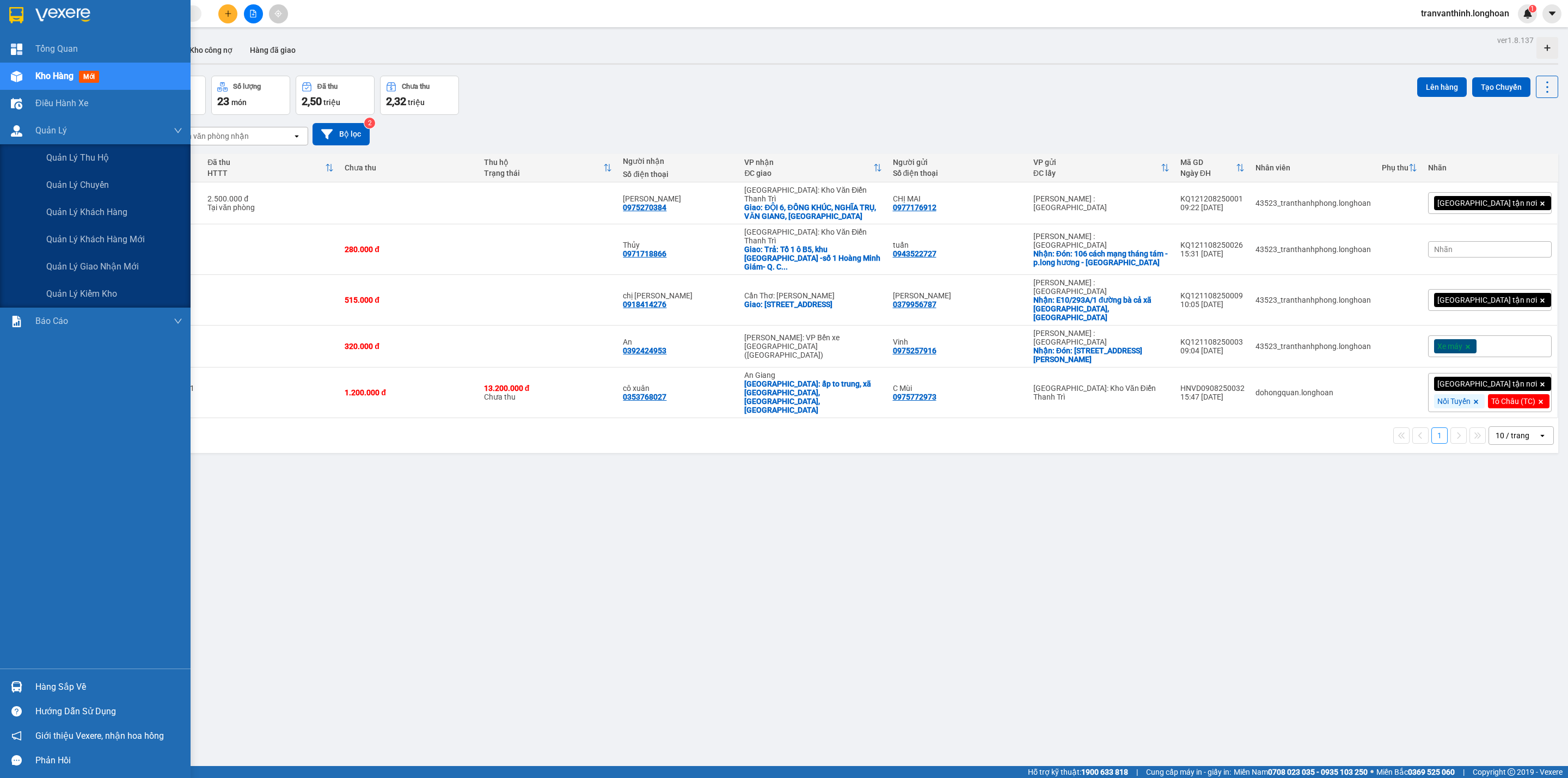
drag, startPoint x: 86, startPoint y: 254, endPoint x: 195, endPoint y: 259, distance: 109.1
click at [86, 254] on div "Quản lý giao nhận mới" at bounding box center [114, 266] width 136 height 27
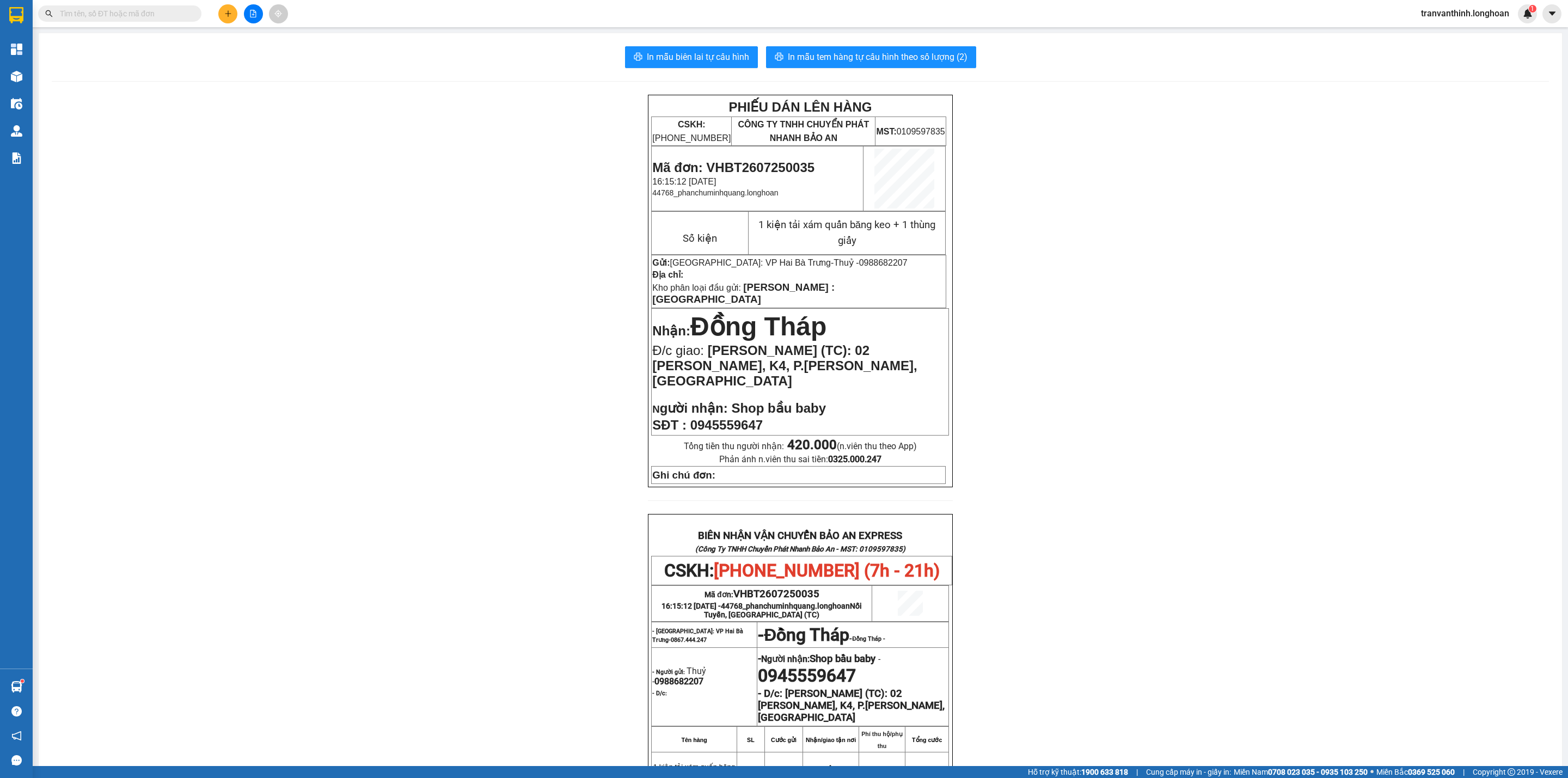
scroll to position [245, 0]
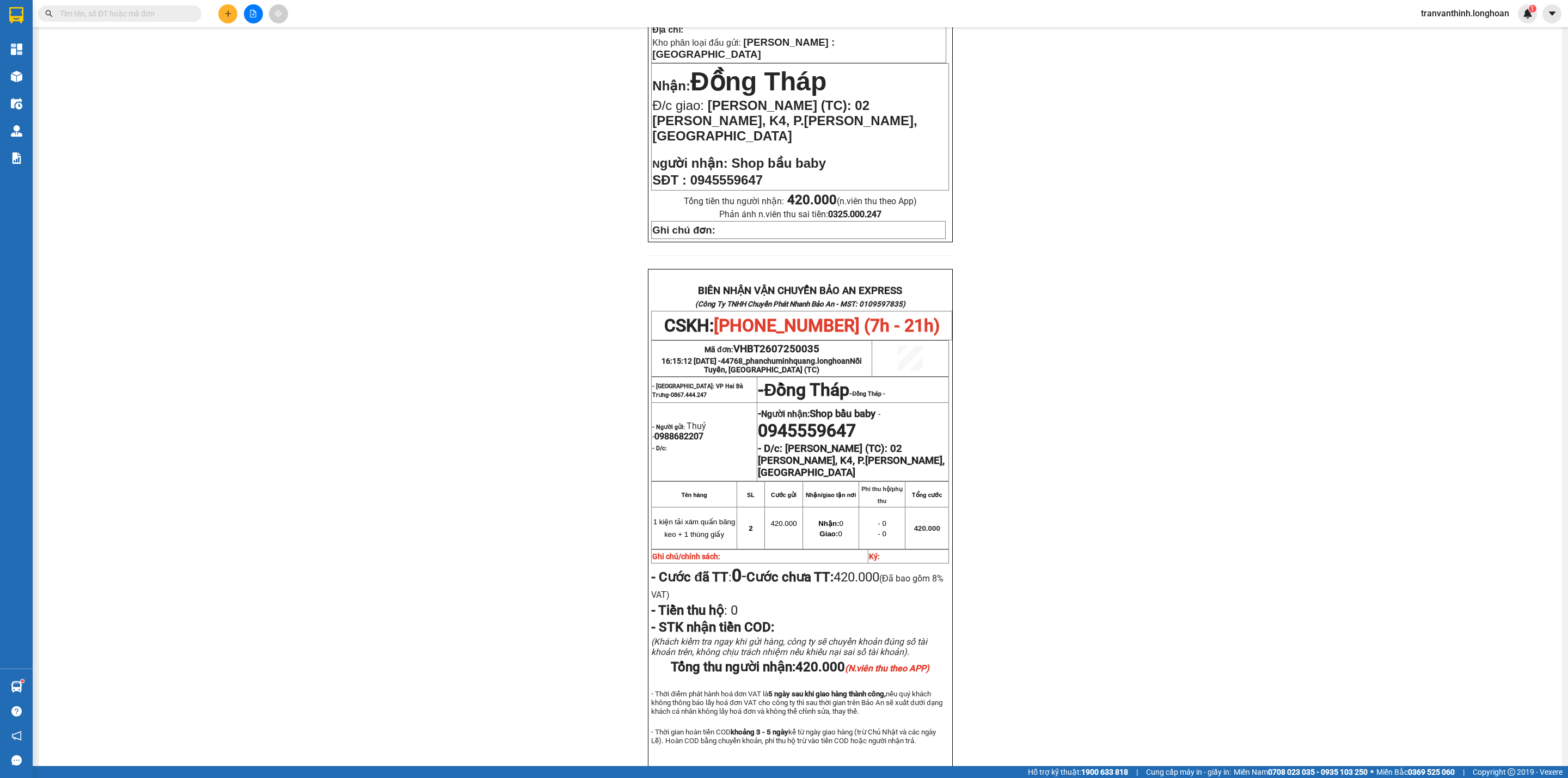
click at [178, 13] on input "text" at bounding box center [124, 13] width 128 height 12
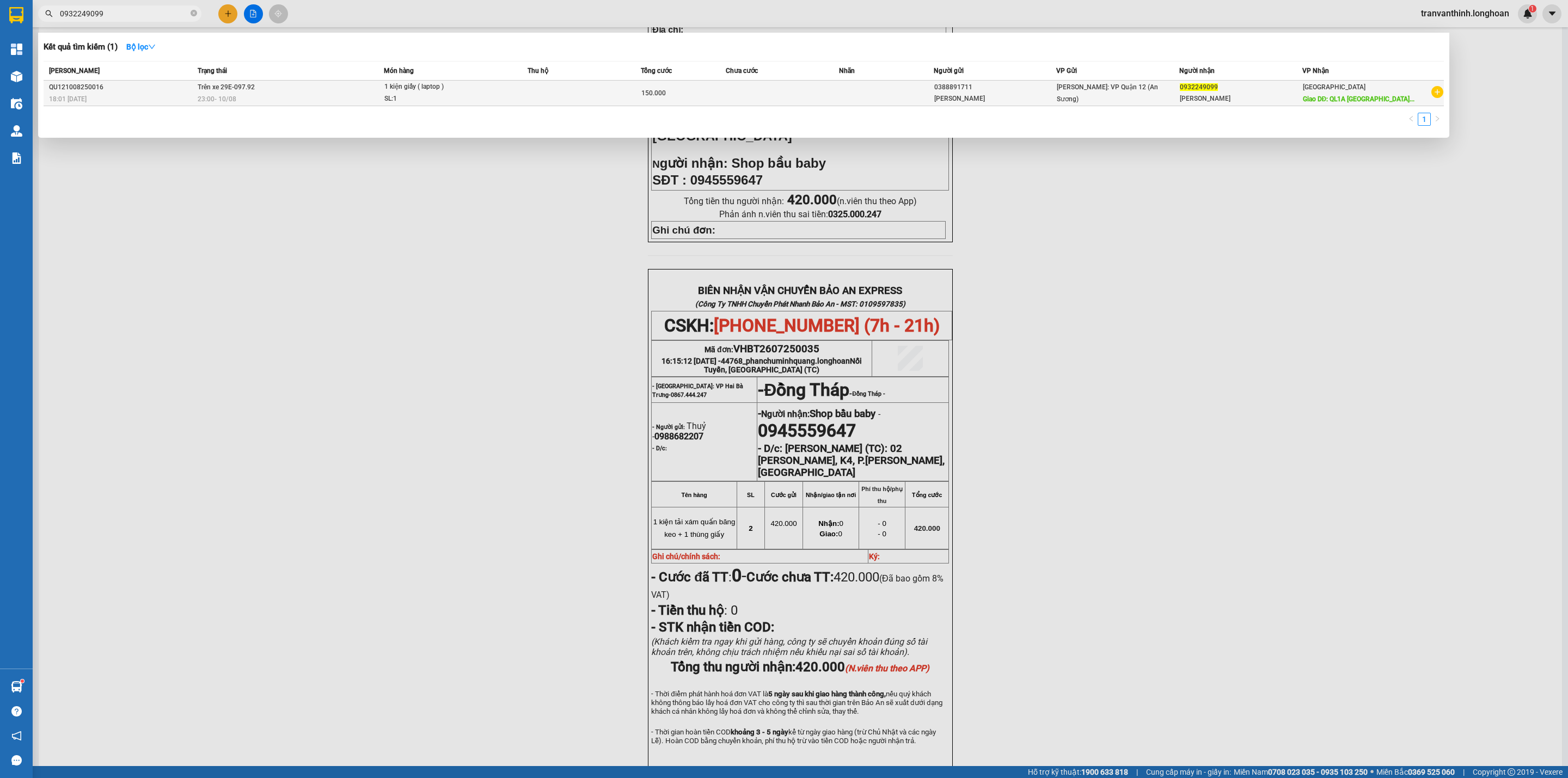
type input "0932249099"
click at [918, 89] on td at bounding box center [886, 93] width 95 height 26
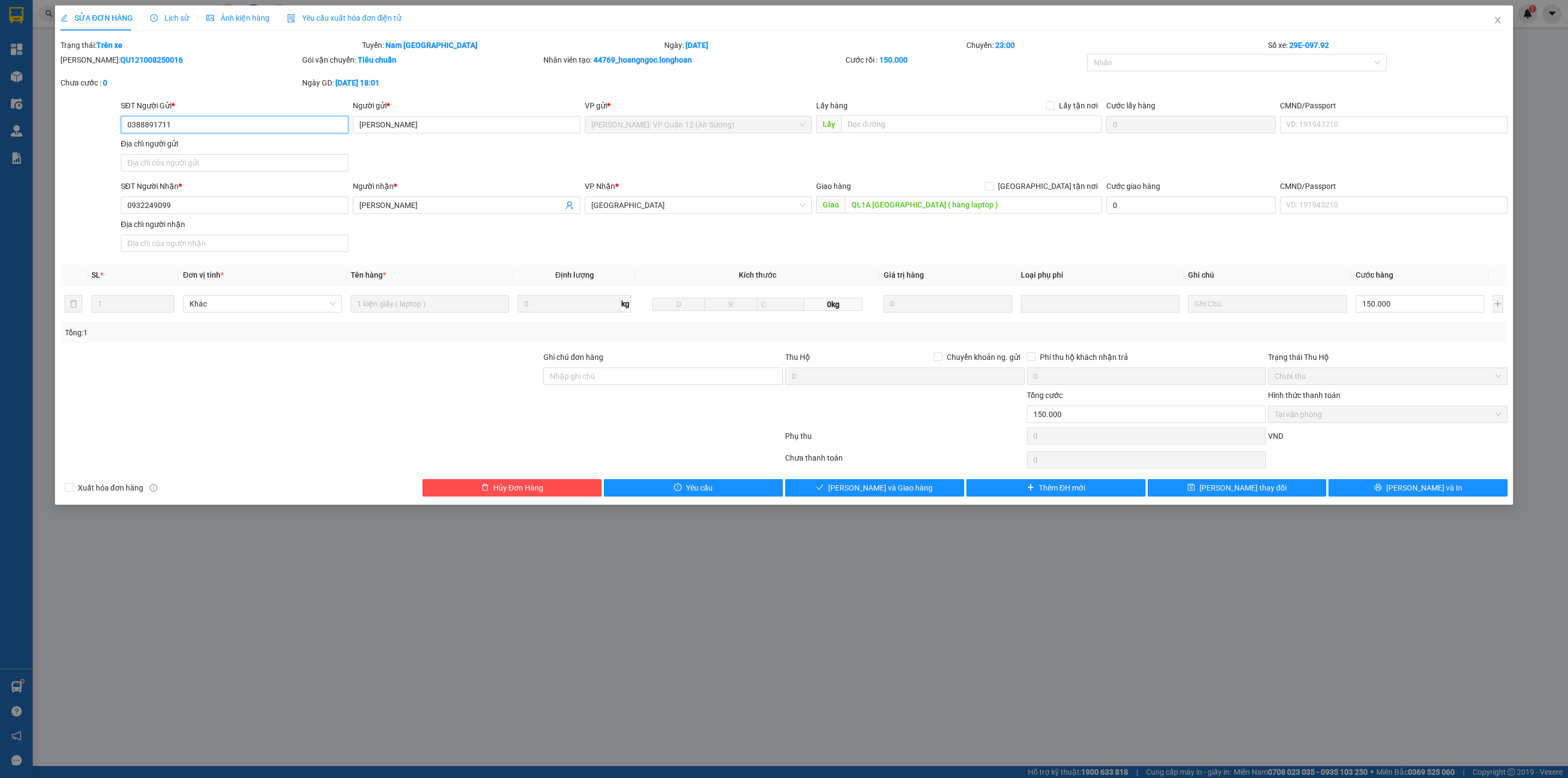
type input "0388891711"
type input "[PERSON_NAME]"
type input "0932249099"
type input "[PERSON_NAME]"
type input "QL1A [GEOGRAPHIC_DATA] ( hàng laptop )"
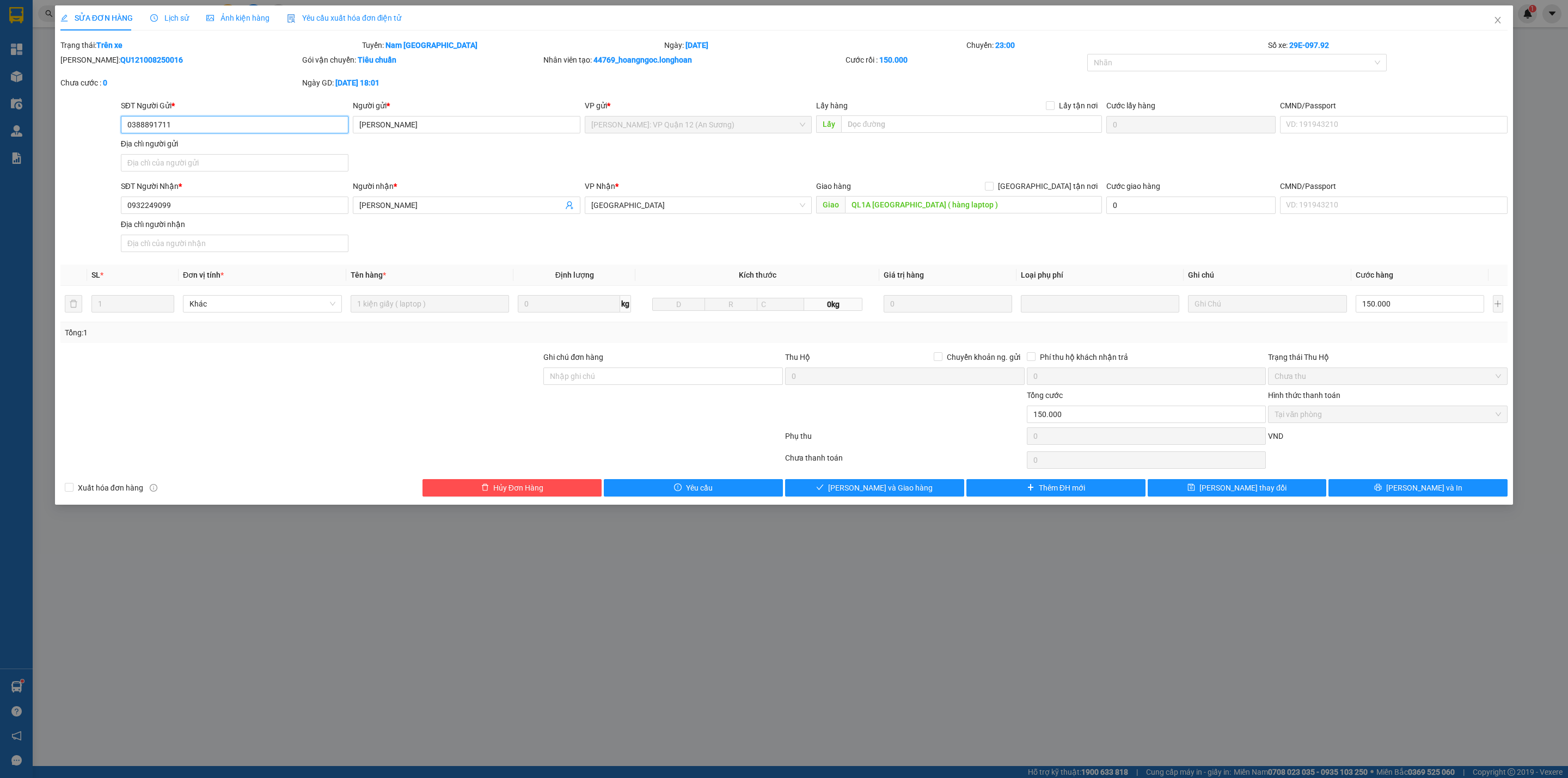
type input "150.000"
click at [920, 201] on input "QL1A [GEOGRAPHIC_DATA] ( hàng laptop )" at bounding box center [973, 204] width 257 height 17
click at [1496, 20] on icon "close" at bounding box center [1498, 20] width 8 height 8
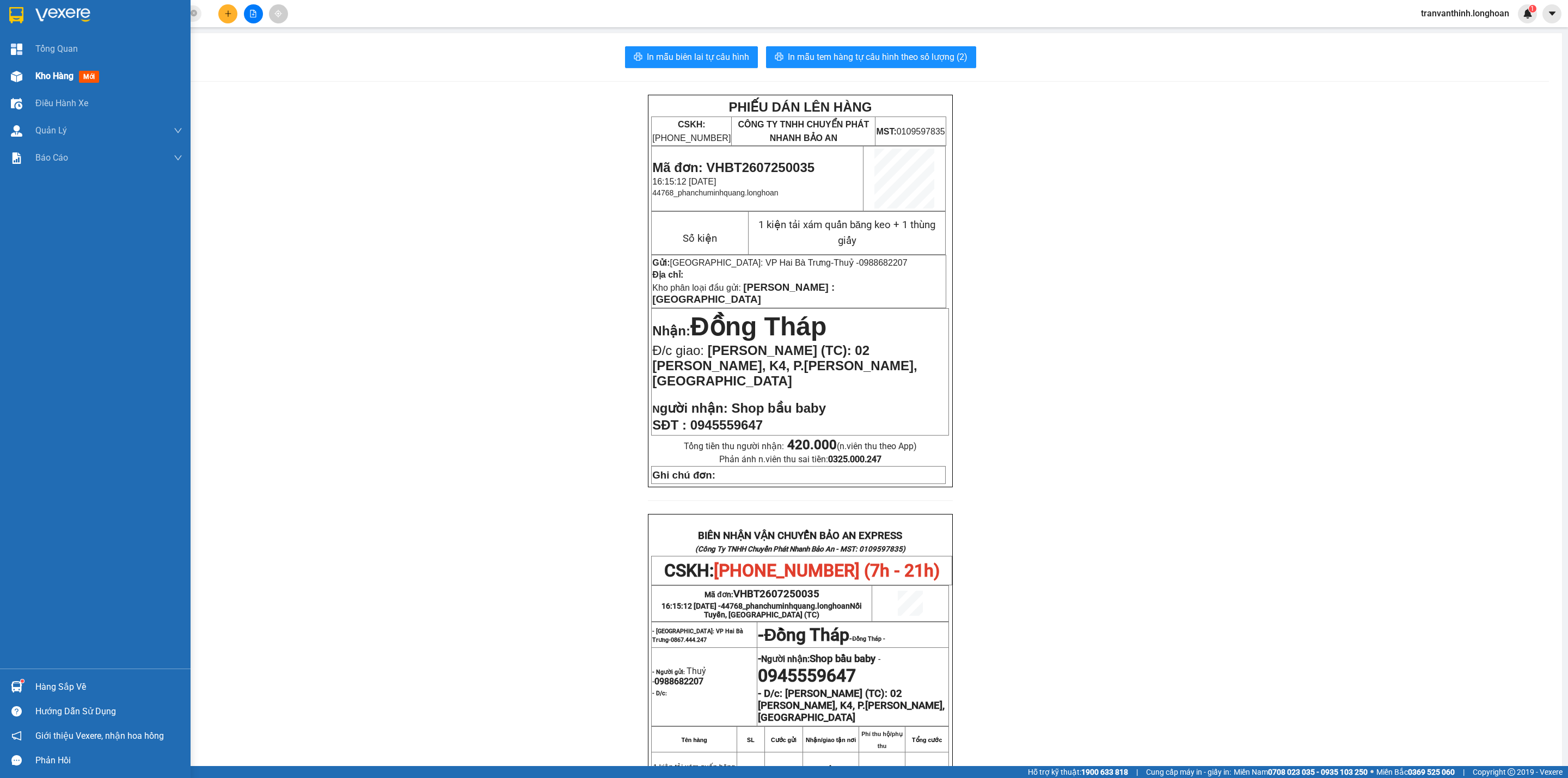
click at [35, 73] on div "Kho hàng mới" at bounding box center [95, 76] width 190 height 27
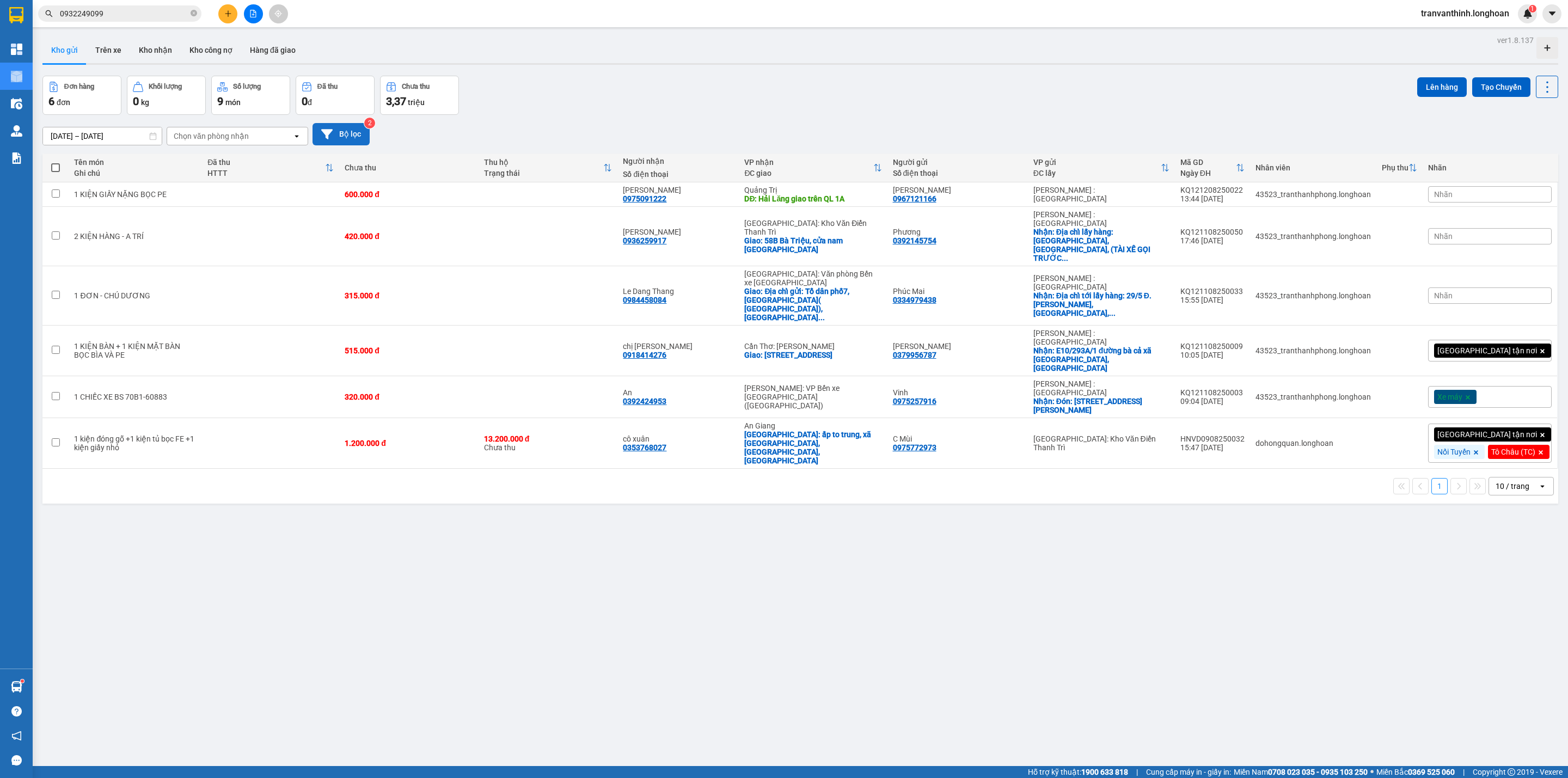
click at [342, 133] on button "Bộ lọc" at bounding box center [341, 134] width 57 height 22
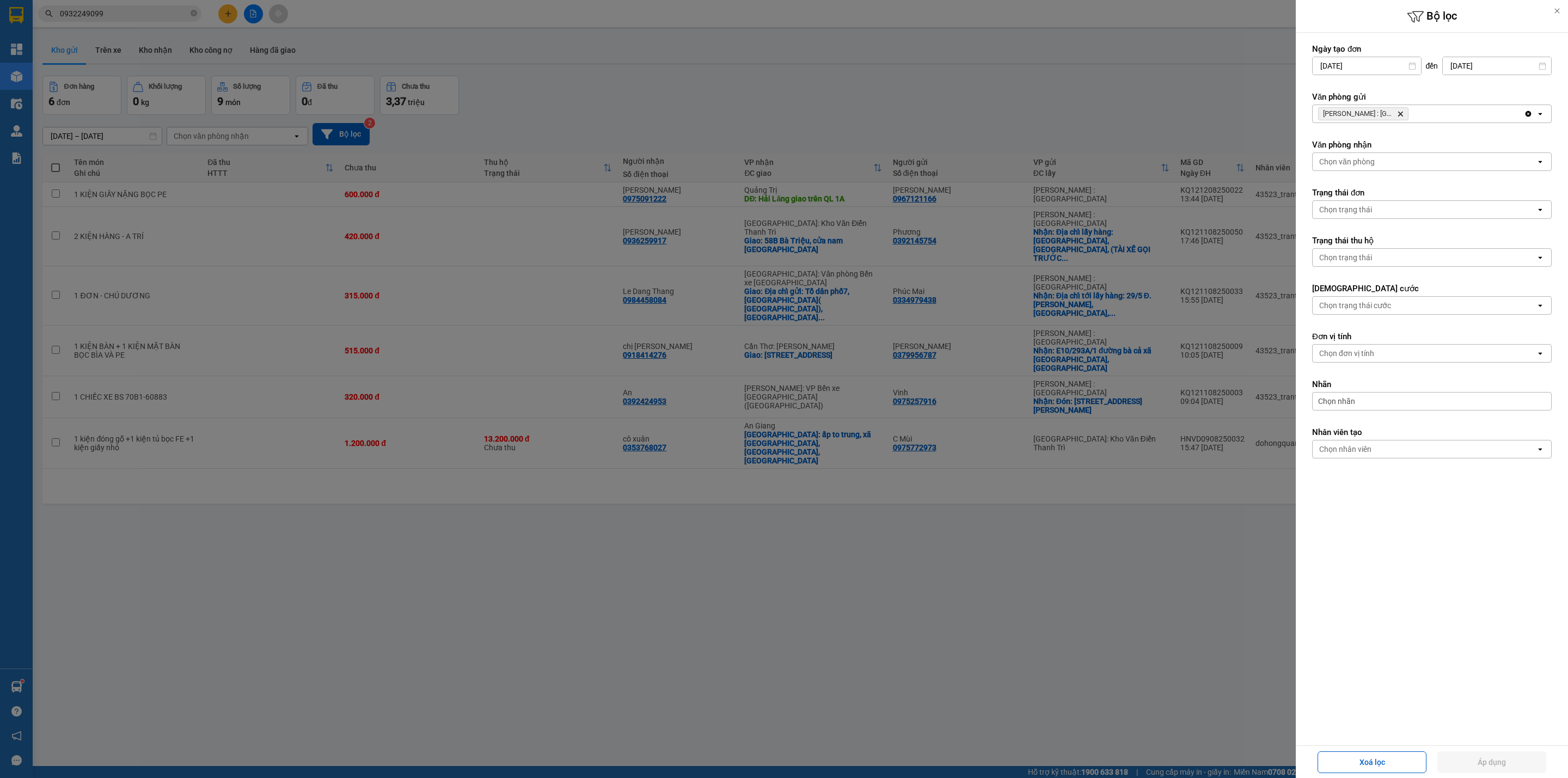
click at [1400, 114] on icon "Hồ Chí Minh : Kho Quận 12, close by backspace" at bounding box center [1400, 114] width 5 height 5
click at [1400, 114] on div "Chọn văn phòng" at bounding box center [1424, 114] width 223 height 17
